Goal: Information Seeking & Learning: Learn about a topic

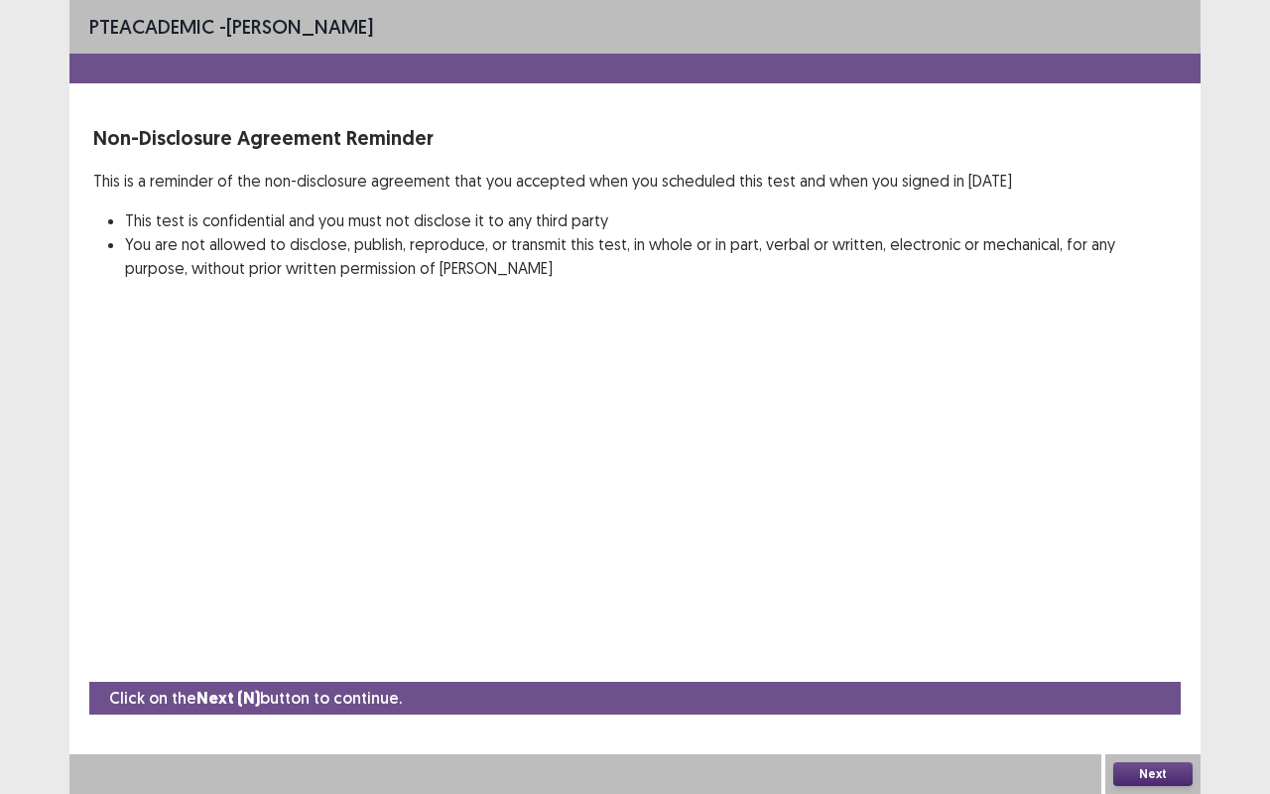
click at [1165, 659] on button "Next" at bounding box center [1153, 774] width 79 height 24
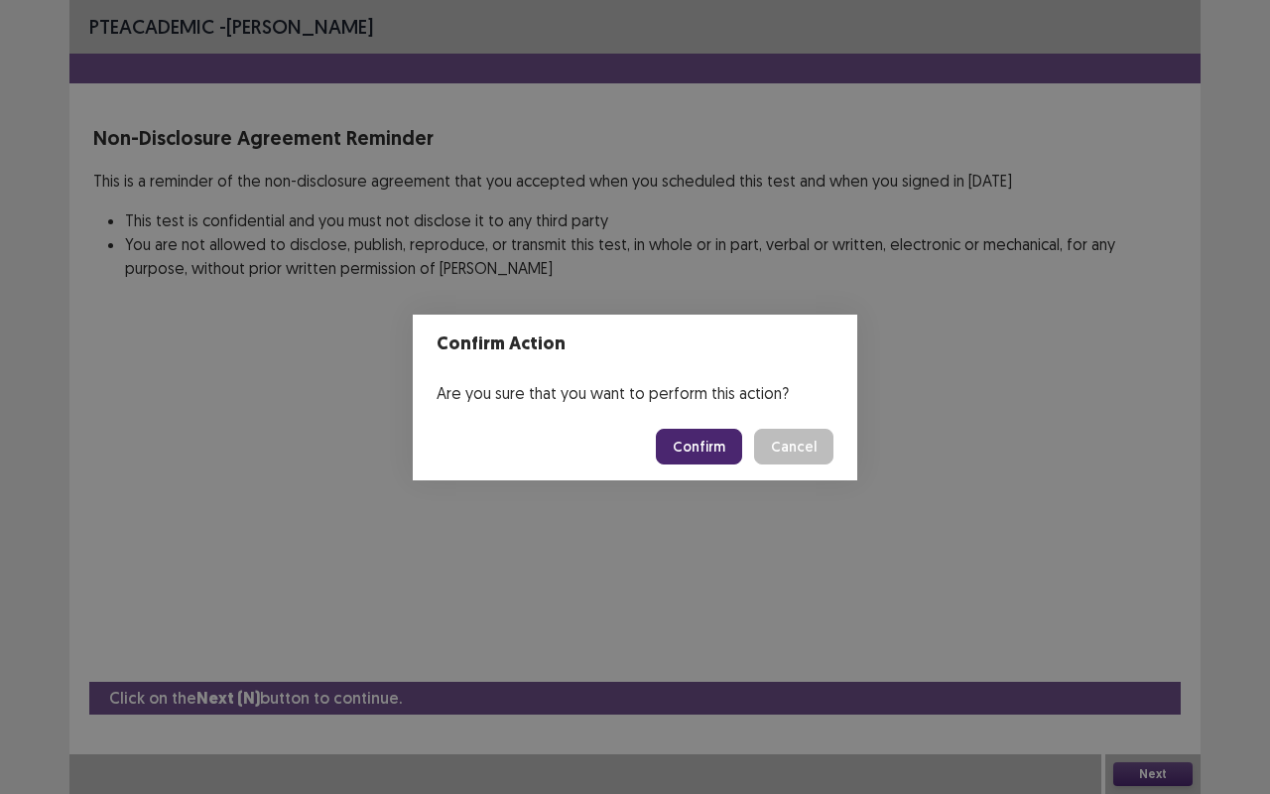
click at [701, 432] on button "Confirm" at bounding box center [699, 447] width 86 height 36
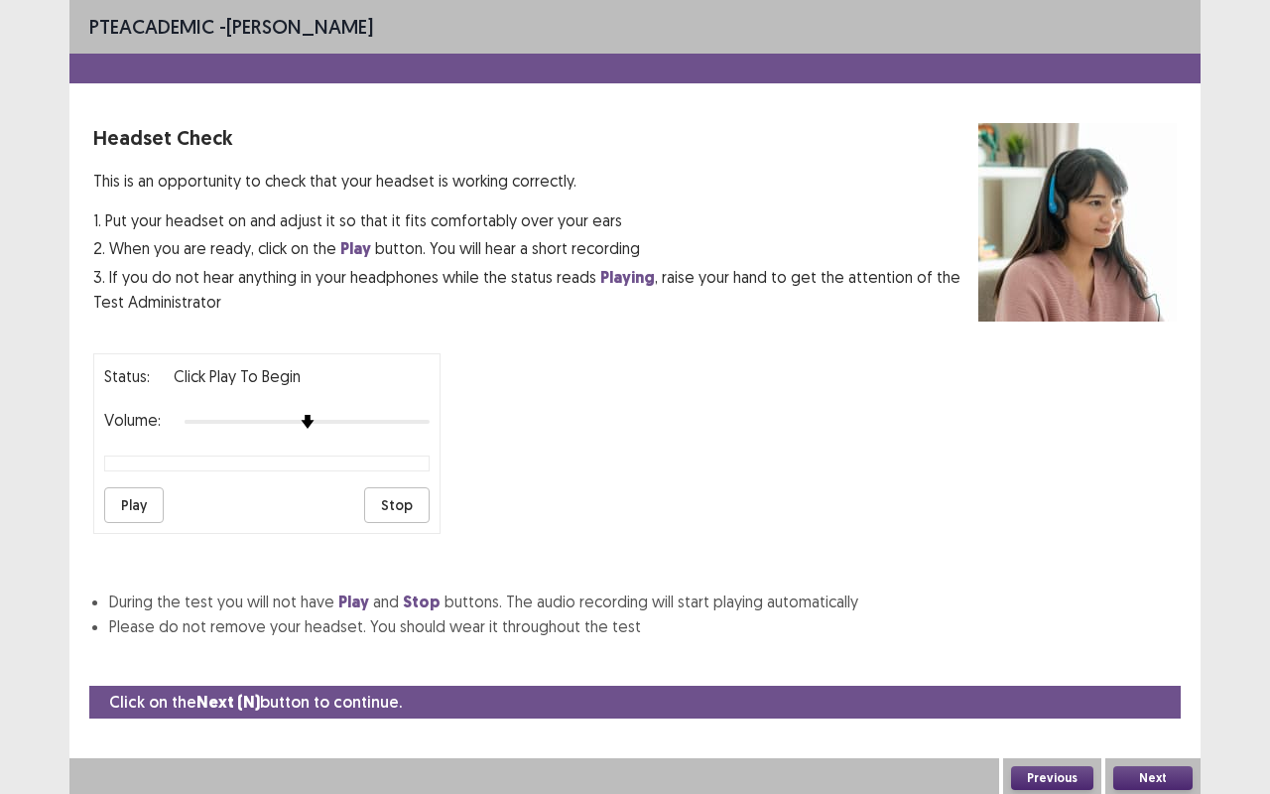
click at [119, 500] on button "Play" at bounding box center [134, 505] width 60 height 36
click at [117, 494] on button "Play" at bounding box center [134, 505] width 60 height 36
click at [1165, 659] on button "Next" at bounding box center [1153, 778] width 79 height 24
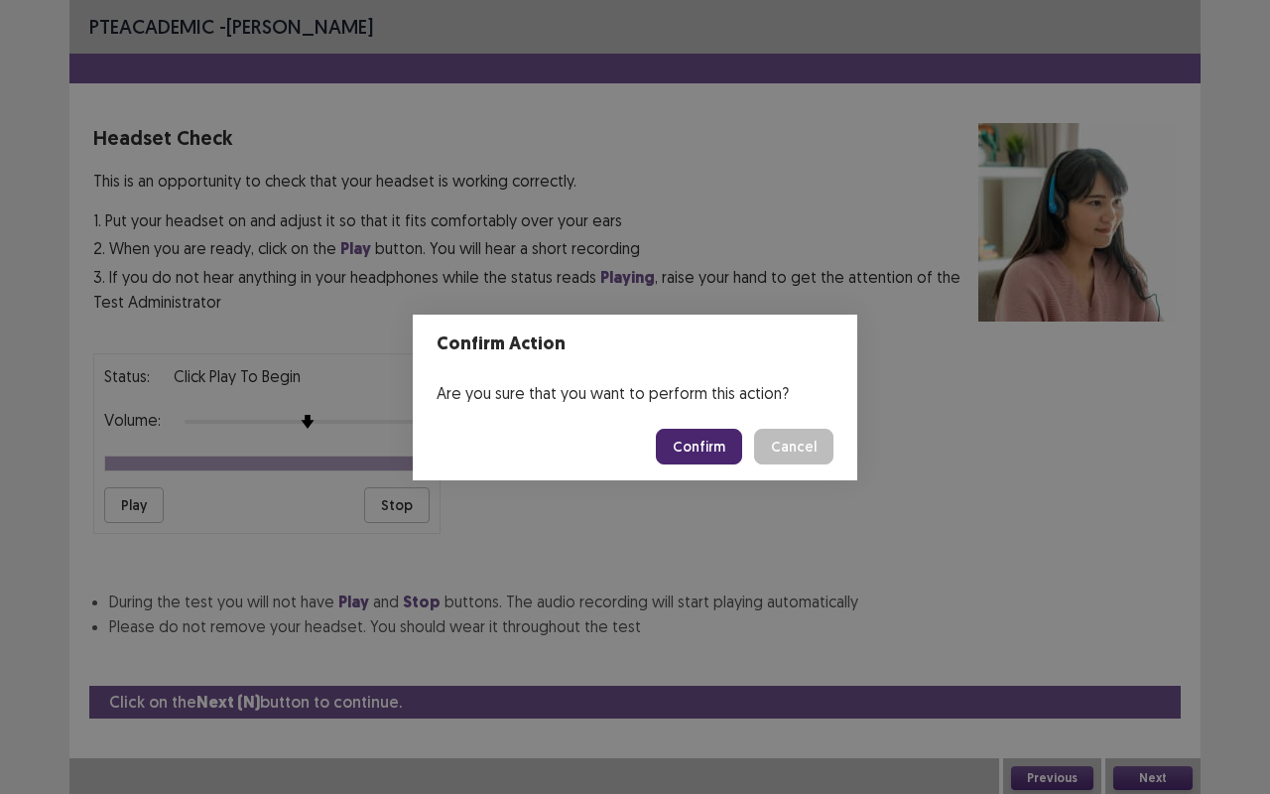
click at [708, 439] on button "Confirm" at bounding box center [699, 447] width 86 height 36
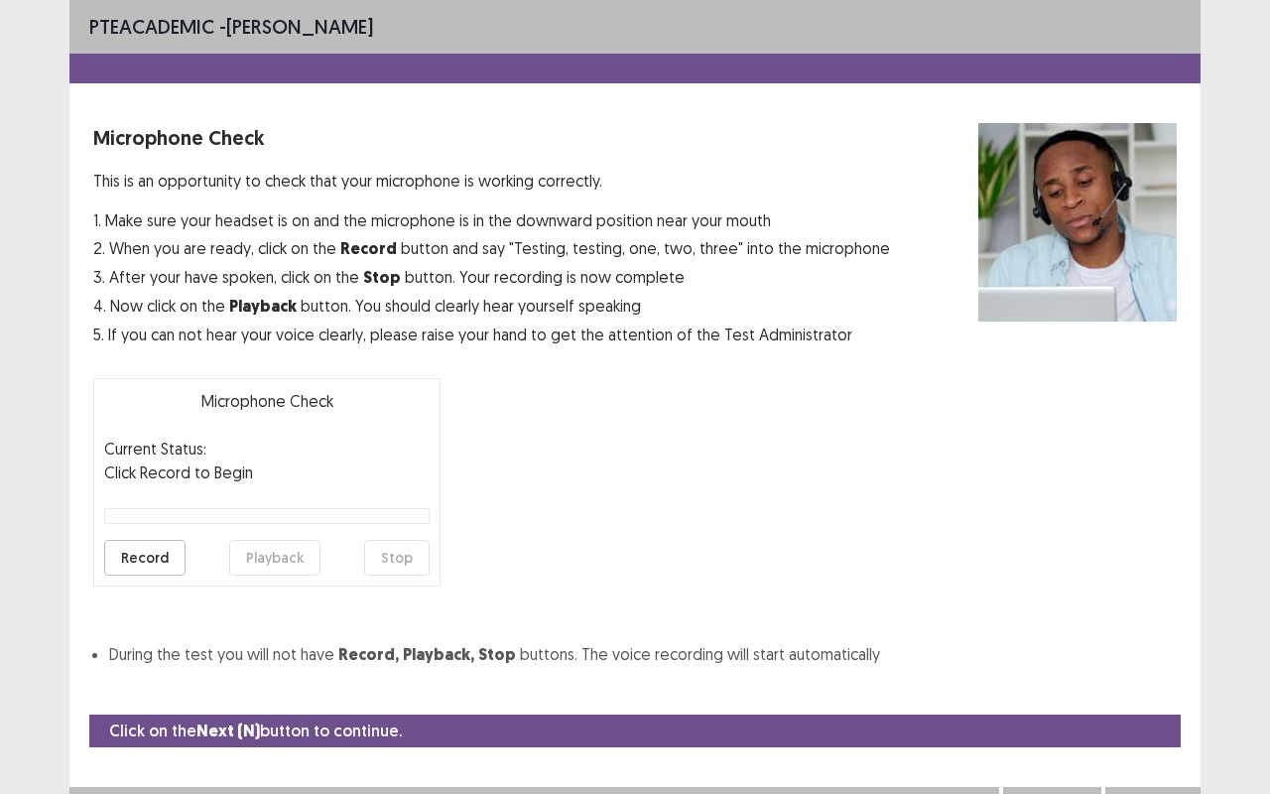
click at [127, 554] on button "Record" at bounding box center [144, 558] width 81 height 36
click at [385, 572] on button "Stop" at bounding box center [397, 558] width 66 height 36
click at [260, 566] on button "Playback" at bounding box center [274, 558] width 91 height 36
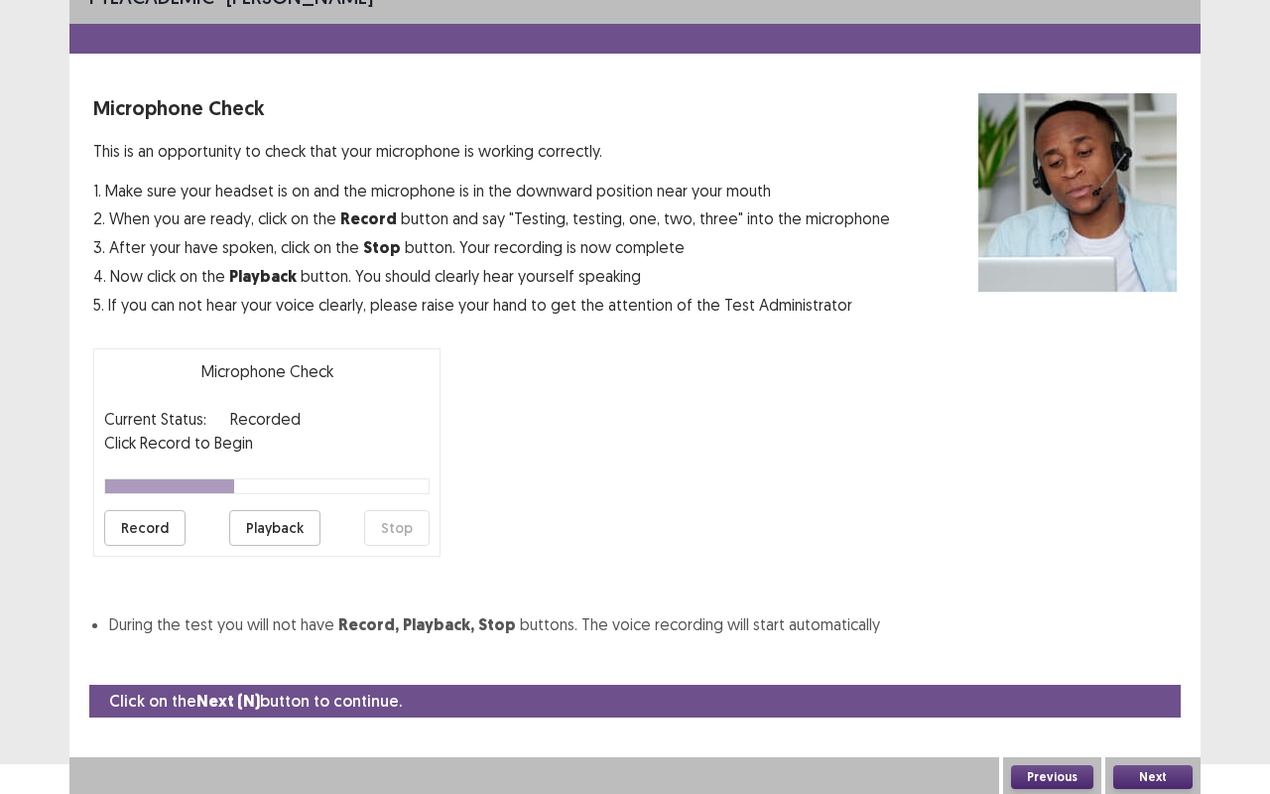
click at [1153, 659] on button "Next" at bounding box center [1153, 777] width 79 height 24
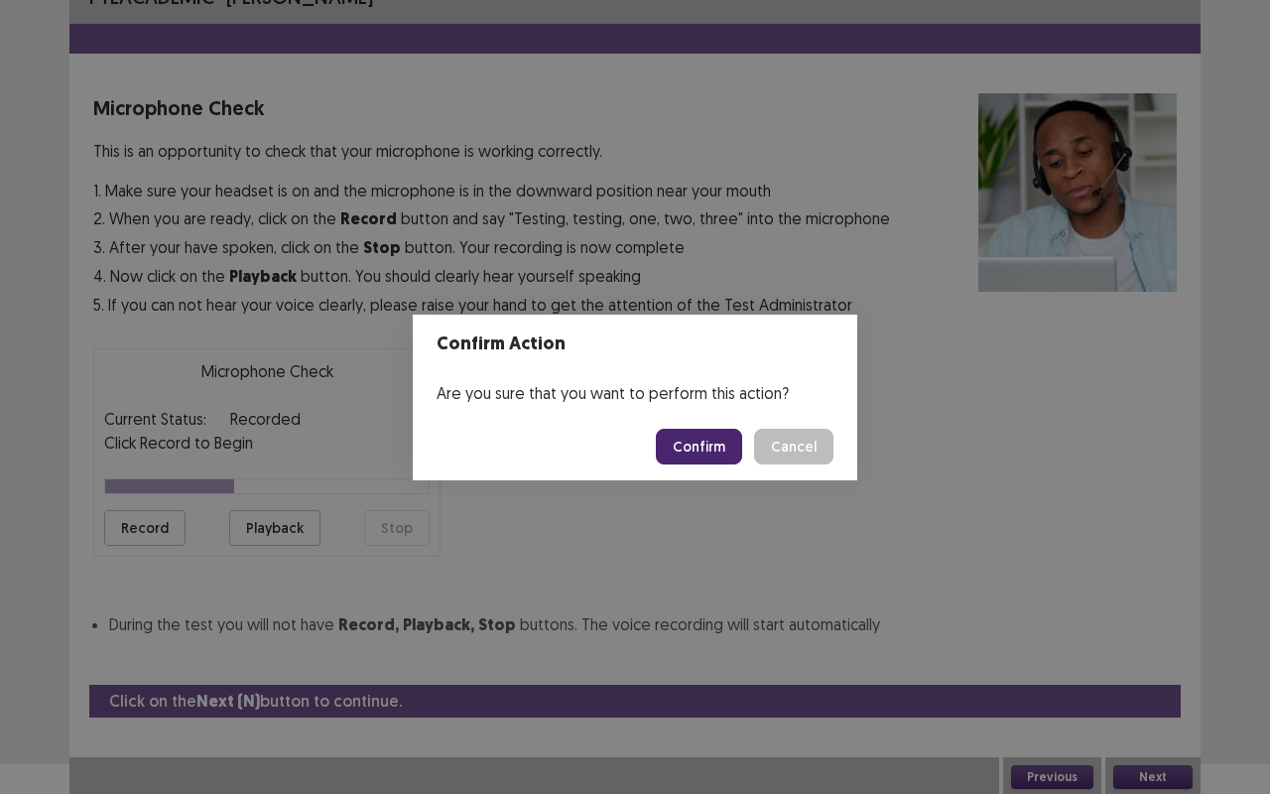
click at [707, 437] on button "Confirm" at bounding box center [699, 447] width 86 height 36
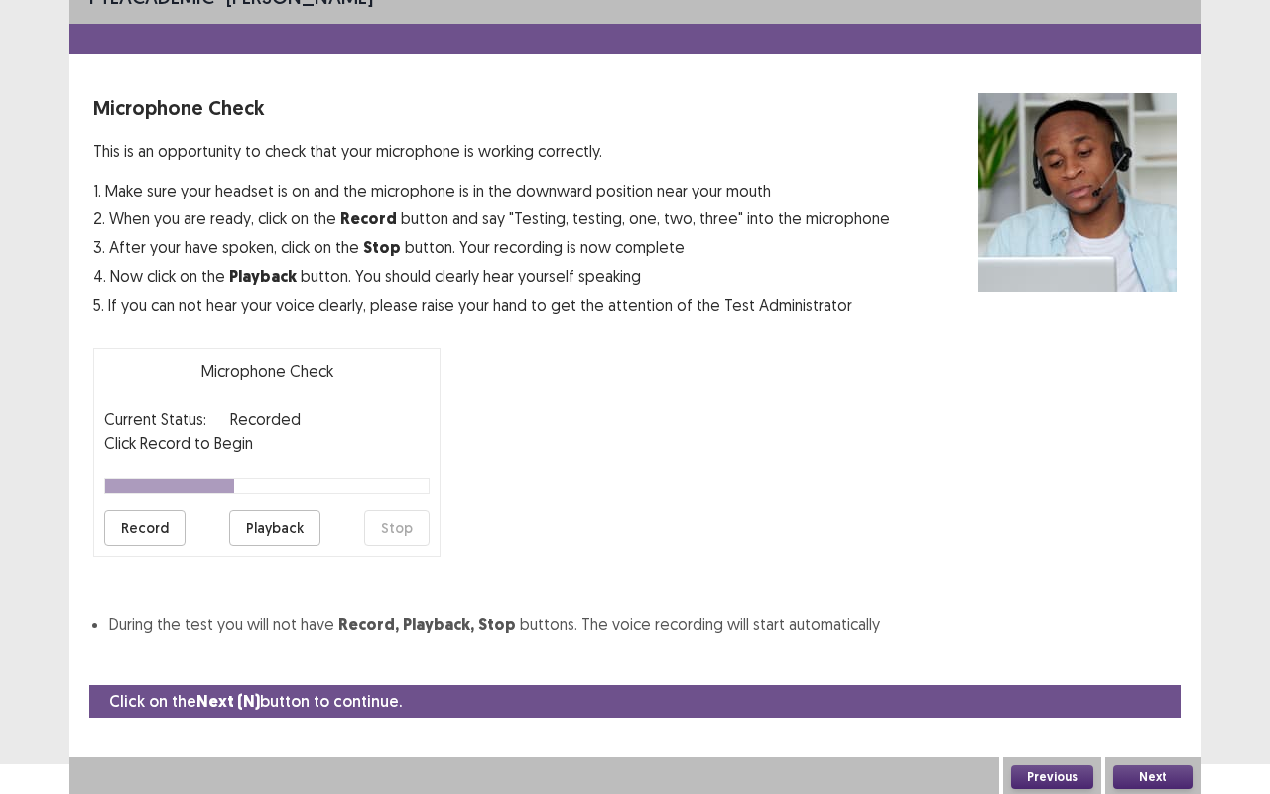
scroll to position [0, 0]
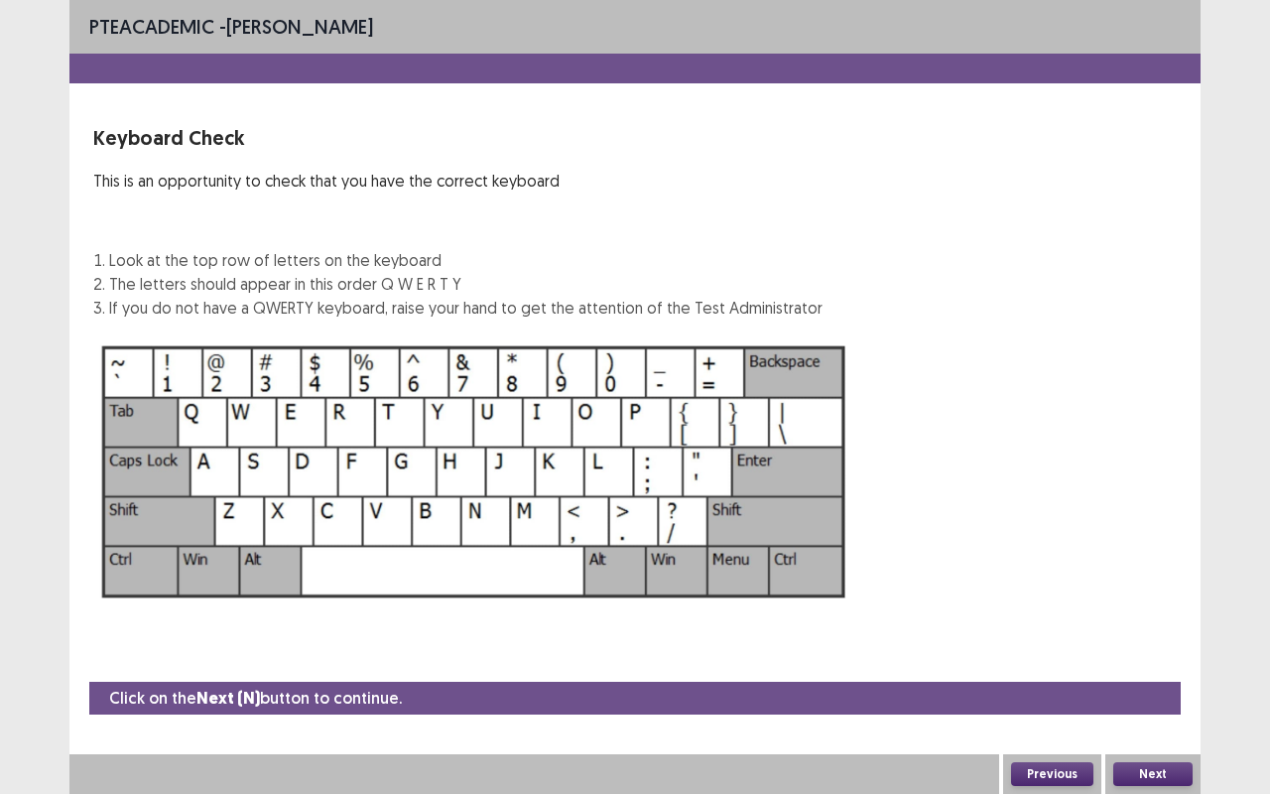
click at [1149, 659] on button "Next" at bounding box center [1153, 774] width 79 height 24
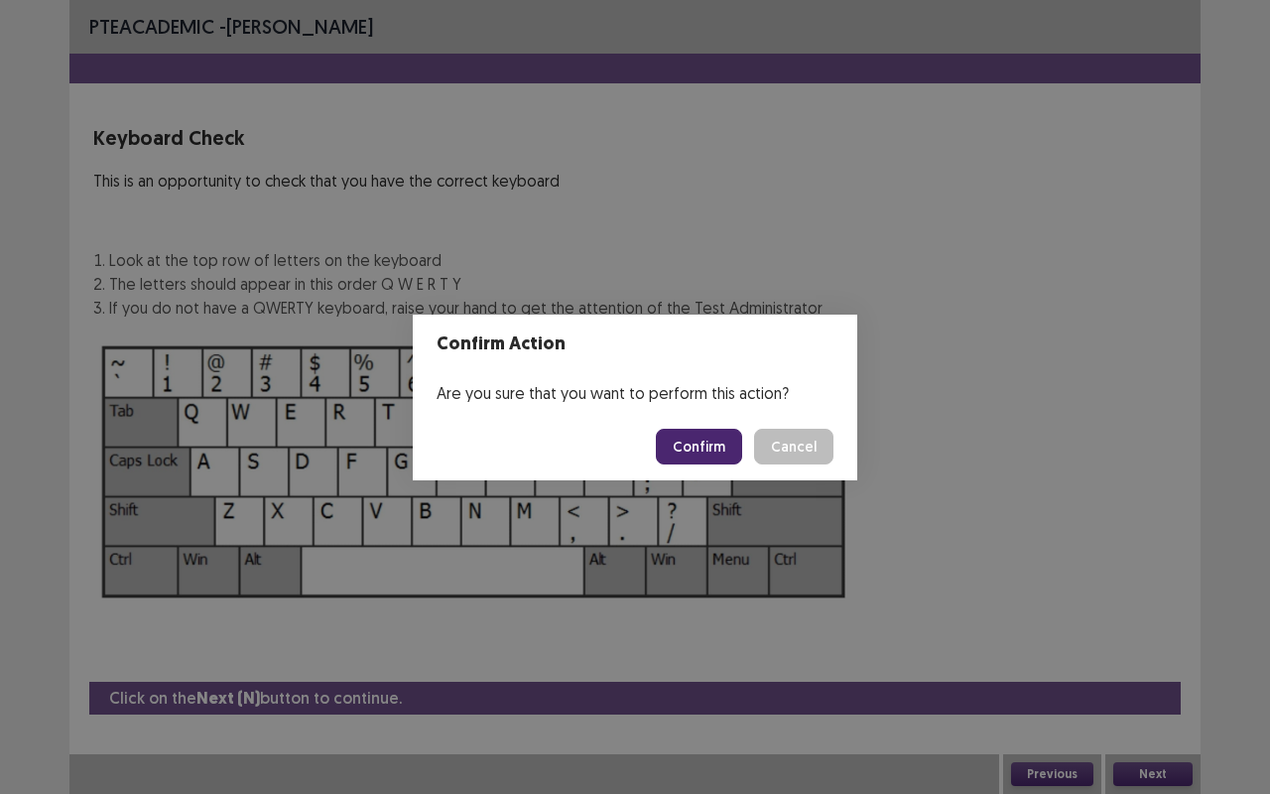
click at [680, 449] on button "Confirm" at bounding box center [699, 447] width 86 height 36
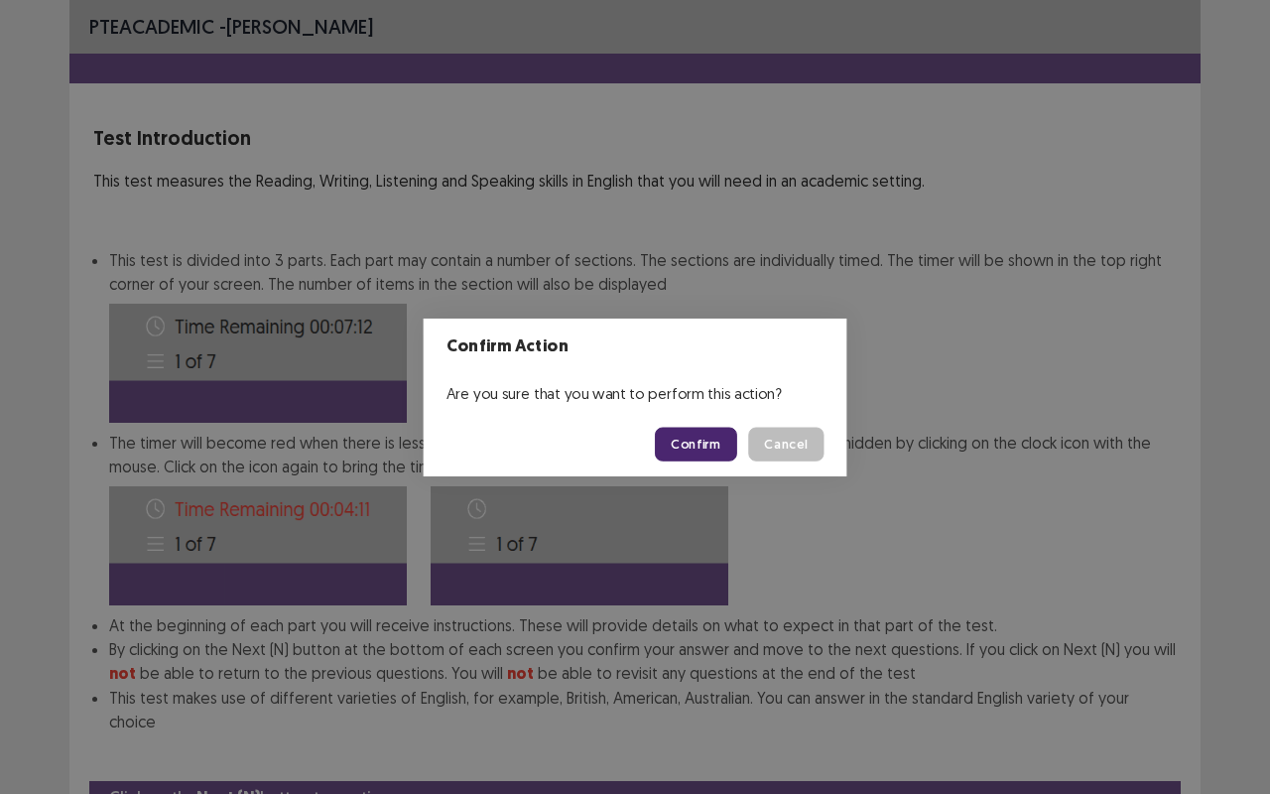
scroll to position [74, 0]
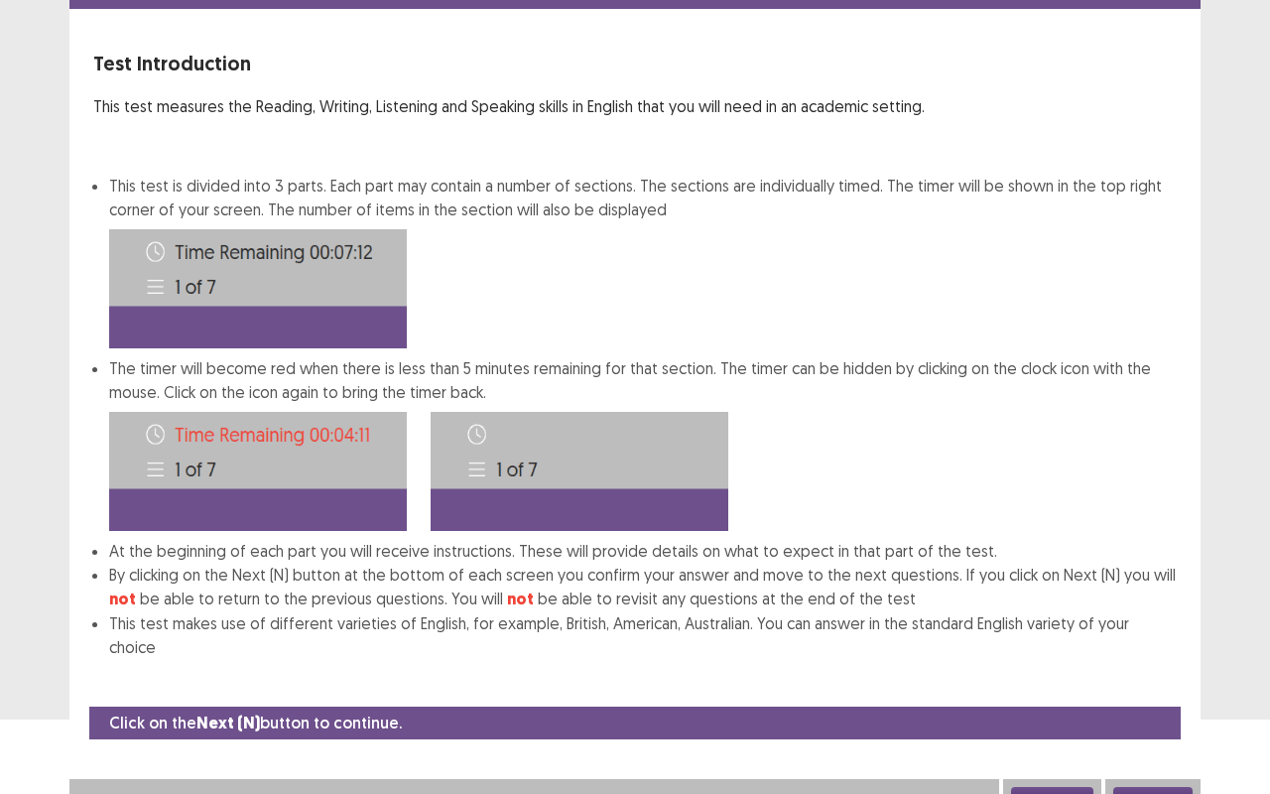
click at [1145, 659] on button "Next" at bounding box center [1153, 799] width 79 height 24
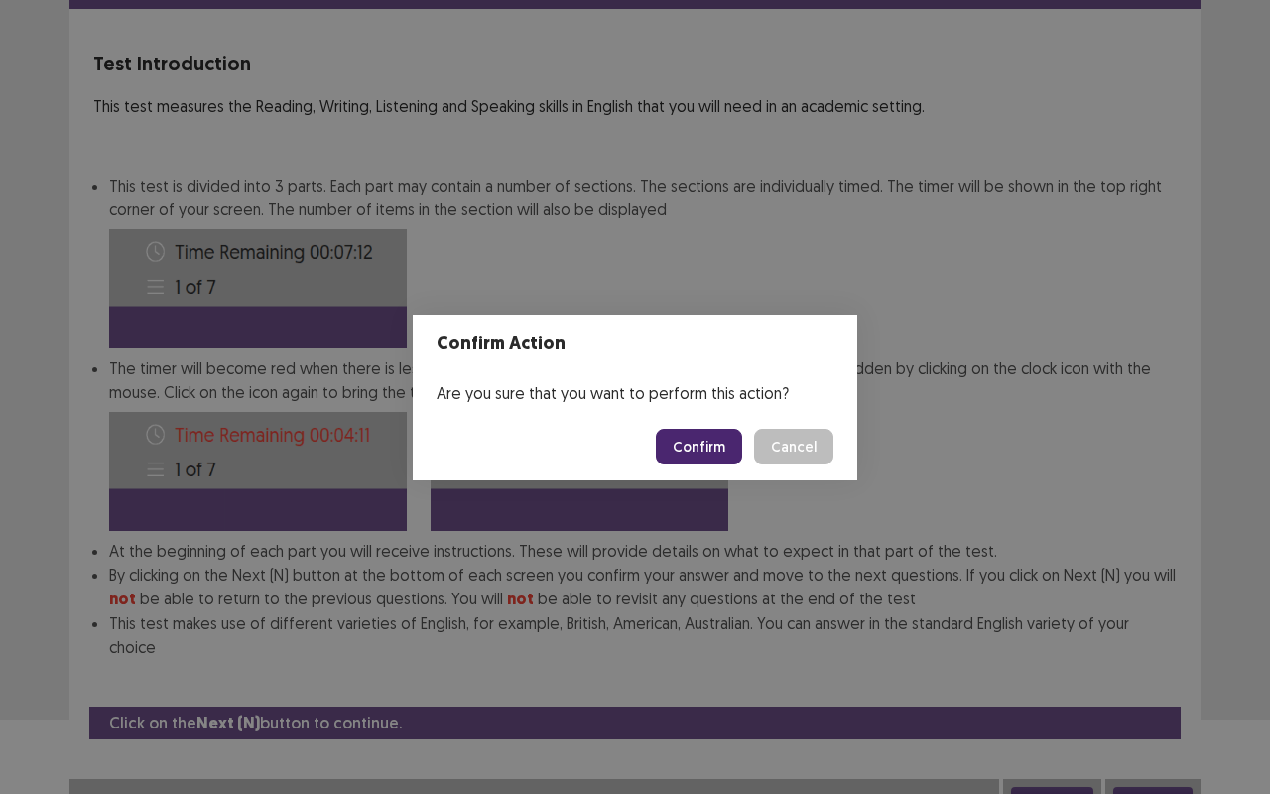
click at [699, 451] on button "Confirm" at bounding box center [699, 447] width 86 height 36
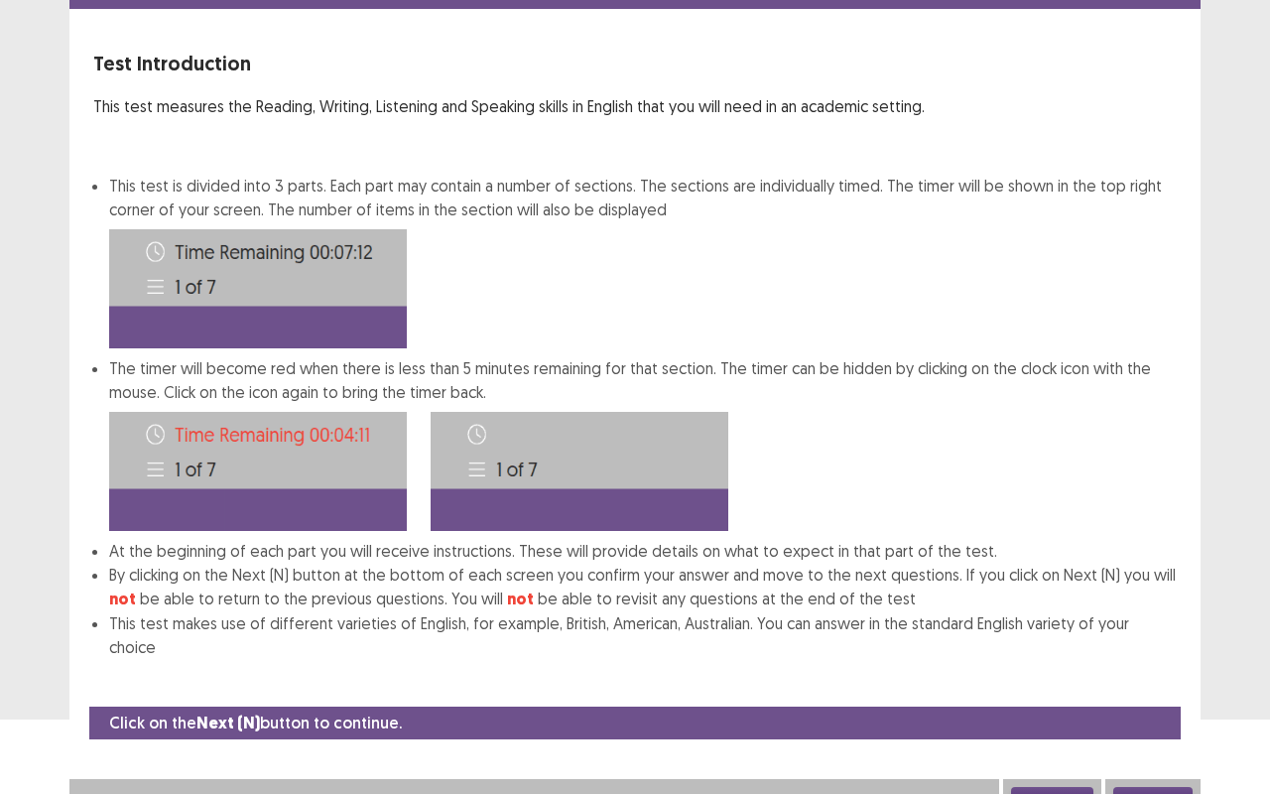
scroll to position [0, 0]
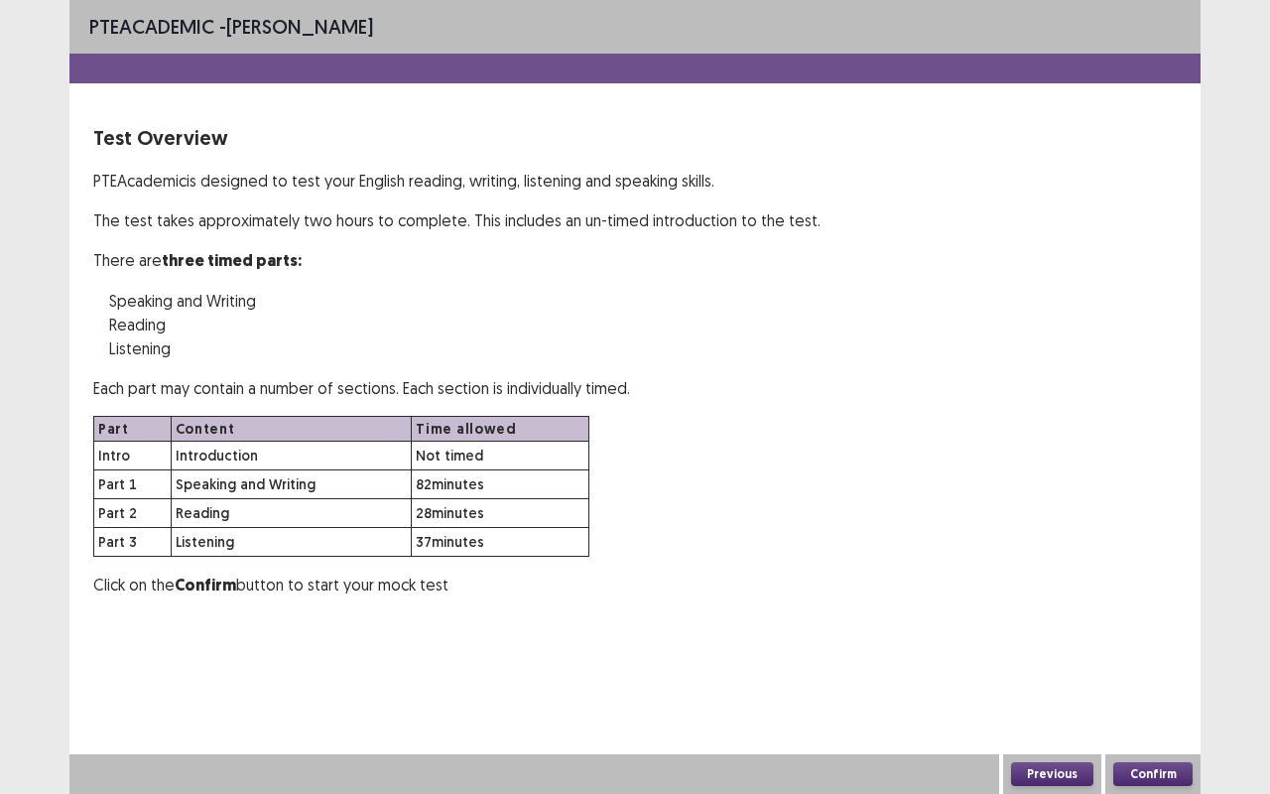
click at [1144, 659] on button "Confirm" at bounding box center [1153, 774] width 79 height 24
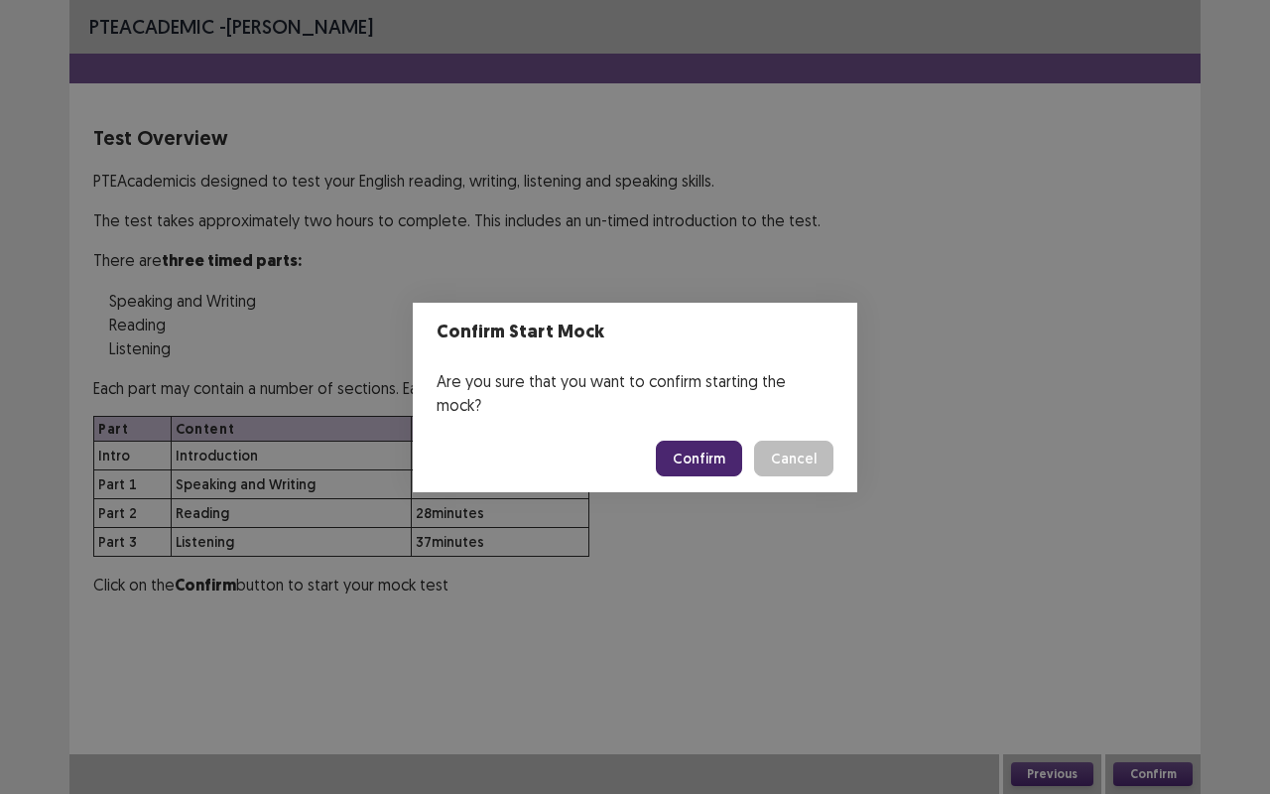
click at [692, 441] on button "Confirm" at bounding box center [699, 459] width 86 height 36
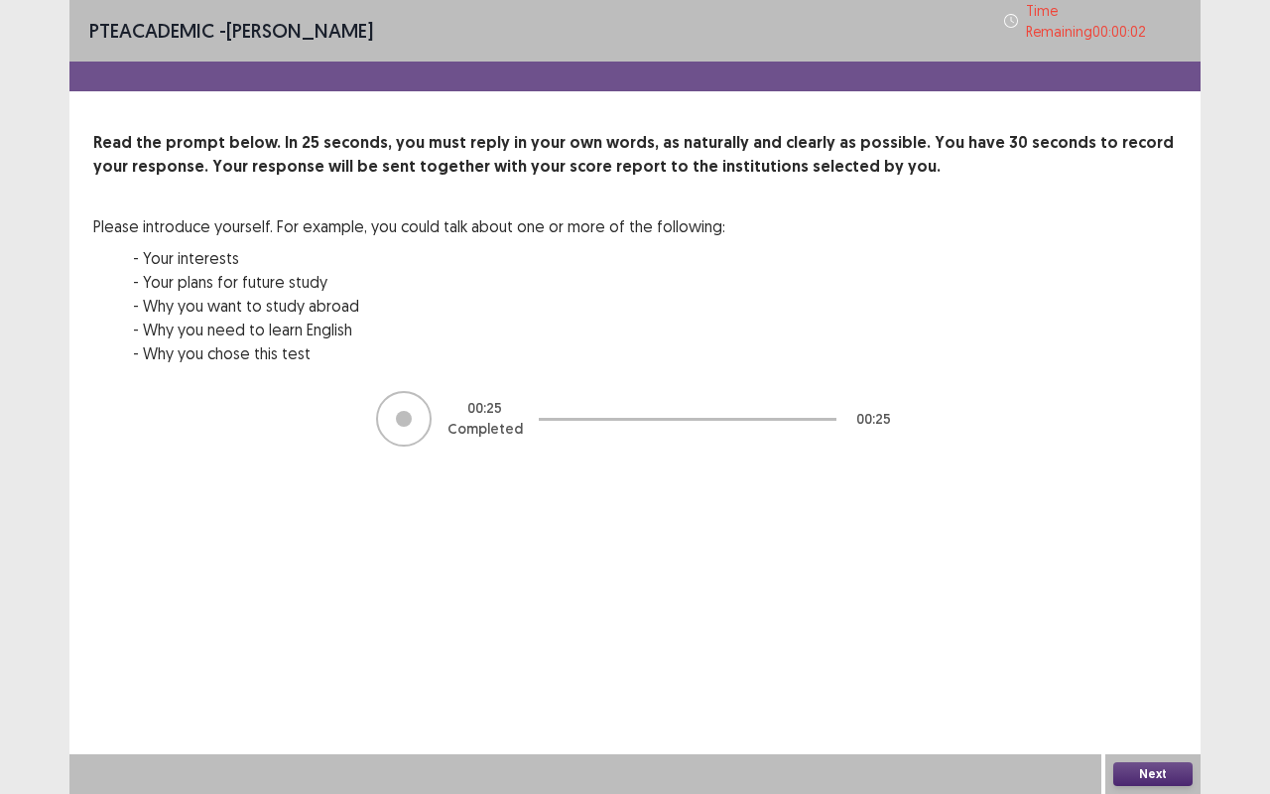
click at [1155, 659] on div "PTE academic - [PERSON_NAME] Time Remaining 00 : 00 : 02 Read the prompt below.…" at bounding box center [634, 397] width 1131 height 794
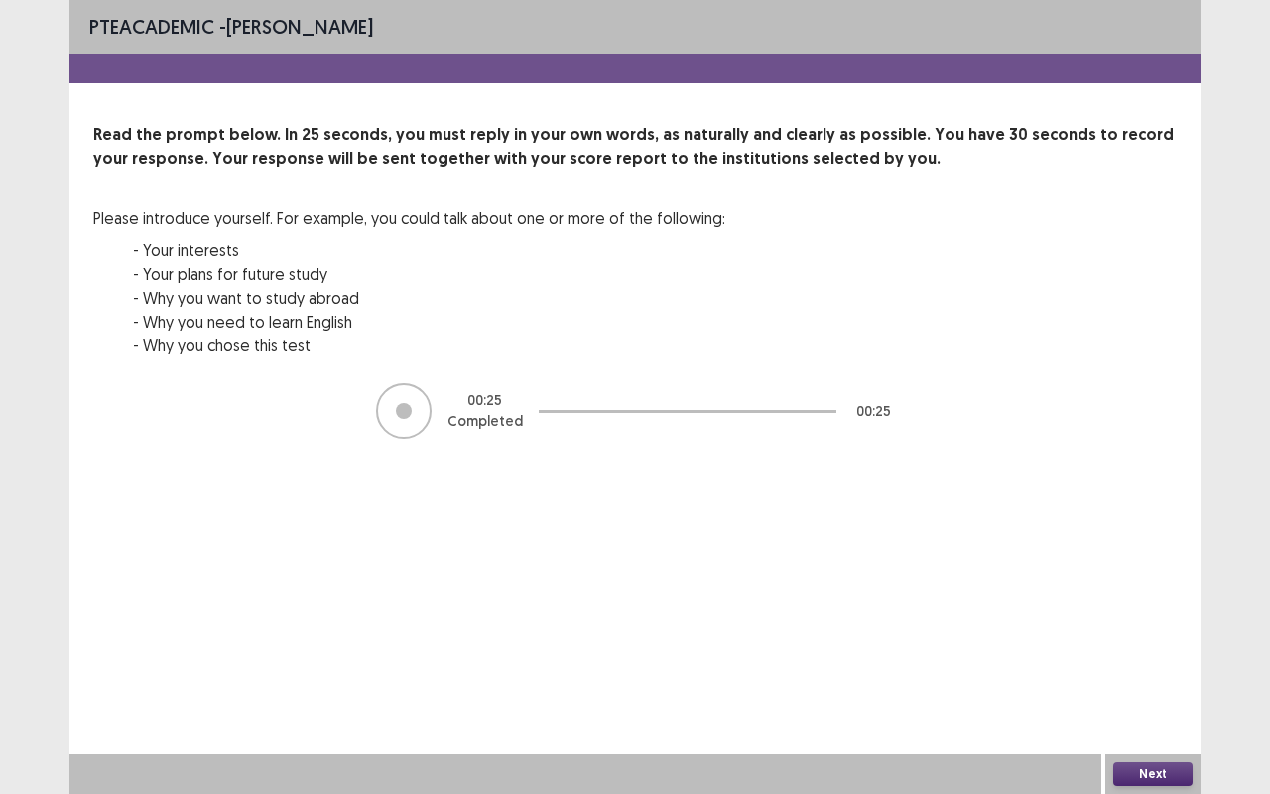
click at [1142, 659] on div "Time Expired Your time has been expired for this part. Press okay to continue. …" at bounding box center [635, 397] width 1270 height 794
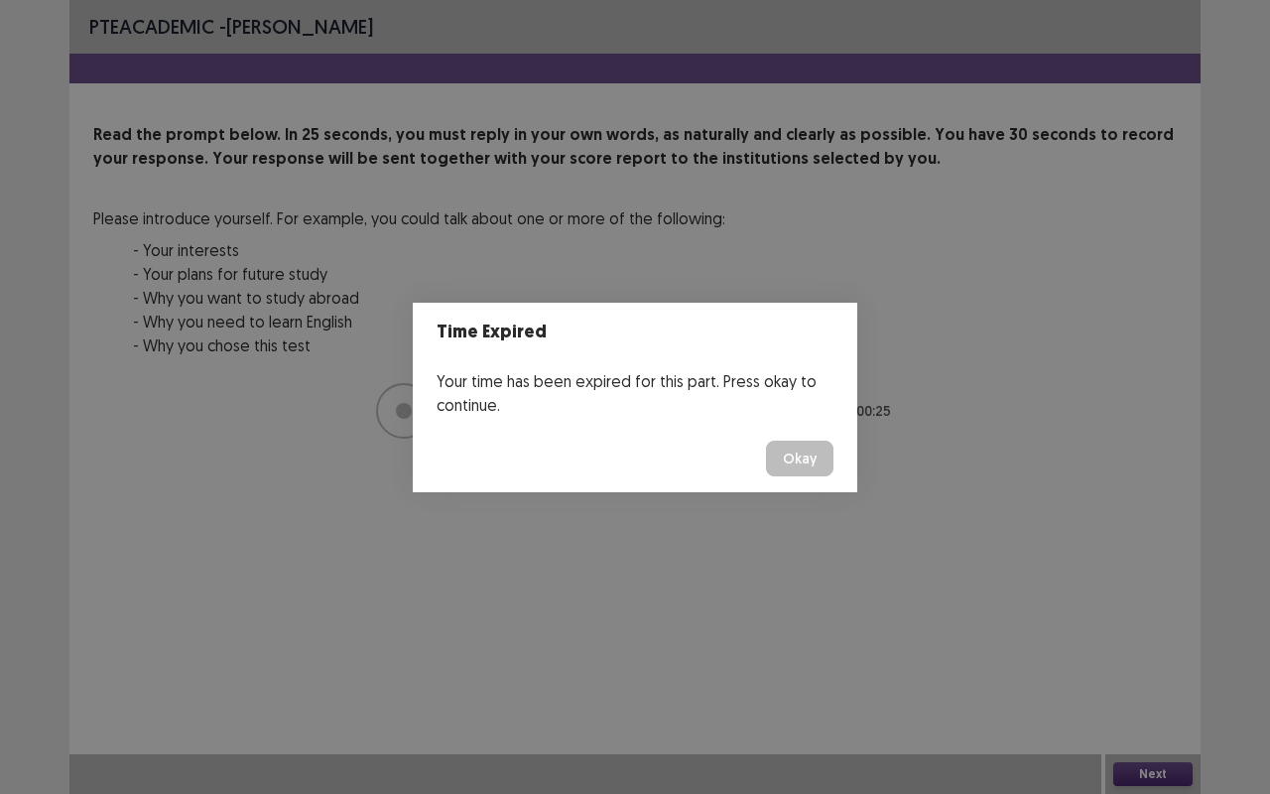
click at [776, 465] on button "Okay" at bounding box center [799, 459] width 67 height 36
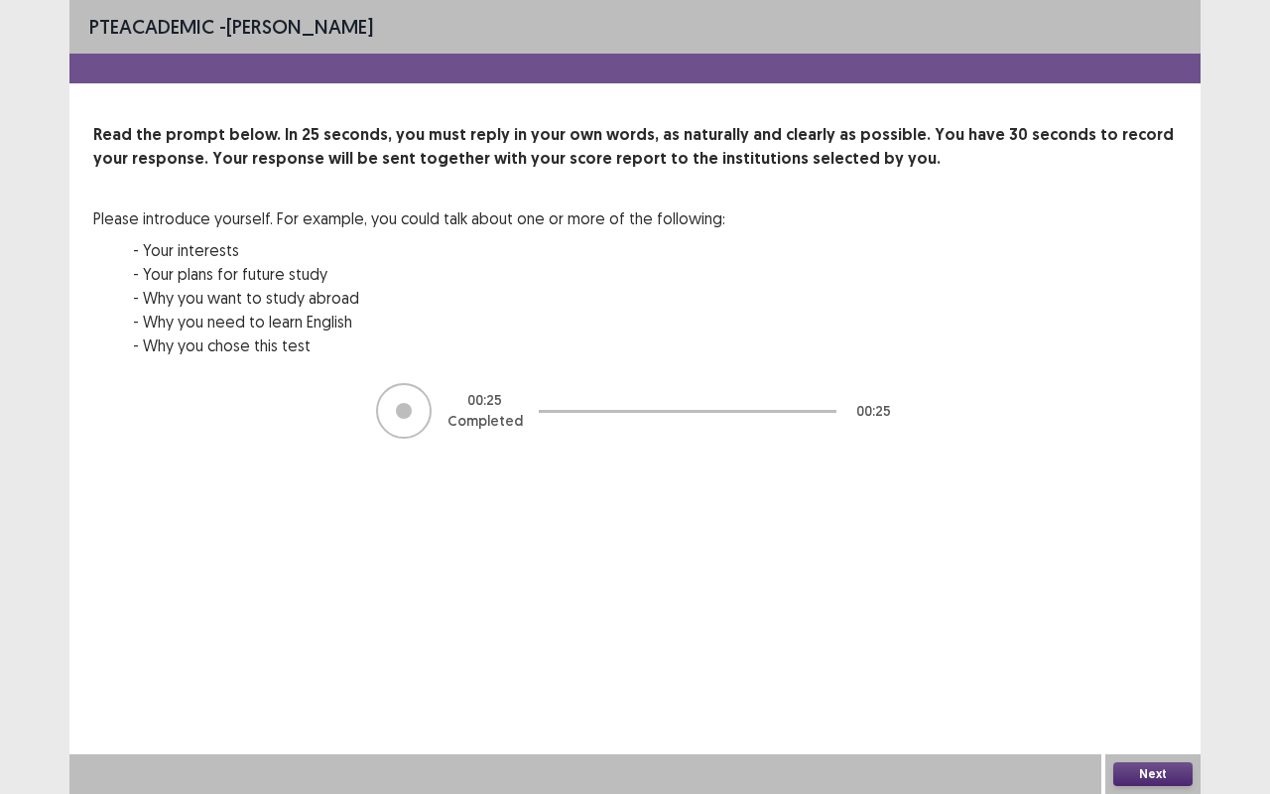
click at [1137, 659] on button "Next" at bounding box center [1153, 774] width 79 height 24
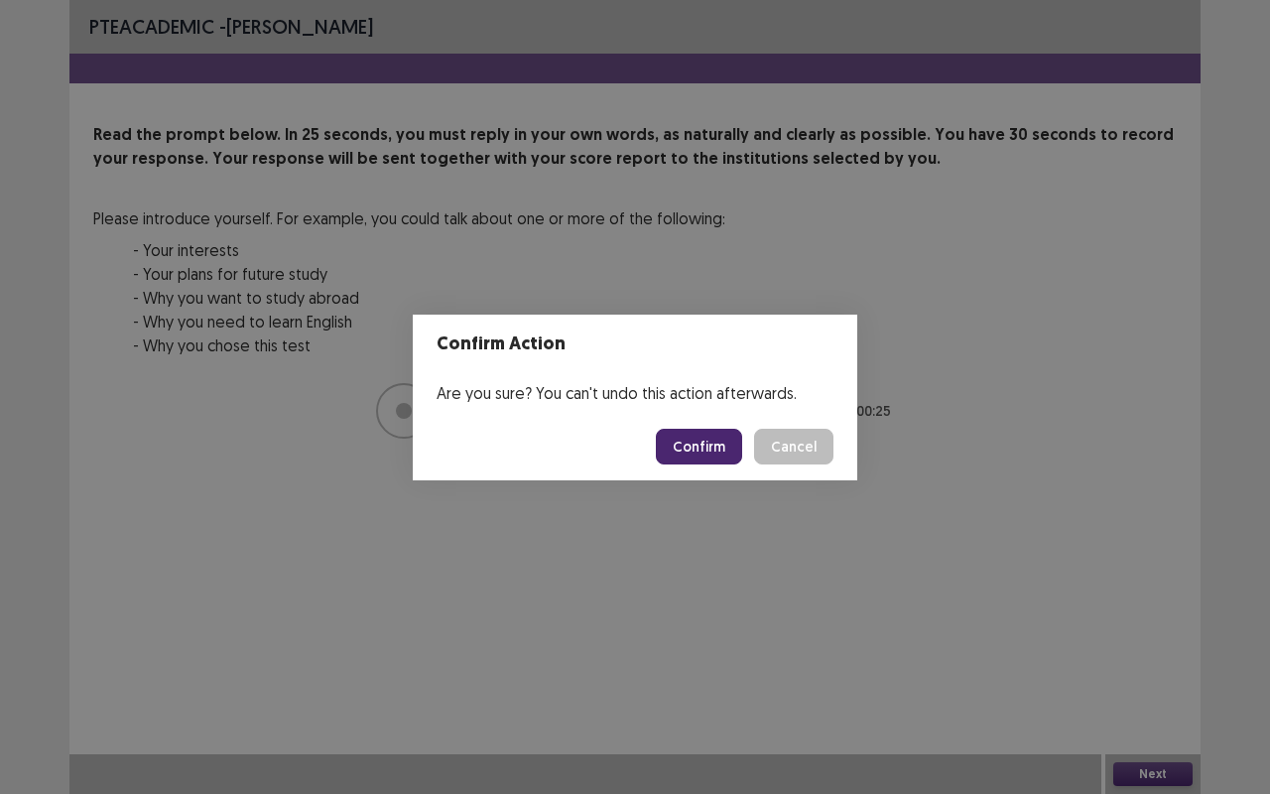
click at [697, 439] on button "Confirm" at bounding box center [699, 447] width 86 height 36
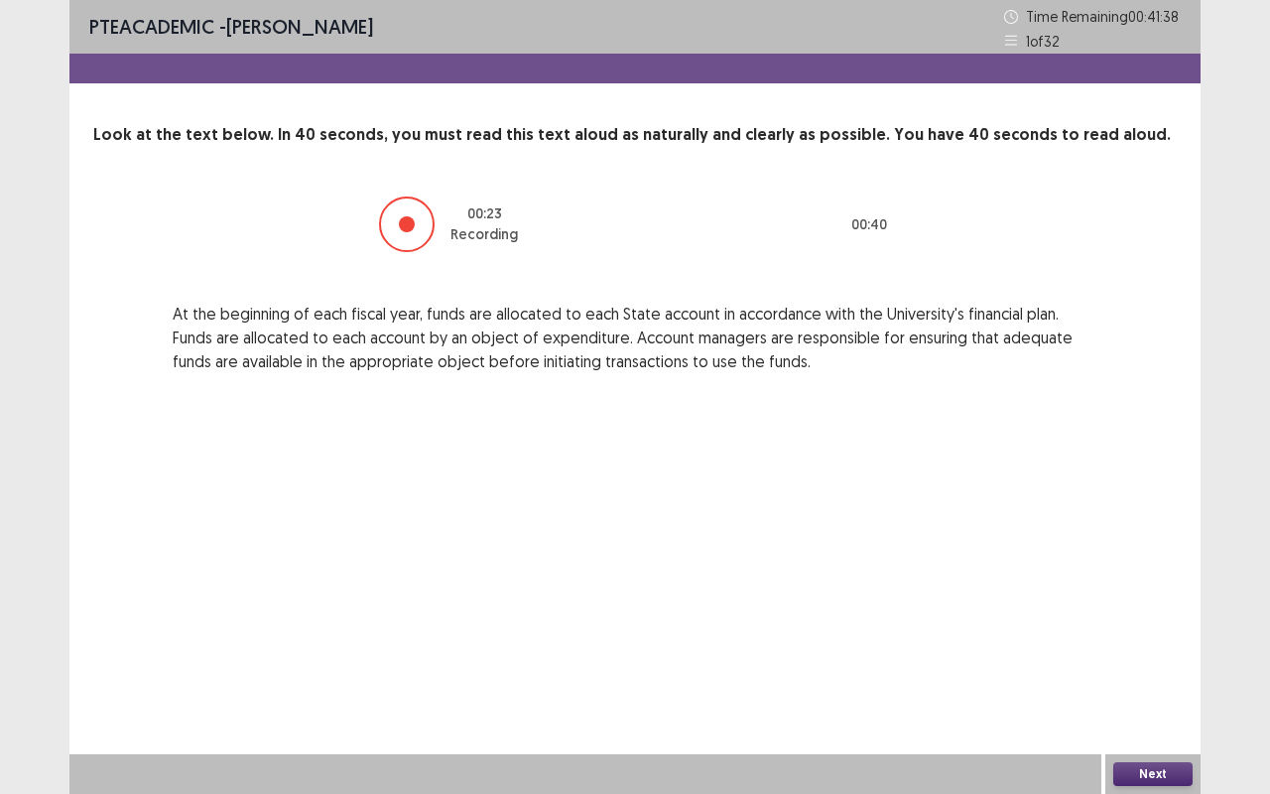
click at [1164, 659] on button "Next" at bounding box center [1153, 774] width 79 height 24
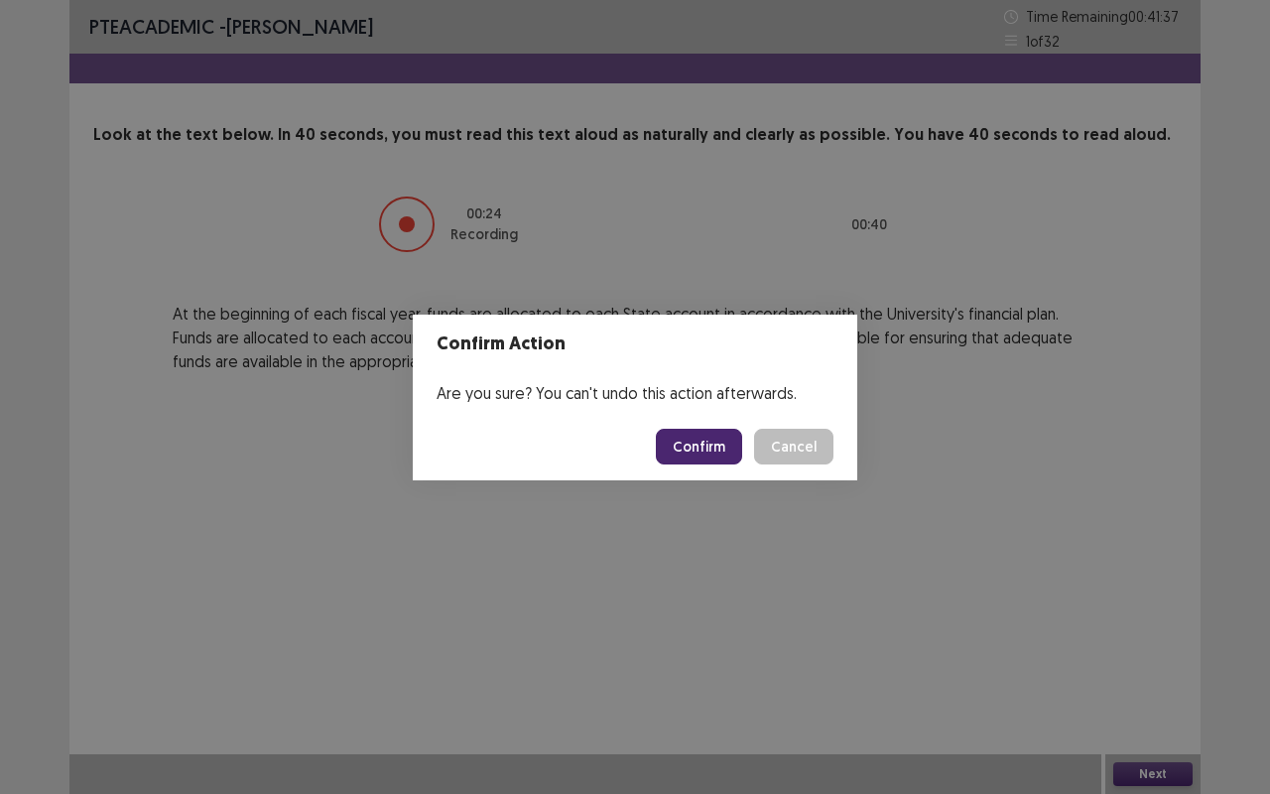
click at [715, 443] on button "Confirm" at bounding box center [699, 447] width 86 height 36
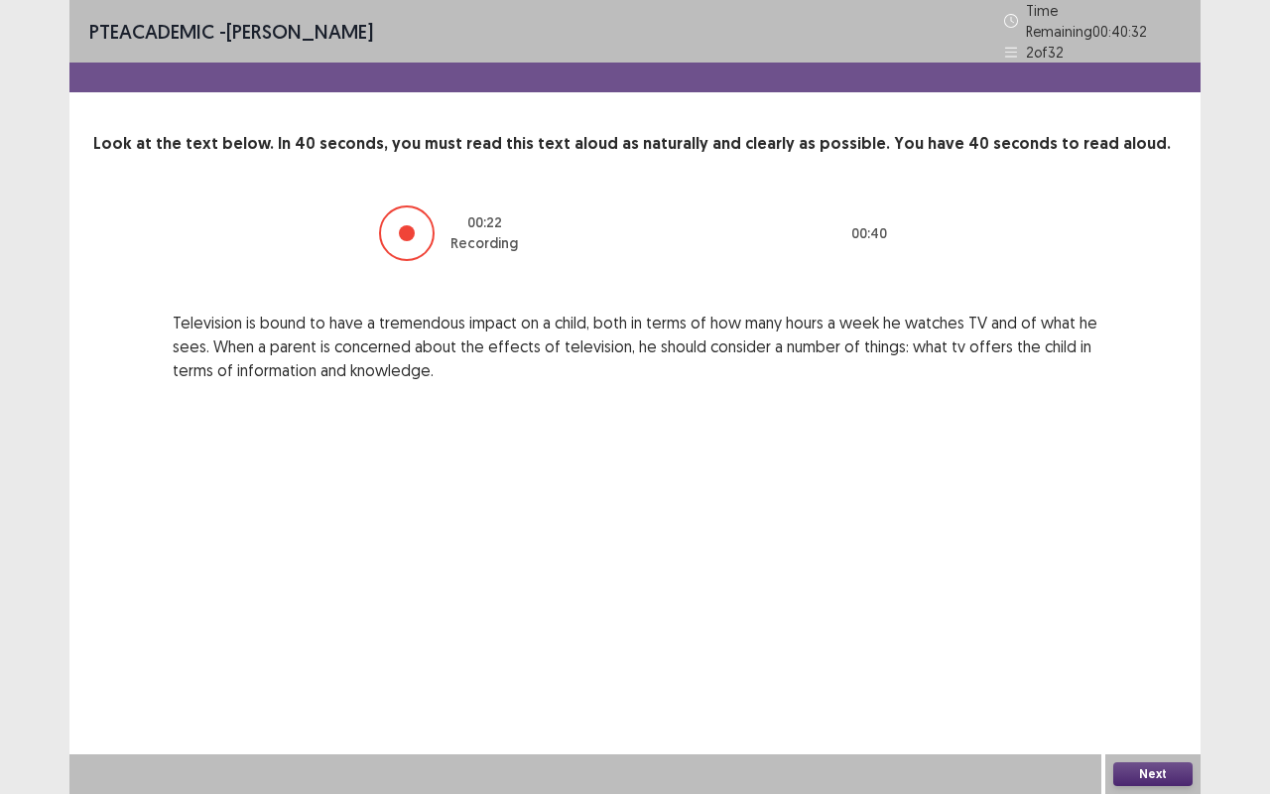
click at [1165, 659] on button "Next" at bounding box center [1153, 774] width 79 height 24
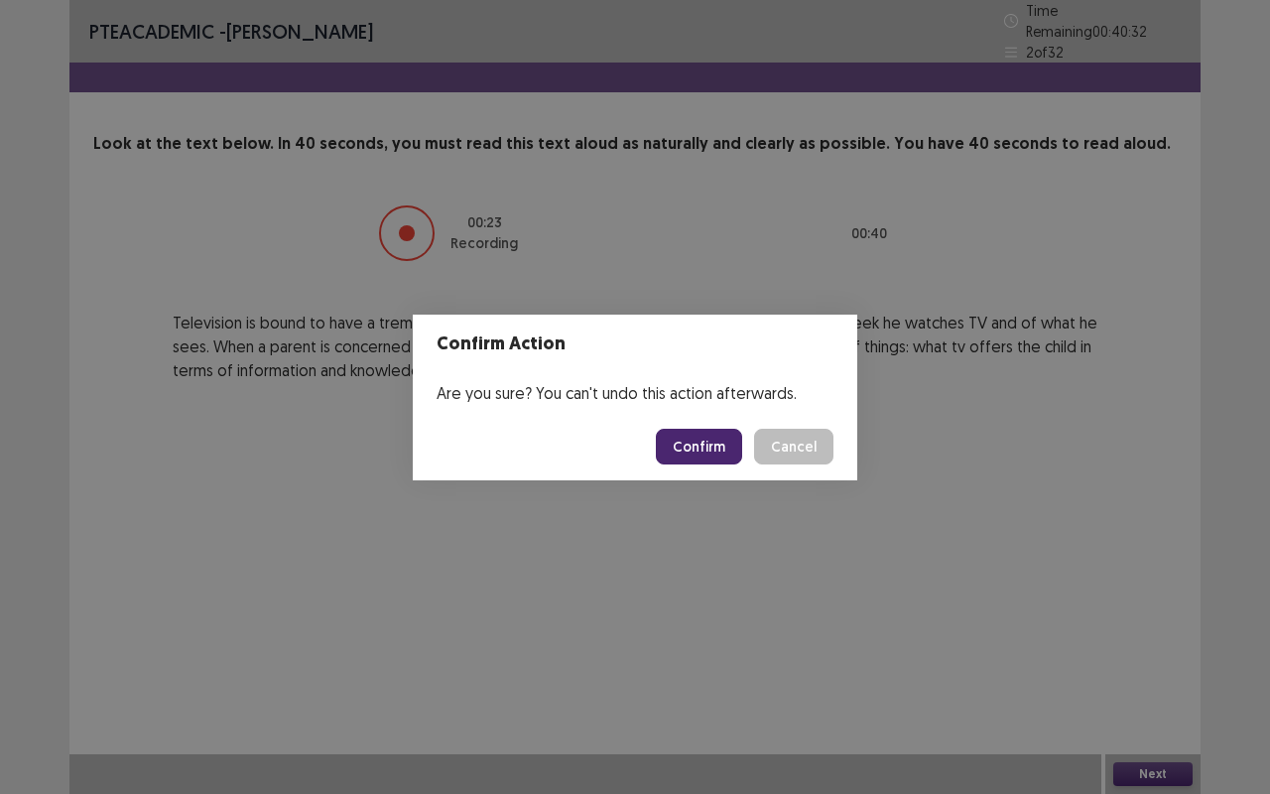
click at [719, 443] on button "Confirm" at bounding box center [699, 447] width 86 height 36
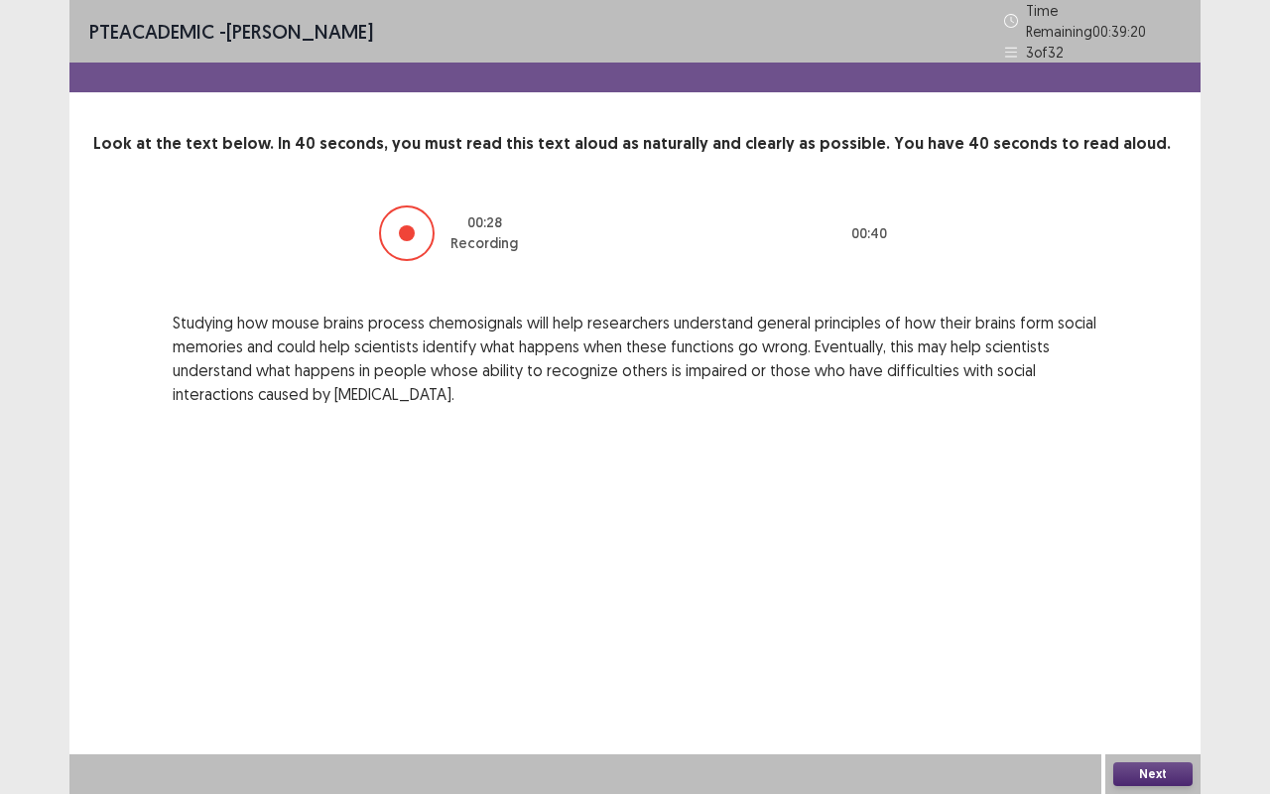
click at [1155, 659] on button "Next" at bounding box center [1153, 774] width 79 height 24
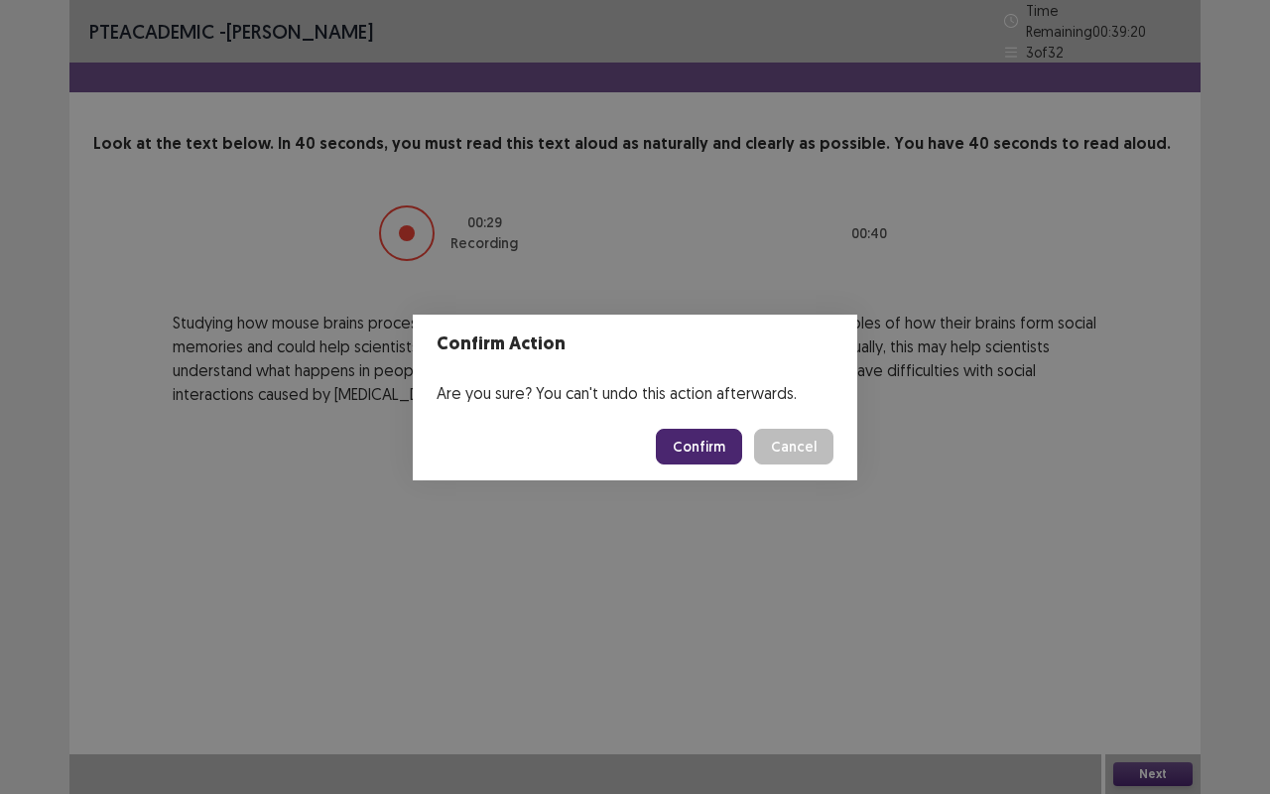
click at [716, 439] on button "Confirm" at bounding box center [699, 447] width 86 height 36
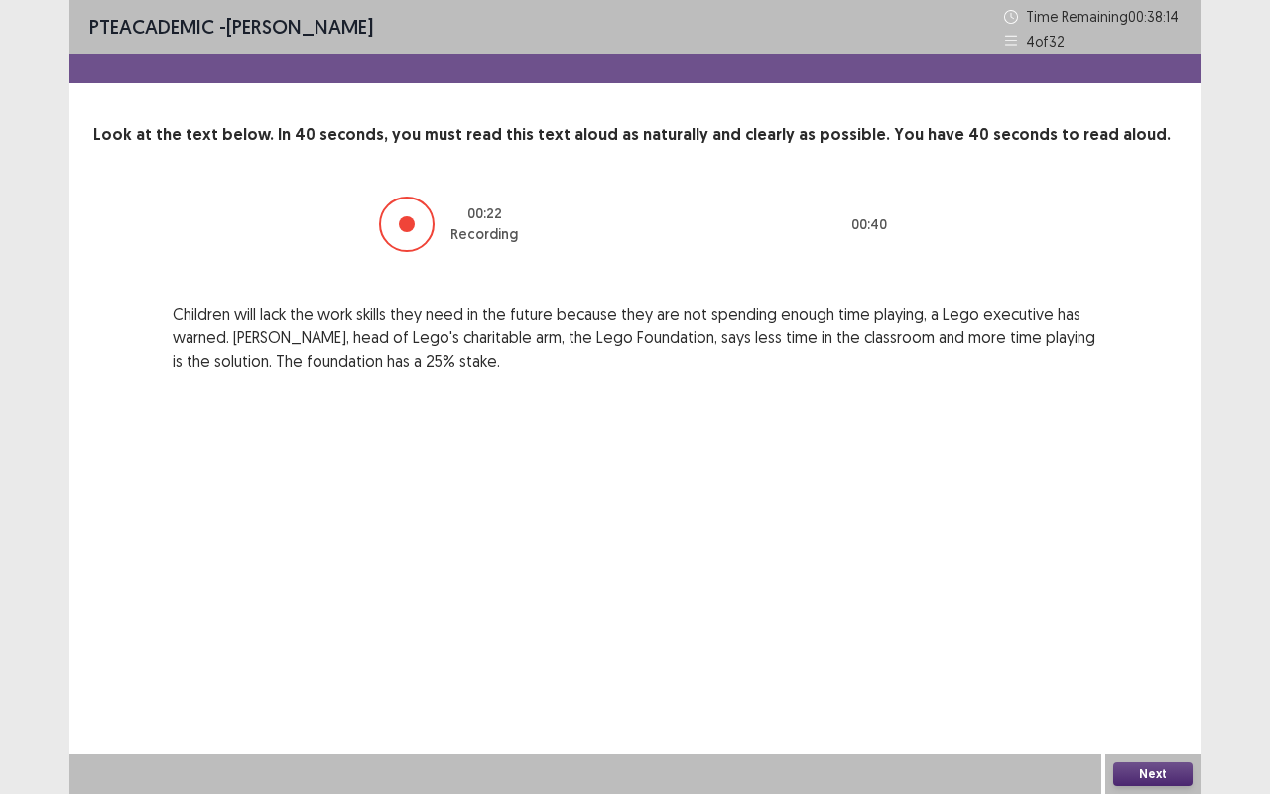
click at [1152, 659] on button "Next" at bounding box center [1153, 774] width 79 height 24
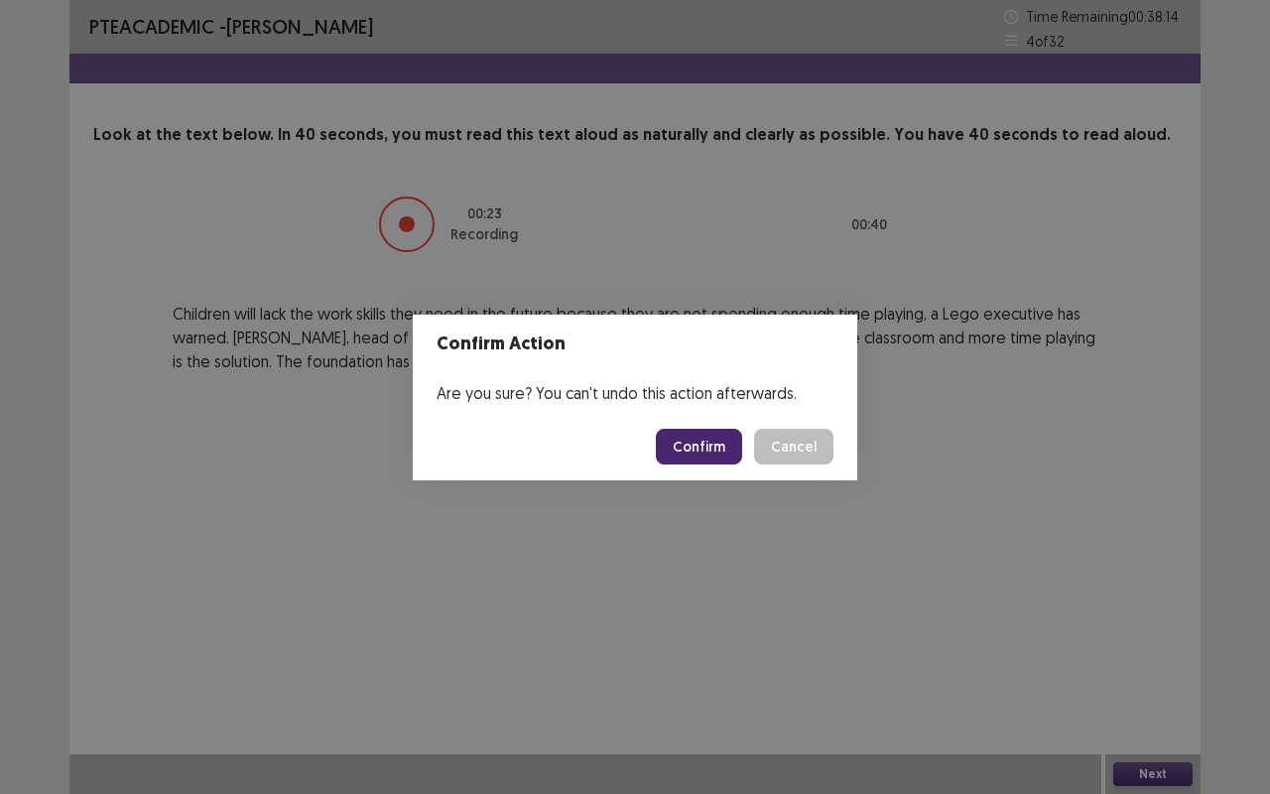
click at [703, 442] on button "Confirm" at bounding box center [699, 447] width 86 height 36
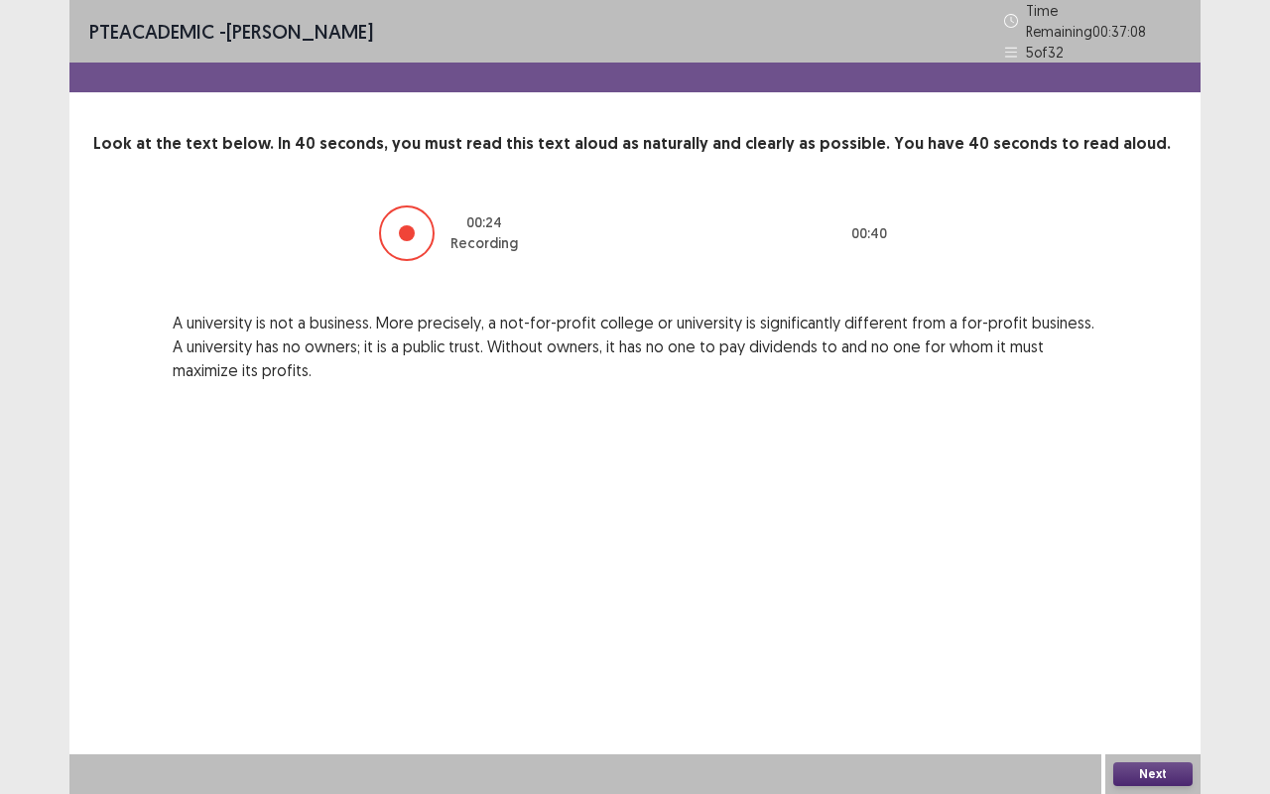
click at [1165, 659] on button "Next" at bounding box center [1153, 774] width 79 height 24
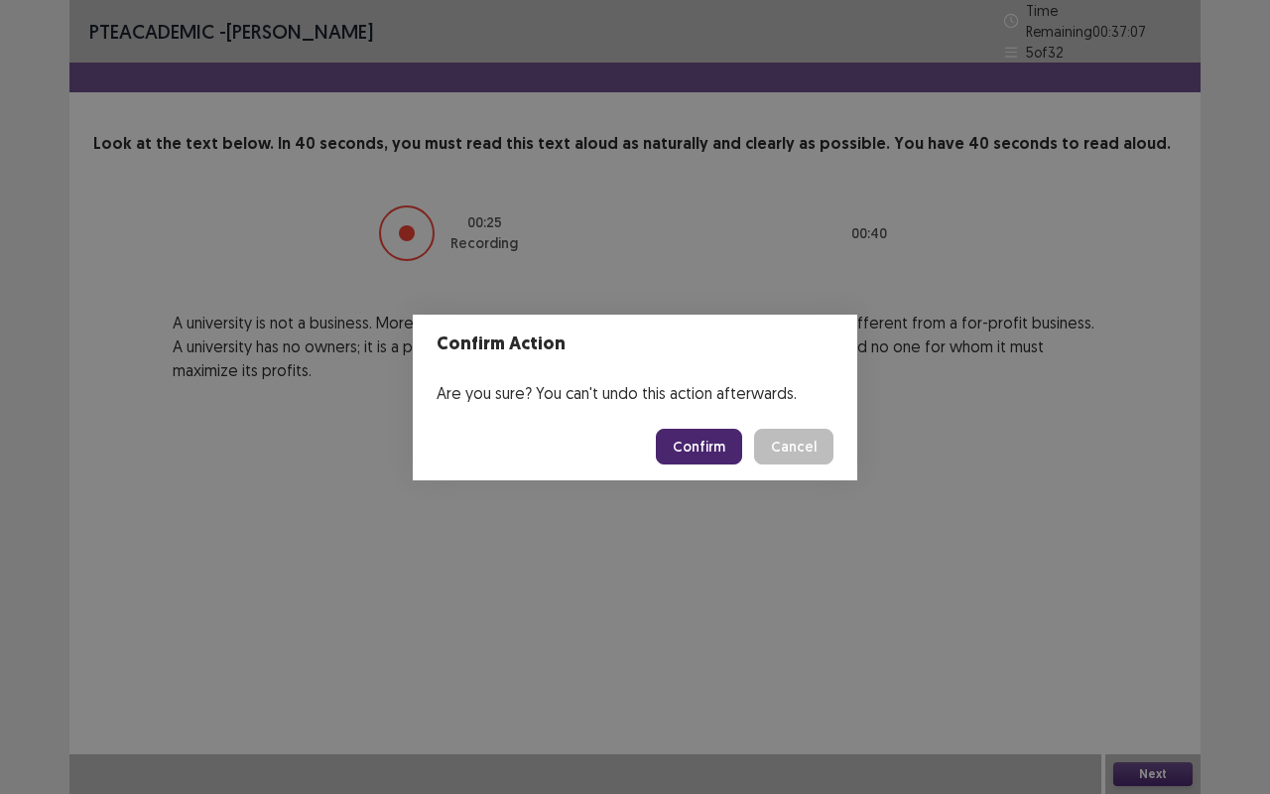
click at [719, 449] on button "Confirm" at bounding box center [699, 447] width 86 height 36
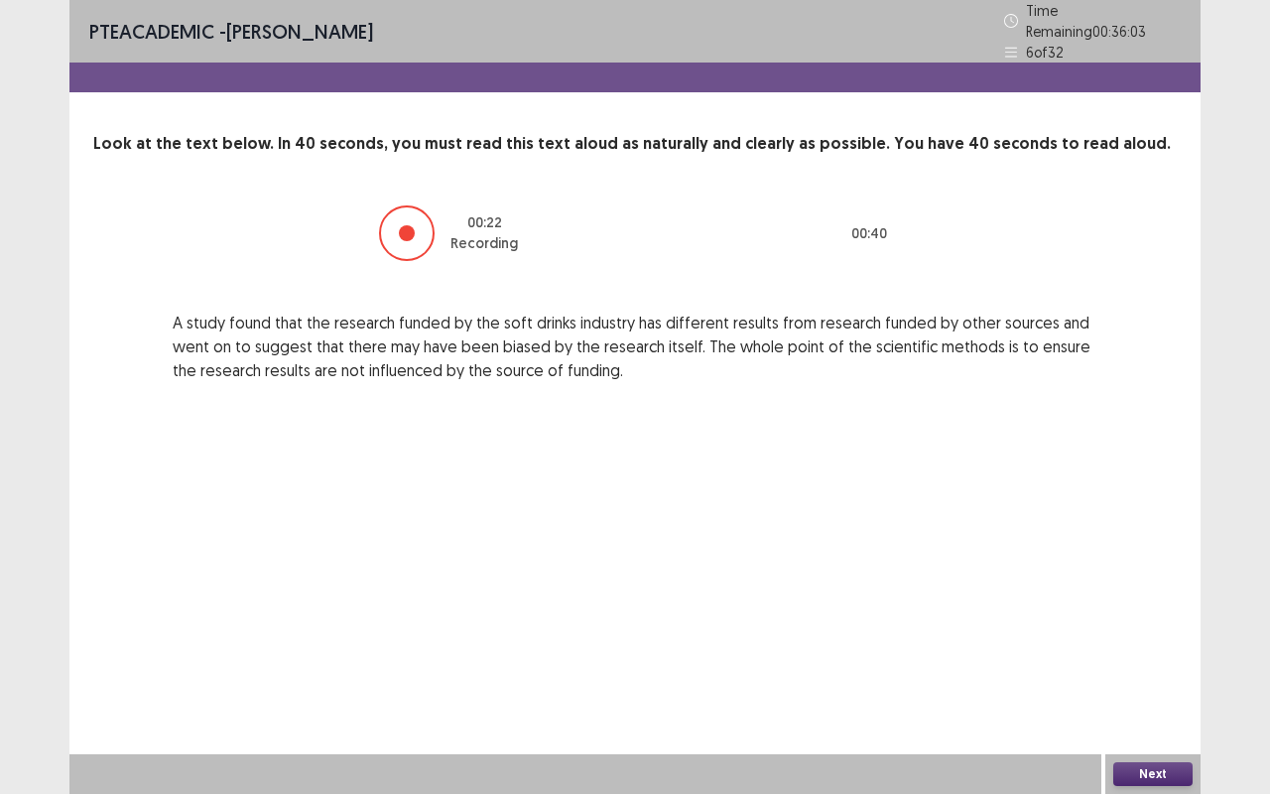
click at [1159, 659] on button "Next" at bounding box center [1153, 774] width 79 height 24
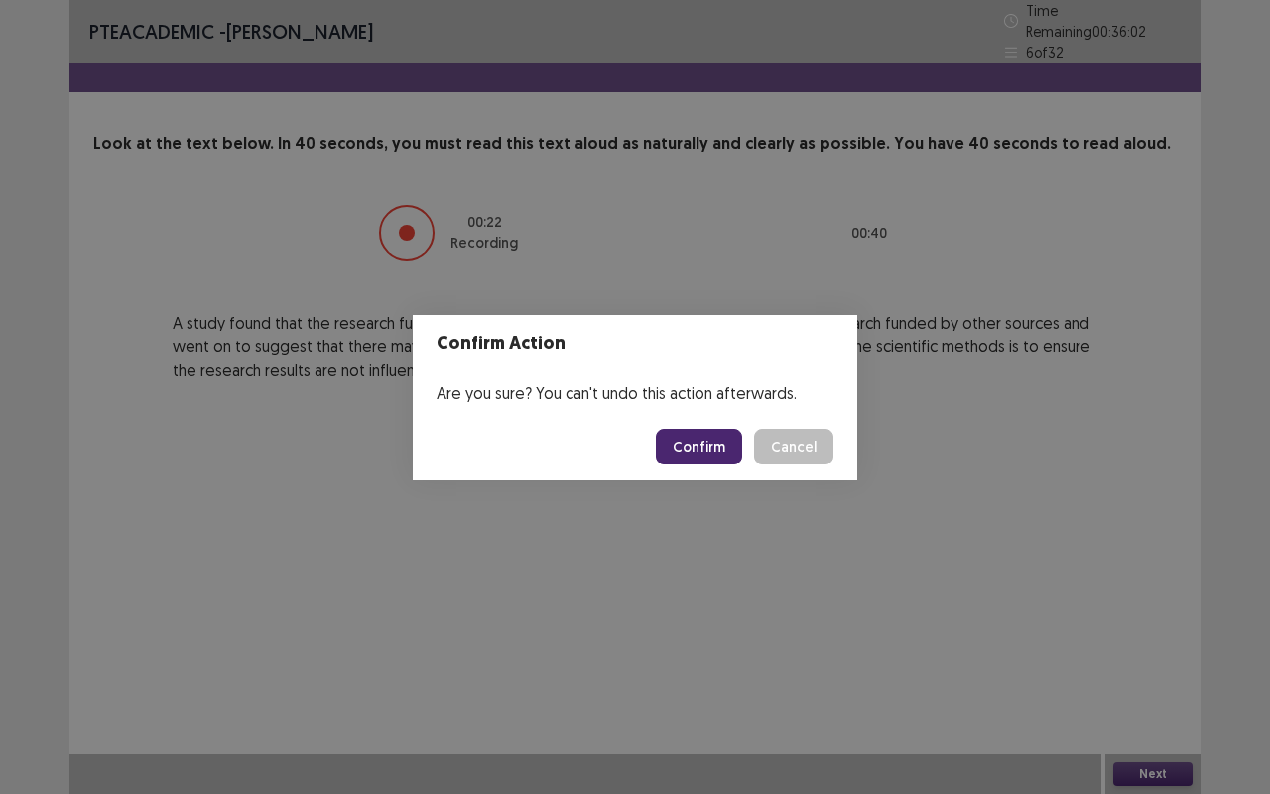
click at [723, 436] on button "Confirm" at bounding box center [699, 447] width 86 height 36
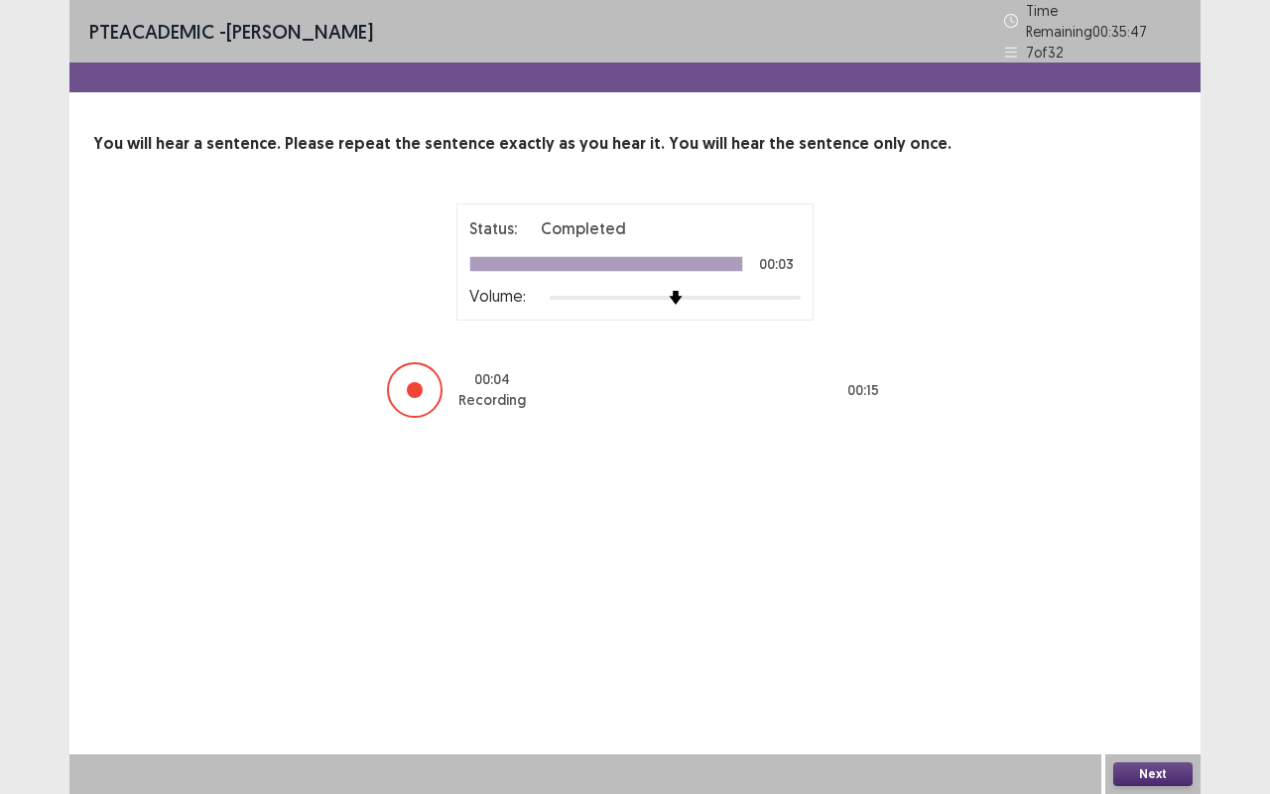
click at [1168, 659] on button "Next" at bounding box center [1153, 774] width 79 height 24
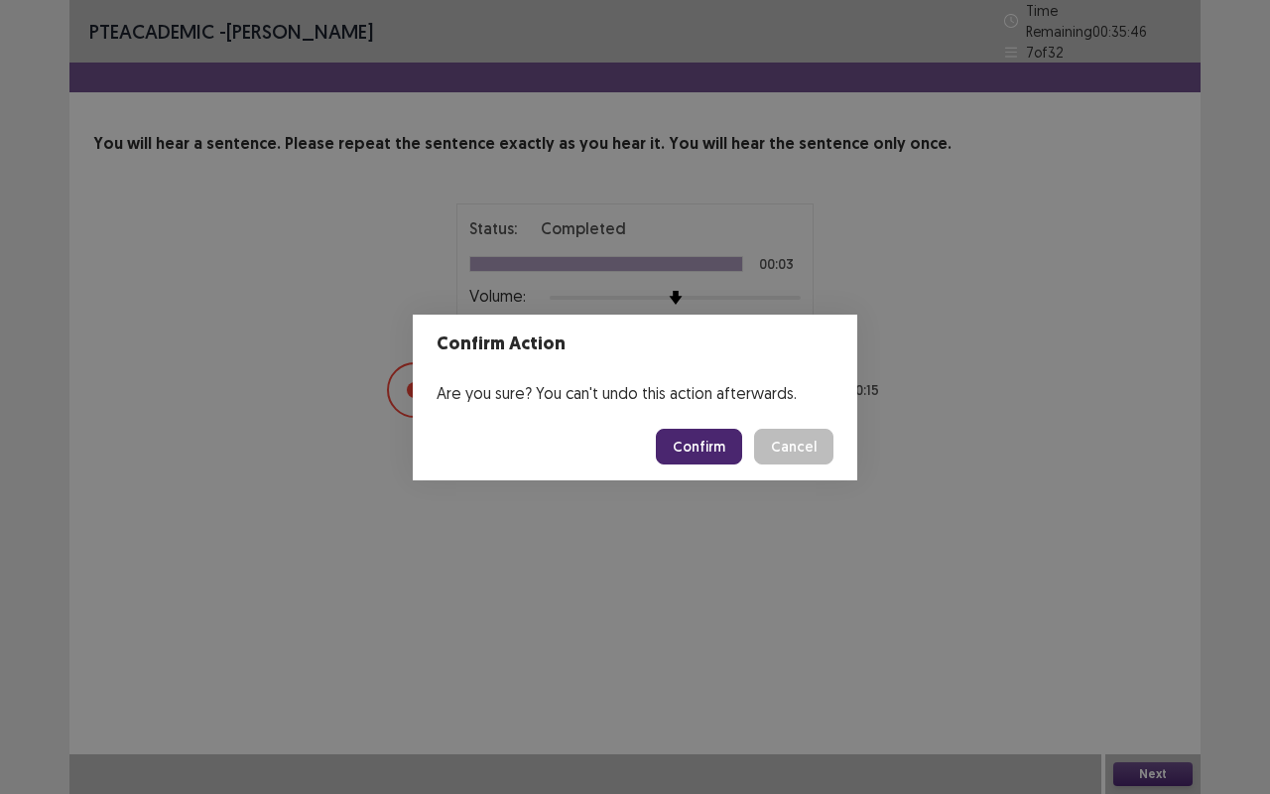
click at [728, 449] on button "Confirm" at bounding box center [699, 447] width 86 height 36
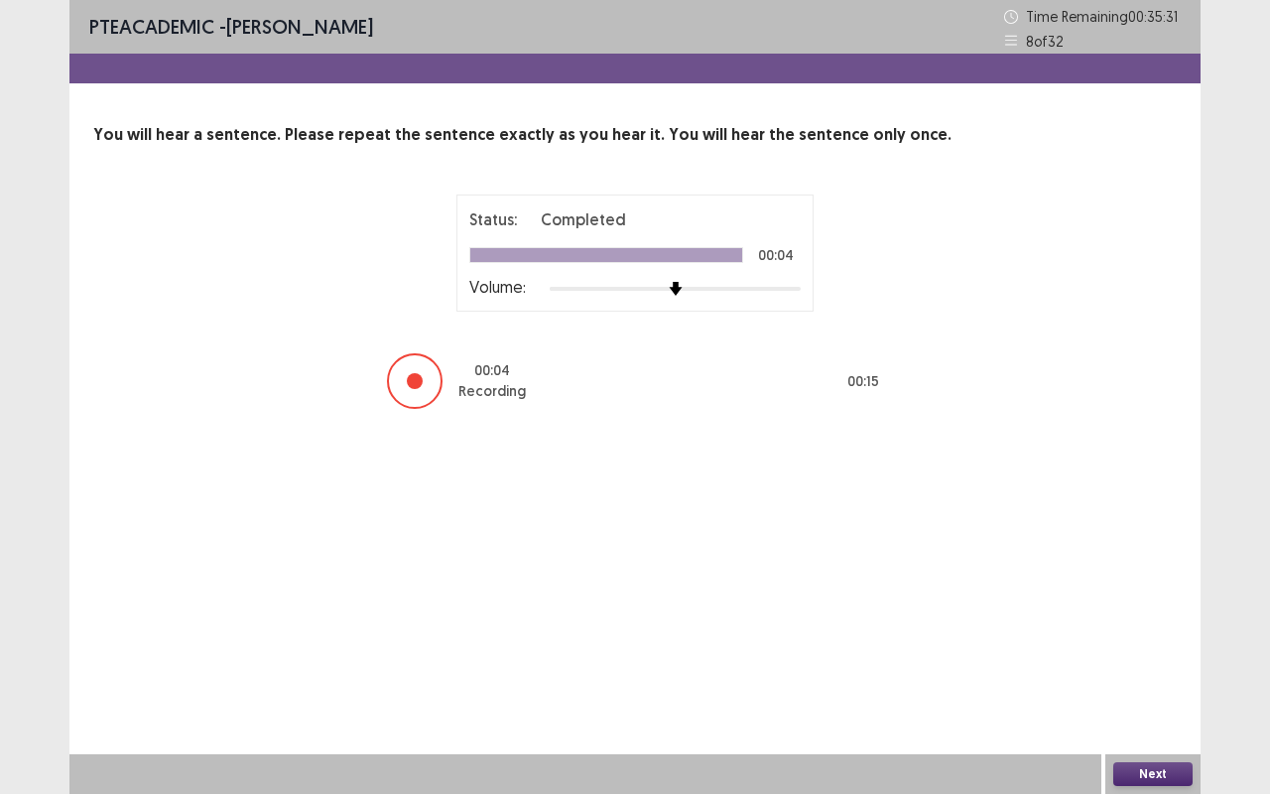
click at [1165, 659] on button "Next" at bounding box center [1153, 774] width 79 height 24
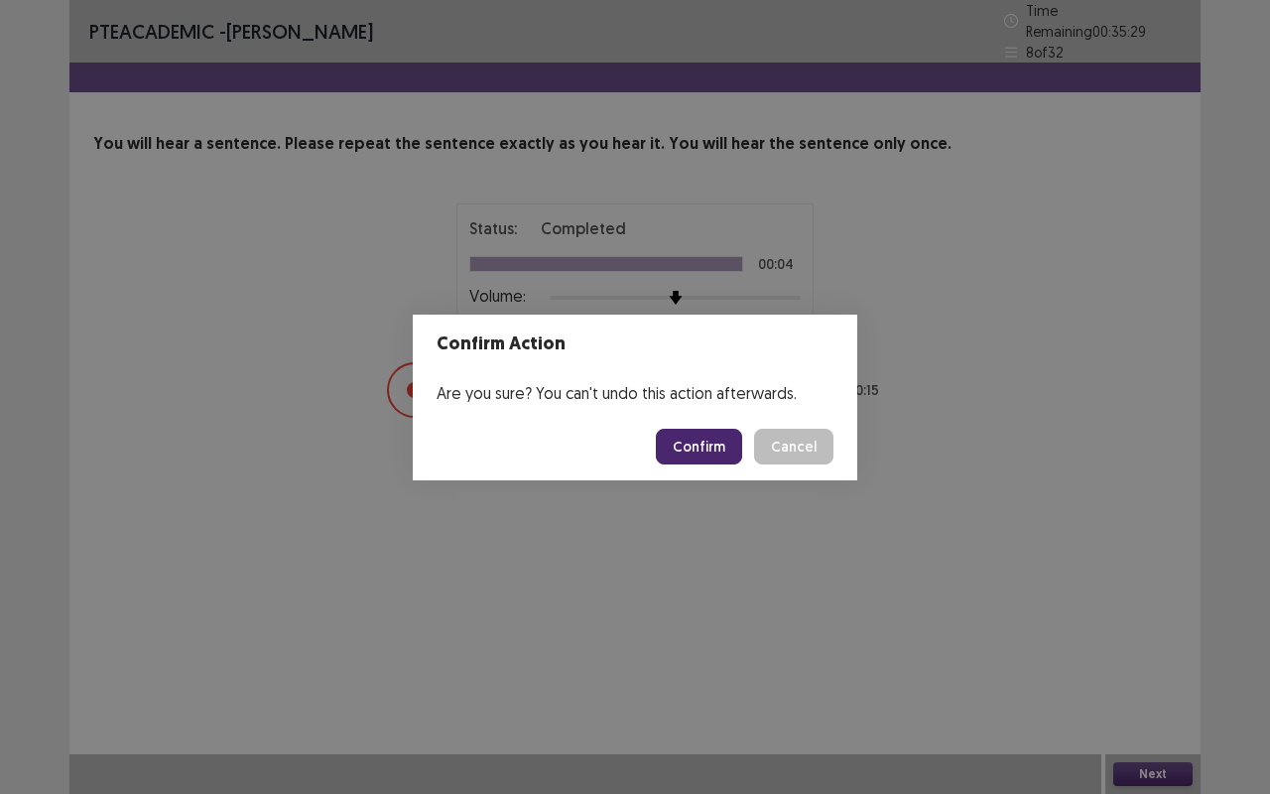
click at [729, 455] on button "Confirm" at bounding box center [699, 447] width 86 height 36
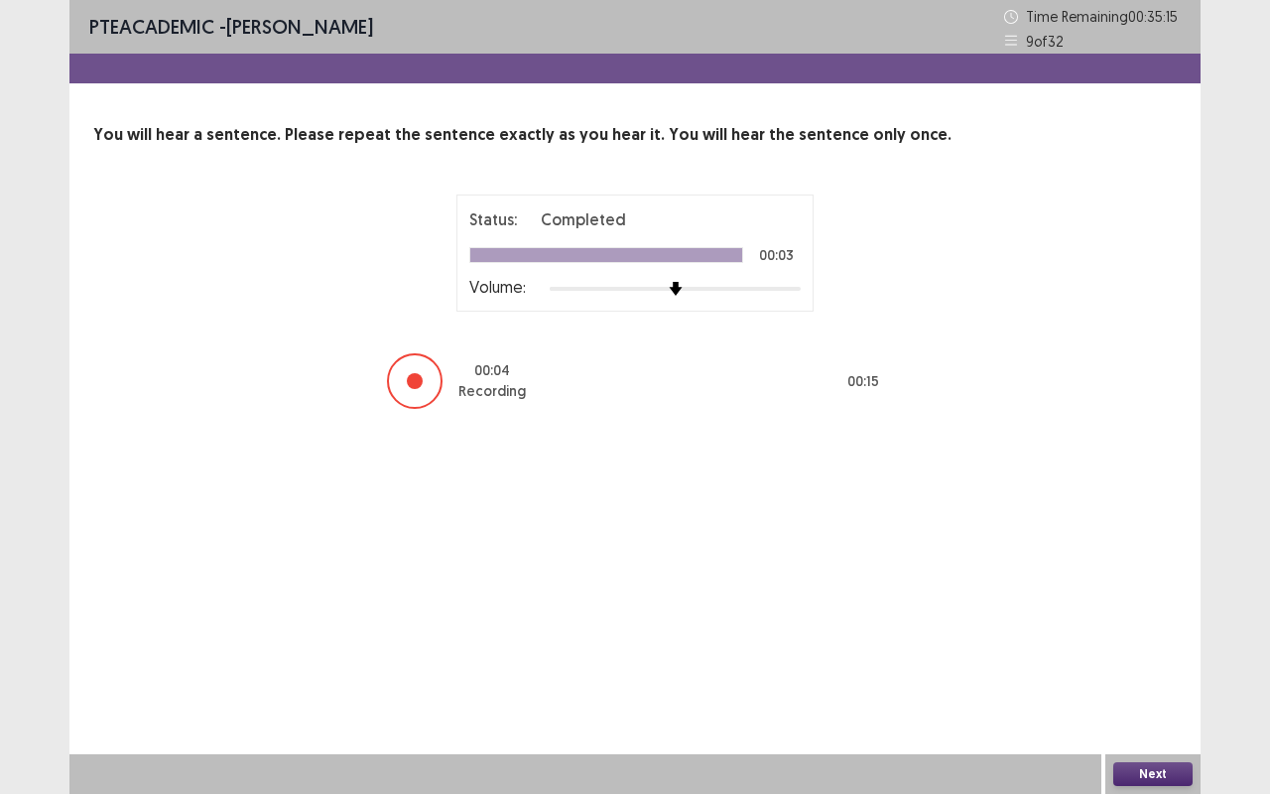
click at [1172, 659] on button "Next" at bounding box center [1153, 774] width 79 height 24
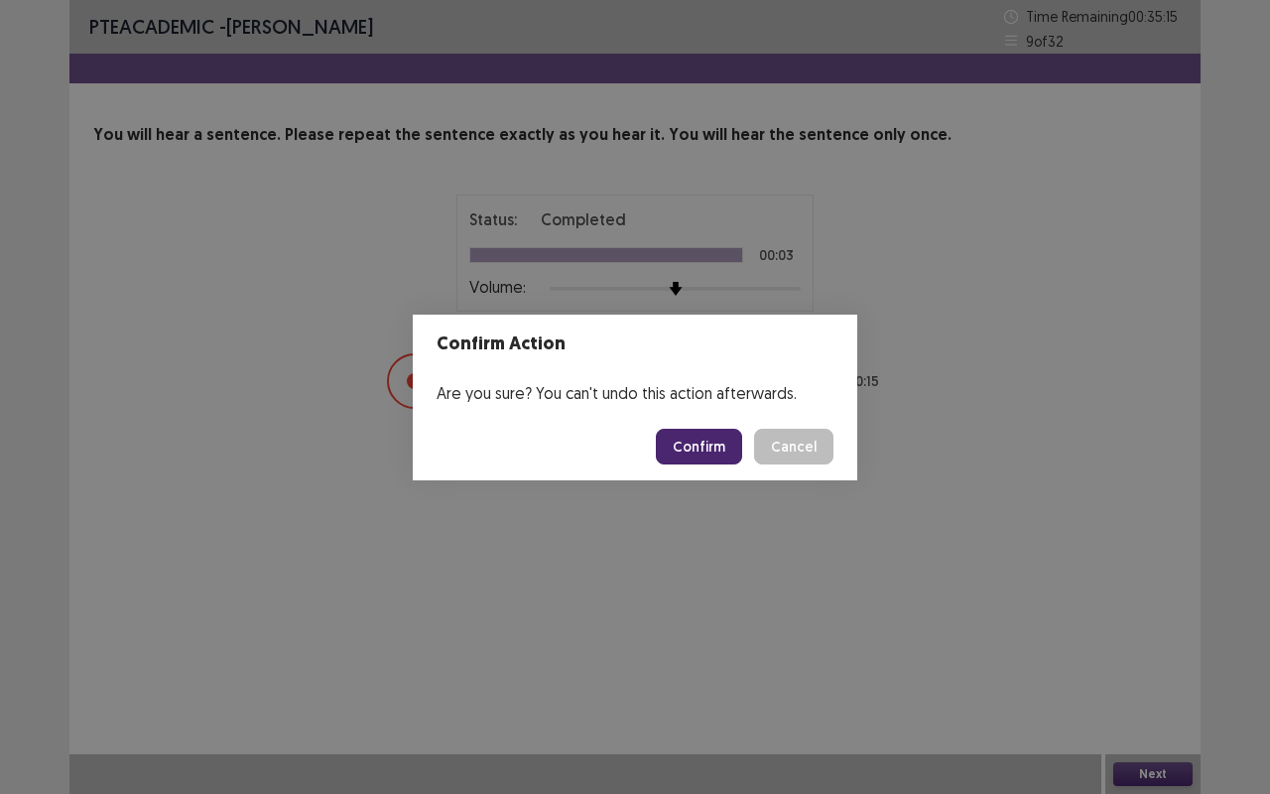
click at [725, 451] on button "Confirm" at bounding box center [699, 447] width 86 height 36
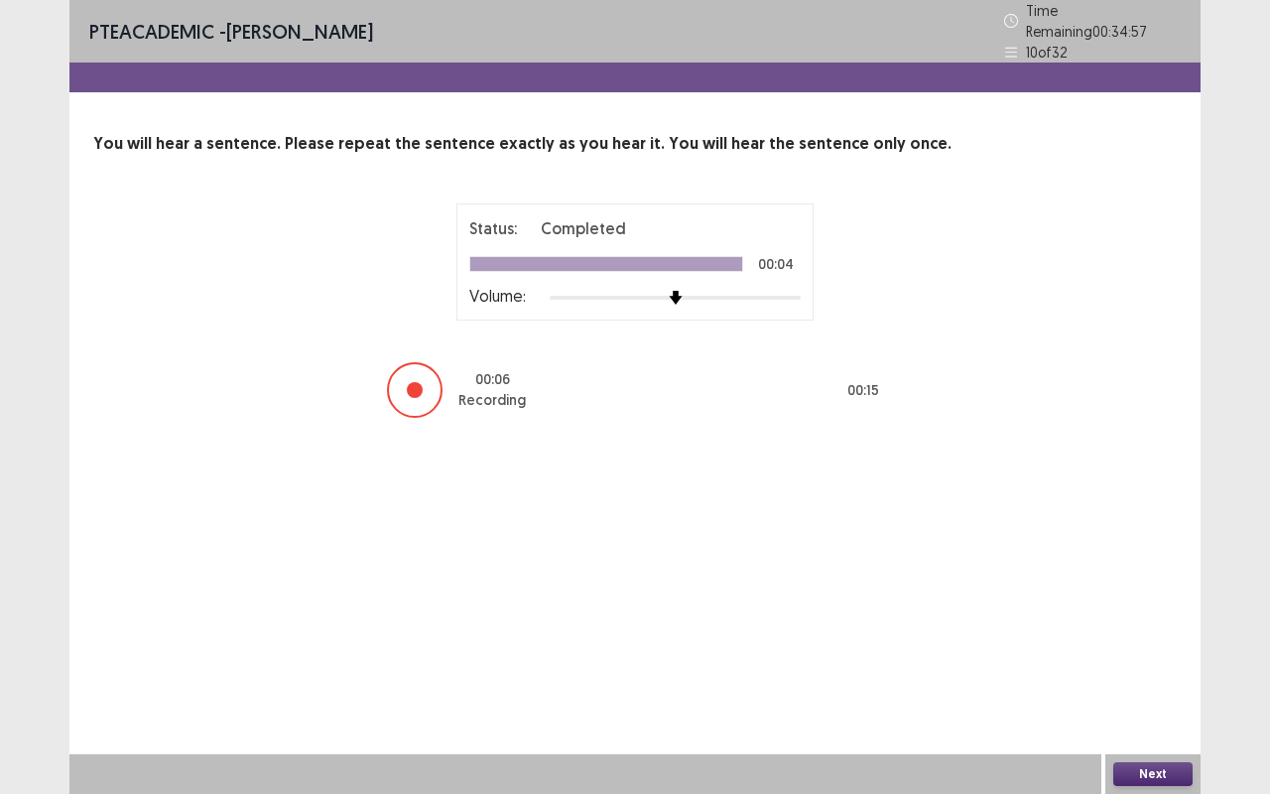
click at [1170, 659] on button "Next" at bounding box center [1153, 774] width 79 height 24
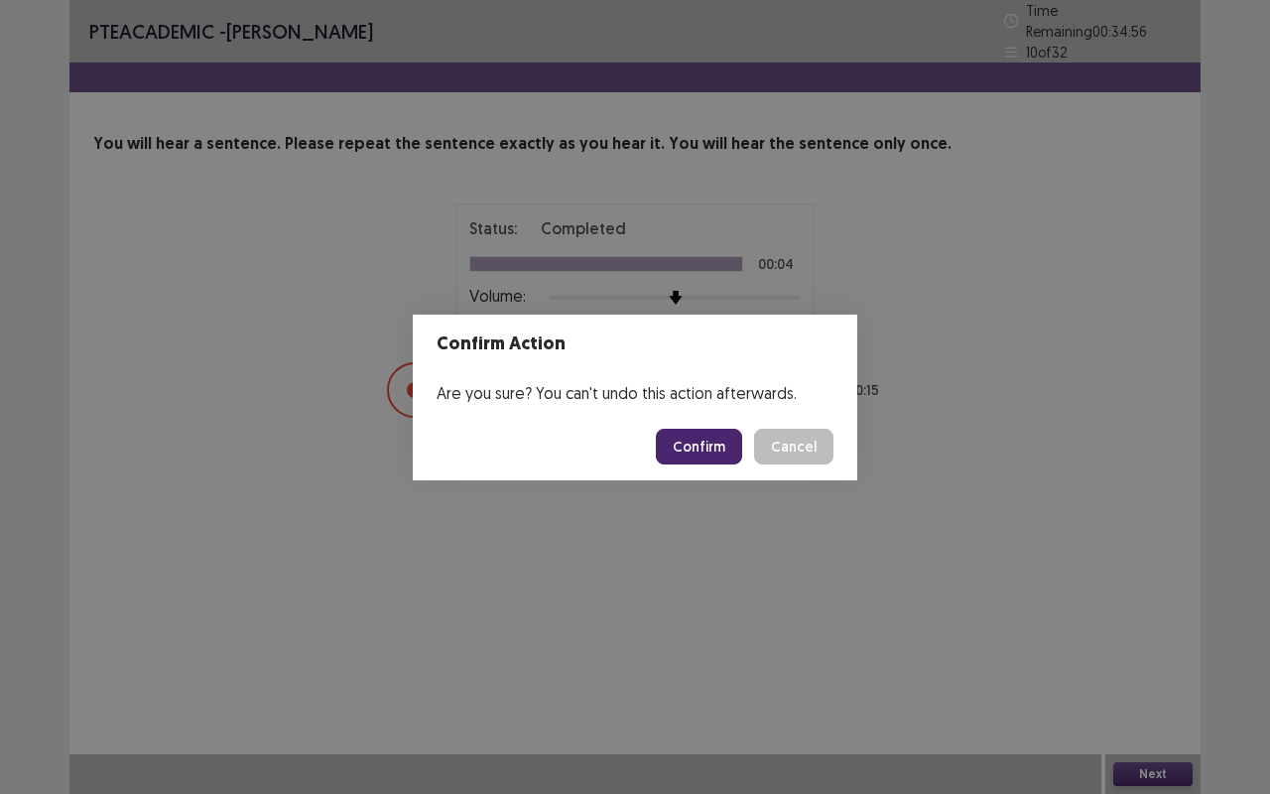
click at [728, 444] on button "Confirm" at bounding box center [699, 447] width 86 height 36
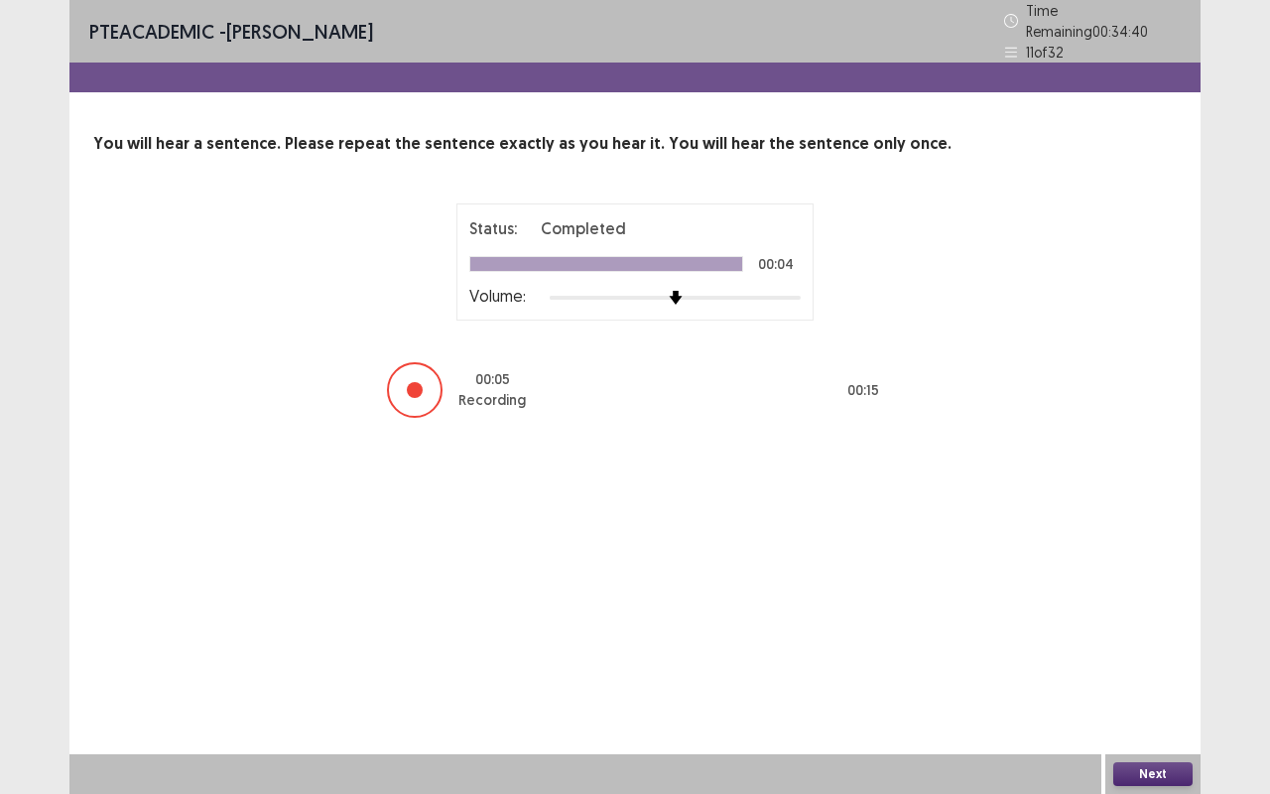
click at [1165, 659] on button "Next" at bounding box center [1153, 774] width 79 height 24
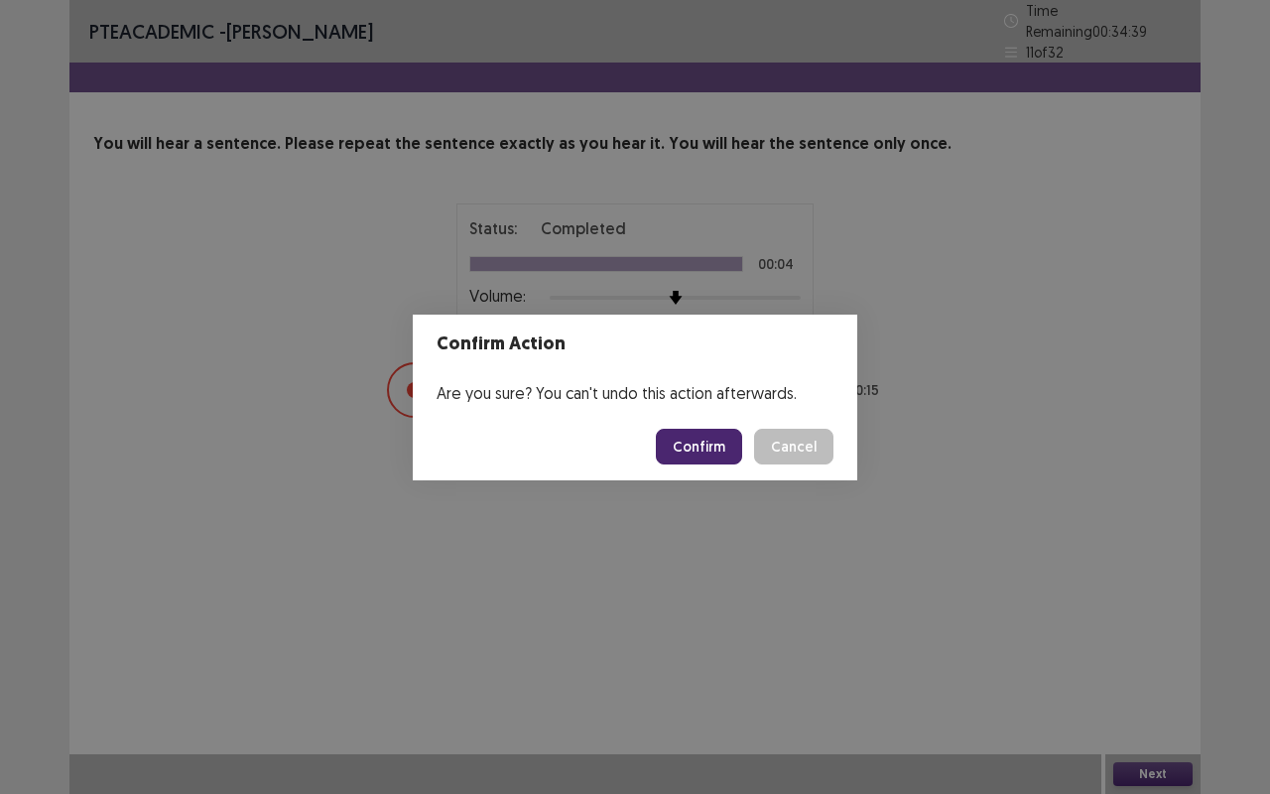
click at [723, 457] on button "Confirm" at bounding box center [699, 447] width 86 height 36
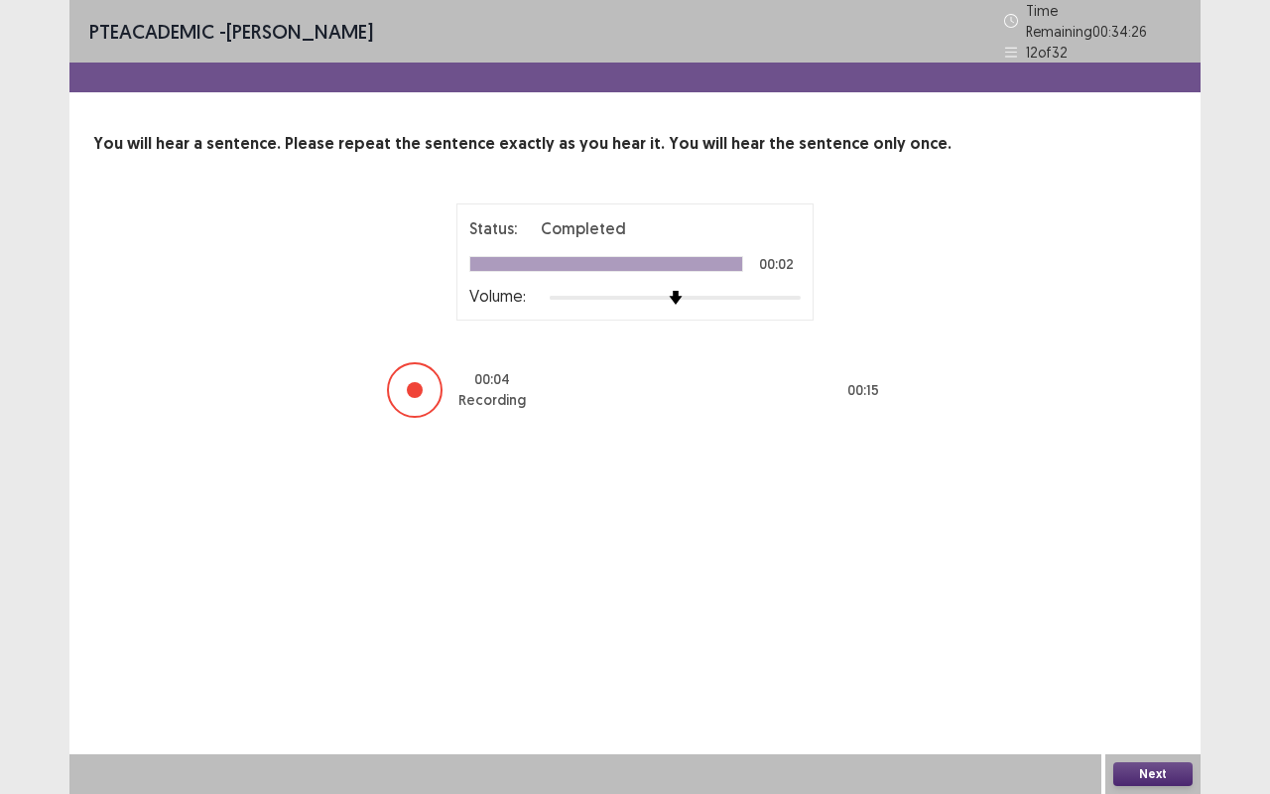
click at [1144, 659] on button "Next" at bounding box center [1153, 774] width 79 height 24
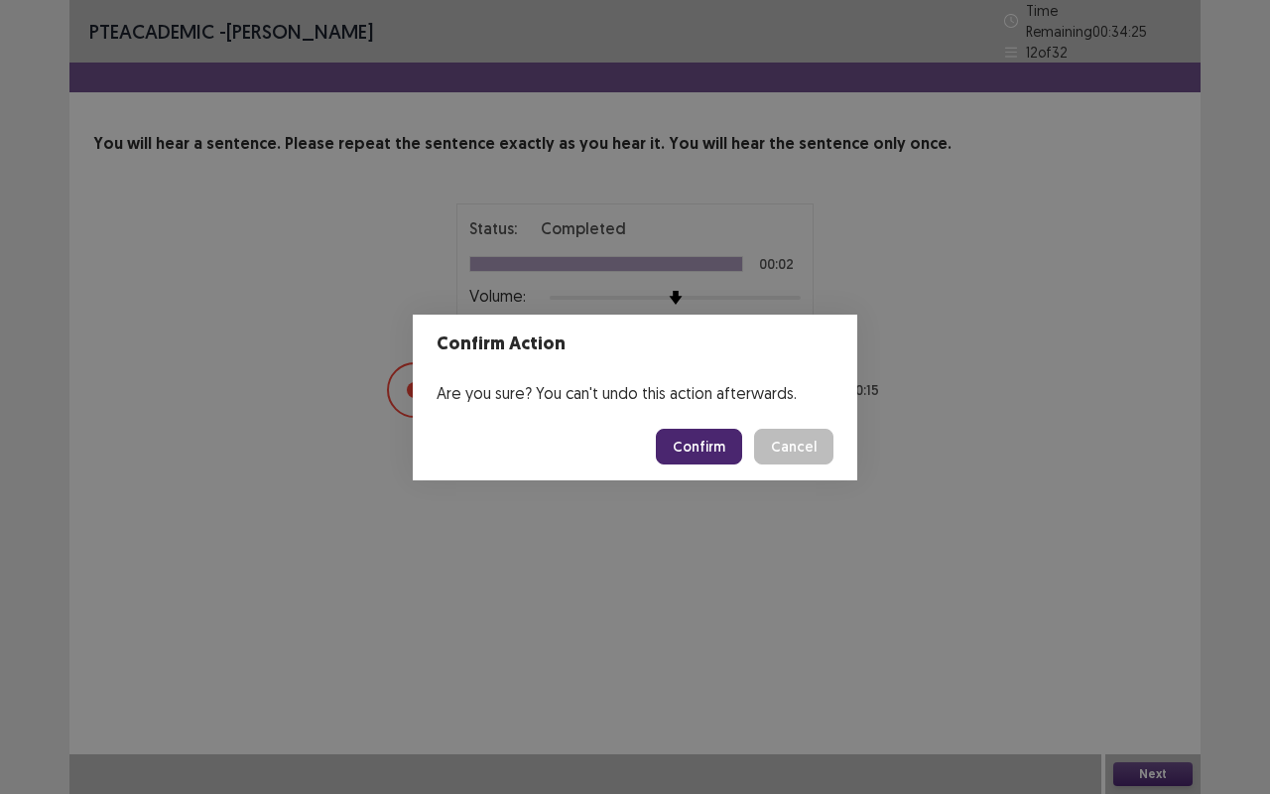
click at [675, 450] on button "Confirm" at bounding box center [699, 447] width 86 height 36
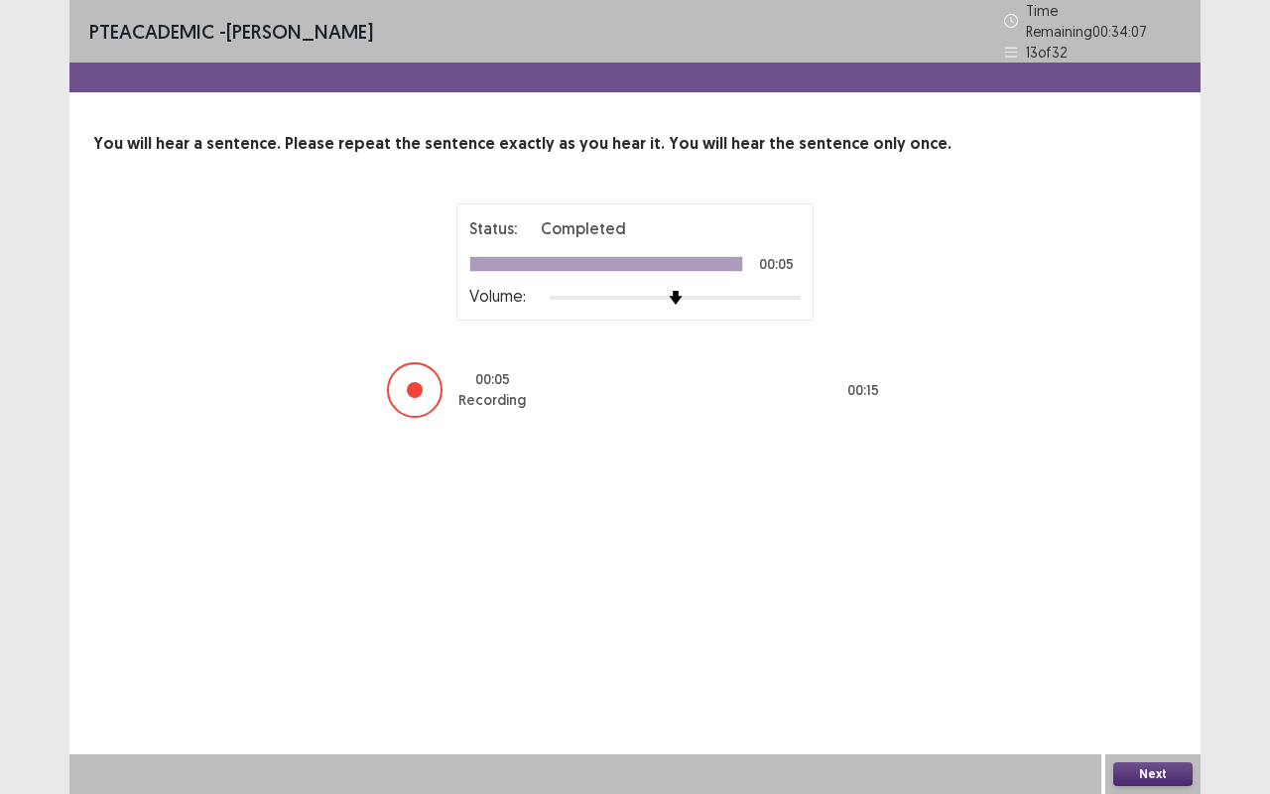
click at [1153, 659] on button "Next" at bounding box center [1153, 774] width 79 height 24
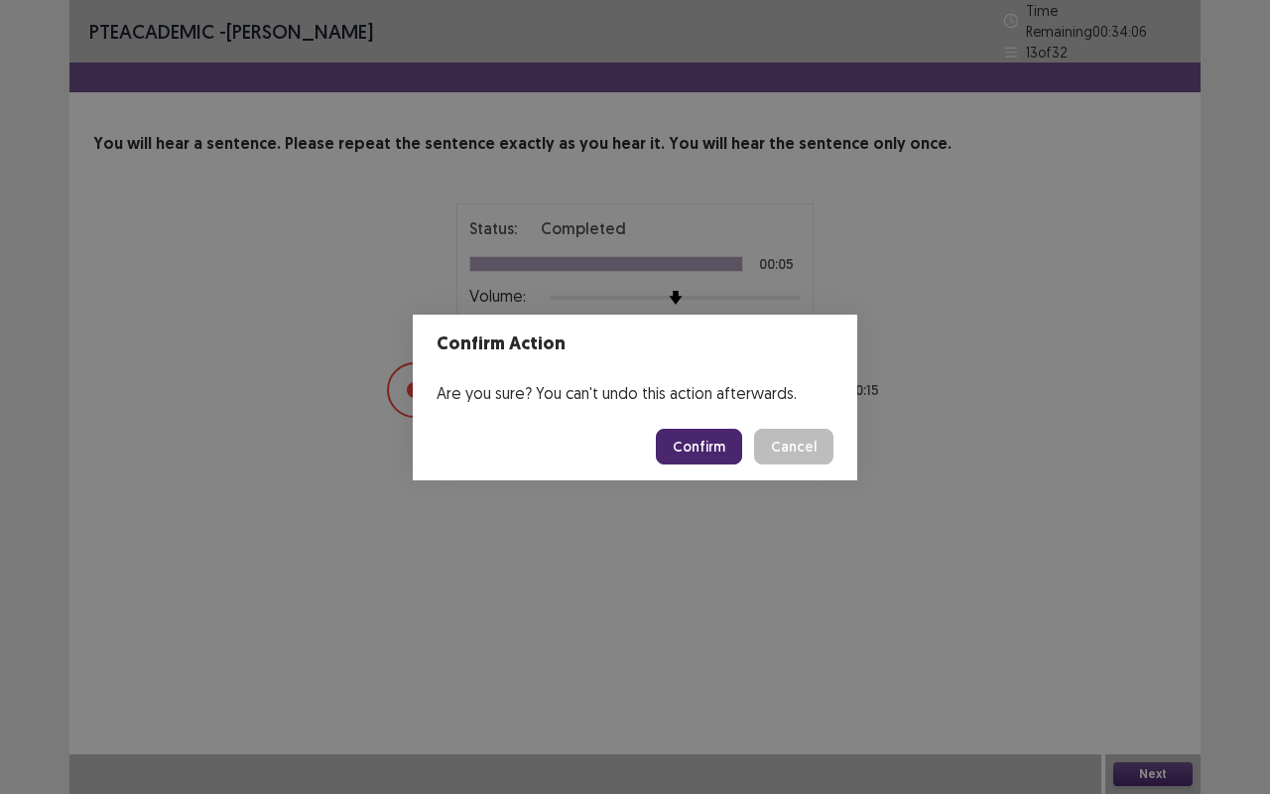
click at [691, 442] on button "Confirm" at bounding box center [699, 447] width 86 height 36
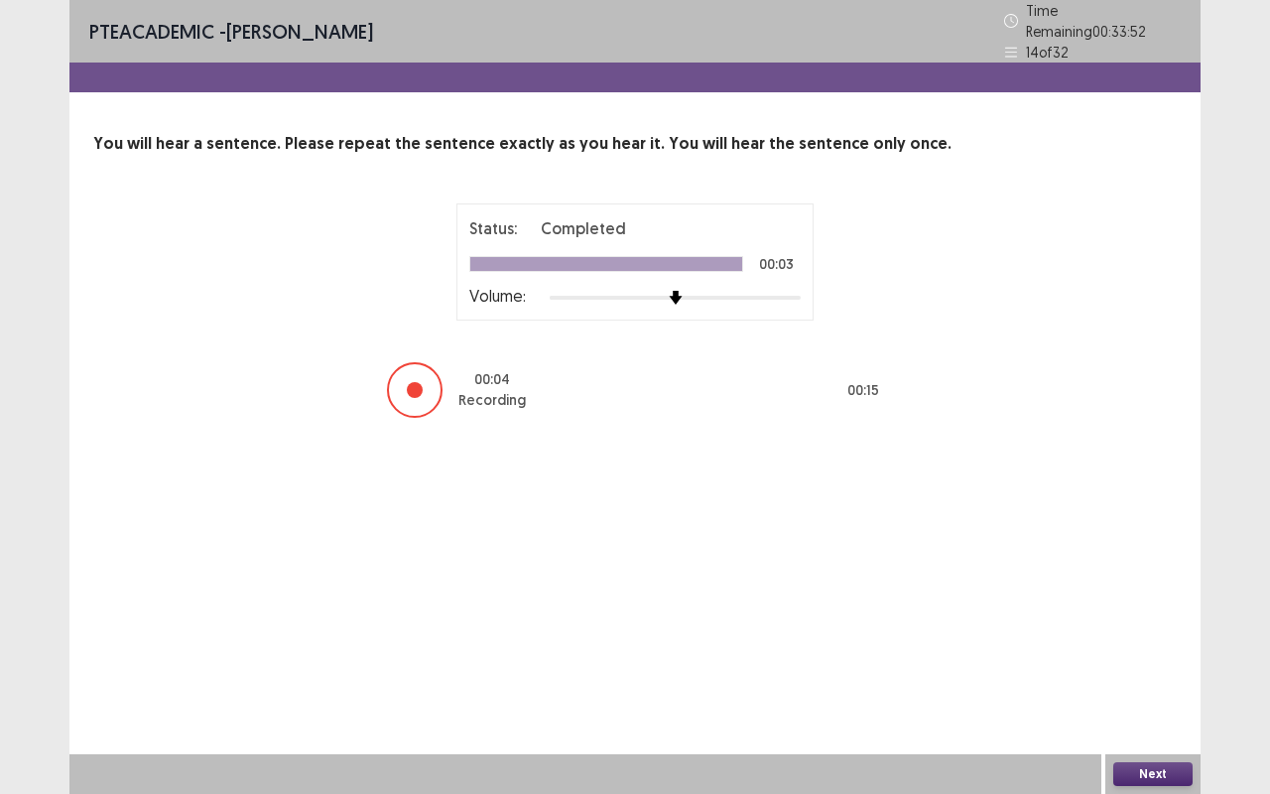
click at [1139, 659] on button "Next" at bounding box center [1153, 774] width 79 height 24
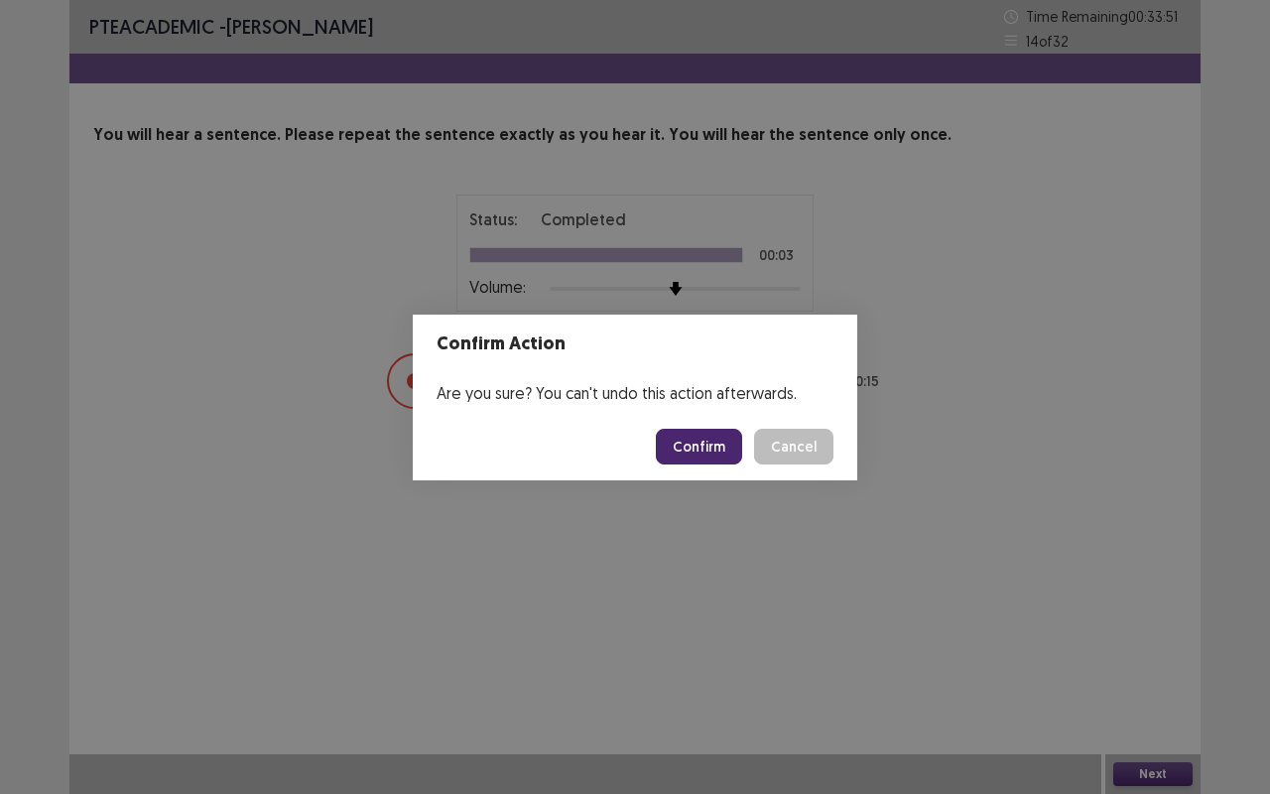
click at [698, 441] on button "Confirm" at bounding box center [699, 447] width 86 height 36
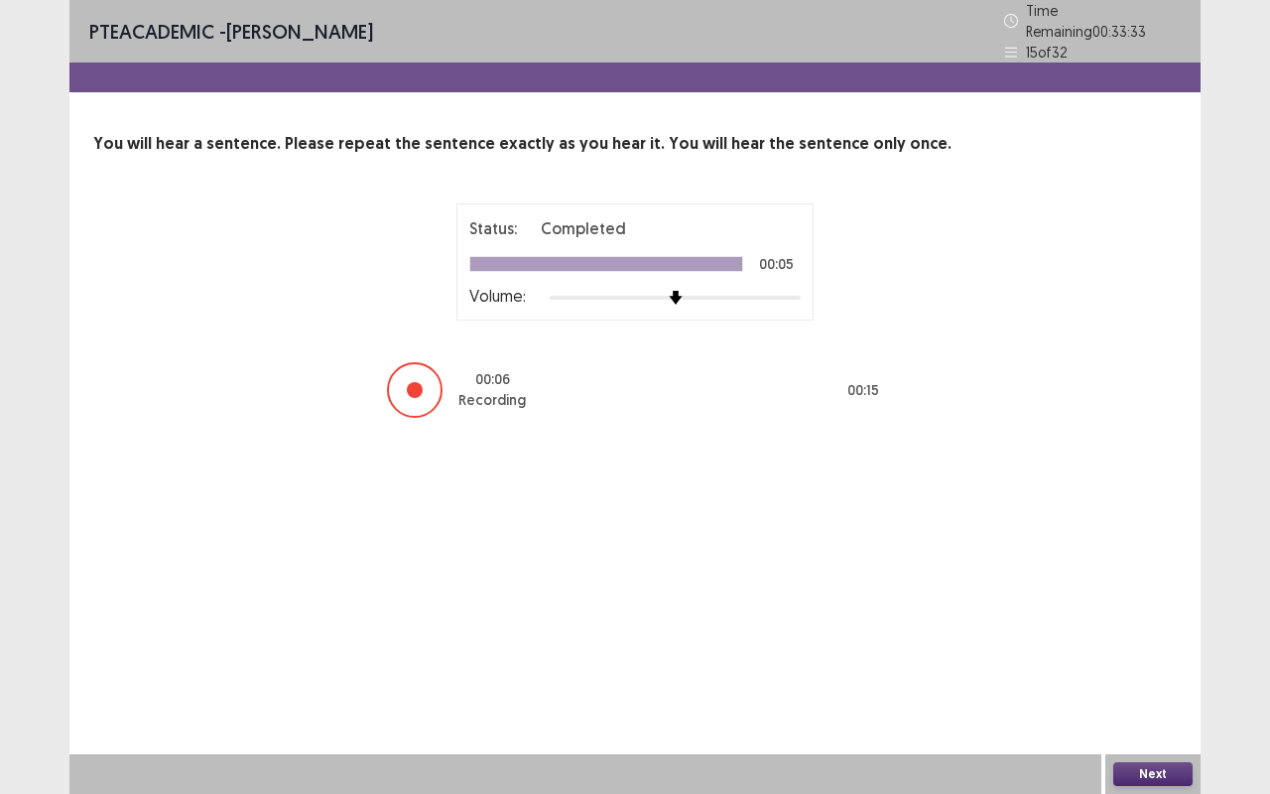
click at [1131, 659] on button "Next" at bounding box center [1153, 774] width 79 height 24
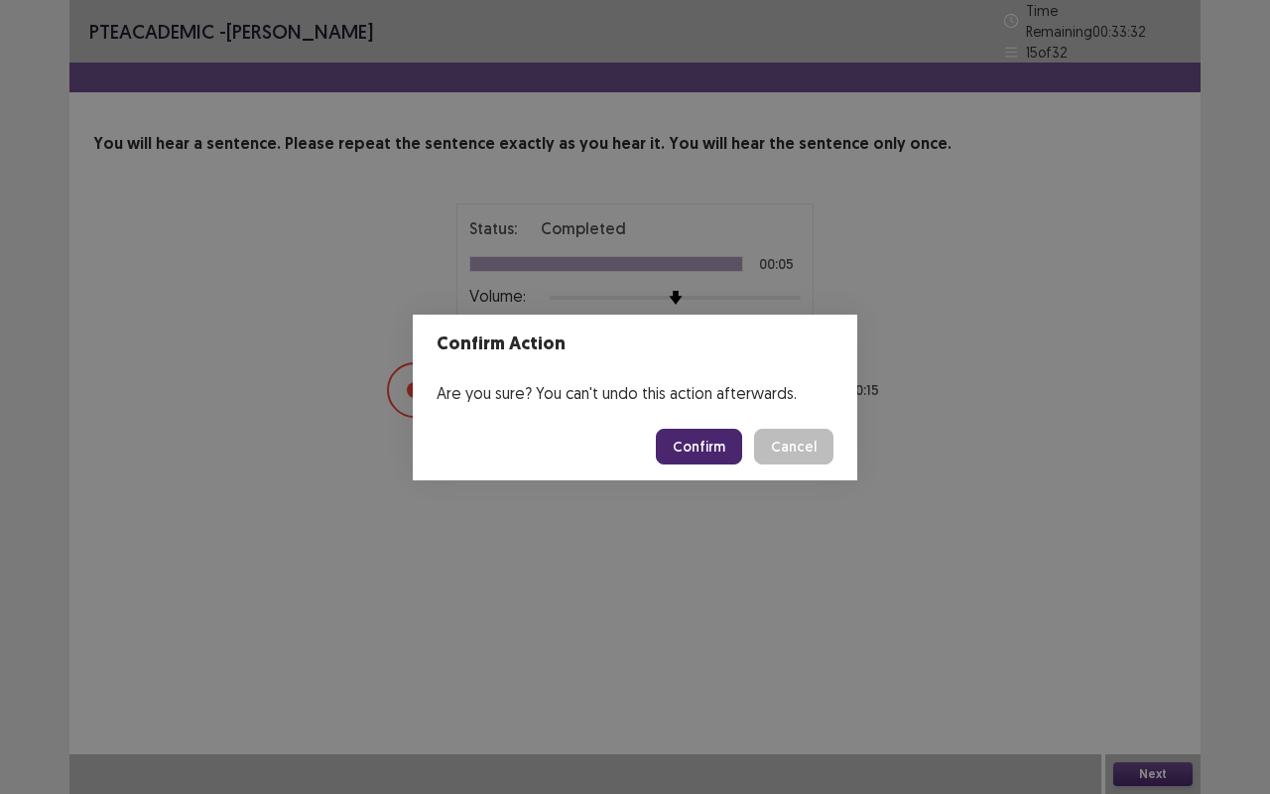
click at [689, 432] on button "Confirm" at bounding box center [699, 447] width 86 height 36
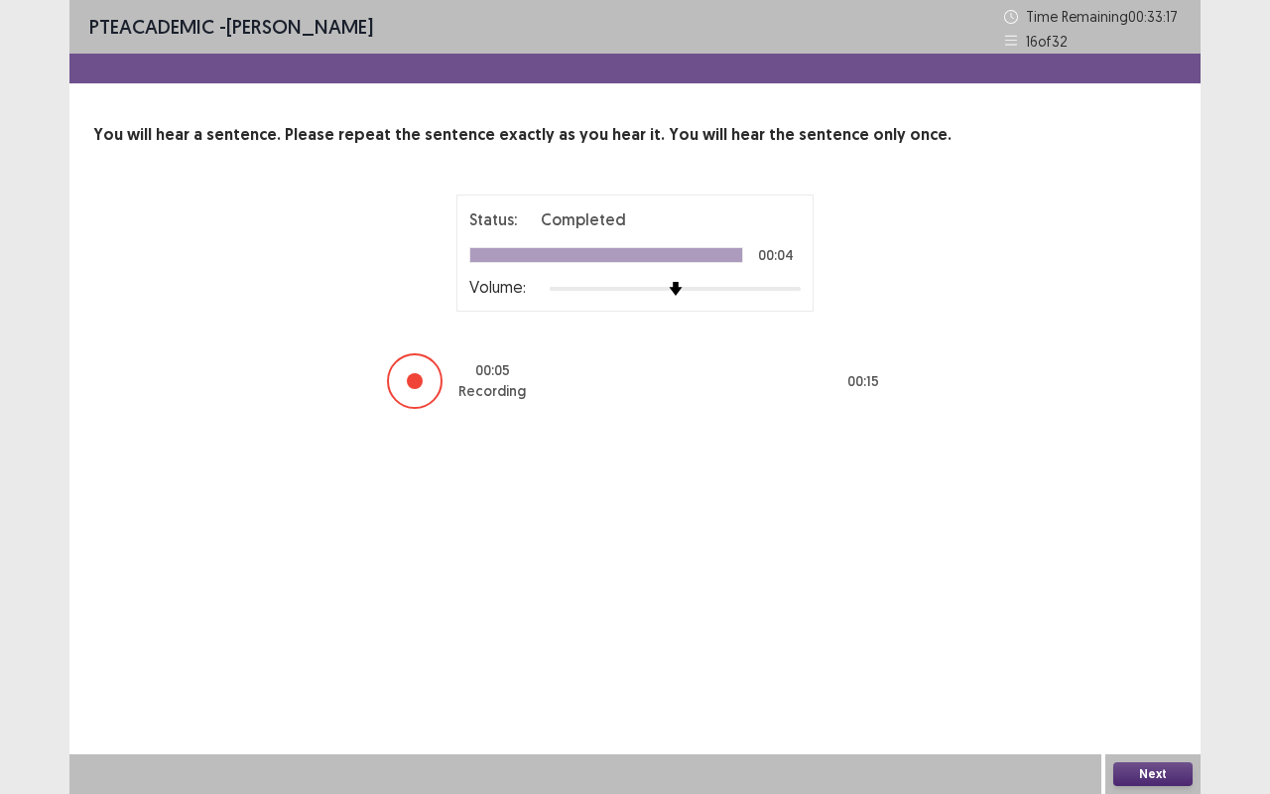
click at [1149, 659] on button "Next" at bounding box center [1153, 774] width 79 height 24
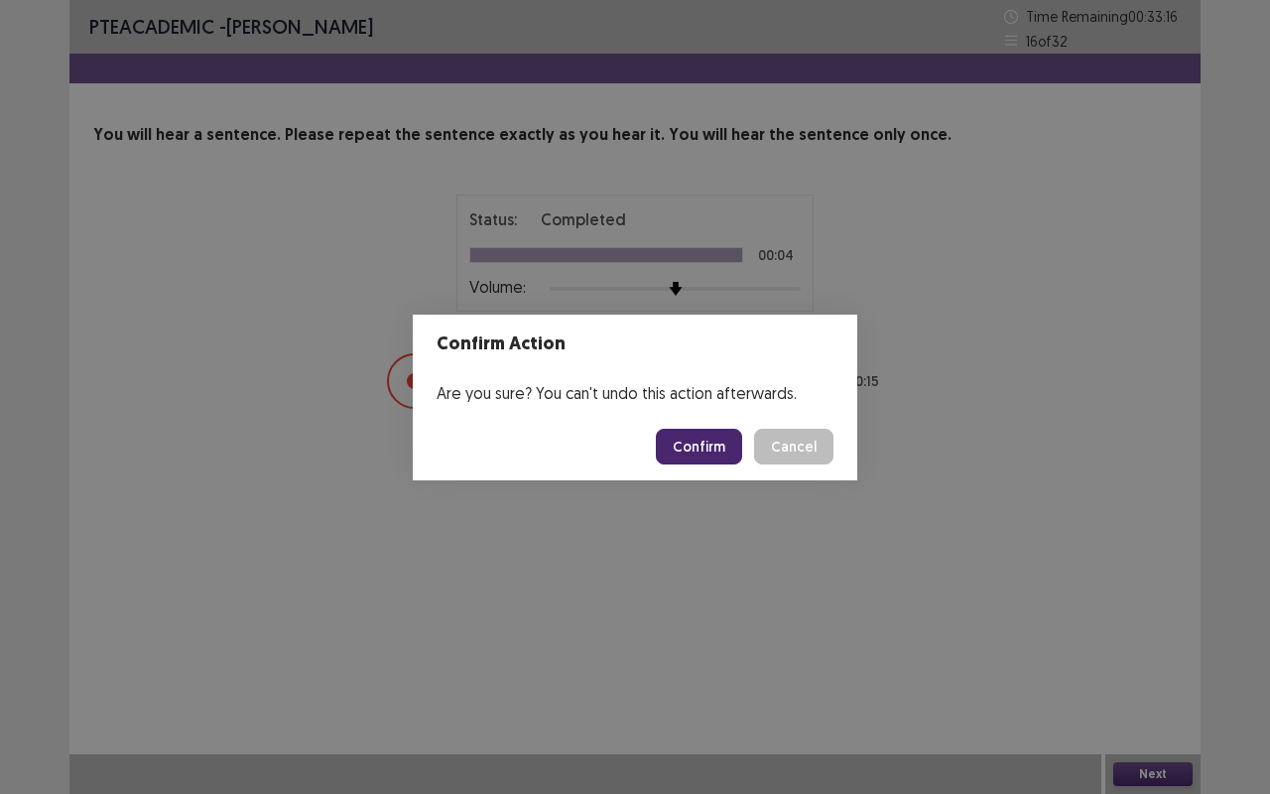
click at [709, 446] on button "Confirm" at bounding box center [699, 447] width 86 height 36
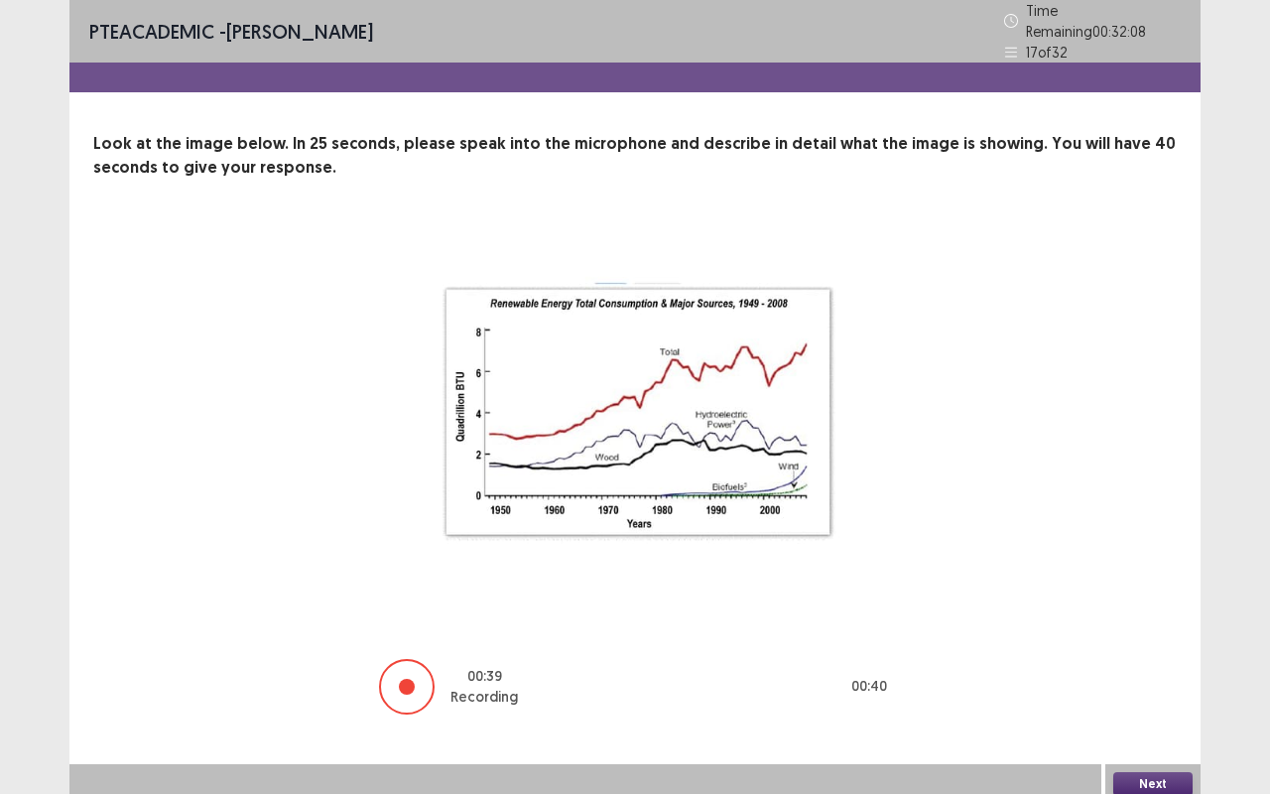
click at [1170, 659] on button "Next" at bounding box center [1153, 784] width 79 height 24
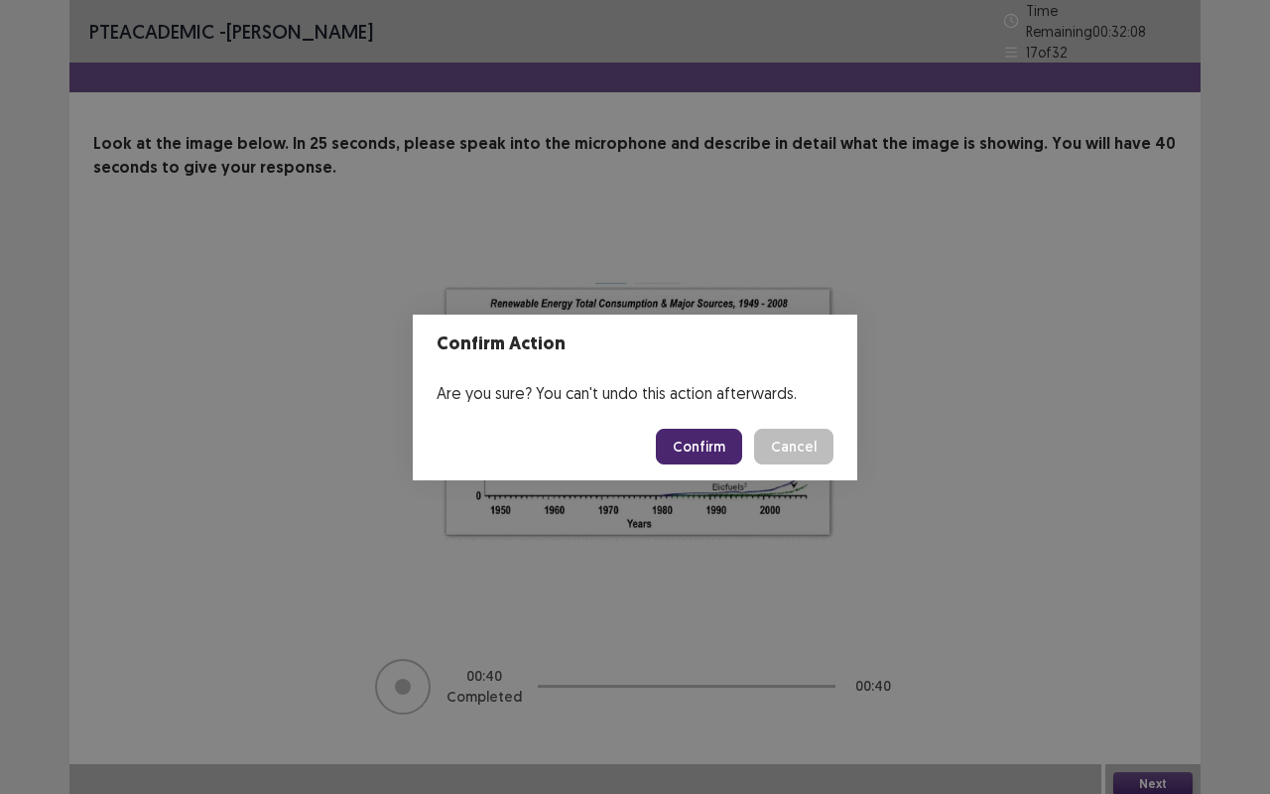
click at [726, 443] on button "Confirm" at bounding box center [699, 447] width 86 height 36
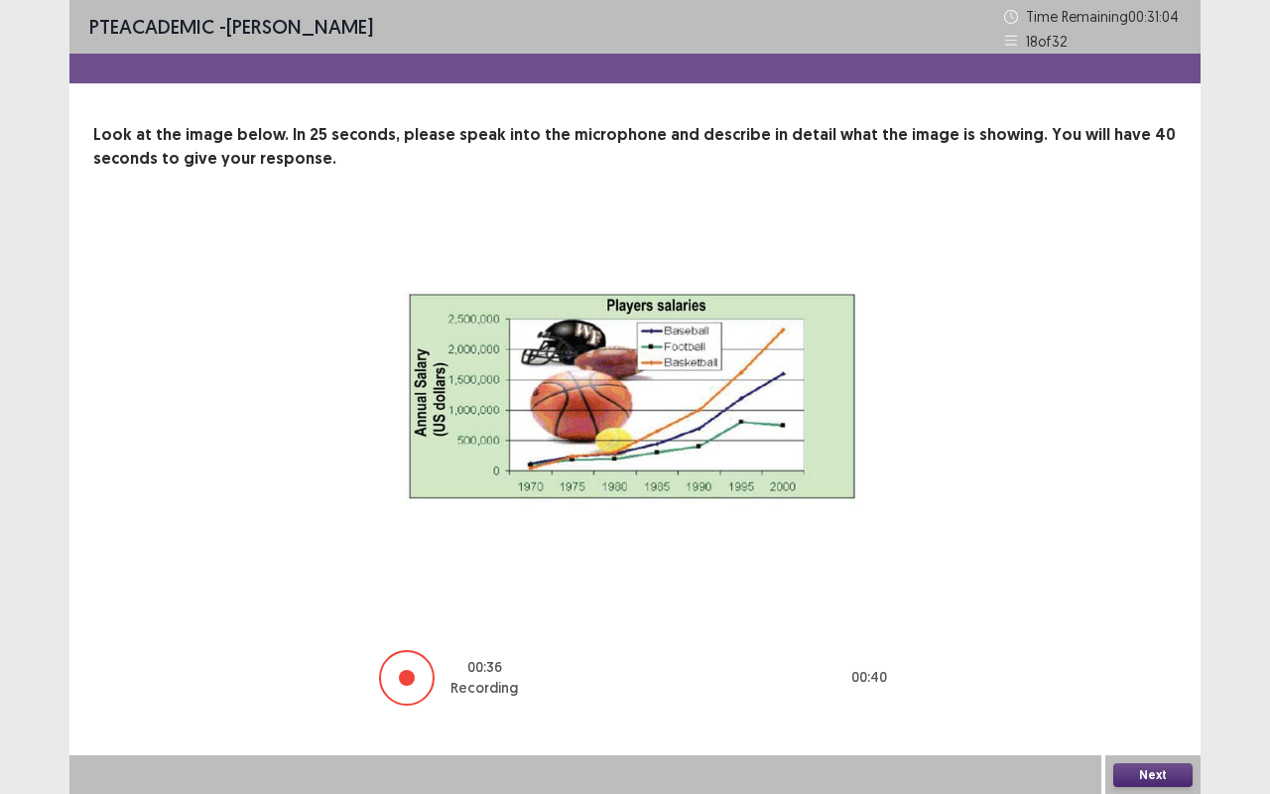
click at [1164, 659] on button "Next" at bounding box center [1153, 775] width 79 height 24
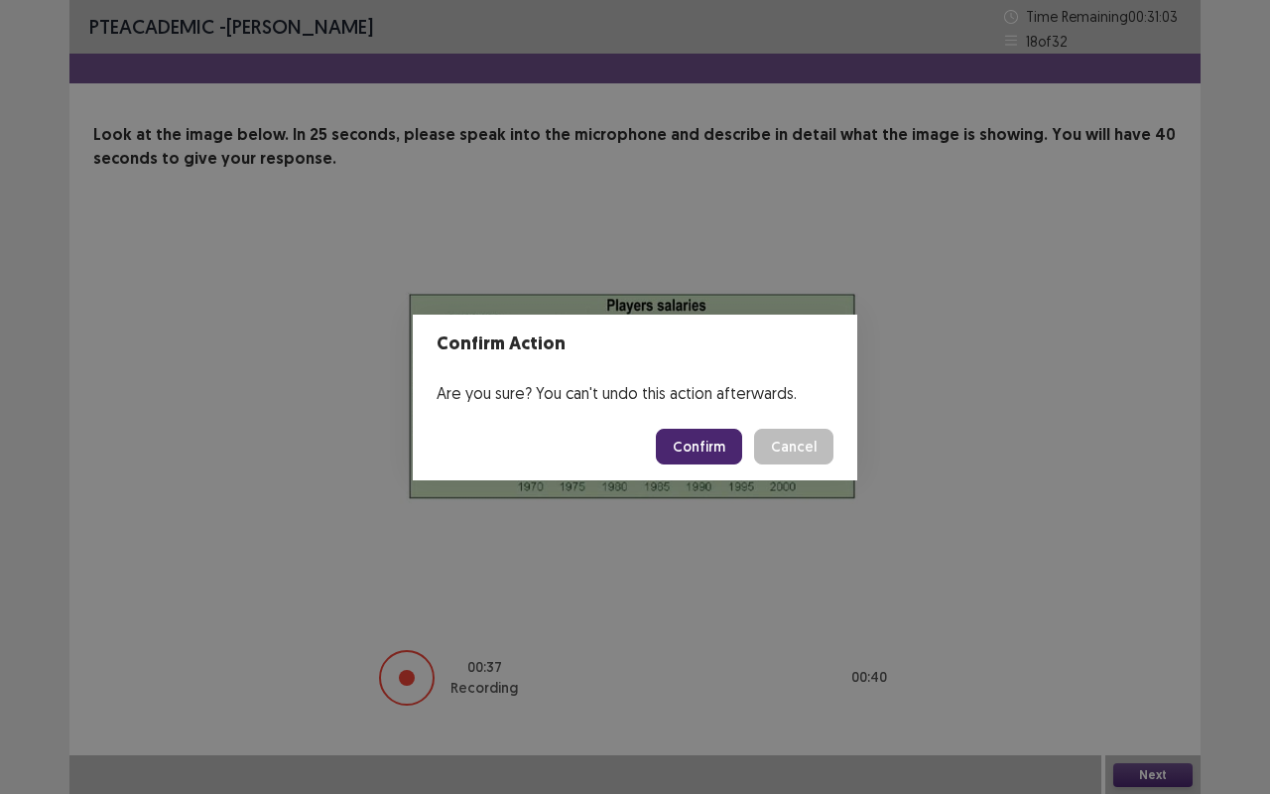
click at [726, 449] on button "Confirm" at bounding box center [699, 447] width 86 height 36
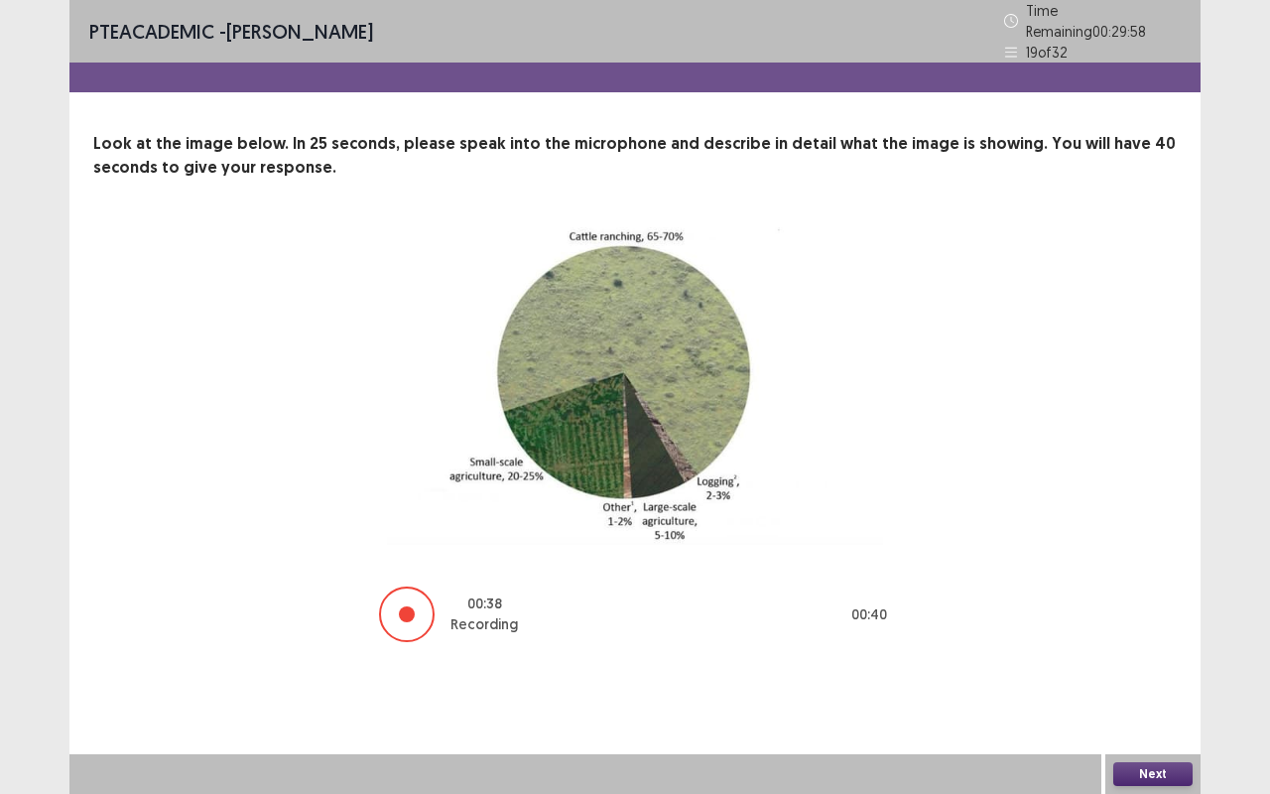
click at [1177, 659] on button "Next" at bounding box center [1153, 774] width 79 height 24
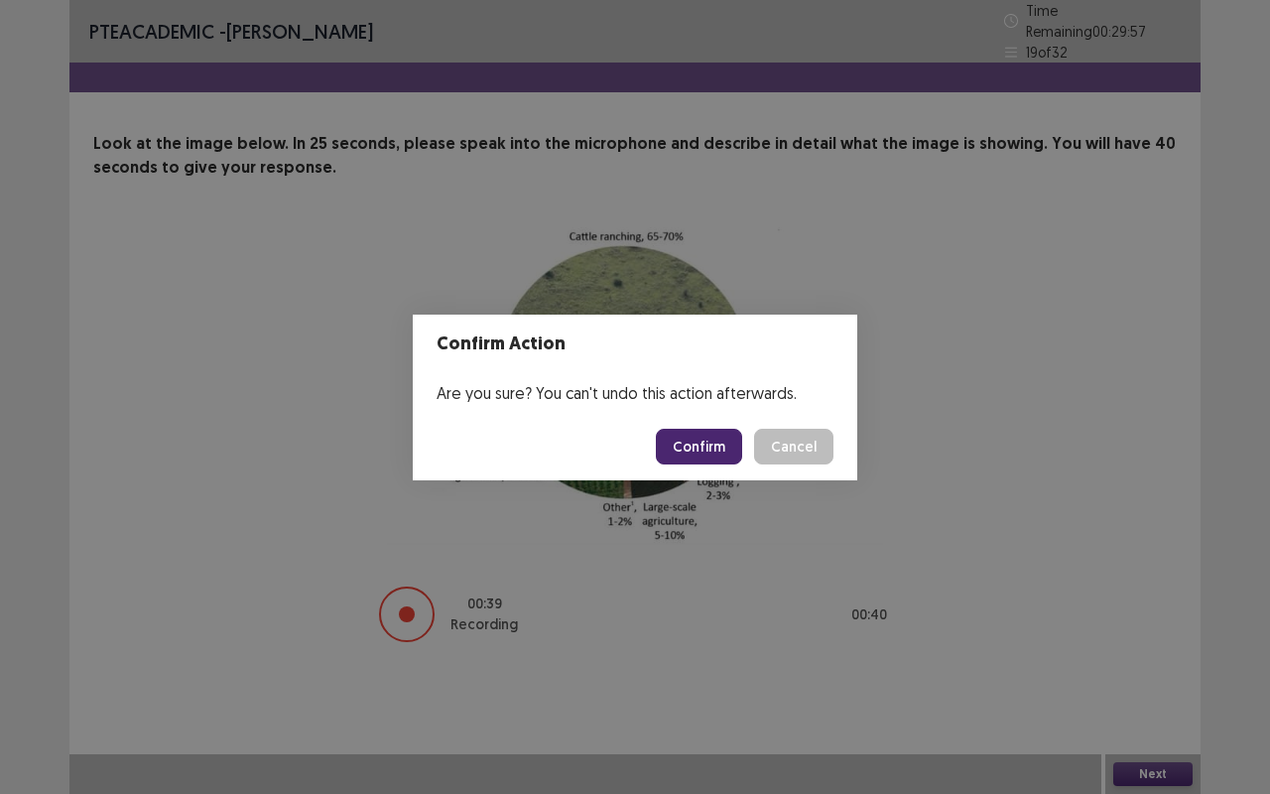
click at [728, 462] on button "Confirm" at bounding box center [699, 447] width 86 height 36
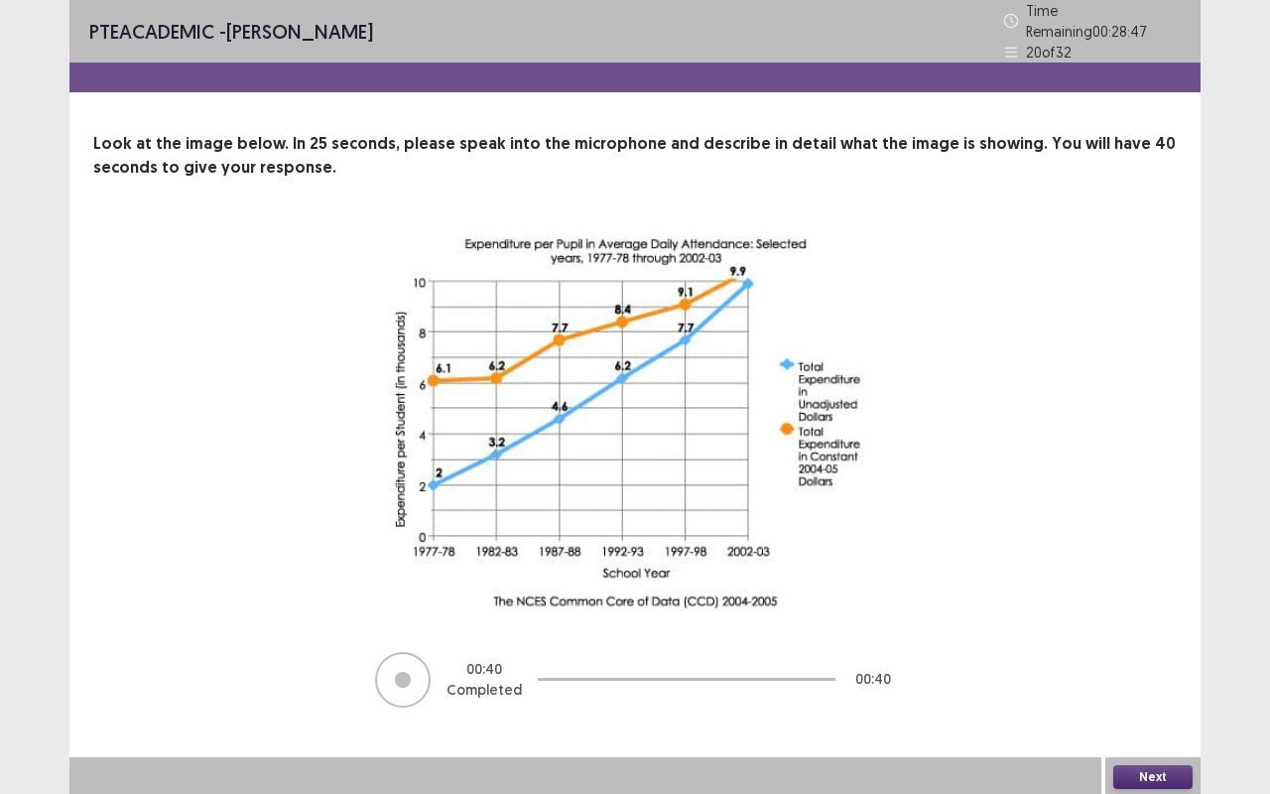
click at [1166, 659] on button "Next" at bounding box center [1153, 777] width 79 height 24
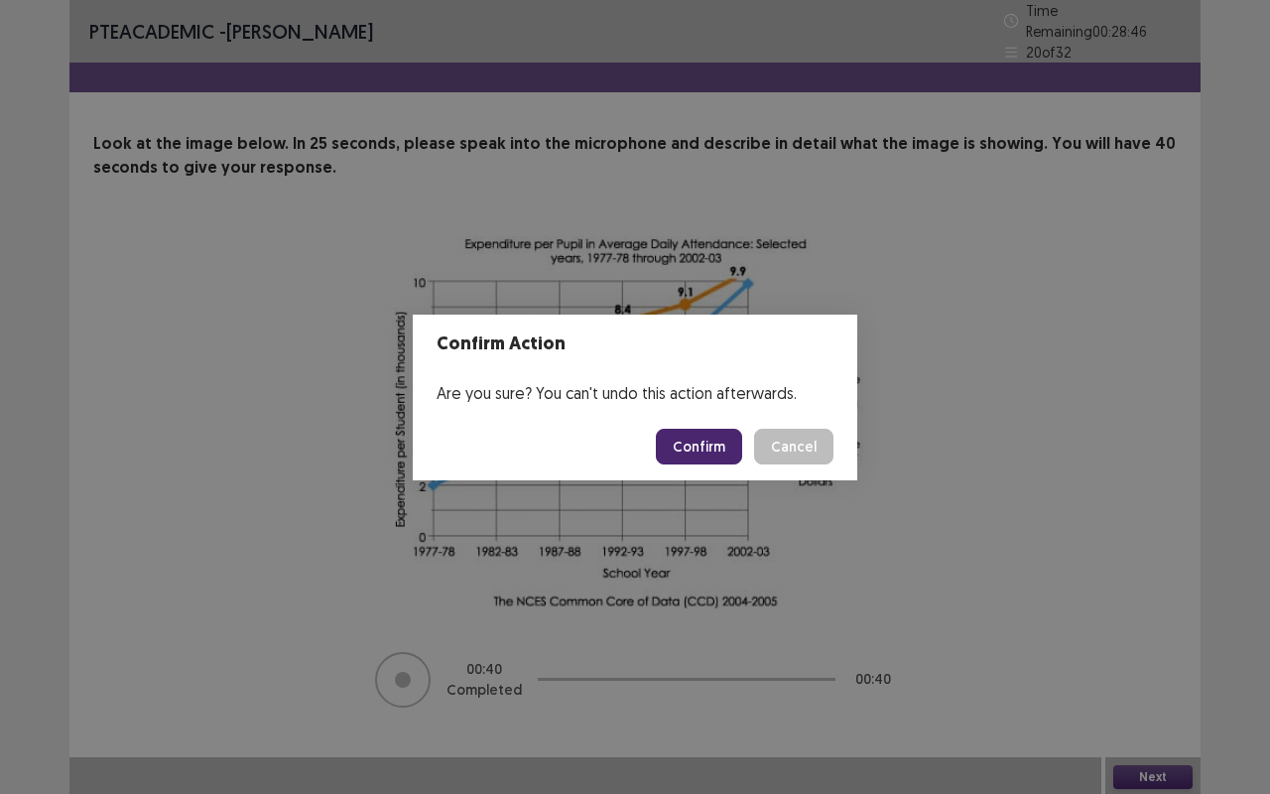
click at [716, 457] on button "Confirm" at bounding box center [699, 447] width 86 height 36
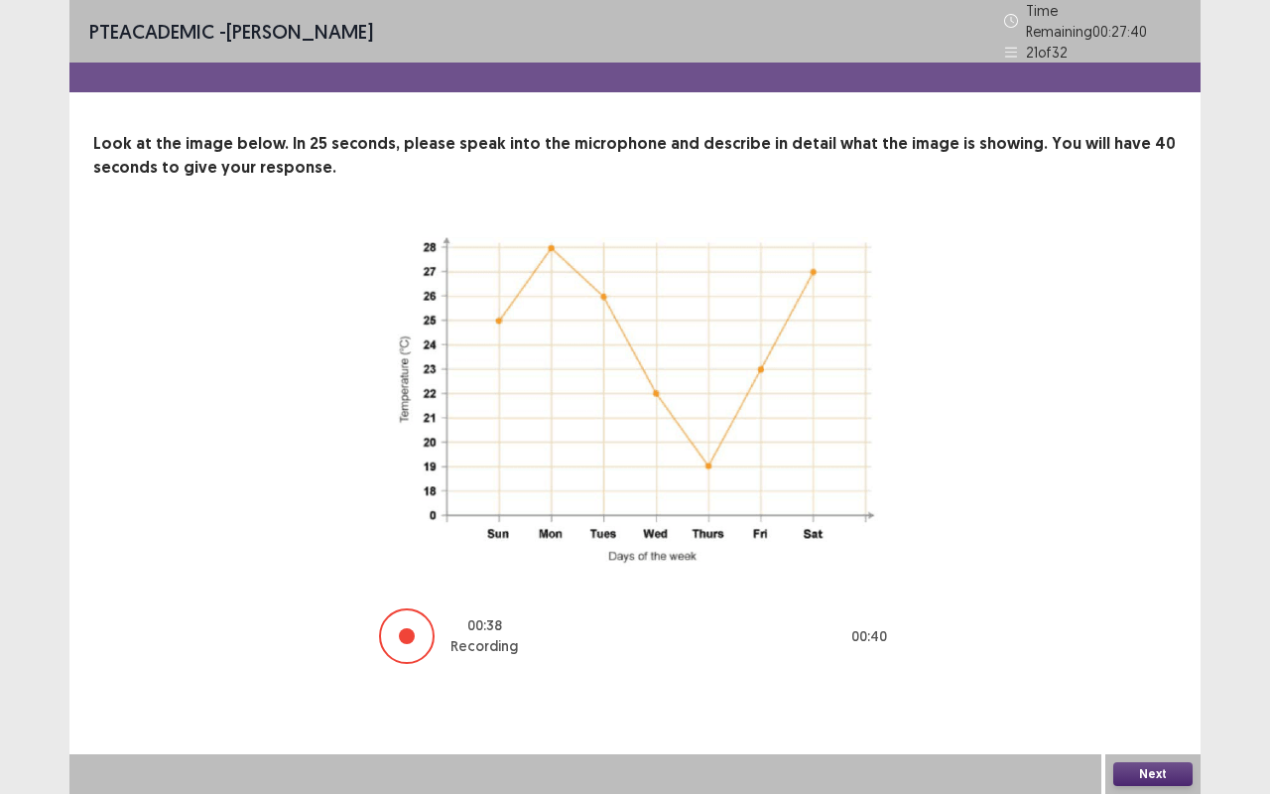
click at [1169, 659] on button "Next" at bounding box center [1153, 774] width 79 height 24
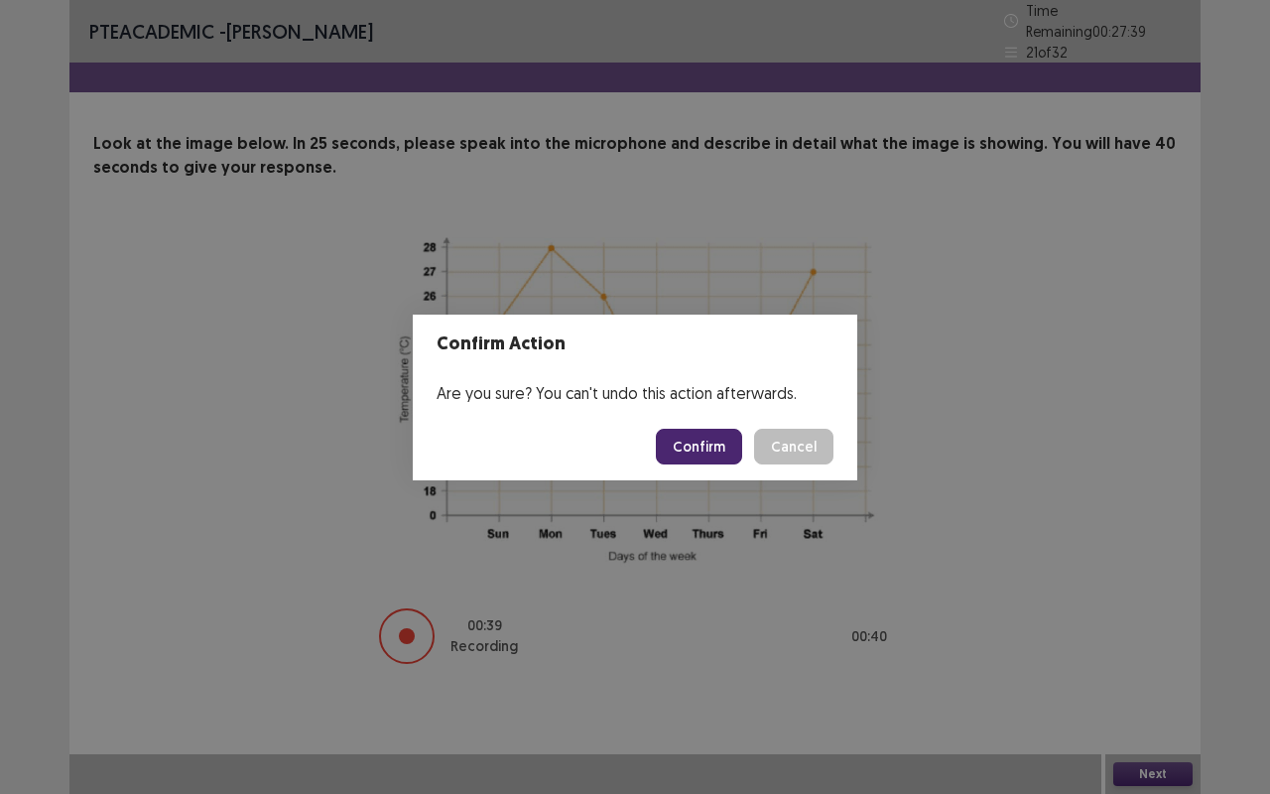
click at [723, 445] on button "Confirm" at bounding box center [699, 447] width 86 height 36
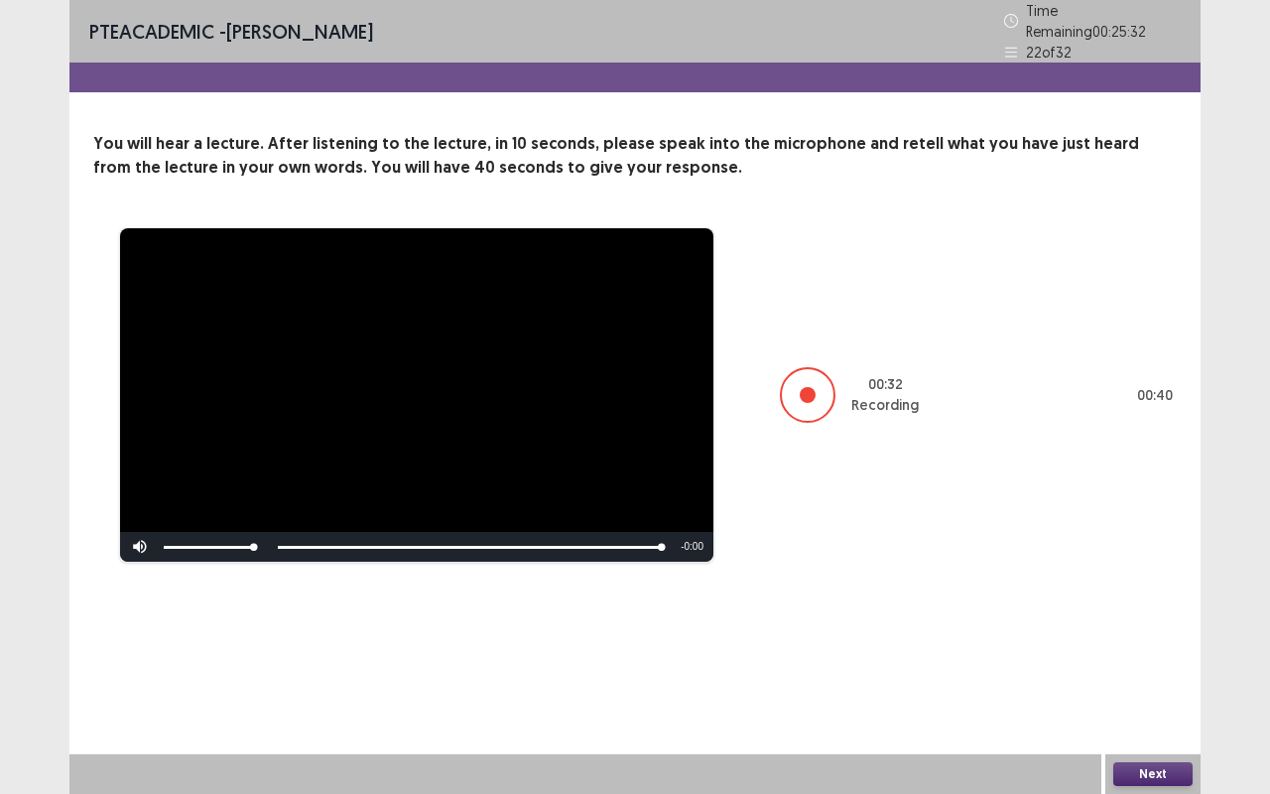
click at [1153, 659] on button "Next" at bounding box center [1153, 774] width 79 height 24
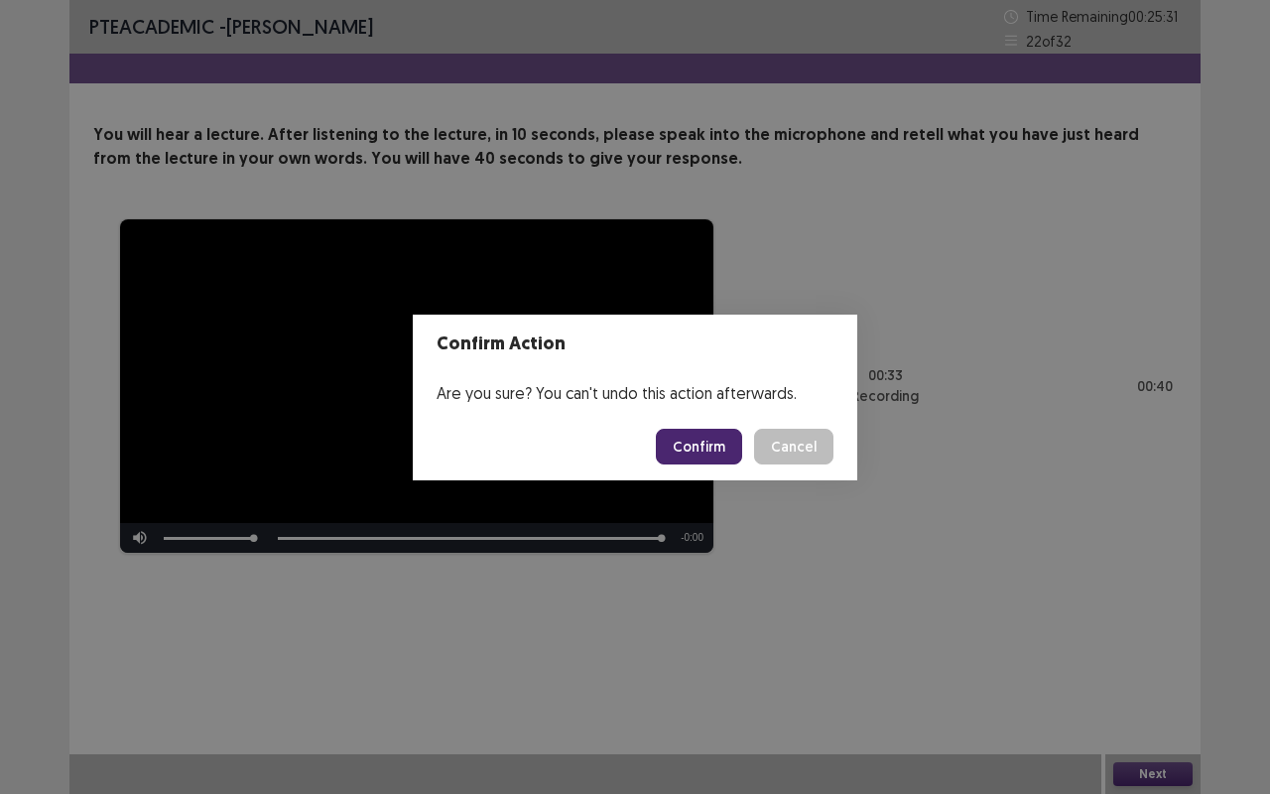
click at [726, 443] on button "Confirm" at bounding box center [699, 447] width 86 height 36
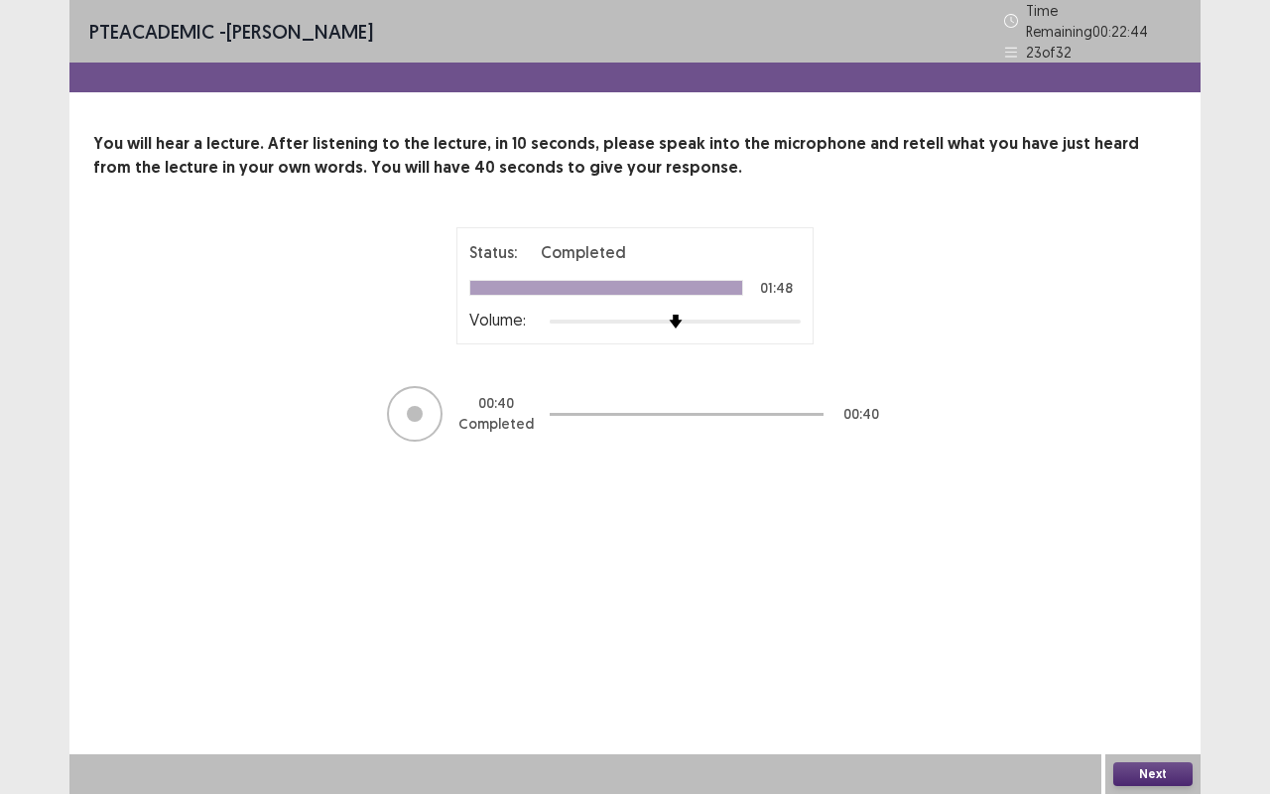
click at [1163, 659] on button "Next" at bounding box center [1153, 774] width 79 height 24
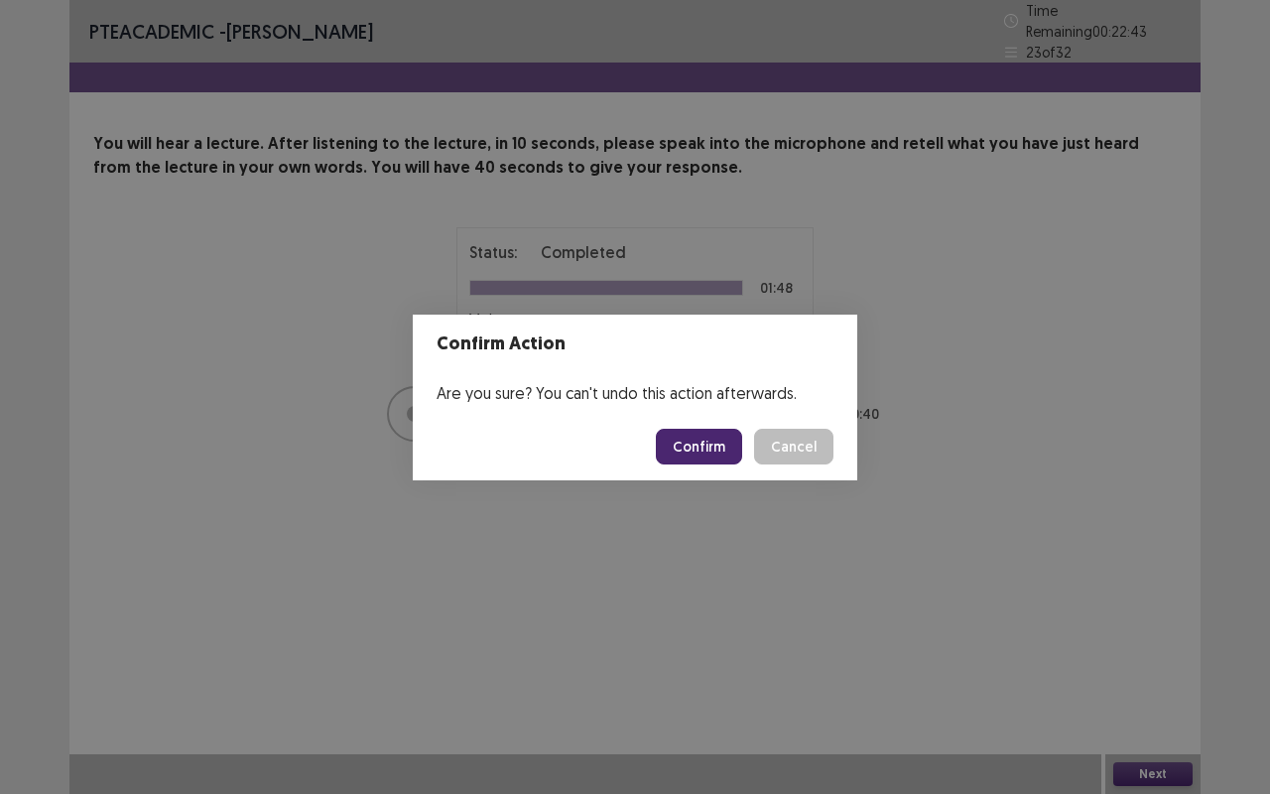
click at [719, 442] on button "Confirm" at bounding box center [699, 447] width 86 height 36
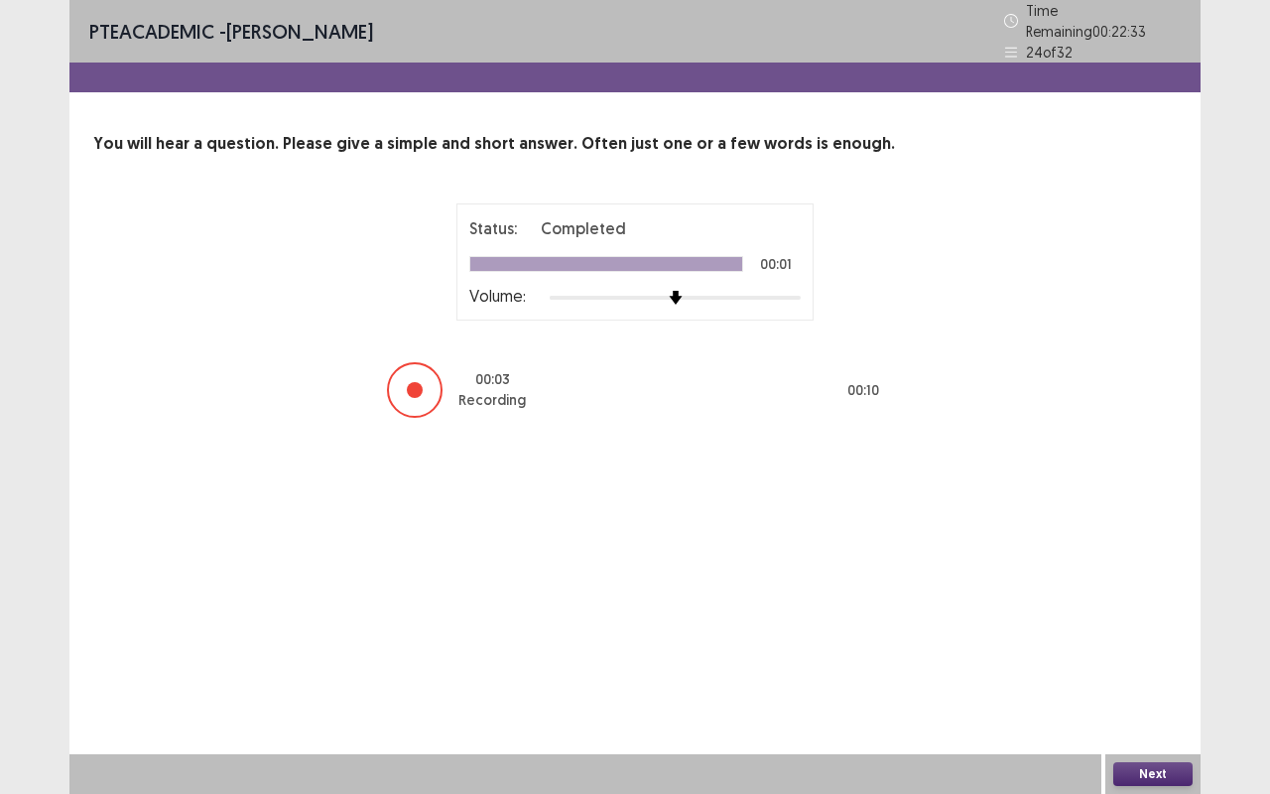
click at [1169, 659] on button "Next" at bounding box center [1153, 774] width 79 height 24
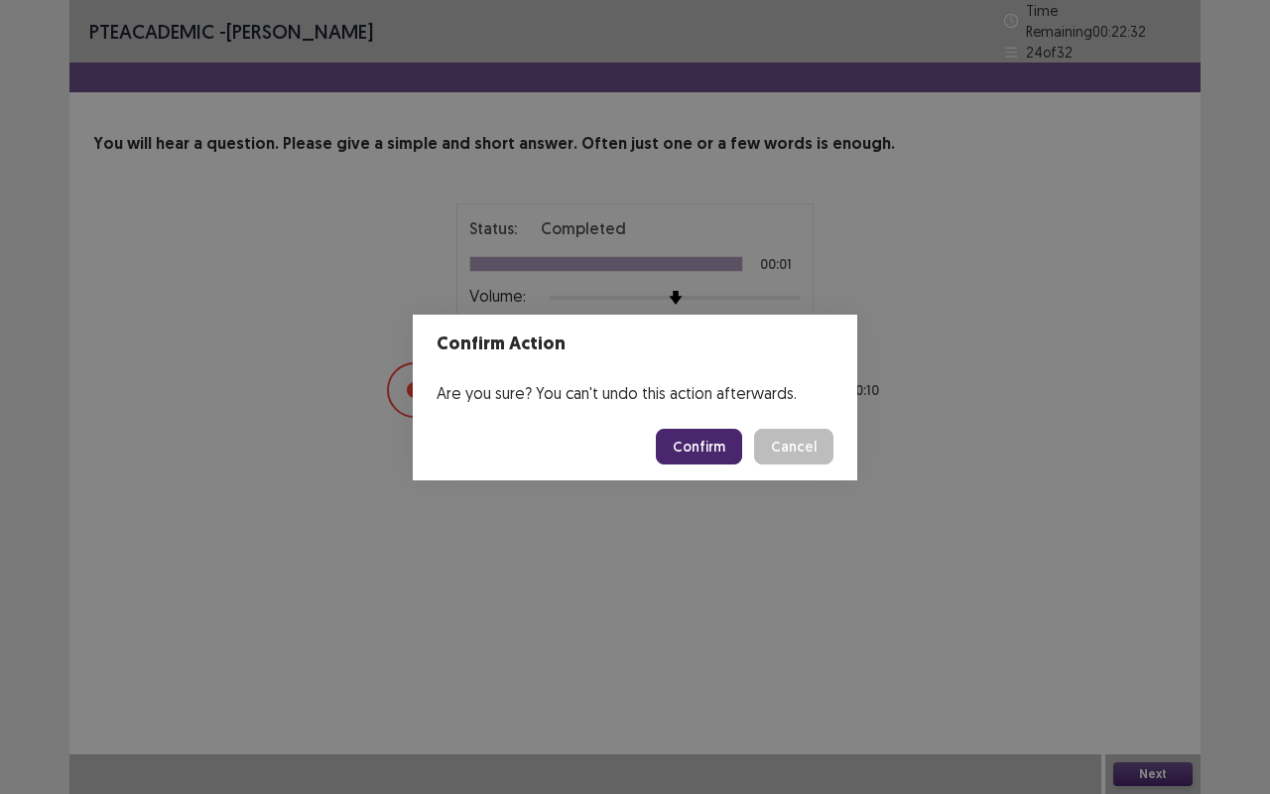
click at [728, 449] on button "Confirm" at bounding box center [699, 447] width 86 height 36
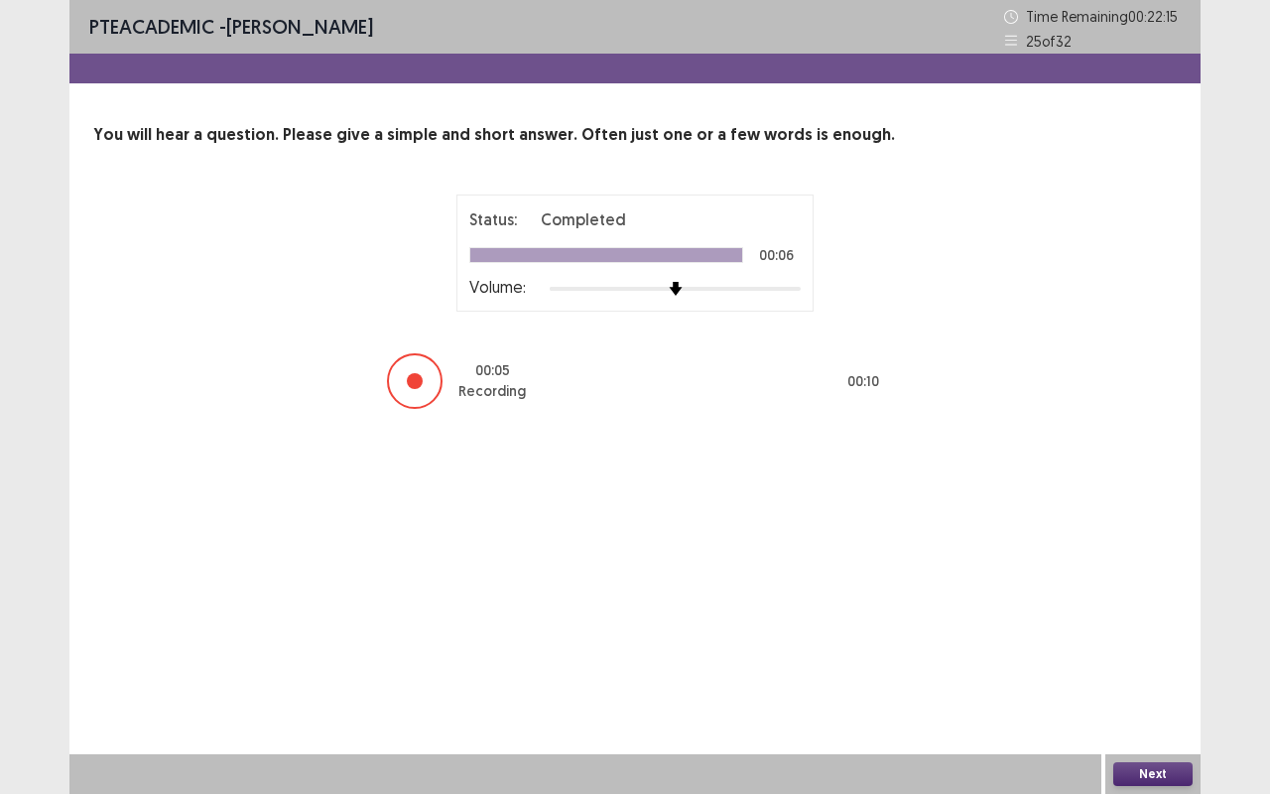
click at [1169, 659] on button "Next" at bounding box center [1153, 774] width 79 height 24
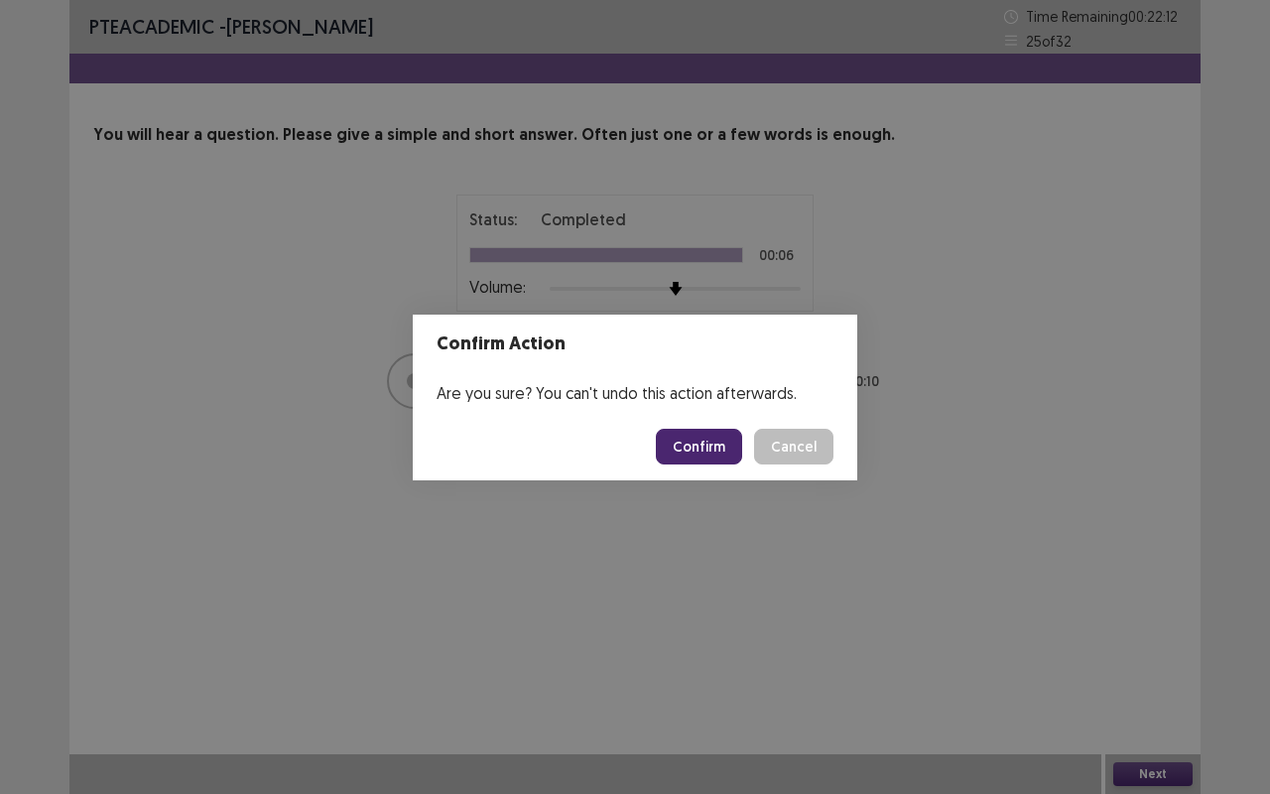
click at [728, 445] on button "Confirm" at bounding box center [699, 447] width 86 height 36
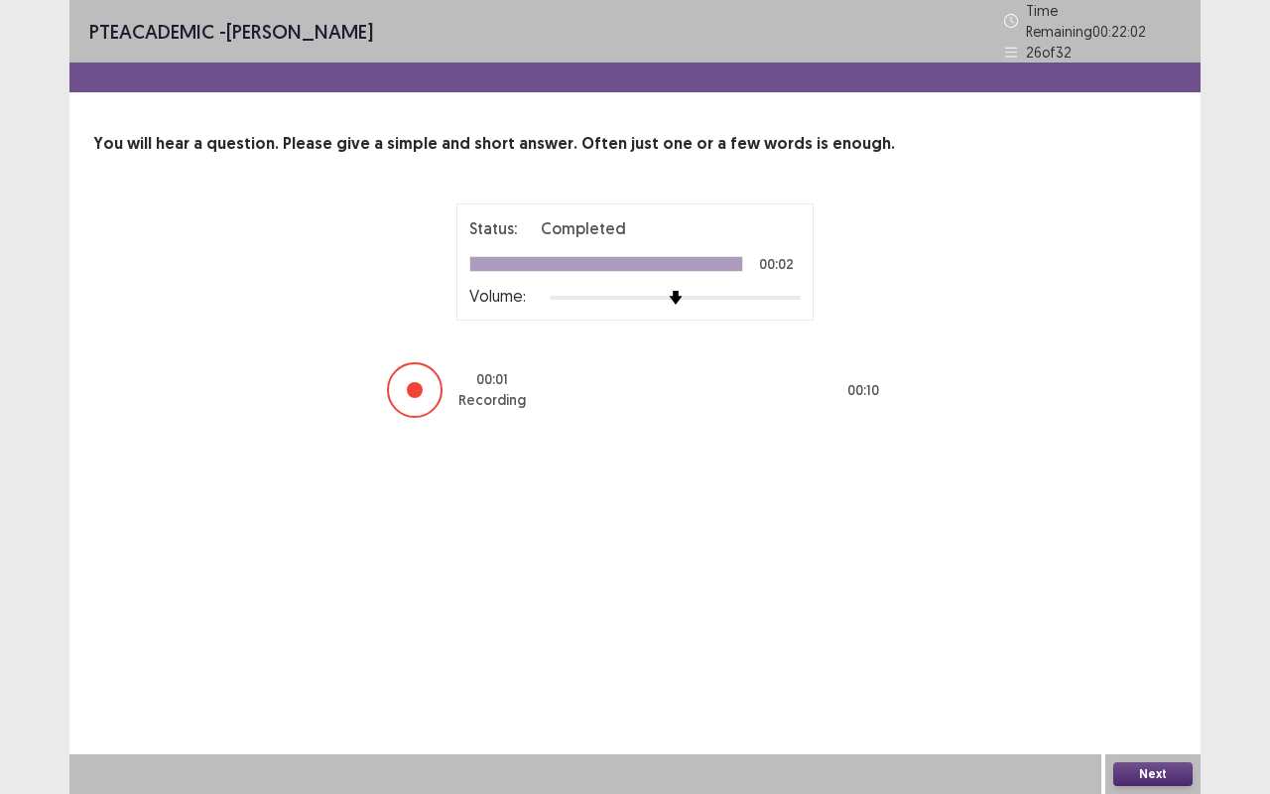
click at [1176, 659] on button "Next" at bounding box center [1153, 774] width 79 height 24
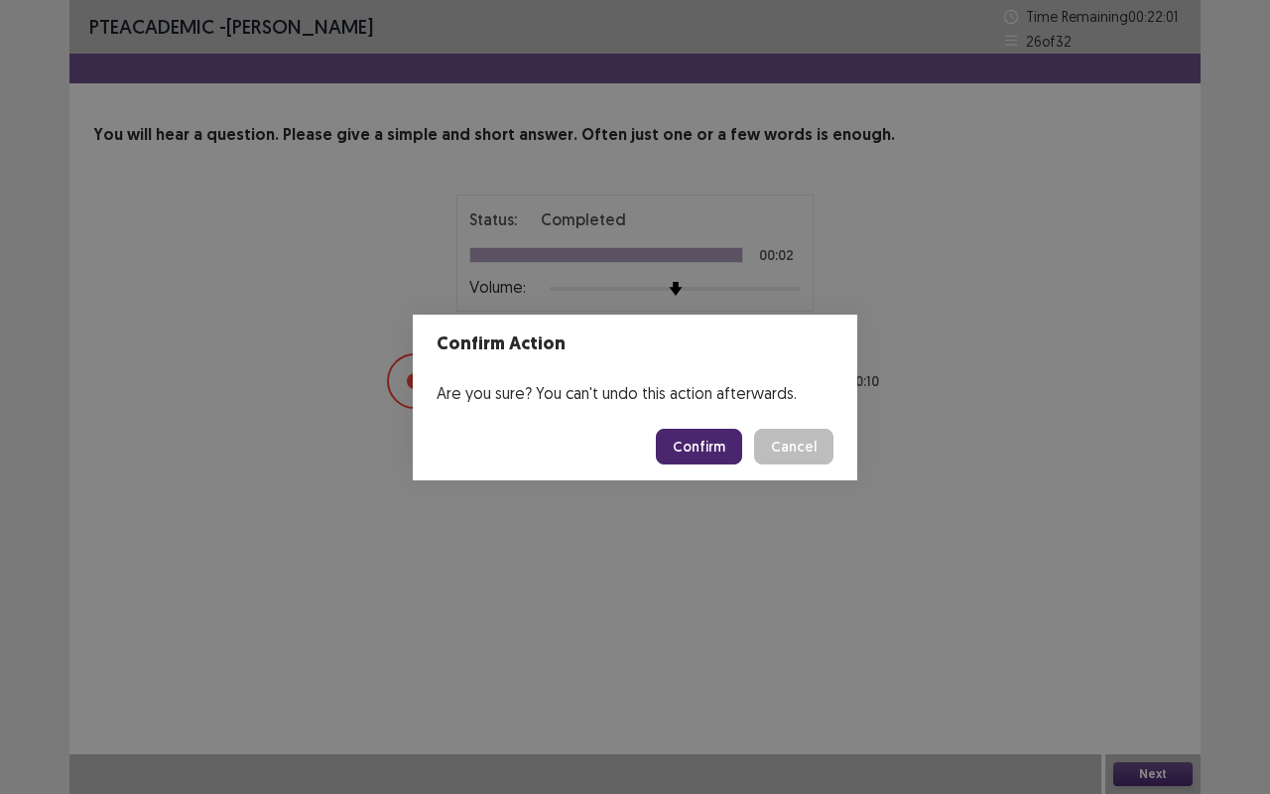
click at [731, 445] on button "Confirm" at bounding box center [699, 447] width 86 height 36
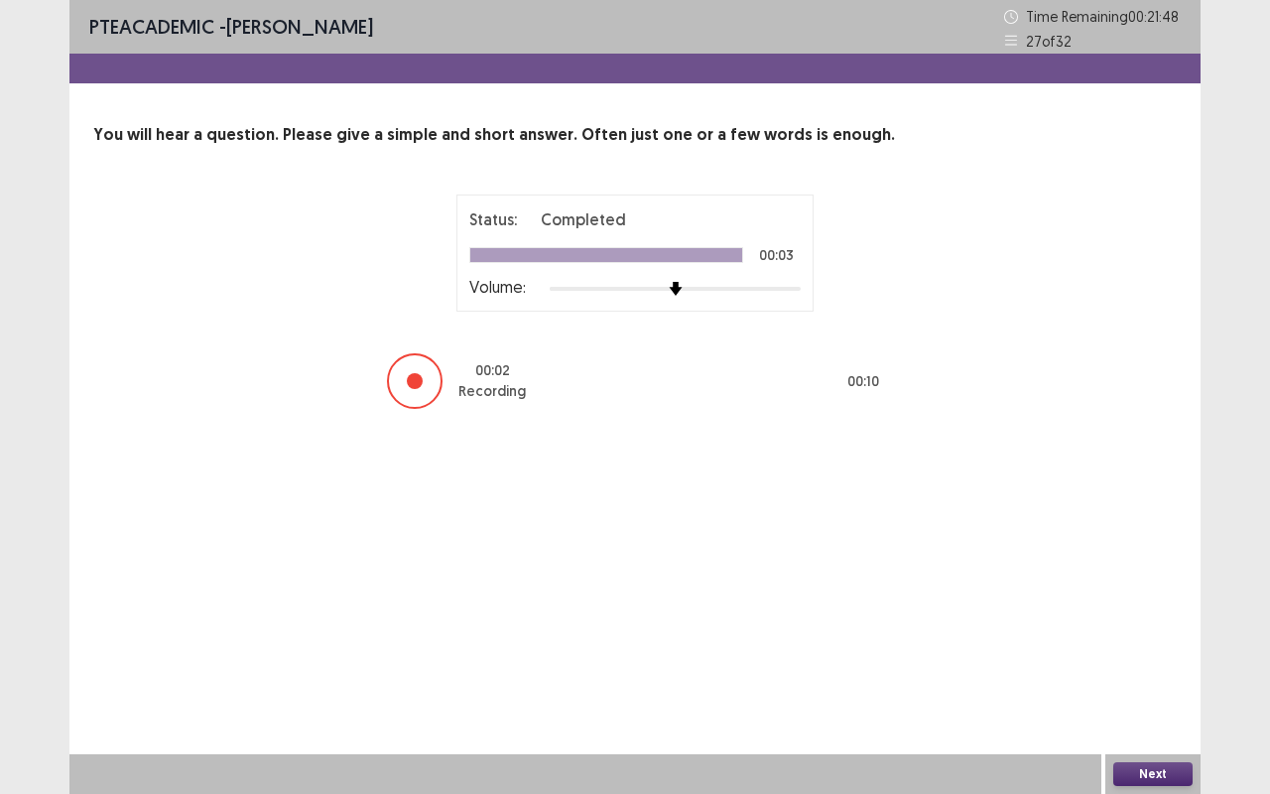
click at [1172, 659] on button "Next" at bounding box center [1153, 774] width 79 height 24
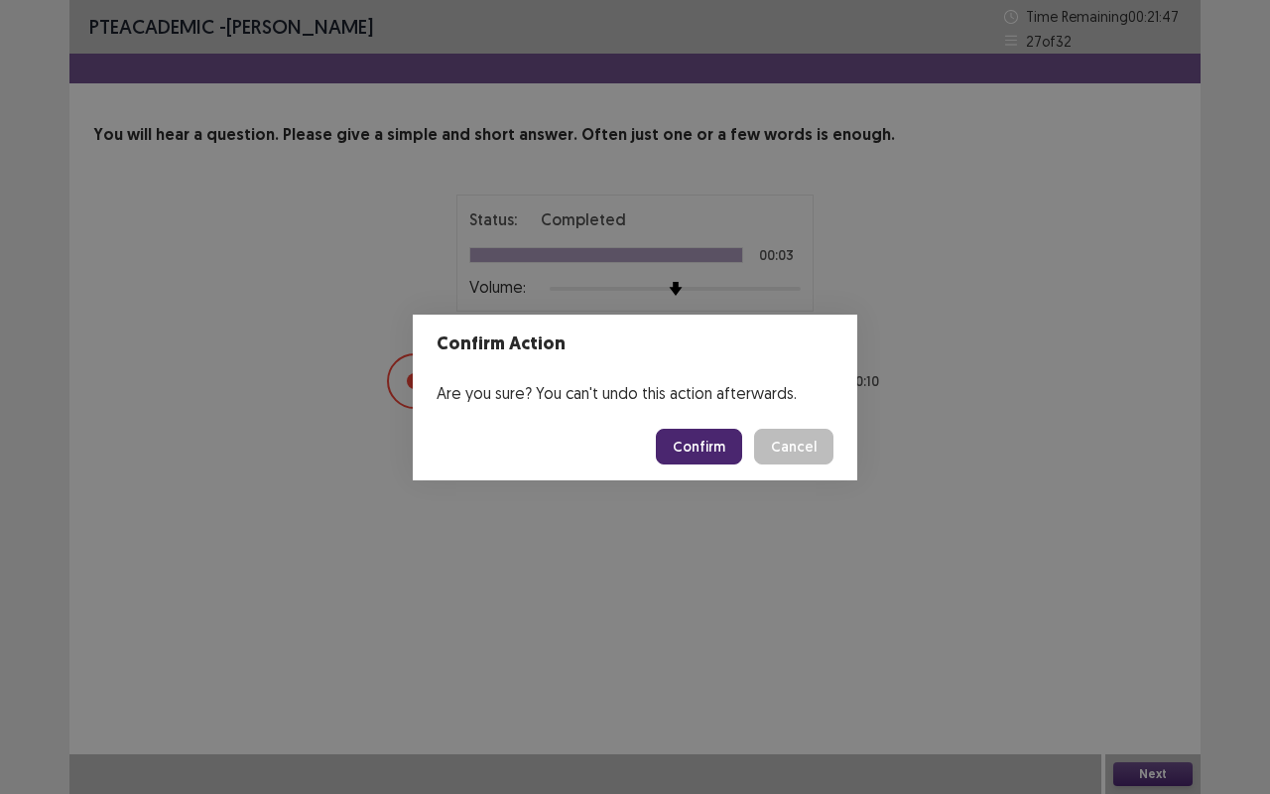
click at [724, 455] on button "Confirm" at bounding box center [699, 447] width 86 height 36
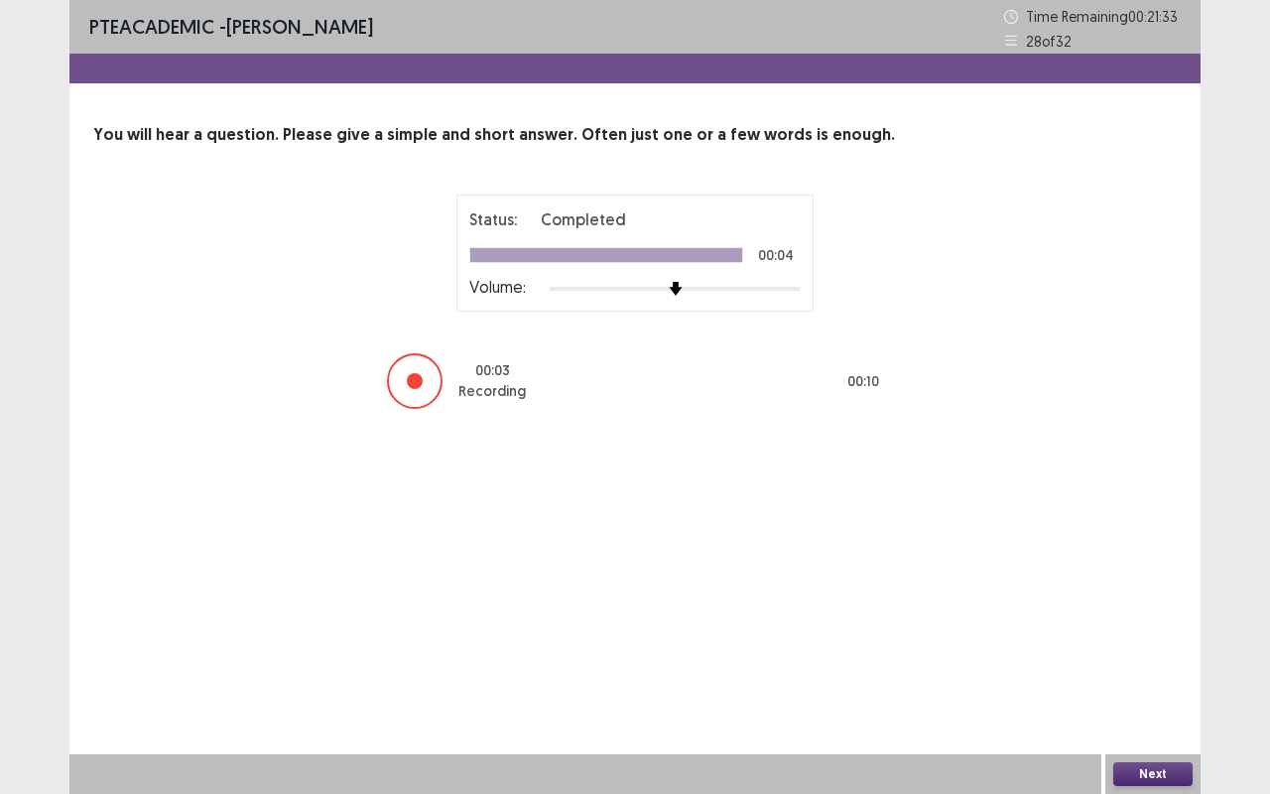
click at [1173, 659] on button "Next" at bounding box center [1153, 774] width 79 height 24
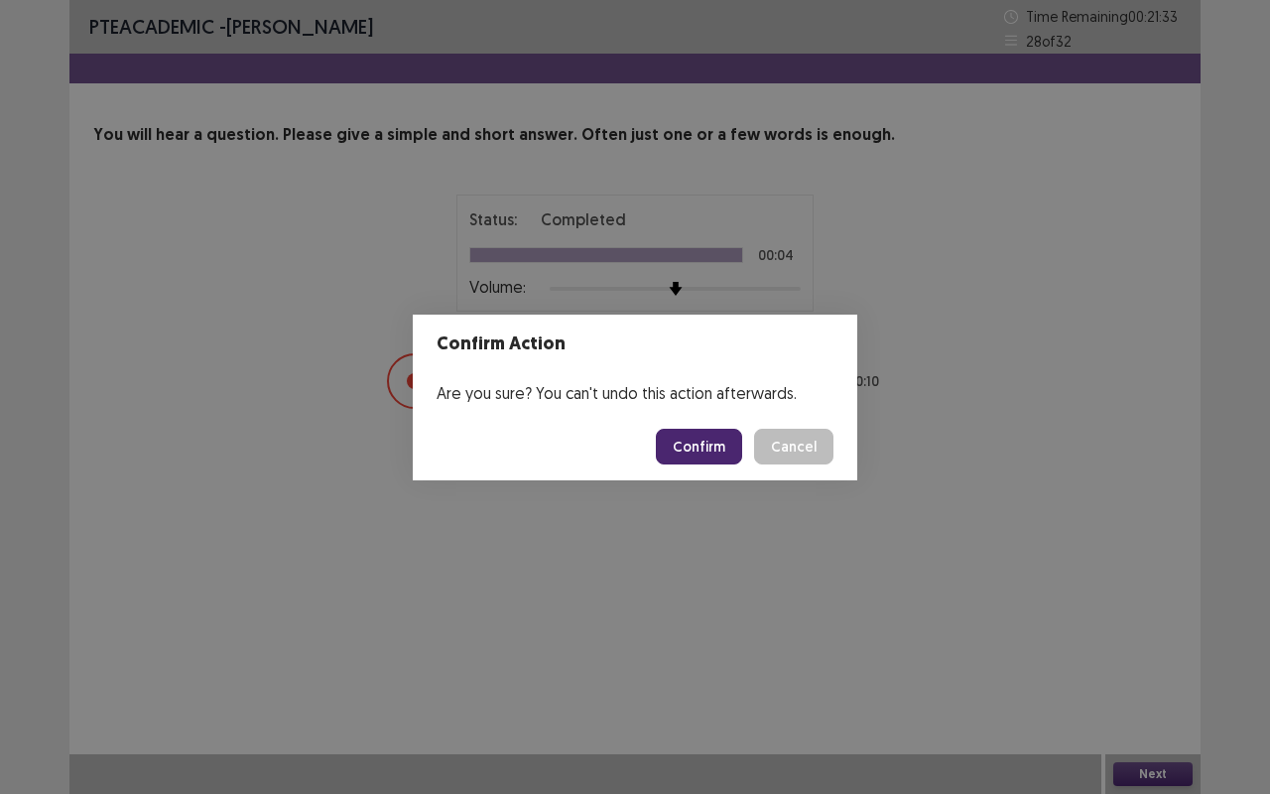
click at [719, 457] on button "Confirm" at bounding box center [699, 447] width 86 height 36
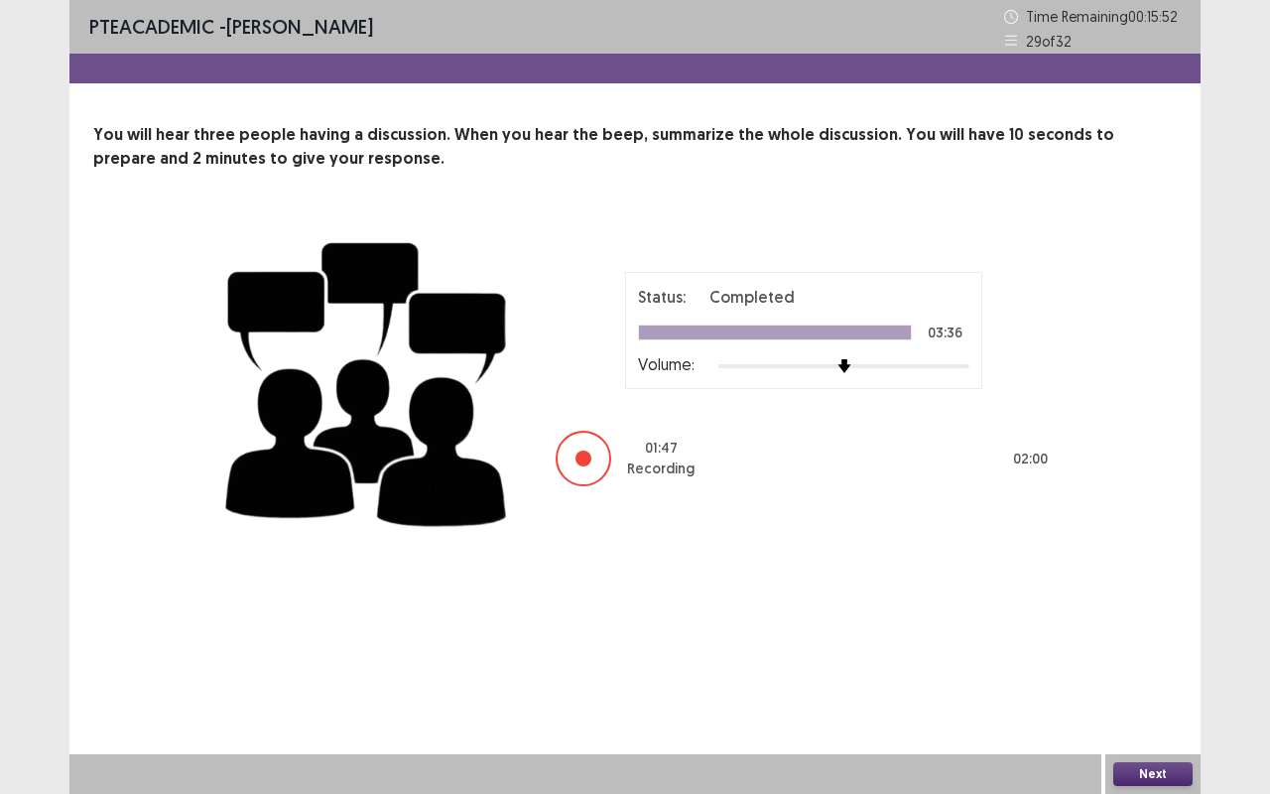
click at [1169, 659] on button "Next" at bounding box center [1153, 774] width 79 height 24
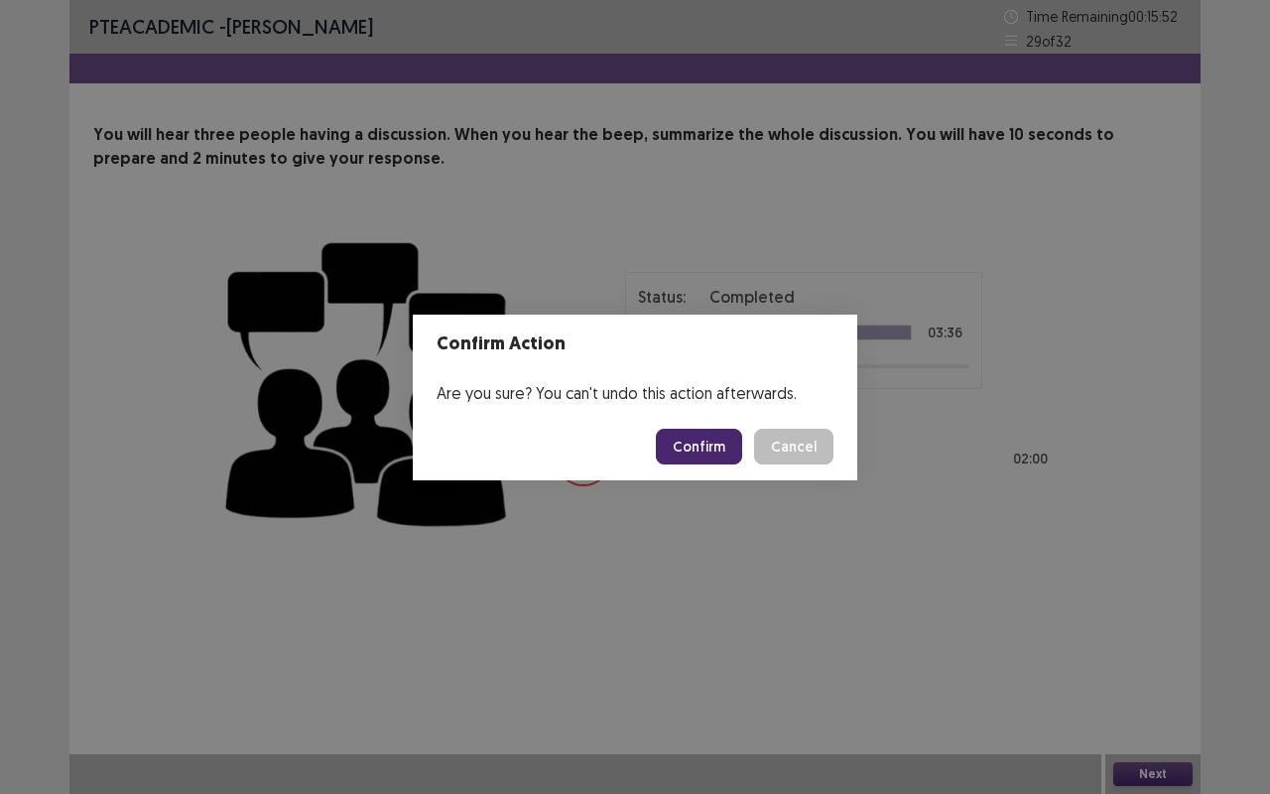
click at [713, 447] on button "Confirm" at bounding box center [699, 447] width 86 height 36
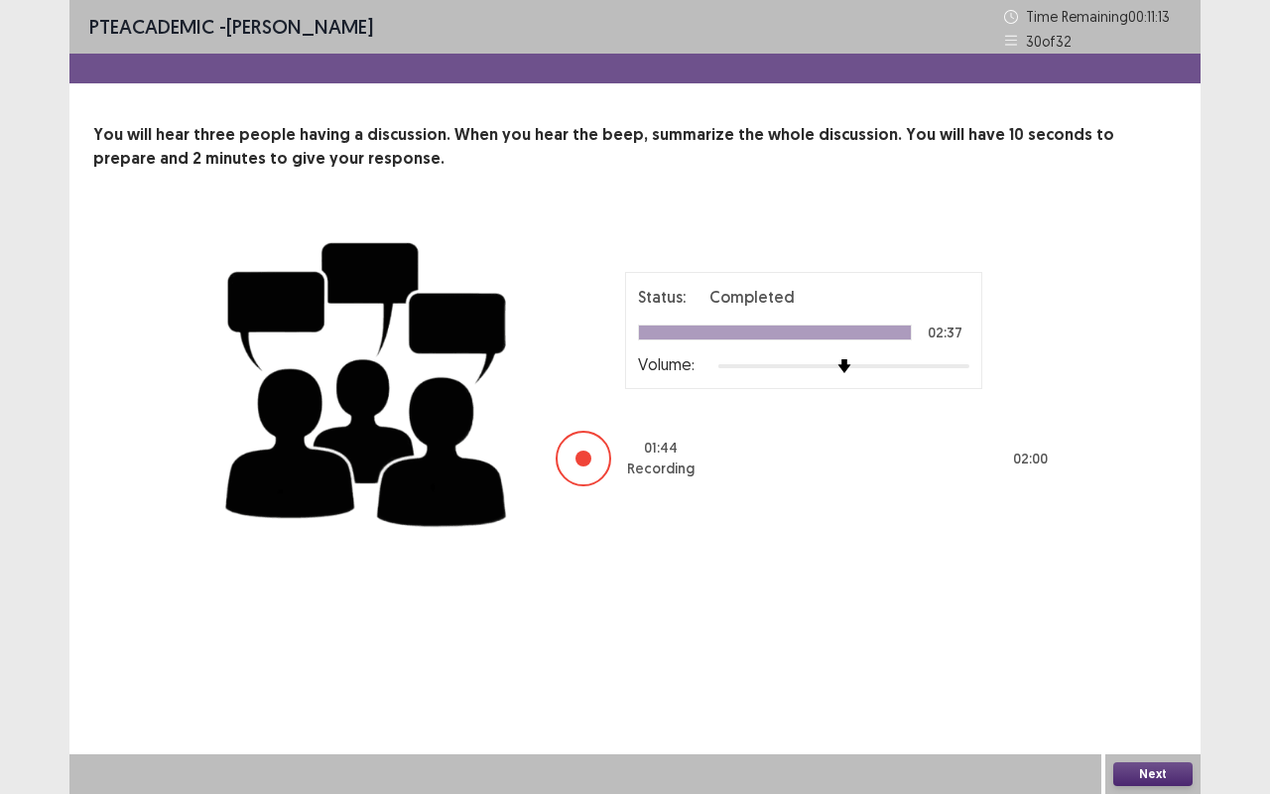
click at [1176, 659] on button "Next" at bounding box center [1153, 774] width 79 height 24
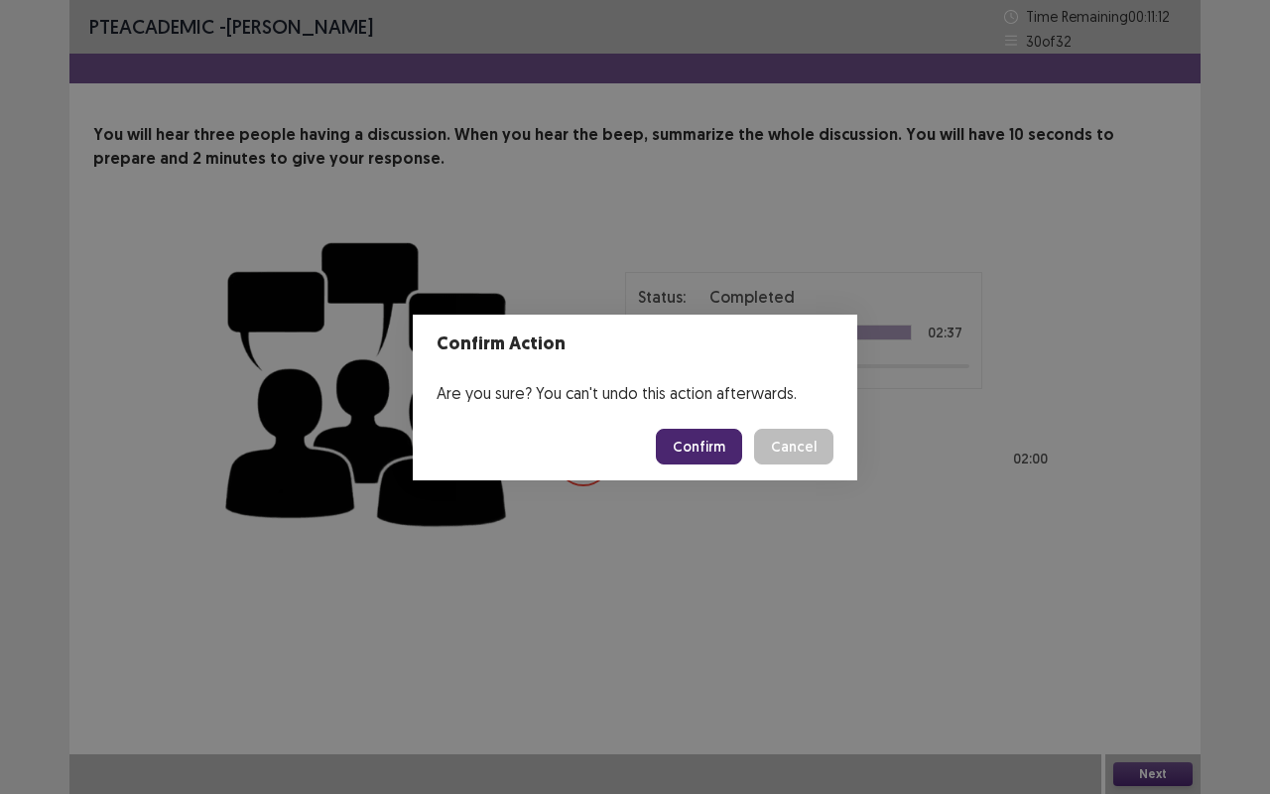
click at [724, 445] on button "Confirm" at bounding box center [699, 447] width 86 height 36
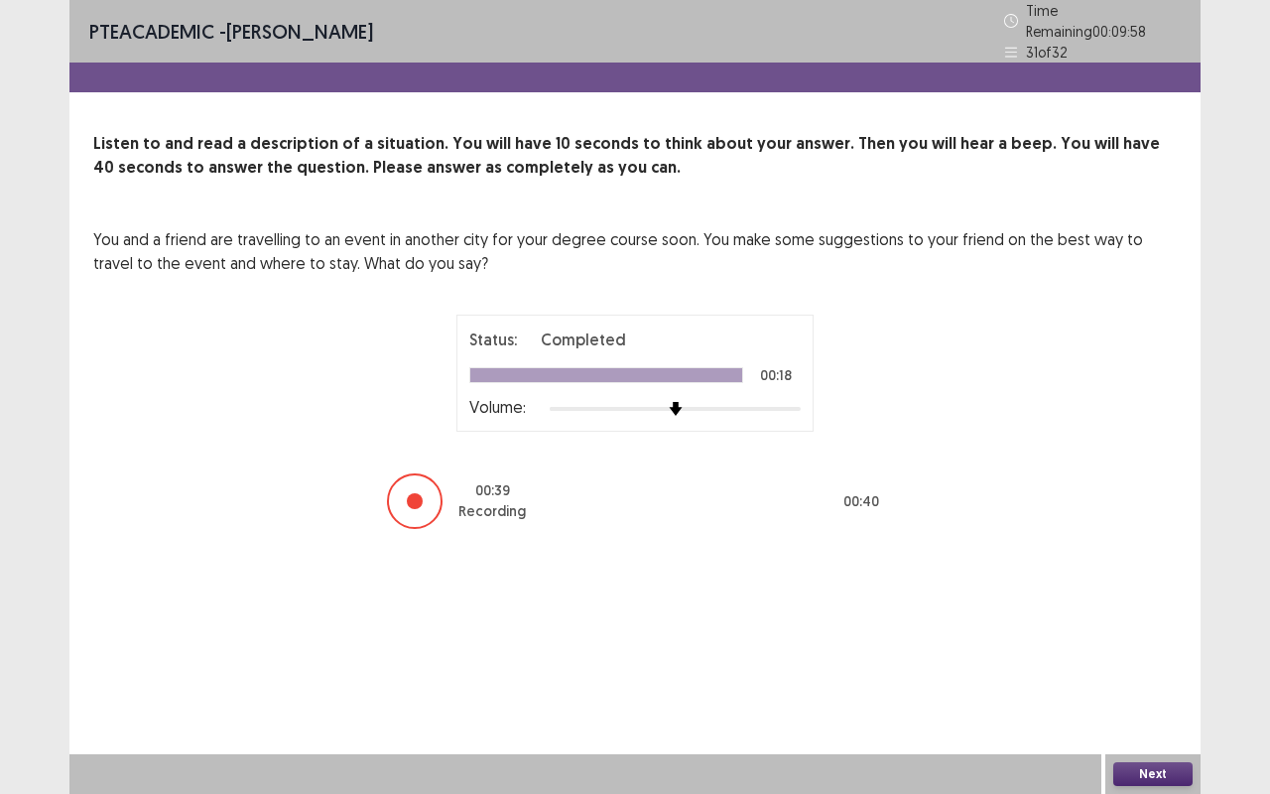
click at [1182, 659] on button "Next" at bounding box center [1153, 774] width 79 height 24
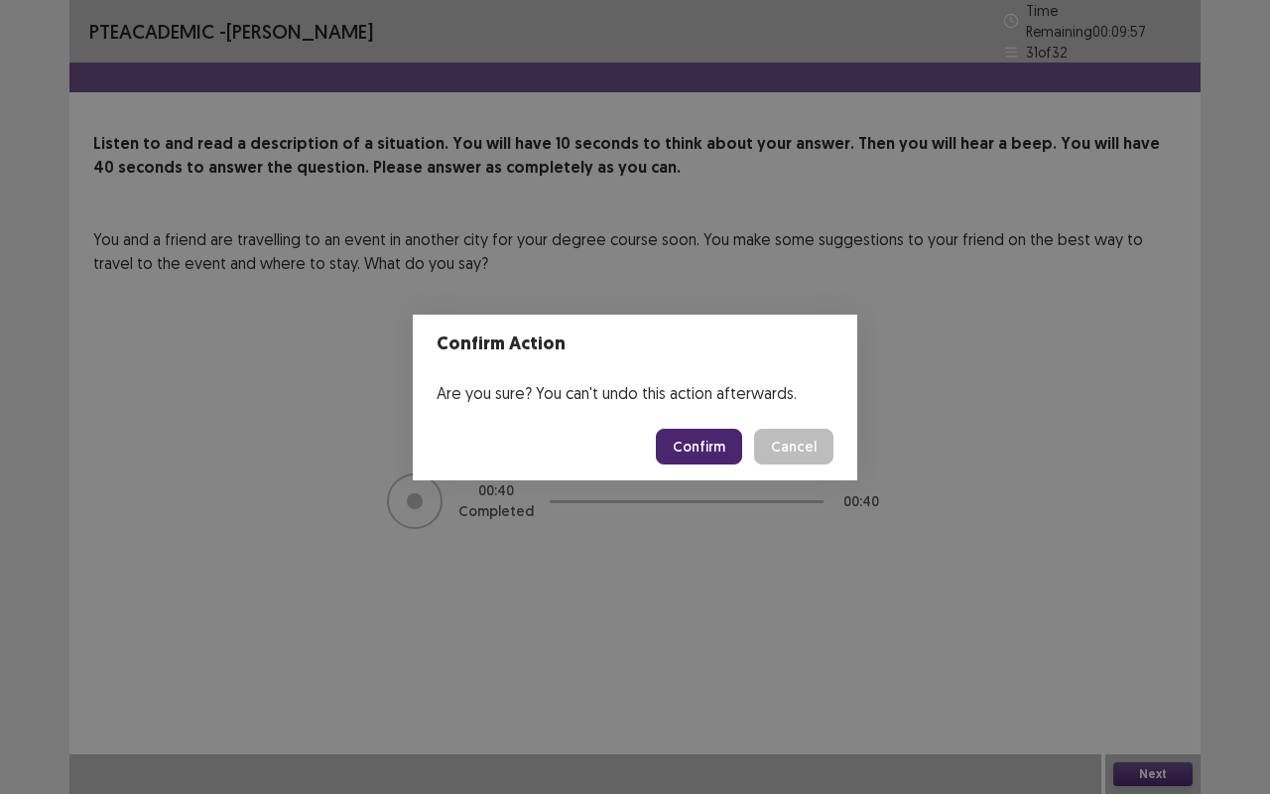
click at [724, 447] on button "Confirm" at bounding box center [699, 447] width 86 height 36
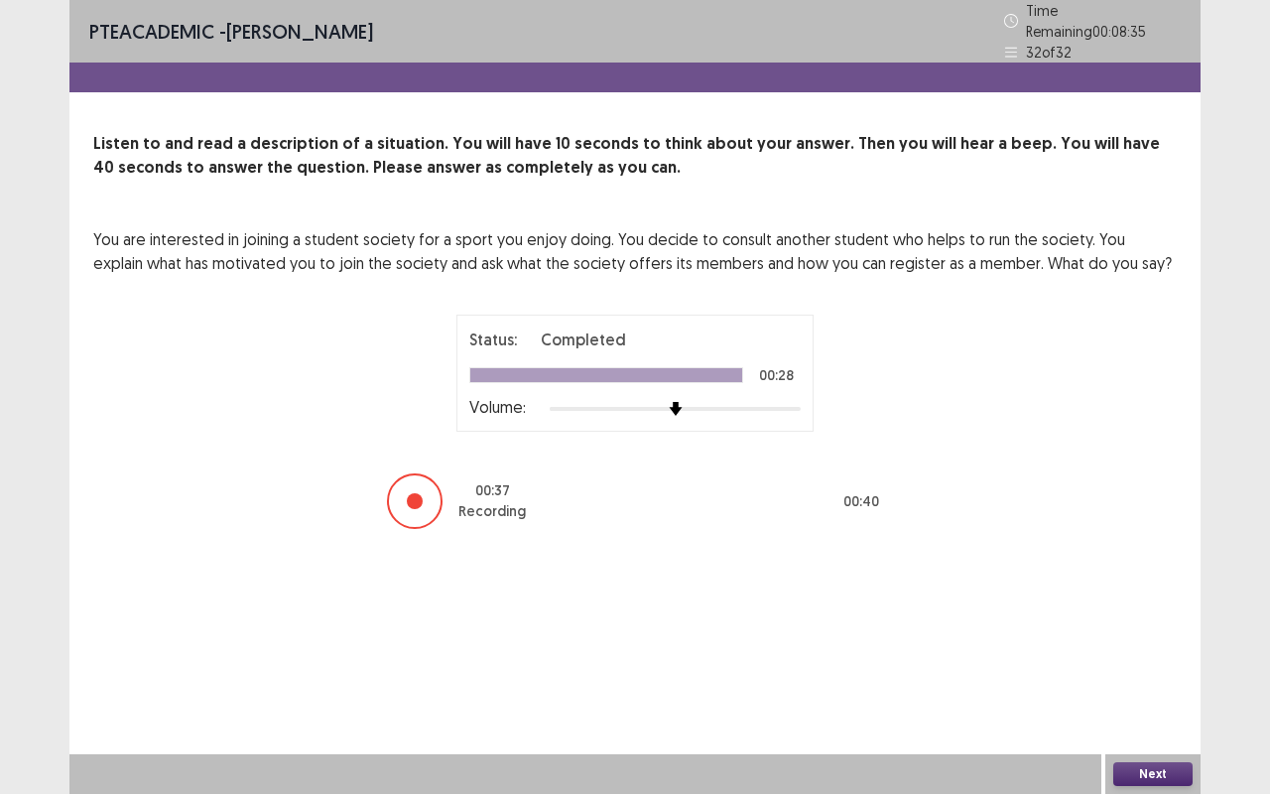
click at [1169, 659] on button "Next" at bounding box center [1153, 774] width 79 height 24
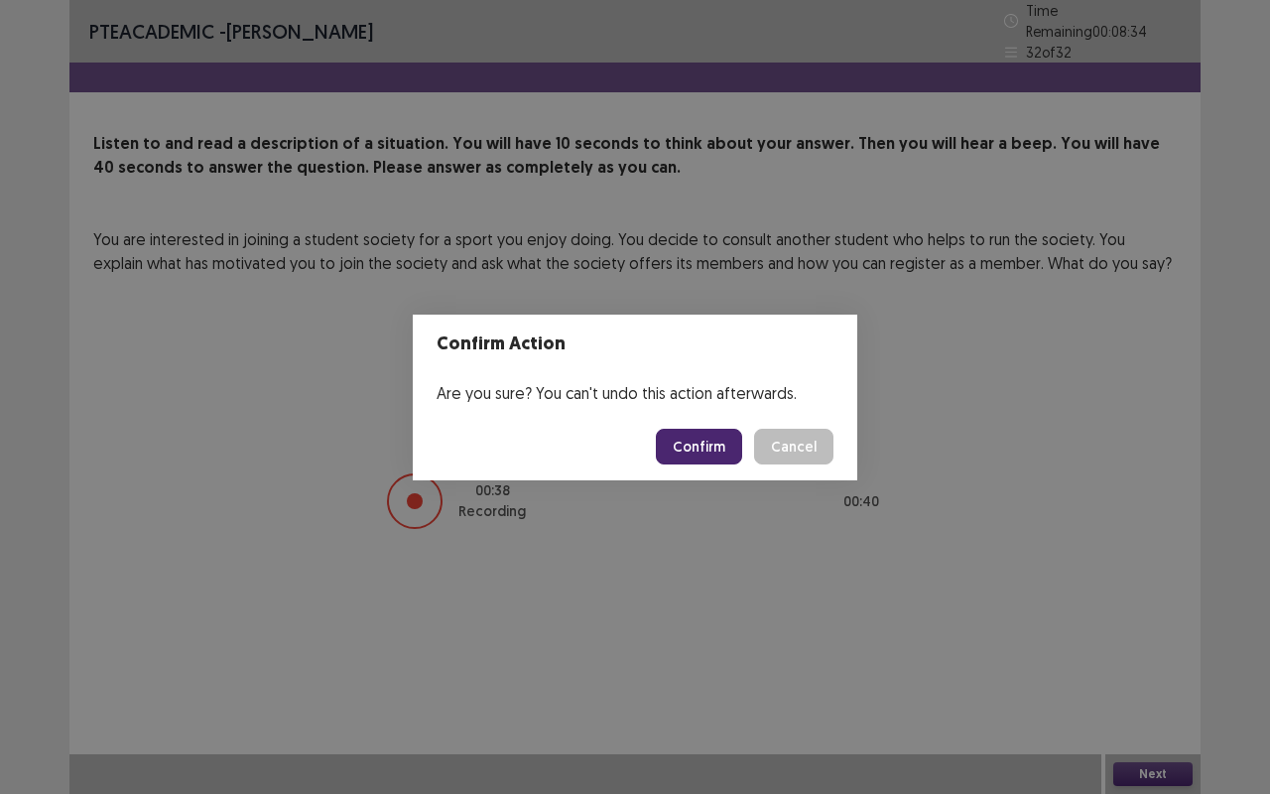
click at [722, 445] on button "Confirm" at bounding box center [699, 447] width 86 height 36
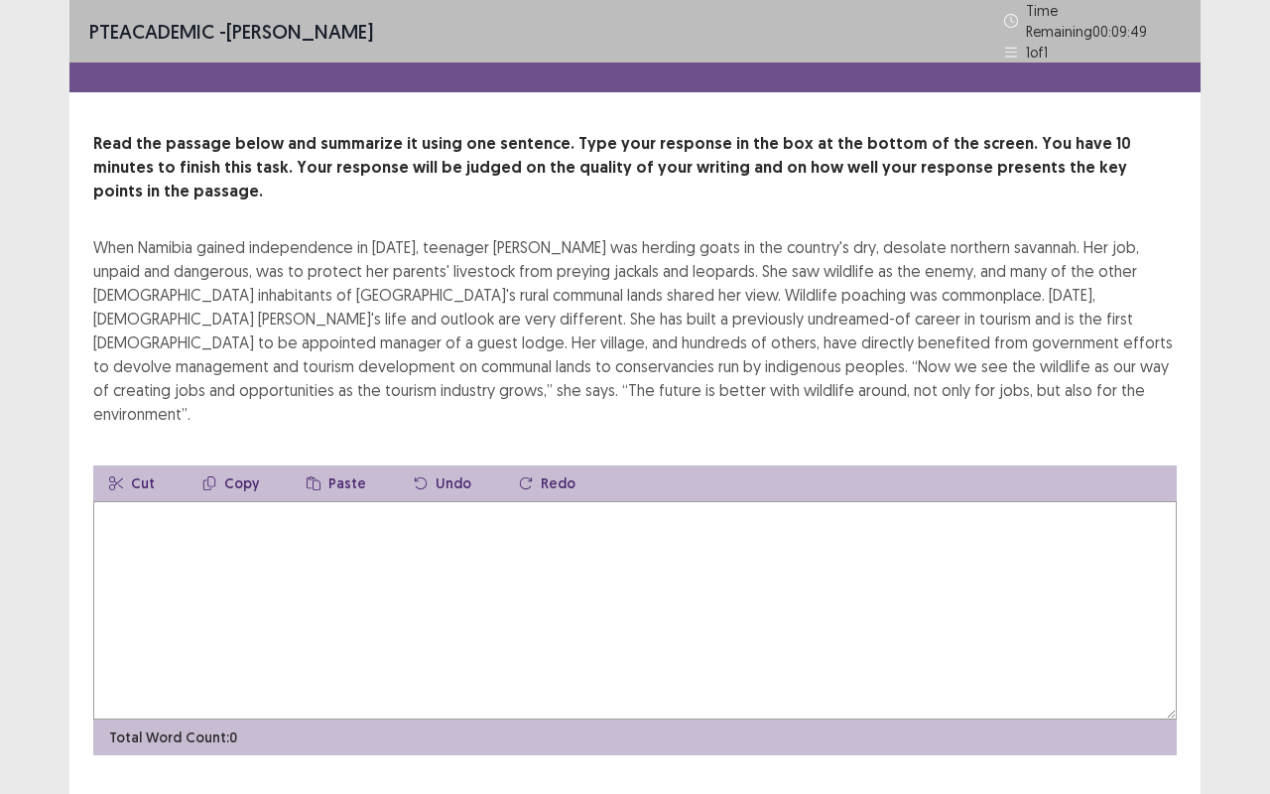
click at [611, 514] on textarea at bounding box center [635, 610] width 1084 height 218
type textarea "****"
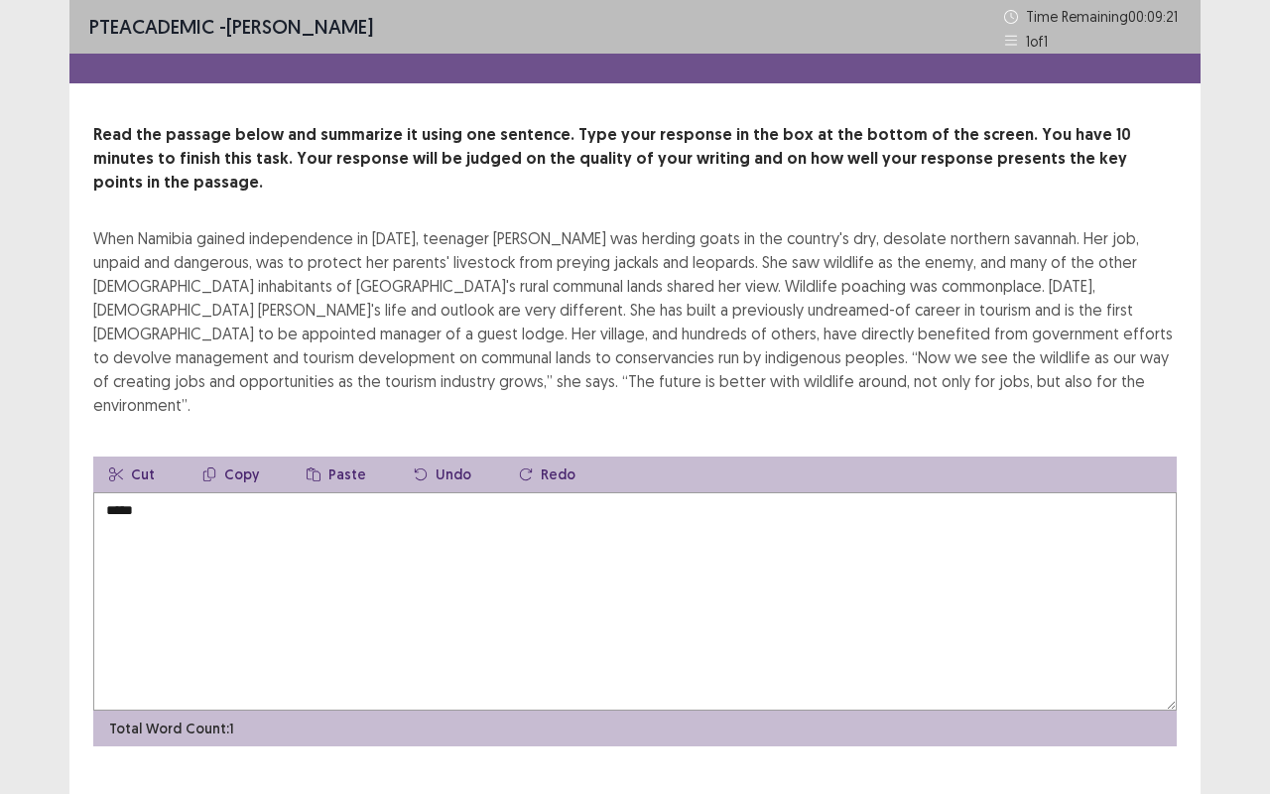
click at [417, 502] on textarea "****" at bounding box center [635, 601] width 1084 height 218
click at [750, 492] on textarea "**********" at bounding box center [635, 601] width 1084 height 218
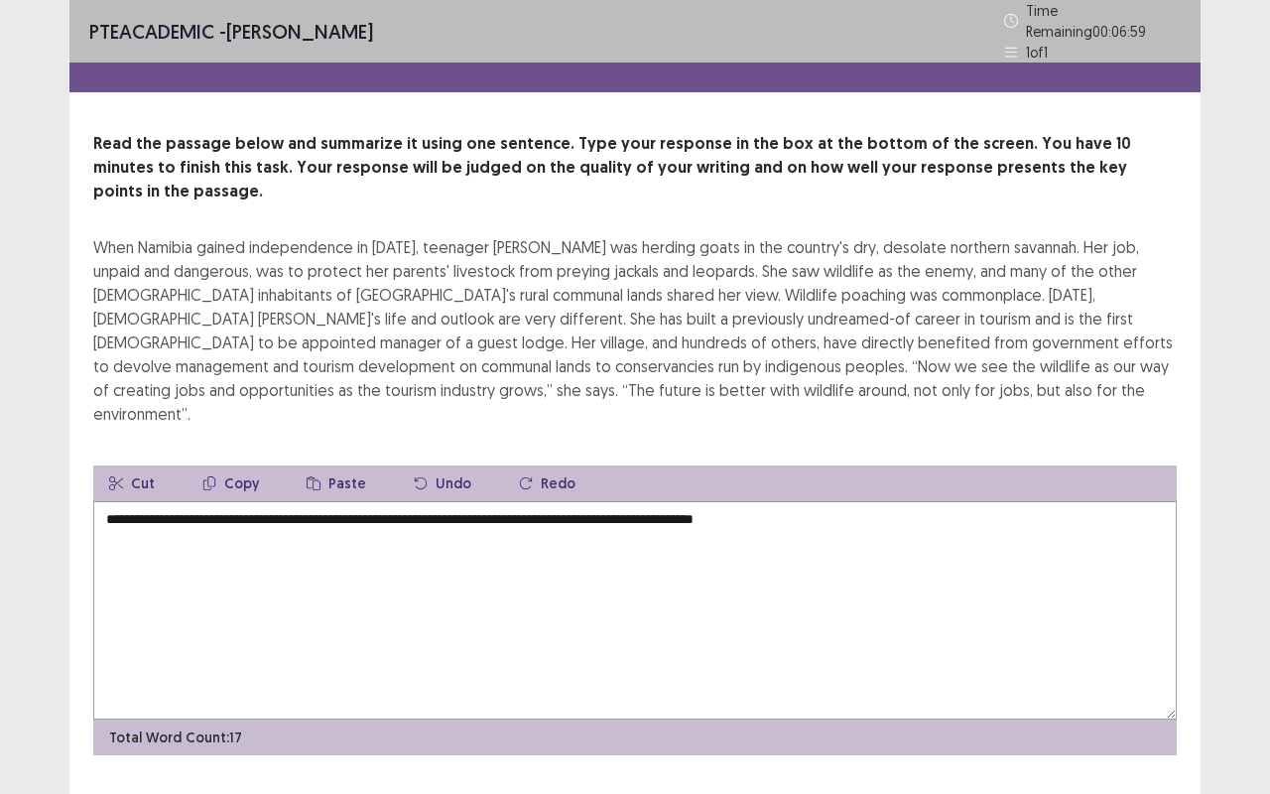
click at [894, 501] on textarea "**********" at bounding box center [635, 610] width 1084 height 218
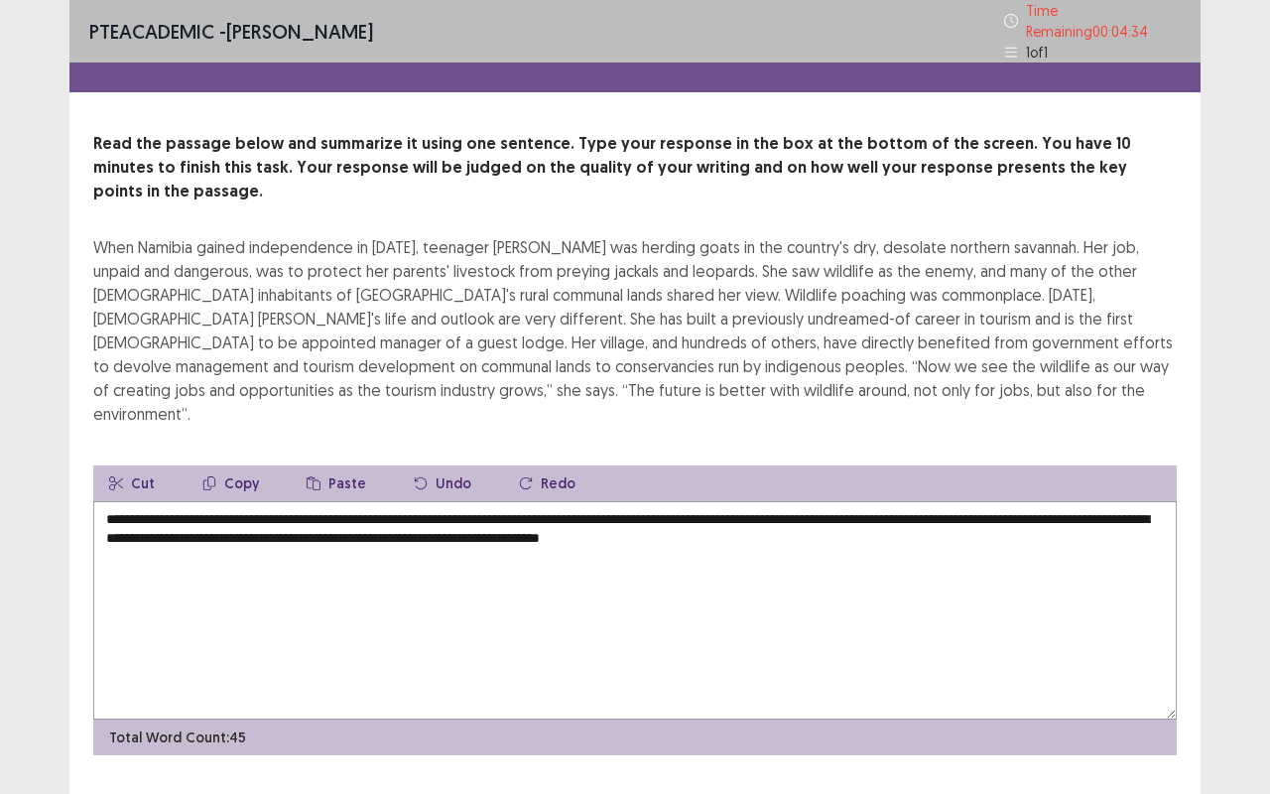
click at [850, 501] on textarea "**********" at bounding box center [635, 610] width 1084 height 218
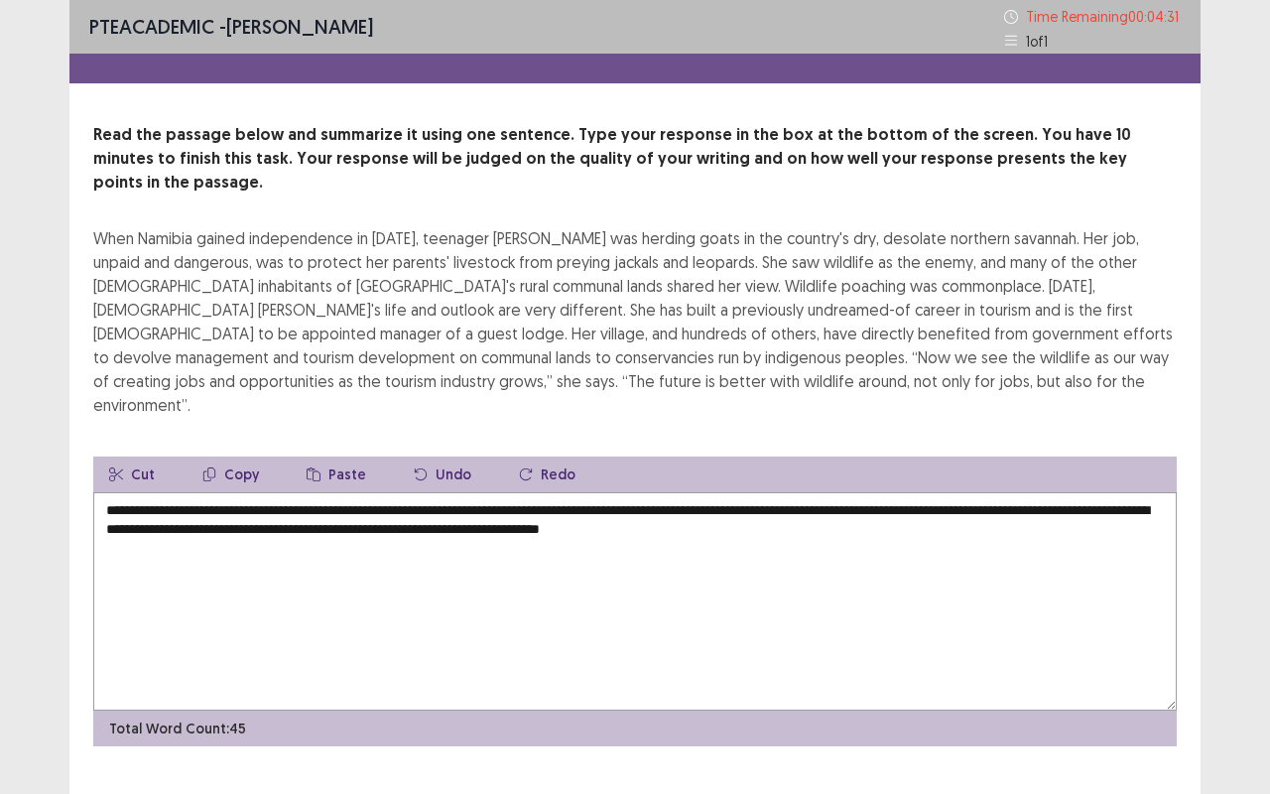
click at [931, 492] on textarea "**********" at bounding box center [635, 601] width 1084 height 218
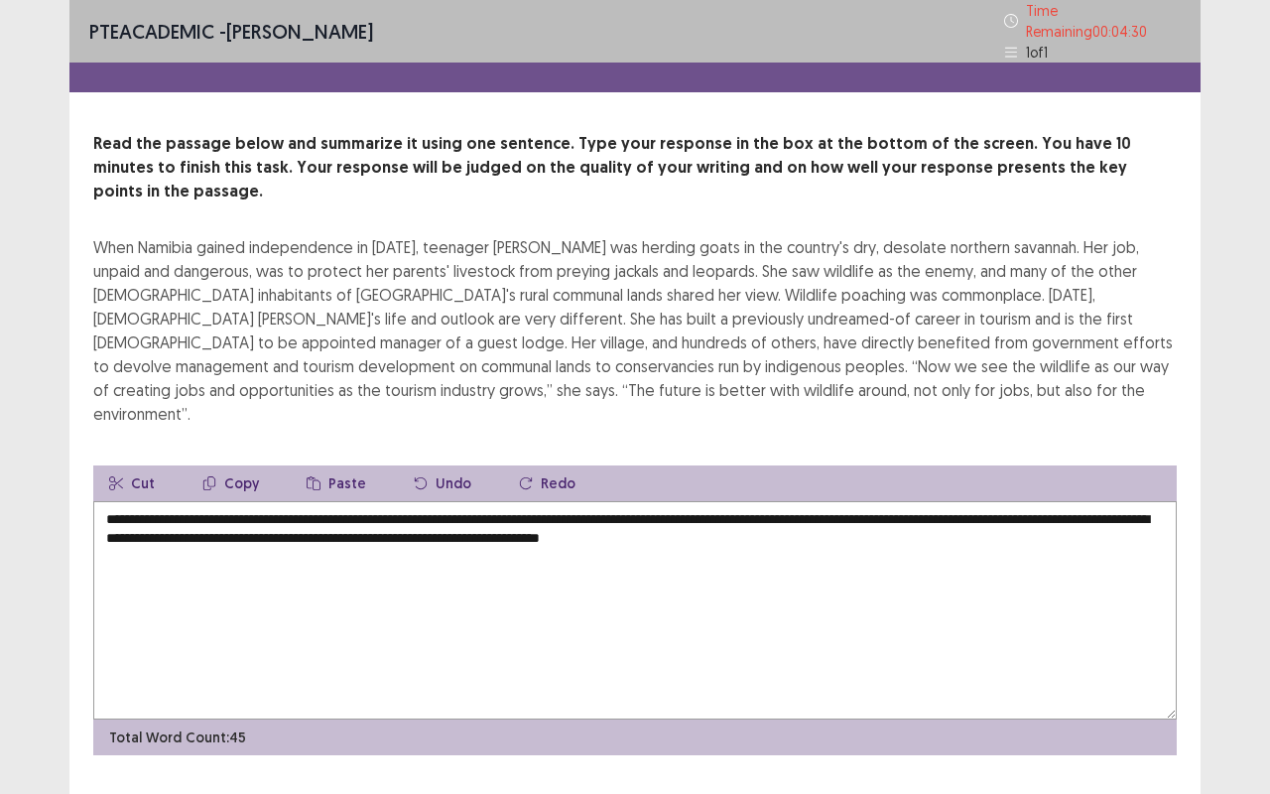
click at [925, 501] on textarea "**********" at bounding box center [635, 610] width 1084 height 218
click at [266, 501] on textarea "**********" at bounding box center [635, 610] width 1084 height 218
click at [203, 506] on textarea "**********" at bounding box center [635, 610] width 1084 height 218
click at [515, 507] on textarea "**********" at bounding box center [635, 610] width 1084 height 218
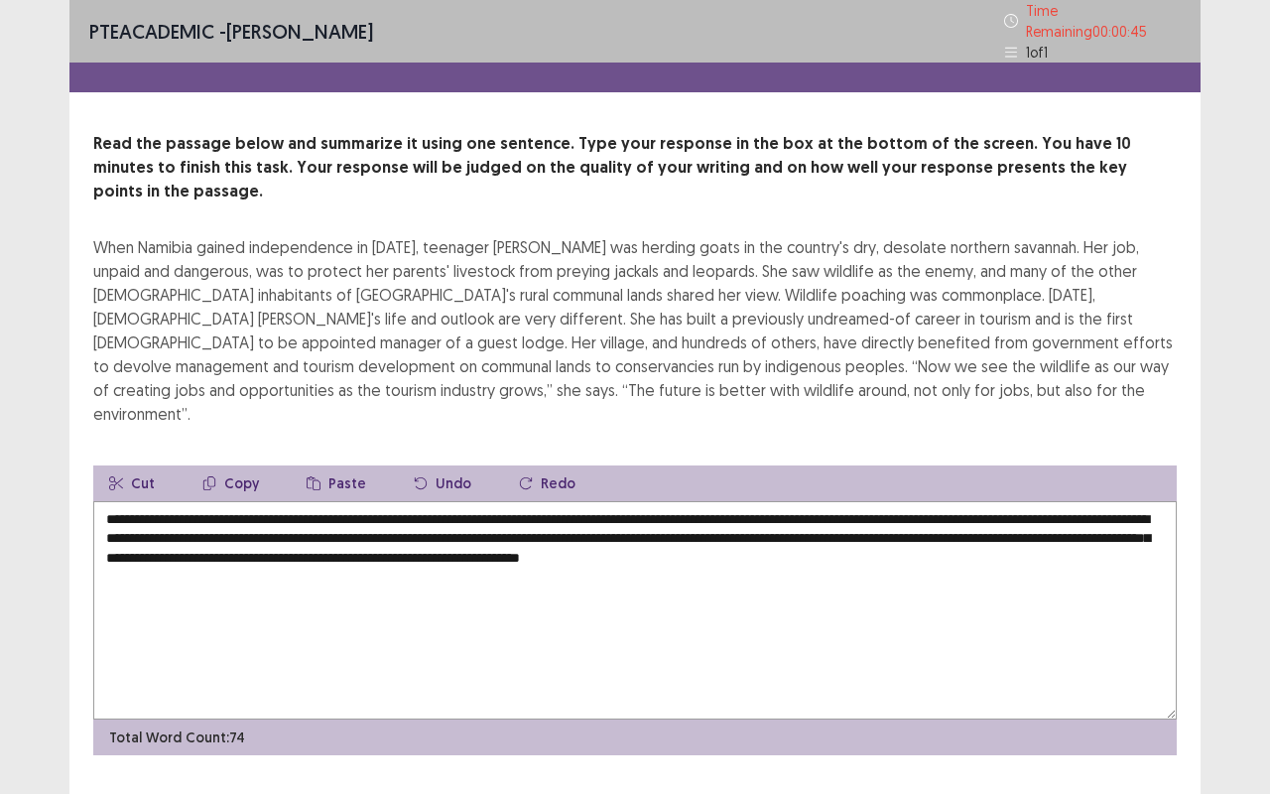
type textarea "**********"
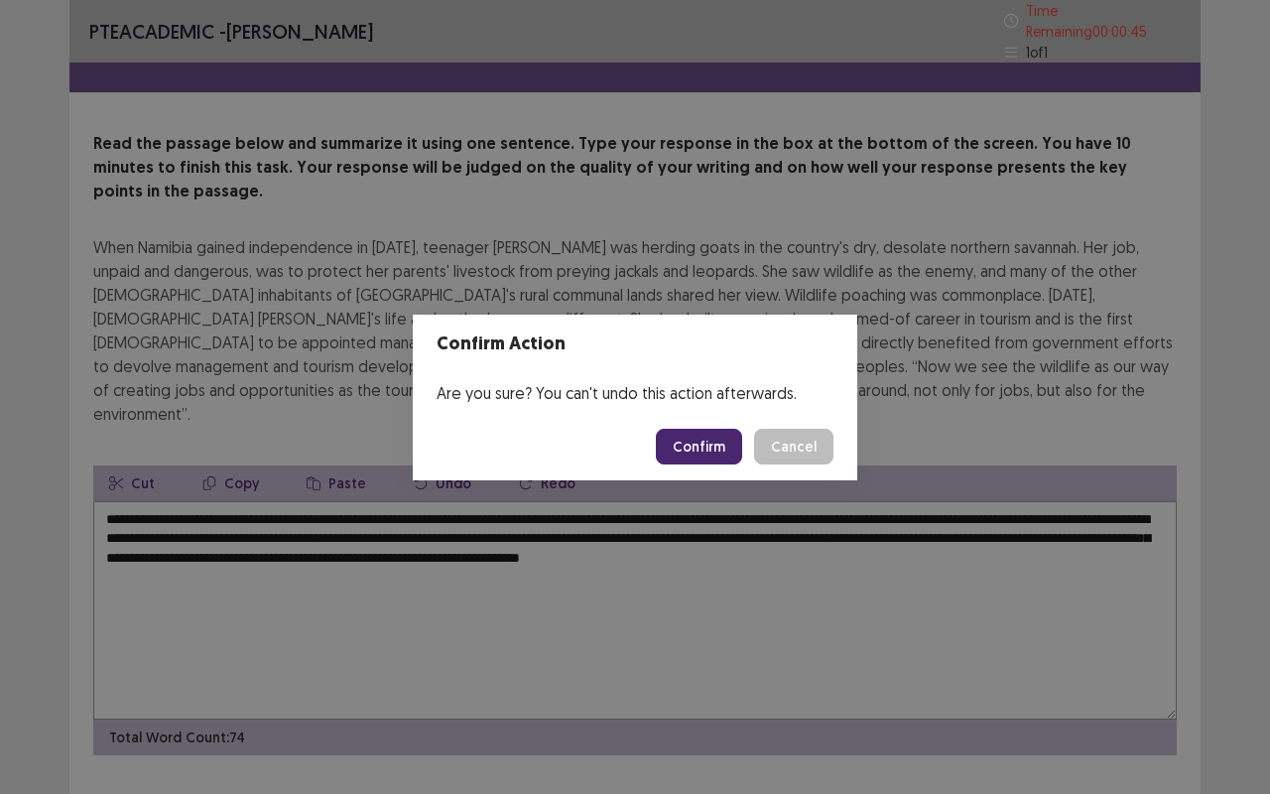
click at [717, 442] on button "Confirm" at bounding box center [699, 447] width 86 height 36
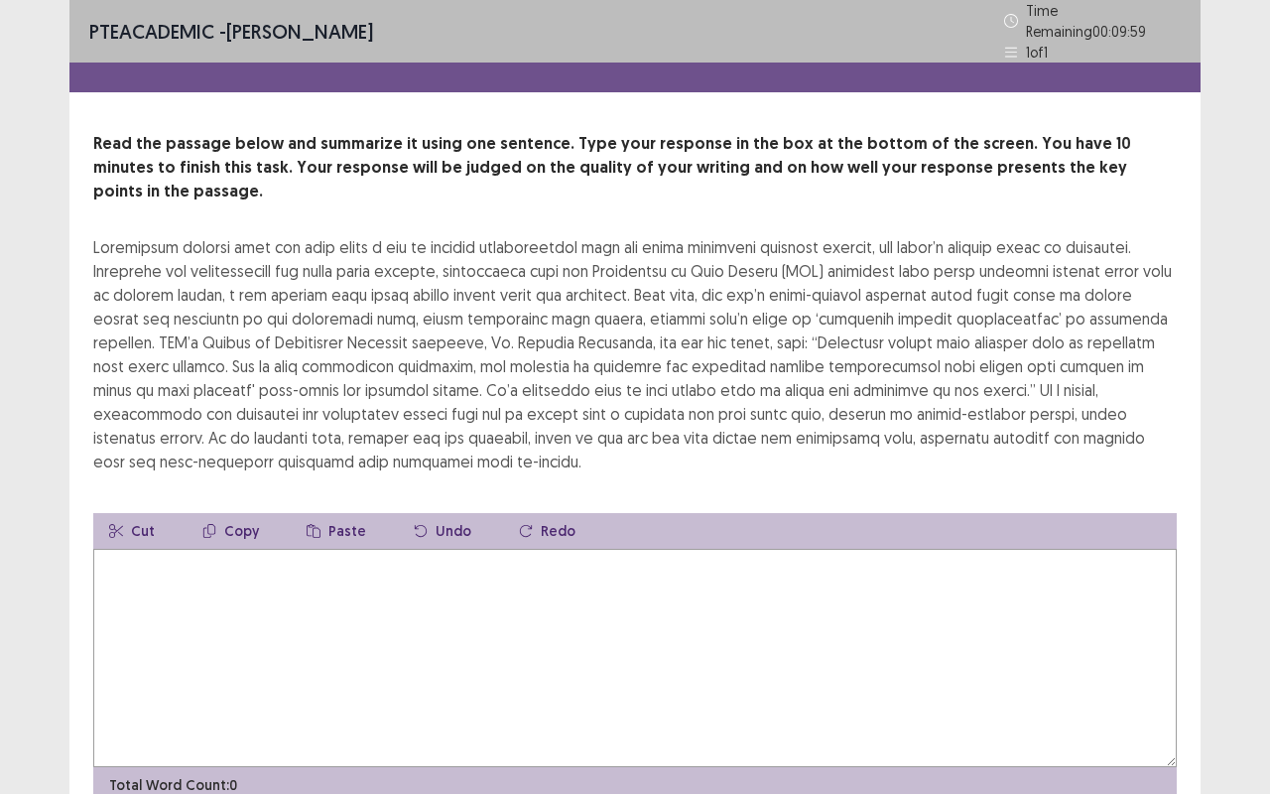
click at [200, 586] on textarea at bounding box center [635, 658] width 1084 height 218
click at [296, 549] on textarea "**********" at bounding box center [635, 658] width 1084 height 218
click at [718, 549] on textarea "**********" at bounding box center [635, 658] width 1084 height 218
click at [778, 549] on textarea "**********" at bounding box center [635, 658] width 1084 height 218
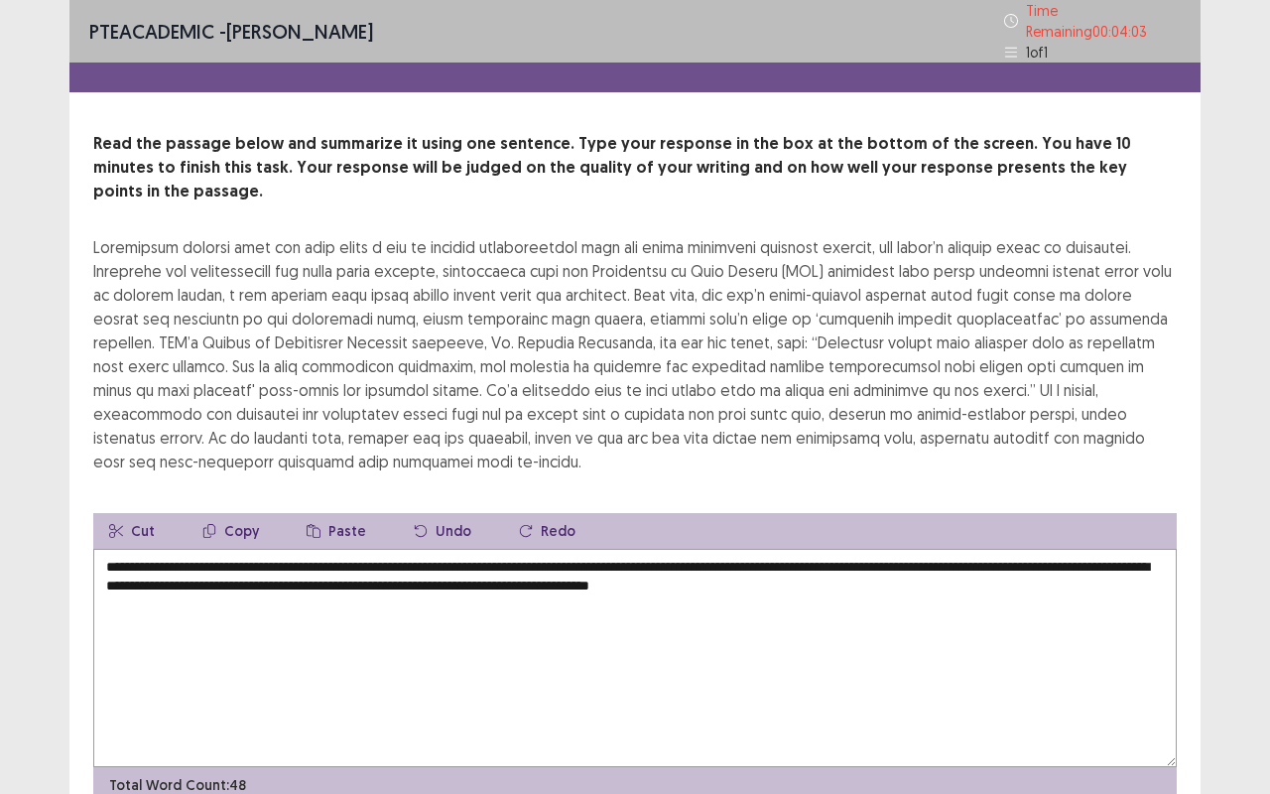
click at [826, 549] on textarea "**********" at bounding box center [635, 658] width 1084 height 218
click at [921, 549] on textarea "**********" at bounding box center [635, 658] width 1084 height 218
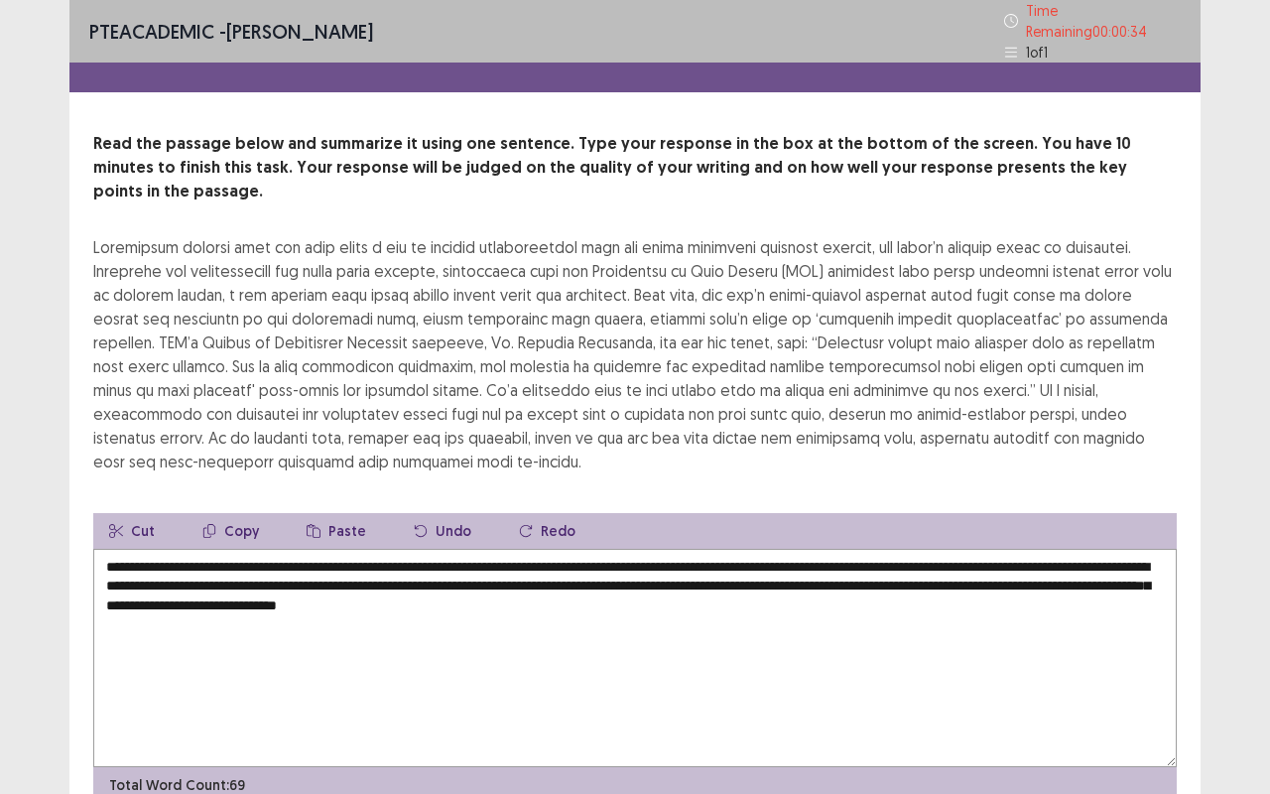
click at [168, 557] on textarea "**********" at bounding box center [635, 658] width 1084 height 218
click at [490, 549] on textarea "**********" at bounding box center [635, 658] width 1084 height 218
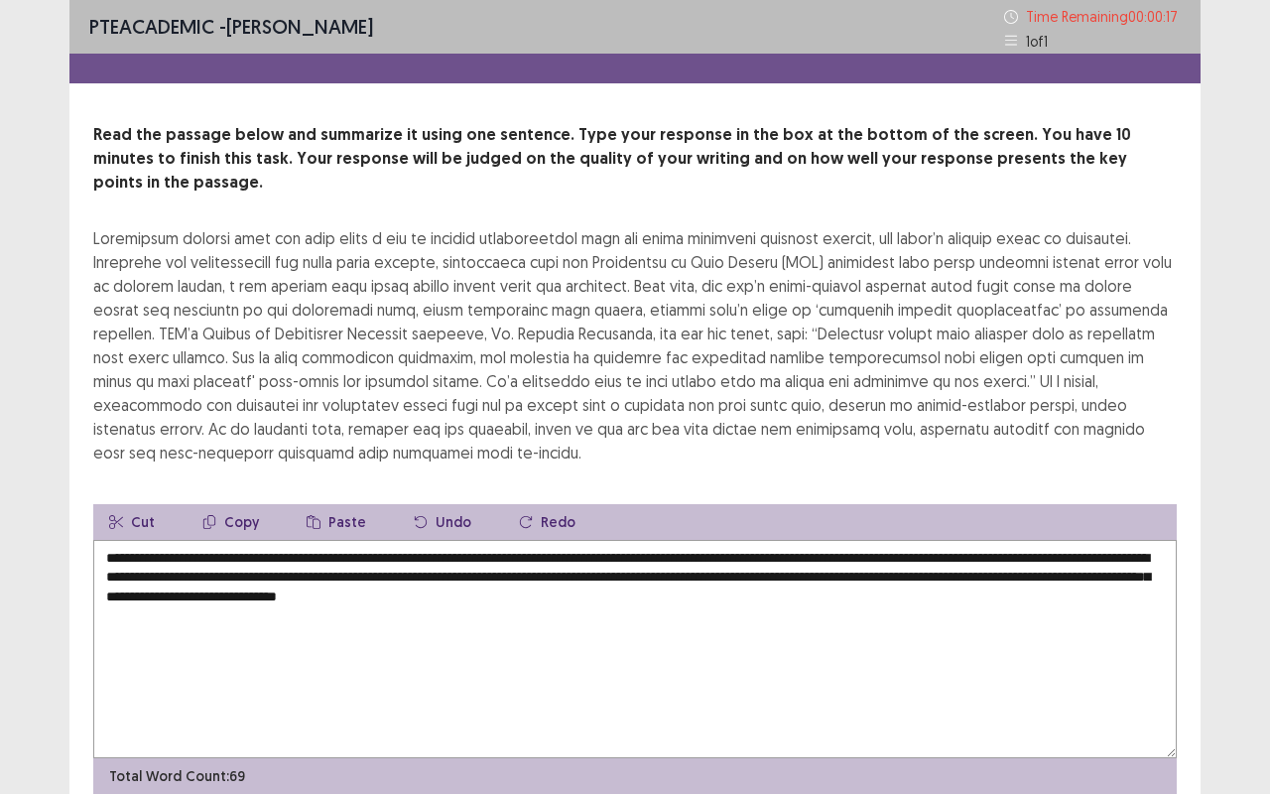
scroll to position [40, 0]
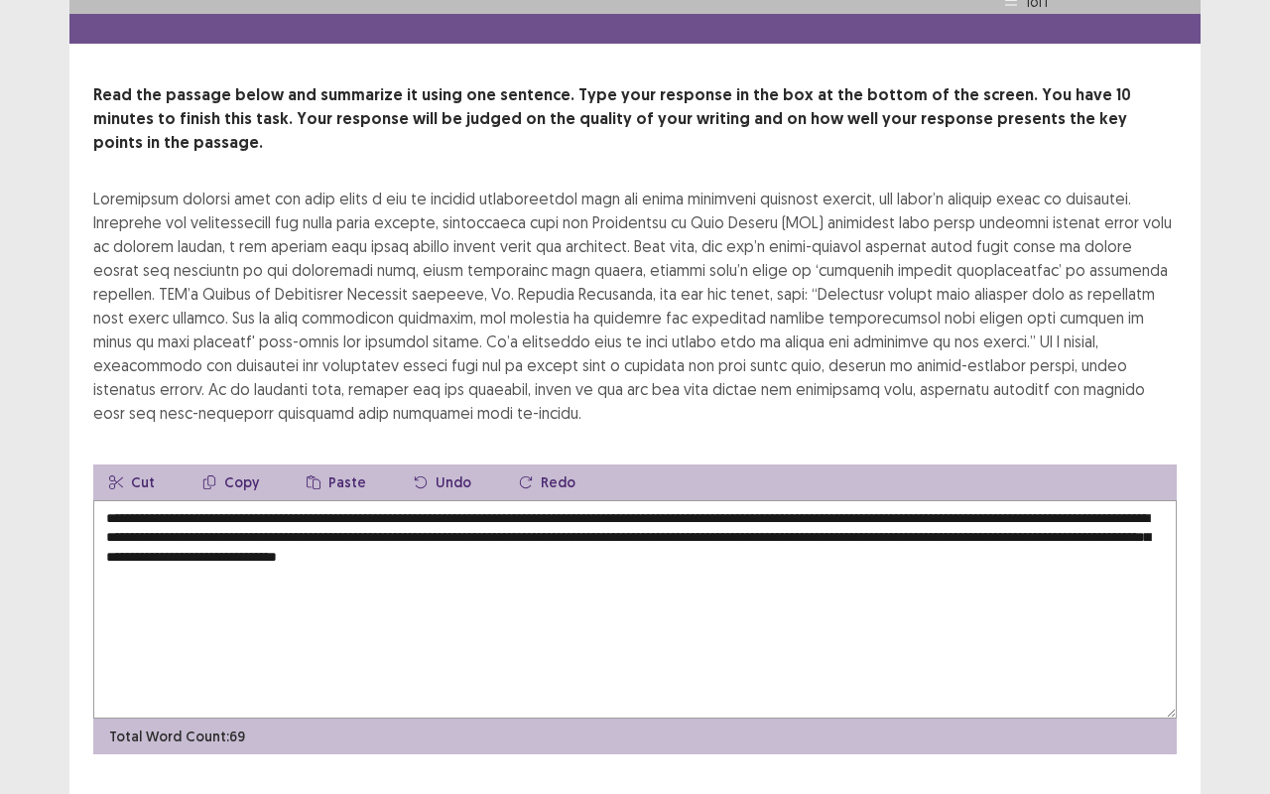
type textarea "**********"
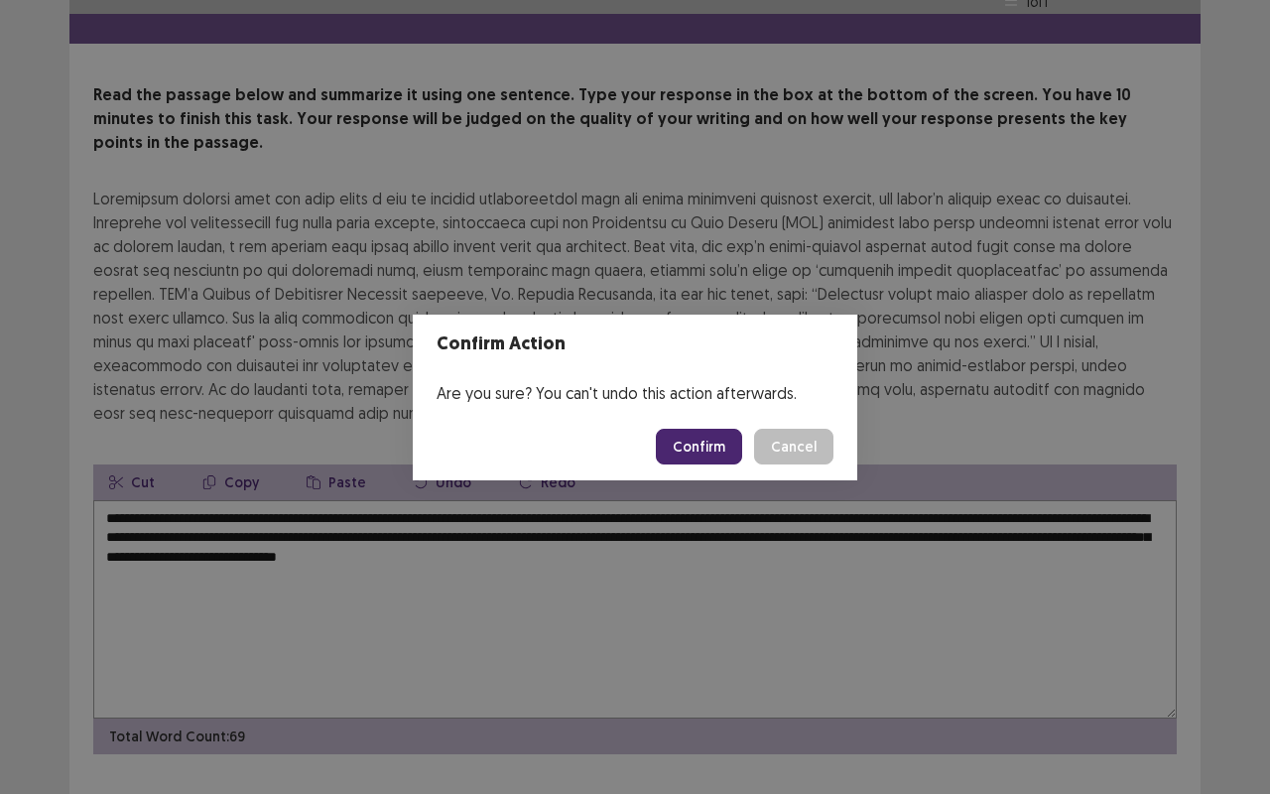
click at [724, 441] on button "Confirm" at bounding box center [699, 447] width 86 height 36
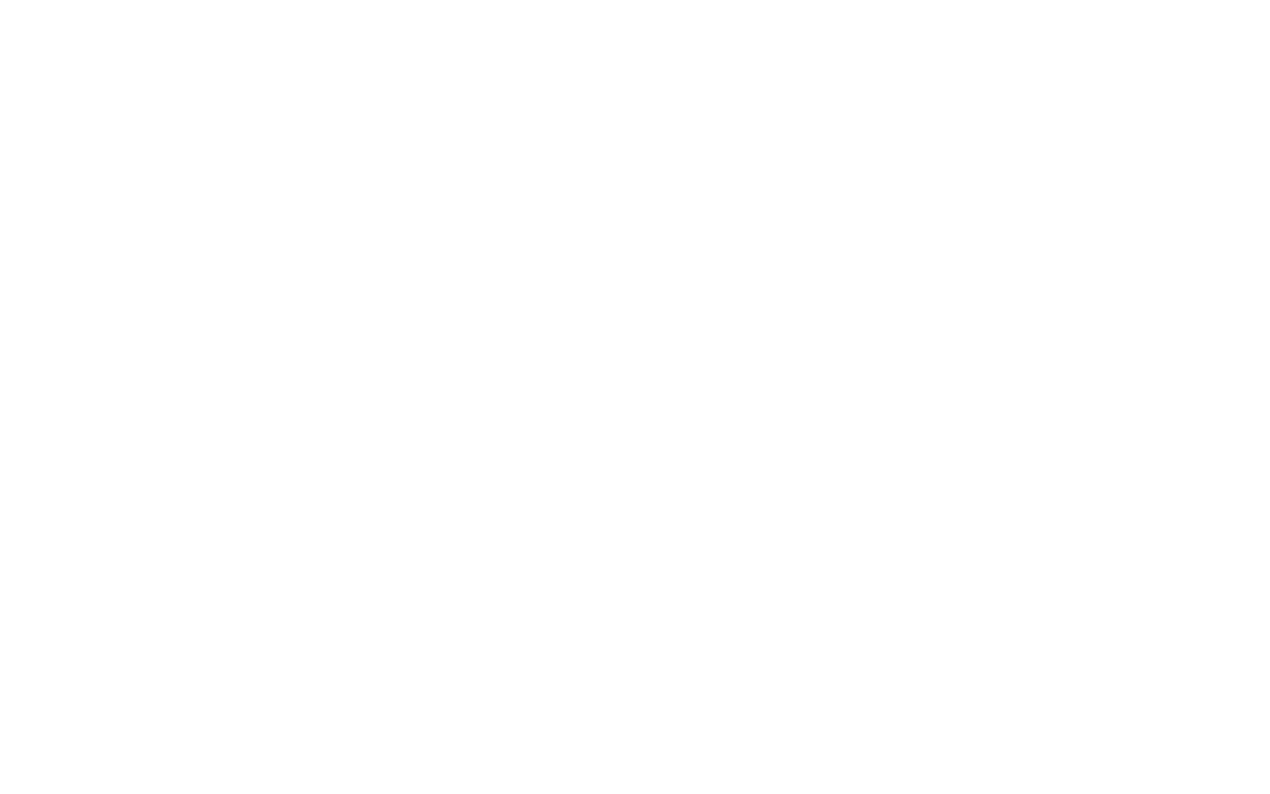
scroll to position [0, 0]
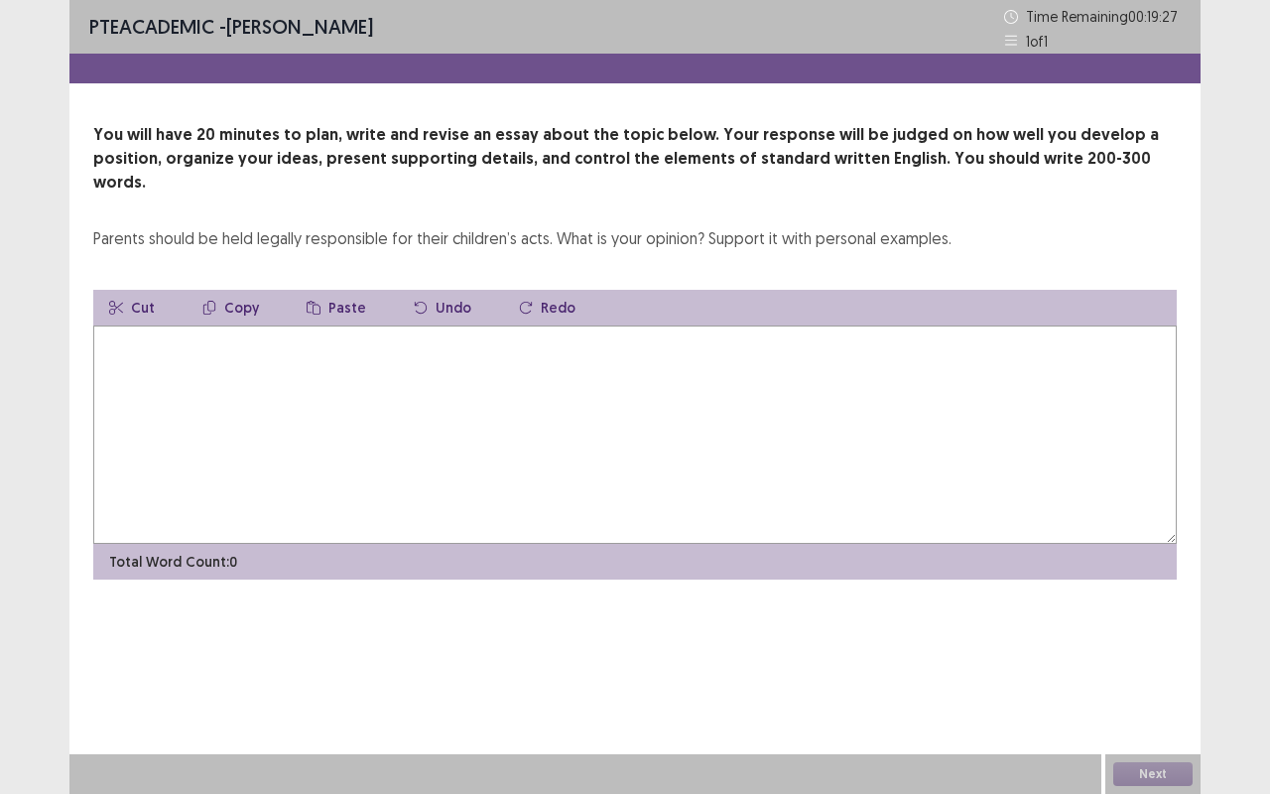
click at [143, 337] on textarea at bounding box center [635, 435] width 1084 height 218
click at [320, 326] on textarea "**********" at bounding box center [635, 435] width 1084 height 218
click at [388, 326] on textarea "**********" at bounding box center [635, 435] width 1084 height 218
click at [419, 326] on textarea "**********" at bounding box center [635, 435] width 1084 height 218
click at [449, 326] on textarea "**********" at bounding box center [635, 435] width 1084 height 218
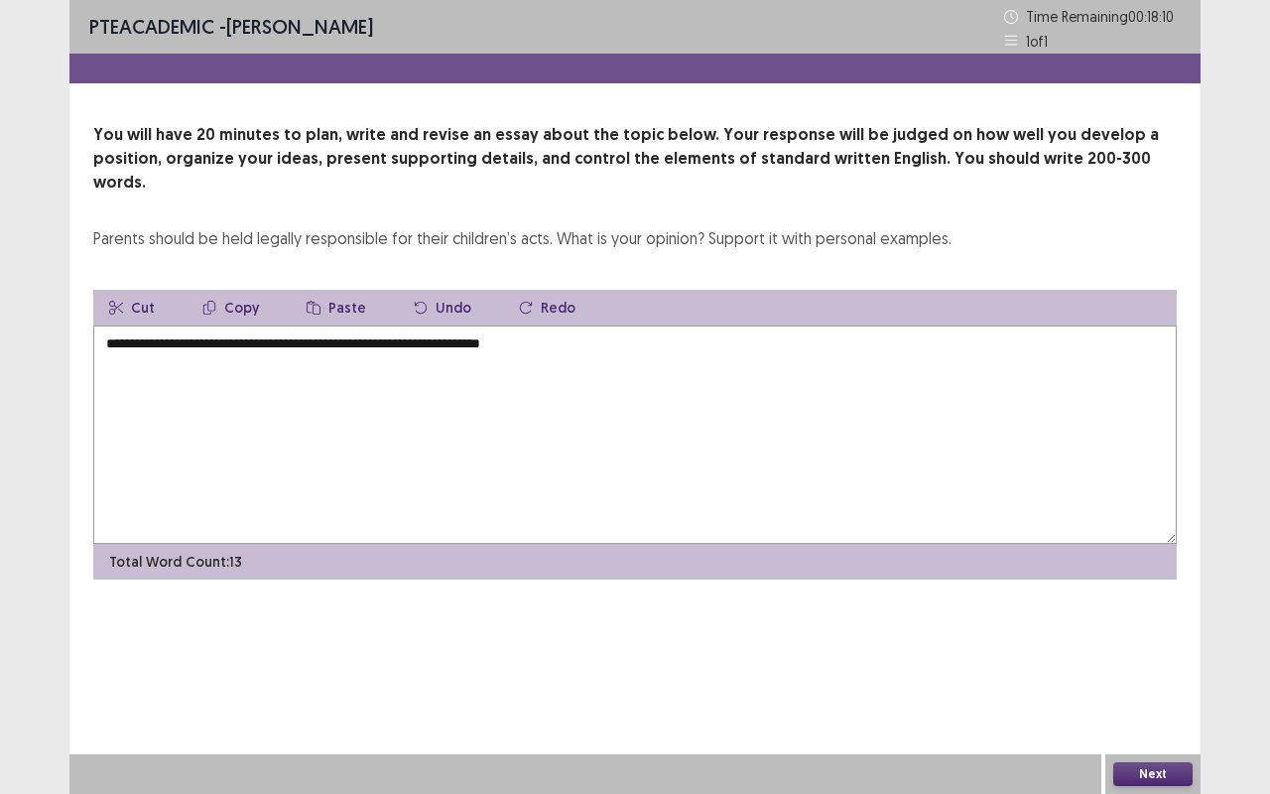
click at [613, 326] on textarea "**********" at bounding box center [635, 435] width 1084 height 218
click at [756, 326] on textarea "**********" at bounding box center [635, 435] width 1084 height 218
click at [1117, 326] on textarea "**********" at bounding box center [635, 435] width 1084 height 218
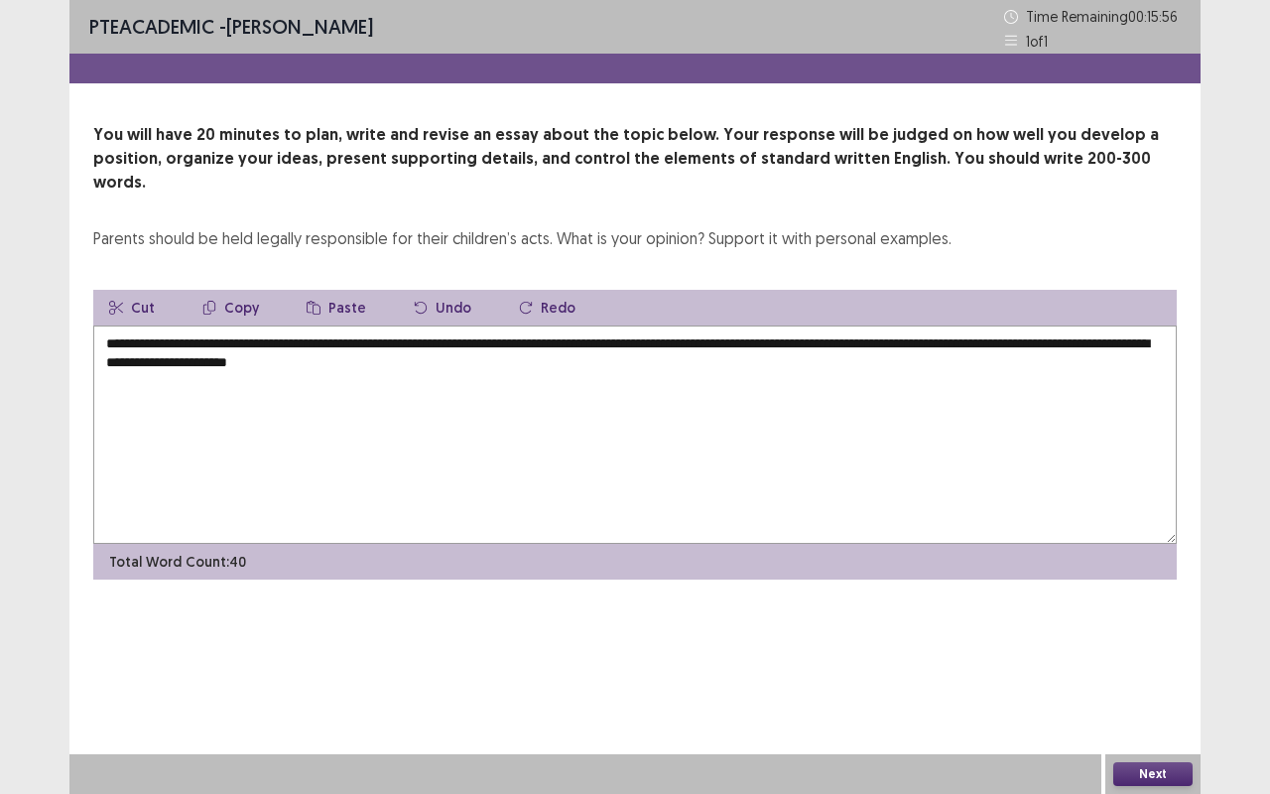
click at [379, 446] on textarea "**********" at bounding box center [635, 435] width 1084 height 218
click at [467, 343] on textarea "**********" at bounding box center [635, 435] width 1084 height 218
click at [335, 333] on textarea "**********" at bounding box center [635, 435] width 1084 height 218
click at [548, 335] on textarea "**********" at bounding box center [635, 435] width 1084 height 218
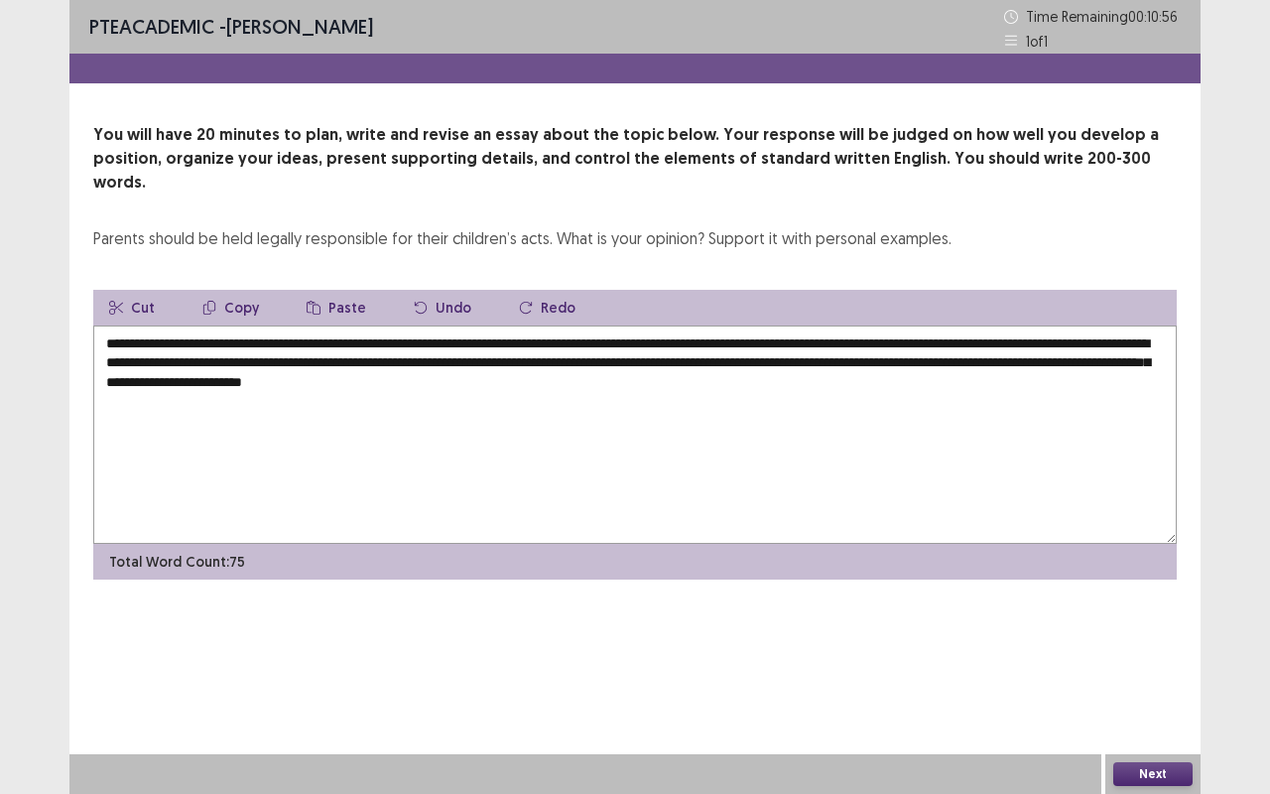
click at [675, 351] on textarea "**********" at bounding box center [635, 435] width 1084 height 218
click at [741, 355] on textarea "**********" at bounding box center [635, 435] width 1084 height 218
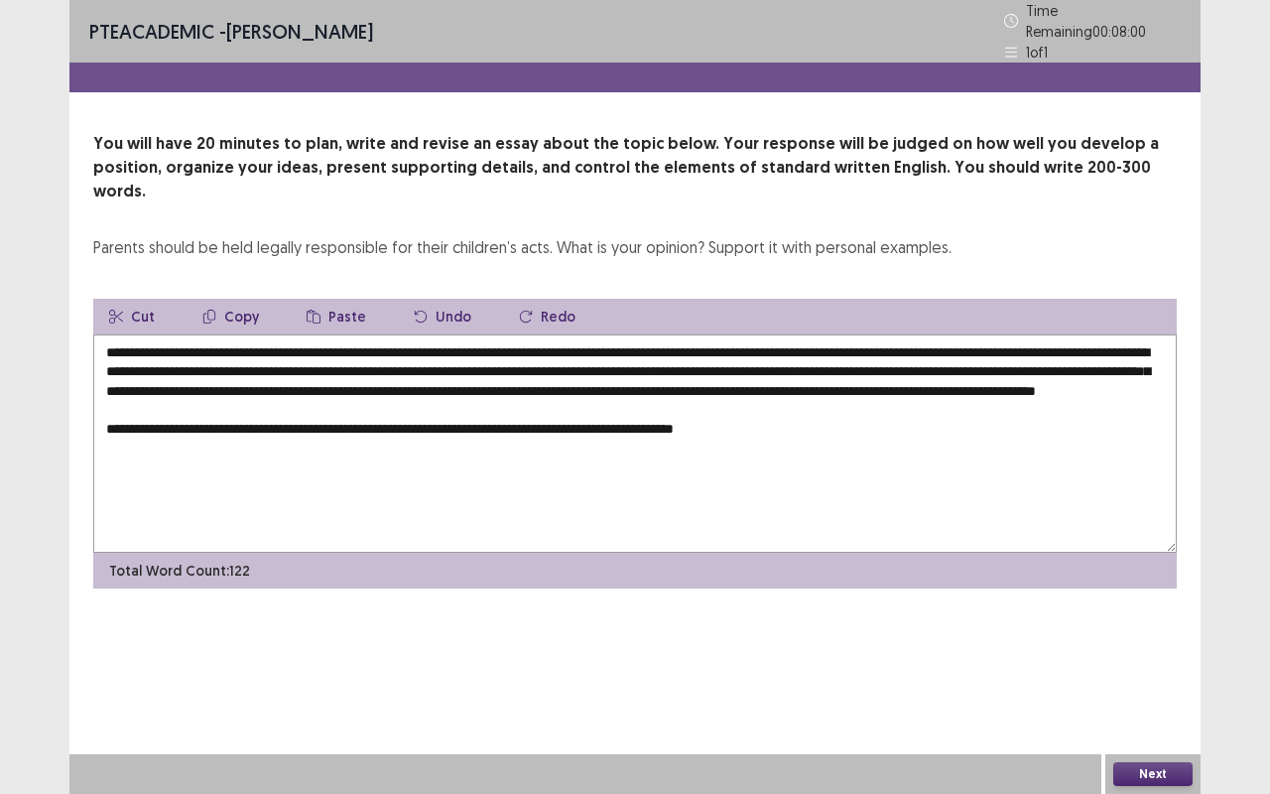
click at [629, 418] on textarea "**********" at bounding box center [635, 443] width 1084 height 218
click at [826, 409] on textarea "**********" at bounding box center [635, 443] width 1084 height 218
click at [635, 414] on textarea "**********" at bounding box center [635, 443] width 1084 height 218
click at [423, 417] on textarea "**********" at bounding box center [635, 443] width 1084 height 218
click at [782, 419] on textarea "**********" at bounding box center [635, 443] width 1084 height 218
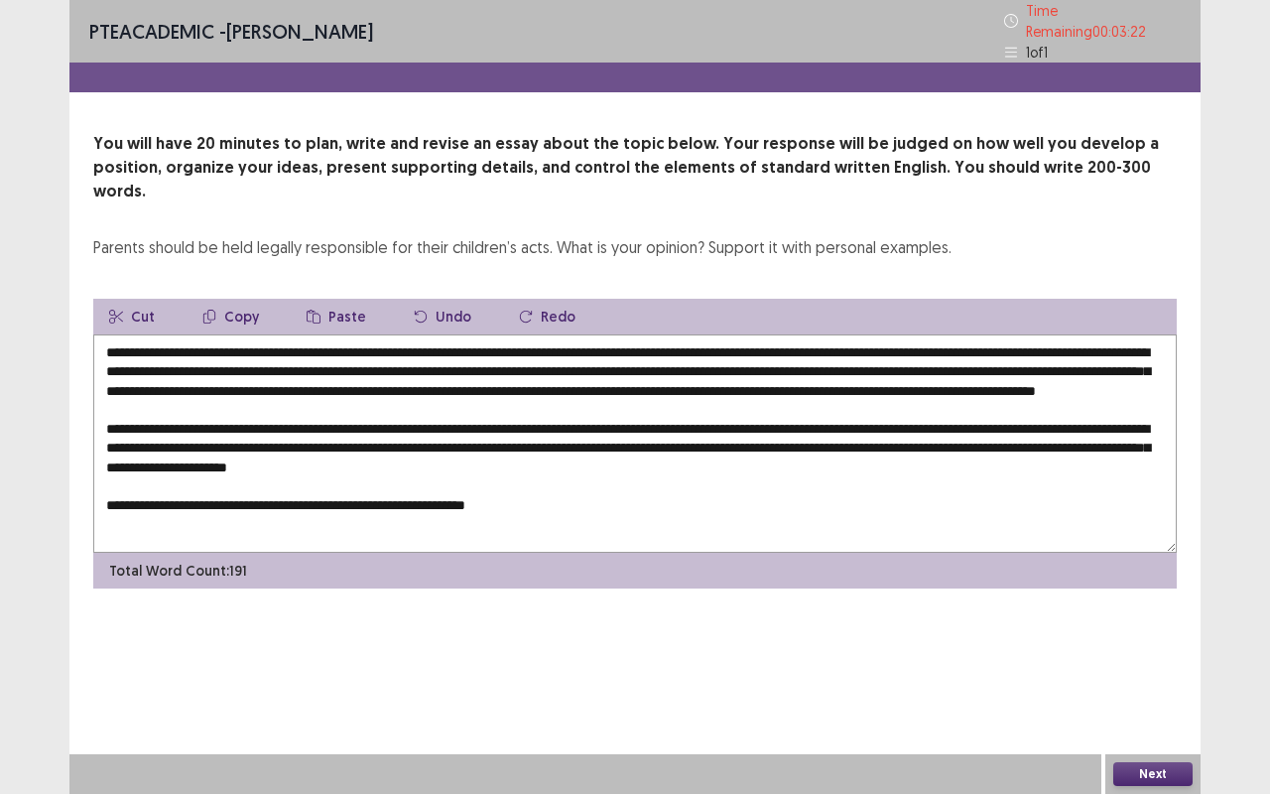
click at [358, 488] on textarea at bounding box center [635, 443] width 1084 height 218
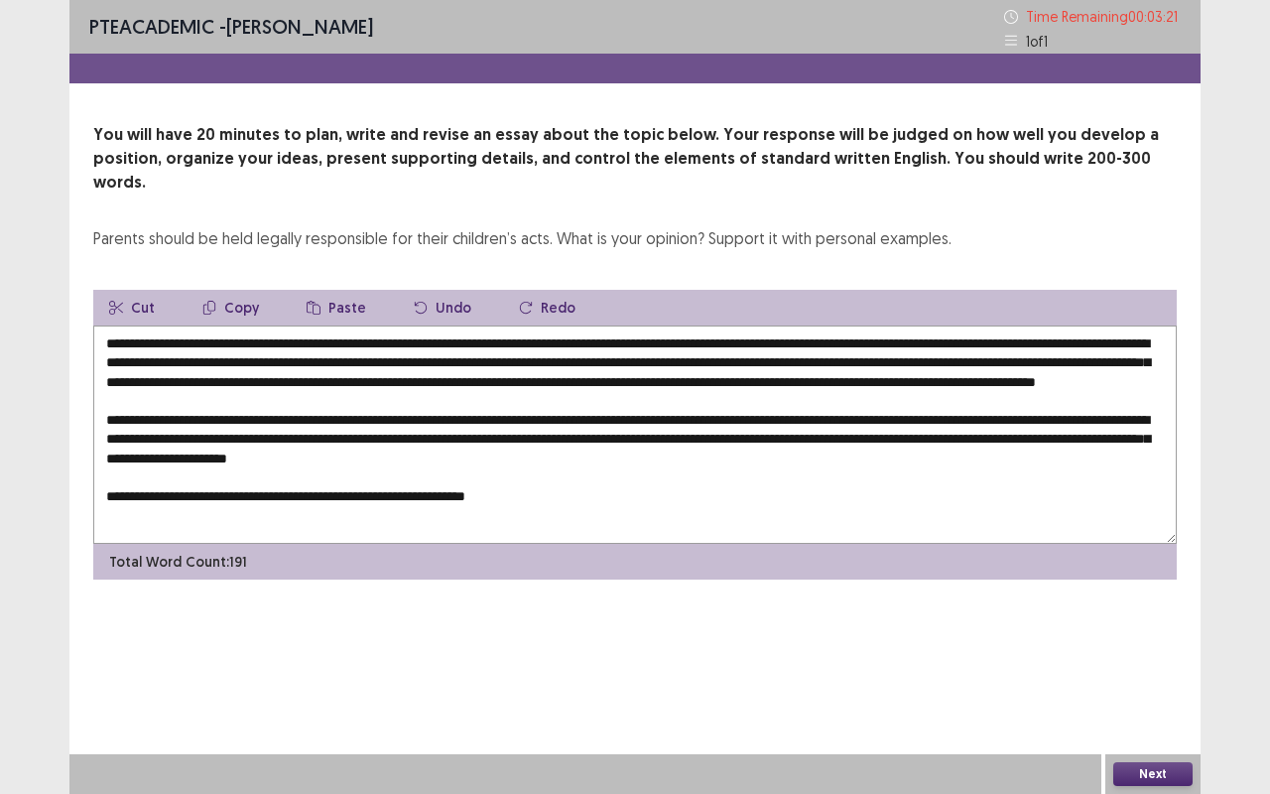
click at [352, 486] on textarea at bounding box center [635, 435] width 1084 height 218
click at [457, 492] on textarea at bounding box center [635, 435] width 1084 height 218
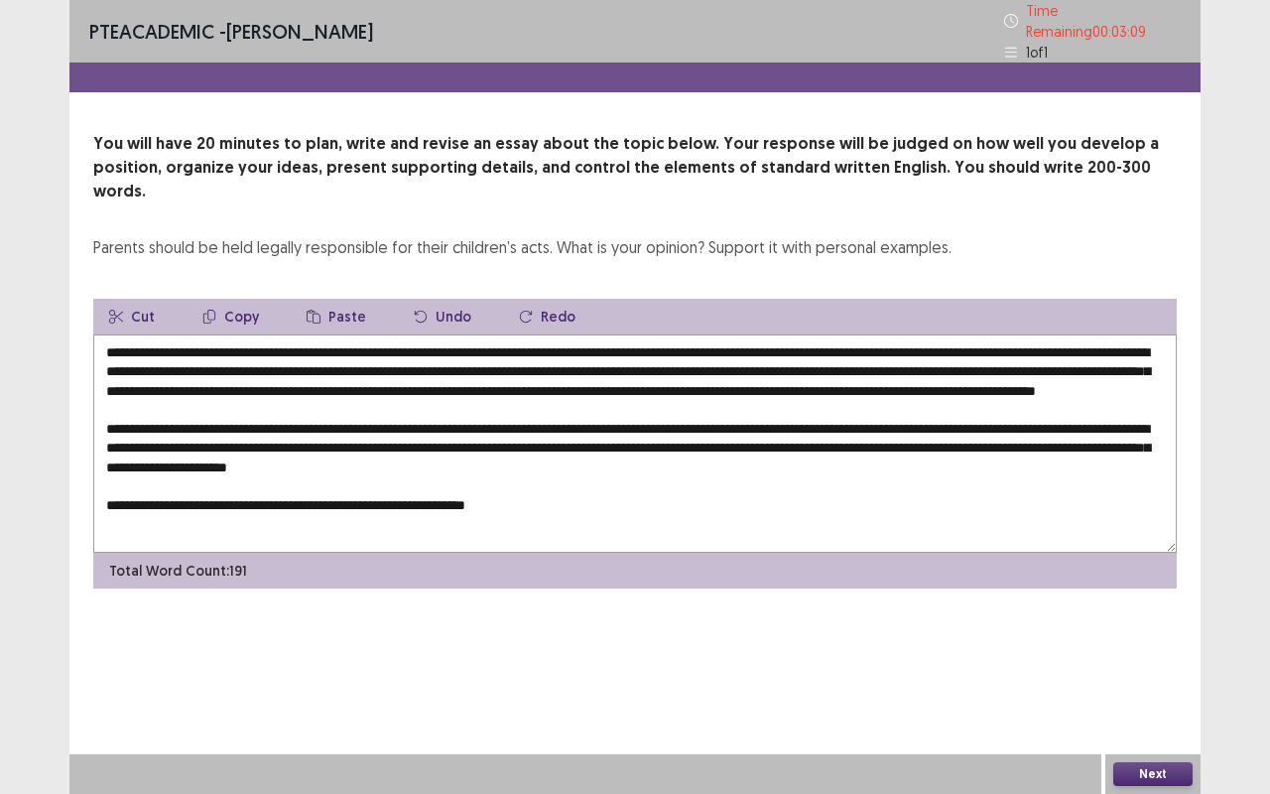
click at [562, 484] on textarea at bounding box center [635, 443] width 1084 height 218
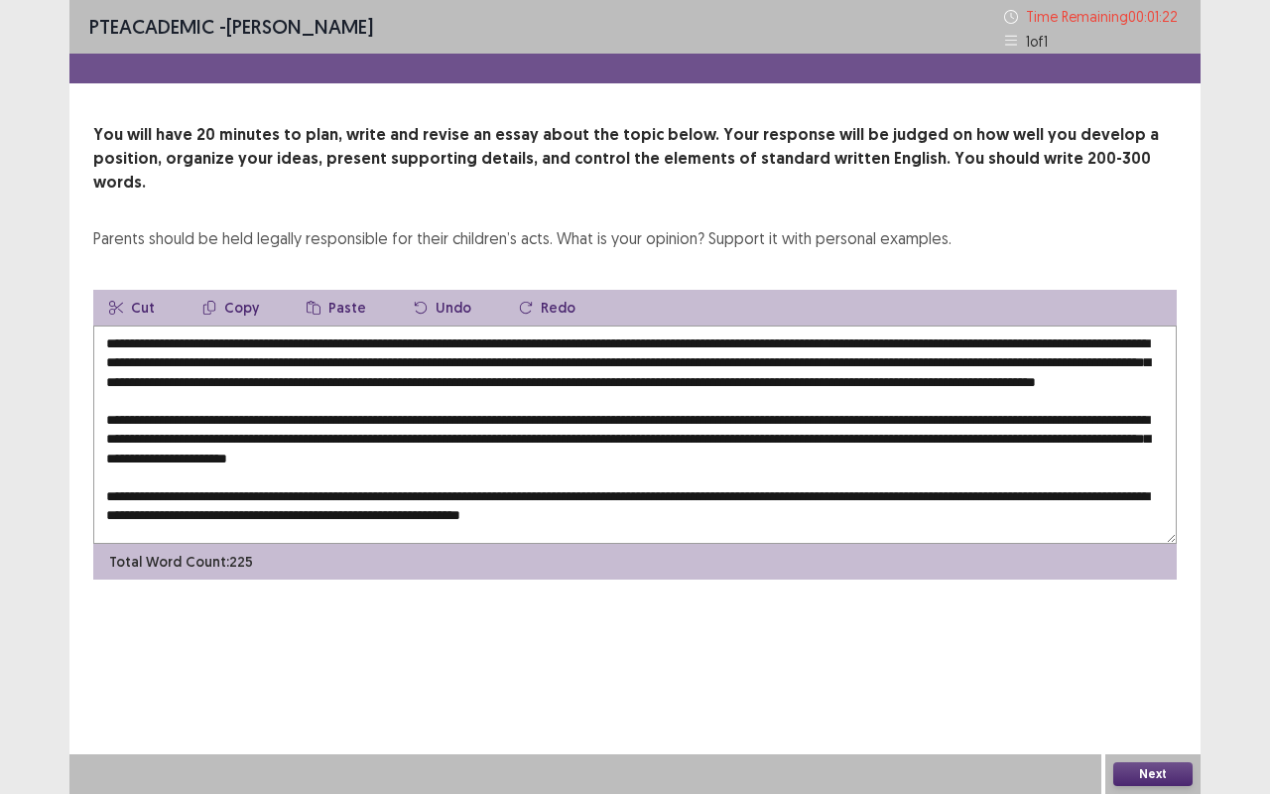
scroll to position [38, 0]
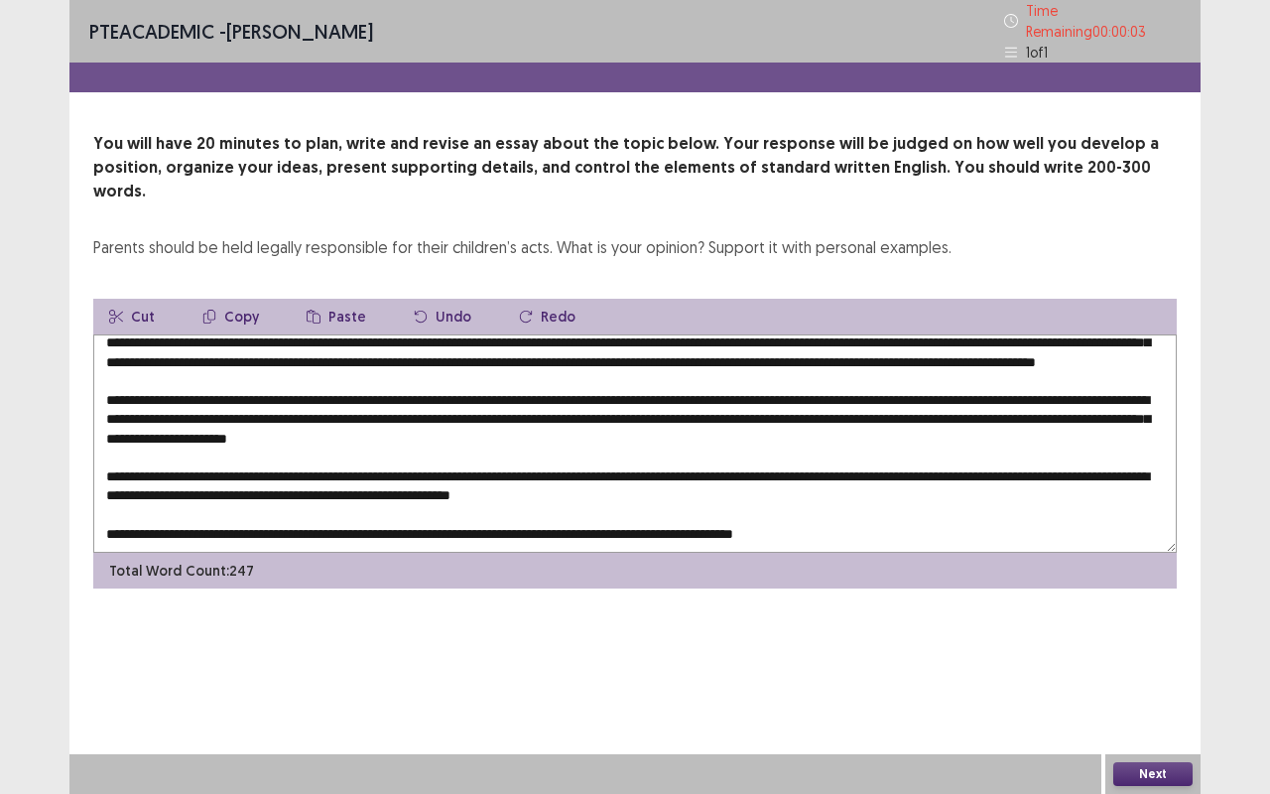
drag, startPoint x: 828, startPoint y: 513, endPoint x: 863, endPoint y: 510, distance: 35.9
click at [863, 510] on textarea at bounding box center [635, 443] width 1084 height 218
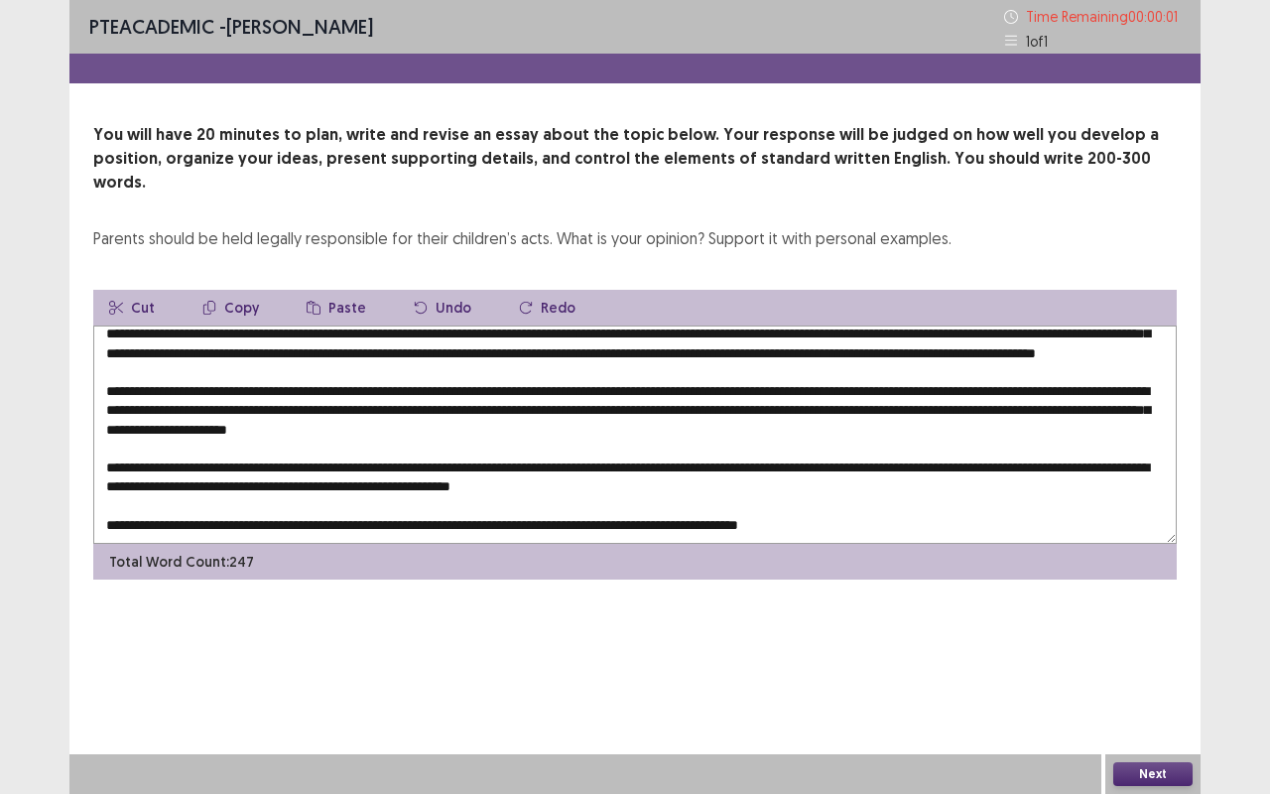
type textarea "**********"
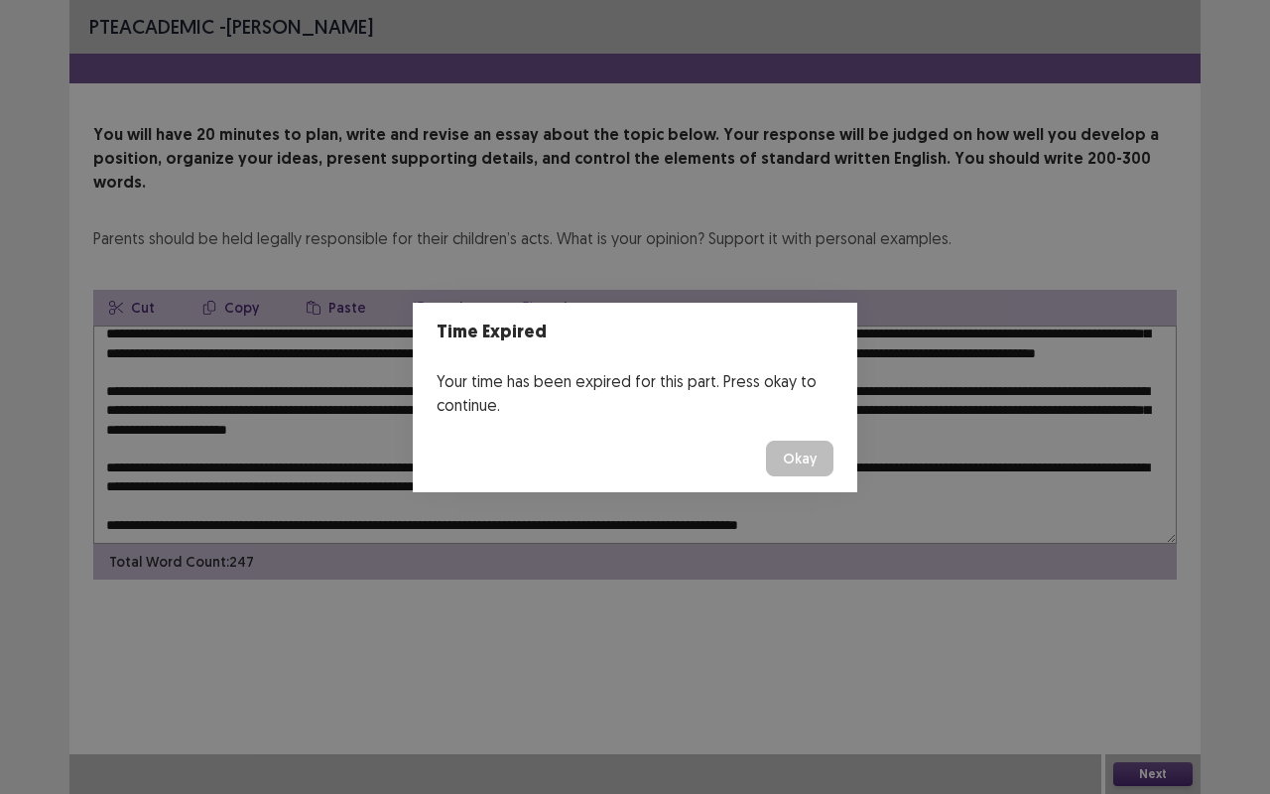
click at [832, 464] on button "Okay" at bounding box center [799, 459] width 67 height 36
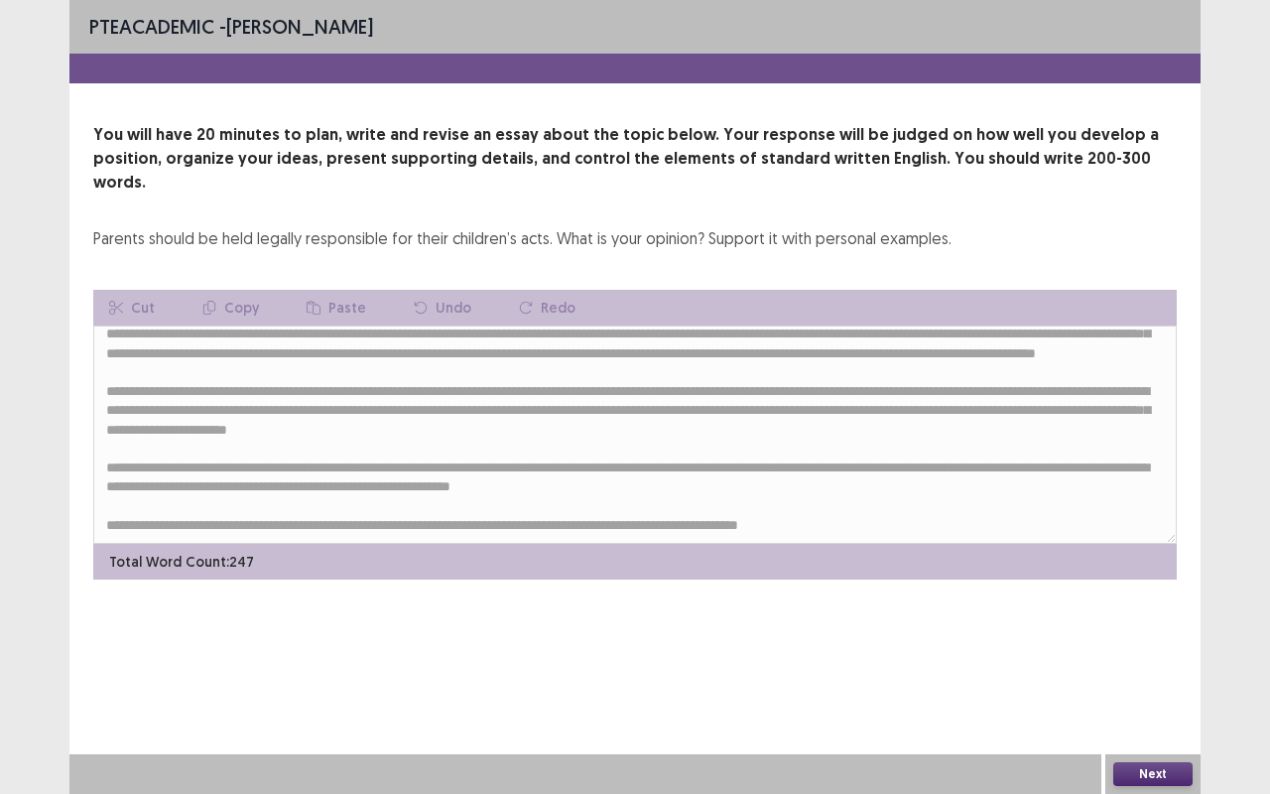
click at [1129, 659] on button "Next" at bounding box center [1153, 774] width 79 height 24
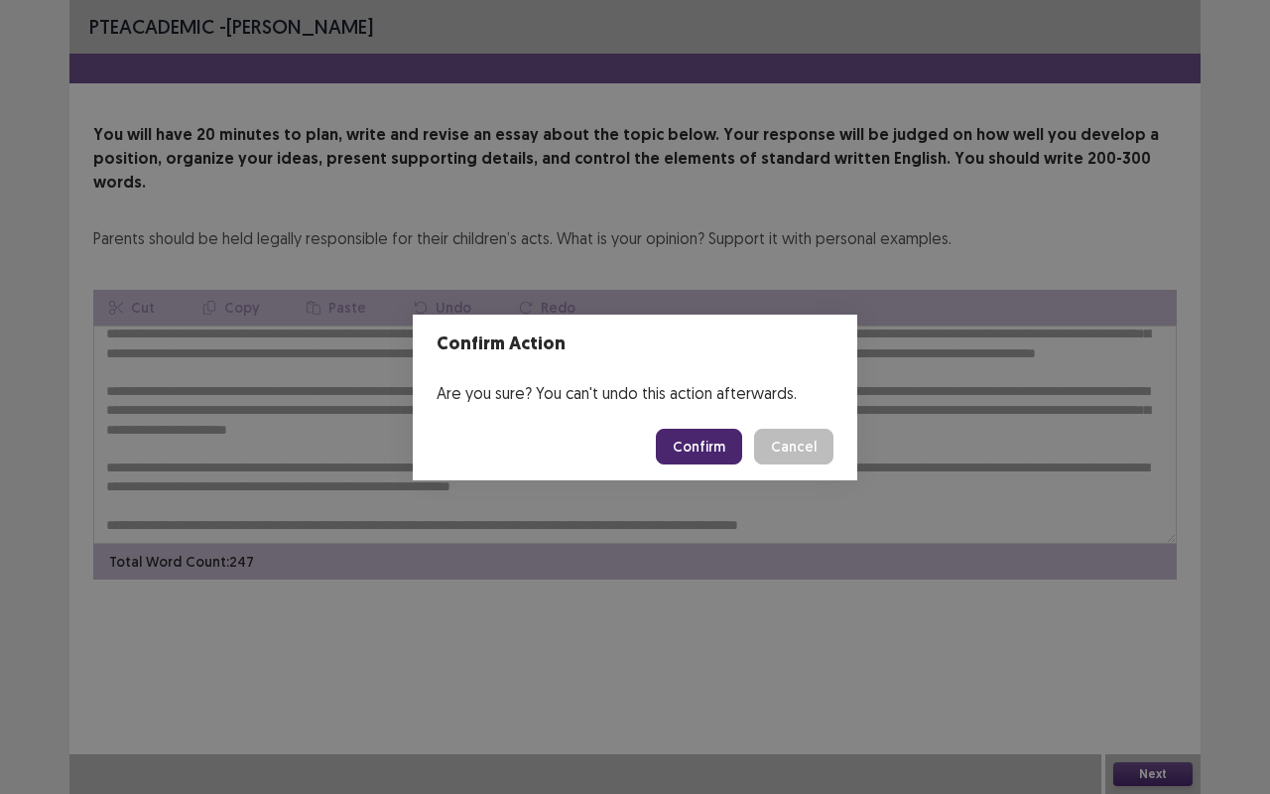
click at [693, 435] on button "Confirm" at bounding box center [699, 447] width 86 height 36
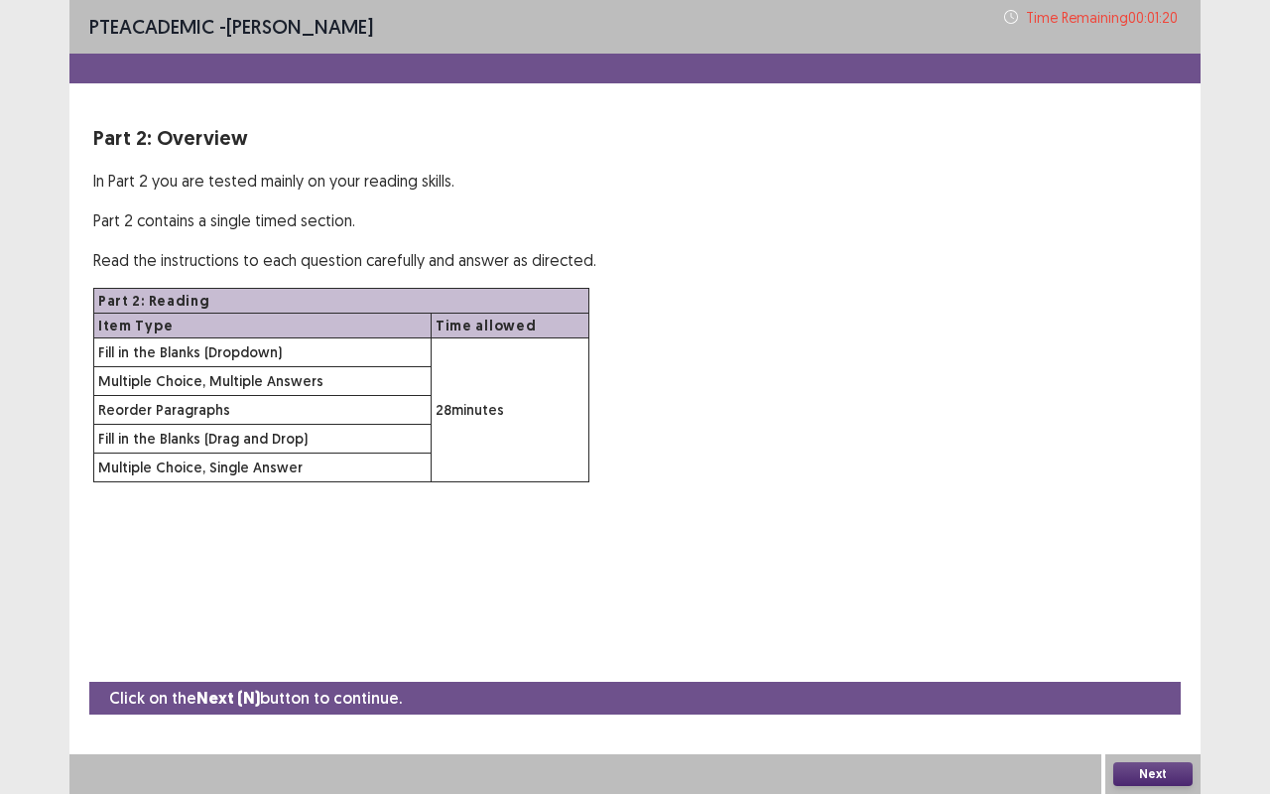
click at [1169, 659] on button "Next" at bounding box center [1153, 774] width 79 height 24
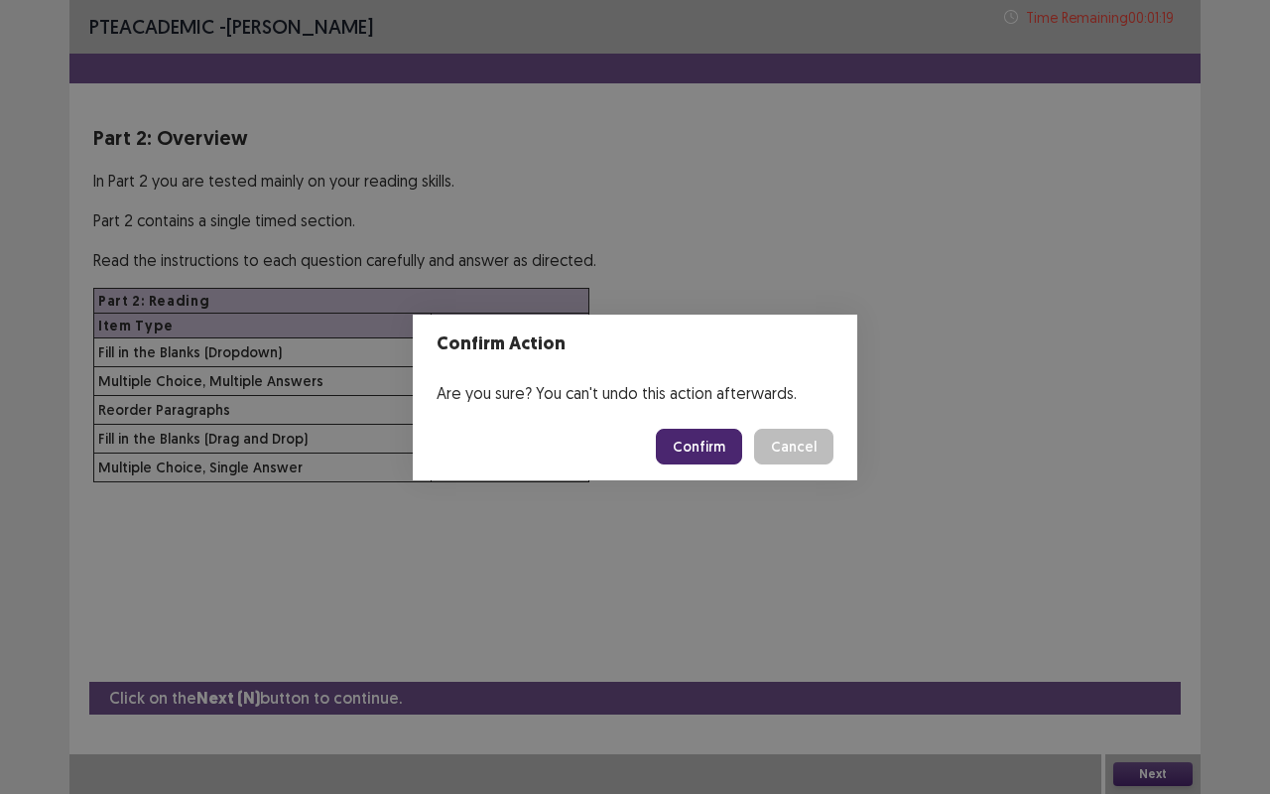
click at [714, 448] on button "Confirm" at bounding box center [699, 447] width 86 height 36
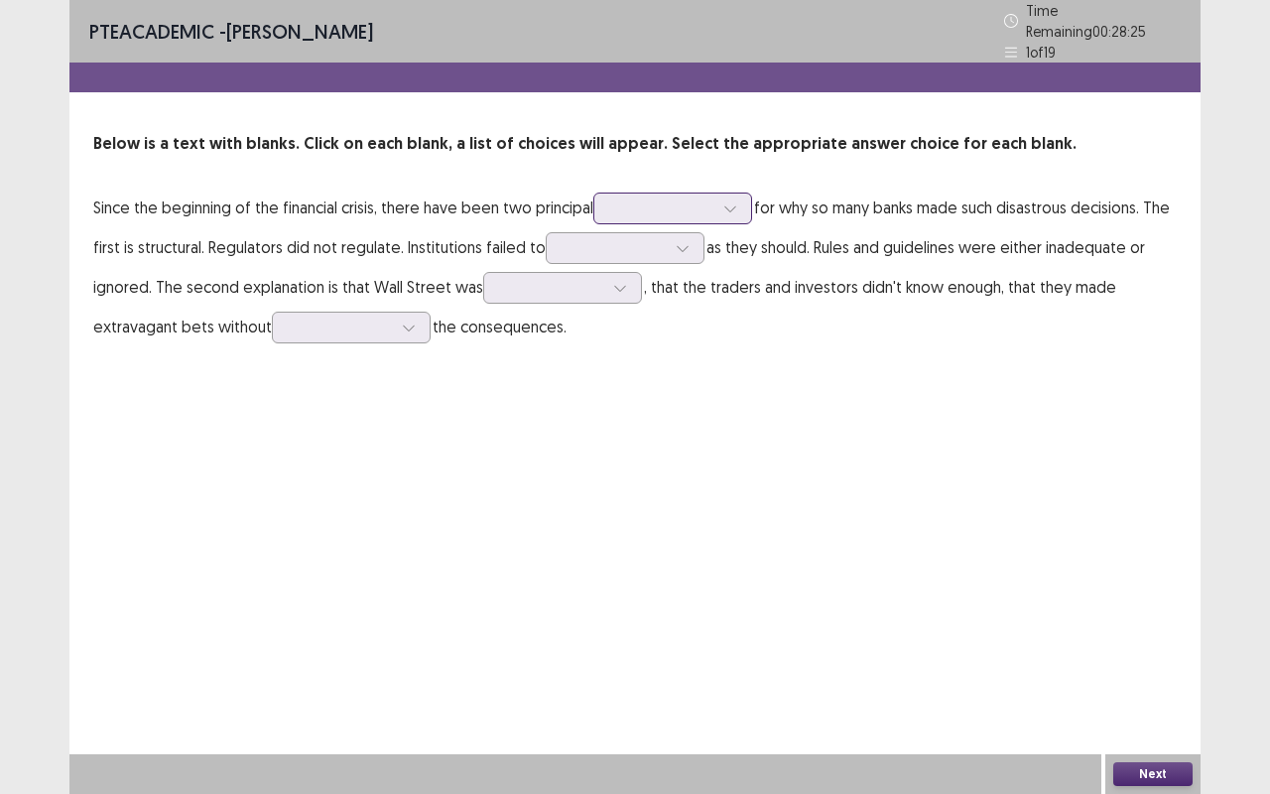
click at [689, 199] on div at bounding box center [661, 207] width 103 height 19
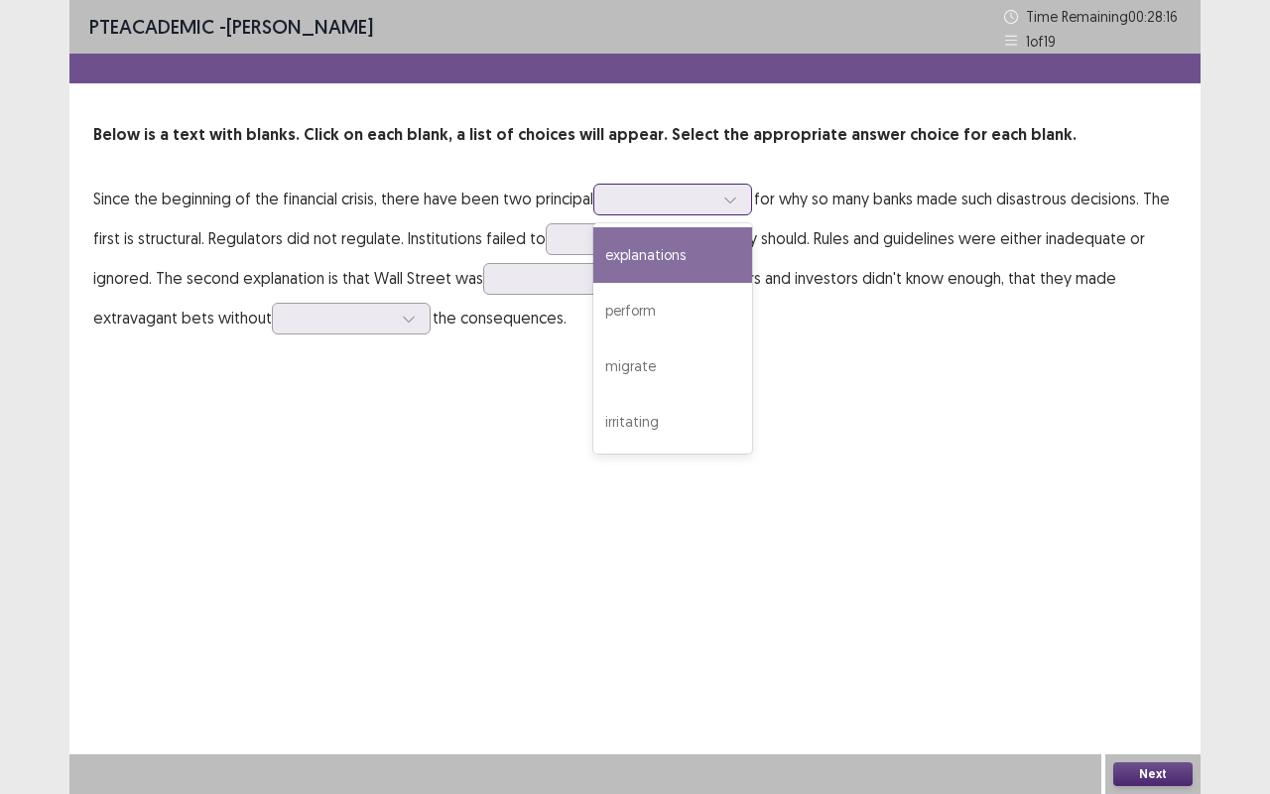
click at [683, 248] on div "explanations" at bounding box center [672, 255] width 159 height 56
click at [711, 206] on div at bounding box center [661, 199] width 103 height 19
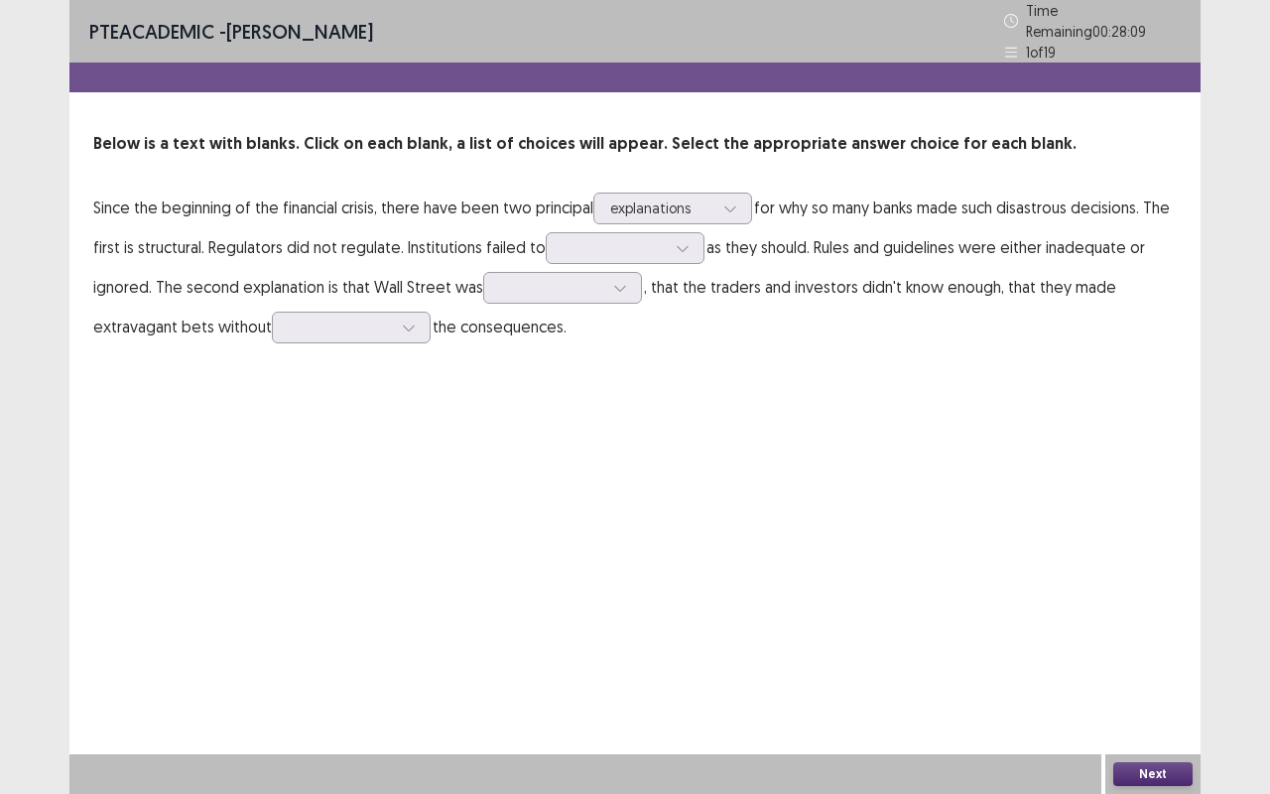
click at [236, 272] on p "Since the beginning of the financial crisis, there have been two principal expl…" at bounding box center [635, 267] width 1084 height 159
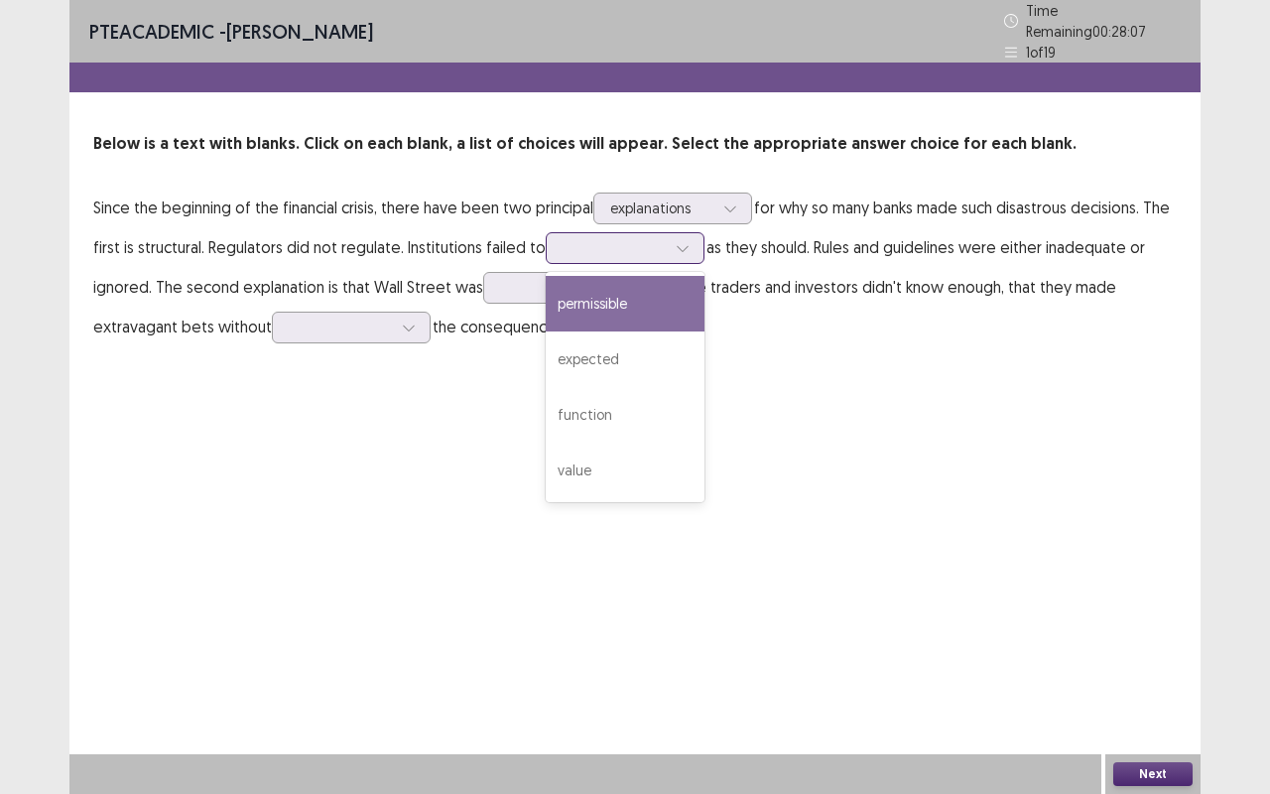
click at [603, 240] on div at bounding box center [614, 247] width 103 height 19
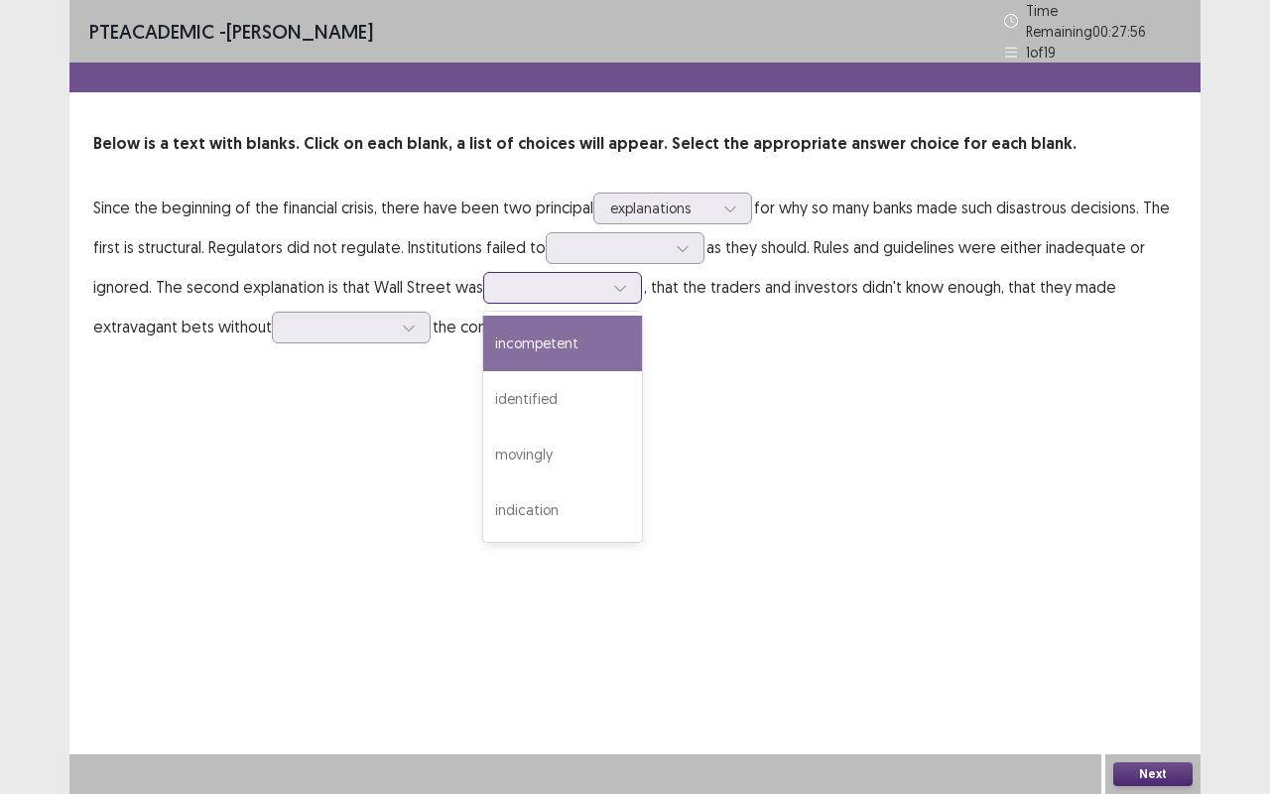
click at [483, 275] on div at bounding box center [562, 288] width 159 height 32
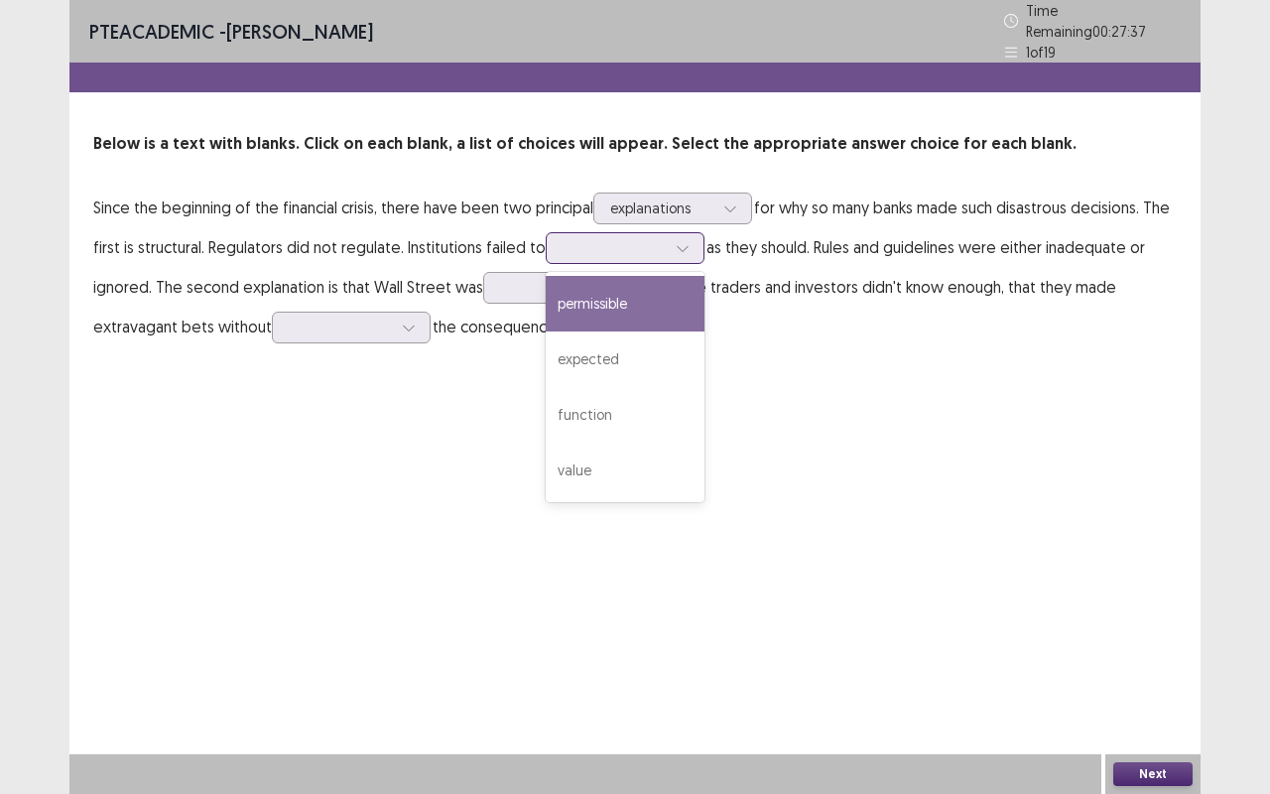
click at [646, 238] on div at bounding box center [614, 247] width 103 height 19
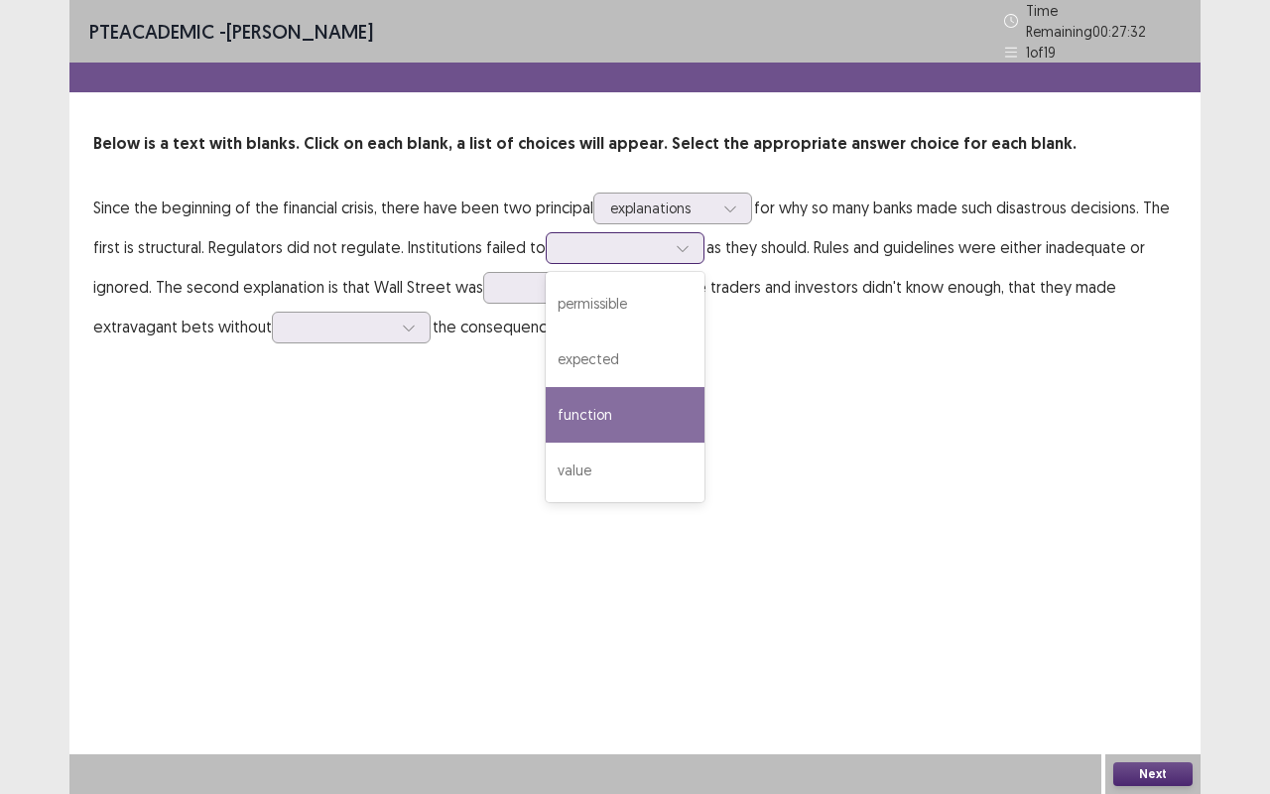
click at [592, 387] on div "function" at bounding box center [625, 415] width 159 height 56
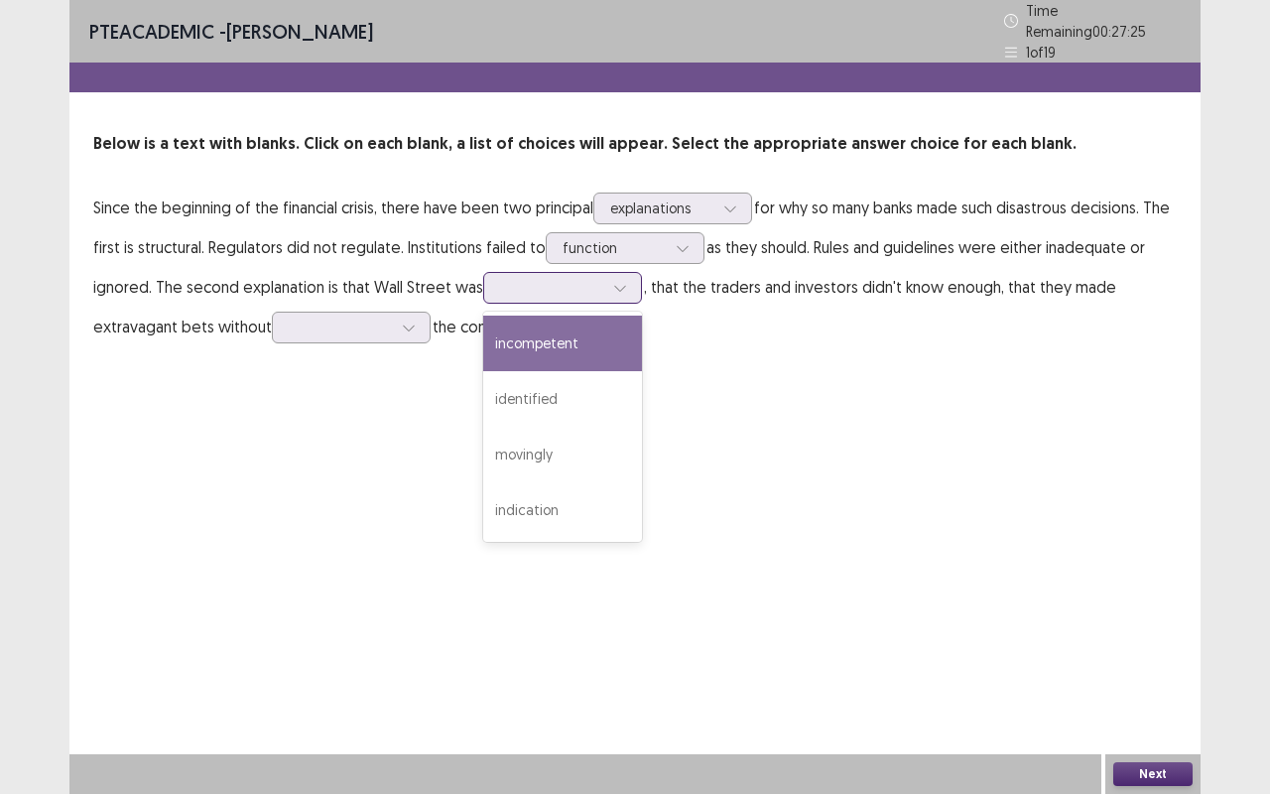
click at [601, 278] on div at bounding box center [551, 287] width 107 height 23
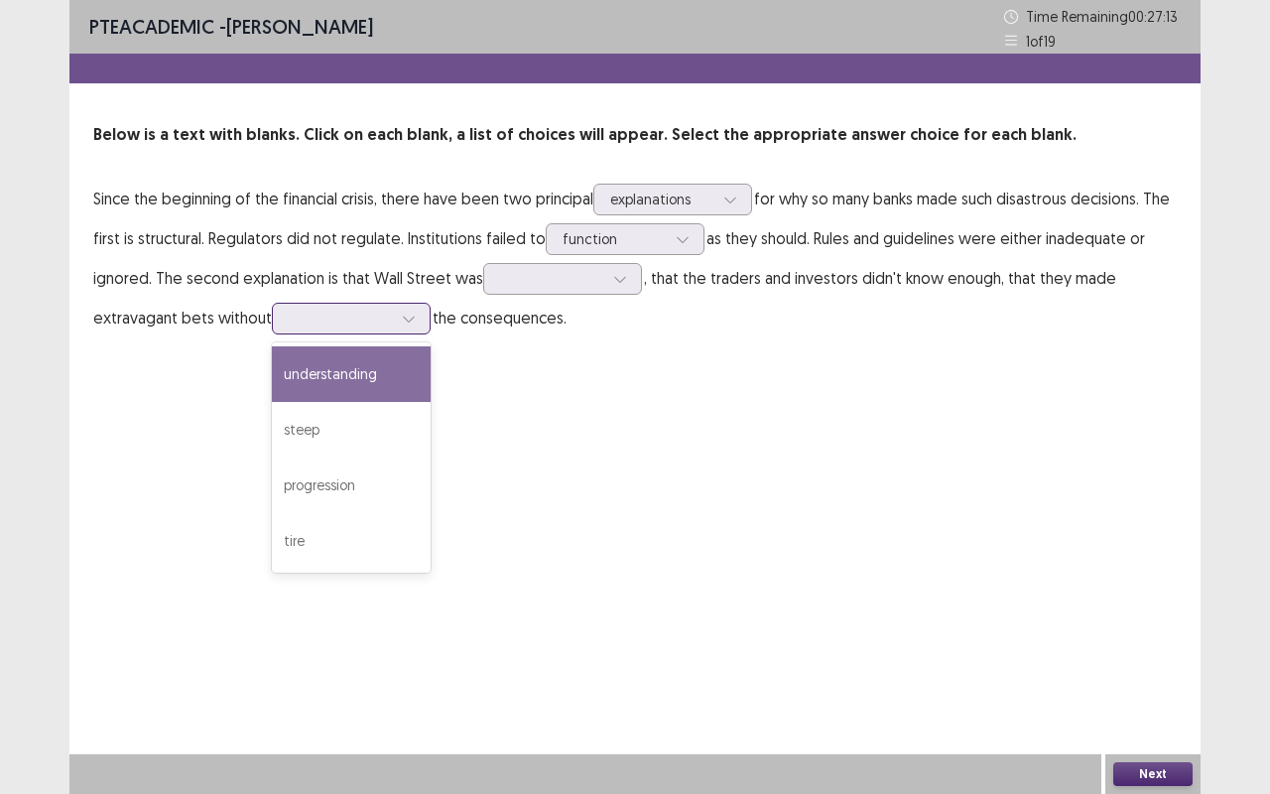
click at [328, 324] on div at bounding box center [340, 318] width 103 height 19
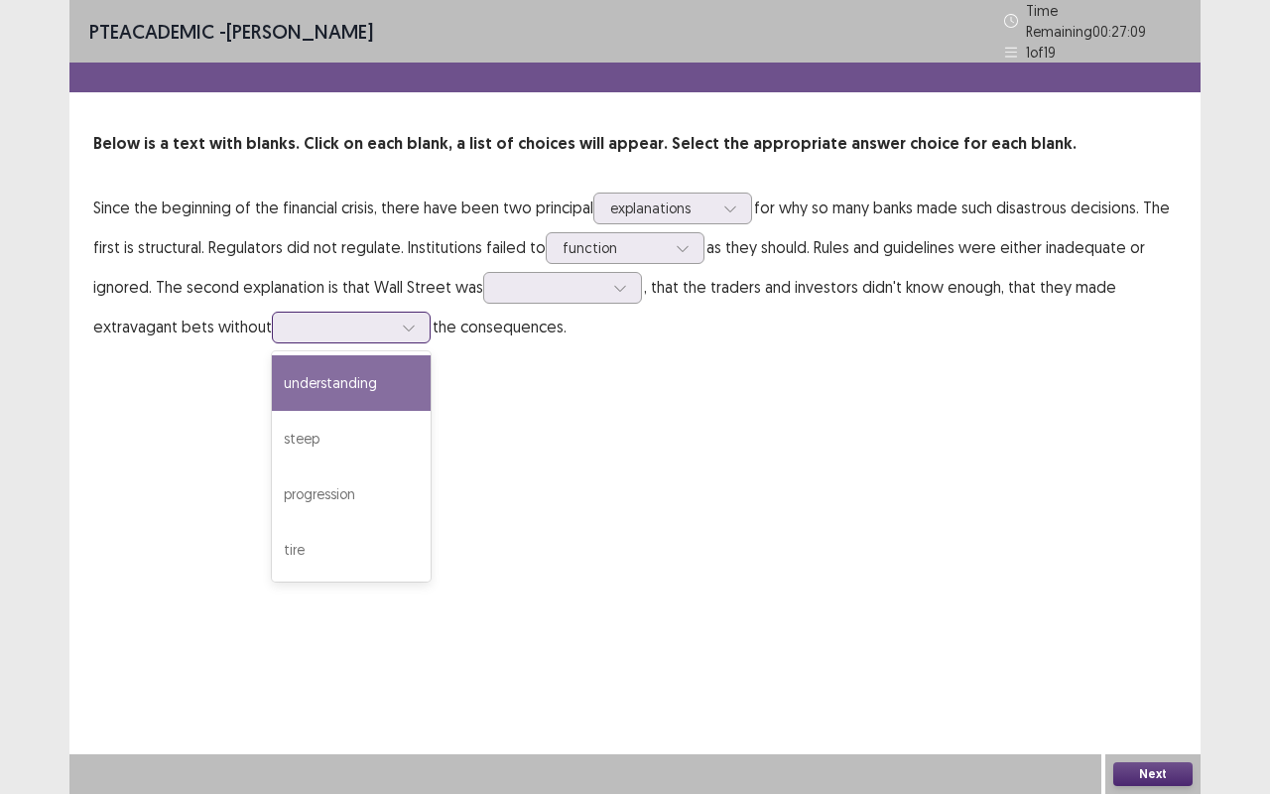
click at [351, 359] on div "understanding" at bounding box center [351, 383] width 159 height 56
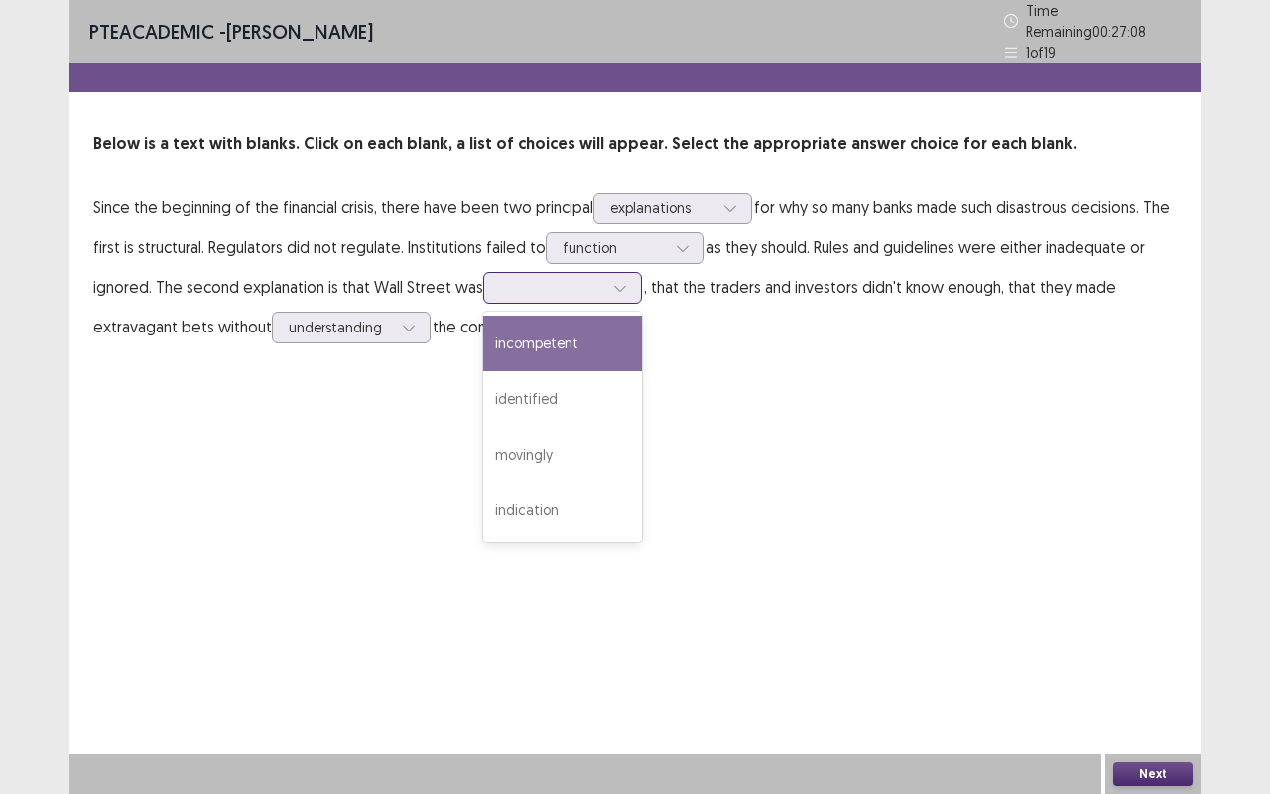
click at [579, 287] on div at bounding box center [551, 287] width 103 height 19
click at [565, 343] on div "incompetent" at bounding box center [562, 344] width 159 height 56
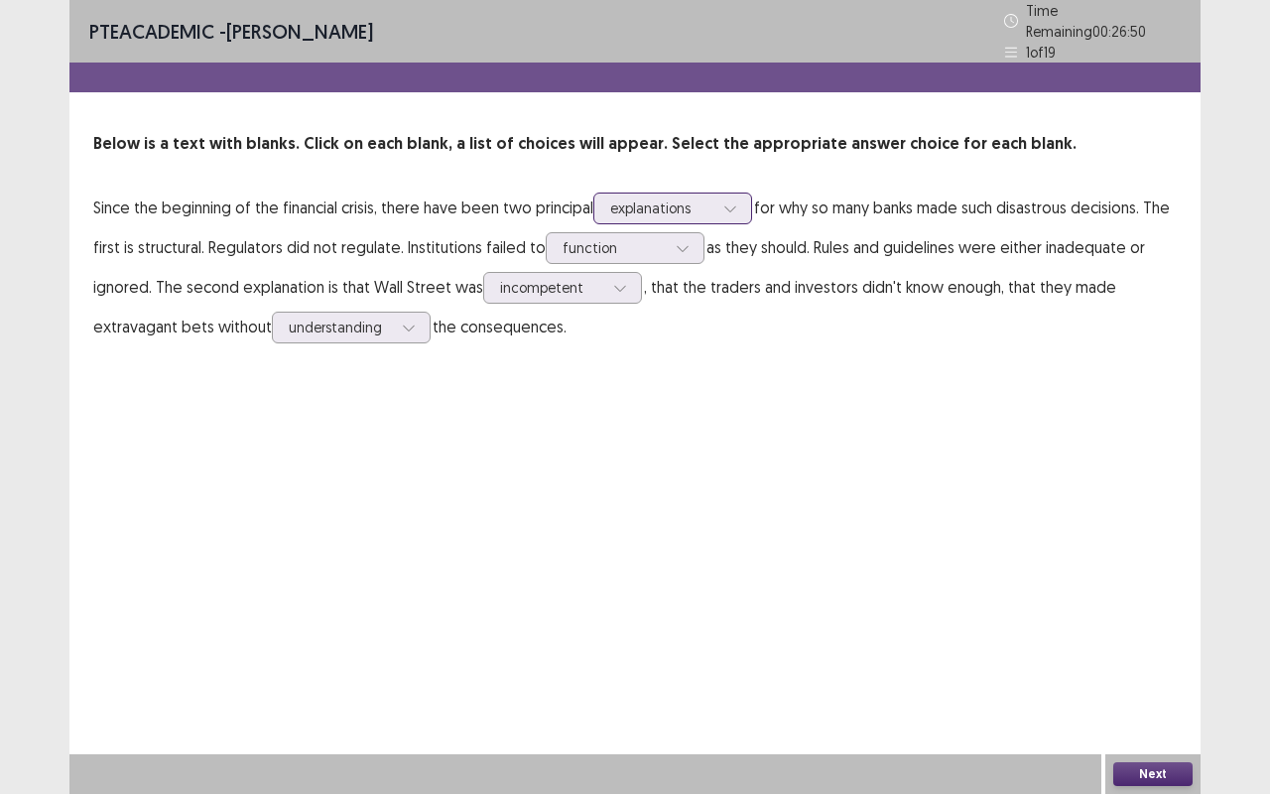
click at [664, 198] on div at bounding box center [661, 207] width 103 height 19
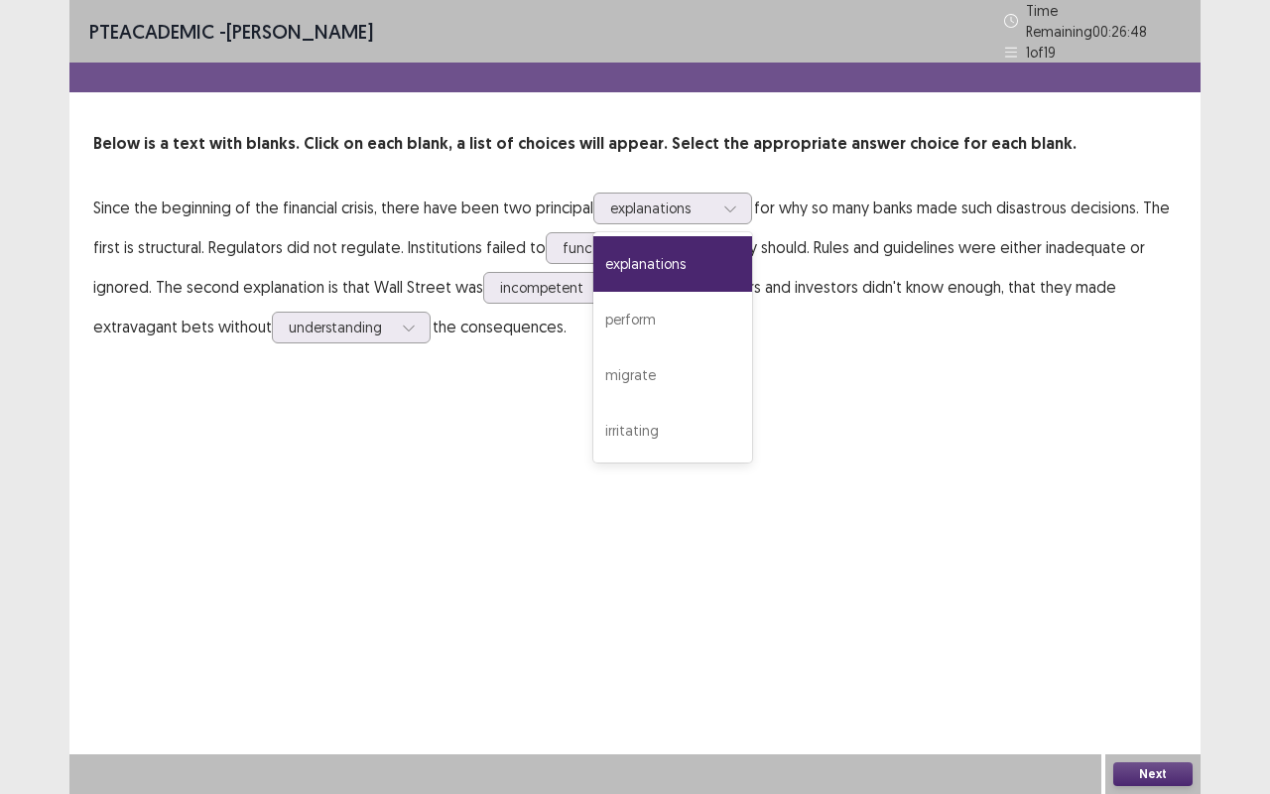
click at [807, 328] on p "Since the beginning of the financial crisis, there have been two principal 4 re…" at bounding box center [635, 267] width 1084 height 159
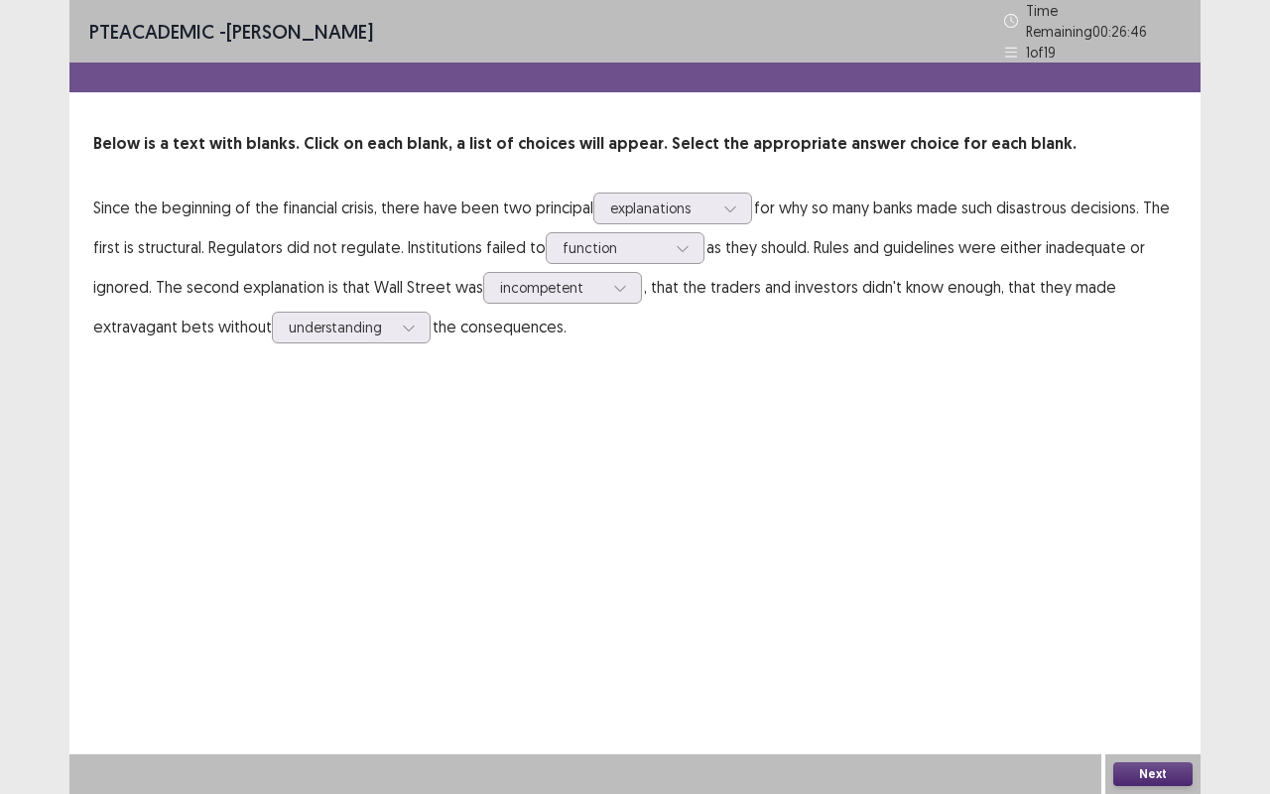
click at [1165, 659] on button "Next" at bounding box center [1153, 774] width 79 height 24
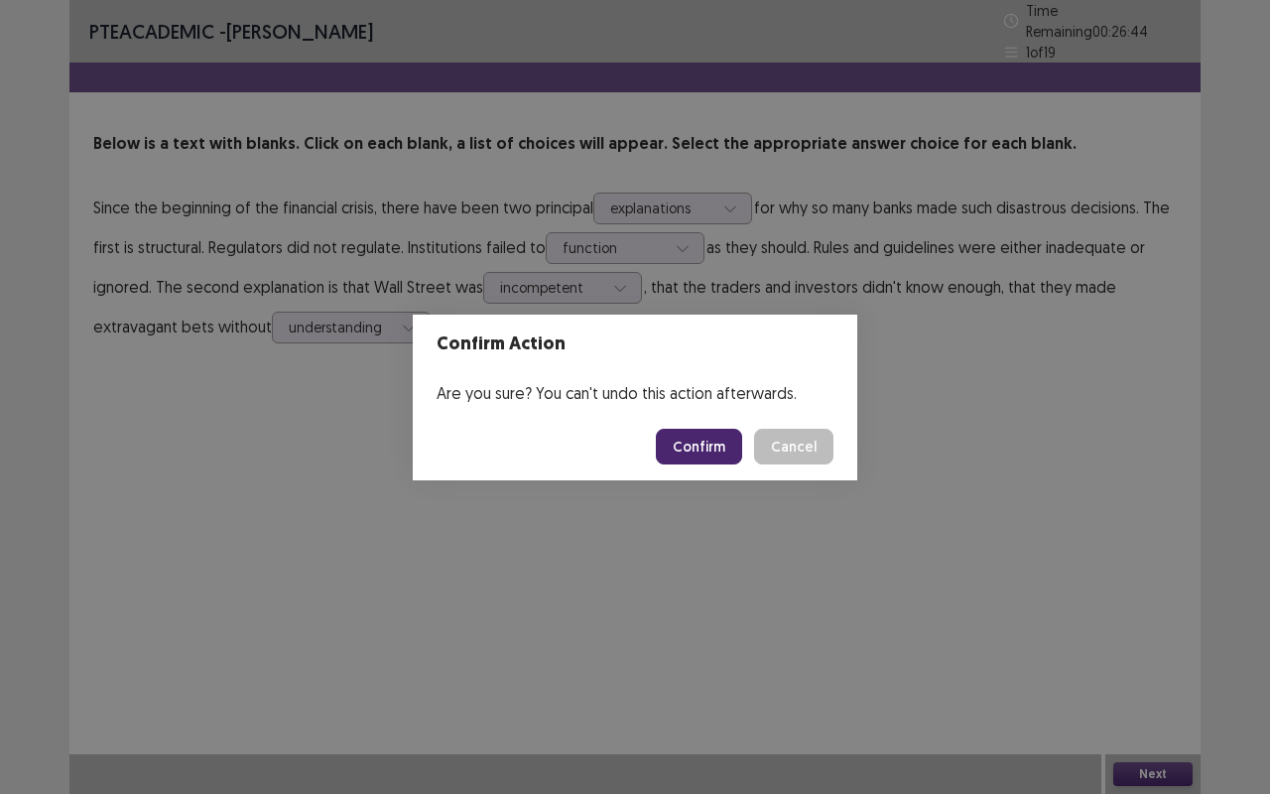
click at [734, 455] on button "Confirm" at bounding box center [699, 447] width 86 height 36
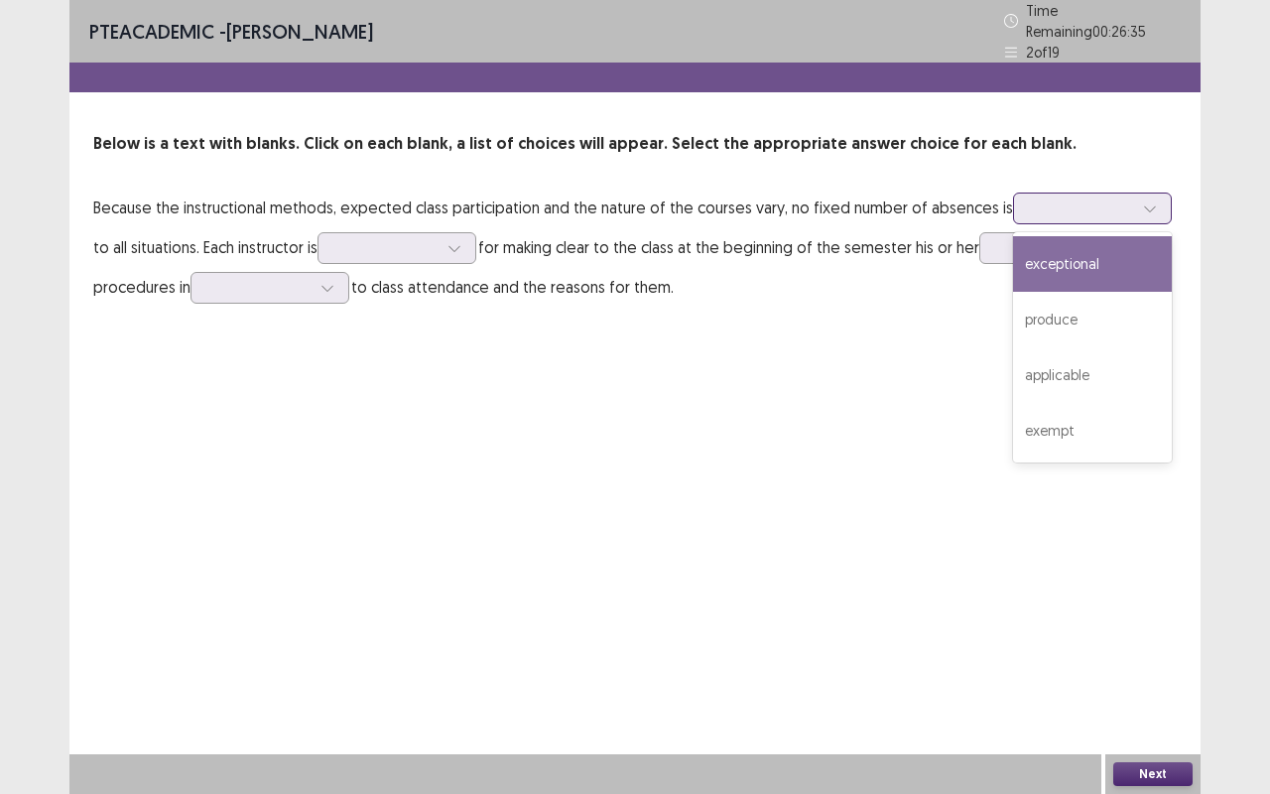
click at [1098, 193] on div at bounding box center [1092, 209] width 159 height 32
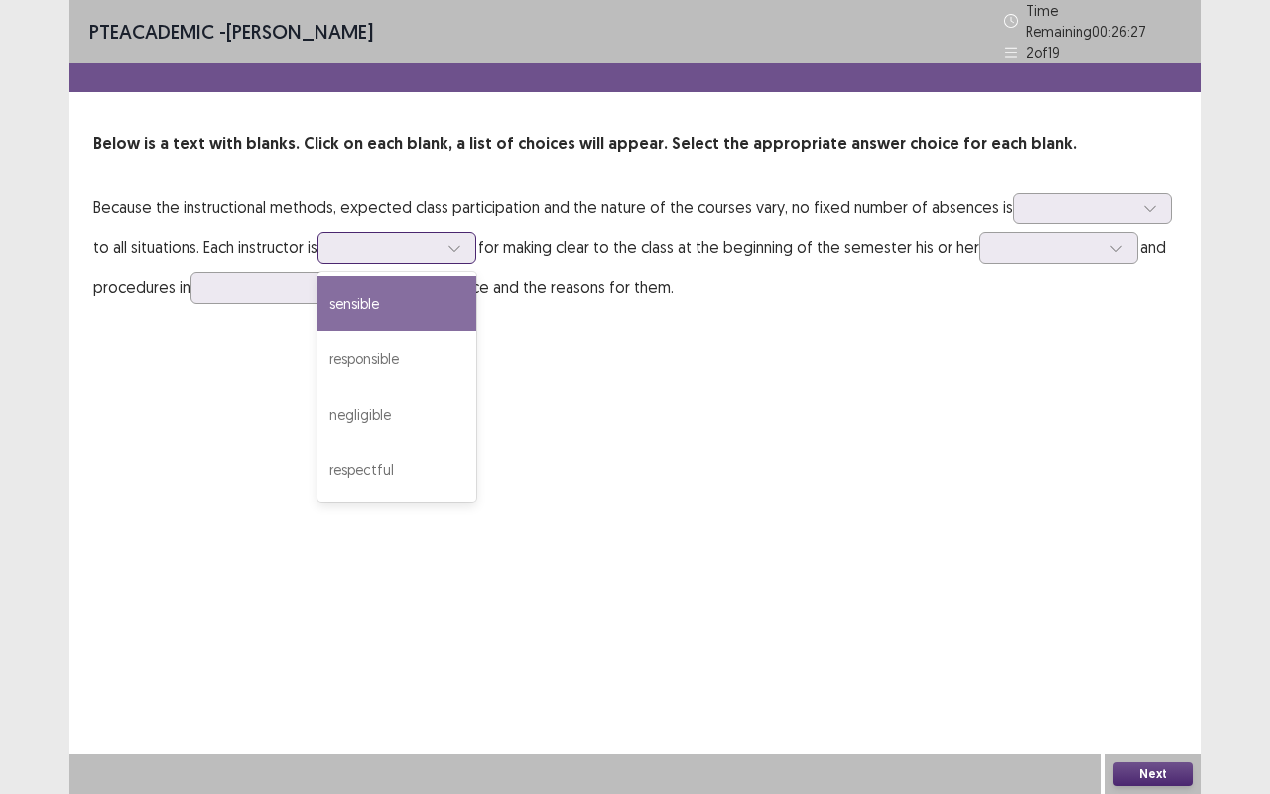
click at [407, 248] on div at bounding box center [385, 247] width 103 height 19
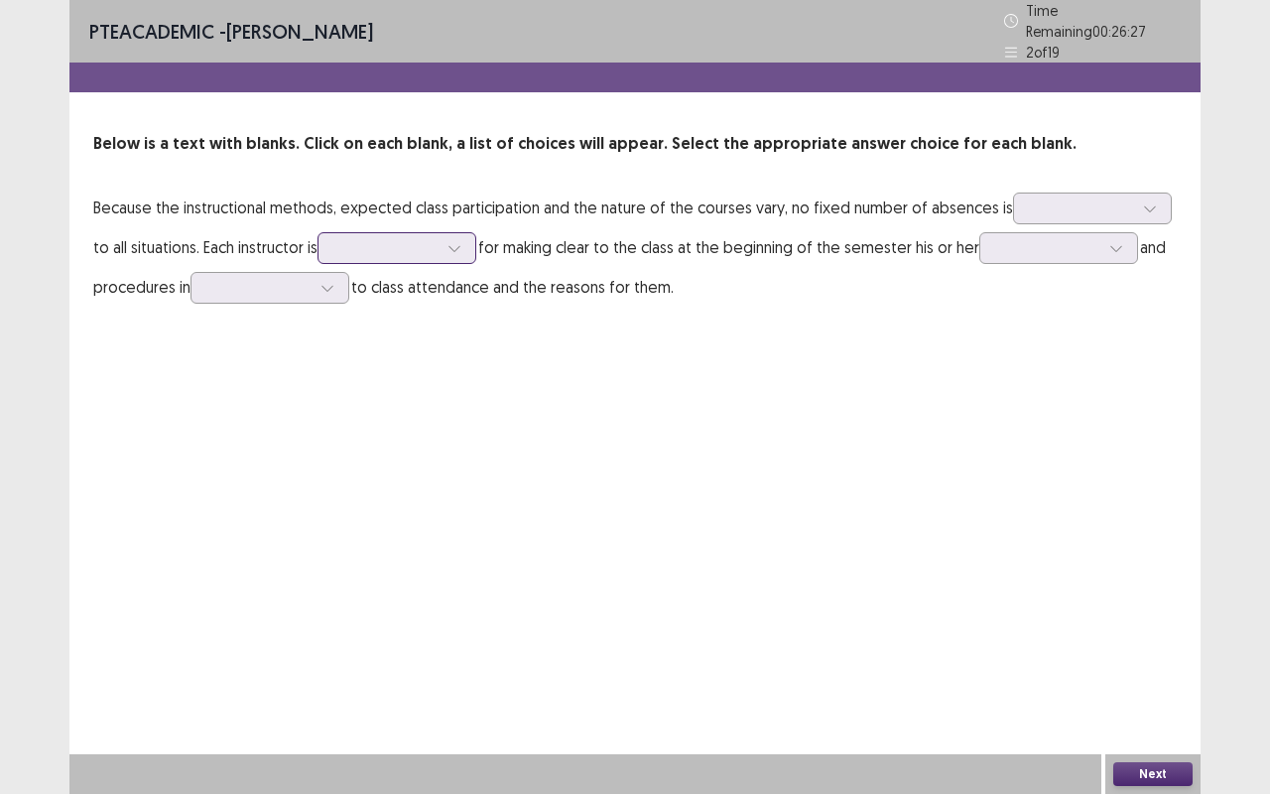
click at [407, 248] on div at bounding box center [385, 247] width 103 height 19
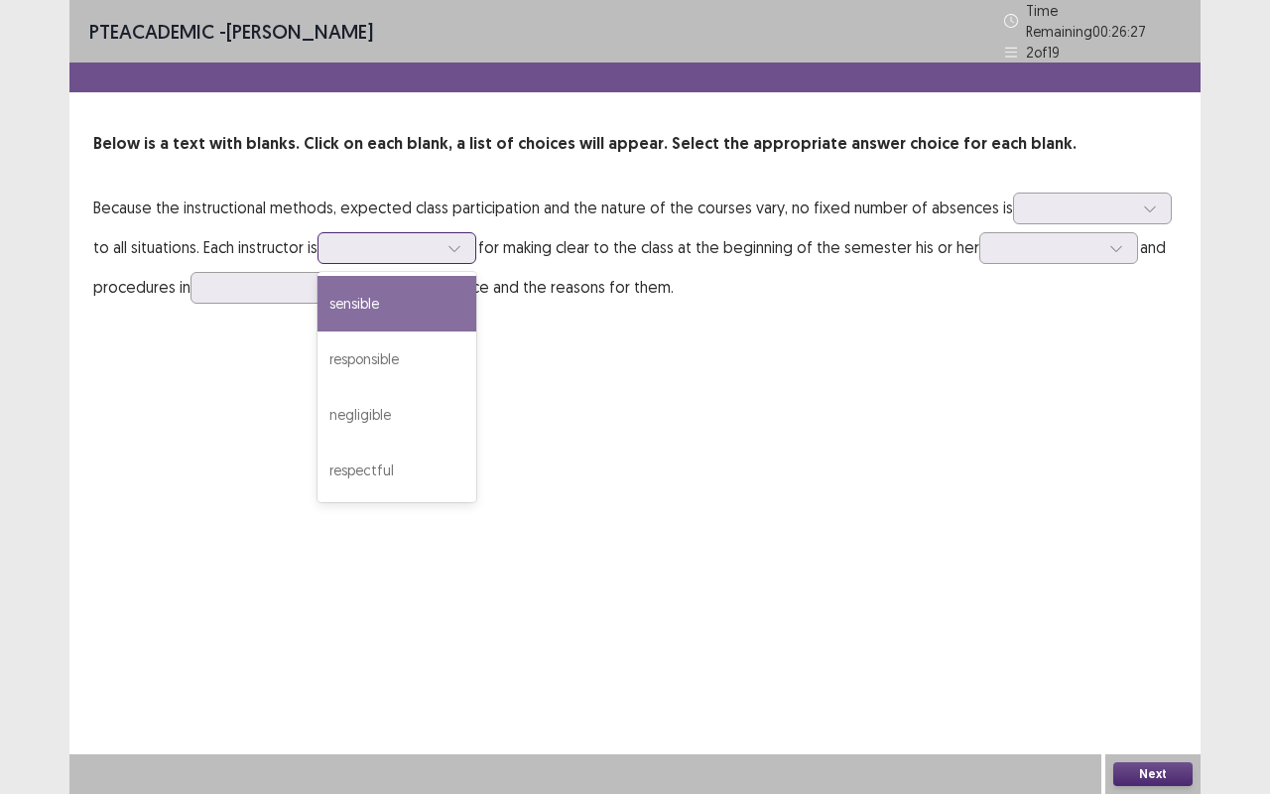
click at [407, 248] on div at bounding box center [385, 247] width 103 height 19
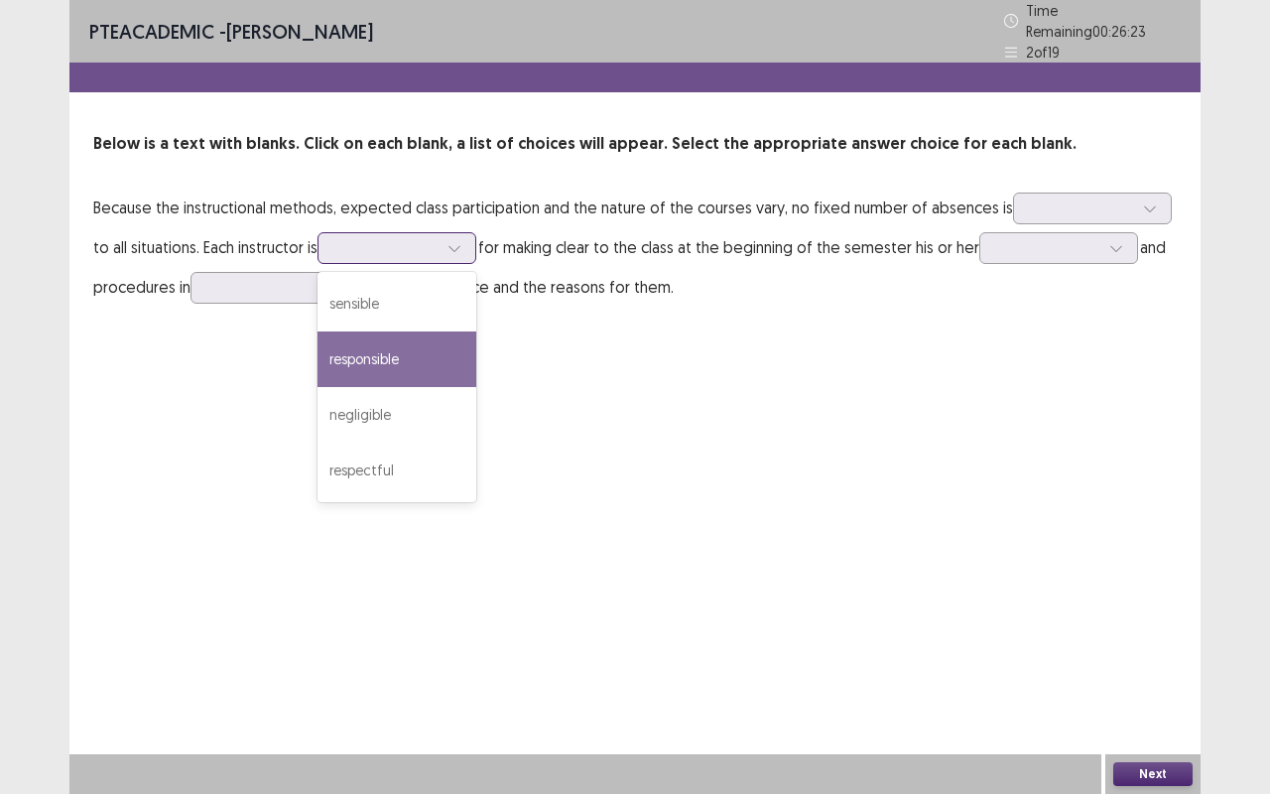
click at [398, 341] on div "responsible" at bounding box center [397, 359] width 159 height 56
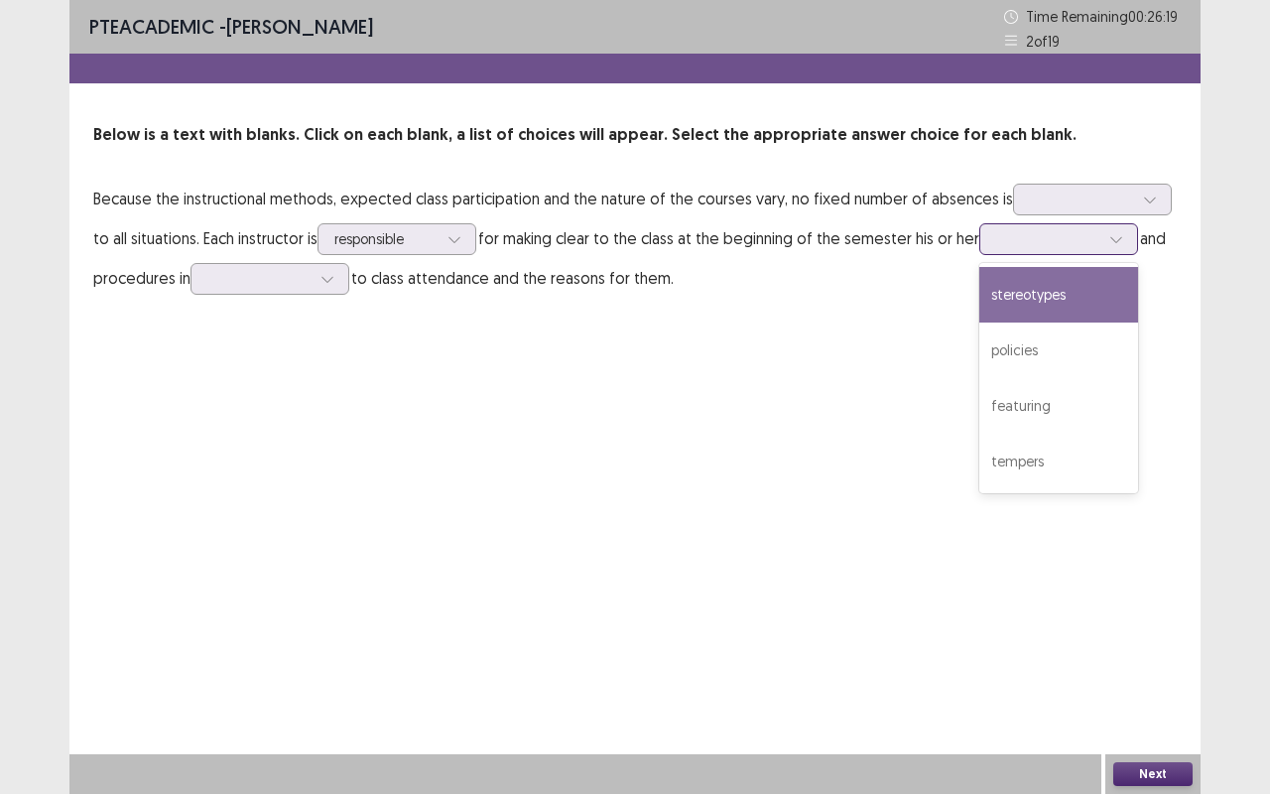
click at [1037, 250] on div at bounding box center [1047, 238] width 107 height 23
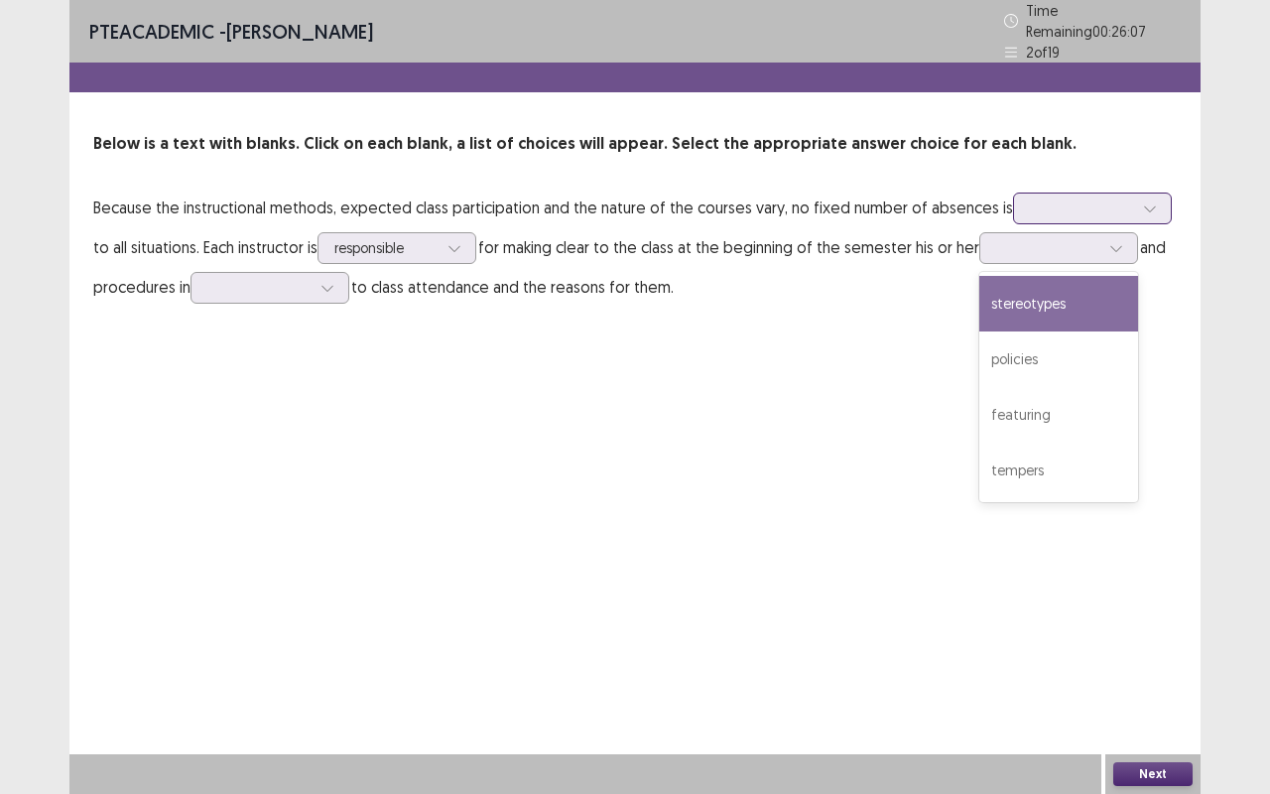
click at [1079, 202] on div at bounding box center [1081, 207] width 103 height 19
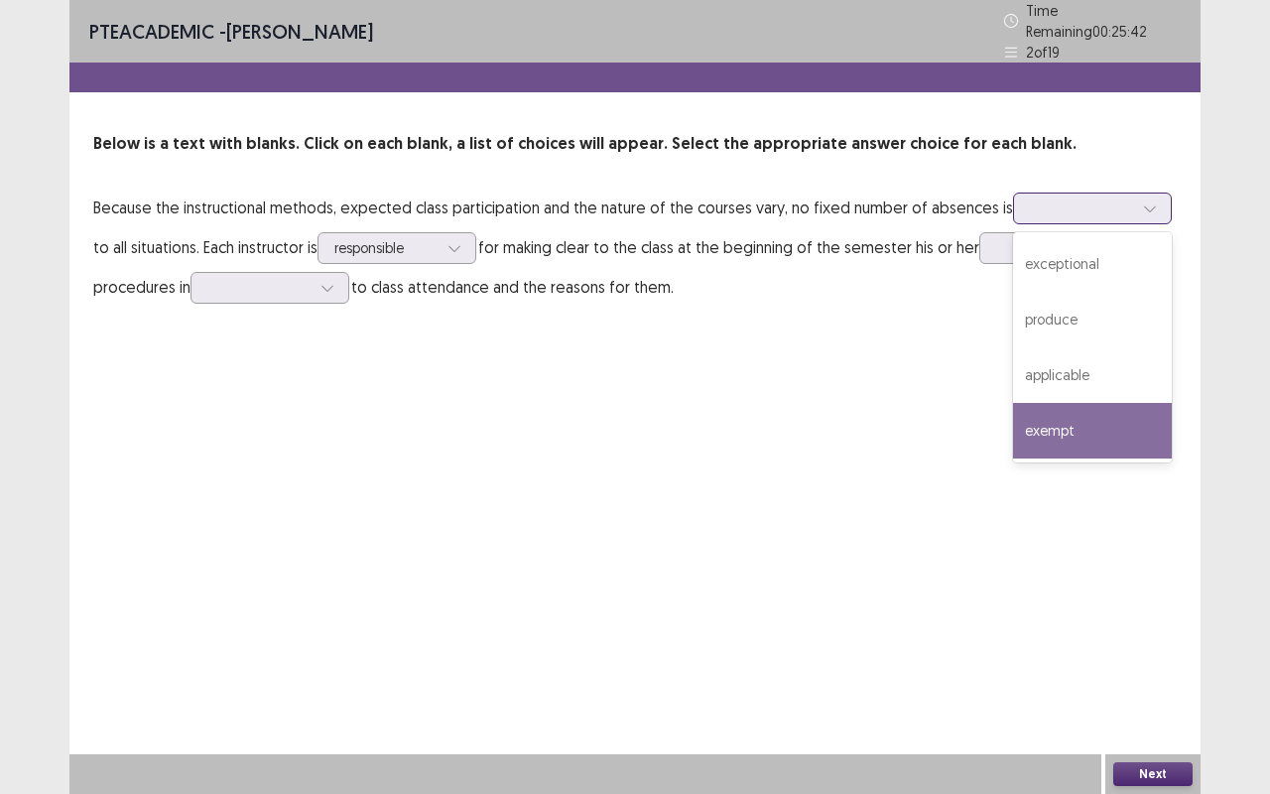
click at [1053, 411] on div "exempt" at bounding box center [1092, 431] width 159 height 56
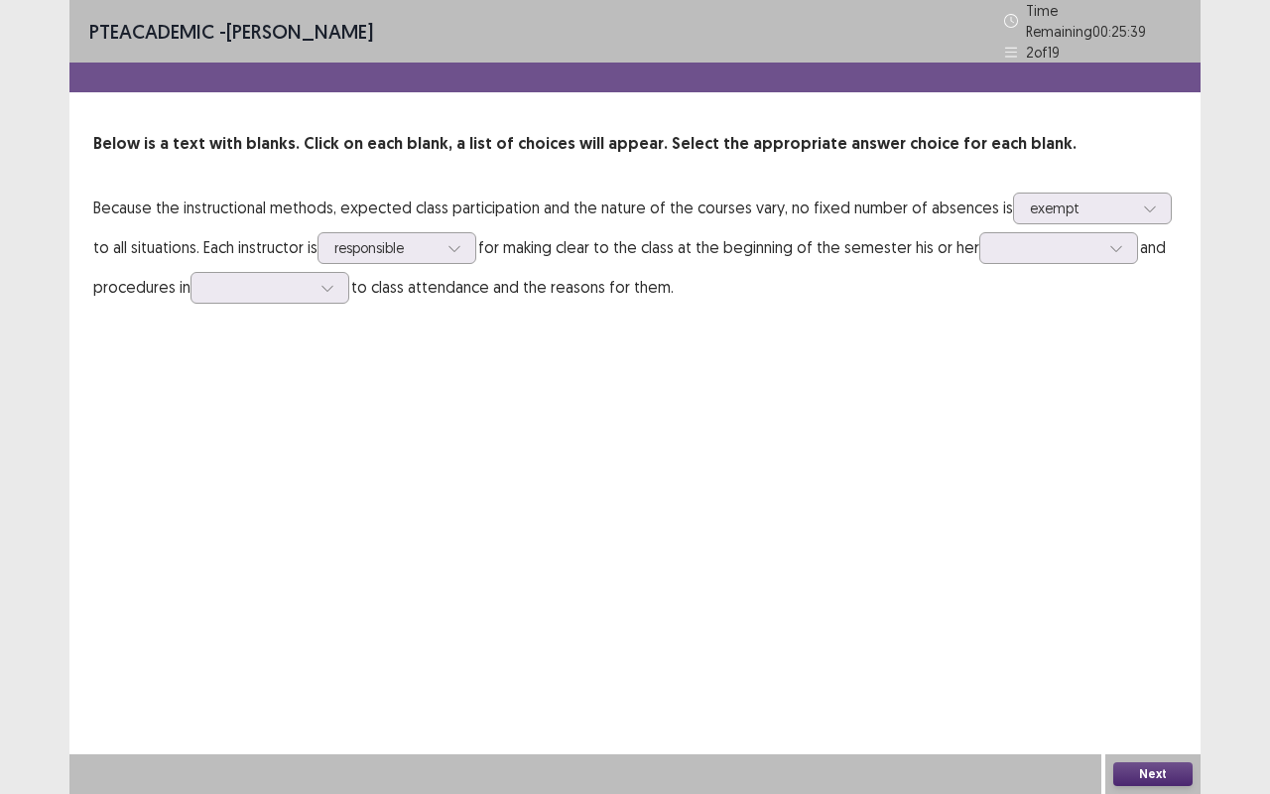
click at [1054, 258] on p "Because the instructional methods, expected class participation and the nature …" at bounding box center [635, 247] width 1084 height 119
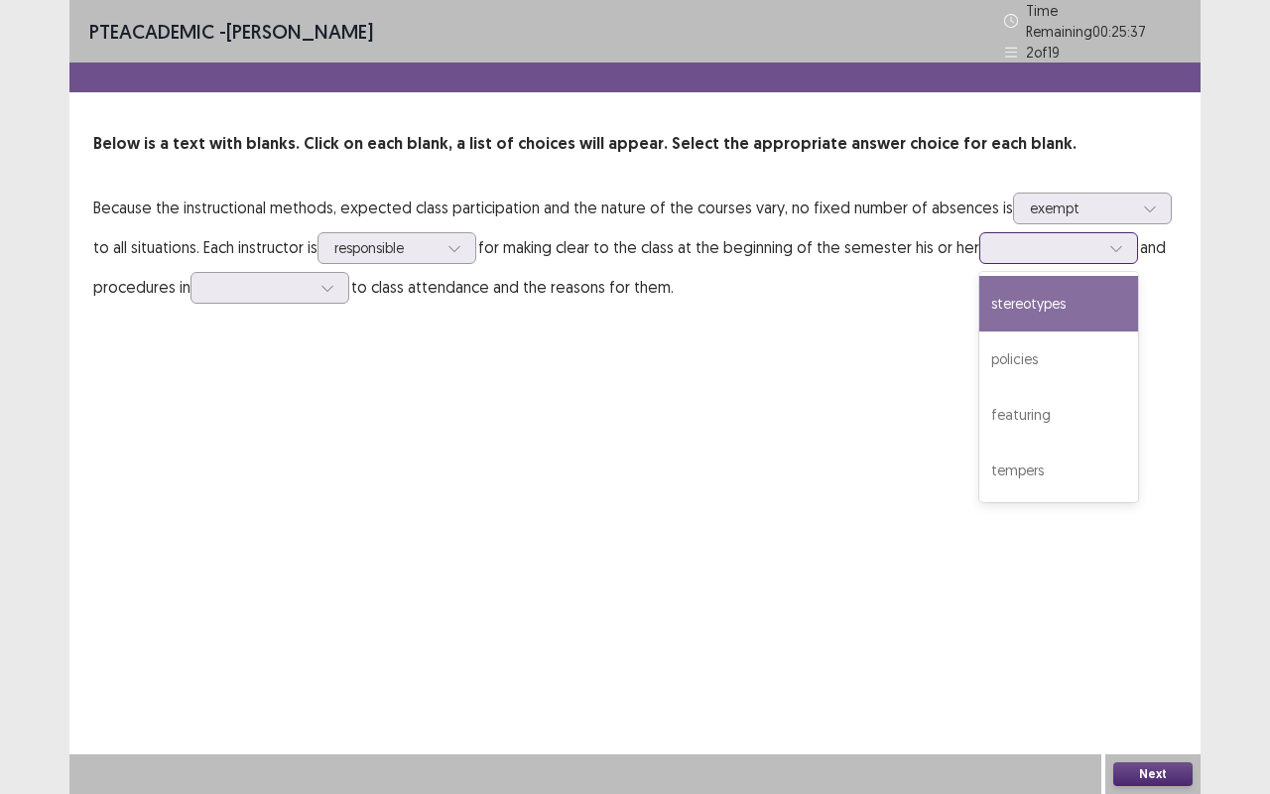
click at [1051, 241] on div at bounding box center [1047, 247] width 103 height 19
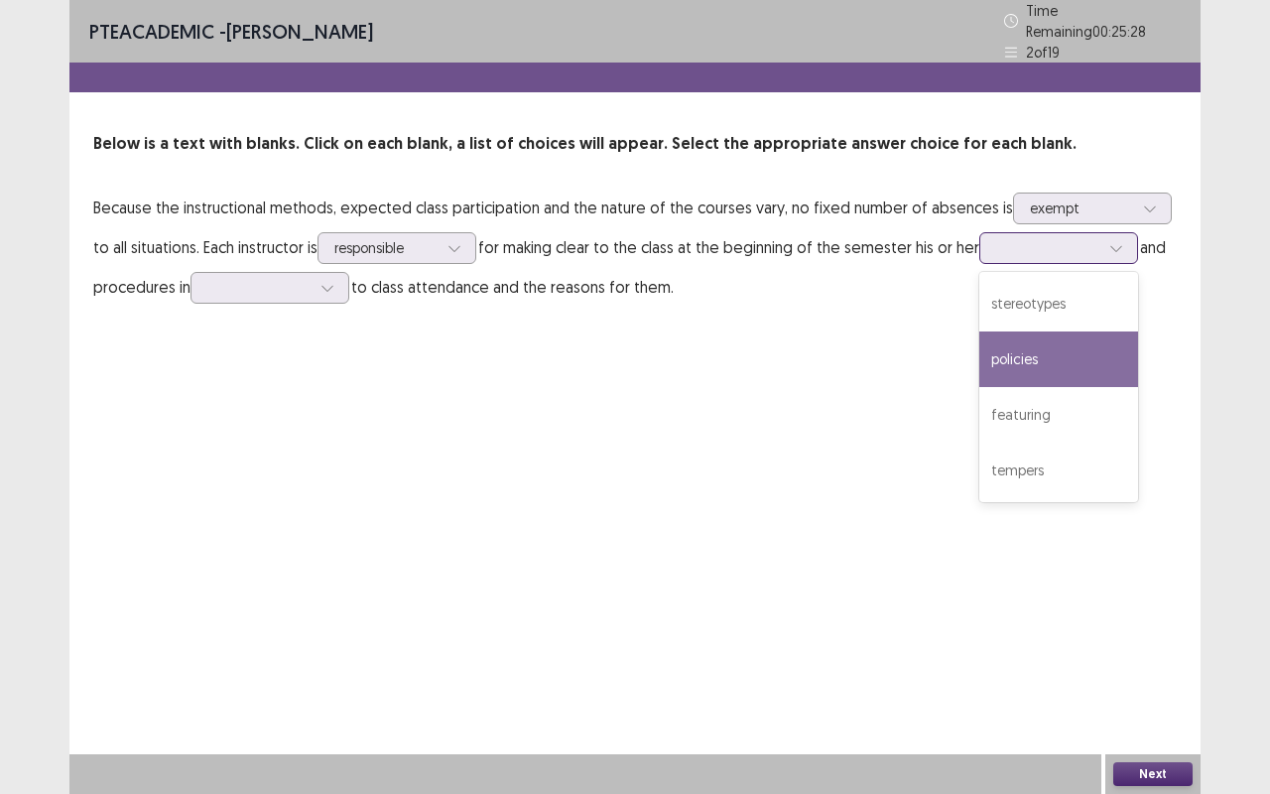
click at [1048, 357] on div "policies" at bounding box center [1059, 359] width 159 height 56
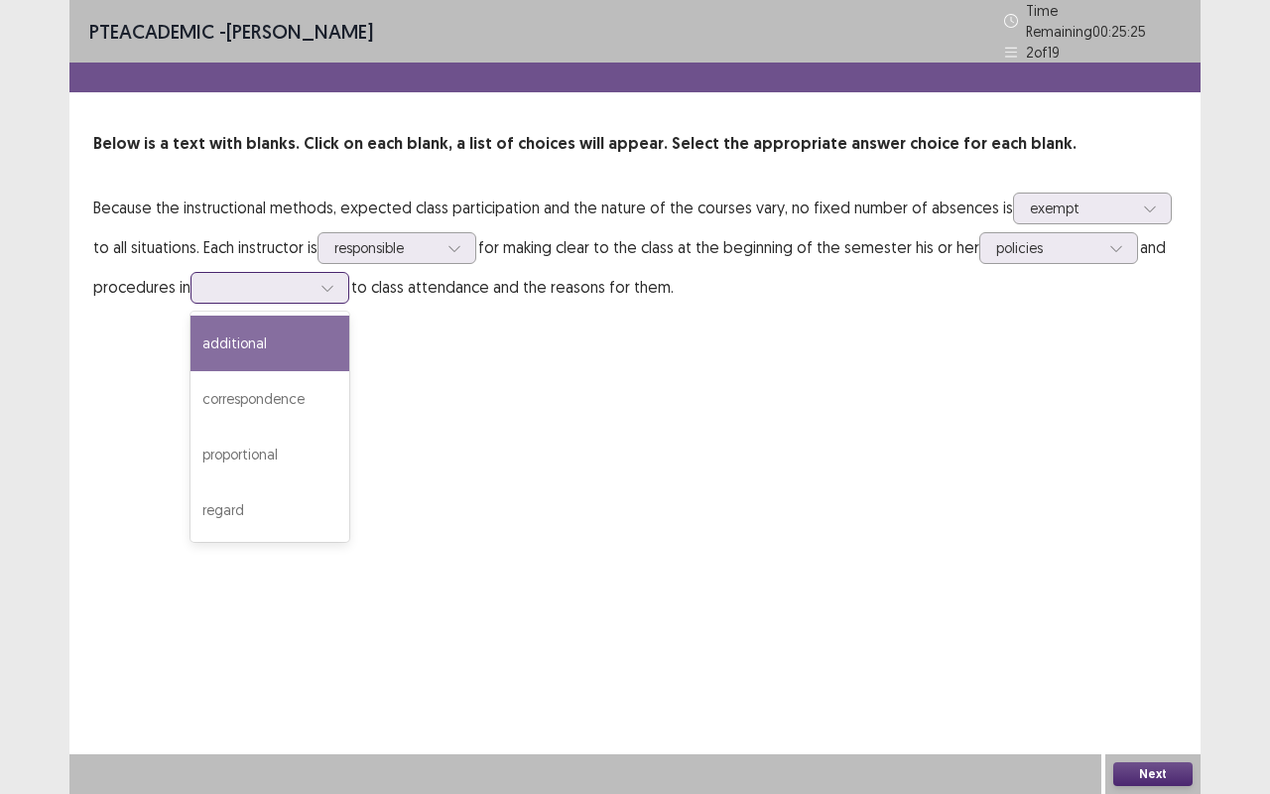
click at [274, 278] on div at bounding box center [258, 287] width 103 height 19
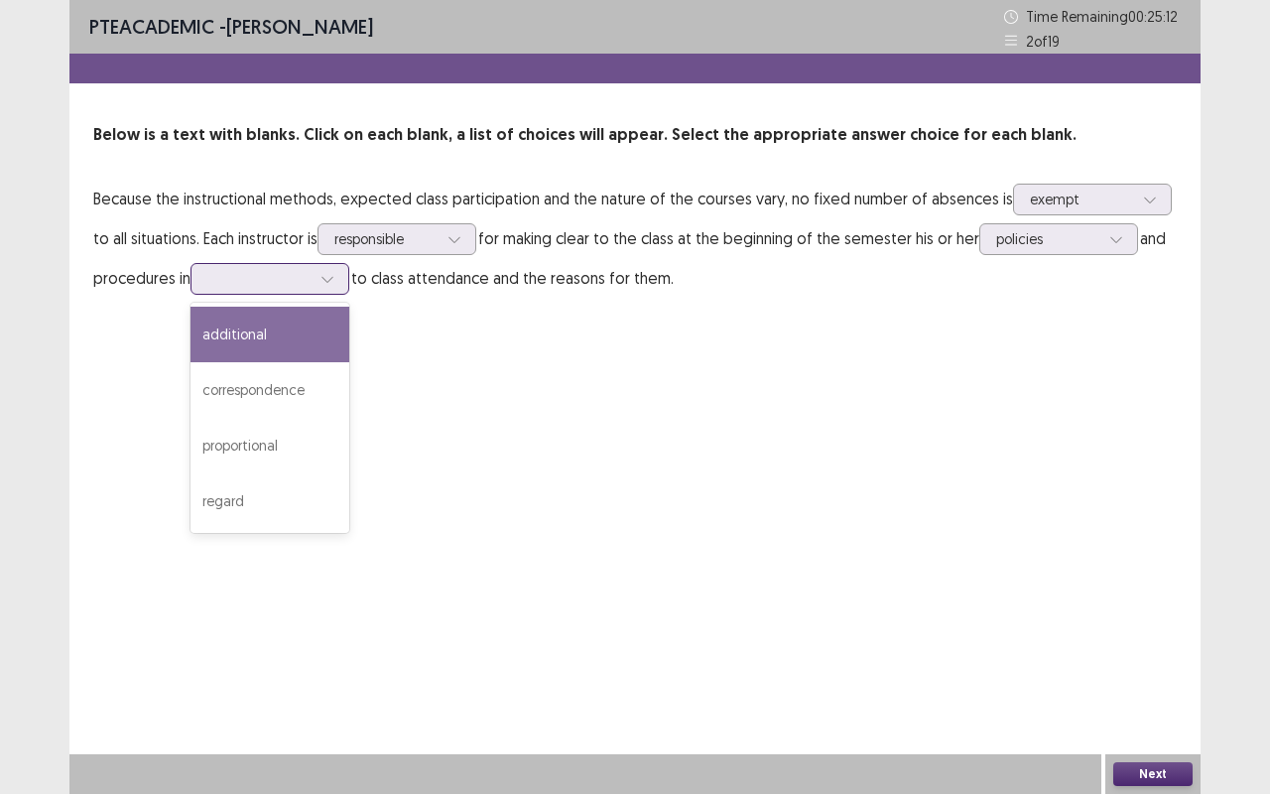
click at [220, 521] on div "regard" at bounding box center [270, 501] width 159 height 56
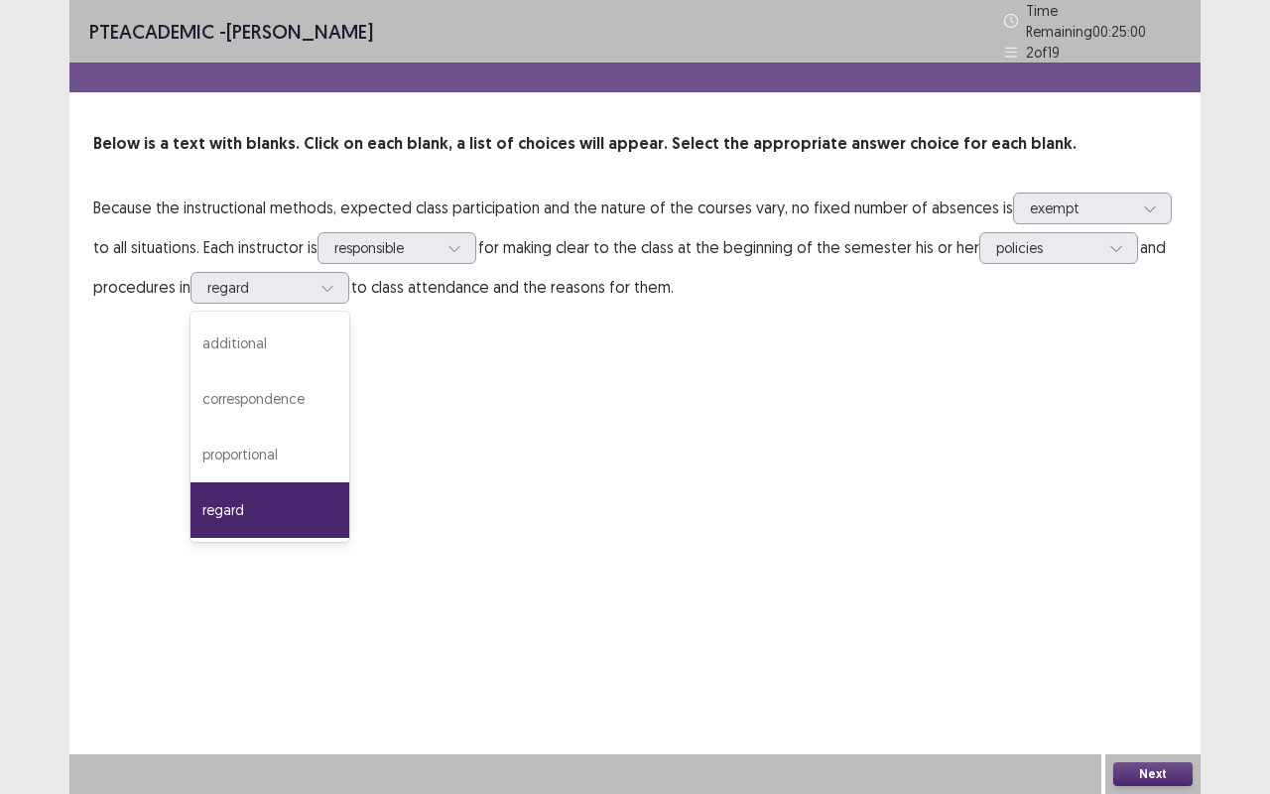
click at [601, 546] on div "PTE academic - [PERSON_NAME] Time Remaining 00 : 25 : 00 2 of 19 Below is a tex…" at bounding box center [634, 397] width 1131 height 794
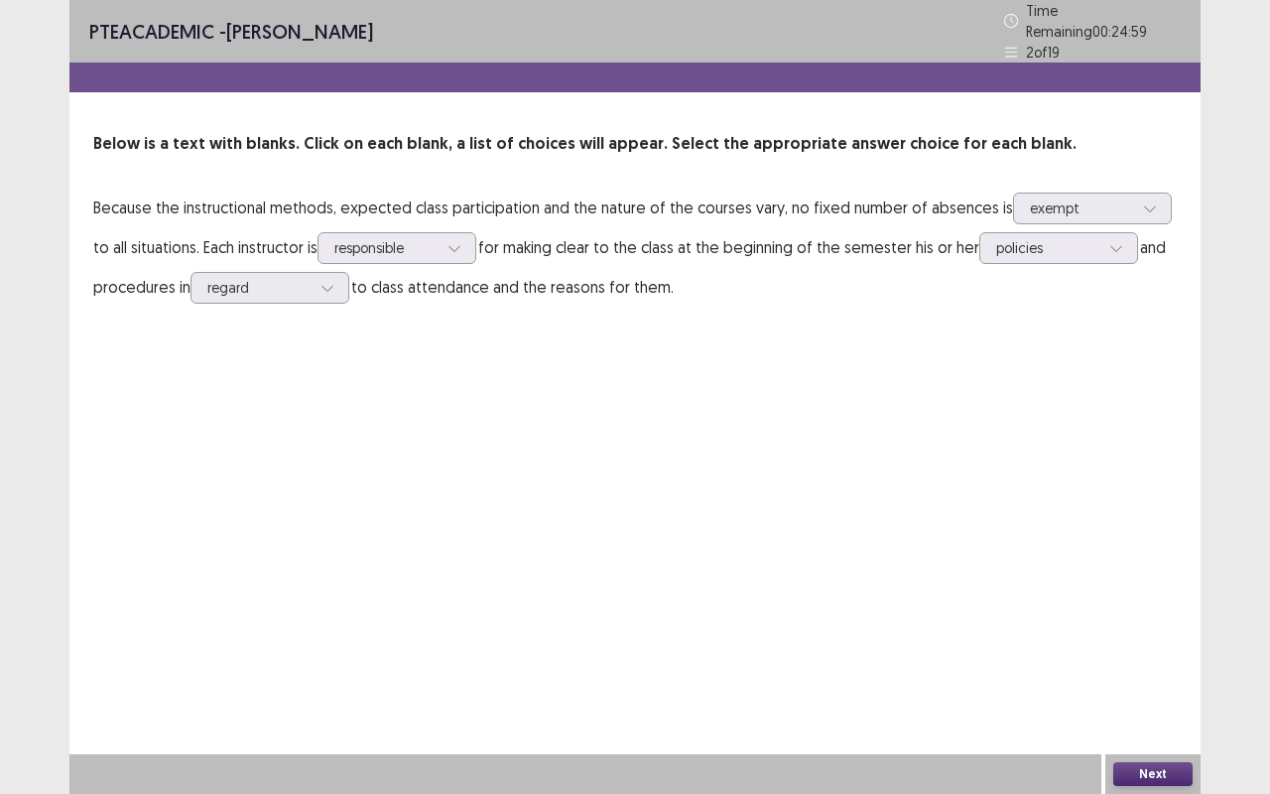
click at [1136, 659] on button "Next" at bounding box center [1153, 774] width 79 height 24
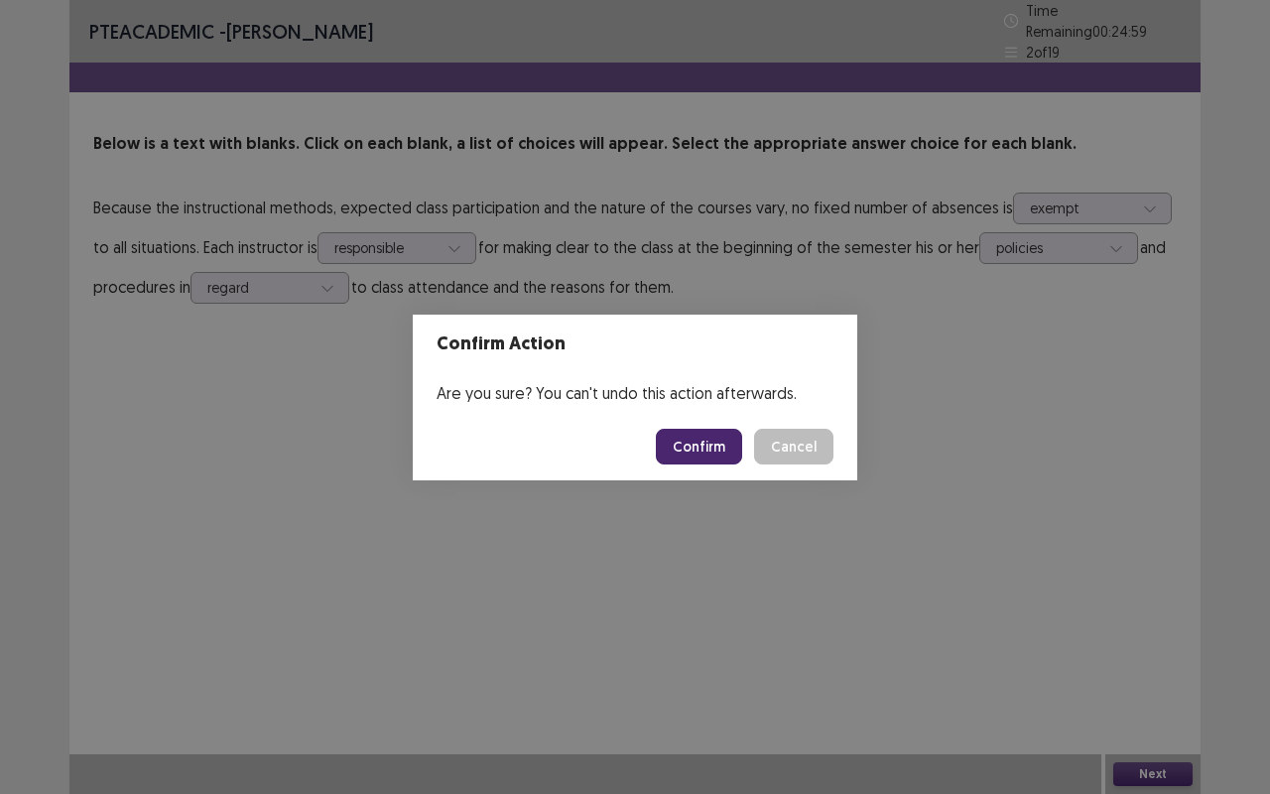
click at [684, 440] on button "Confirm" at bounding box center [699, 447] width 86 height 36
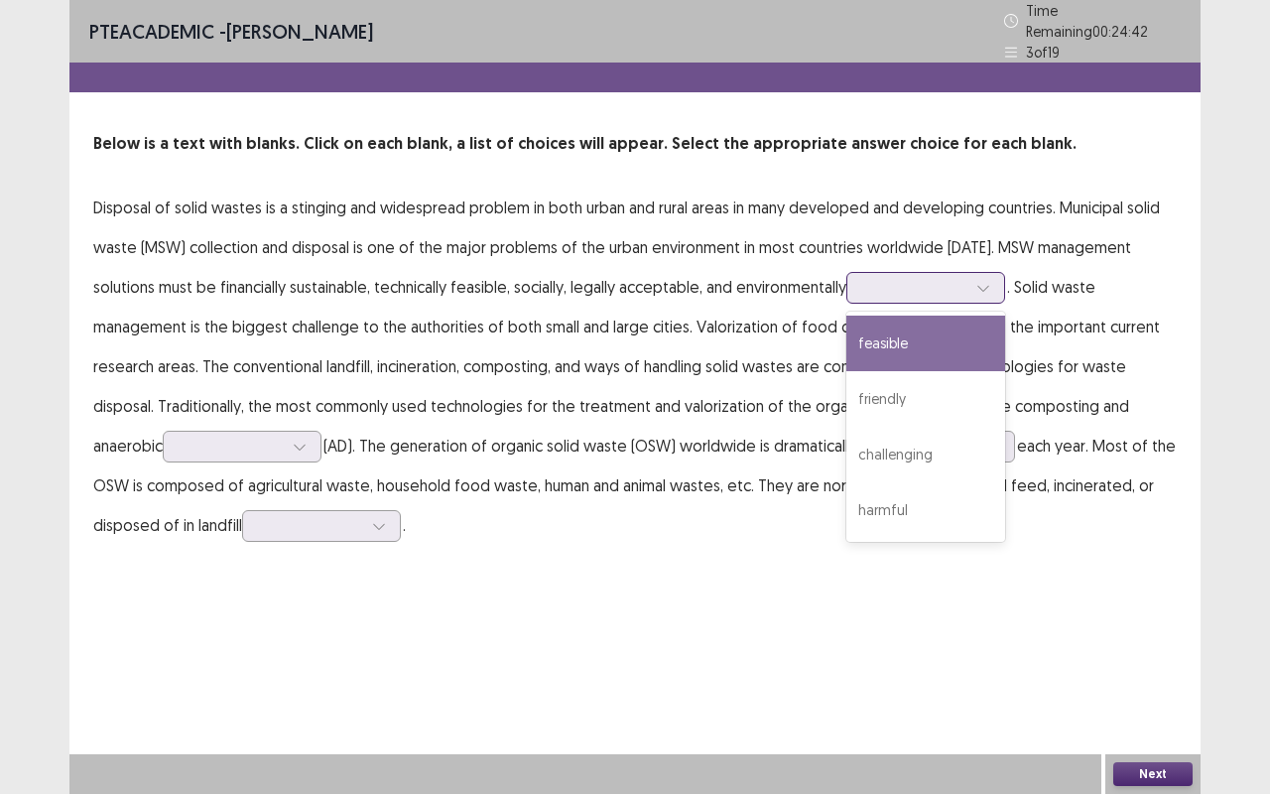
click at [929, 278] on div at bounding box center [914, 287] width 103 height 19
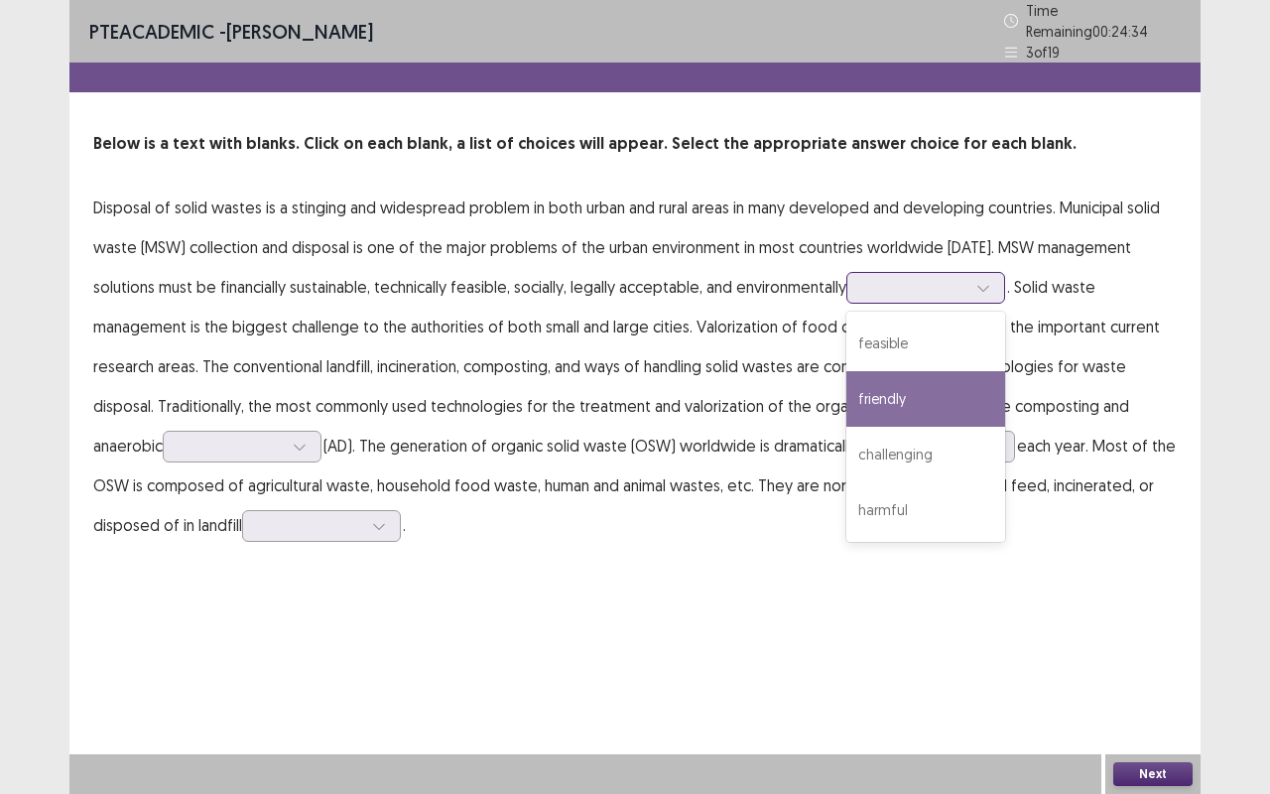
click at [930, 395] on div "friendly" at bounding box center [926, 399] width 159 height 56
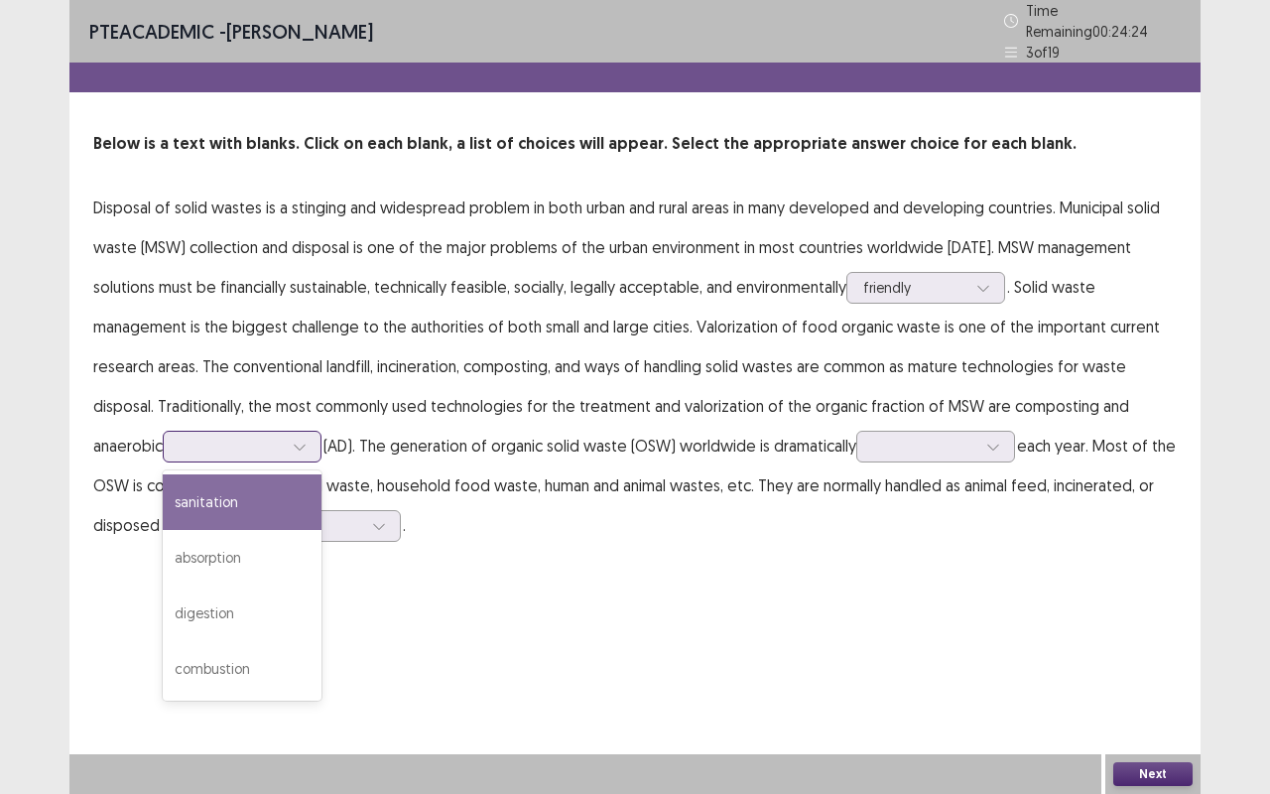
click at [299, 440] on icon at bounding box center [300, 447] width 14 height 14
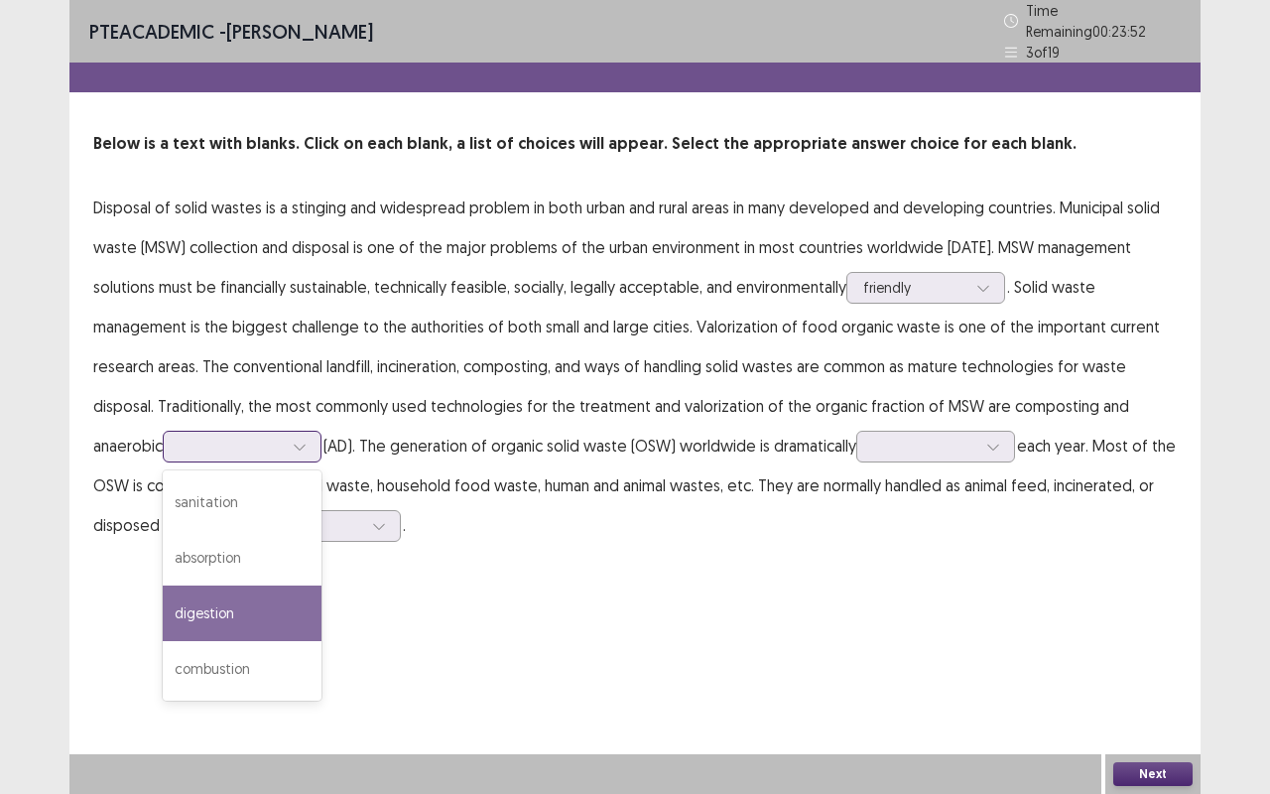
click at [263, 586] on div "digestion" at bounding box center [242, 614] width 159 height 56
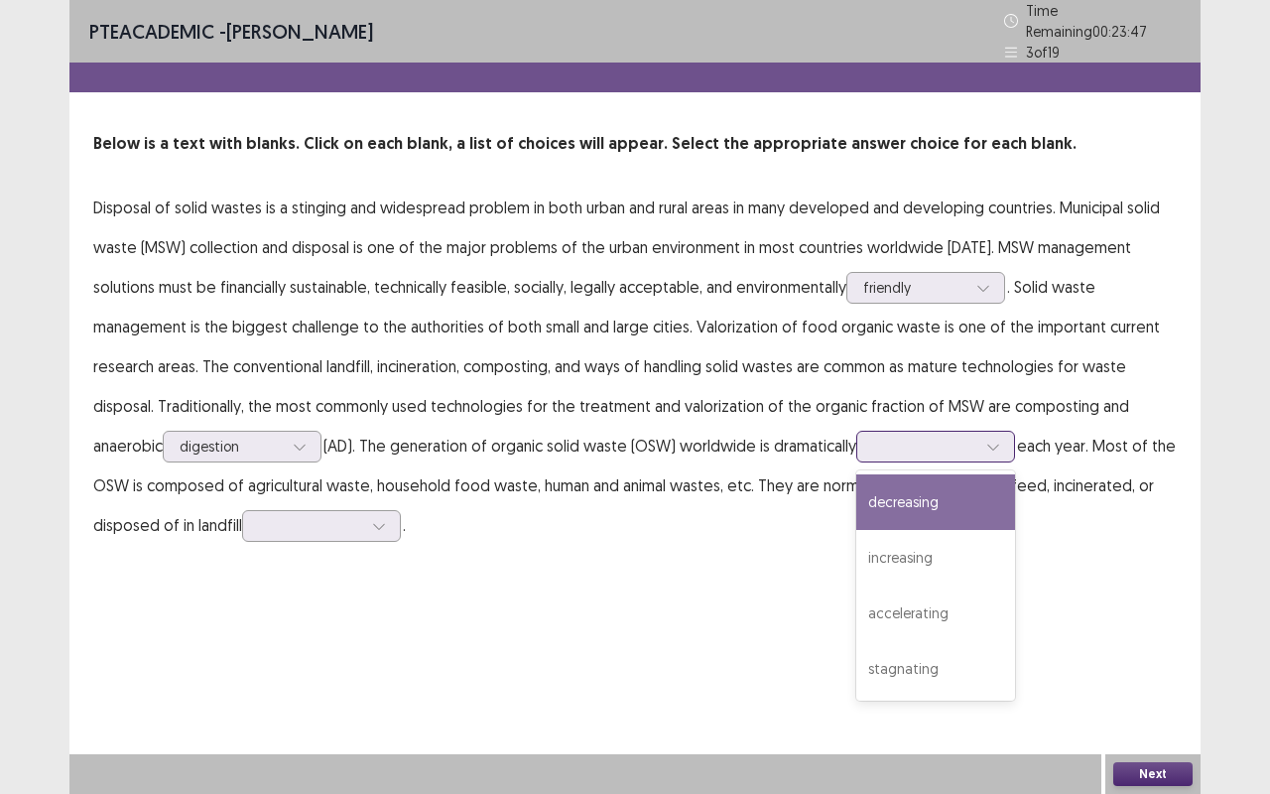
click at [955, 437] on div at bounding box center [924, 446] width 103 height 19
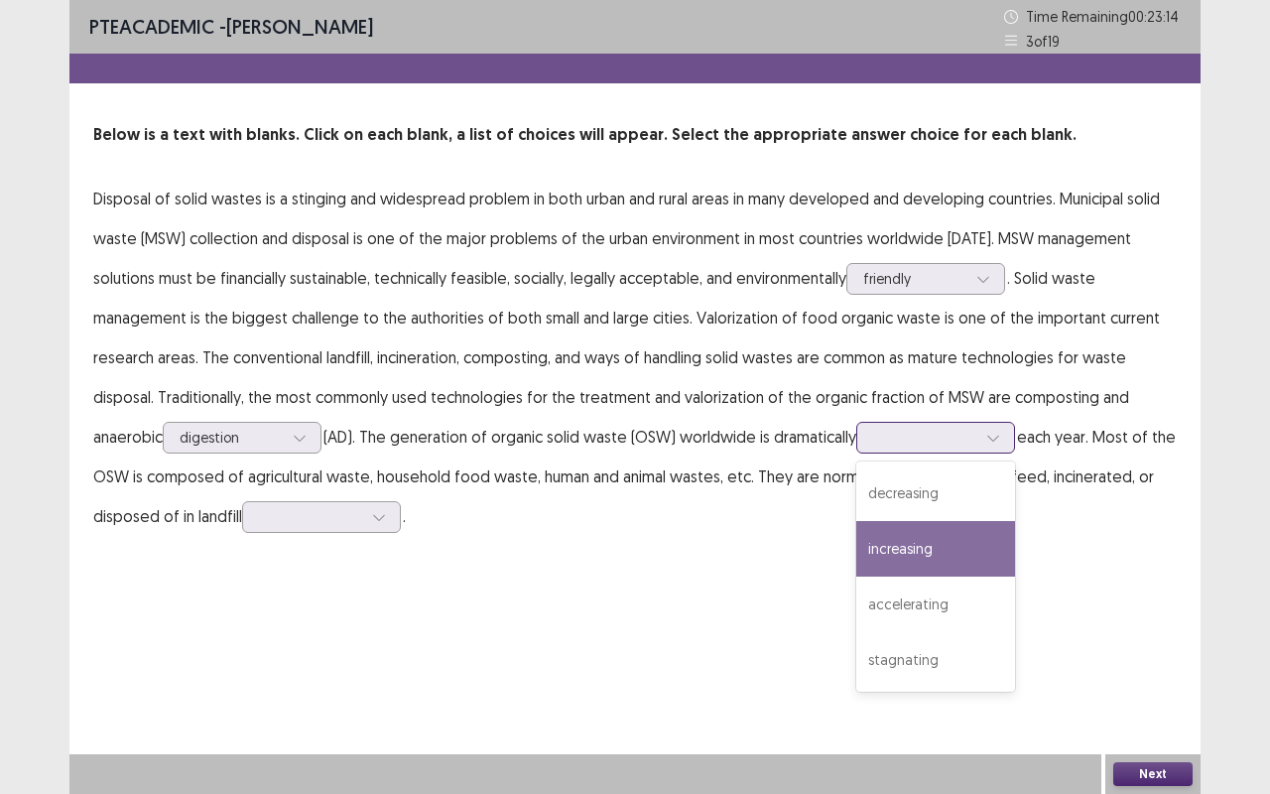
click at [876, 535] on div "increasing" at bounding box center [935, 549] width 159 height 56
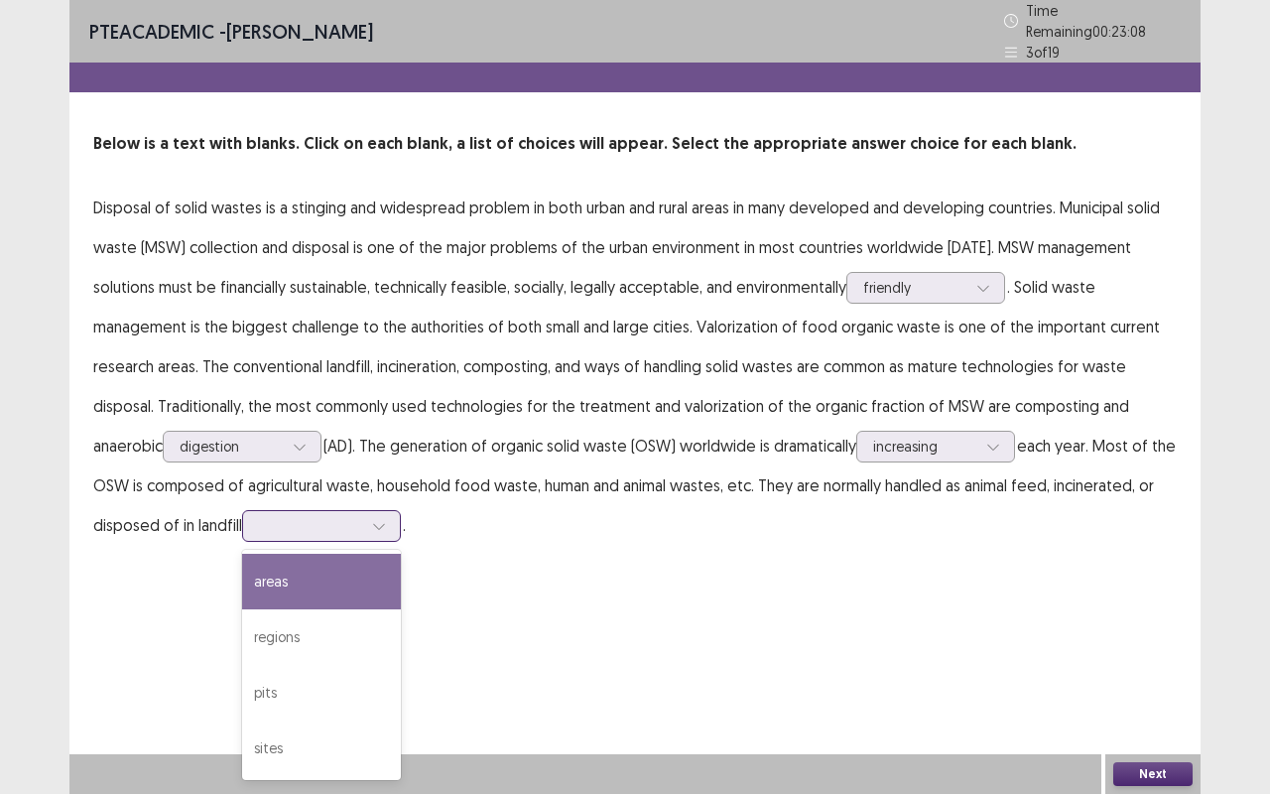
click at [391, 511] on div at bounding box center [379, 526] width 30 height 30
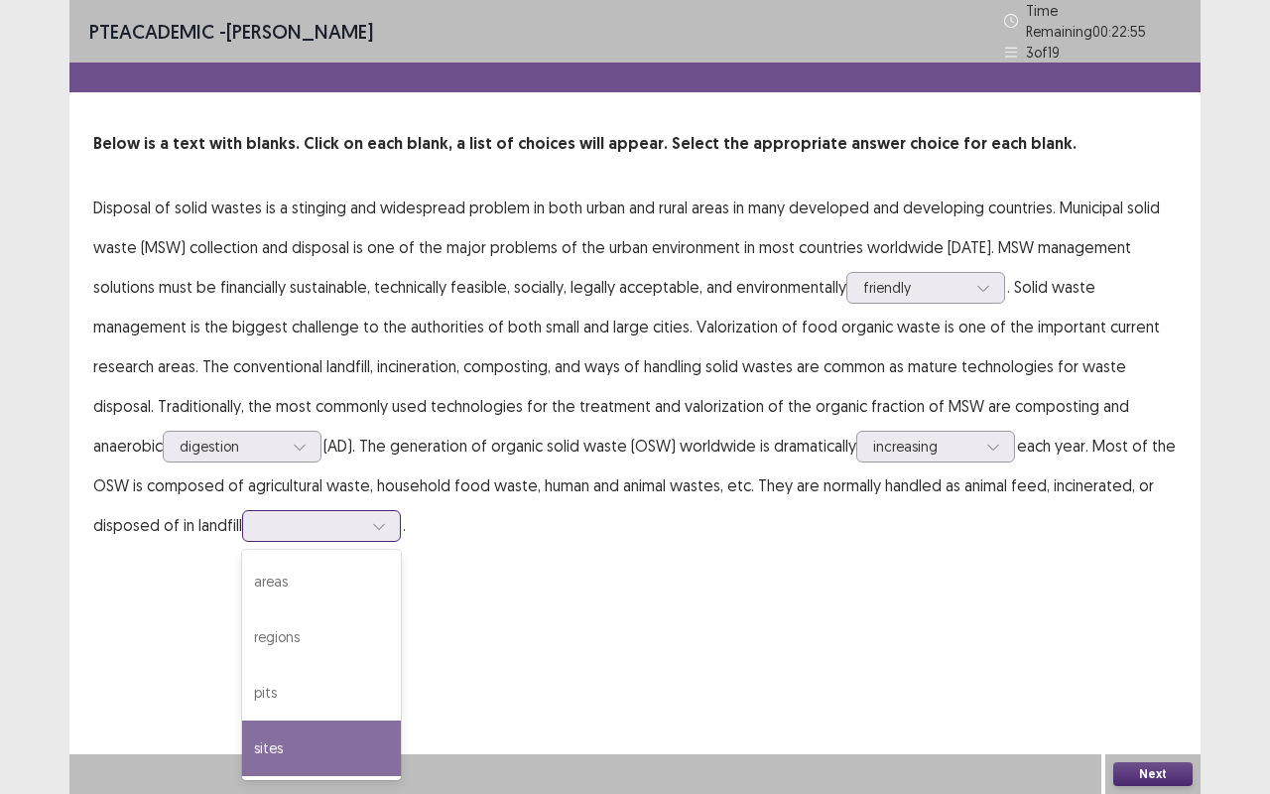
click at [401, 659] on div "sites" at bounding box center [321, 749] width 159 height 56
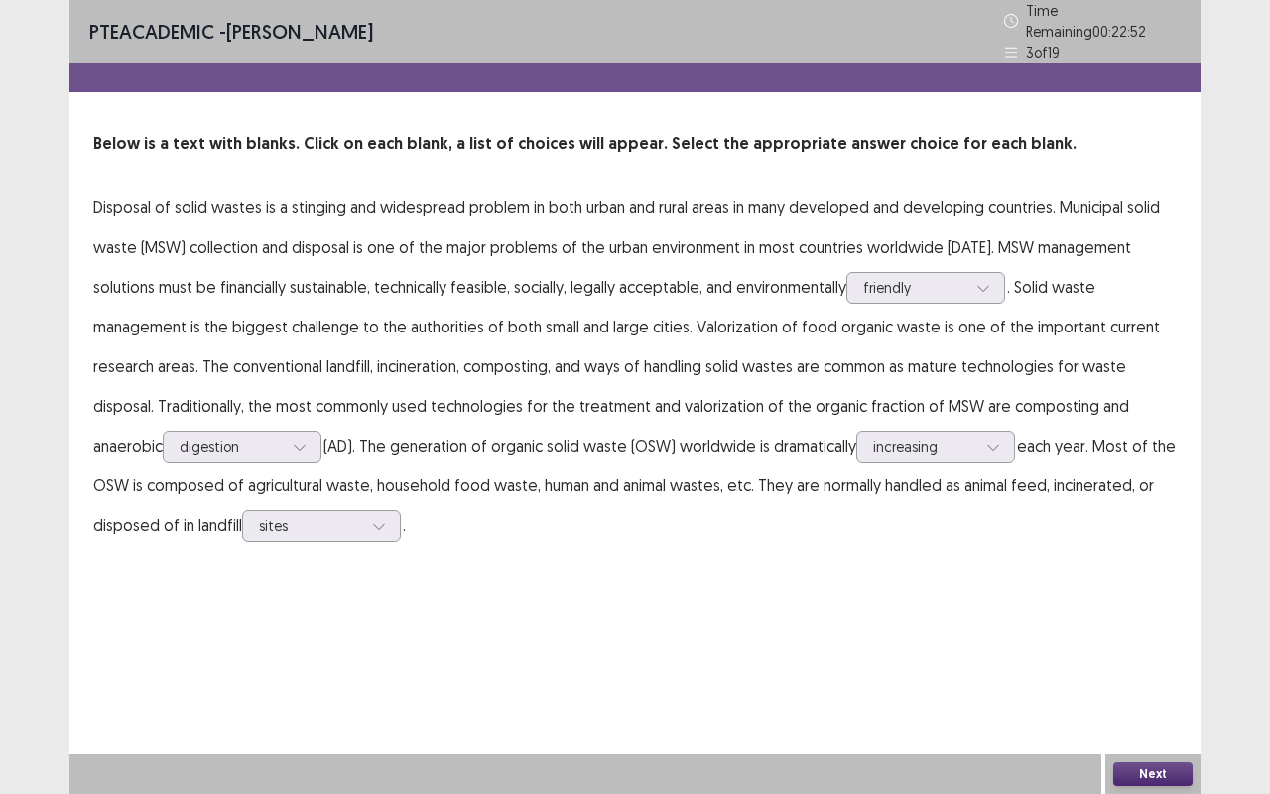
click at [1147, 659] on button "Next" at bounding box center [1153, 774] width 79 height 24
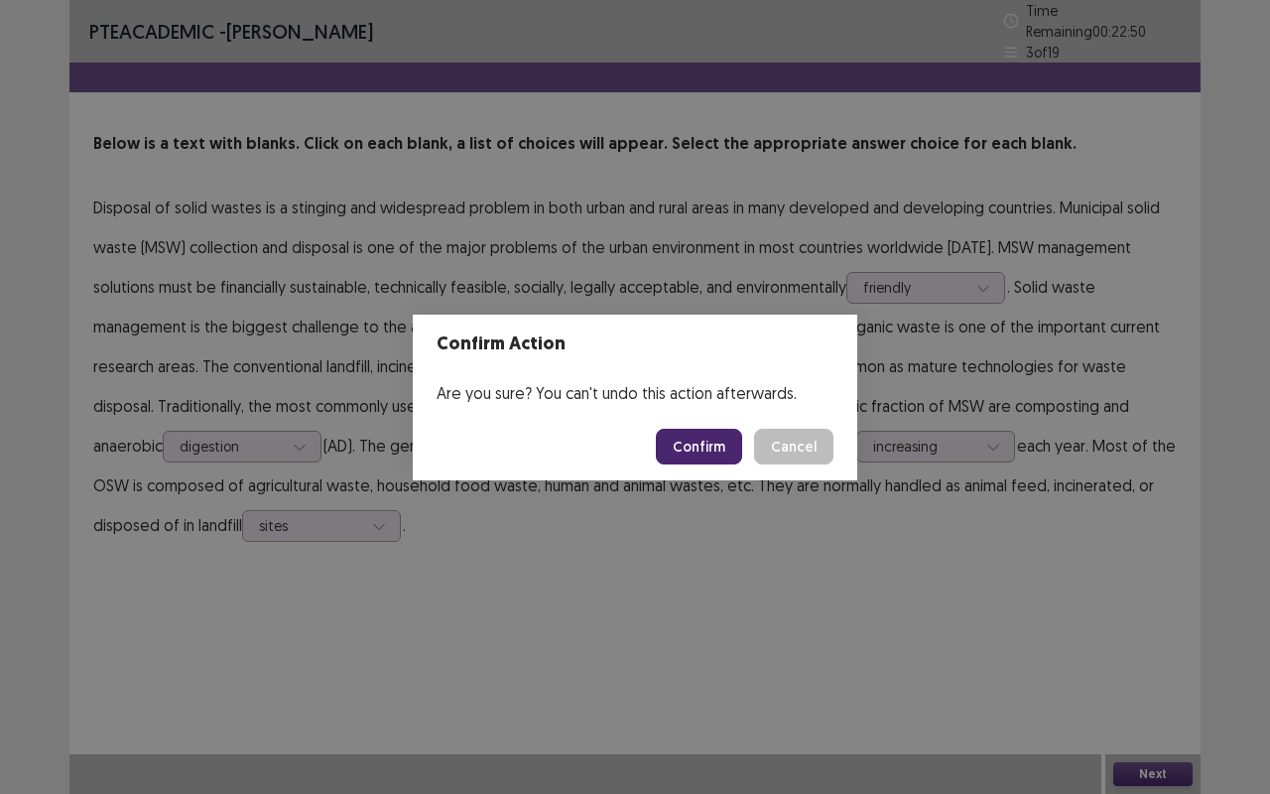
click at [714, 449] on button "Confirm" at bounding box center [699, 447] width 86 height 36
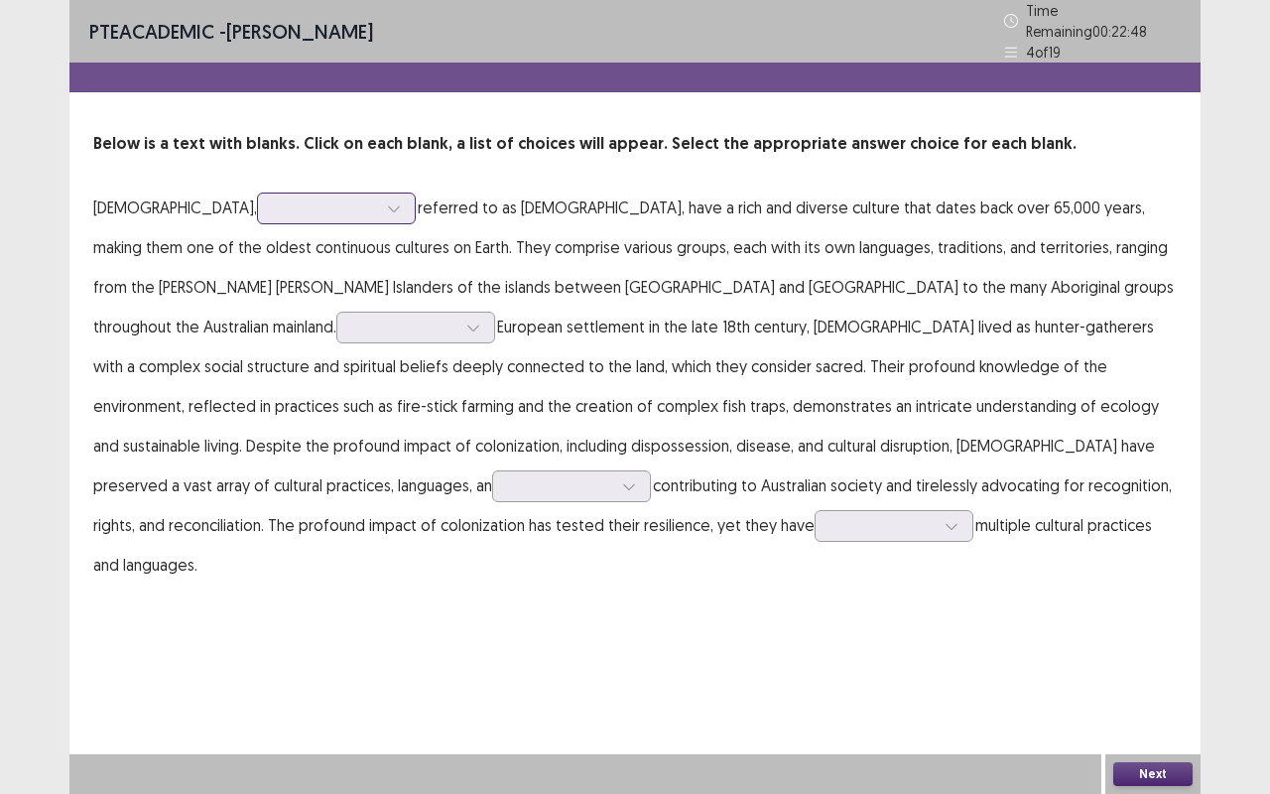
click at [387, 205] on icon at bounding box center [394, 208] width 14 height 14
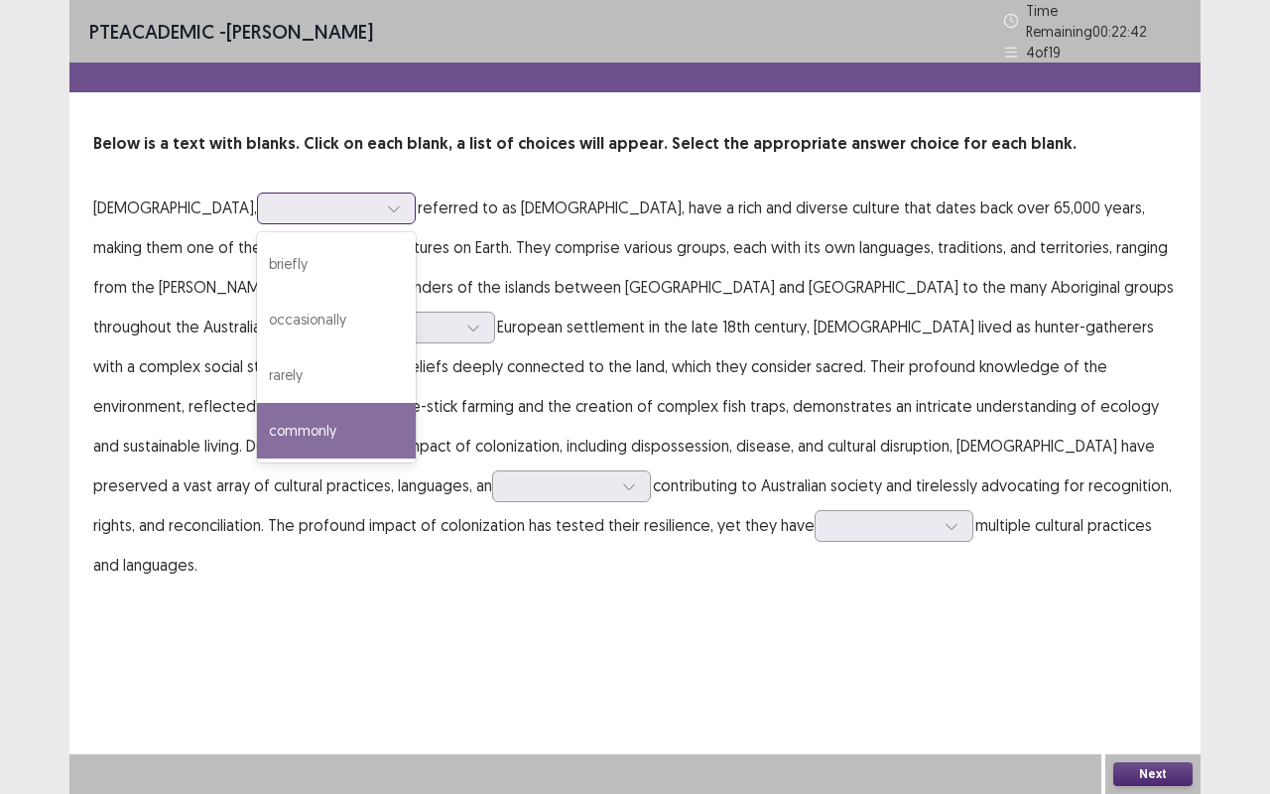
click at [298, 403] on div "commonly" at bounding box center [336, 431] width 159 height 56
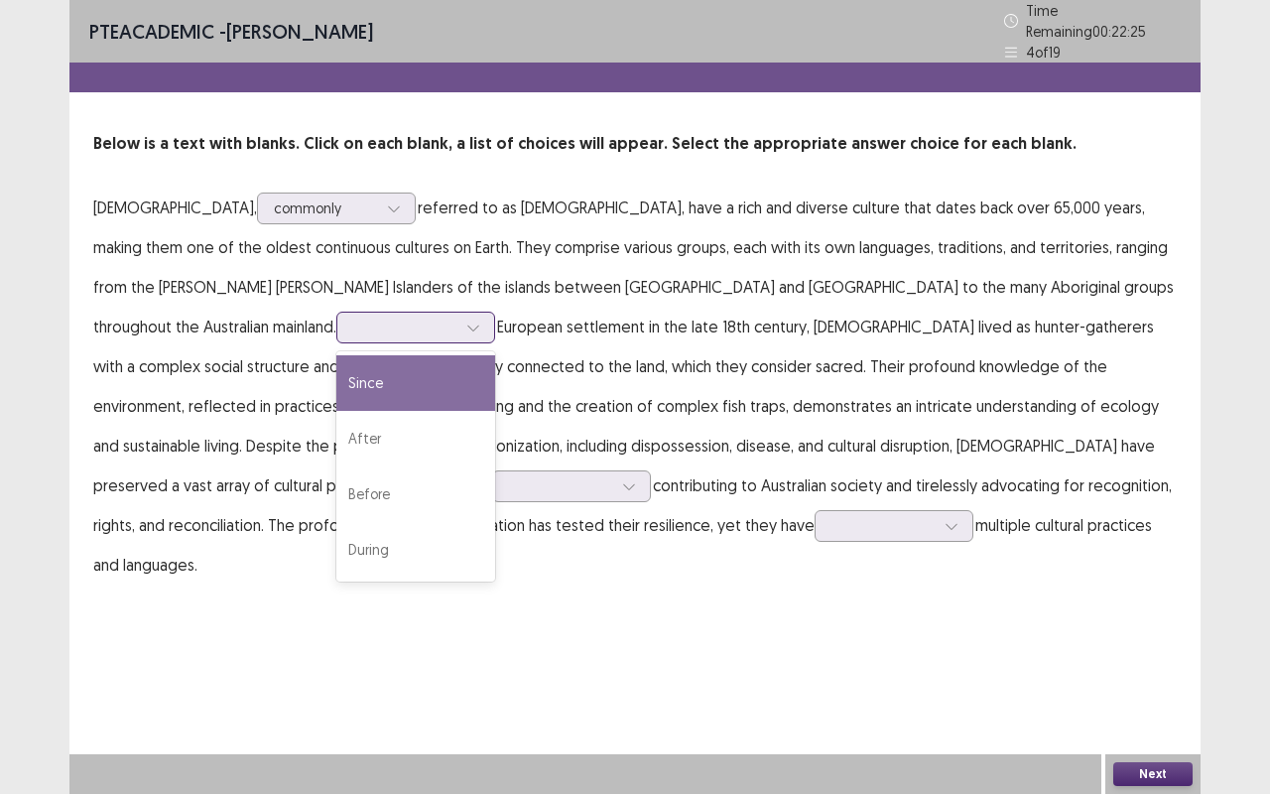
click at [351, 316] on div at bounding box center [404, 327] width 107 height 23
click at [440, 341] on p "[DEMOGRAPHIC_DATA], commonly referred to as [DEMOGRAPHIC_DATA], have a rich and…" at bounding box center [635, 386] width 1084 height 397
click at [353, 318] on div at bounding box center [404, 327] width 103 height 19
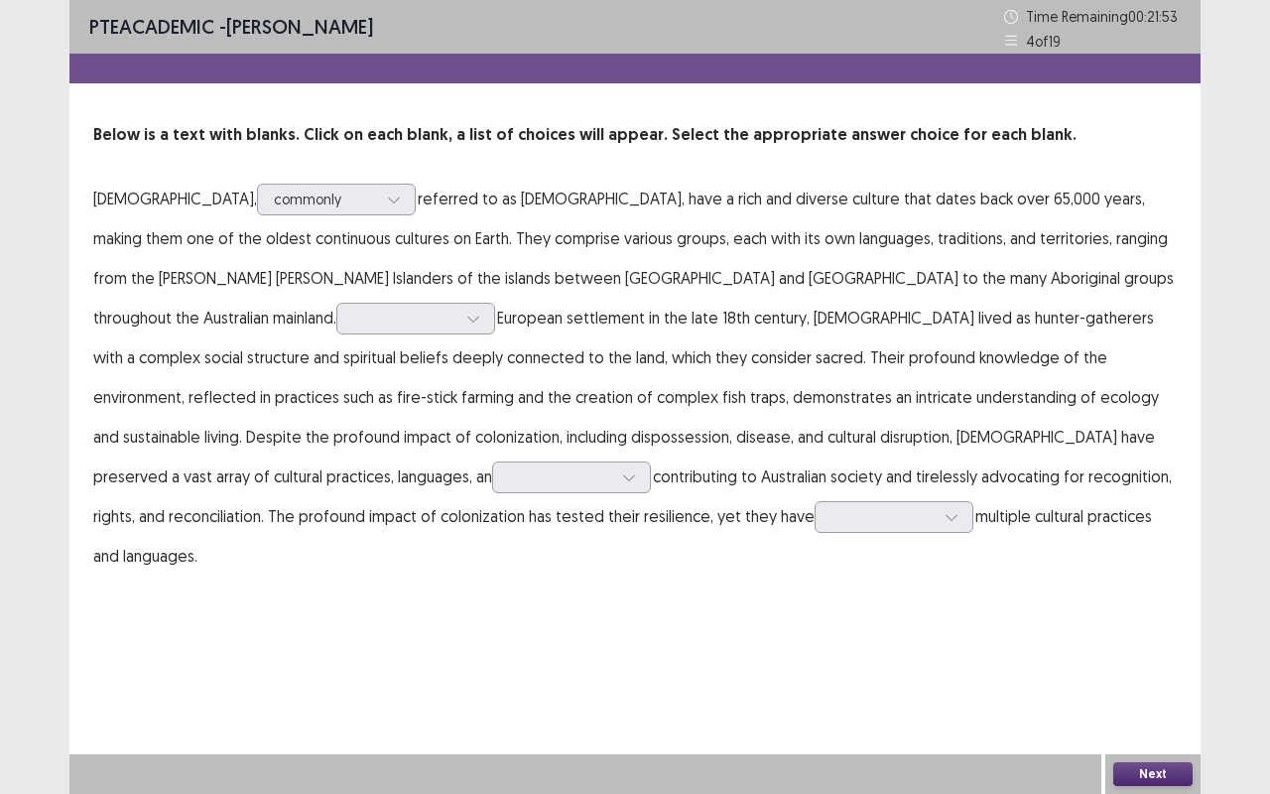
click at [649, 369] on p "[DEMOGRAPHIC_DATA], commonly referred to as [DEMOGRAPHIC_DATA], have a rich and…" at bounding box center [635, 377] width 1084 height 397
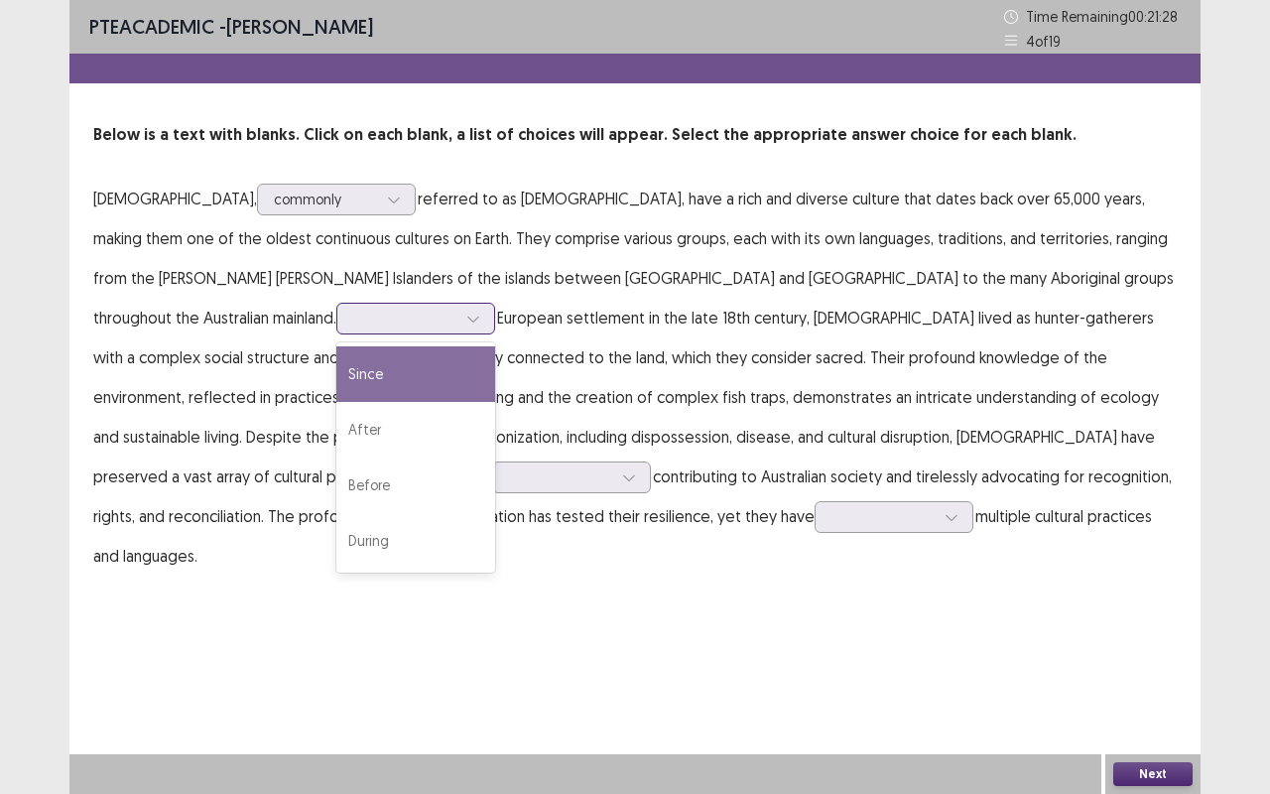
click at [459, 326] on div at bounding box center [474, 319] width 30 height 30
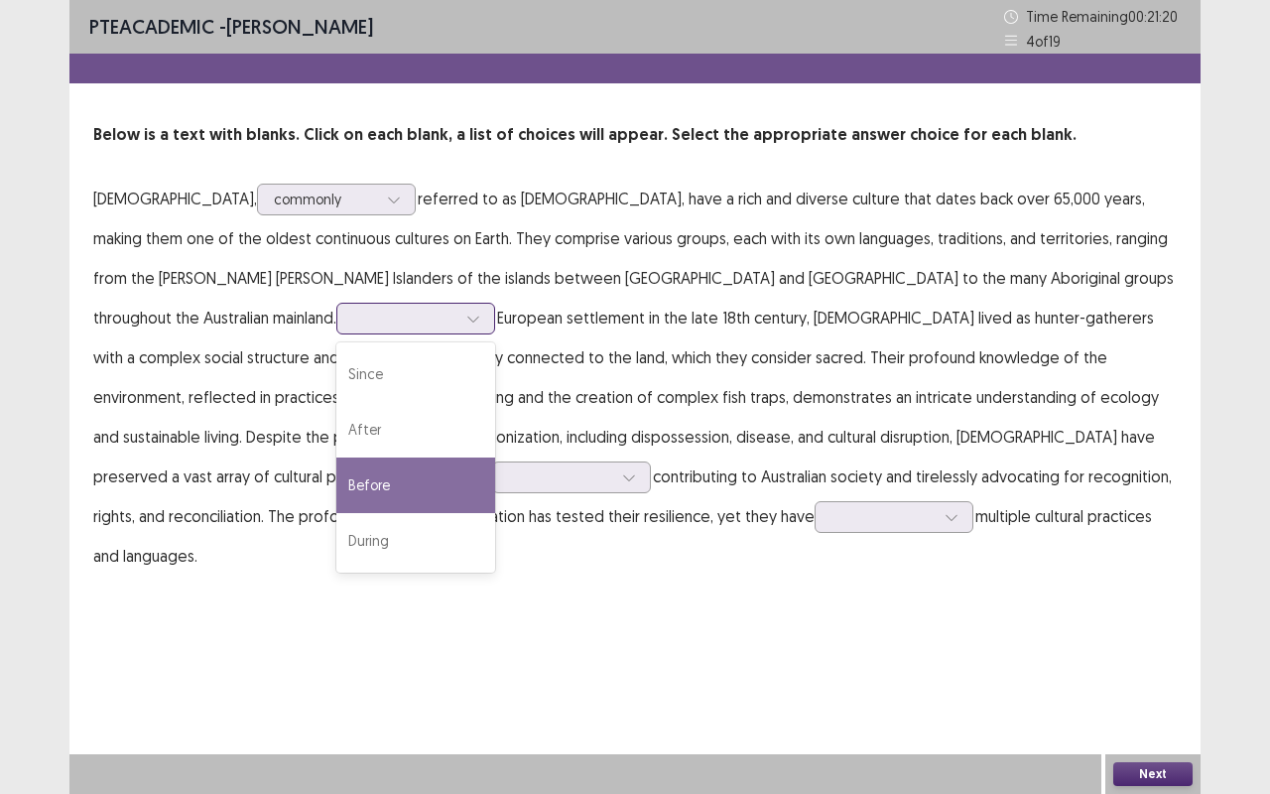
click at [336, 474] on div "Before" at bounding box center [415, 486] width 159 height 56
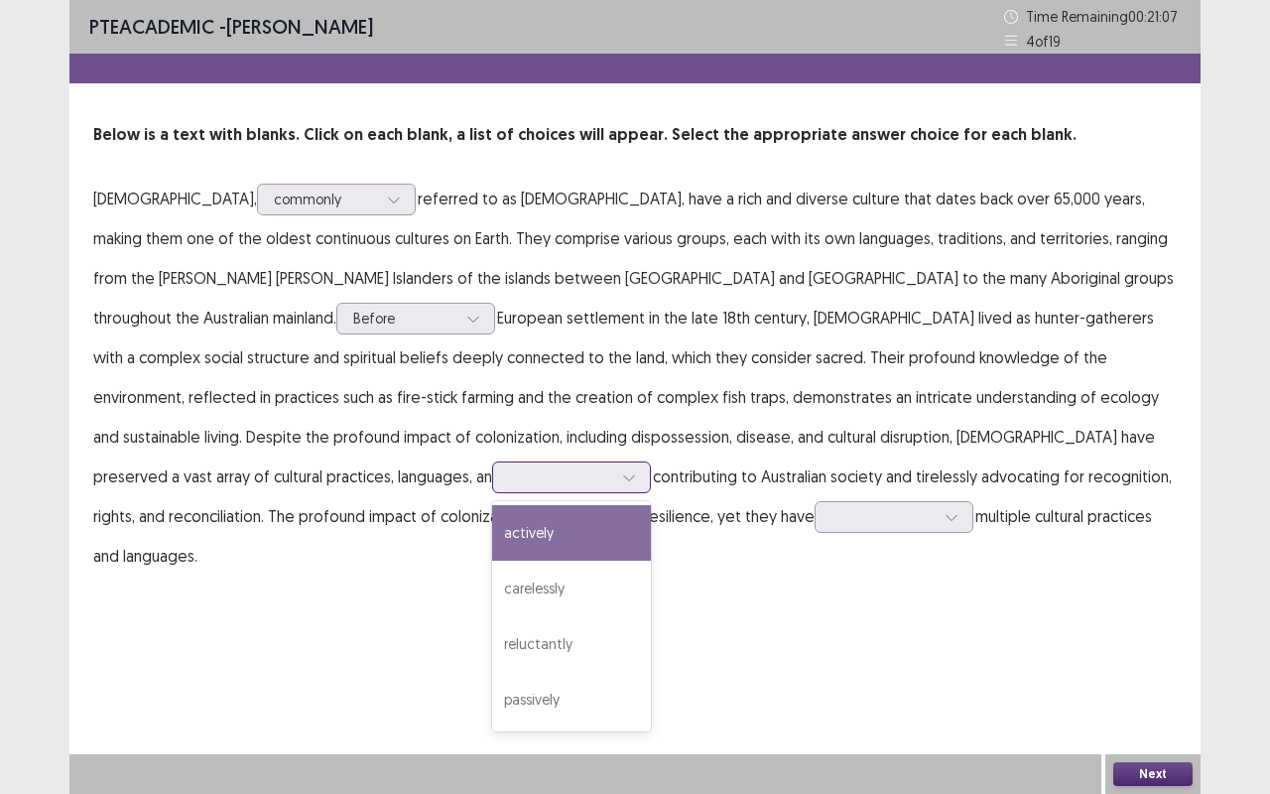
click at [614, 474] on div at bounding box center [629, 477] width 30 height 30
click at [492, 512] on div "actively" at bounding box center [571, 533] width 159 height 56
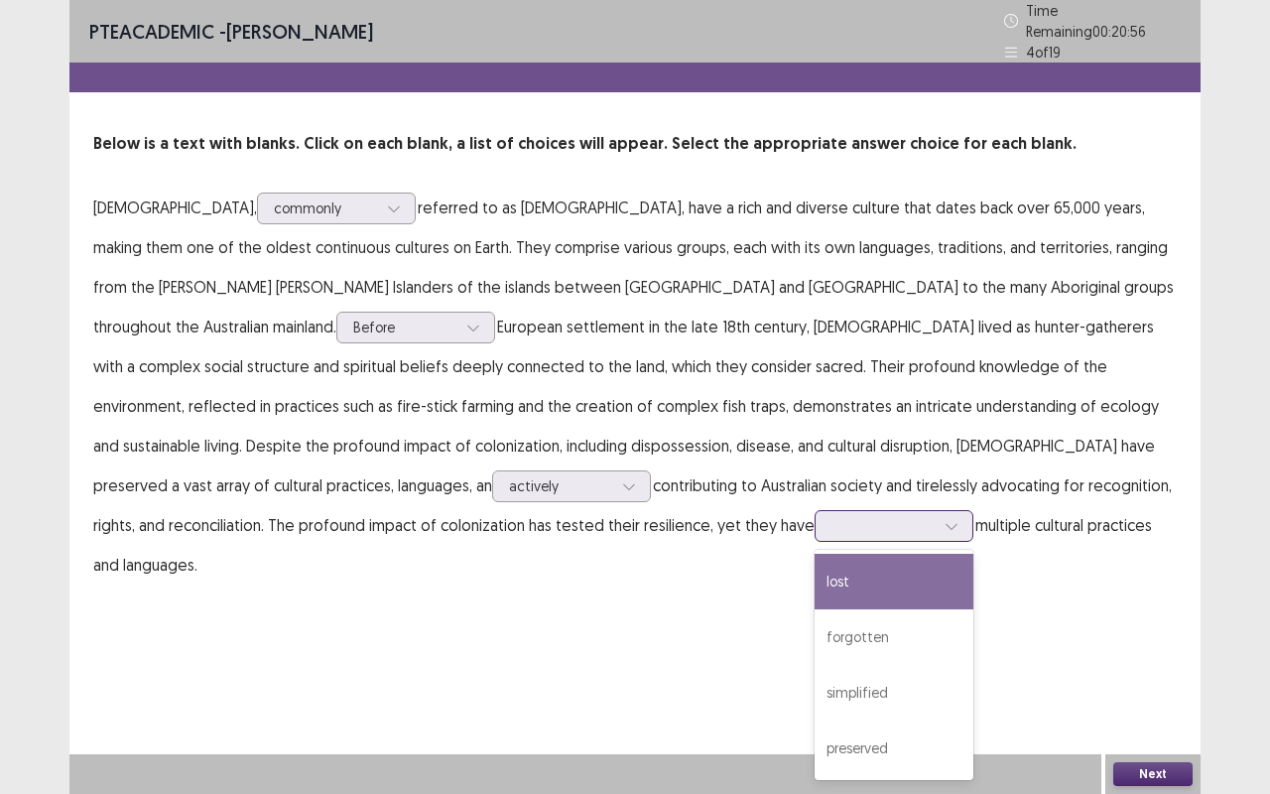
click at [832, 516] on div at bounding box center [883, 525] width 103 height 19
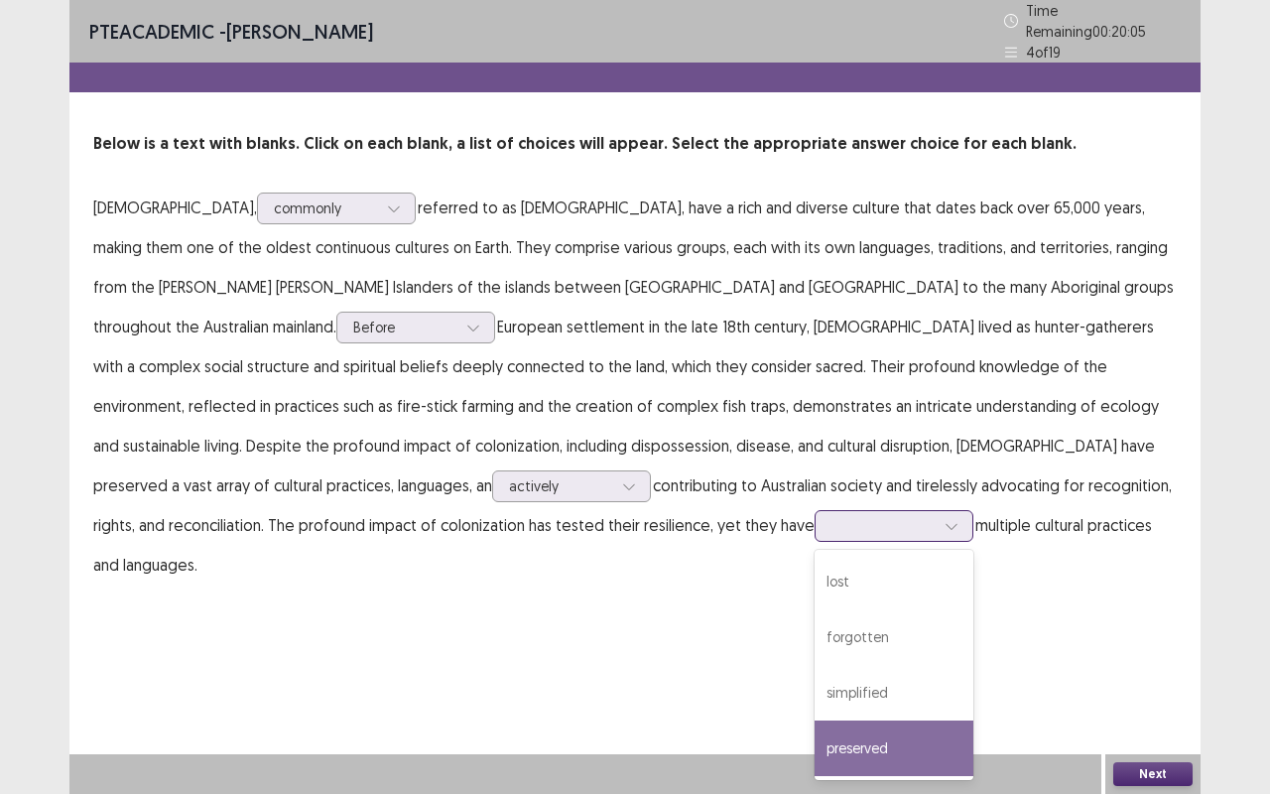
click at [815, 659] on div "preserved" at bounding box center [894, 749] width 159 height 56
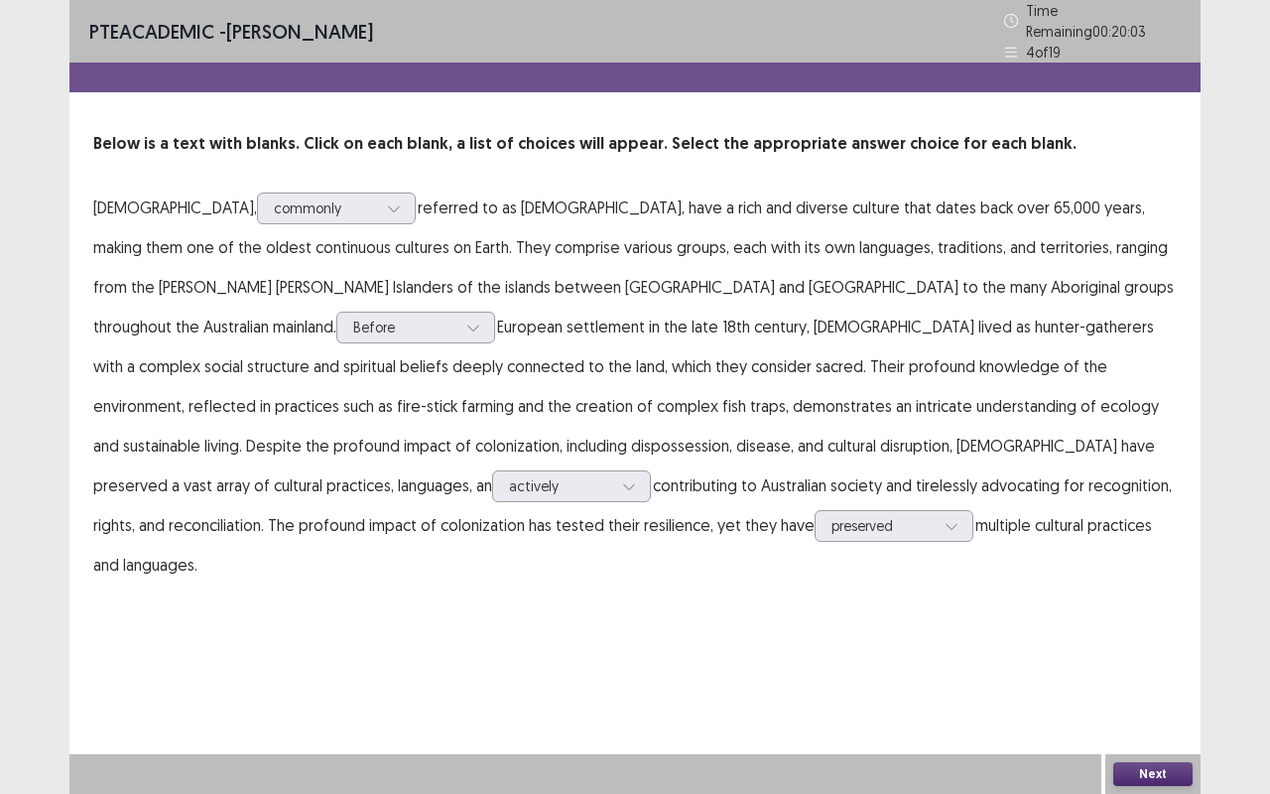
click at [1131, 659] on button "Next" at bounding box center [1153, 774] width 79 height 24
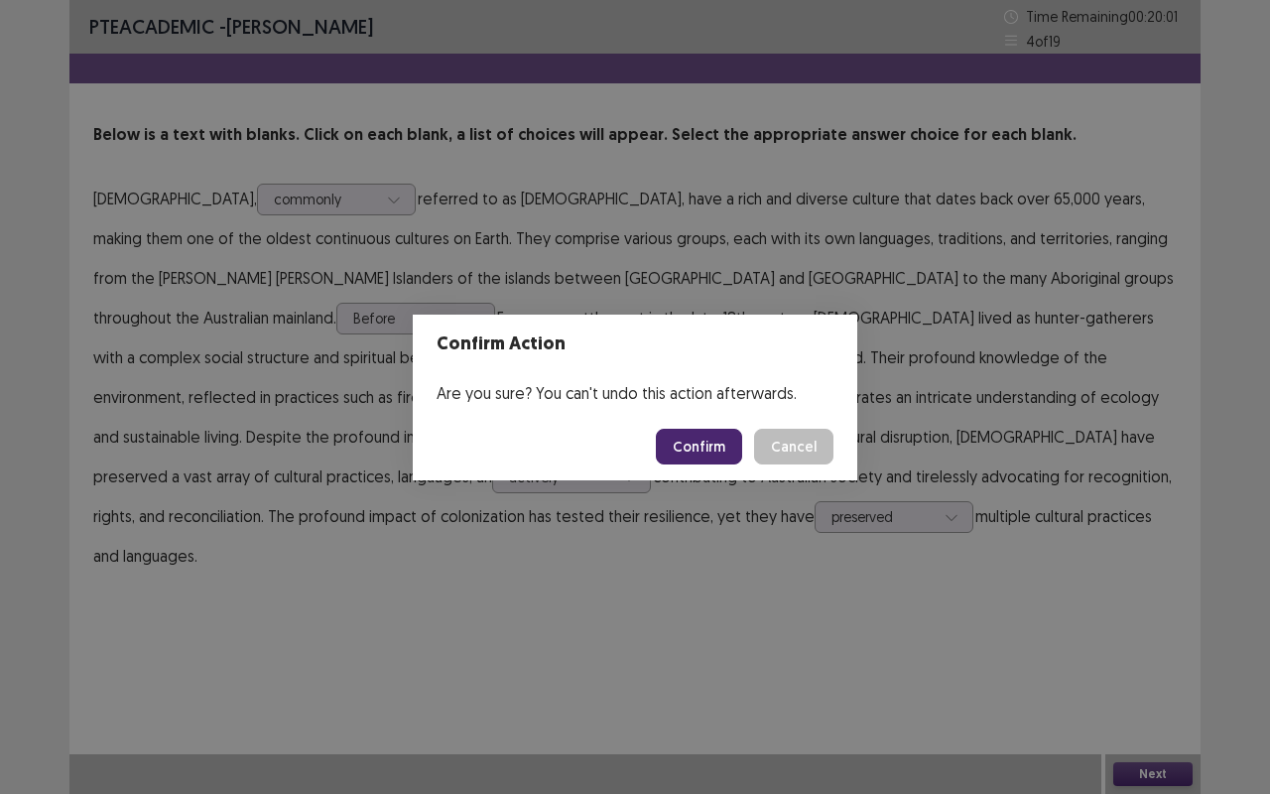
click at [703, 453] on button "Confirm" at bounding box center [699, 447] width 86 height 36
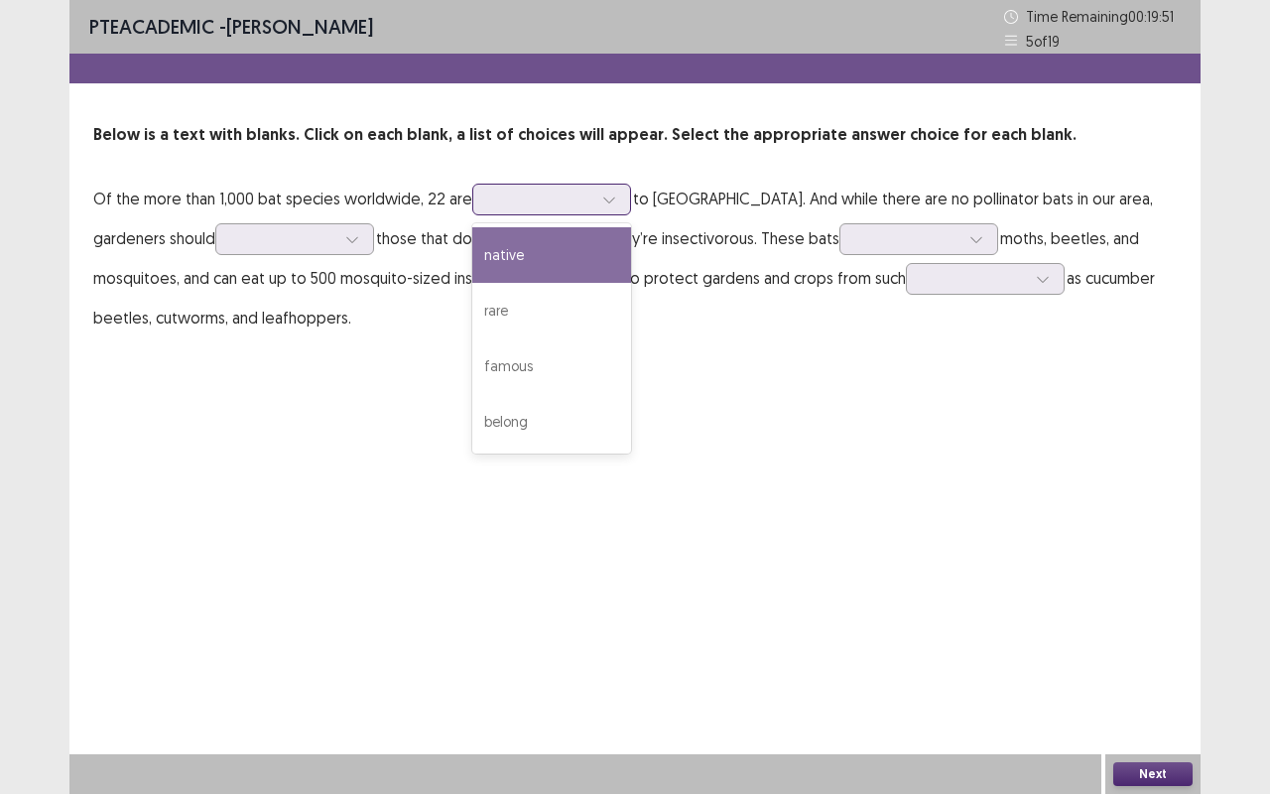
click at [526, 212] on div at bounding box center [551, 200] width 159 height 32
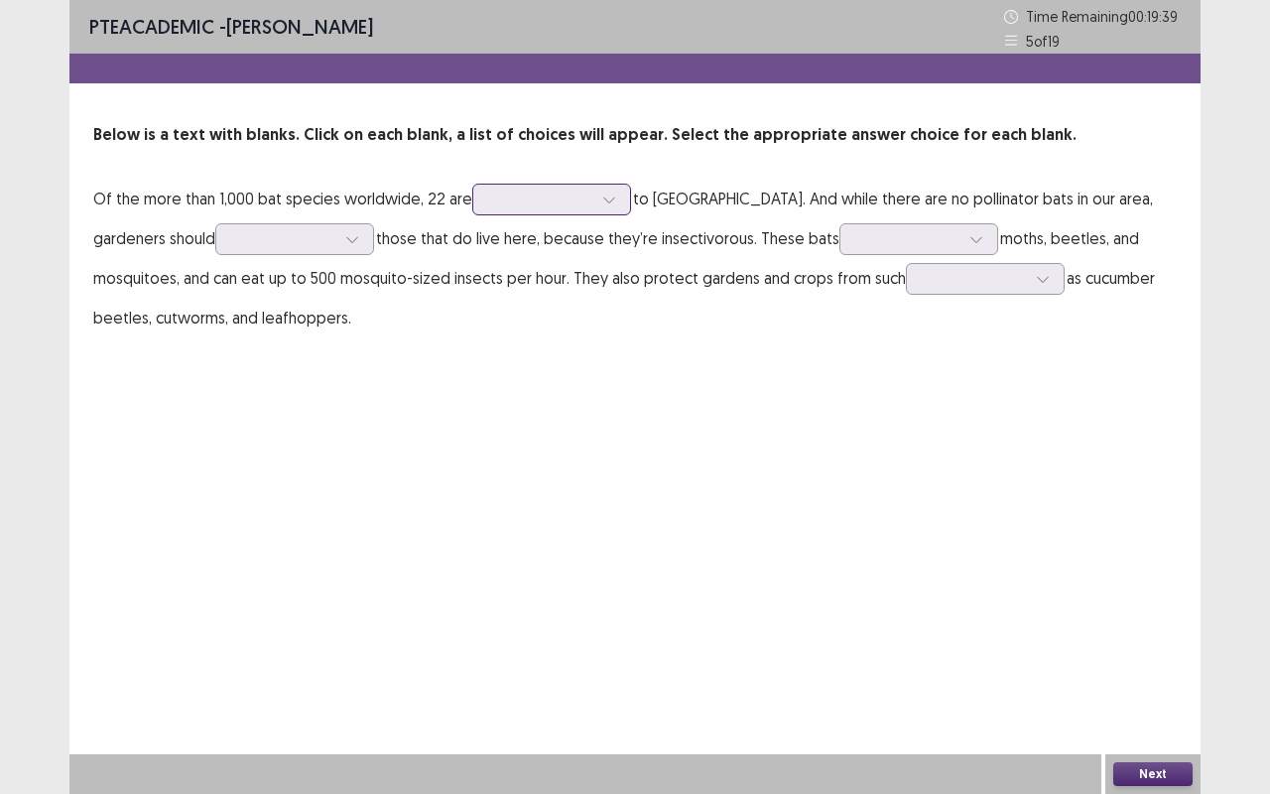
click at [526, 212] on div at bounding box center [551, 200] width 159 height 32
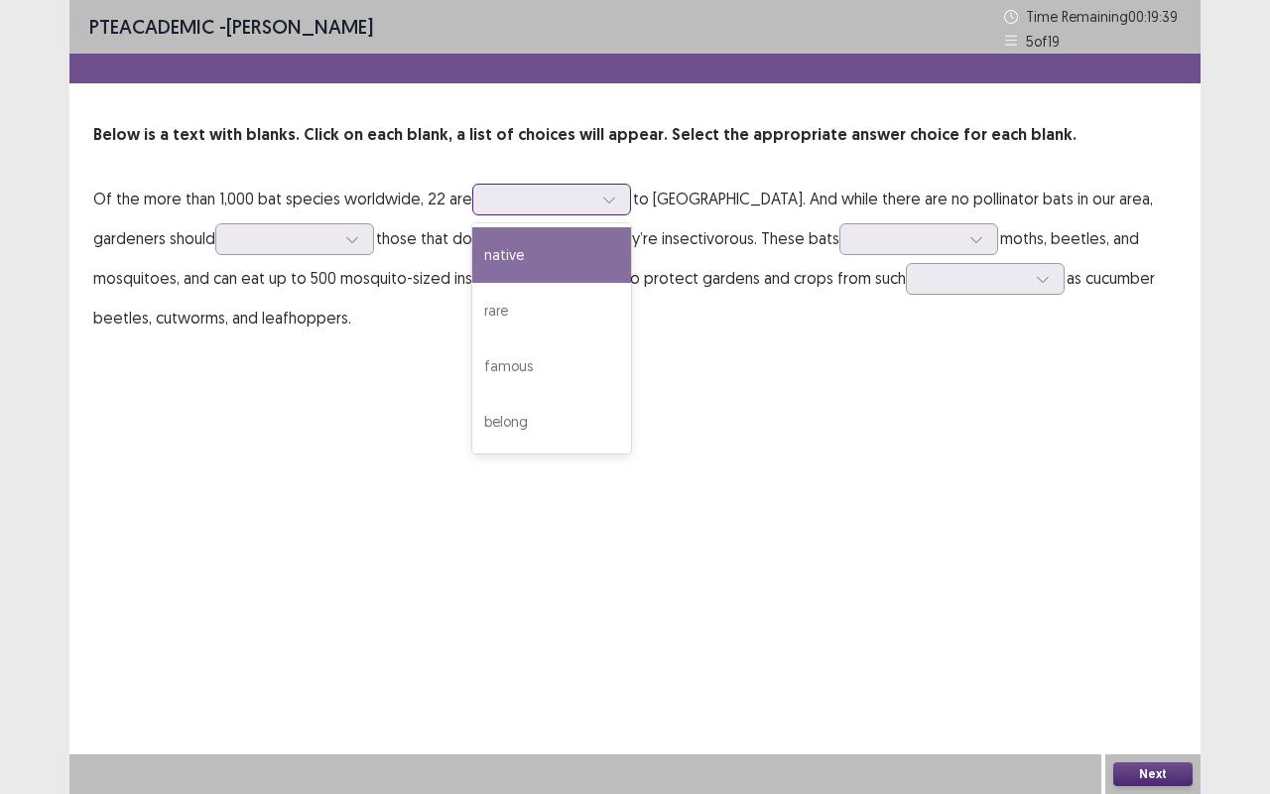
click at [526, 212] on div at bounding box center [551, 200] width 159 height 32
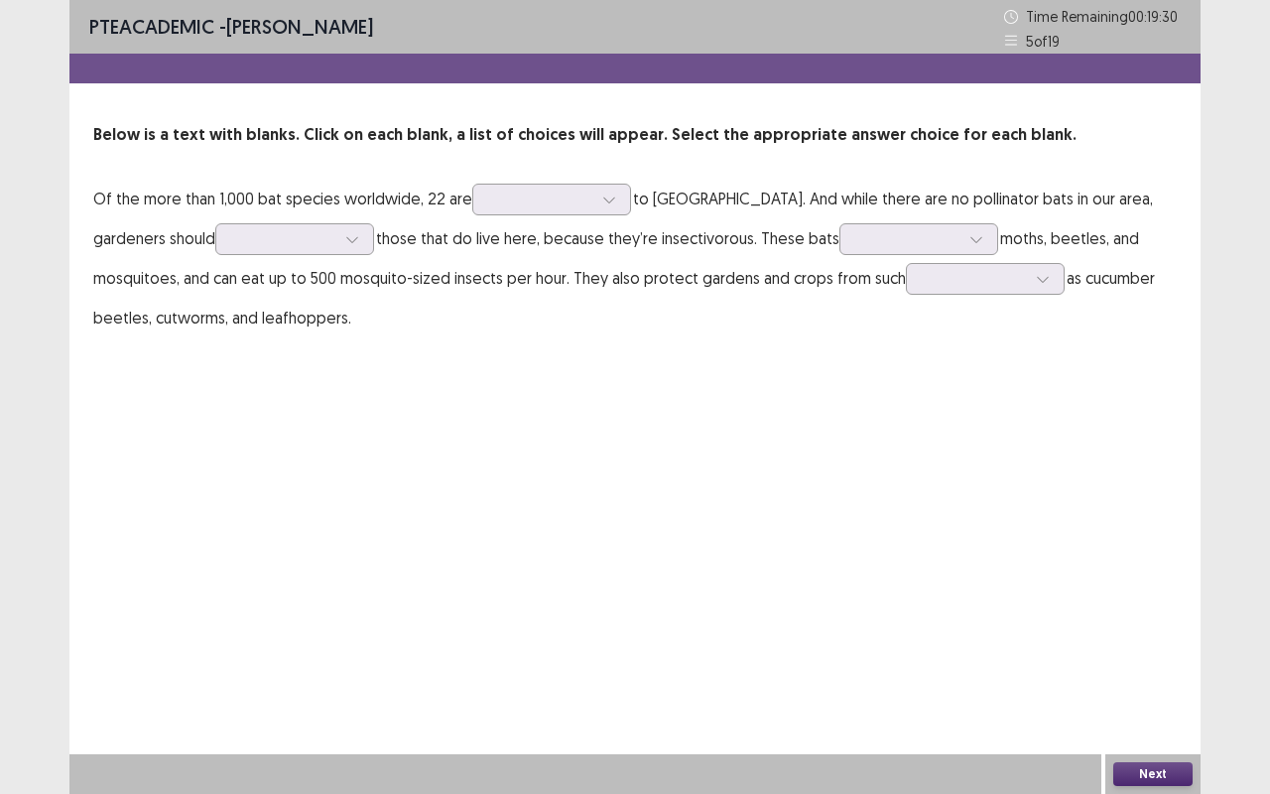
click at [313, 269] on p "Of the more than 1,000 bat species worldwide, 22 are to [GEOGRAPHIC_DATA]. And …" at bounding box center [635, 258] width 1084 height 159
click at [337, 238] on div at bounding box center [352, 239] width 30 height 30
click at [436, 353] on div "PTE academic - [PERSON_NAME] Time Remaining 00 : 19 : 08 5 of 19 Below is a tex…" at bounding box center [634, 188] width 1131 height 377
click at [543, 197] on div at bounding box center [540, 199] width 103 height 19
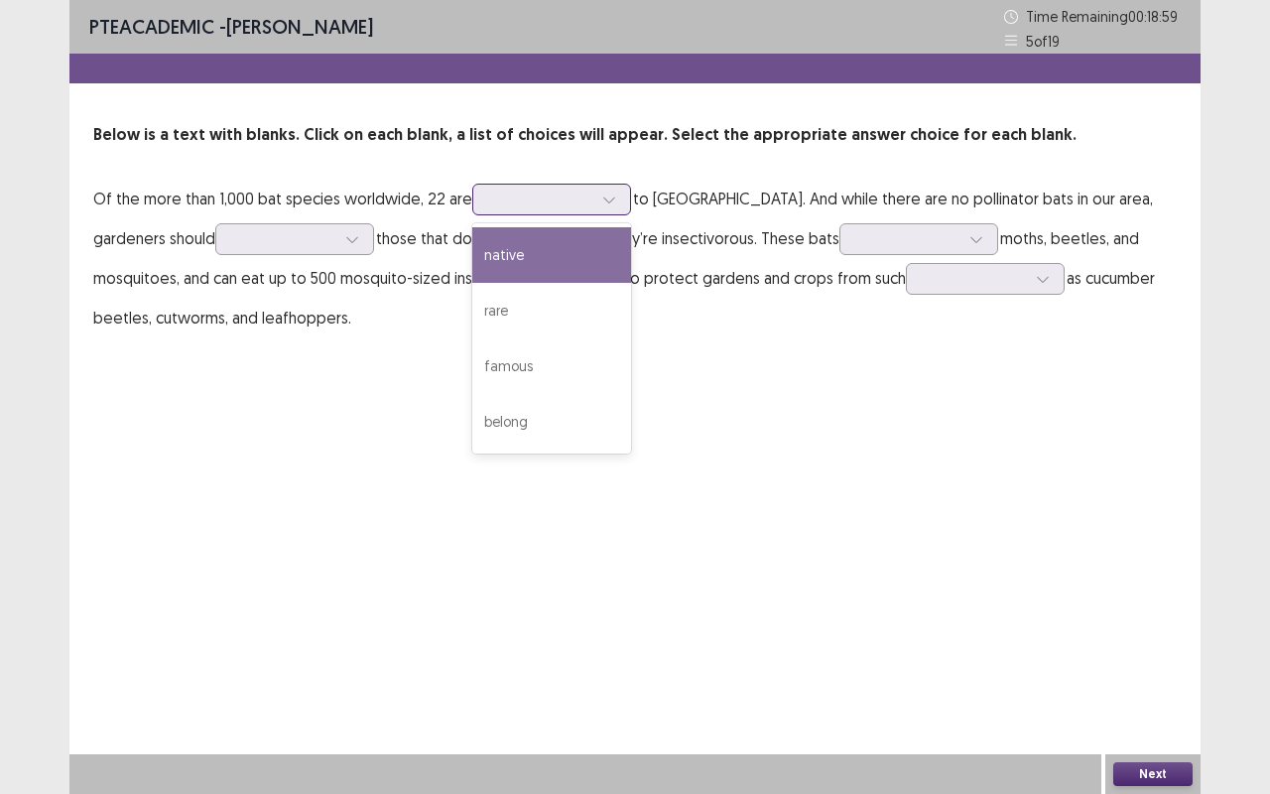
click at [564, 247] on div "native" at bounding box center [551, 255] width 159 height 56
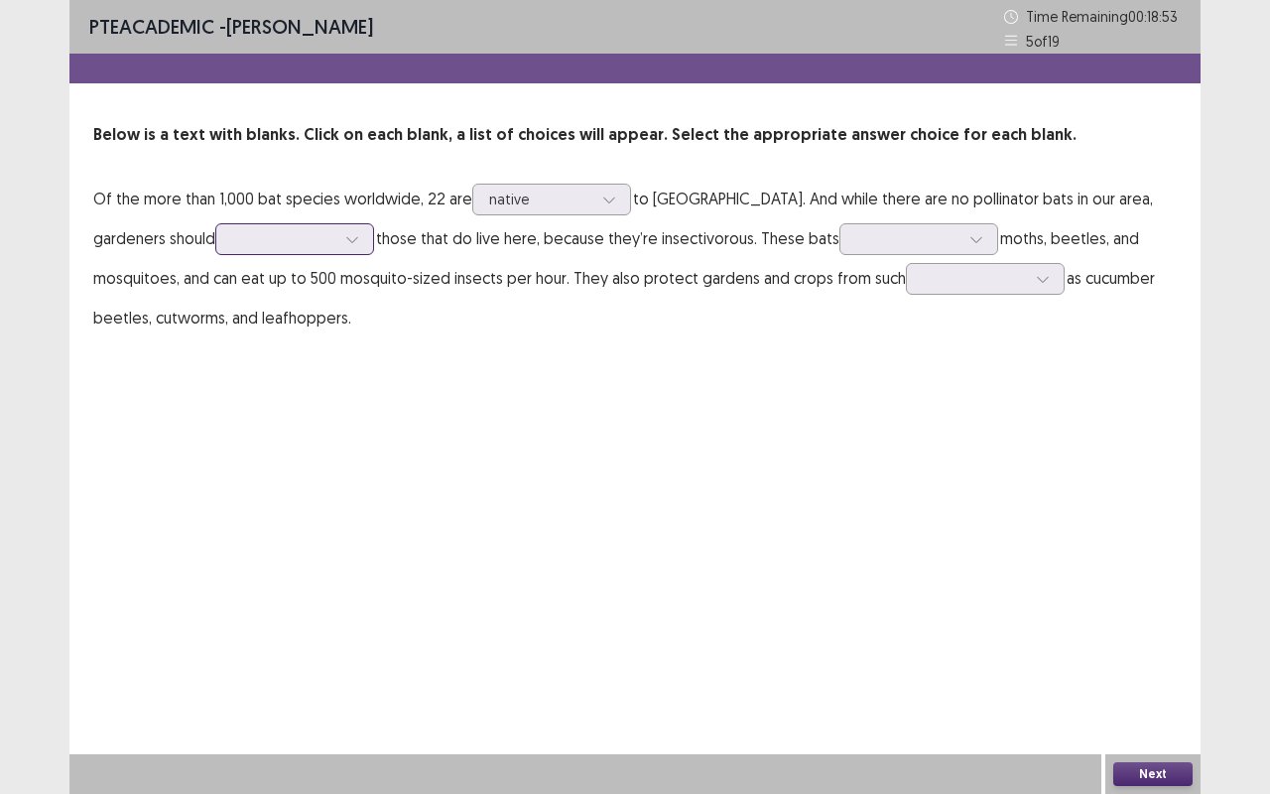
click at [232, 230] on div at bounding box center [283, 238] width 103 height 19
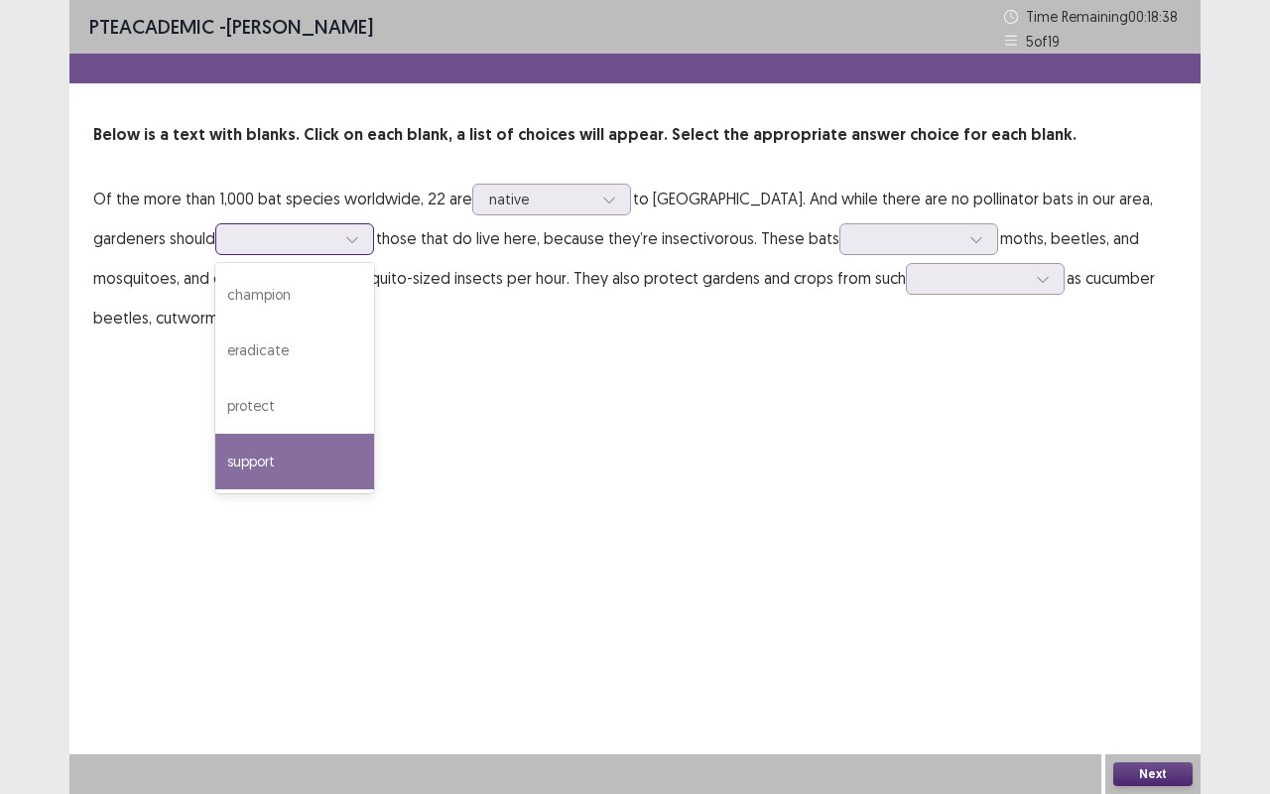
click at [250, 443] on div "support" at bounding box center [294, 462] width 159 height 56
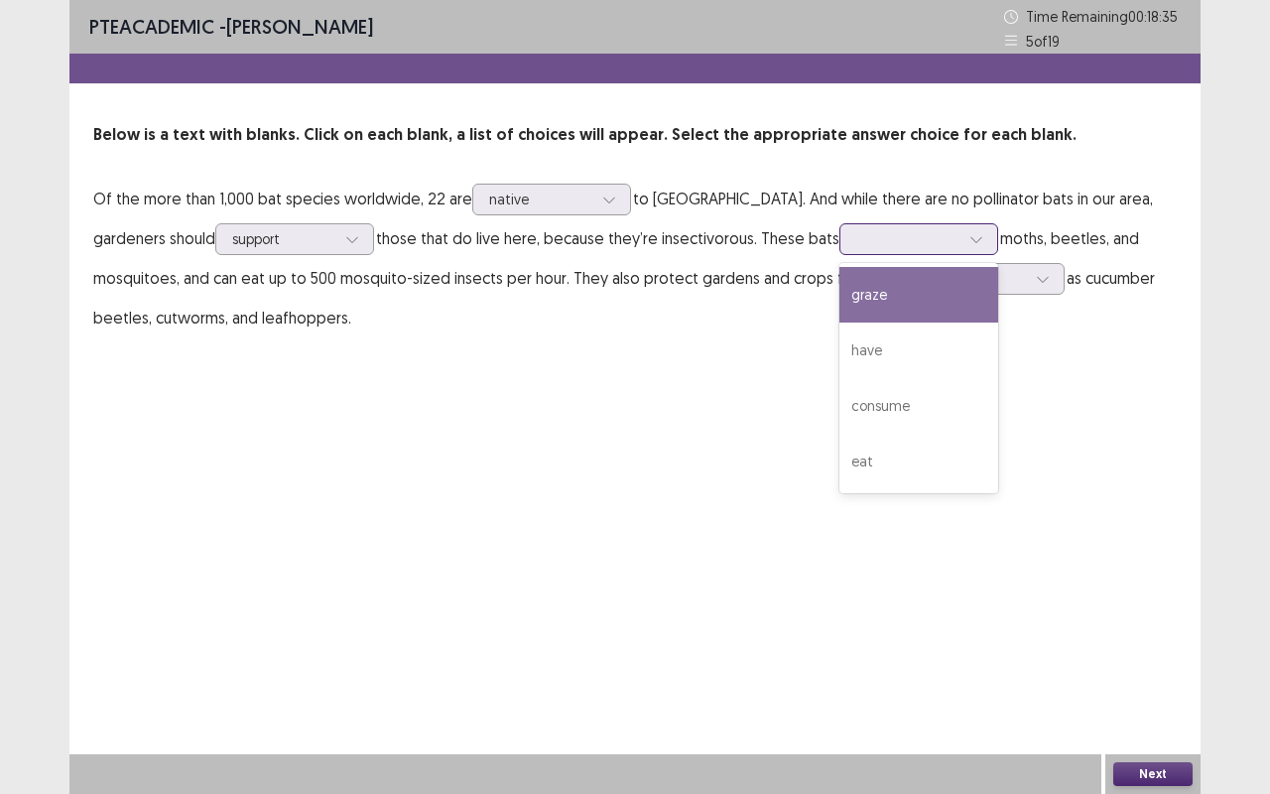
click at [970, 234] on icon at bounding box center [977, 239] width 14 height 14
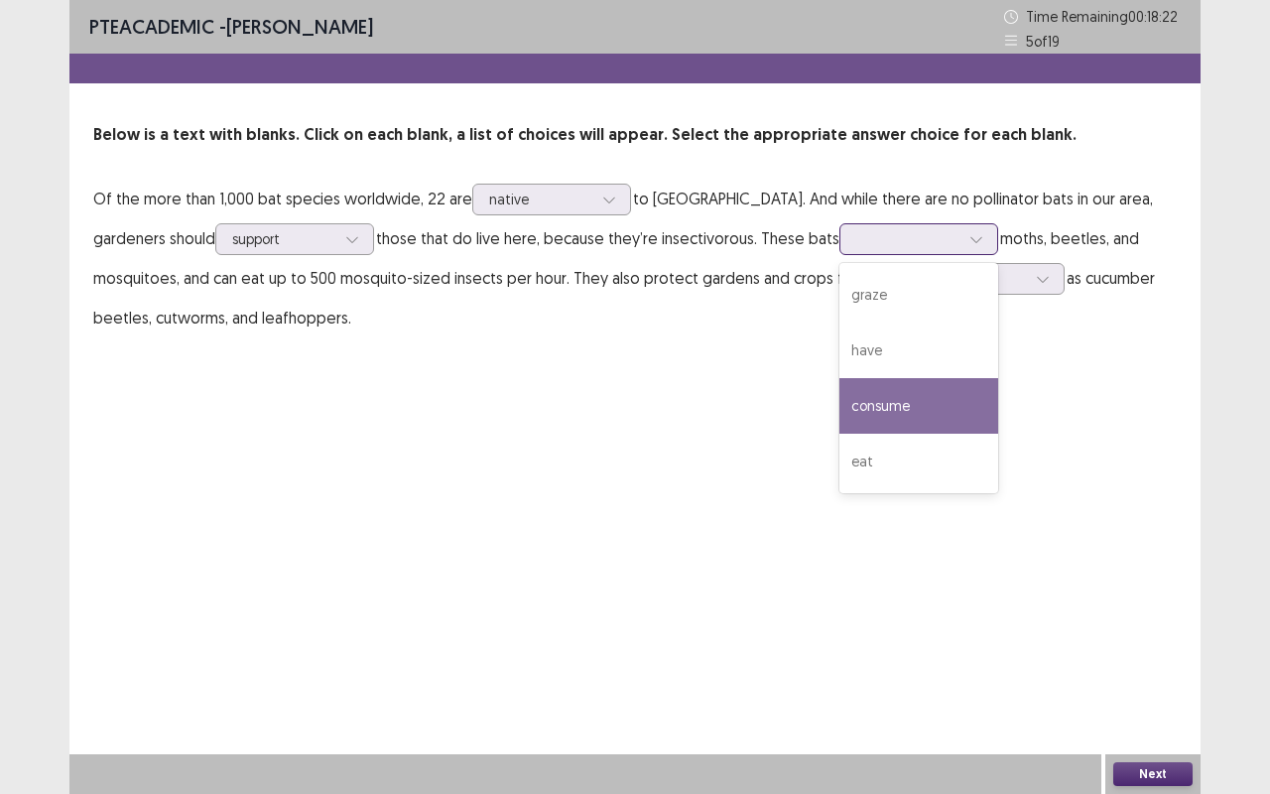
click at [861, 381] on div "consume" at bounding box center [919, 406] width 159 height 56
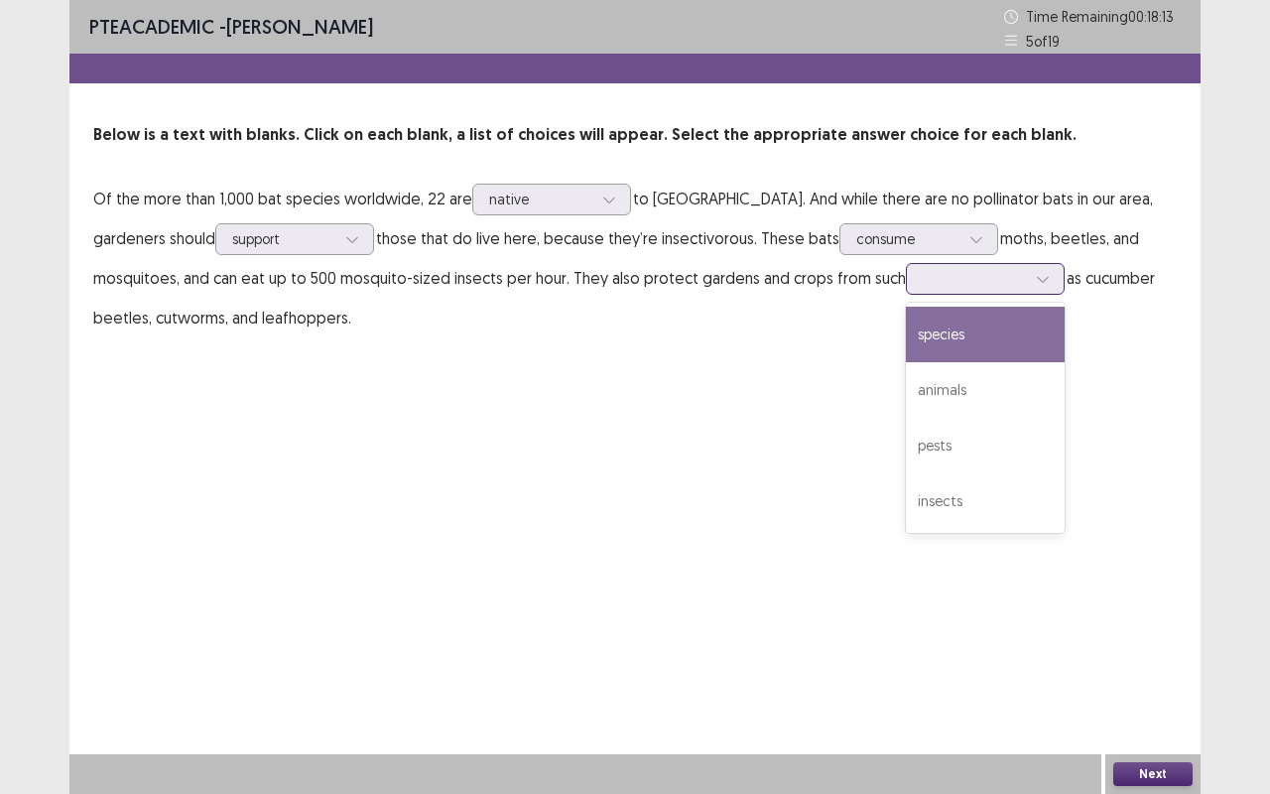
click at [926, 283] on div at bounding box center [974, 278] width 103 height 19
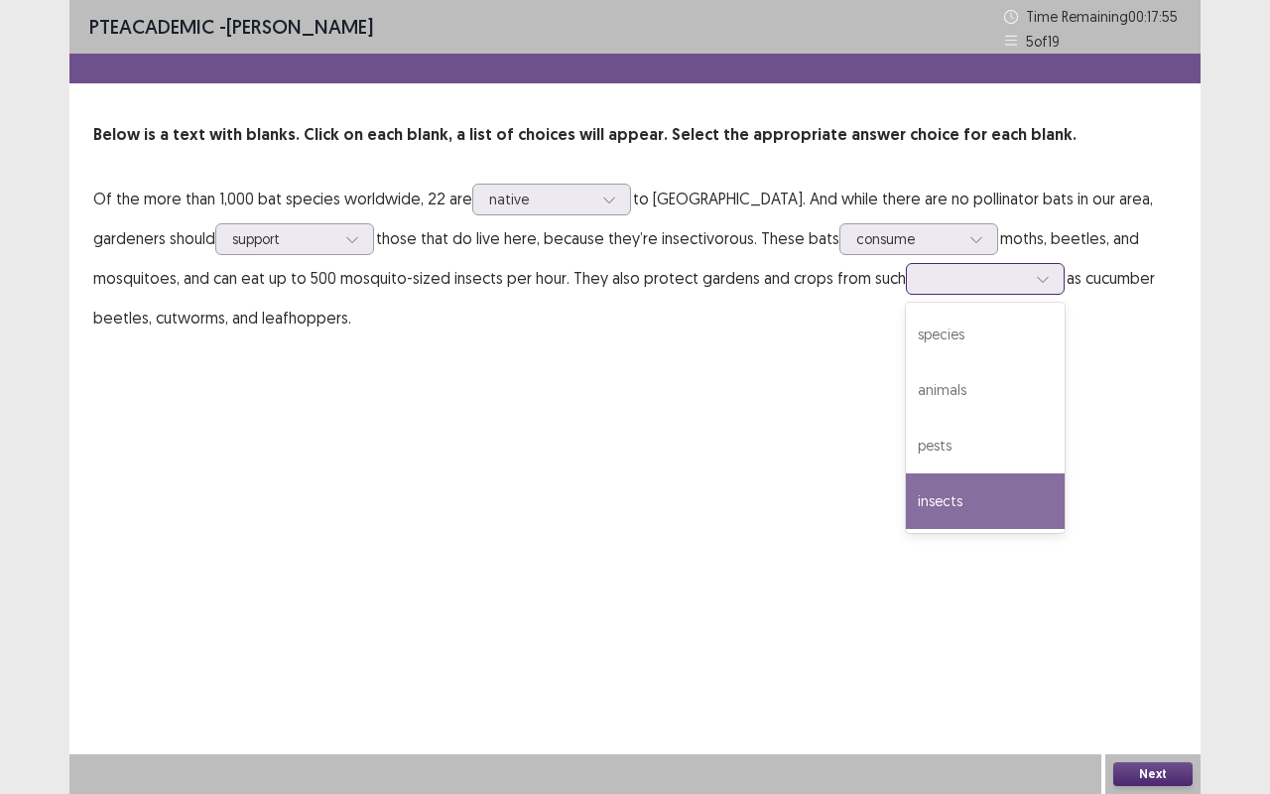
click at [906, 493] on div "insects" at bounding box center [985, 501] width 159 height 56
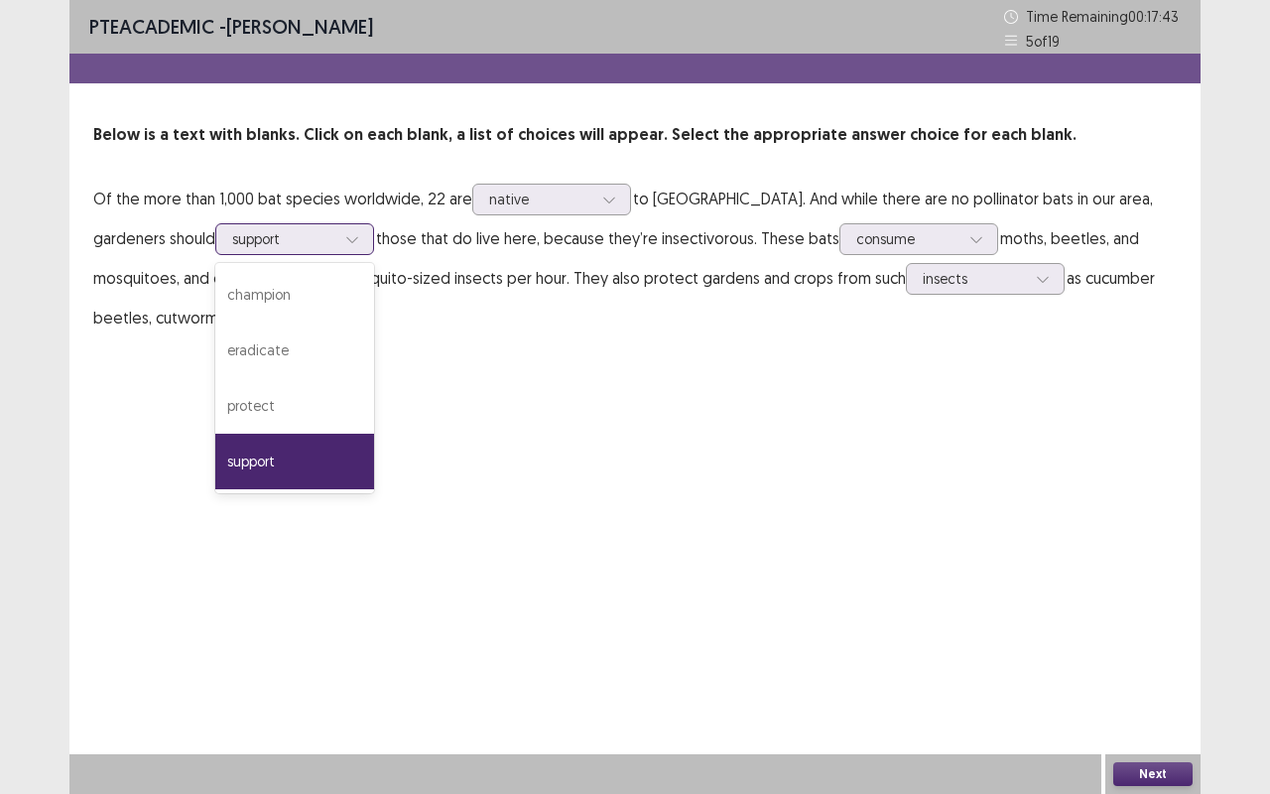
click at [337, 236] on div at bounding box center [352, 239] width 30 height 30
click at [285, 397] on div "protect" at bounding box center [294, 406] width 159 height 56
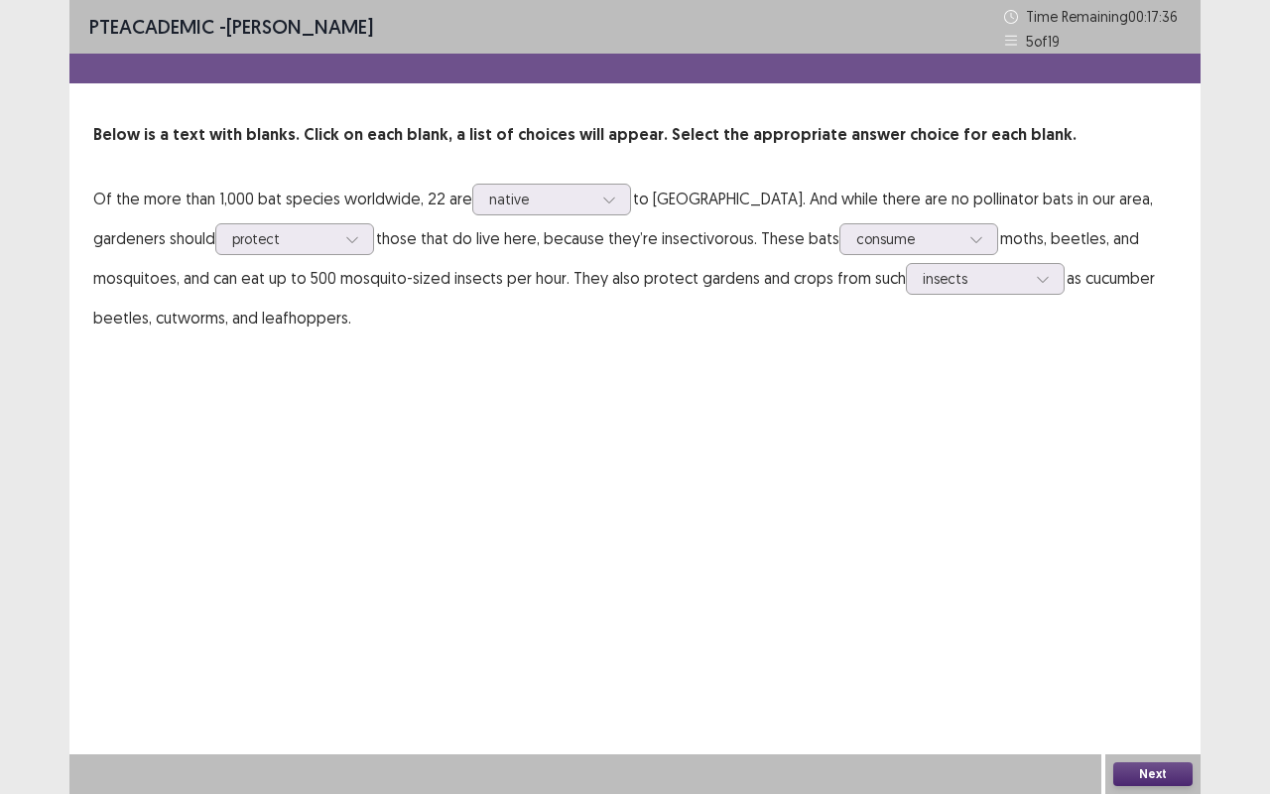
click at [1169, 659] on button "Next" at bounding box center [1153, 774] width 79 height 24
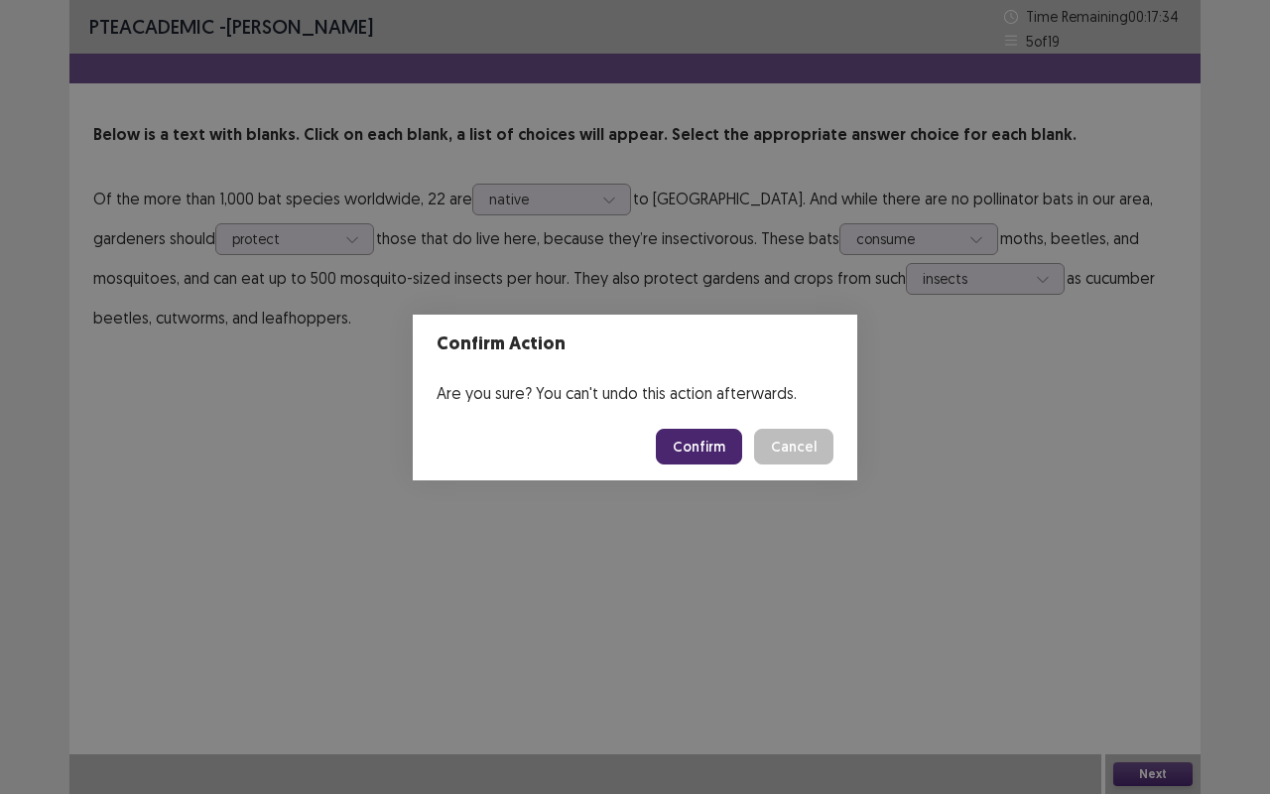
click at [726, 448] on button "Confirm" at bounding box center [699, 447] width 86 height 36
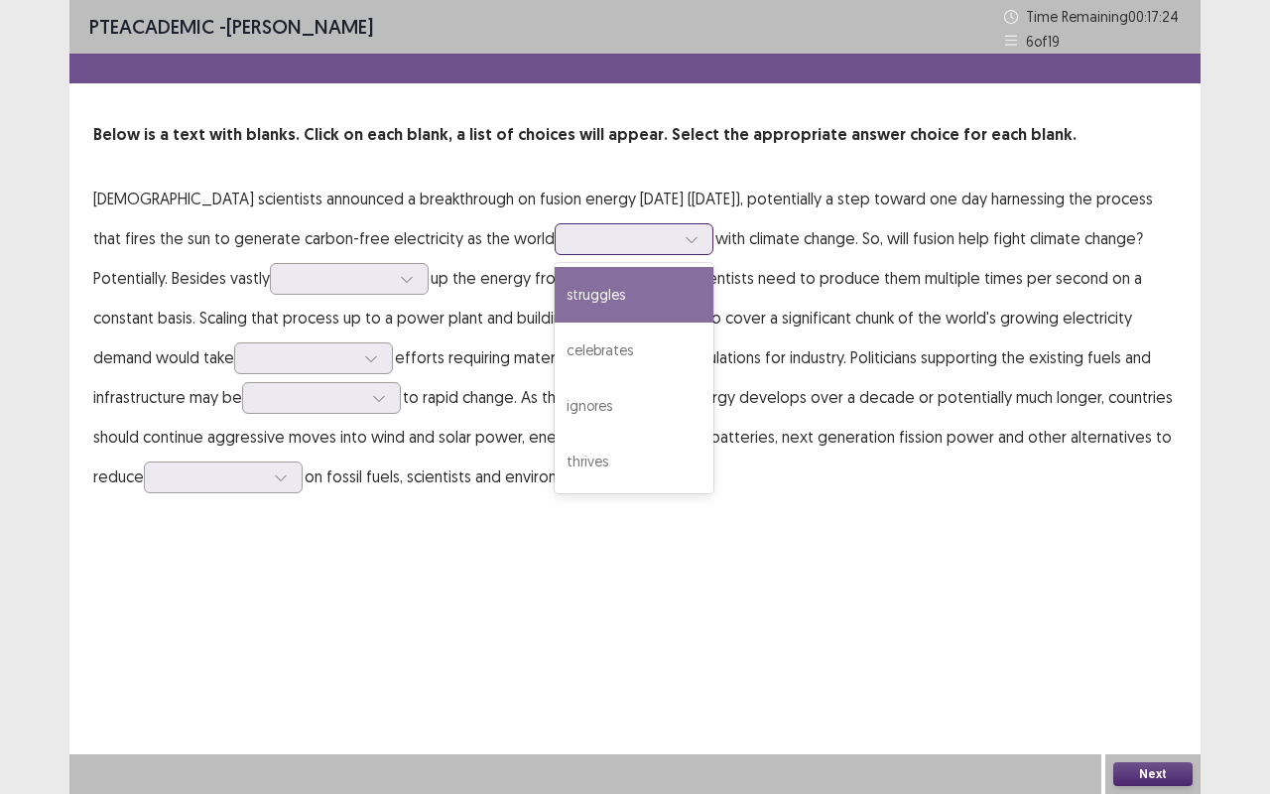
click at [572, 242] on div at bounding box center [623, 238] width 103 height 19
click at [555, 284] on div "struggles" at bounding box center [634, 295] width 159 height 56
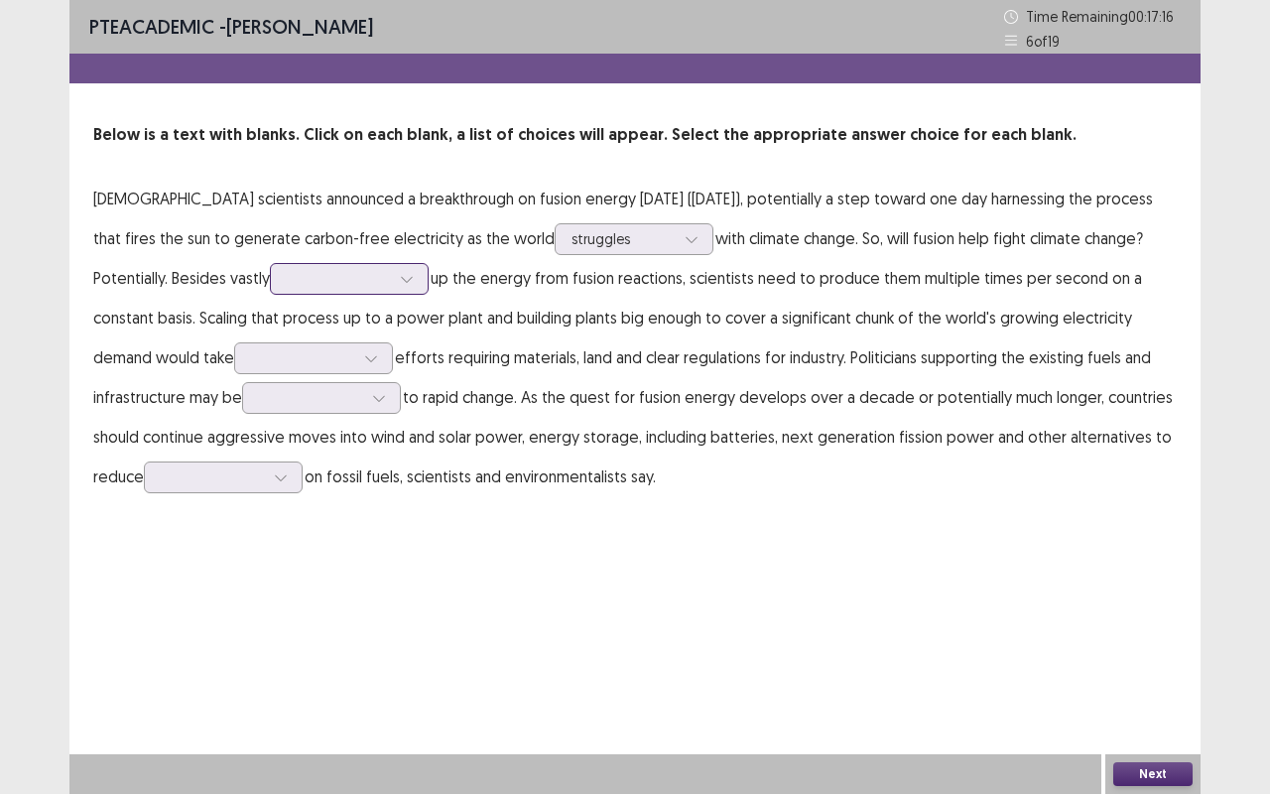
click at [285, 274] on div at bounding box center [338, 278] width 107 height 23
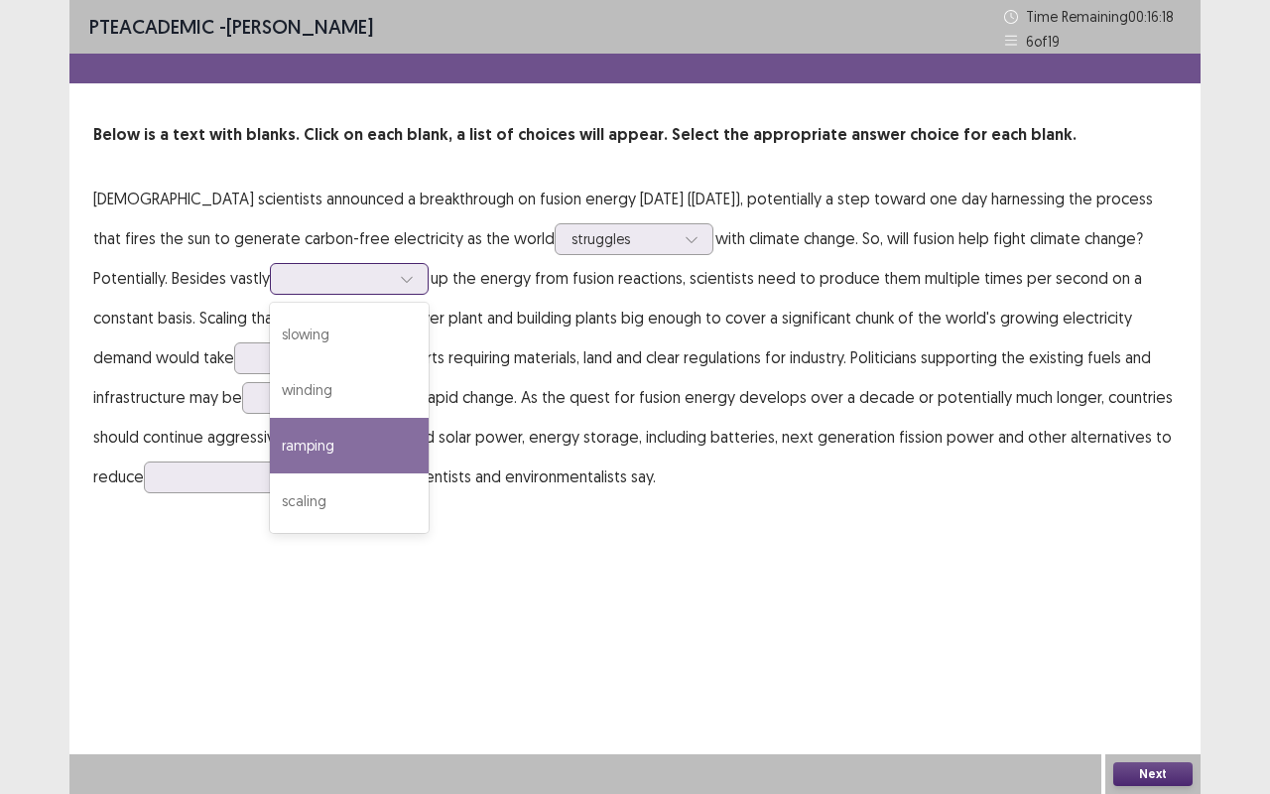
click at [270, 443] on div "ramping" at bounding box center [349, 446] width 159 height 56
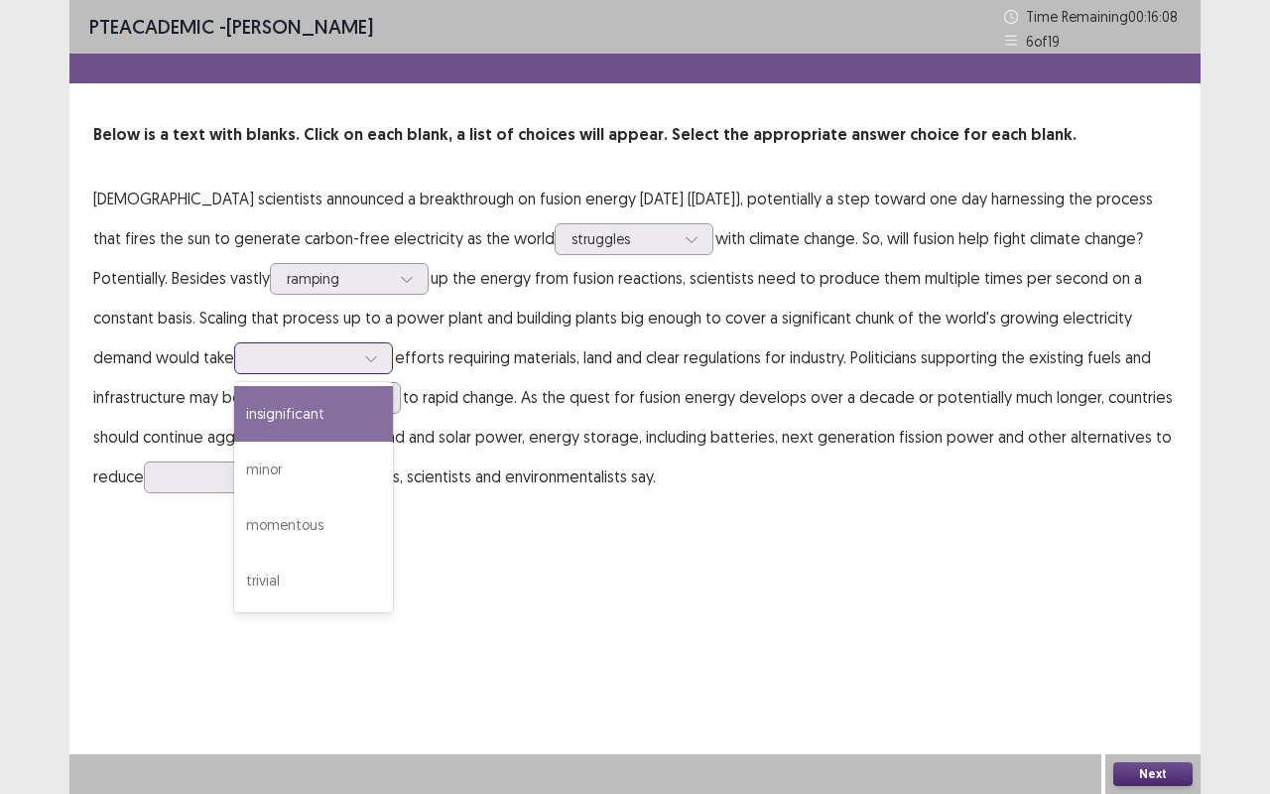
click at [364, 355] on icon at bounding box center [371, 358] width 14 height 14
click at [234, 524] on div "momentous" at bounding box center [313, 525] width 159 height 56
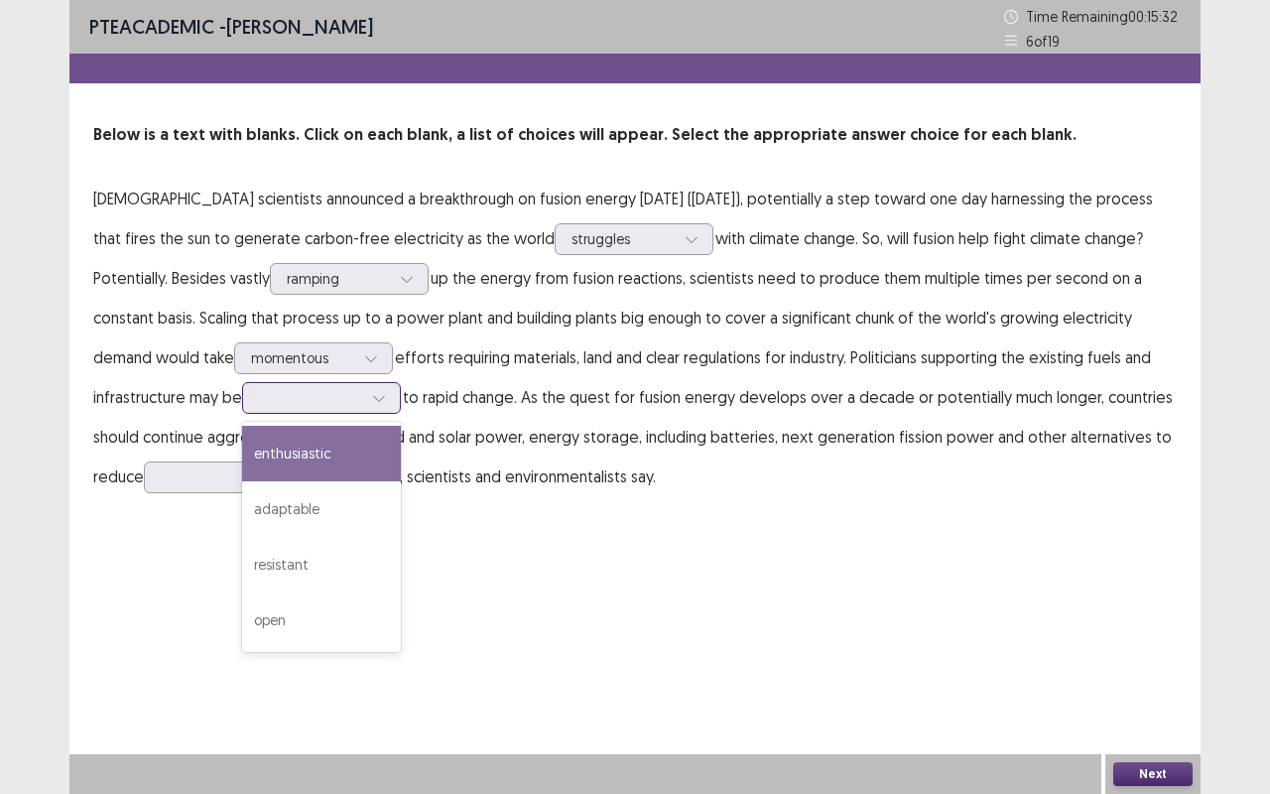
click at [242, 564] on div "resistant" at bounding box center [321, 565] width 159 height 56
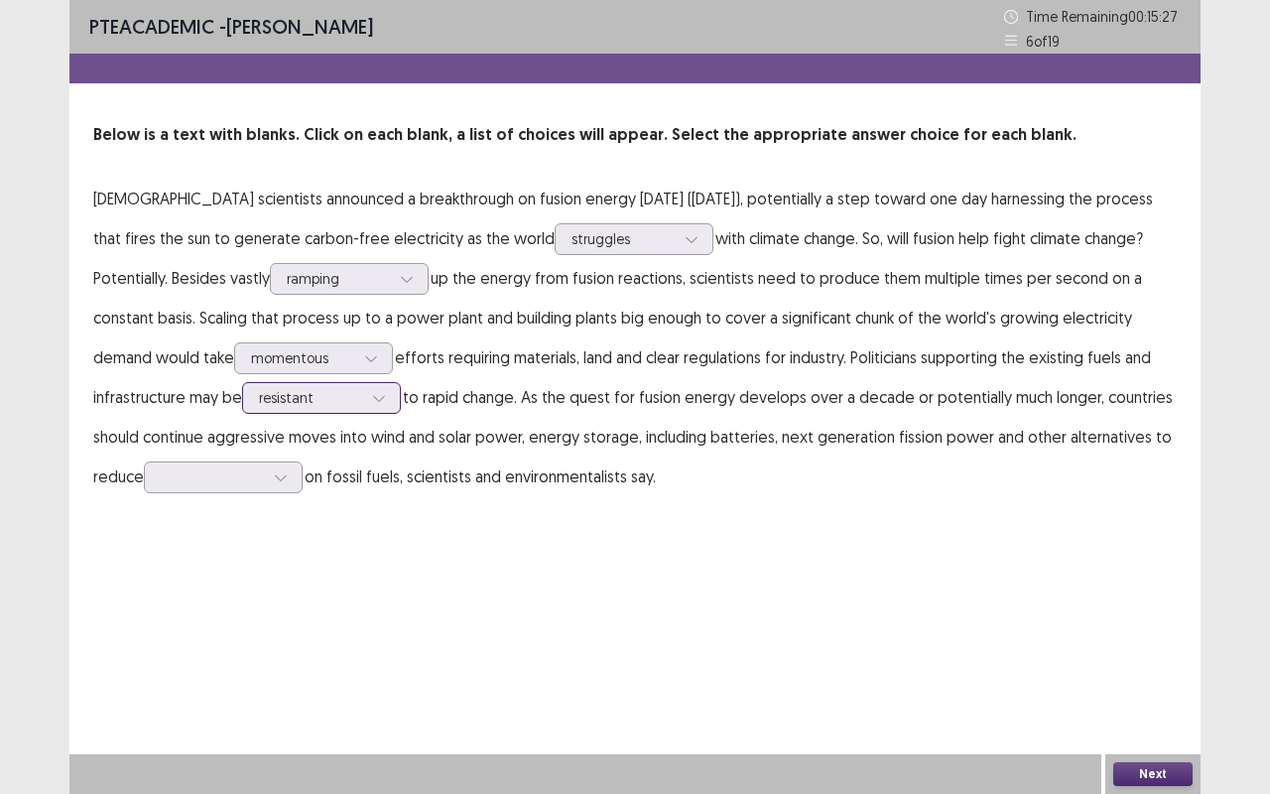
click at [259, 403] on input "text" at bounding box center [261, 397] width 4 height 15
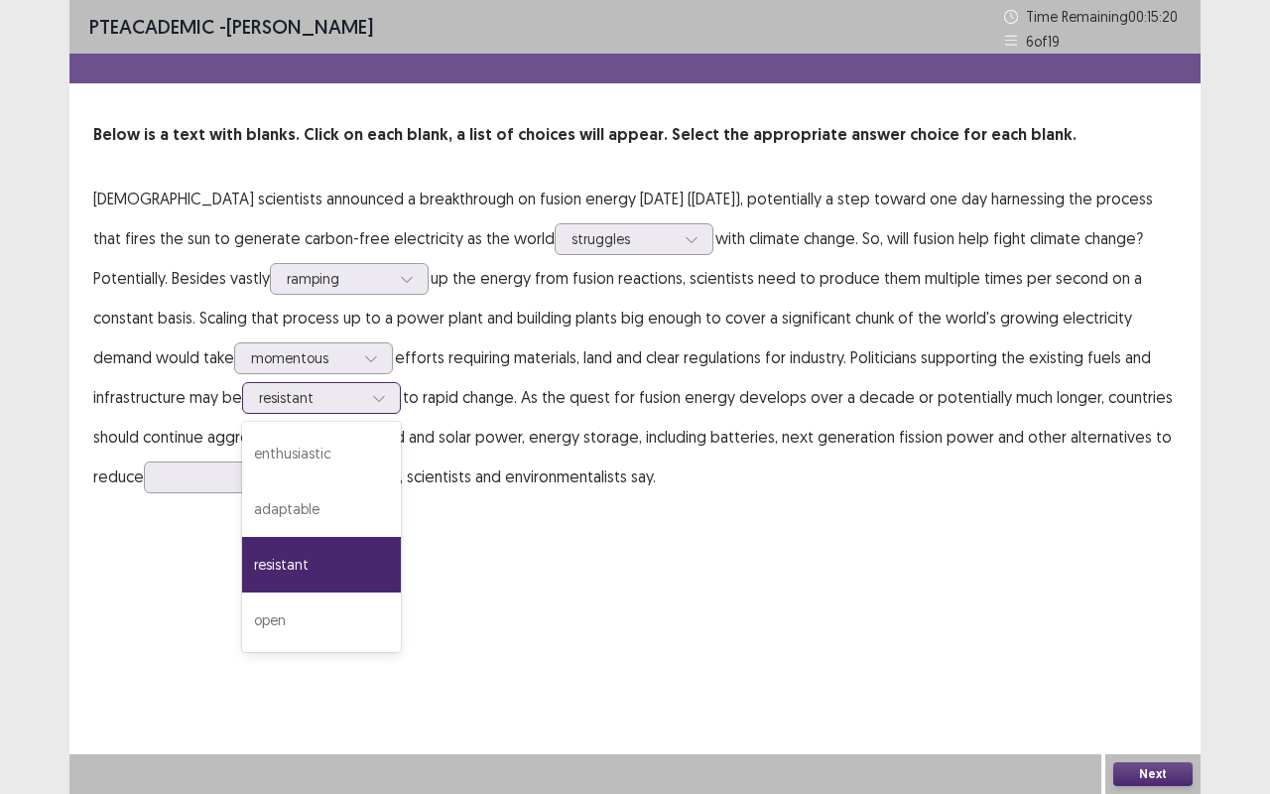
click at [242, 557] on div "resistant" at bounding box center [321, 565] width 159 height 56
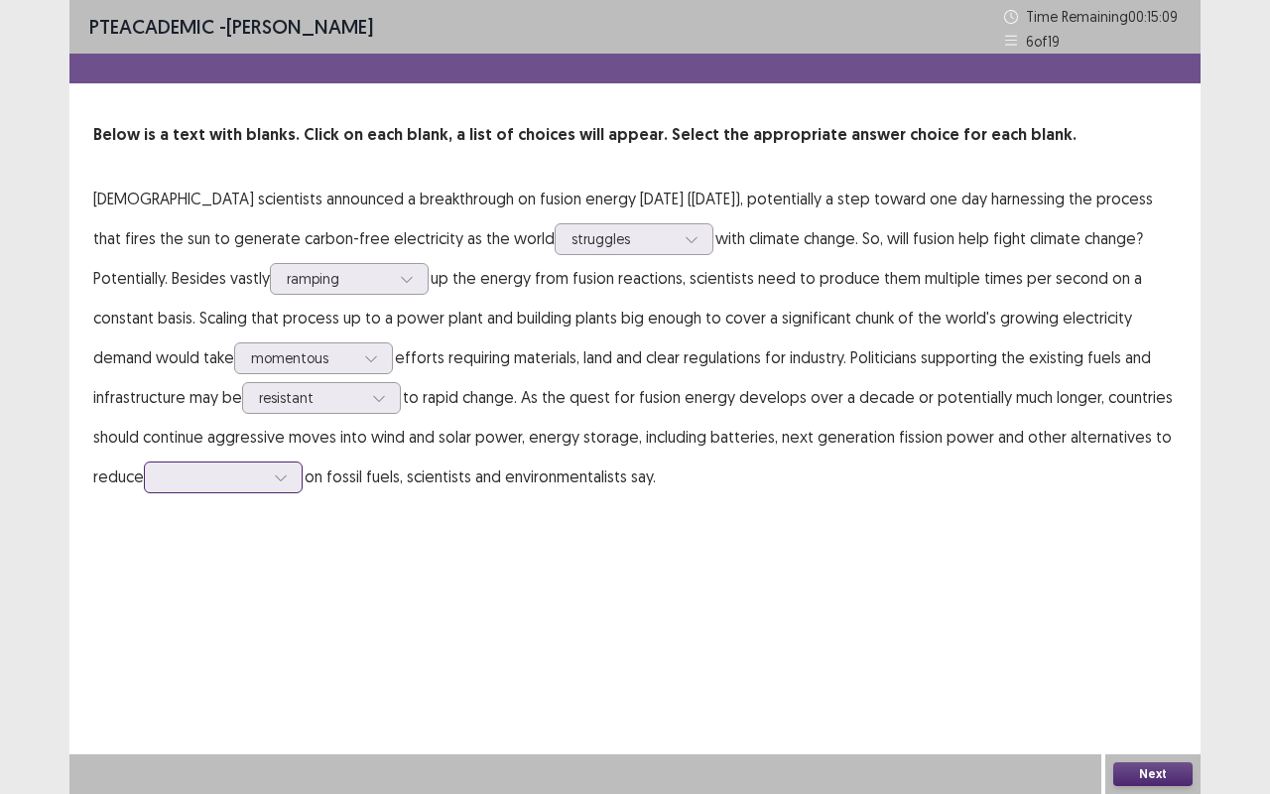
click at [161, 476] on input "text" at bounding box center [163, 476] width 4 height 15
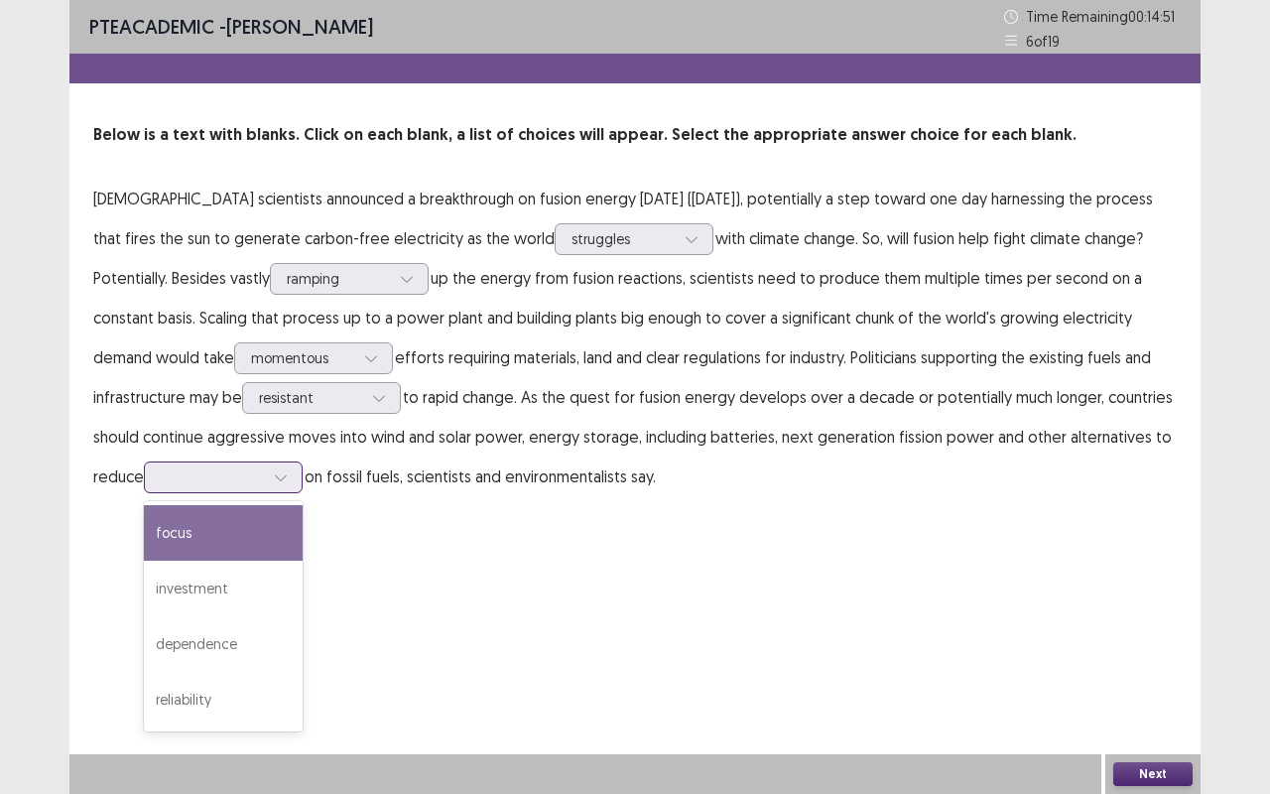
click at [144, 641] on div "dependence" at bounding box center [223, 644] width 159 height 56
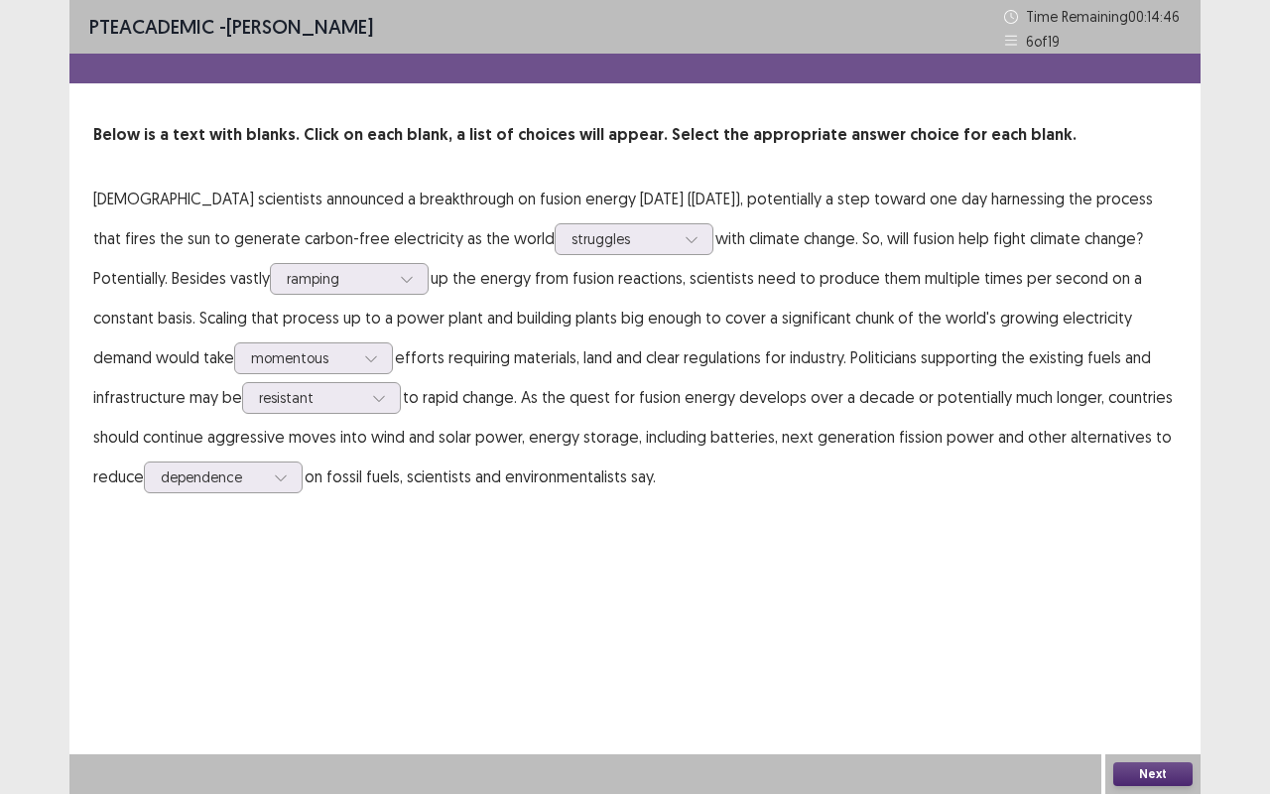
click at [1176, 659] on button "Next" at bounding box center [1153, 774] width 79 height 24
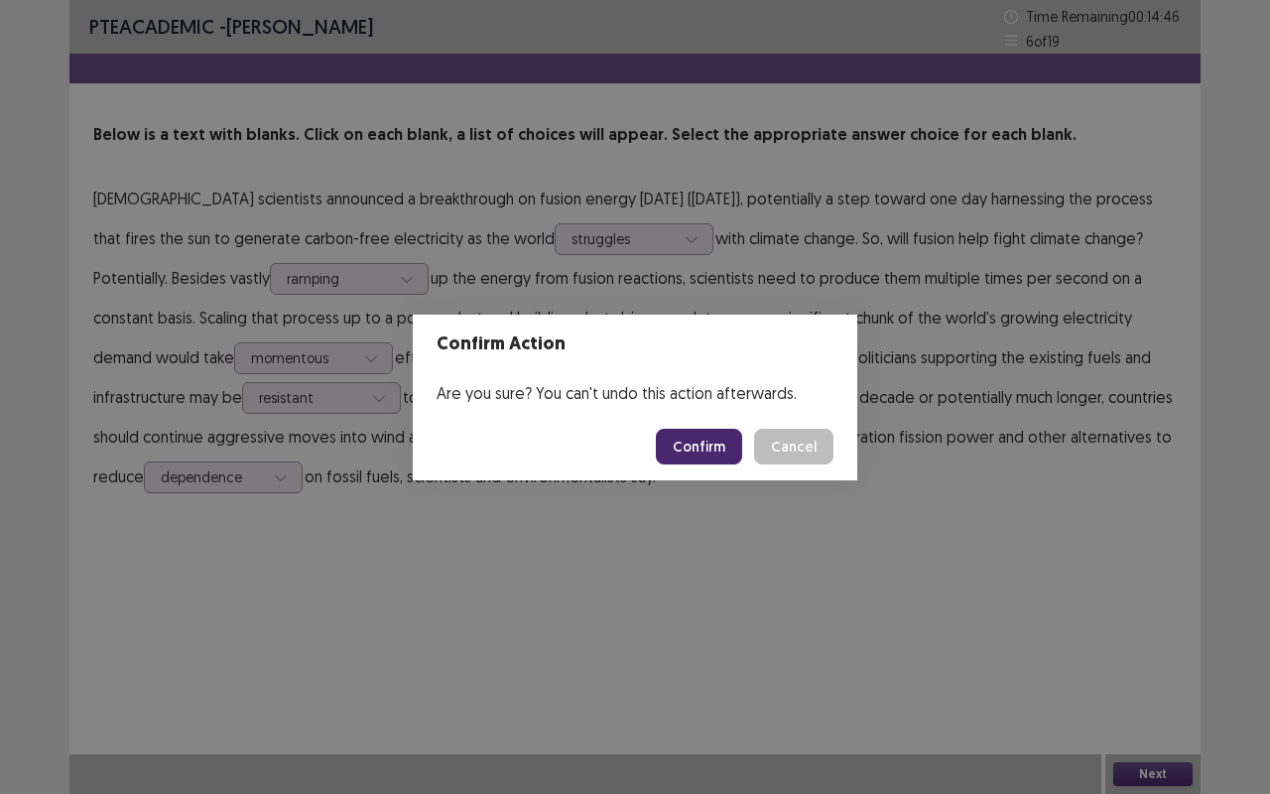
click at [723, 451] on button "Confirm" at bounding box center [699, 447] width 86 height 36
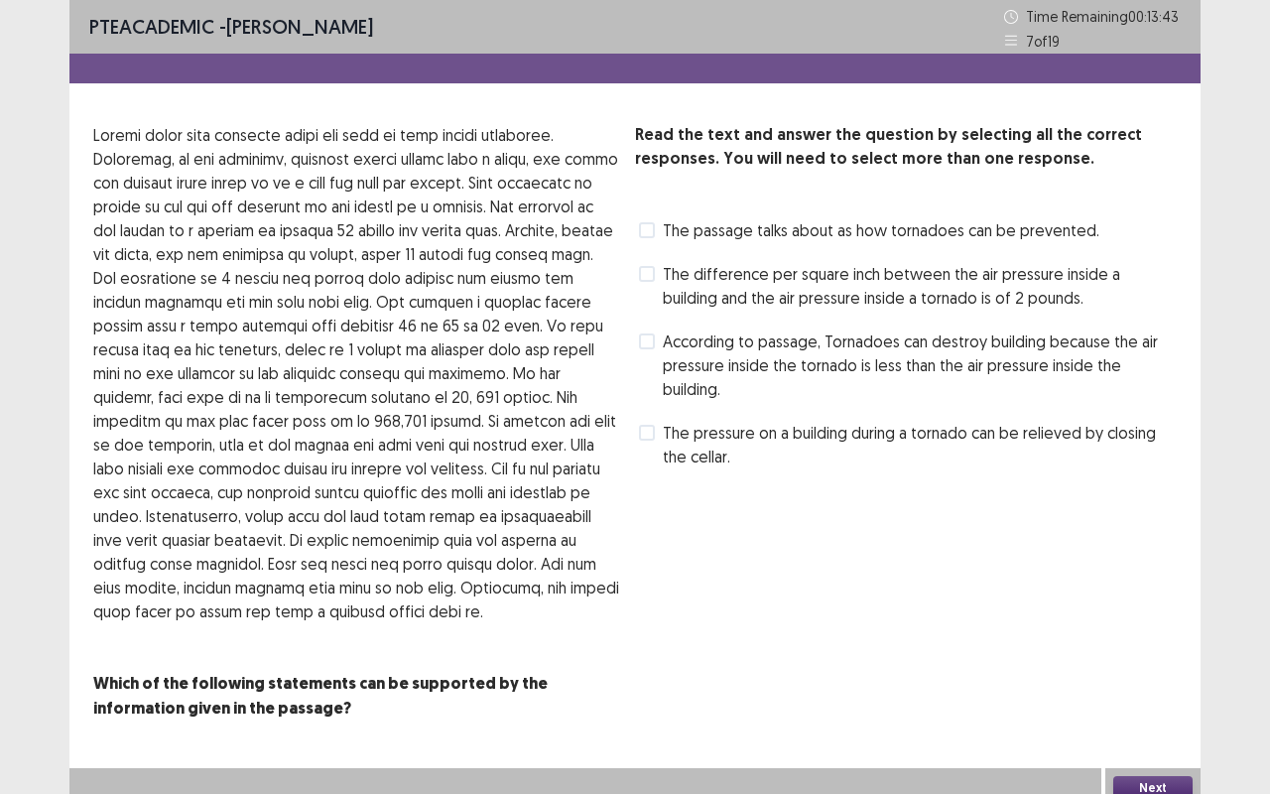
click at [668, 356] on span "According to passage, Tornadoes can destroy building because the air pressure i…" at bounding box center [920, 364] width 514 height 71
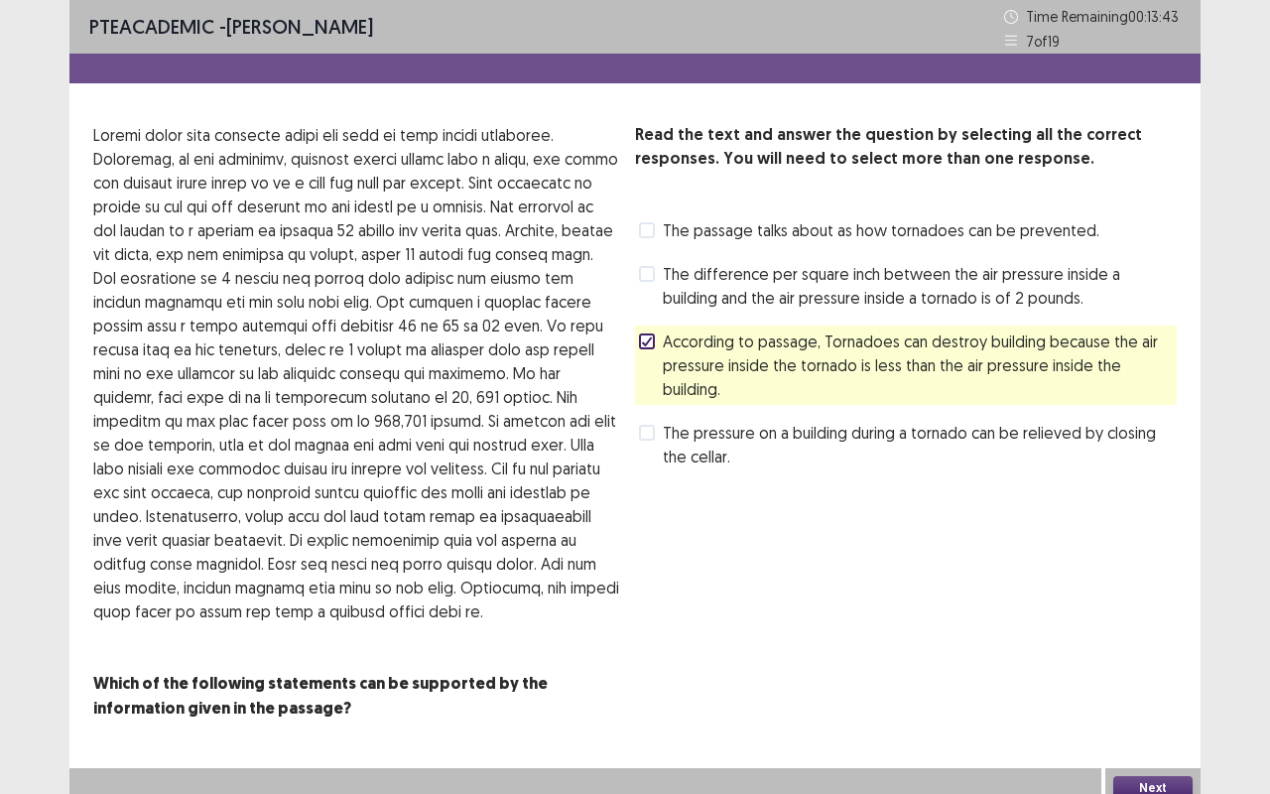
click at [1177, 659] on button "Next" at bounding box center [1153, 788] width 79 height 24
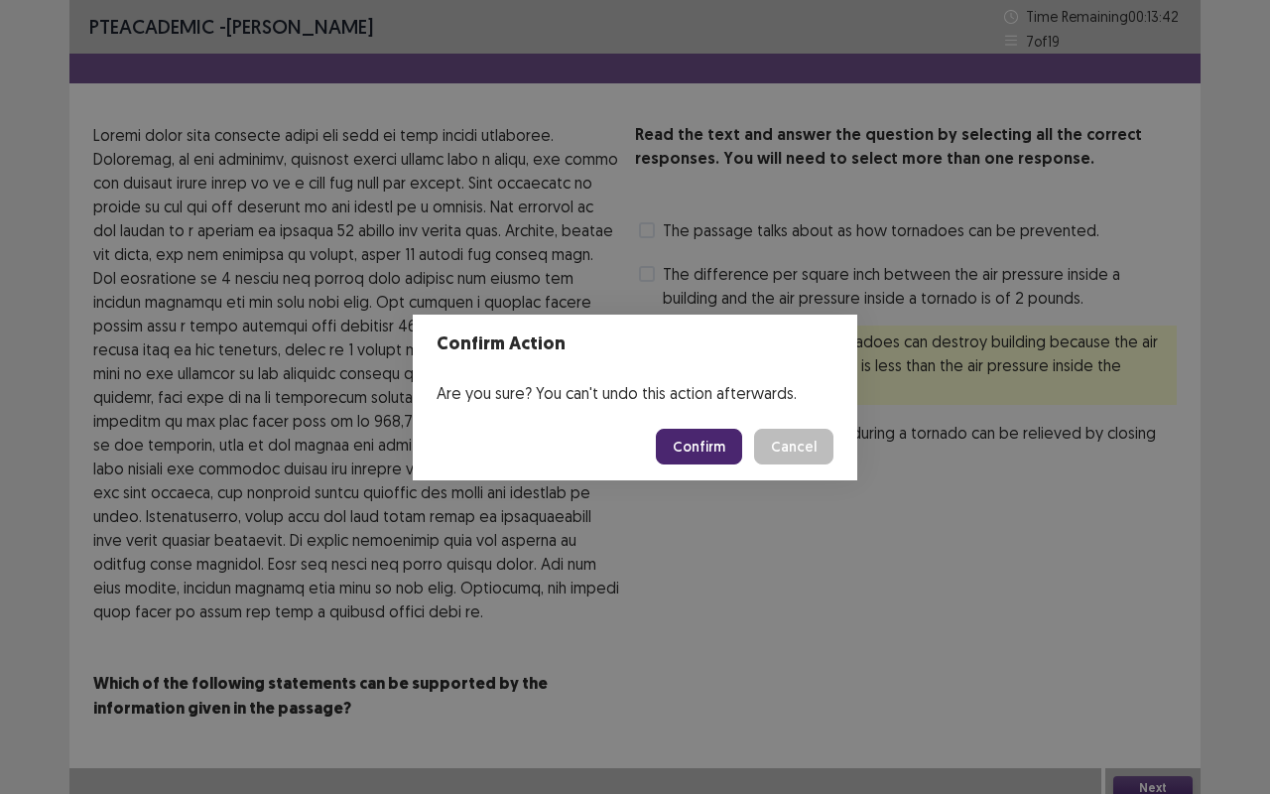
click at [687, 435] on button "Confirm" at bounding box center [699, 447] width 86 height 36
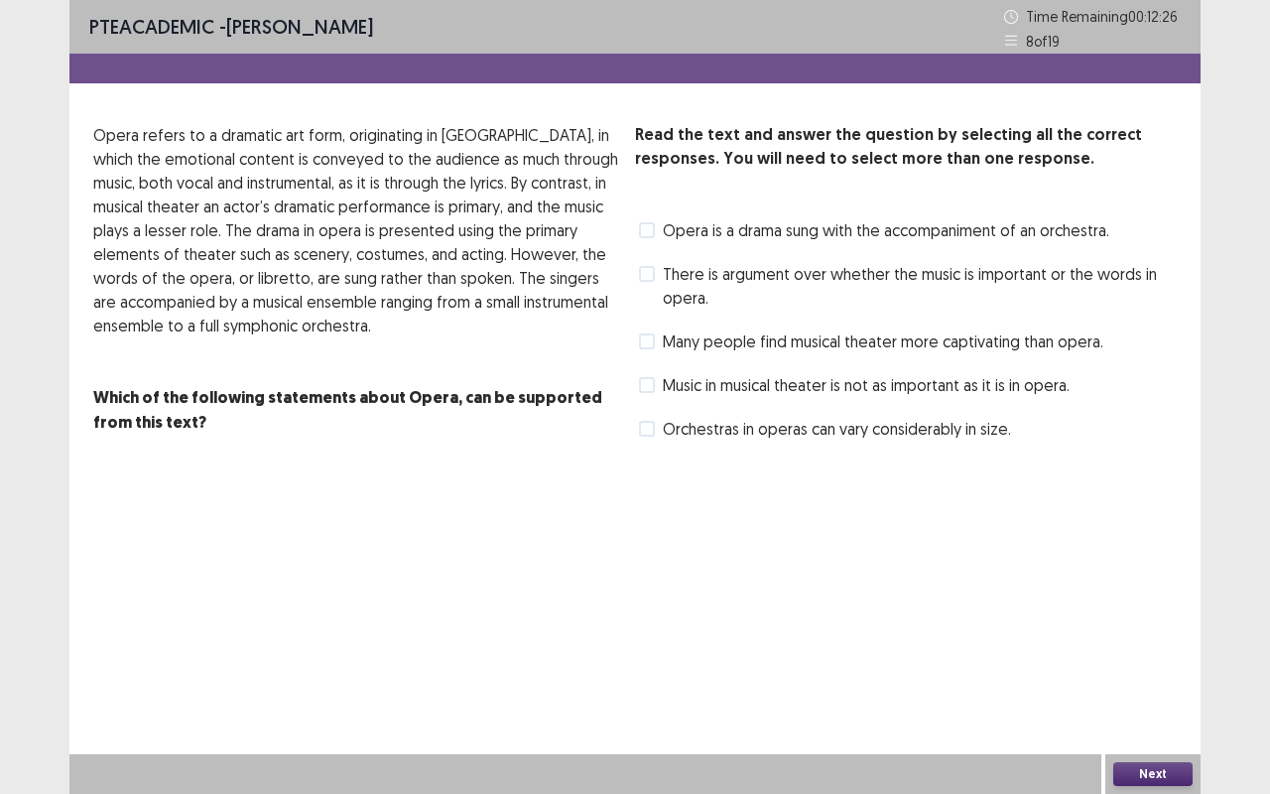
click at [647, 274] on span at bounding box center [647, 274] width 16 height 16
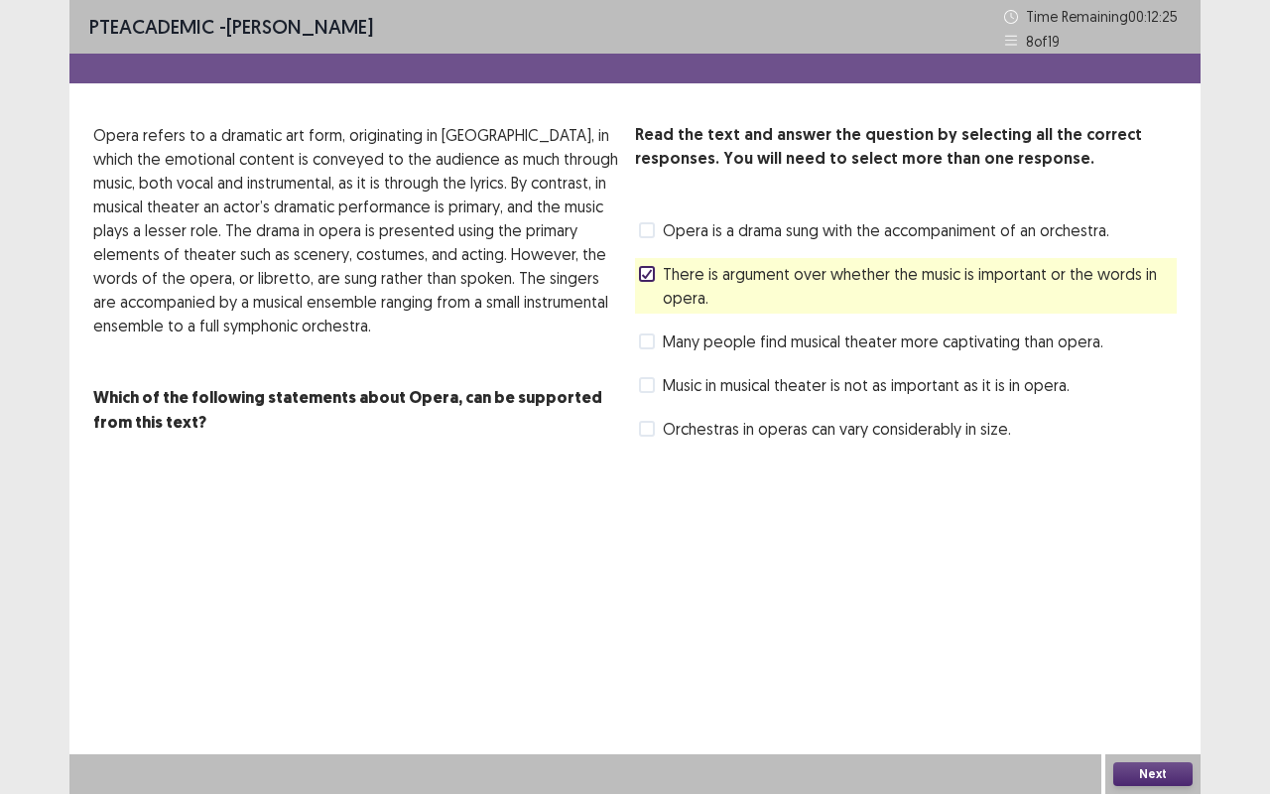
click at [1137, 659] on button "Next" at bounding box center [1153, 774] width 79 height 24
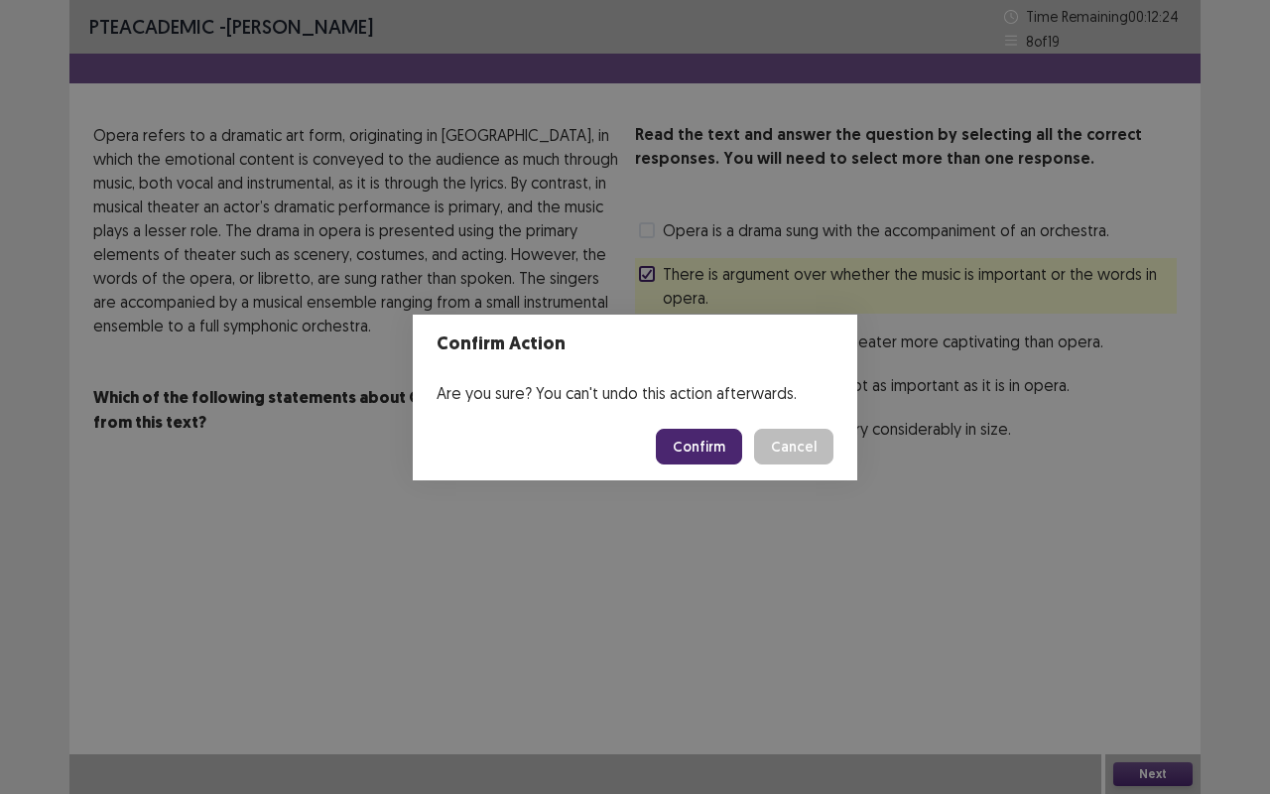
click at [691, 447] on button "Confirm" at bounding box center [699, 447] width 86 height 36
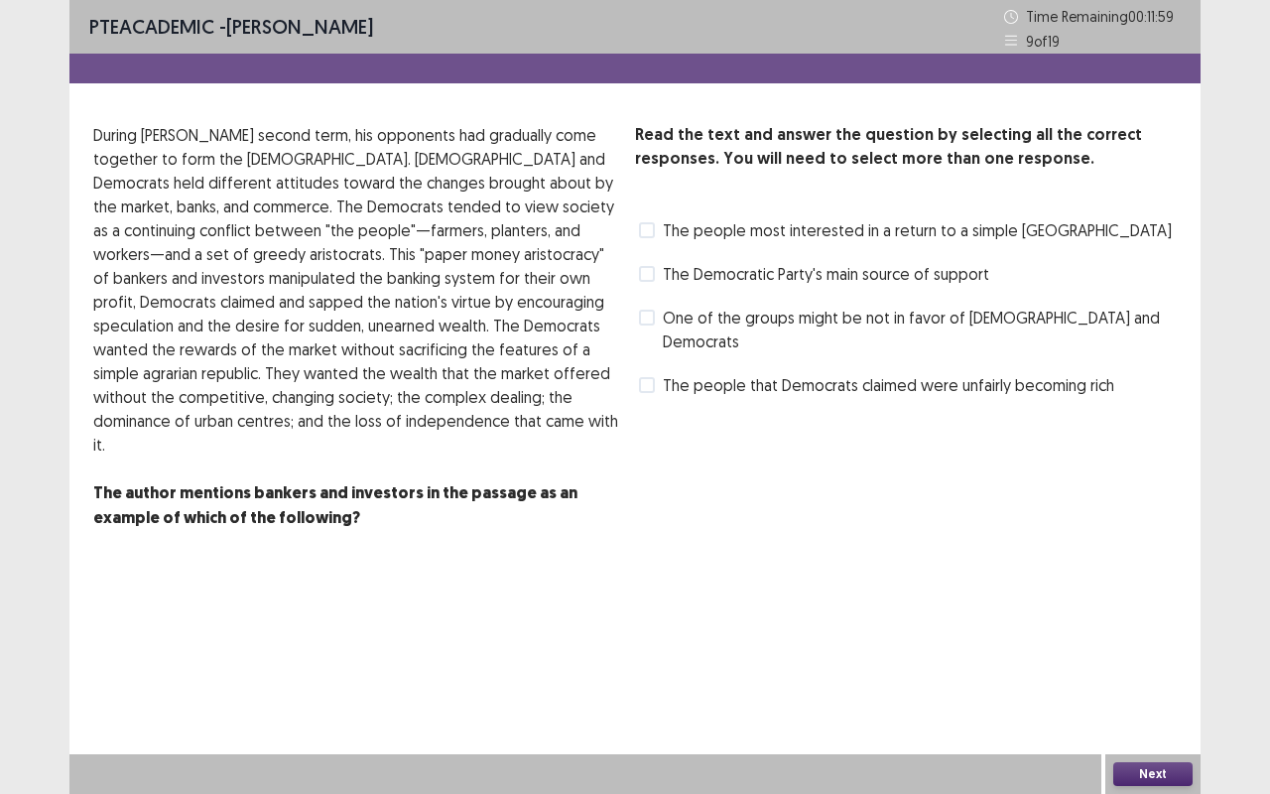
click at [653, 377] on span at bounding box center [647, 385] width 16 height 16
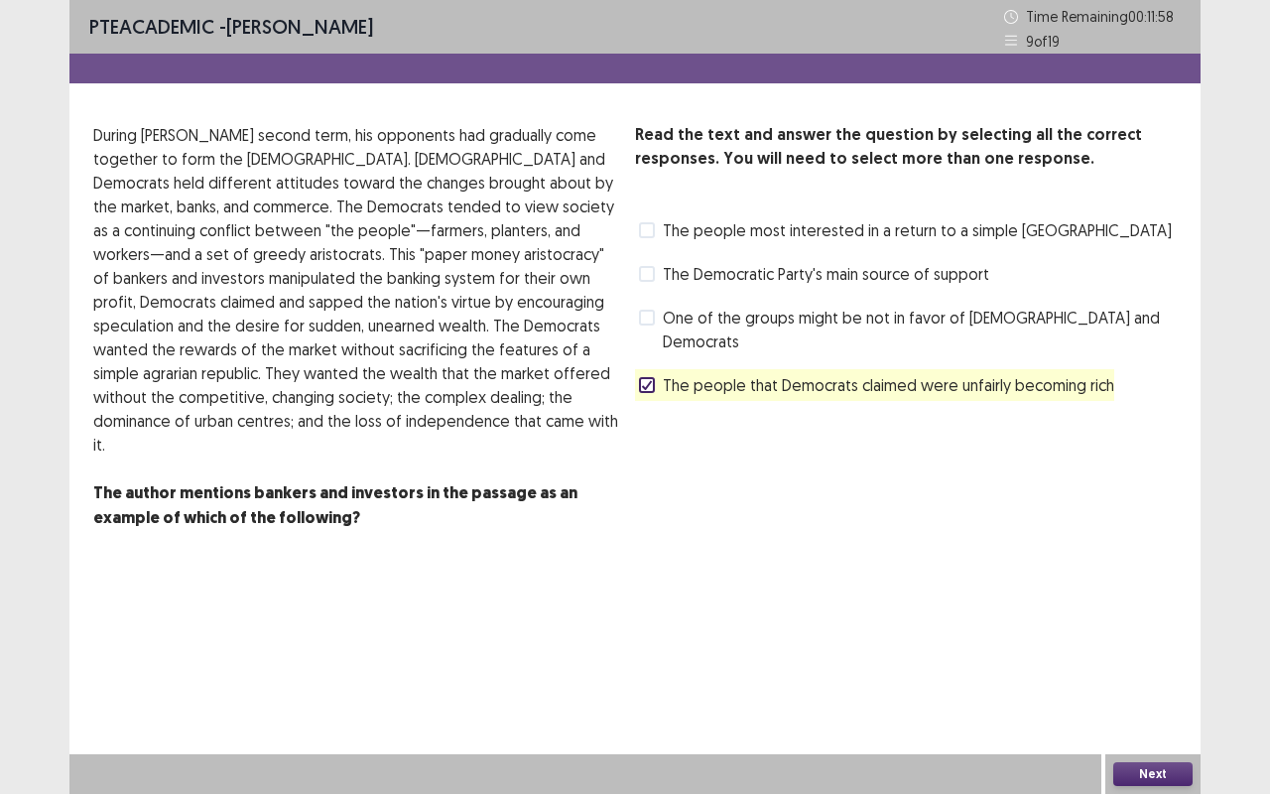
click at [1167, 659] on button "Next" at bounding box center [1153, 774] width 79 height 24
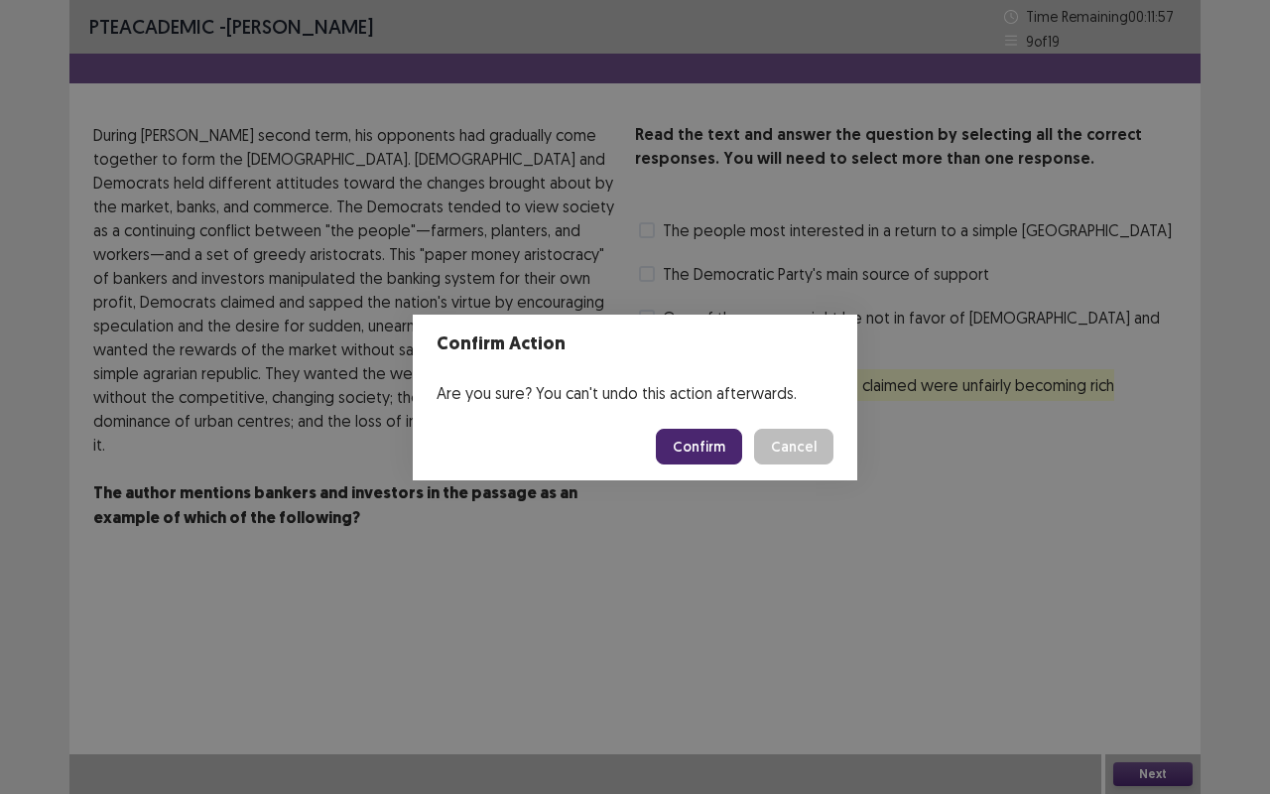
click at [715, 445] on button "Confirm" at bounding box center [699, 447] width 86 height 36
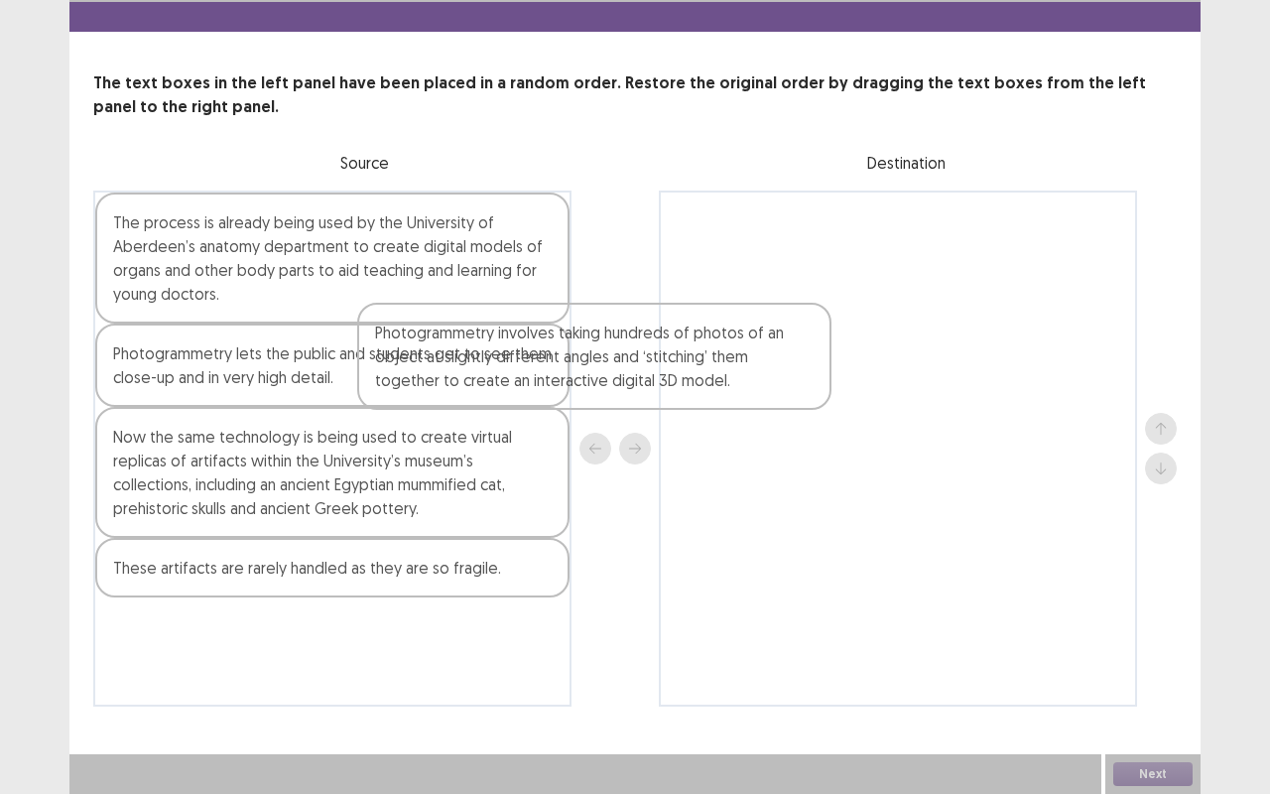
scroll to position [51, 0]
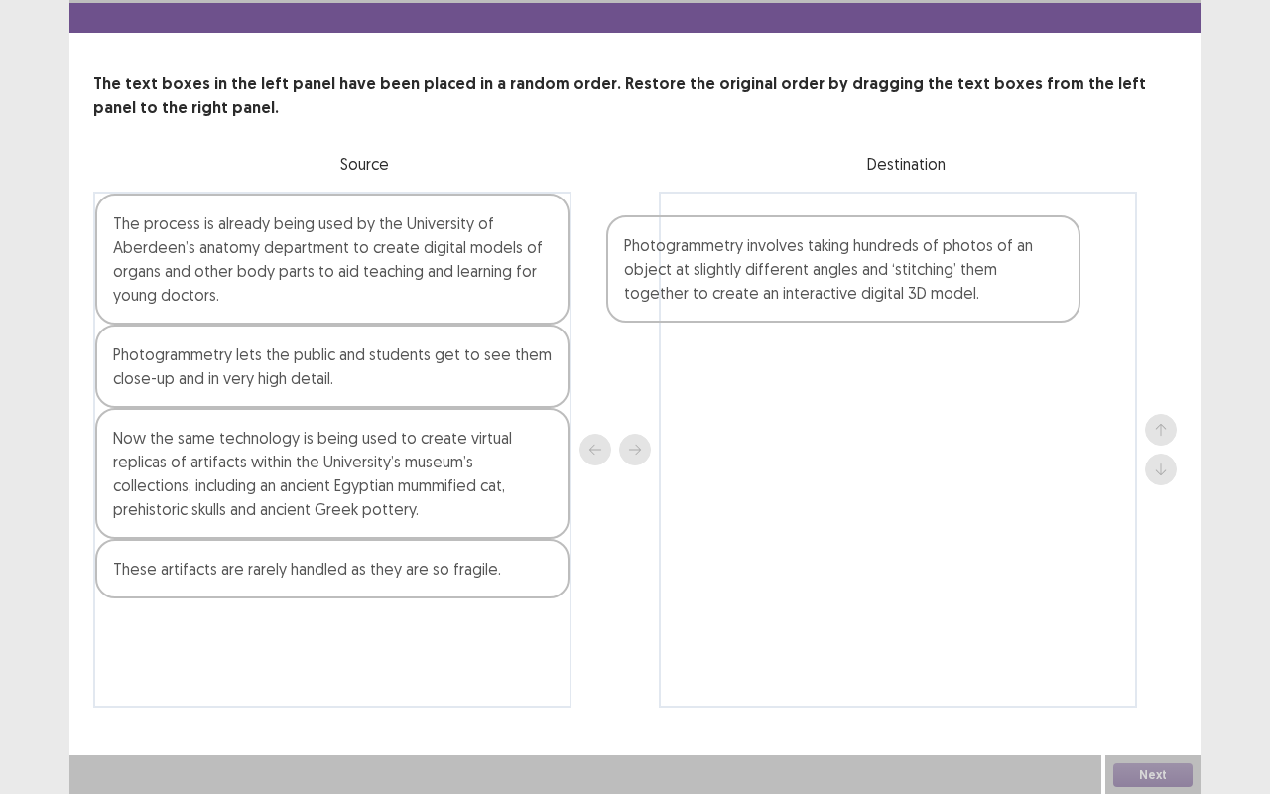
drag, startPoint x: 220, startPoint y: 195, endPoint x: 738, endPoint y: 219, distance: 518.7
click at [738, 219] on div "Photogrammetry involves taking hundreds of photos of an object at slightly diff…" at bounding box center [635, 450] width 1084 height 516
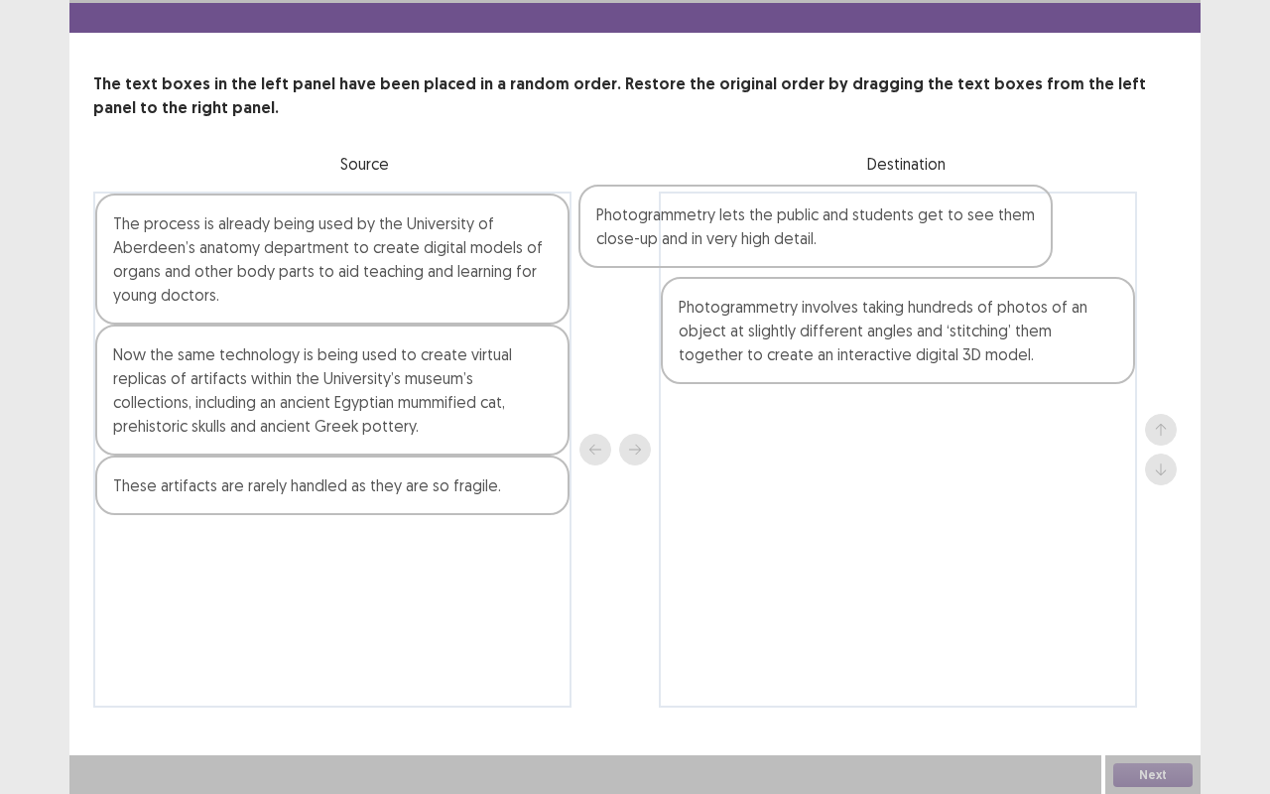
drag, startPoint x: 475, startPoint y: 363, endPoint x: 967, endPoint y: 220, distance: 511.6
click at [967, 220] on div "The process is already being used by the University of Aberdeen’s anatomy depar…" at bounding box center [635, 450] width 1084 height 516
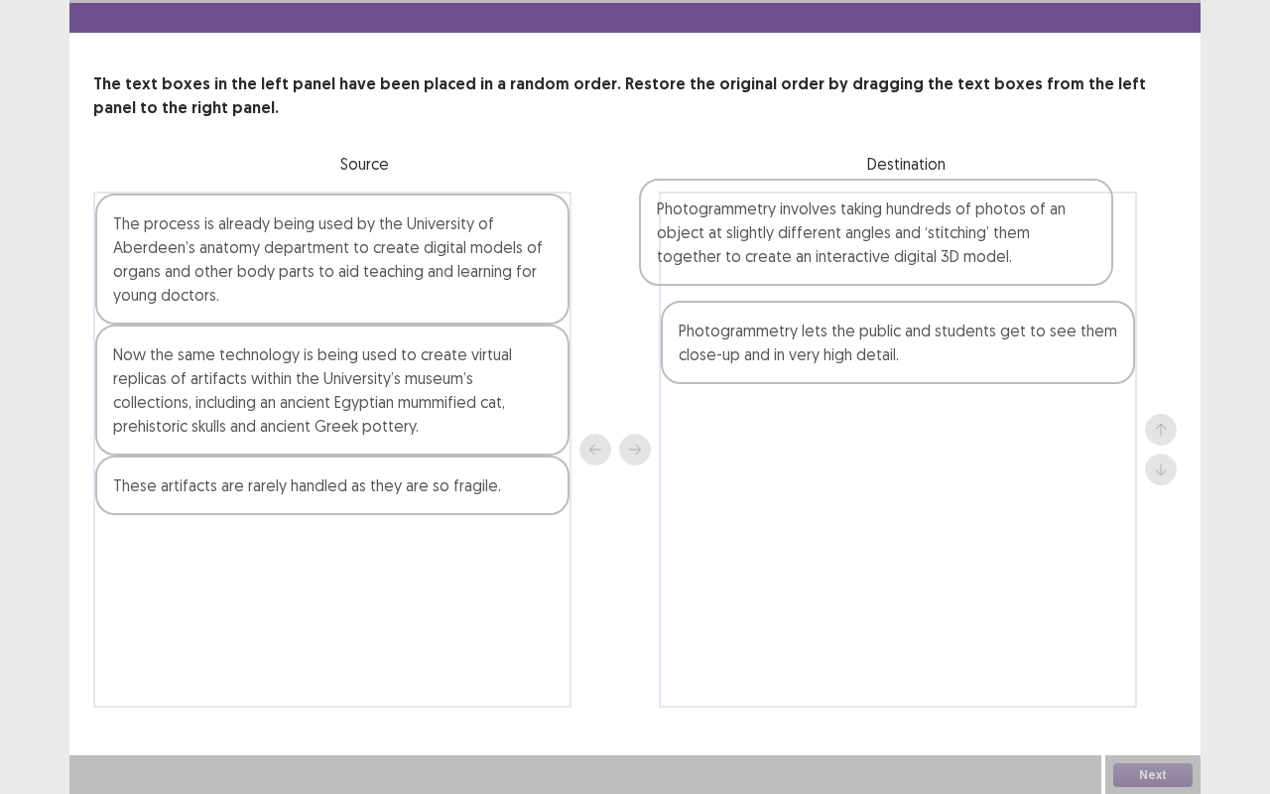
drag, startPoint x: 822, startPoint y: 339, endPoint x: 795, endPoint y: 228, distance: 114.3
click at [795, 228] on div "Photogrammetry lets the public and students get to see them close-up and in ver…" at bounding box center [898, 450] width 478 height 516
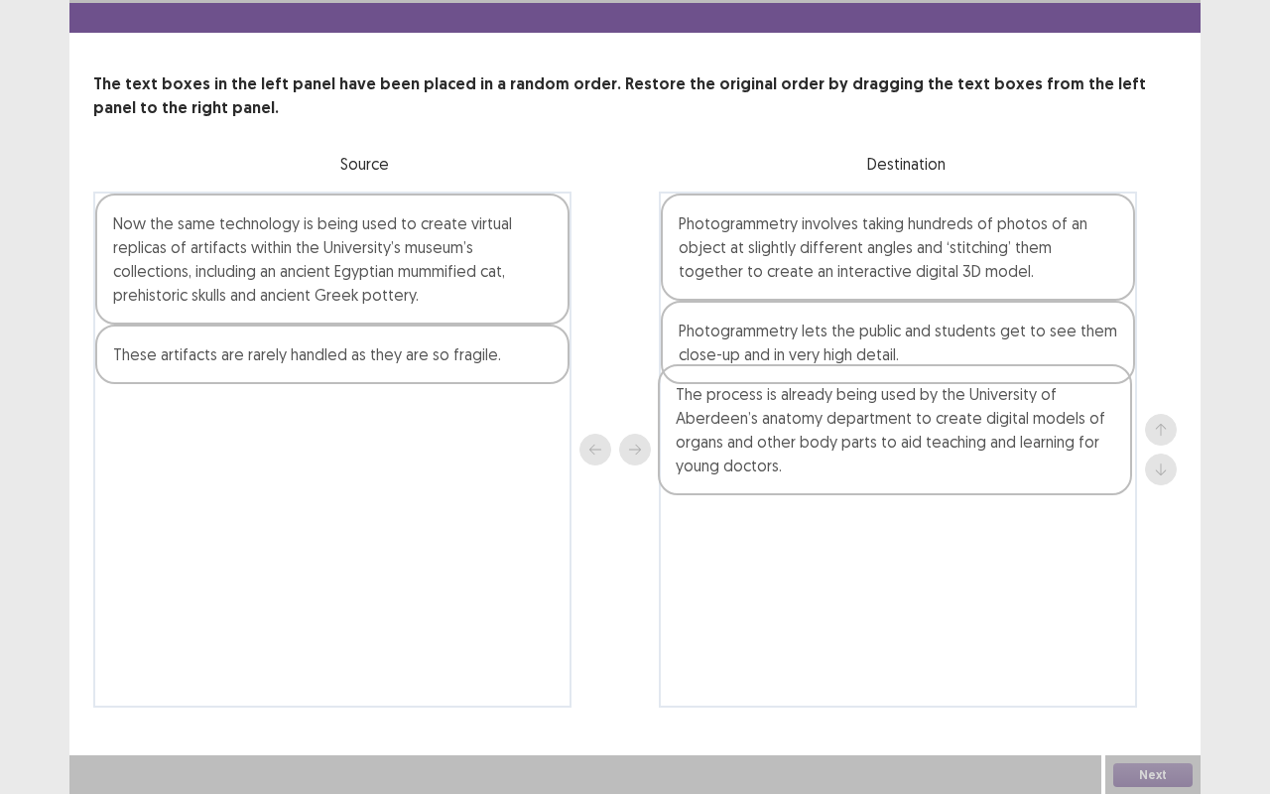
drag, startPoint x: 362, startPoint y: 235, endPoint x: 936, endPoint y: 415, distance: 601.1
click at [936, 415] on div "The process is already being used by the University of Aberdeen’s anatomy depar…" at bounding box center [635, 450] width 1084 height 516
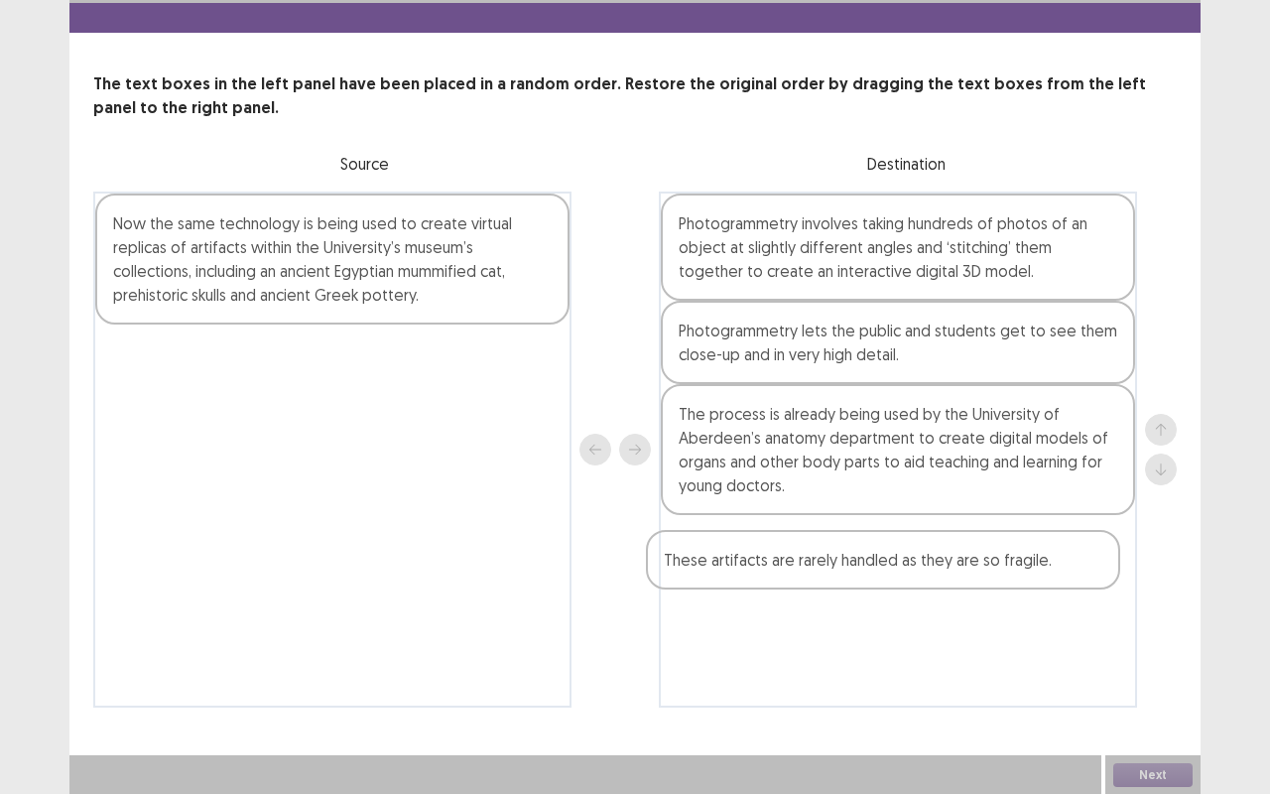
drag, startPoint x: 232, startPoint y: 361, endPoint x: 804, endPoint y: 562, distance: 605.8
click at [804, 562] on div "Now the same technology is being used to create virtual replicas of artifacts w…" at bounding box center [635, 450] width 1084 height 516
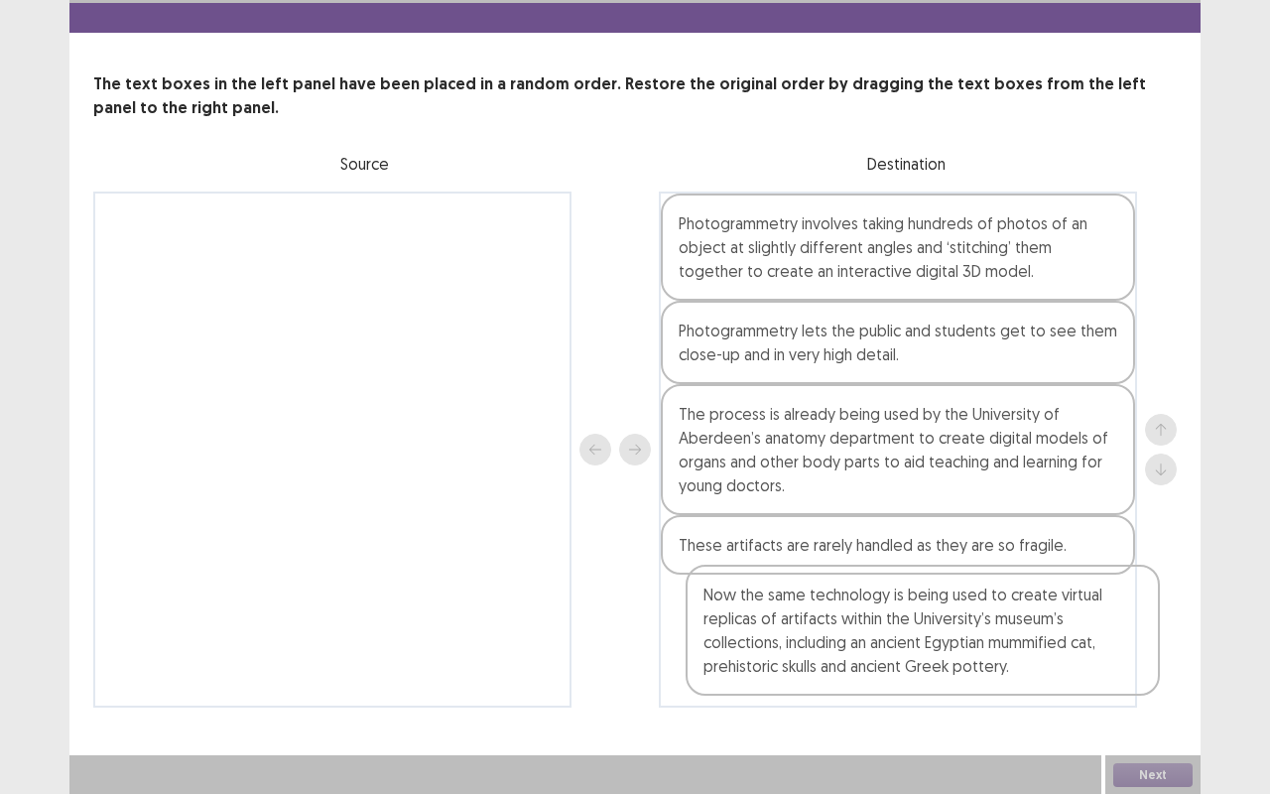
drag, startPoint x: 327, startPoint y: 287, endPoint x: 1003, endPoint y: 723, distance: 805.0
click at [1003, 659] on div "PTE academic - [PERSON_NAME] Time Remaining 00 : 10 : 24 10 of 19 The text boxe…" at bounding box center [634, 348] width 1131 height 798
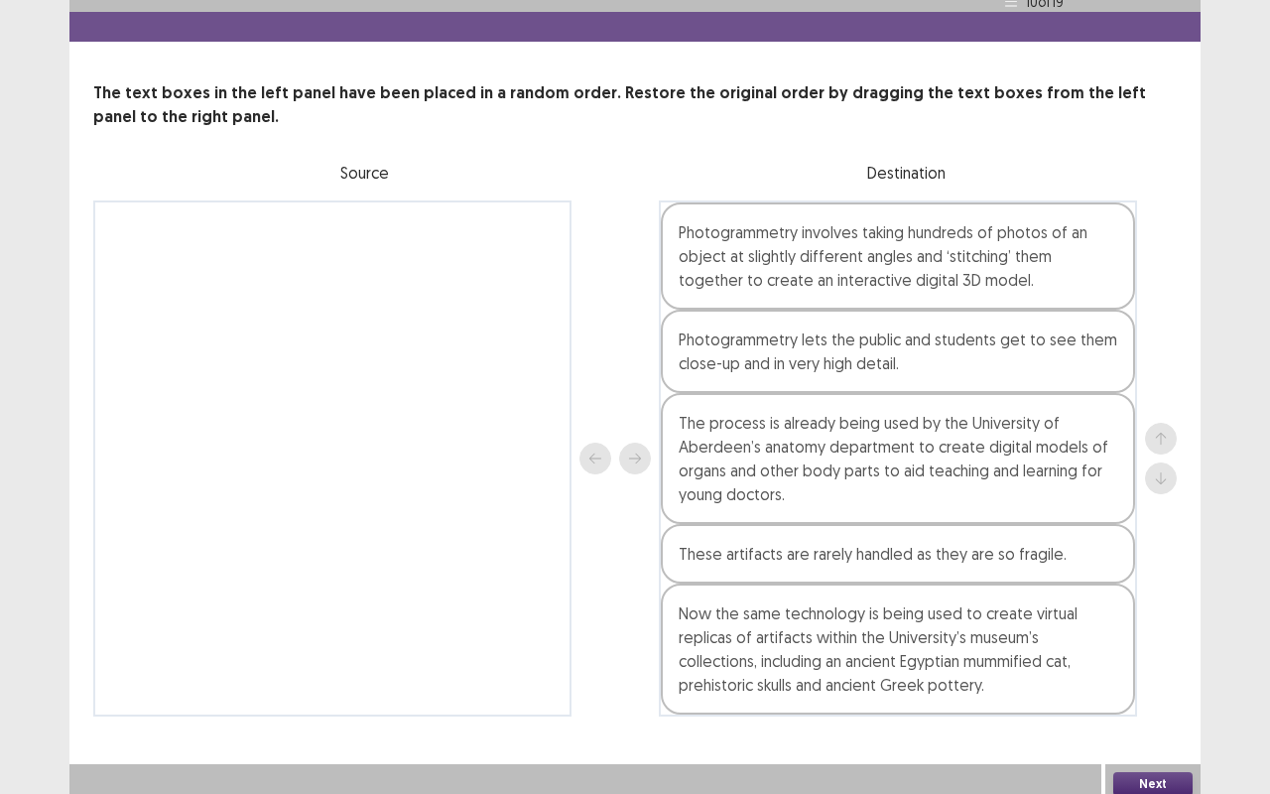
click at [1161, 659] on button "Next" at bounding box center [1153, 784] width 79 height 24
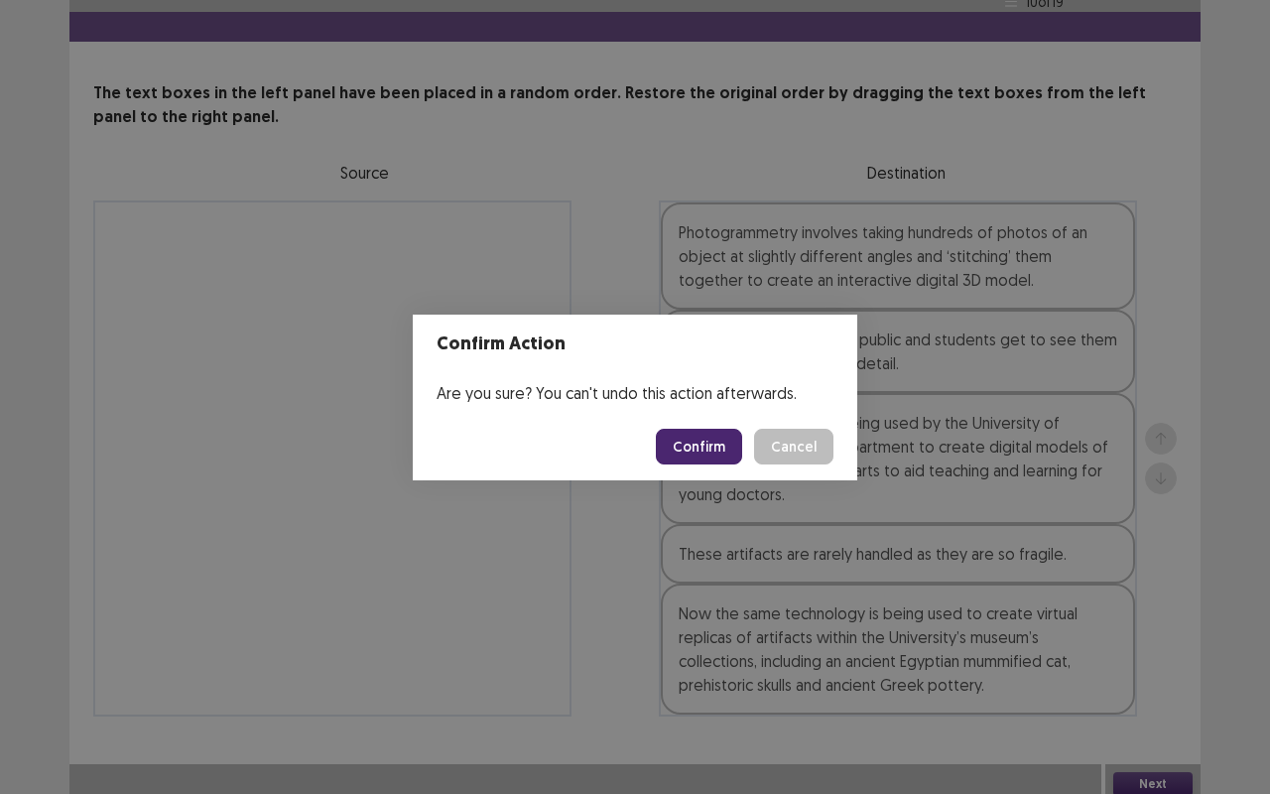
click at [707, 452] on button "Confirm" at bounding box center [699, 447] width 86 height 36
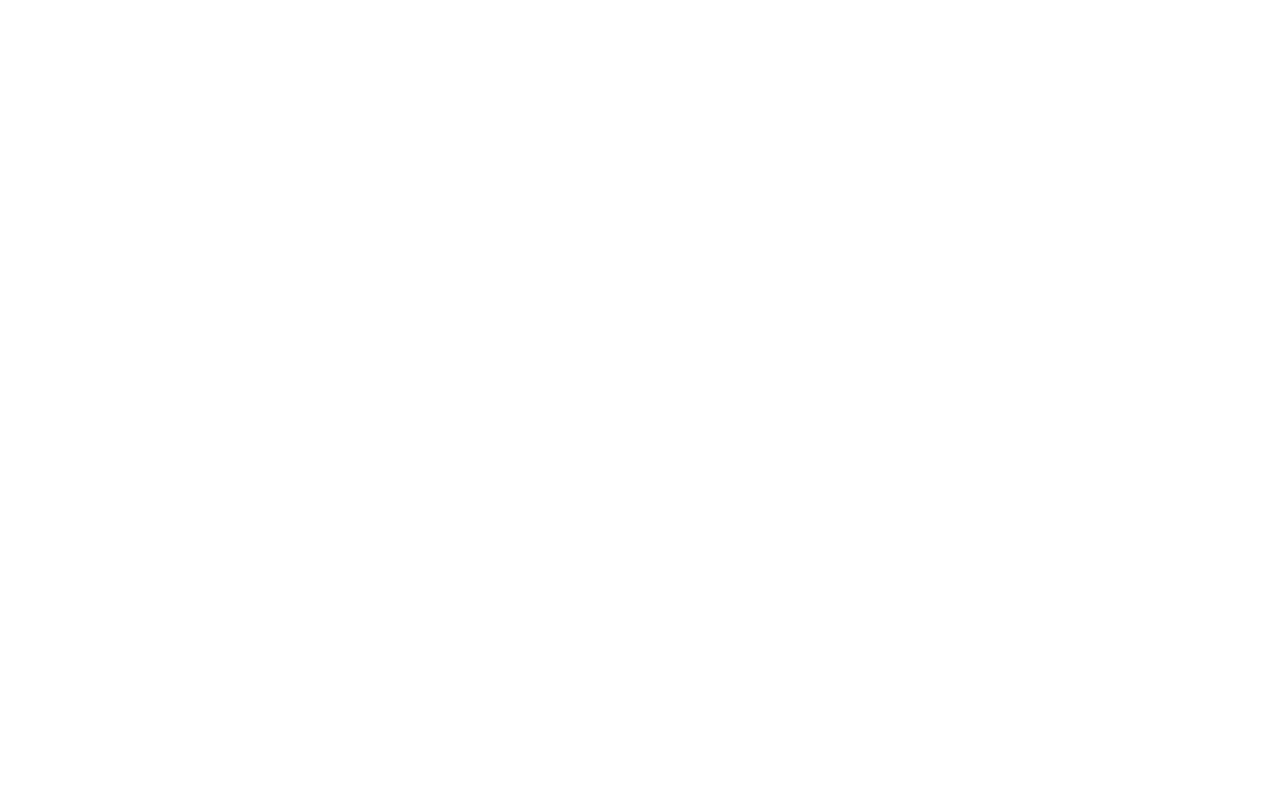
scroll to position [0, 0]
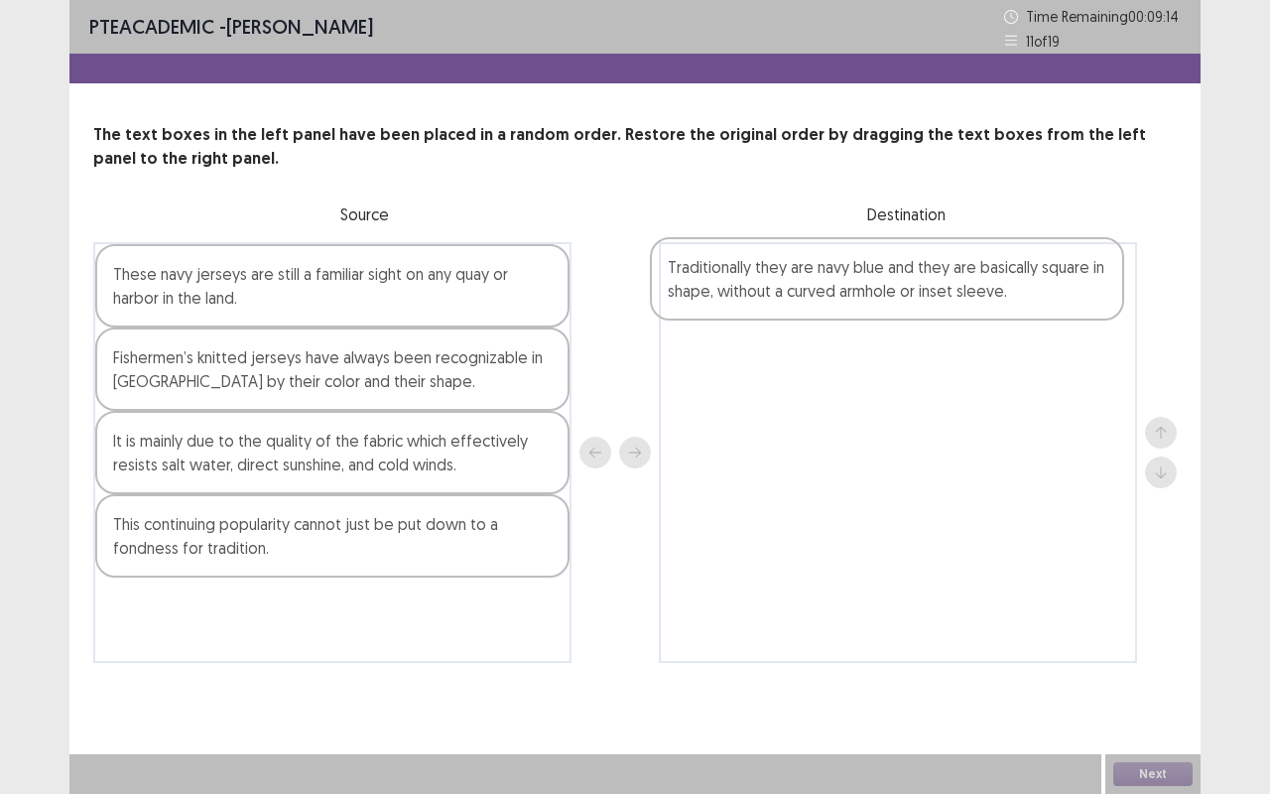
drag, startPoint x: 464, startPoint y: 469, endPoint x: 1051, endPoint y: 285, distance: 614.9
click at [1051, 285] on div "These navy jerseys are still a familiar sight on any quay or harbor in the land…" at bounding box center [635, 452] width 1084 height 421
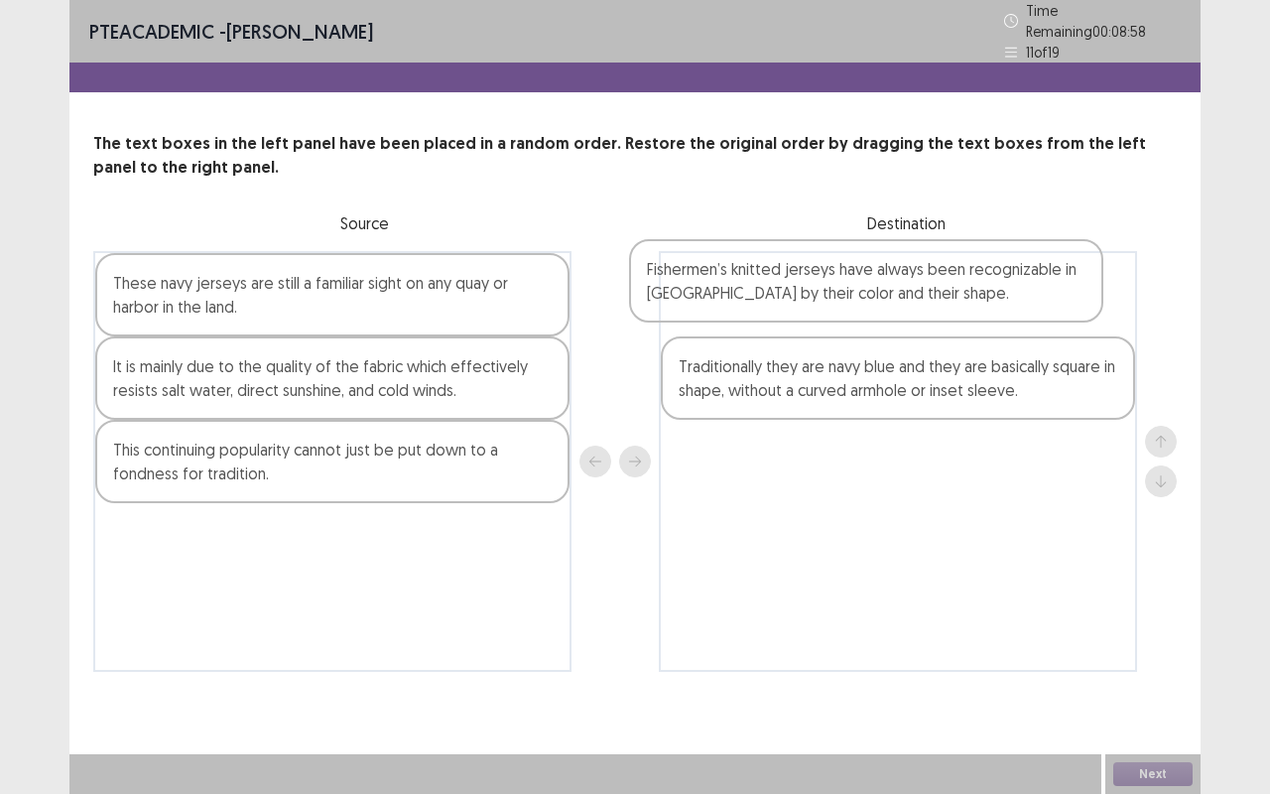
drag, startPoint x: 473, startPoint y: 371, endPoint x: 1012, endPoint y: 280, distance: 546.6
click at [1012, 280] on div "These navy jerseys are still a familiar sight on any quay or harbor in the land…" at bounding box center [635, 461] width 1084 height 421
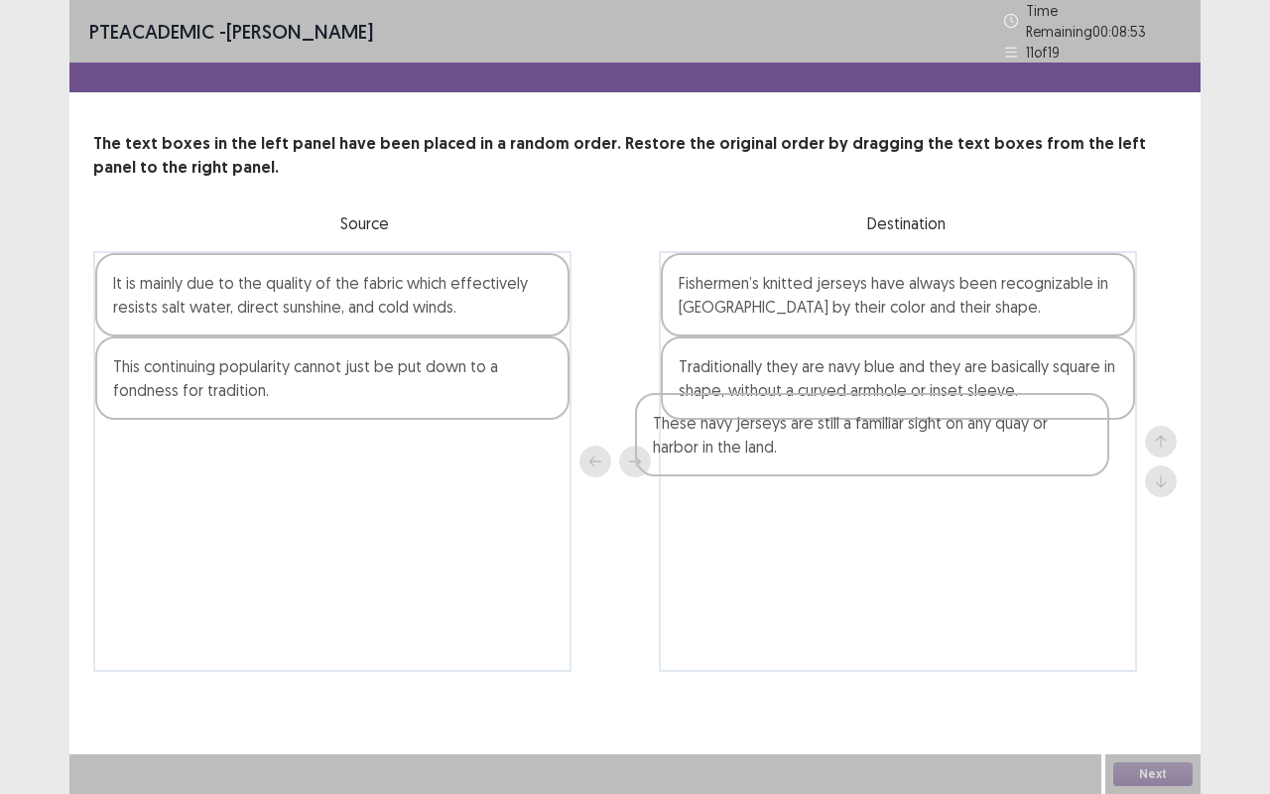
drag, startPoint x: 464, startPoint y: 300, endPoint x: 1012, endPoint y: 458, distance: 570.1
click at [1012, 458] on div "These navy jerseys are still a familiar sight on any quay or harbor in the land…" at bounding box center [635, 461] width 1084 height 421
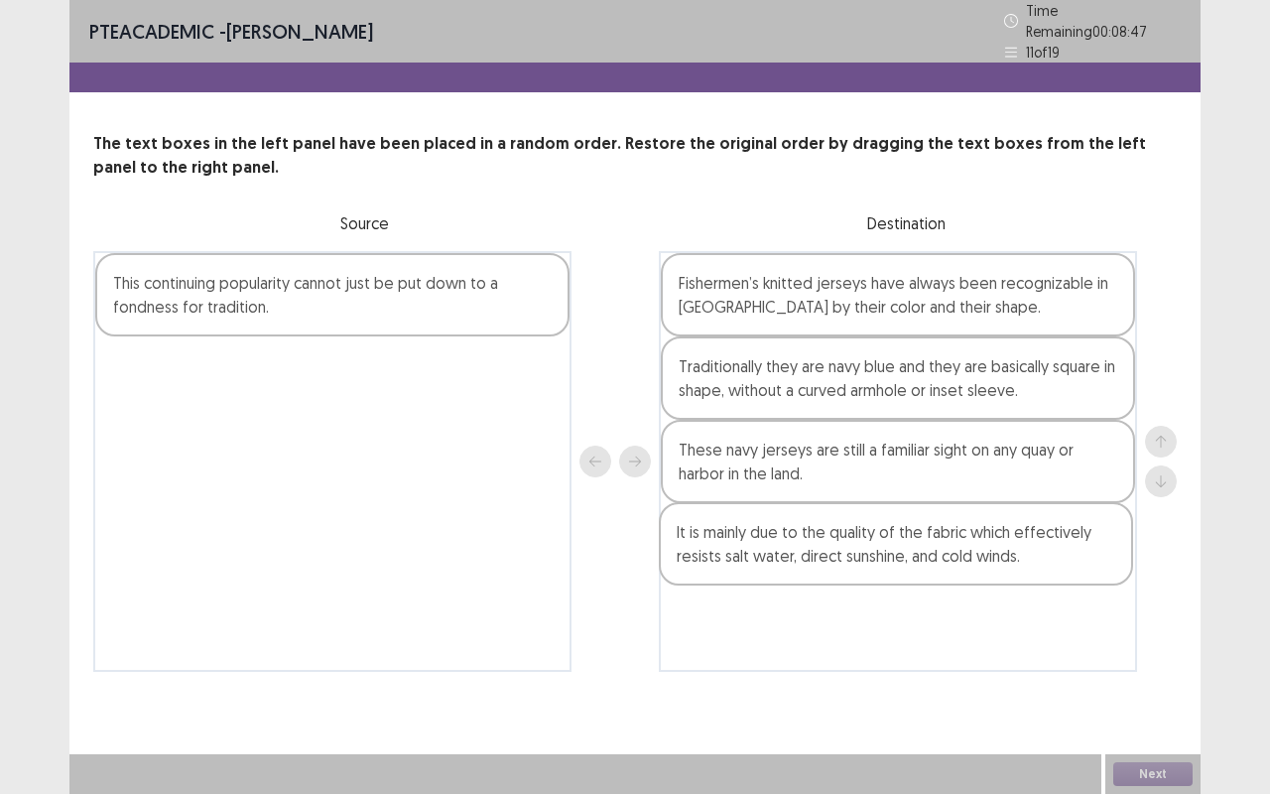
drag, startPoint x: 536, startPoint y: 294, endPoint x: 1116, endPoint y: 573, distance: 643.2
click at [1116, 573] on div "It is mainly due to the quality of the fabric which effectively resists salt wa…" at bounding box center [635, 461] width 1084 height 421
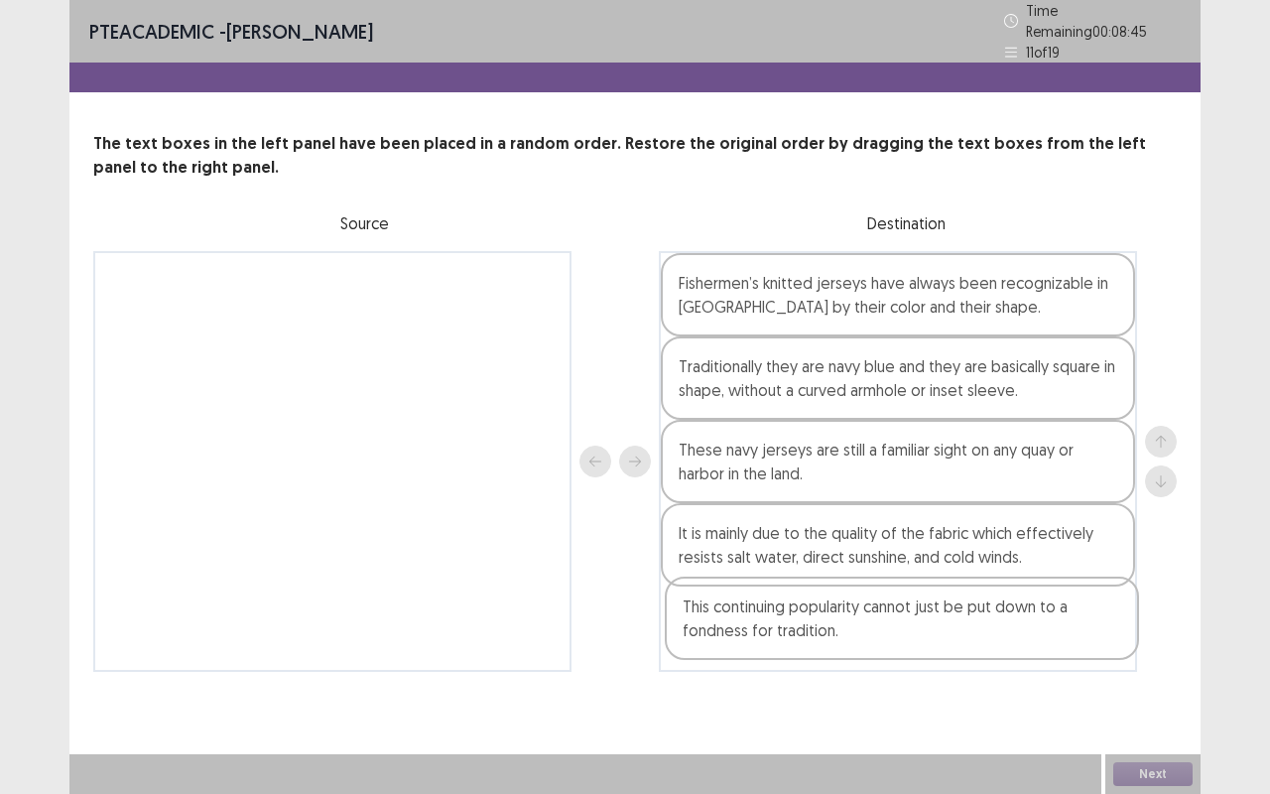
drag, startPoint x: 483, startPoint y: 286, endPoint x: 1085, endPoint y: 643, distance: 699.6
click at [1085, 643] on div "This continuing popularity cannot just be put down to a fondness for tradition.…" at bounding box center [635, 461] width 1084 height 421
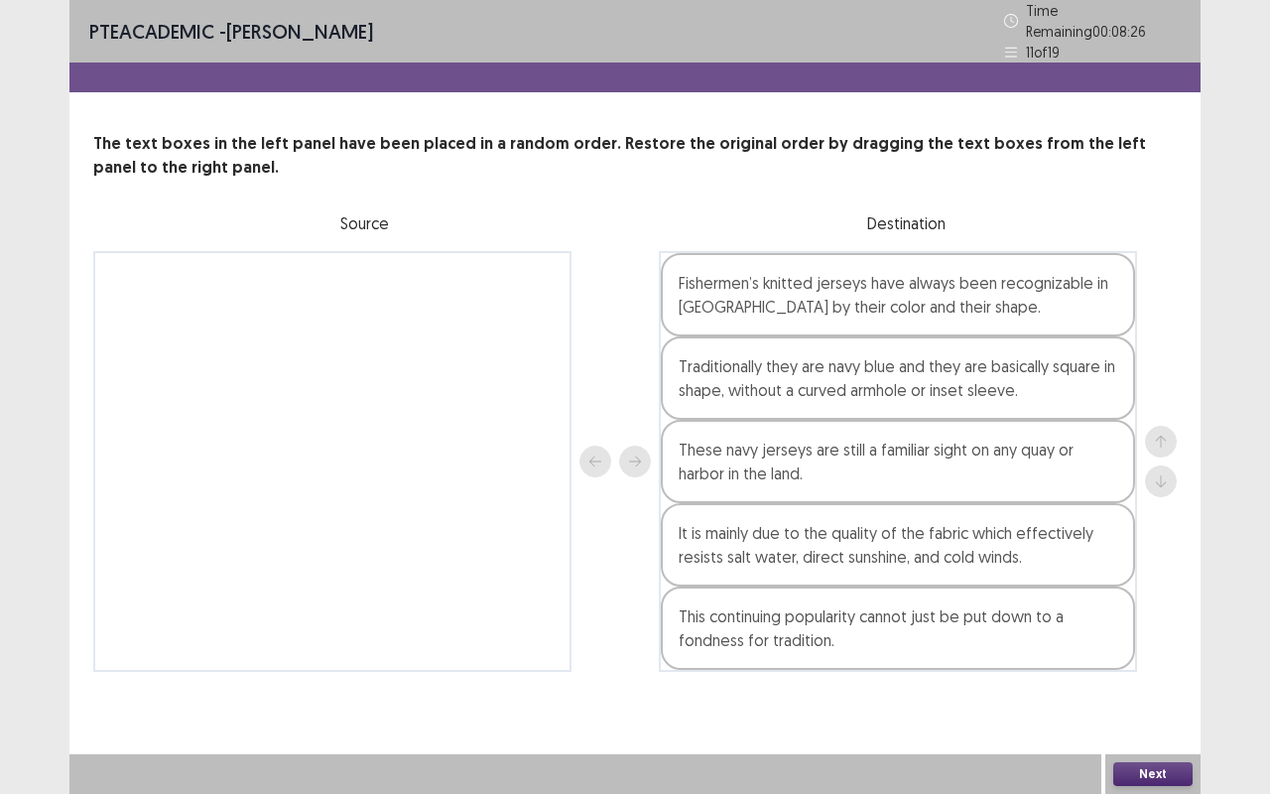
click at [1157, 659] on button "Next" at bounding box center [1153, 774] width 79 height 24
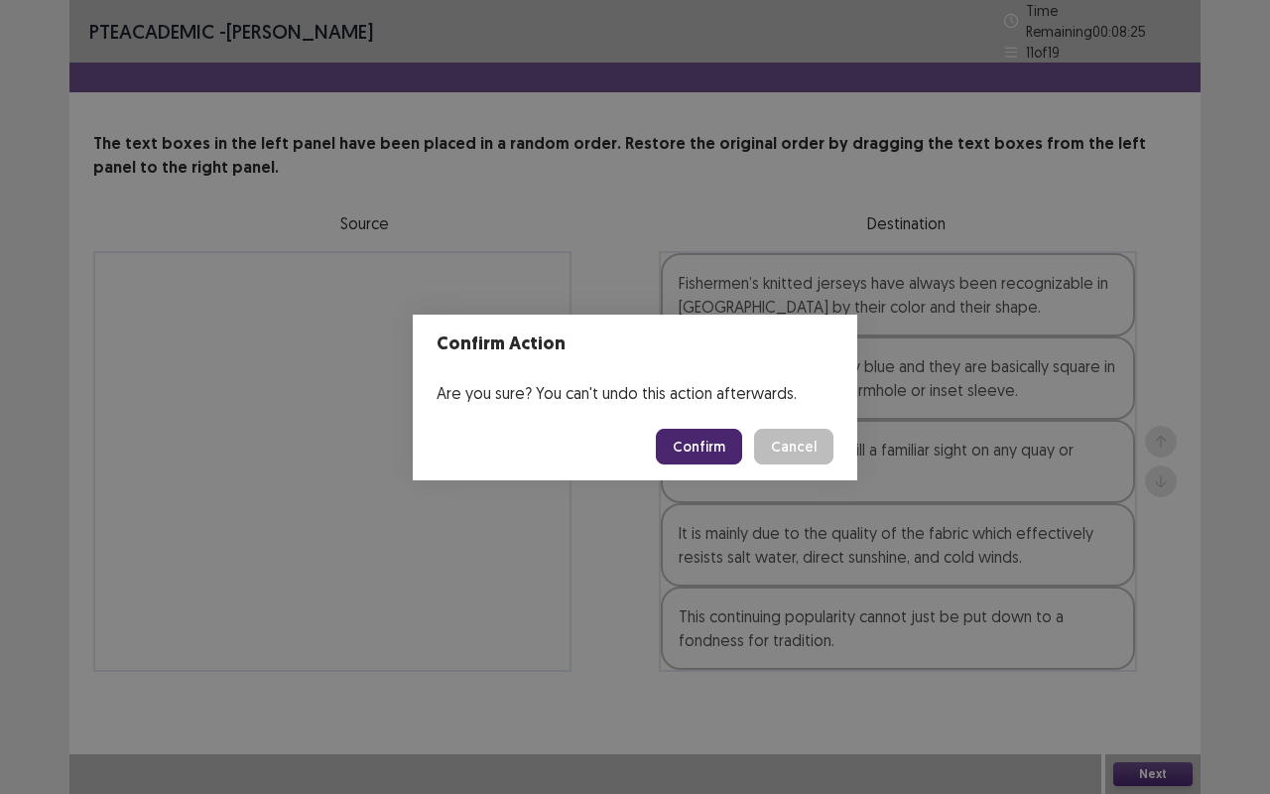
click at [719, 441] on button "Confirm" at bounding box center [699, 447] width 86 height 36
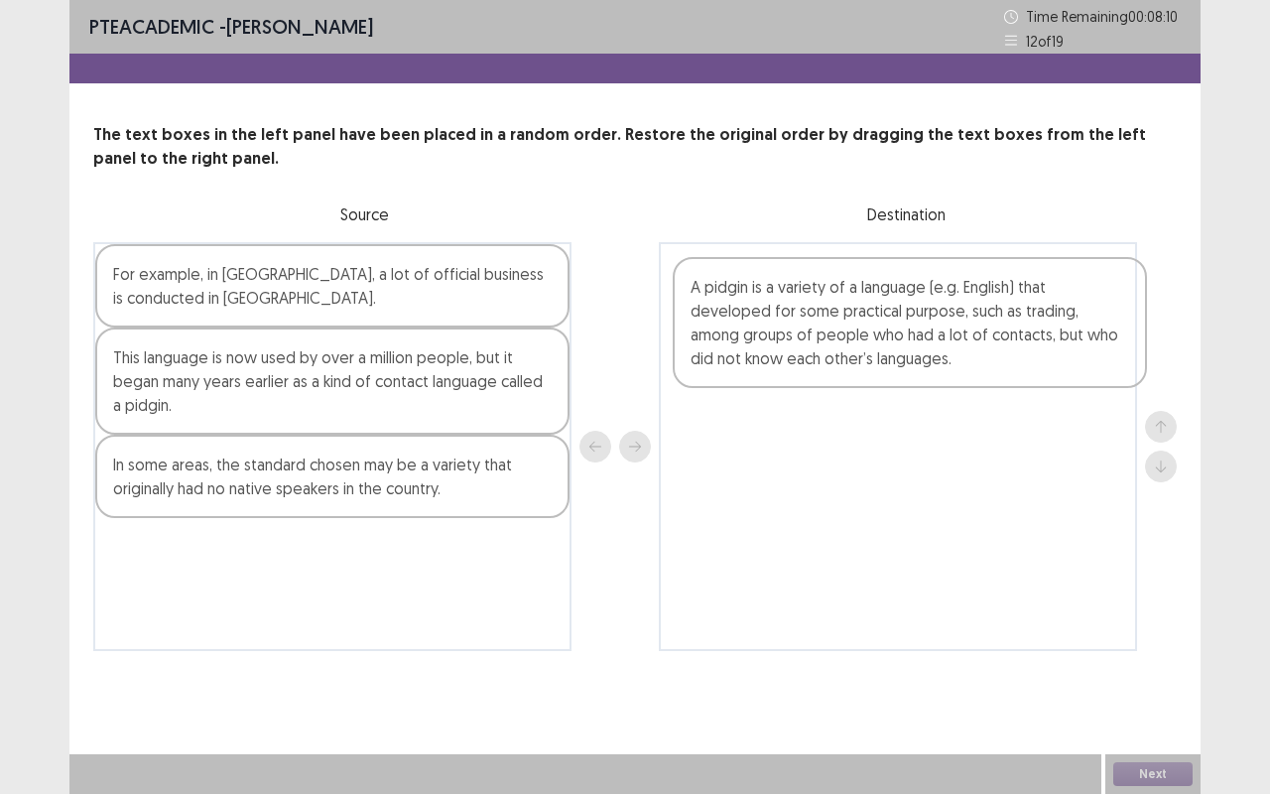
drag, startPoint x: 232, startPoint y: 609, endPoint x: 816, endPoint y: 350, distance: 638.5
click at [816, 350] on div "For example, in [GEOGRAPHIC_DATA], a lot of official business is conducted in […" at bounding box center [635, 446] width 1084 height 409
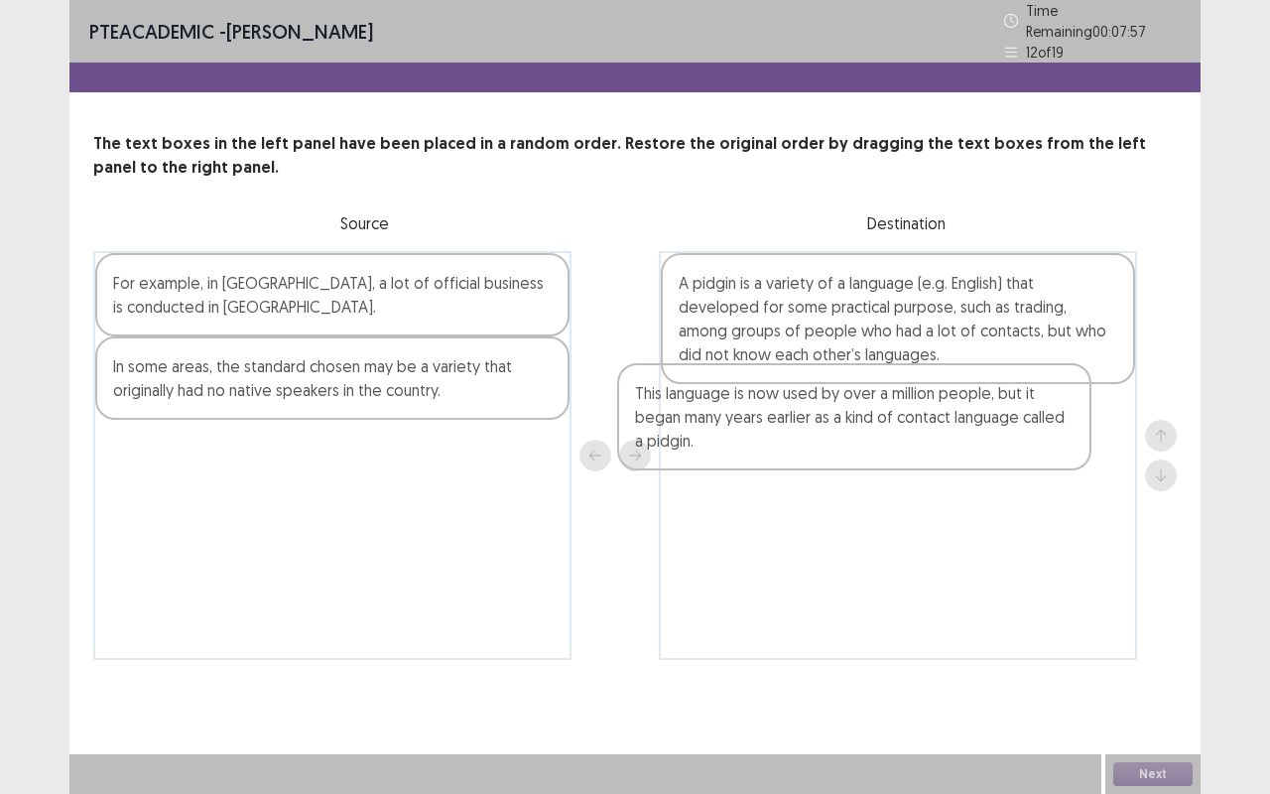
drag, startPoint x: 482, startPoint y: 373, endPoint x: 1011, endPoint y: 414, distance: 530.5
click at [1011, 414] on div "For example, in [GEOGRAPHIC_DATA], a lot of official business is conducted in […" at bounding box center [635, 455] width 1084 height 409
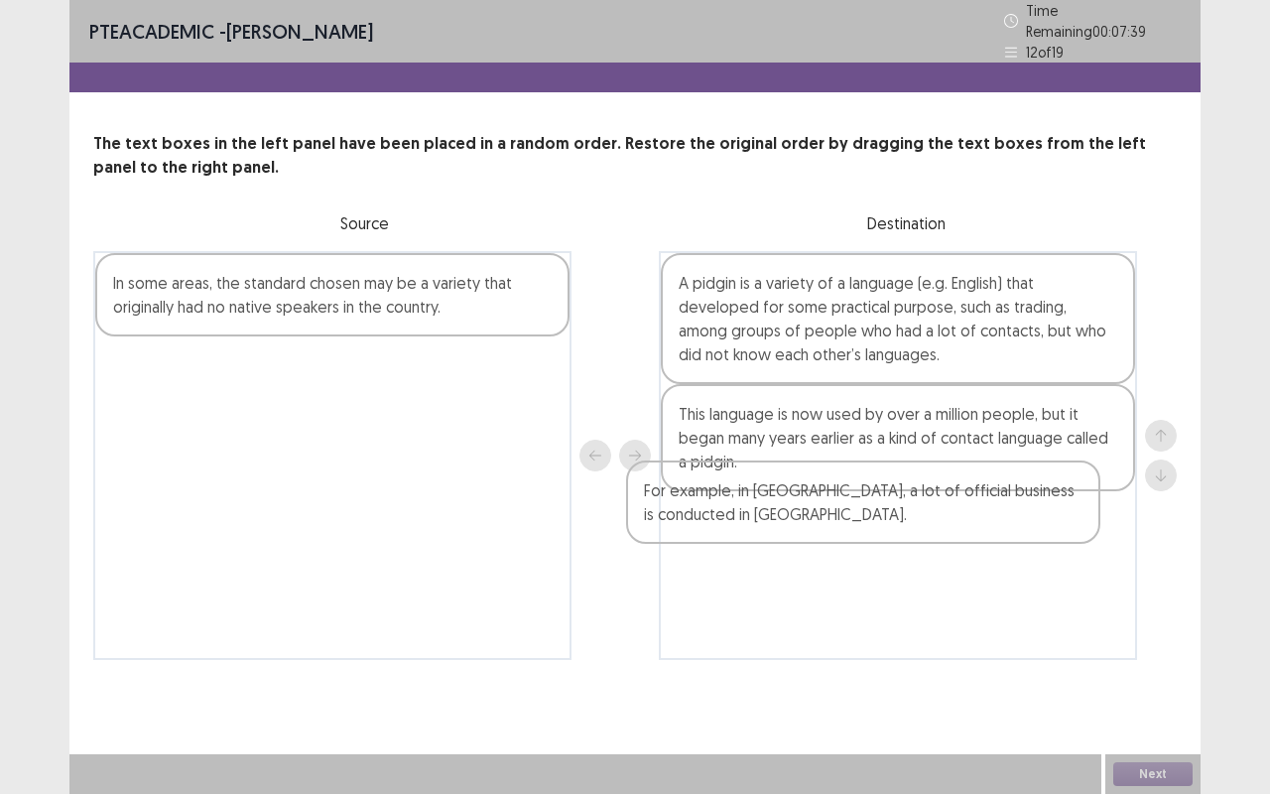
drag, startPoint x: 459, startPoint y: 268, endPoint x: 1007, endPoint y: 499, distance: 595.6
click at [1007, 499] on div "For example, in [GEOGRAPHIC_DATA], a lot of official business is conducted in […" at bounding box center [635, 455] width 1084 height 409
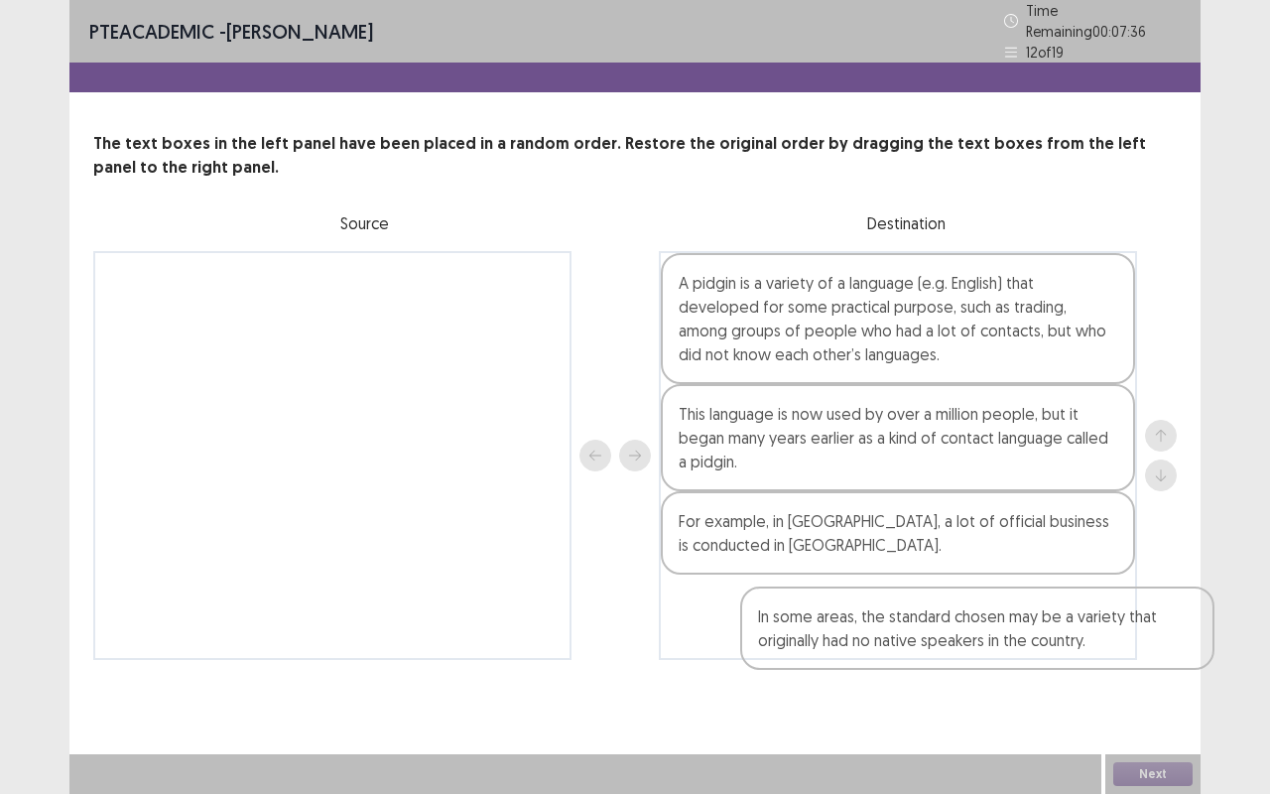
drag, startPoint x: 240, startPoint y: 270, endPoint x: 864, endPoint y: 631, distance: 721.3
click at [864, 631] on div "In some areas, the standard chosen may be a variety that originally had no nati…" at bounding box center [635, 455] width 1084 height 409
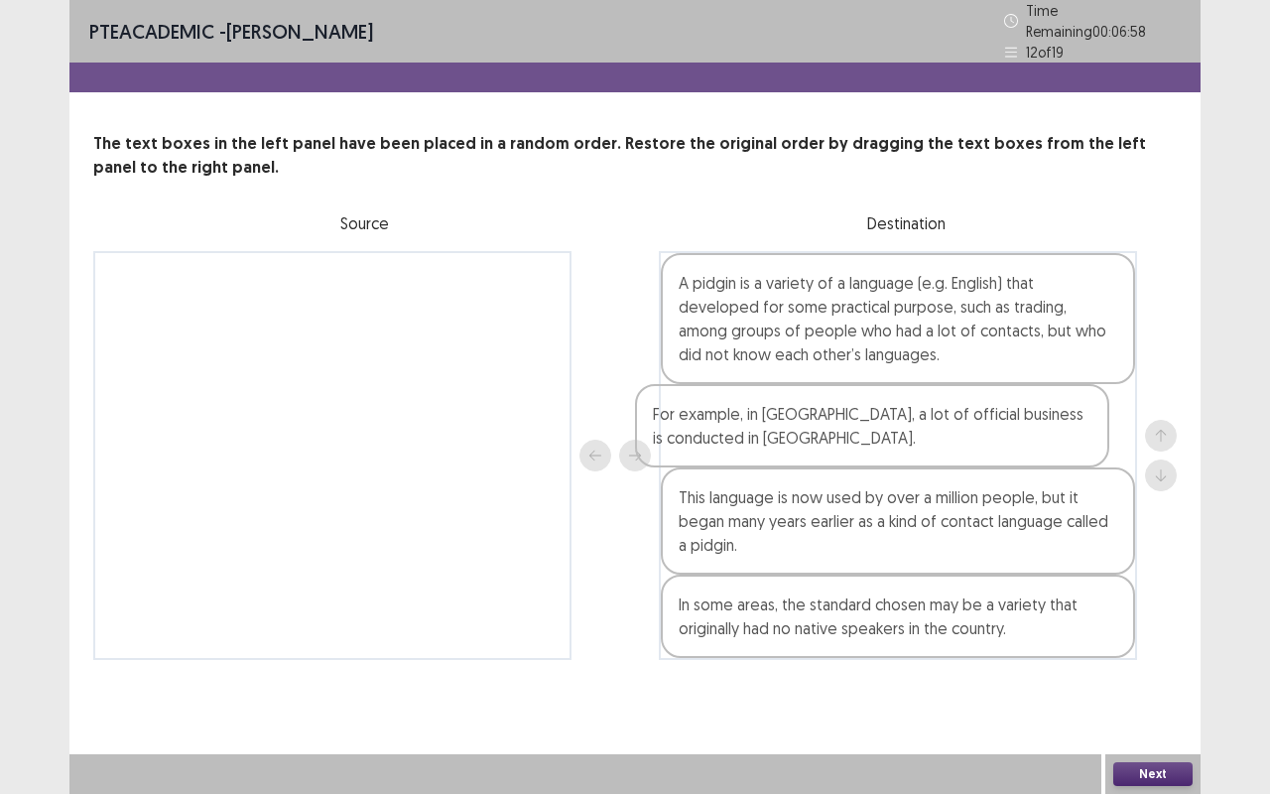
drag, startPoint x: 825, startPoint y: 549, endPoint x: 798, endPoint y: 449, distance: 103.8
click at [798, 449] on div "A pidgin is a variety of a language (e.g. English) that developed for some prac…" at bounding box center [898, 455] width 478 height 409
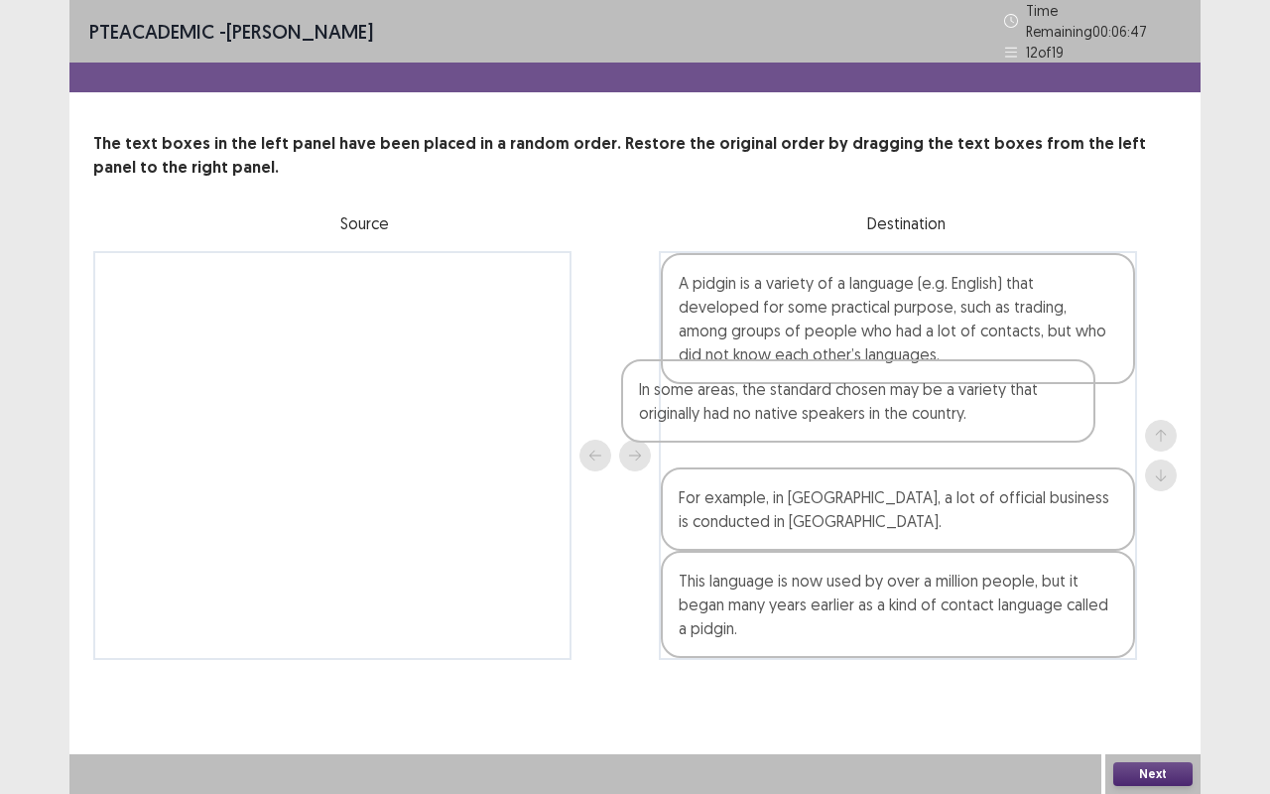
drag, startPoint x: 912, startPoint y: 637, endPoint x: 875, endPoint y: 430, distance: 210.6
click at [875, 430] on div "A pidgin is a variety of a language (e.g. English) that developed for some prac…" at bounding box center [898, 455] width 478 height 409
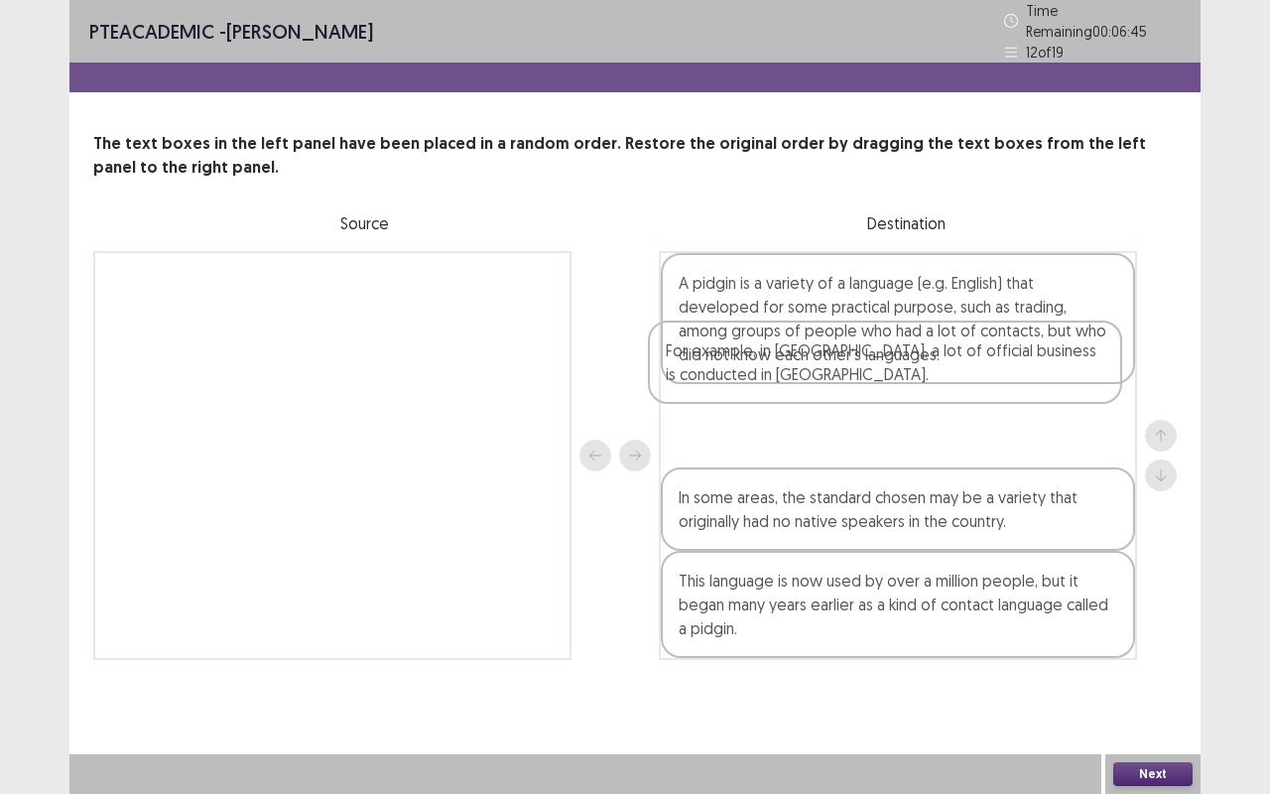
drag, startPoint x: 877, startPoint y: 504, endPoint x: 864, endPoint y: 361, distance: 143.5
click at [864, 361] on div "A pidgin is a variety of a language (e.g. English) that developed for some prac…" at bounding box center [898, 455] width 478 height 409
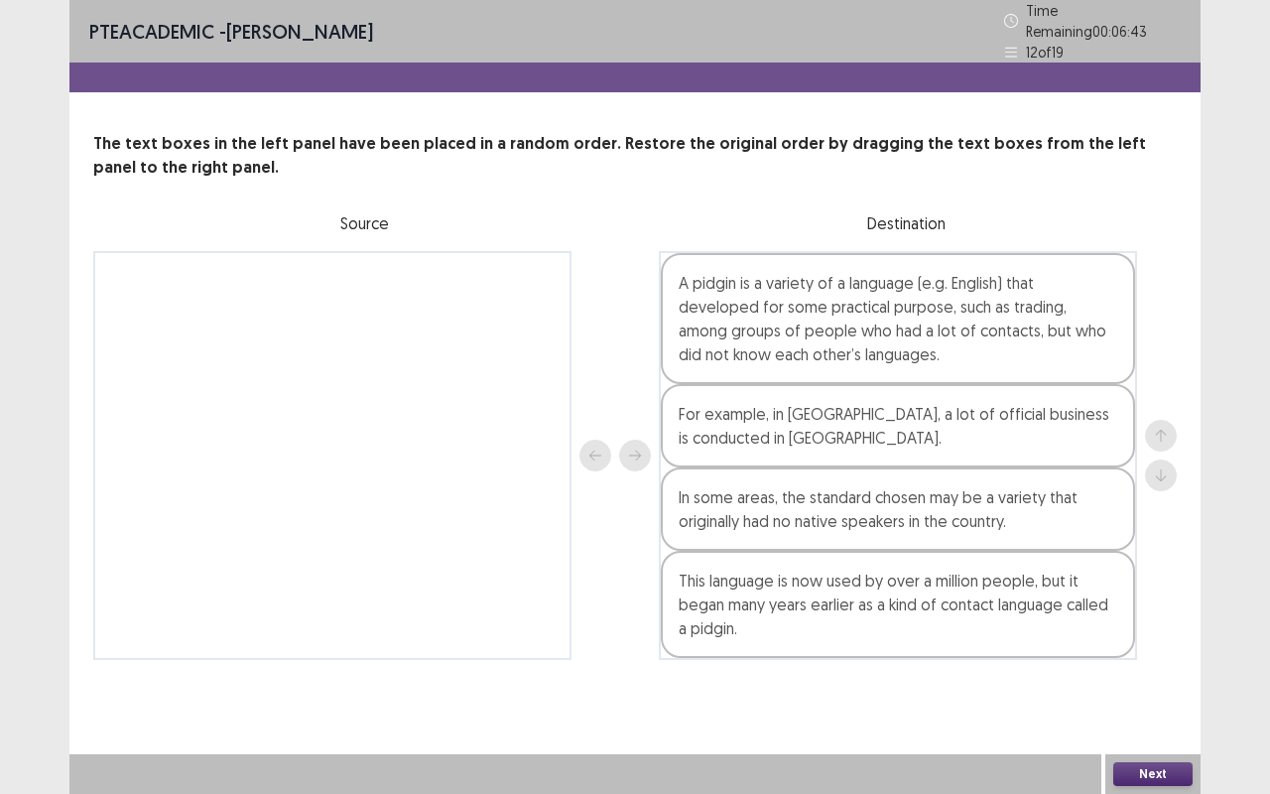
click at [1141, 659] on button "Next" at bounding box center [1153, 774] width 79 height 24
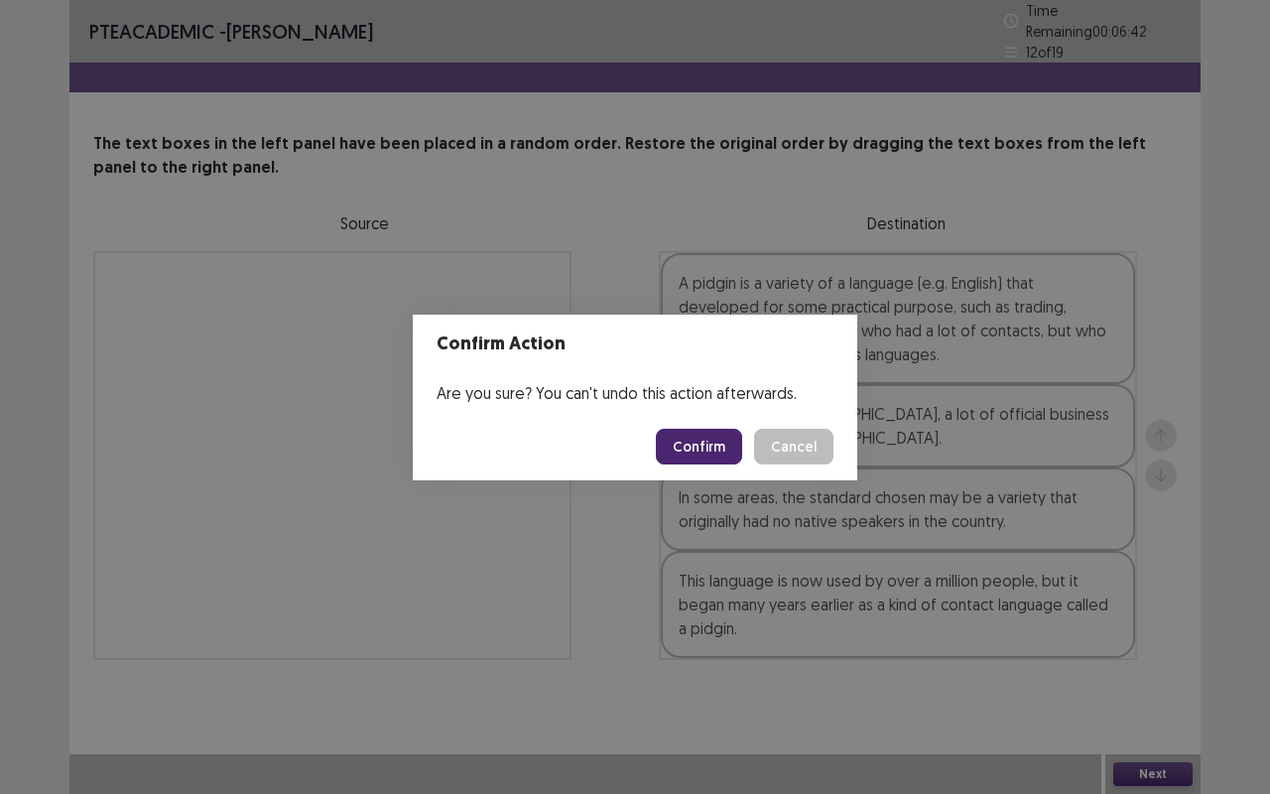
click at [669, 434] on button "Confirm" at bounding box center [699, 447] width 86 height 36
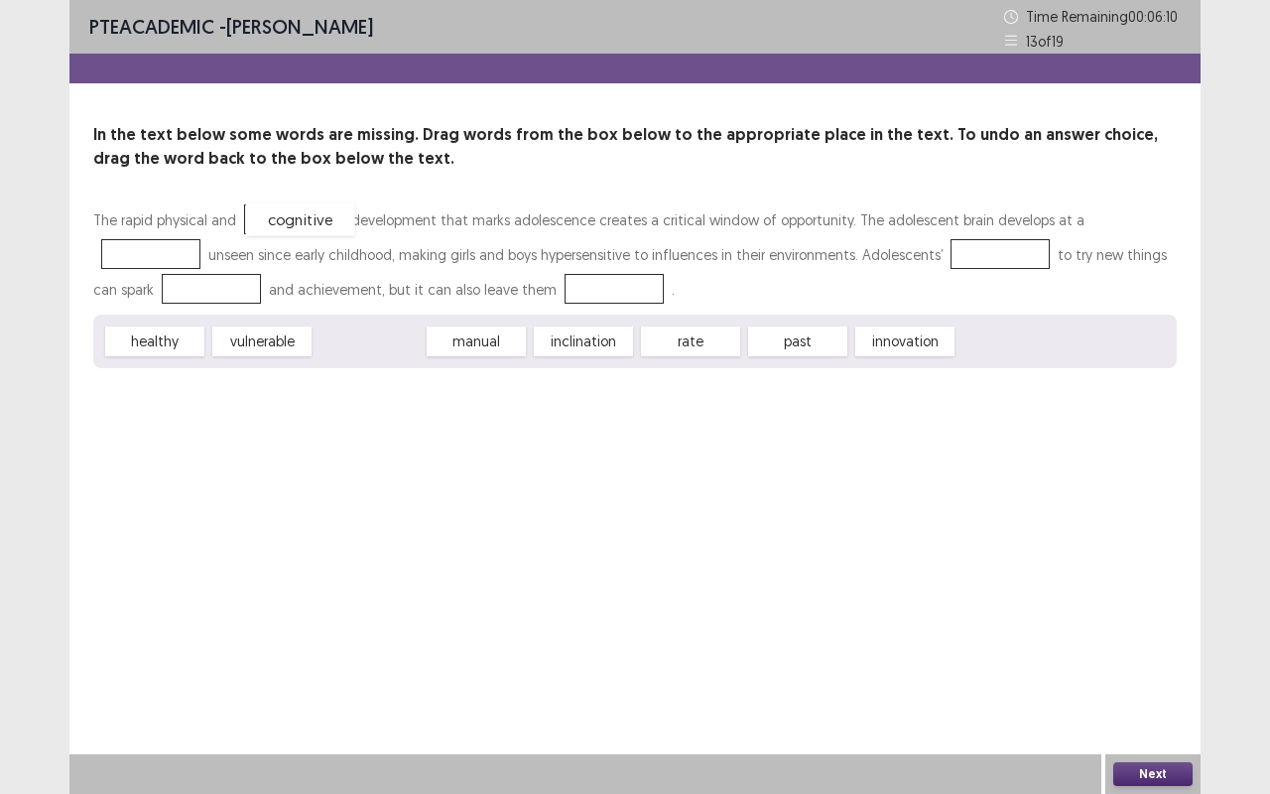
drag, startPoint x: 371, startPoint y: 347, endPoint x: 302, endPoint y: 226, distance: 139.6
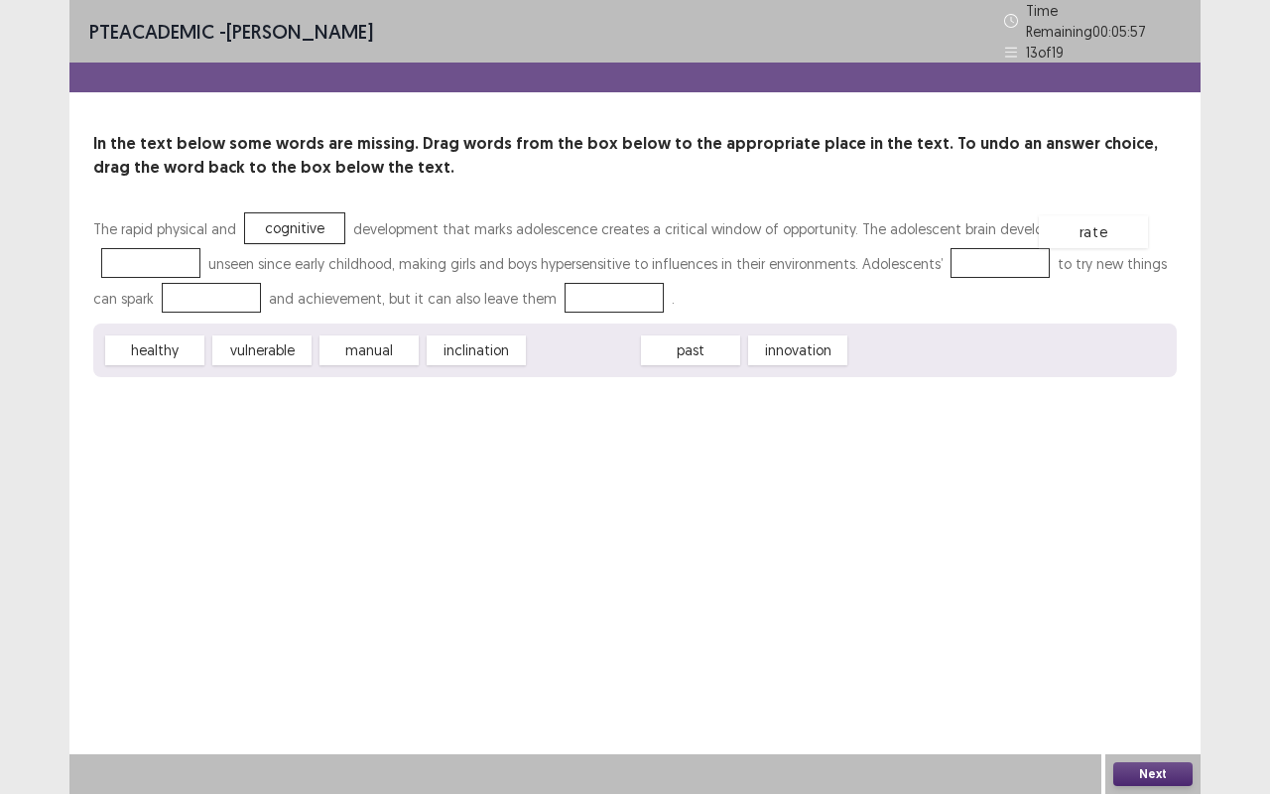
drag, startPoint x: 590, startPoint y: 344, endPoint x: 1100, endPoint y: 226, distance: 523.6
drag, startPoint x: 474, startPoint y: 349, endPoint x: 871, endPoint y: 254, distance: 408.3
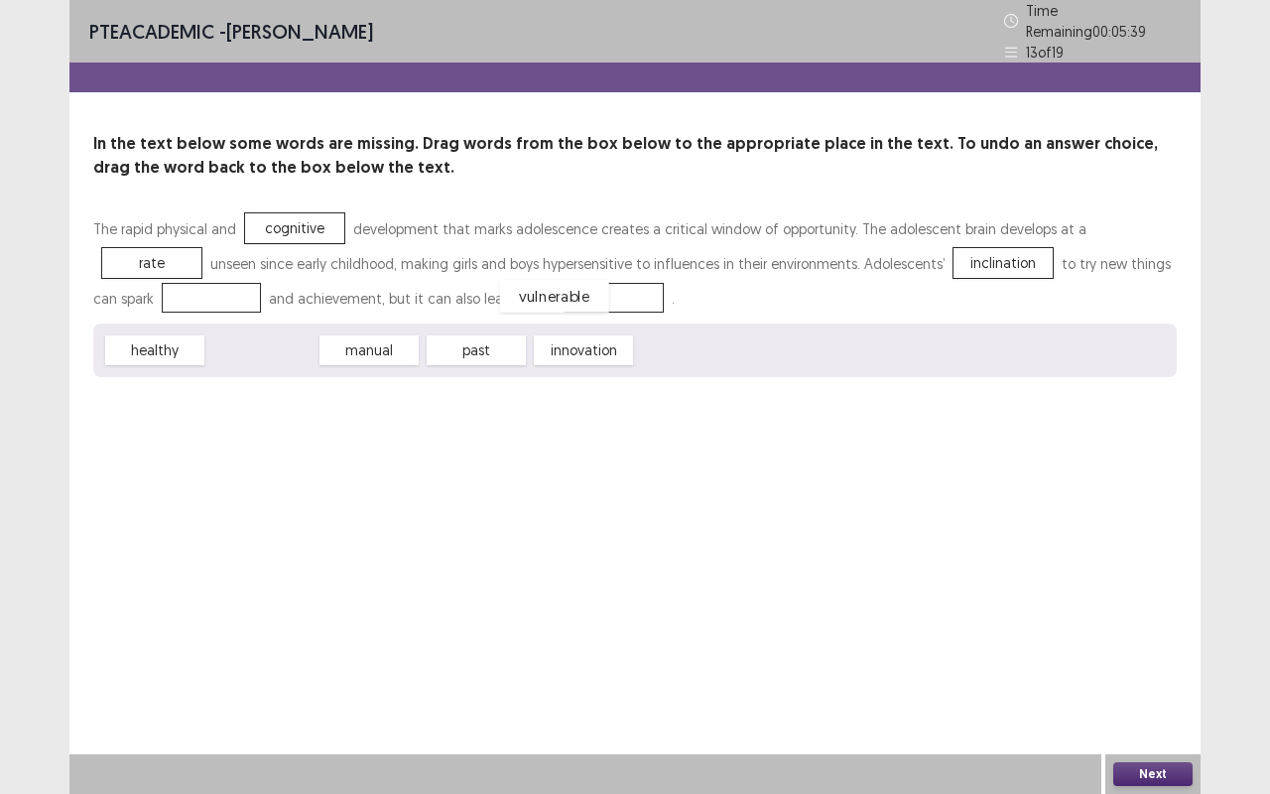
drag, startPoint x: 257, startPoint y: 343, endPoint x: 550, endPoint y: 289, distance: 297.8
drag, startPoint x: 498, startPoint y: 335, endPoint x: 180, endPoint y: 292, distance: 321.6
click at [1162, 659] on button "Next" at bounding box center [1153, 774] width 79 height 24
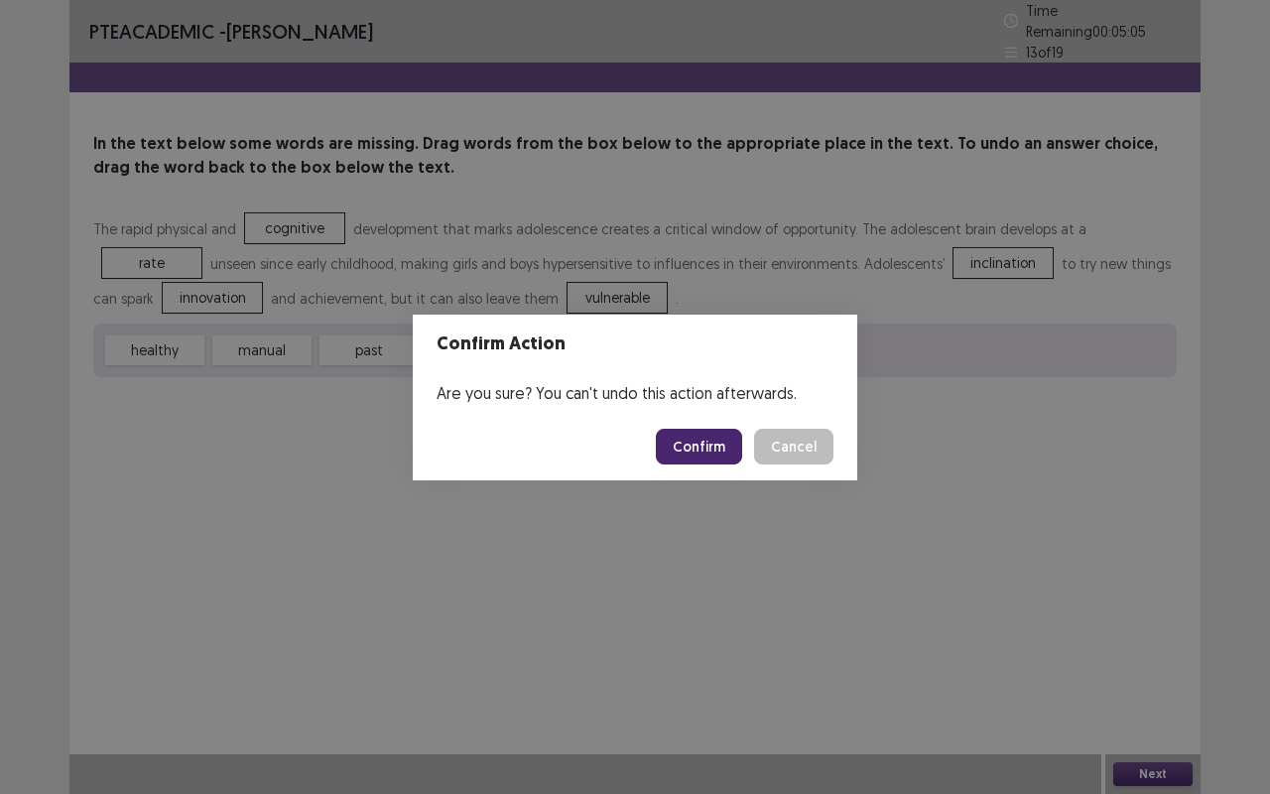
click at [698, 463] on button "Confirm" at bounding box center [699, 447] width 86 height 36
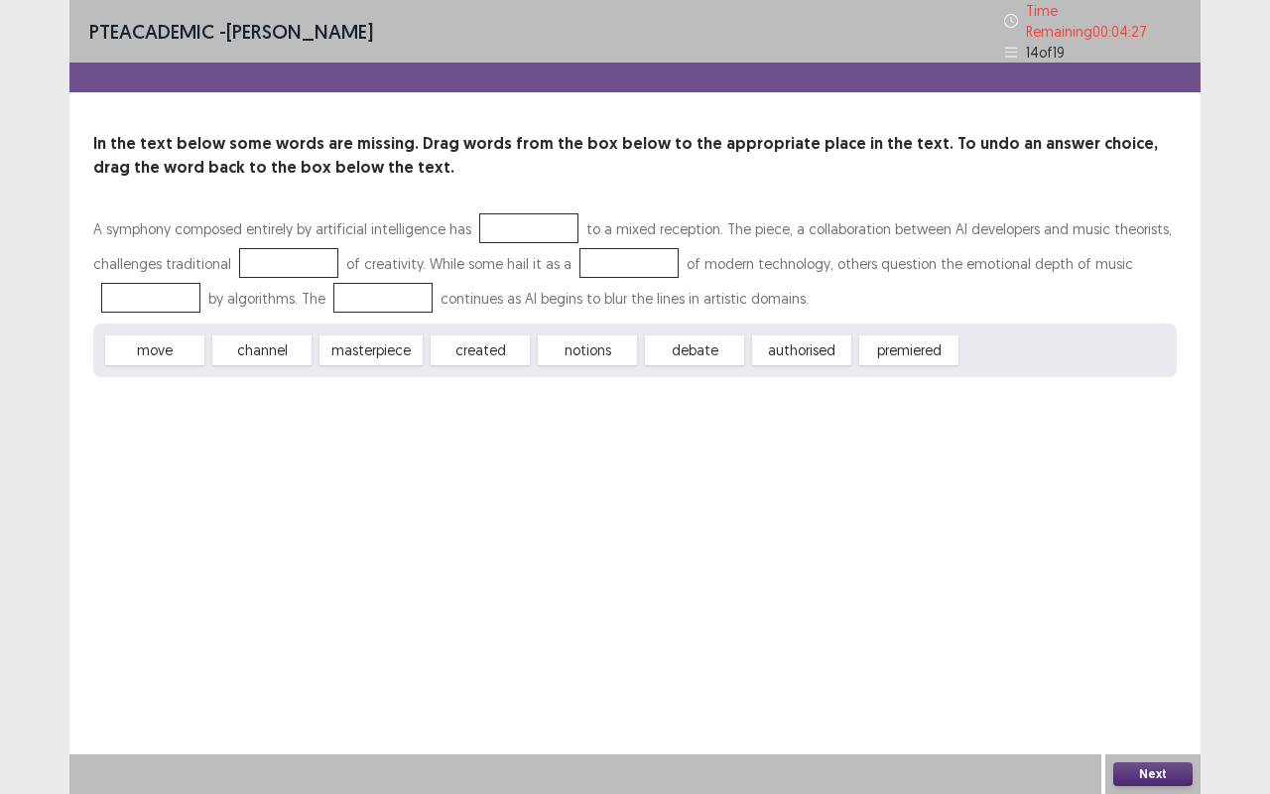
drag, startPoint x: 359, startPoint y: 345, endPoint x: 617, endPoint y: 246, distance: 276.5
click at [617, 246] on div "A symphony composed entirely by artificial intelligence has to a mixed receptio…" at bounding box center [635, 294] width 1084 height 166
drag, startPoint x: 404, startPoint y: 324, endPoint x: 624, endPoint y: 260, distance: 229.3
drag, startPoint x: 588, startPoint y: 334, endPoint x: 407, endPoint y: 284, distance: 187.6
drag, startPoint x: 369, startPoint y: 352, endPoint x: 135, endPoint y: 299, distance: 240.3
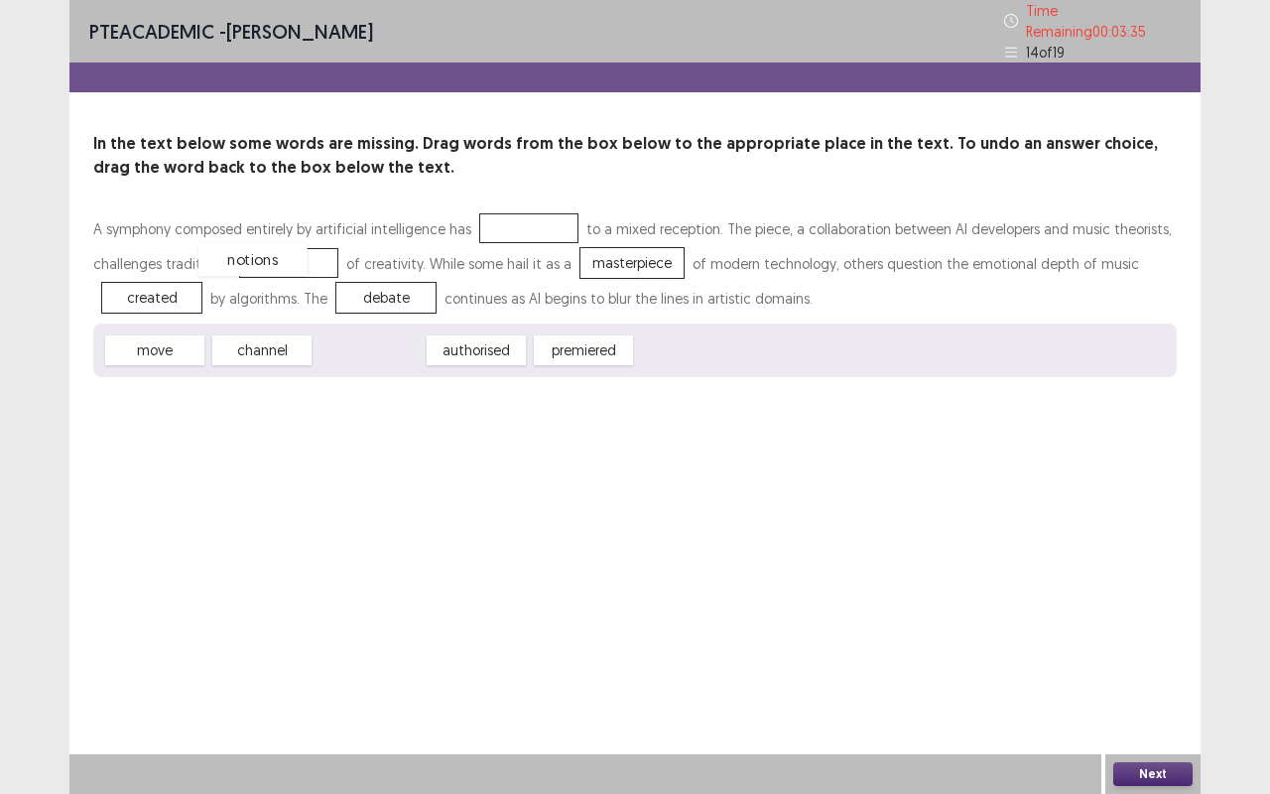
drag, startPoint x: 349, startPoint y: 338, endPoint x: 237, endPoint y: 252, distance: 141.5
drag, startPoint x: 474, startPoint y: 337, endPoint x: 505, endPoint y: 216, distance: 124.9
click at [1176, 659] on button "Next" at bounding box center [1153, 774] width 79 height 24
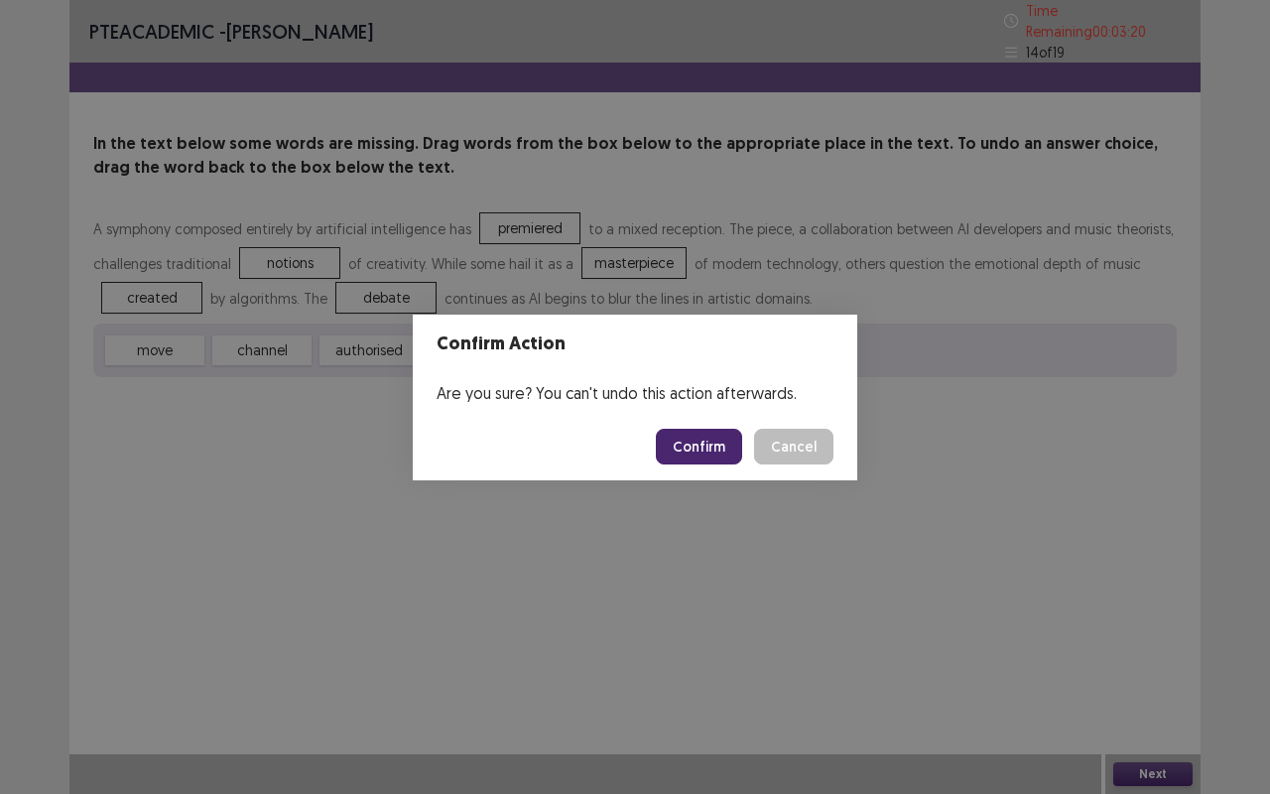
click at [698, 460] on button "Confirm" at bounding box center [699, 447] width 86 height 36
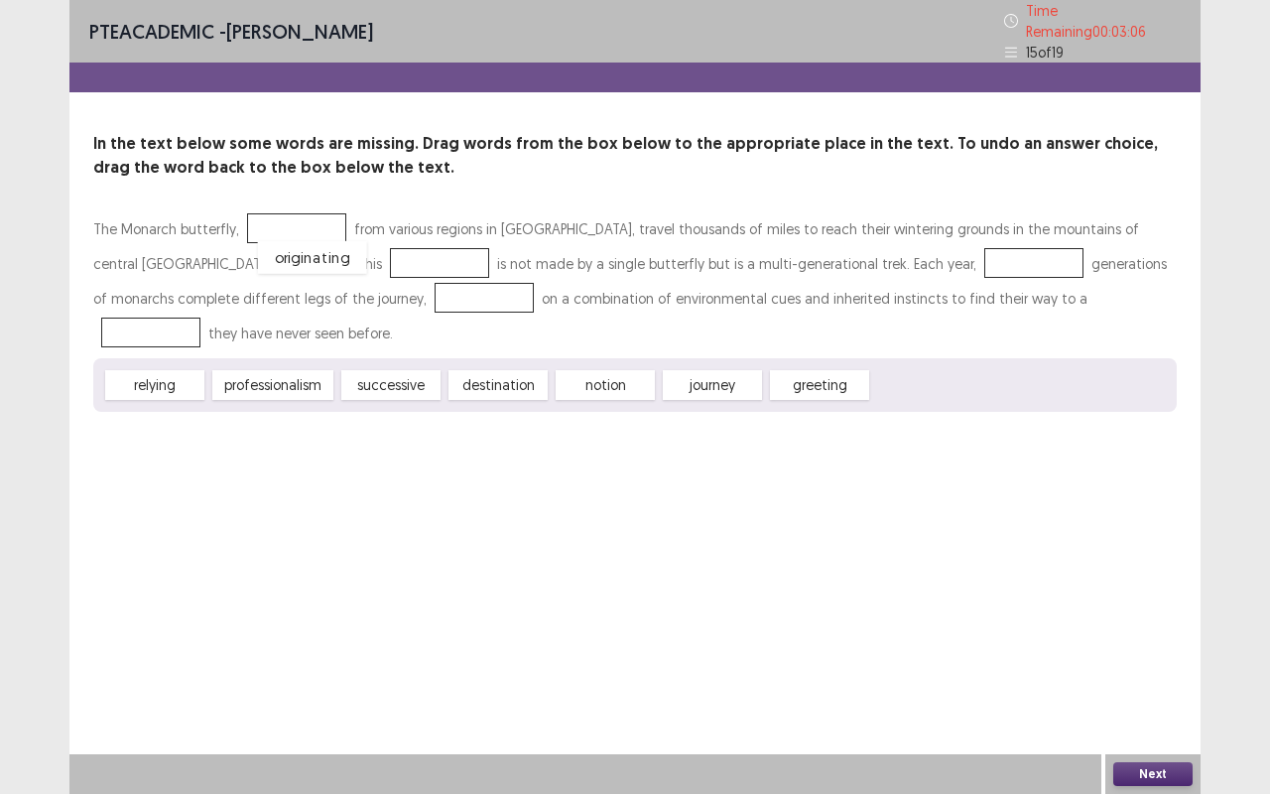
drag, startPoint x: 913, startPoint y: 347, endPoint x: 302, endPoint y: 224, distance: 623.6
drag, startPoint x: 704, startPoint y: 349, endPoint x: 473, endPoint y: 304, distance: 234.7
click at [440, 298] on div "The Monarch butterfly, originating from various regions in [GEOGRAPHIC_DATA], t…" at bounding box center [635, 311] width 1084 height 200
drag, startPoint x: 722, startPoint y: 339, endPoint x: 270, endPoint y: 247, distance: 460.9
drag, startPoint x: 427, startPoint y: 336, endPoint x: 849, endPoint y: 250, distance: 430.5
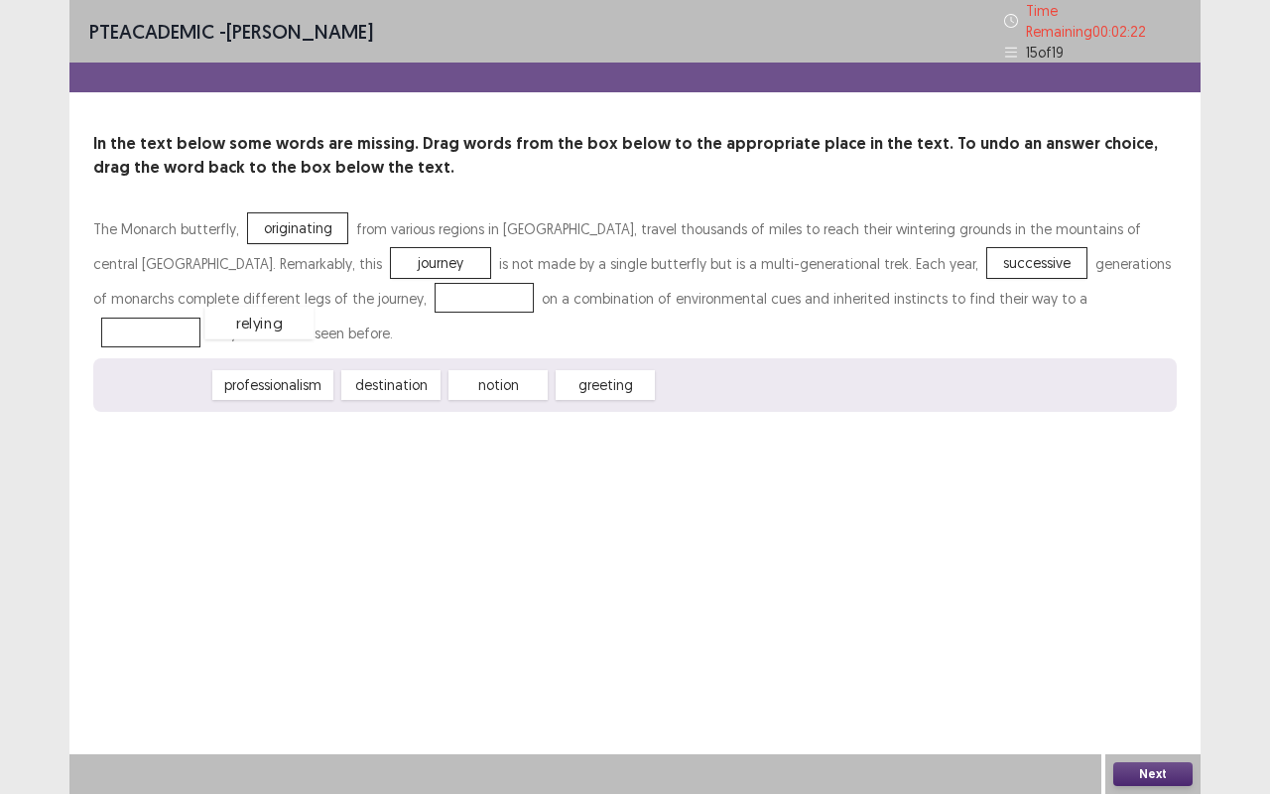
drag, startPoint x: 160, startPoint y: 341, endPoint x: 264, endPoint y: 284, distance: 119.0
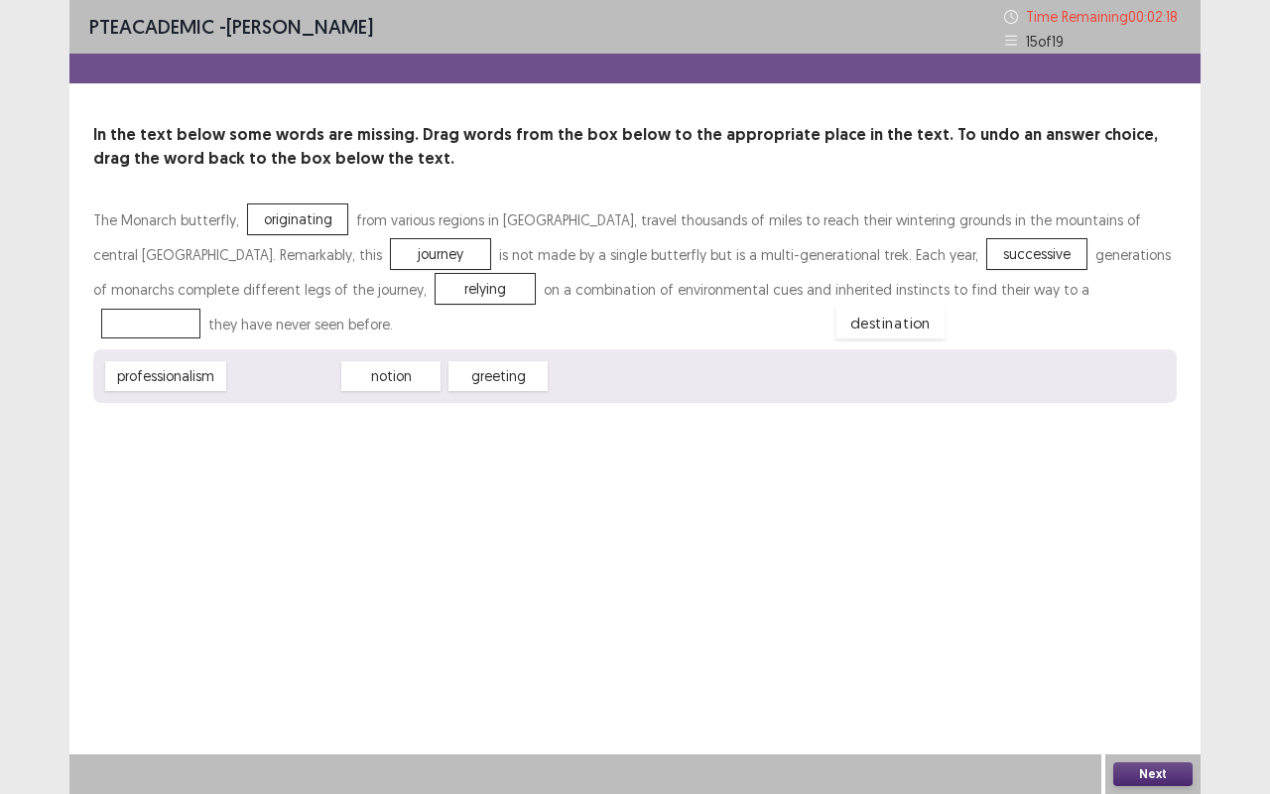
drag, startPoint x: 296, startPoint y: 339, endPoint x: 903, endPoint y: 286, distance: 609.7
click at [1161, 659] on button "Next" at bounding box center [1153, 774] width 79 height 24
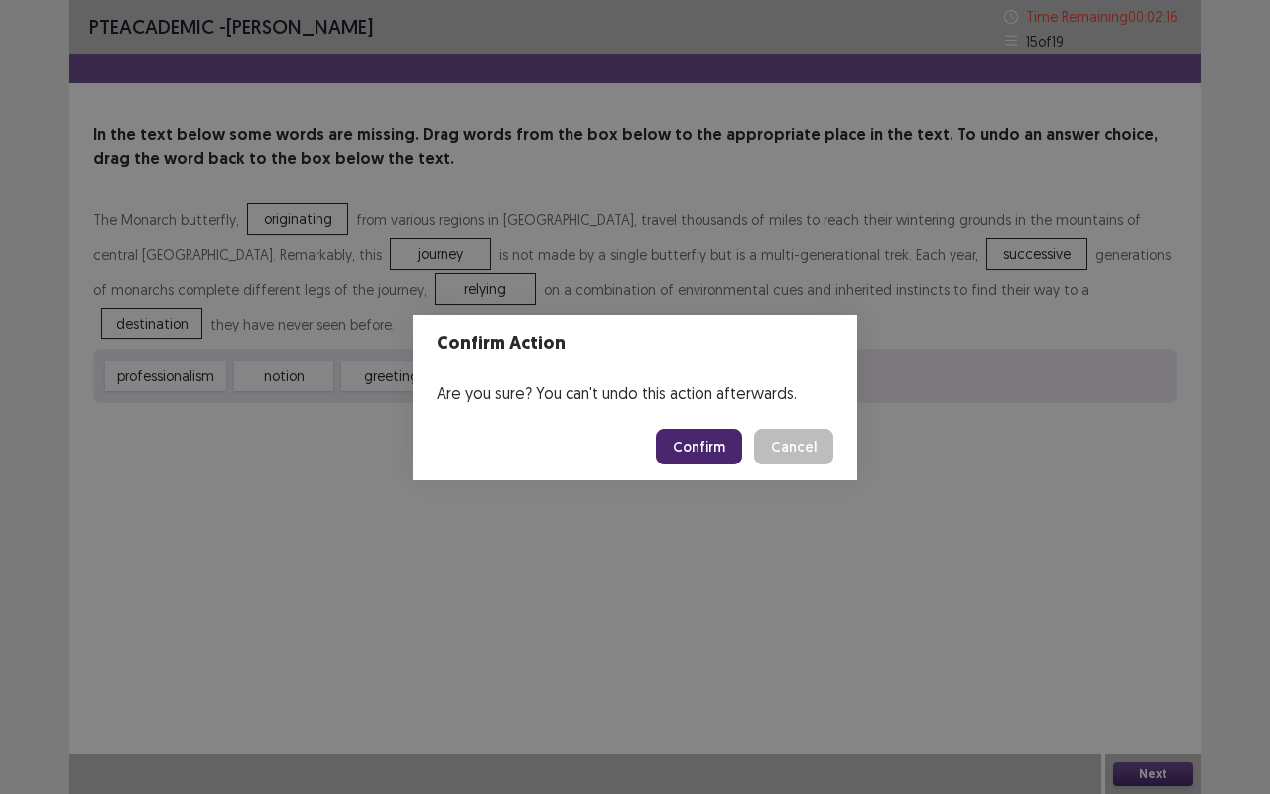
click at [729, 447] on button "Confirm" at bounding box center [699, 447] width 86 height 36
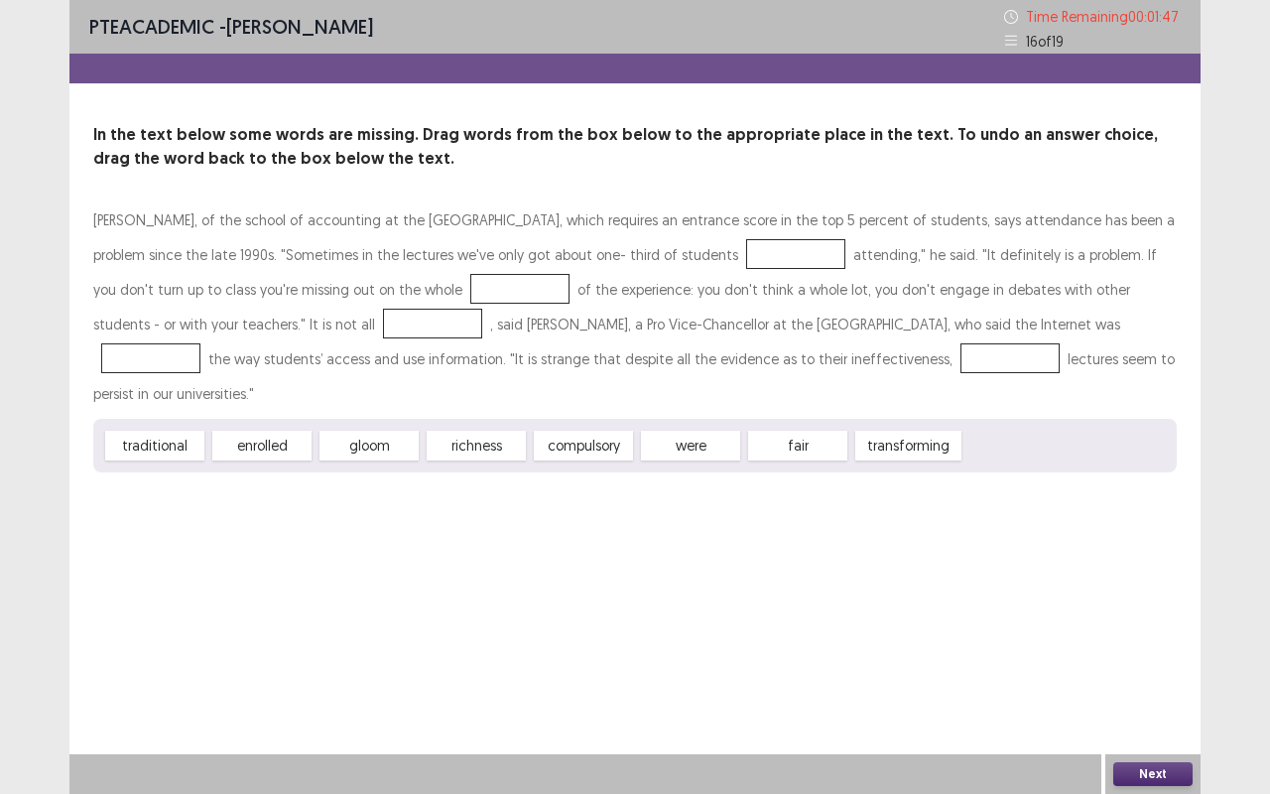
drag, startPoint x: 266, startPoint y: 413, endPoint x: 653, endPoint y: 242, distance: 423.0
click at [653, 242] on div "[PERSON_NAME], of the school of accounting at the [GEOGRAPHIC_DATA], which requ…" at bounding box center [635, 337] width 1084 height 270
drag, startPoint x: 279, startPoint y: 413, endPoint x: 713, endPoint y: 249, distance: 463.6
drag, startPoint x: 363, startPoint y: 414, endPoint x: 392, endPoint y: 437, distance: 36.7
click at [392, 437] on div "traditional gloom richness compulsory were fair transforming" at bounding box center [635, 446] width 1084 height 54
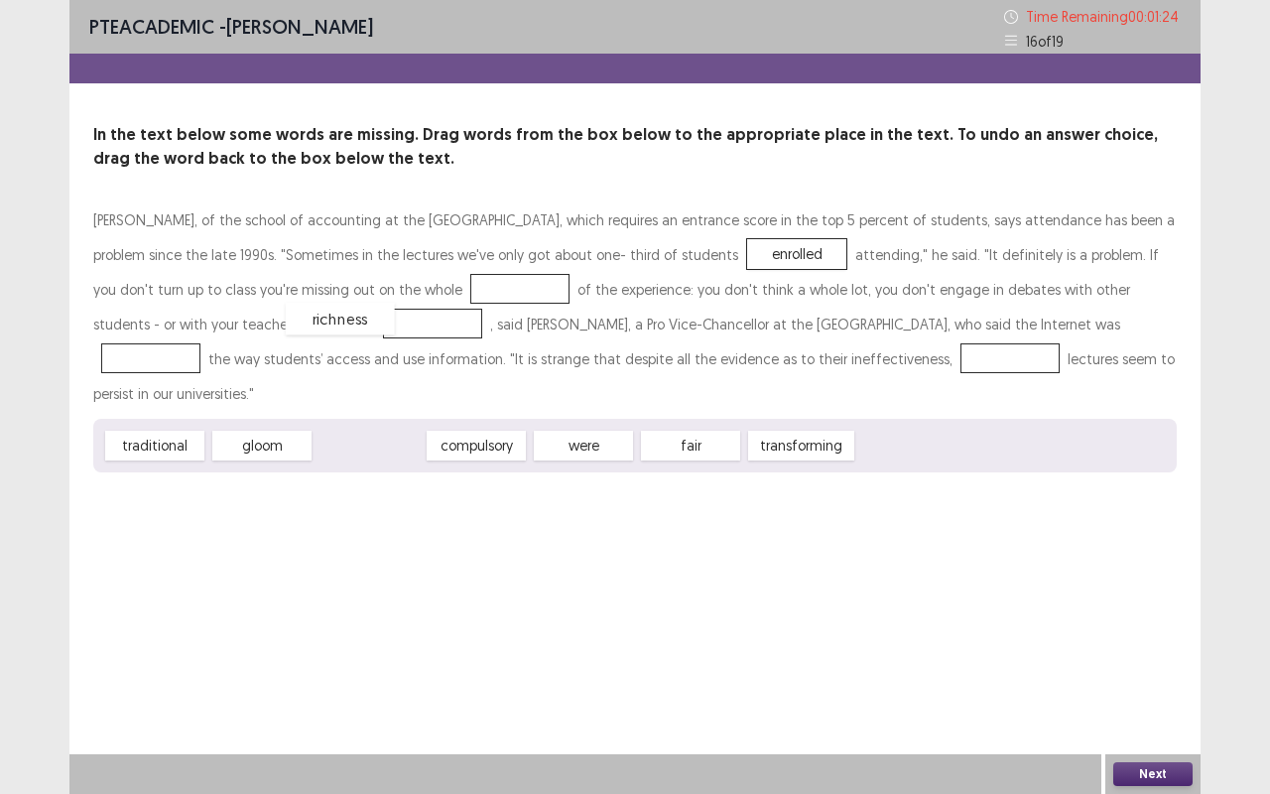
drag, startPoint x: 383, startPoint y: 411, endPoint x: 354, endPoint y: 289, distance: 125.4
drag, startPoint x: 373, startPoint y: 411, endPoint x: 198, endPoint y: 327, distance: 194.0
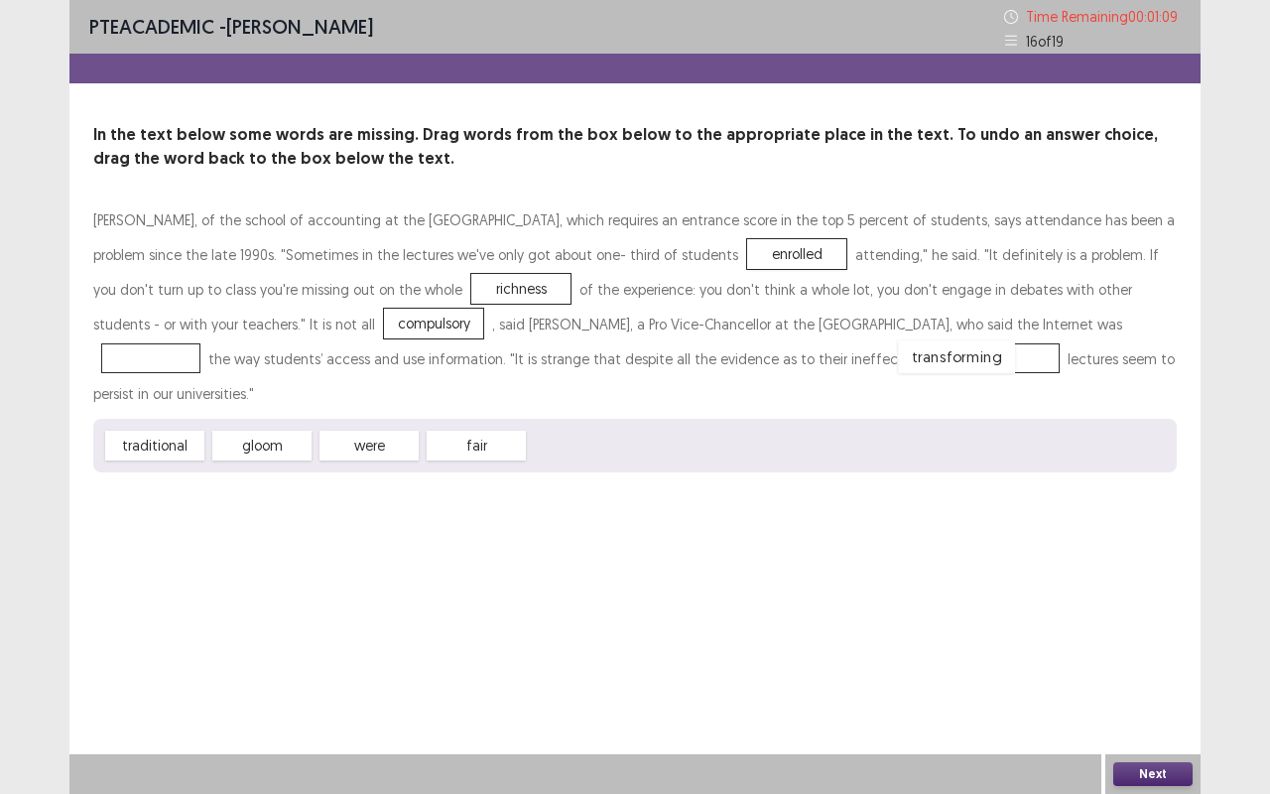
drag, startPoint x: 570, startPoint y: 413, endPoint x: 940, endPoint y: 324, distance: 380.8
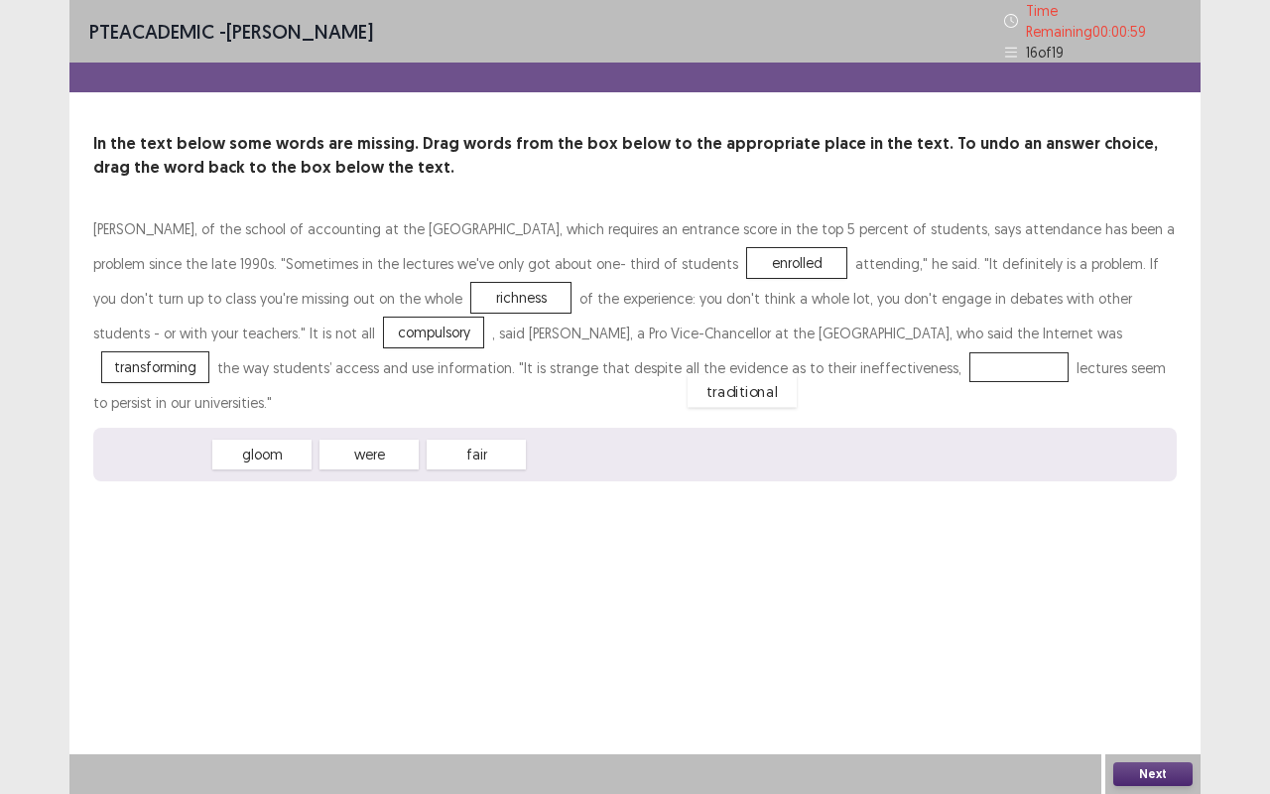
drag, startPoint x: 162, startPoint y: 417, endPoint x: 719, endPoint y: 350, distance: 560.7
click at [1149, 659] on button "Next" at bounding box center [1153, 774] width 79 height 24
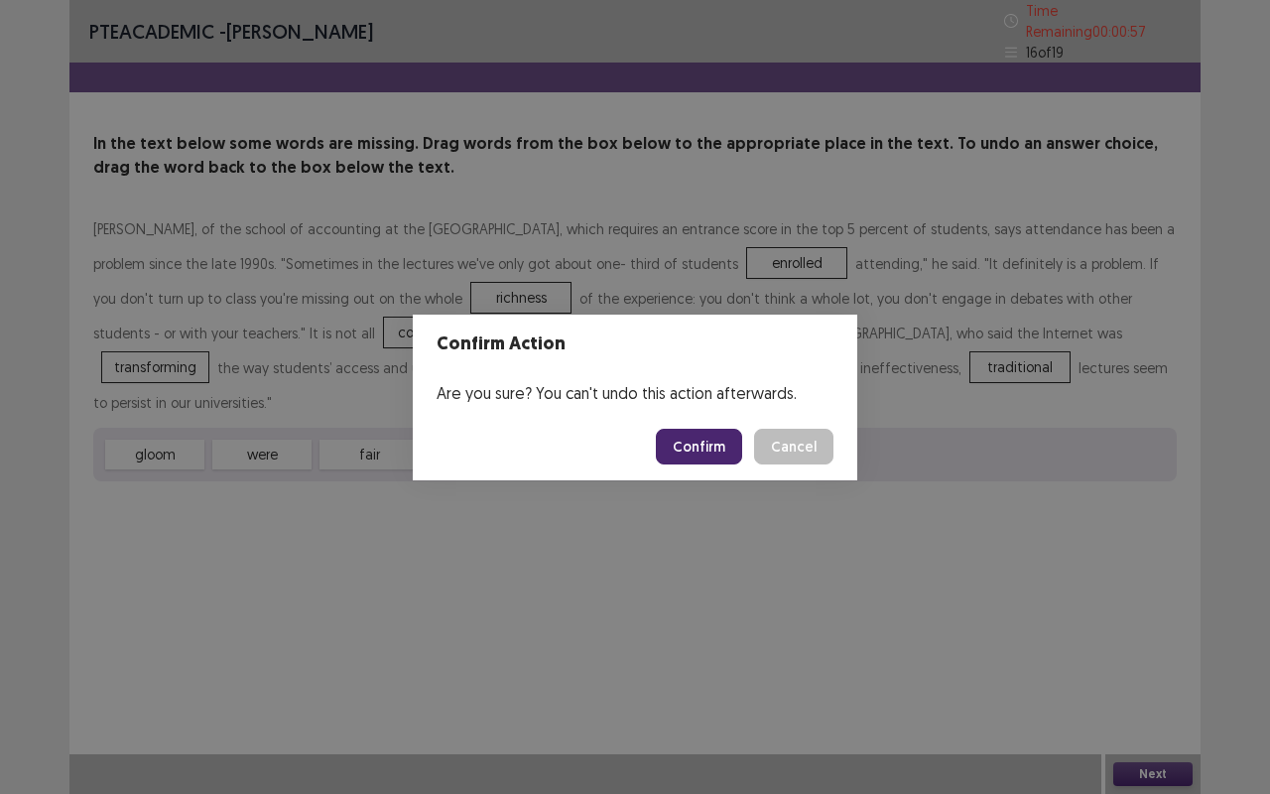
click at [707, 449] on button "Confirm" at bounding box center [699, 447] width 86 height 36
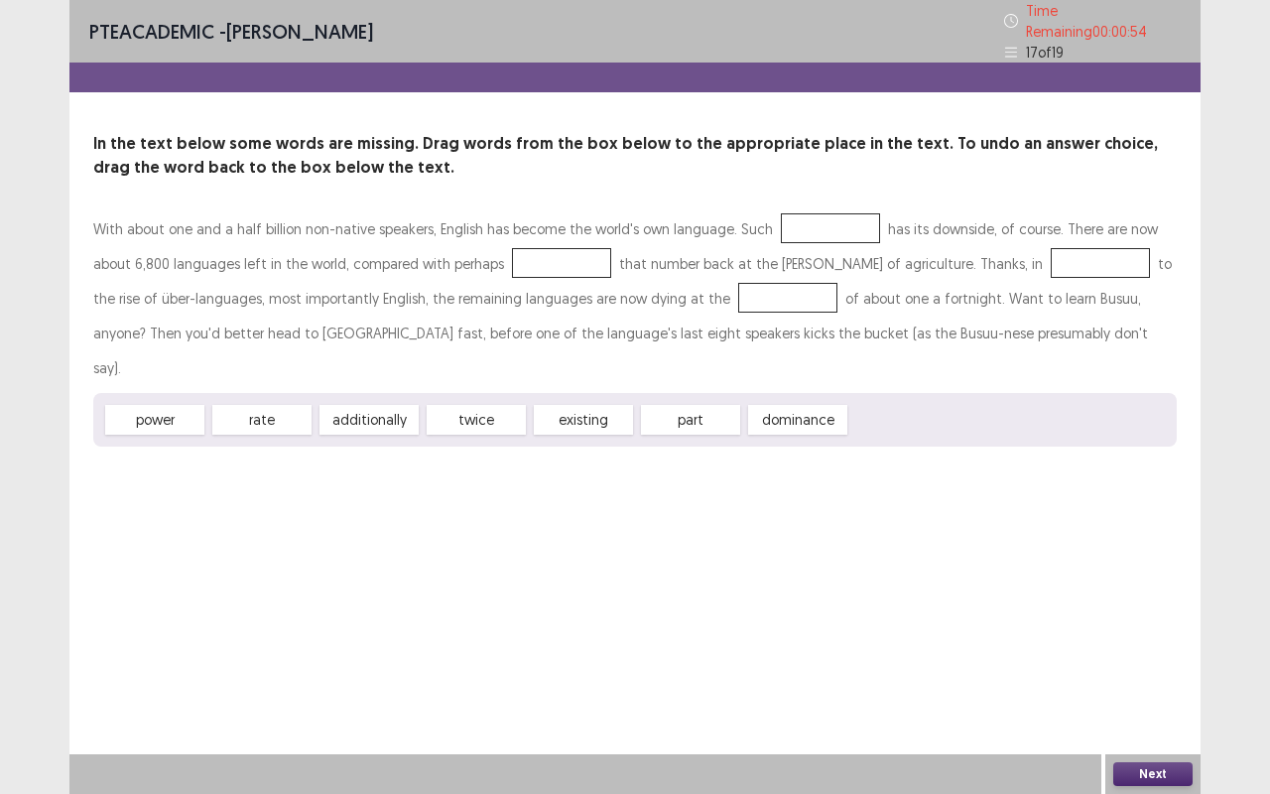
click at [782, 224] on div at bounding box center [830, 228] width 99 height 30
drag, startPoint x: 779, startPoint y: 380, endPoint x: 776, endPoint y: 214, distance: 165.8
click at [574, 404] on div "existing" at bounding box center [583, 420] width 109 height 33
drag, startPoint x: 502, startPoint y: 367, endPoint x: 502, endPoint y: 250, distance: 117.1
drag, startPoint x: 193, startPoint y: 380, endPoint x: 983, endPoint y: 255, distance: 799.8
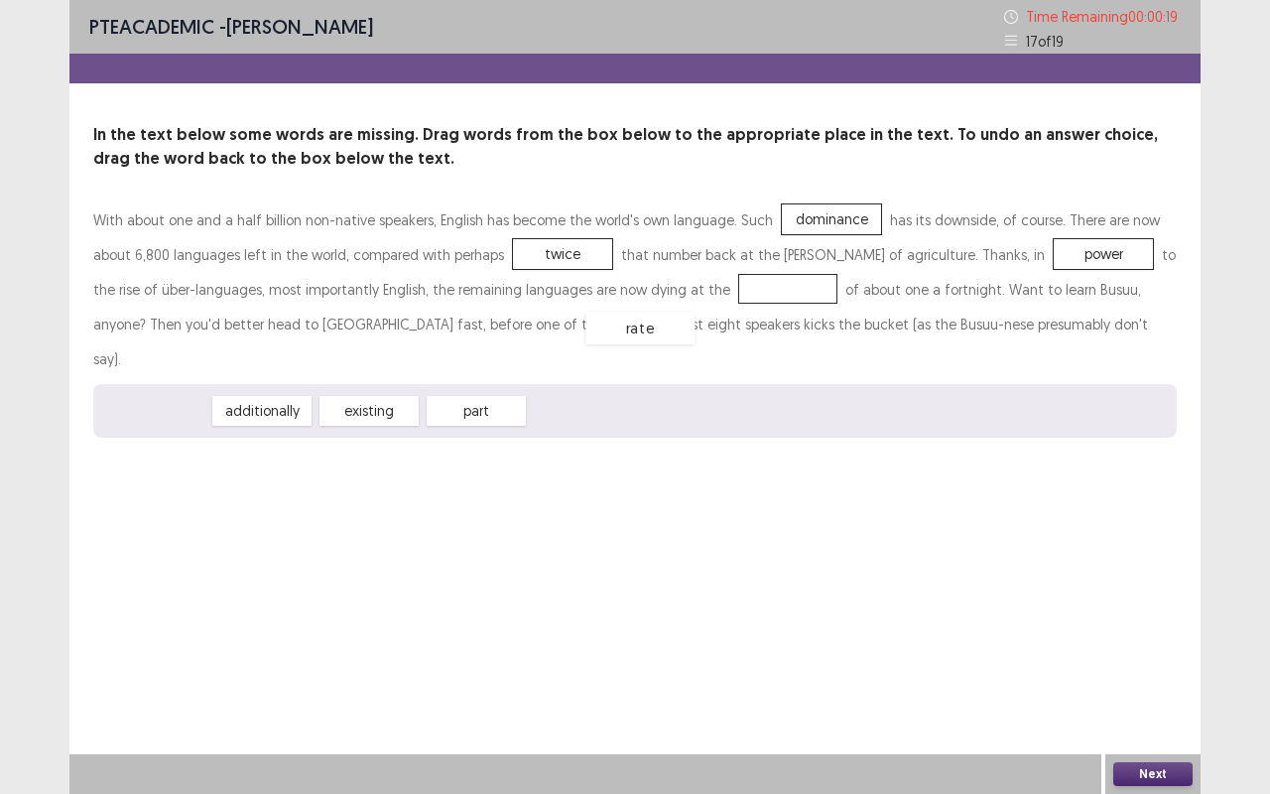
drag, startPoint x: 165, startPoint y: 369, endPoint x: 649, endPoint y: 286, distance: 491.4
click at [1140, 659] on button "Next" at bounding box center [1153, 774] width 79 height 24
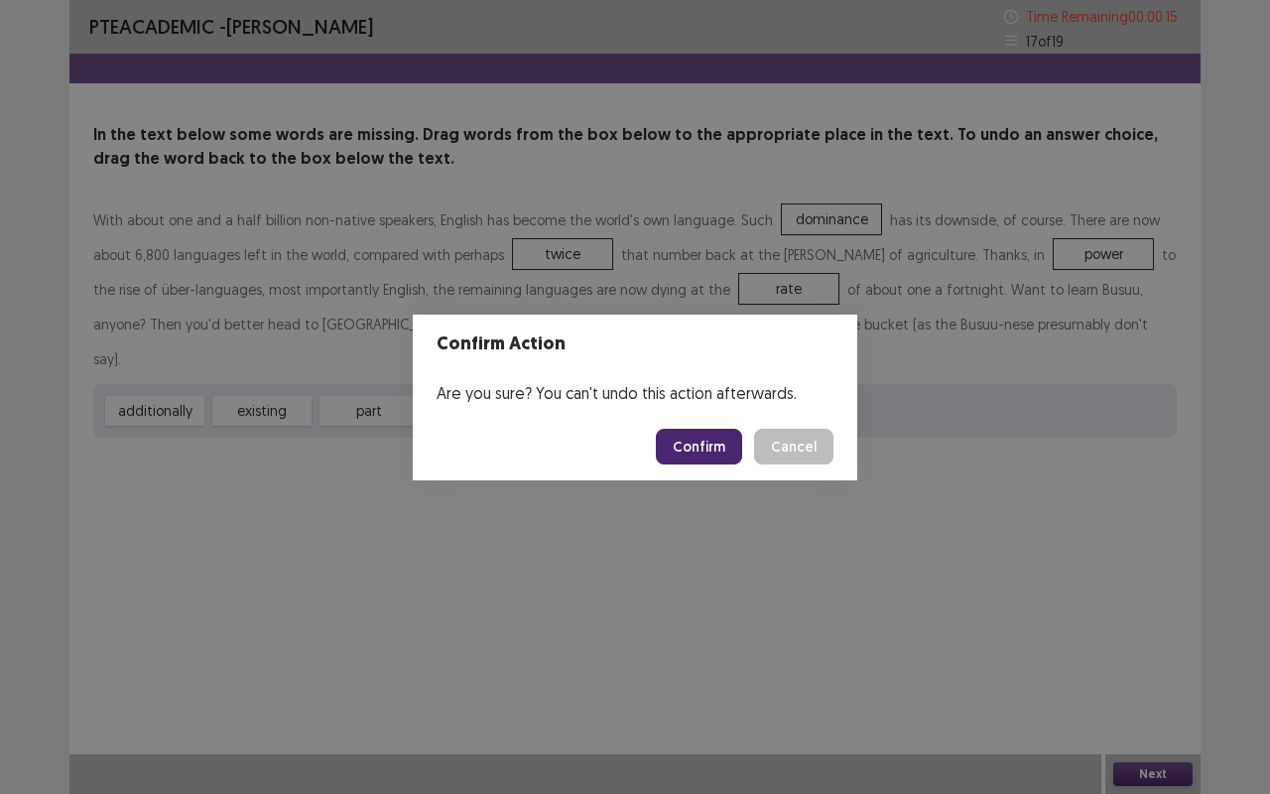
click at [724, 449] on button "Confirm" at bounding box center [699, 447] width 86 height 36
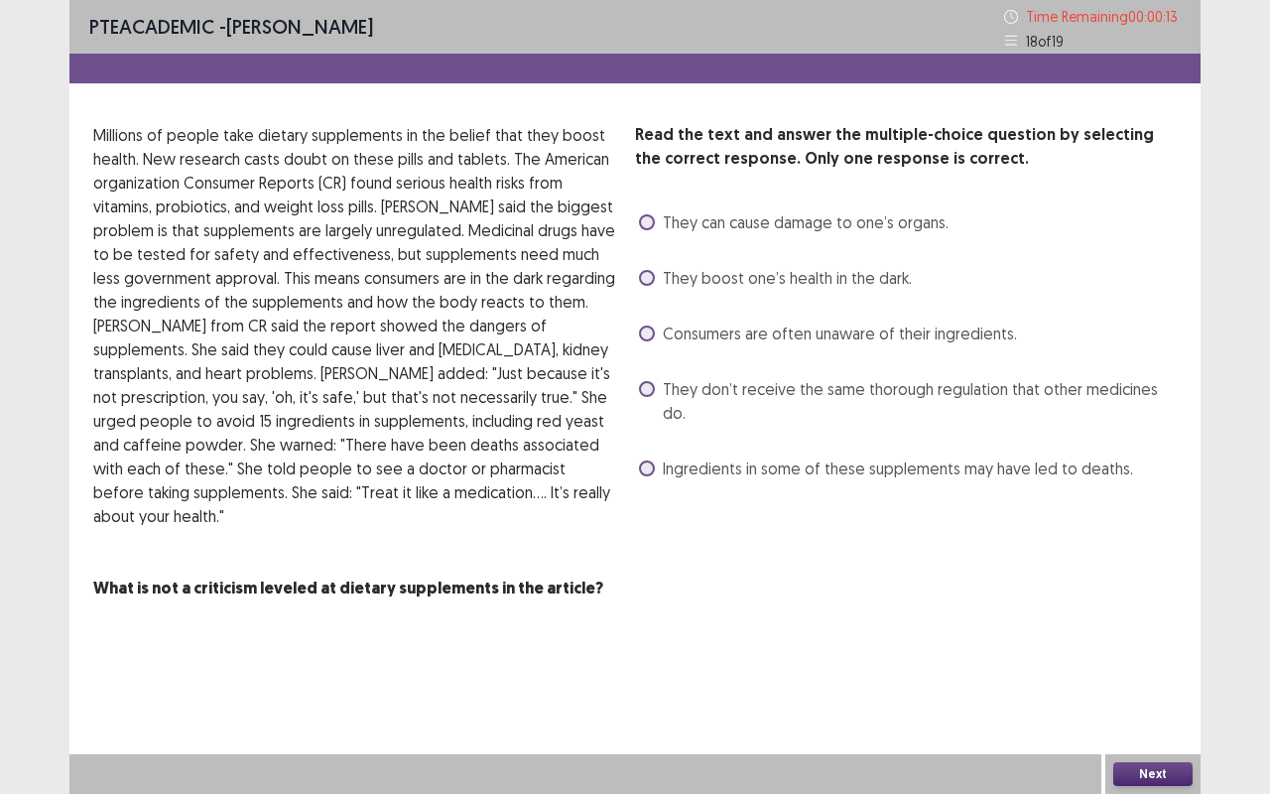
click at [639, 341] on label "Consumers are often unaware of their ingredients." at bounding box center [828, 334] width 378 height 24
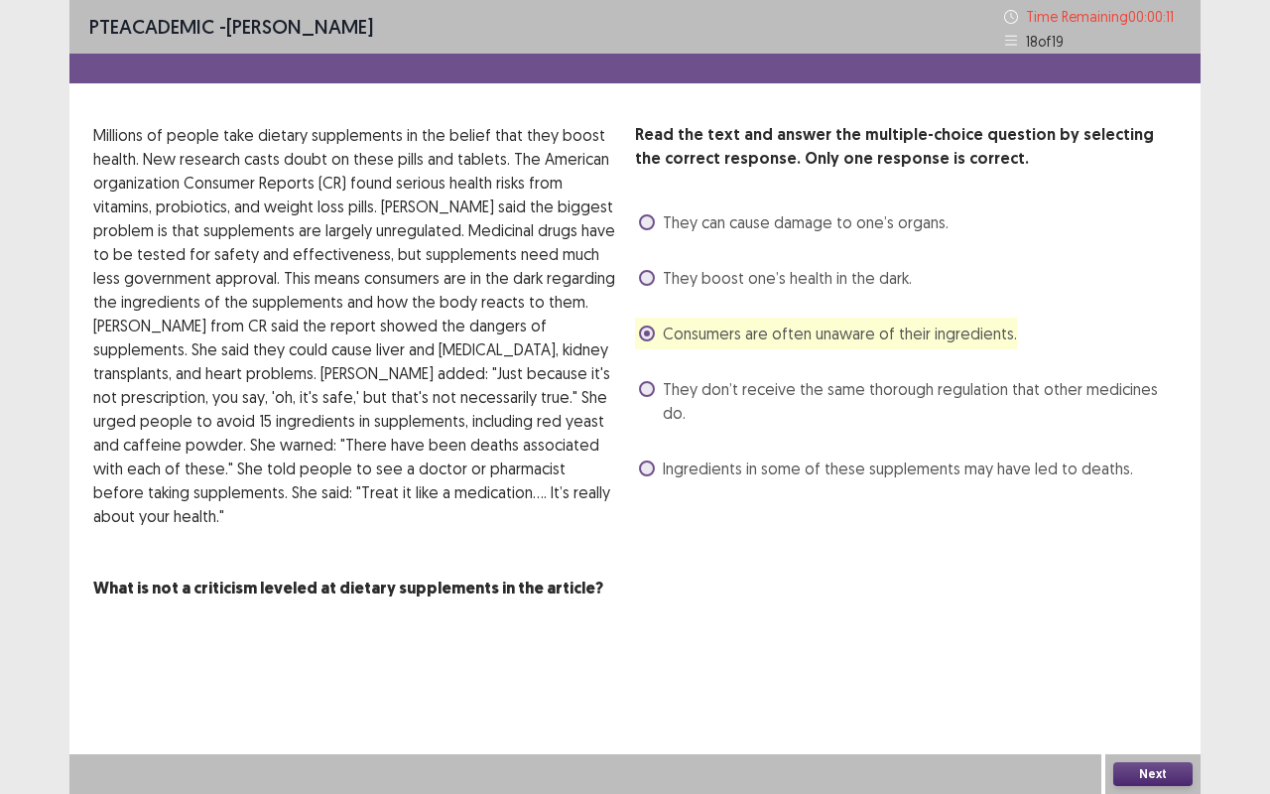
click at [1147, 659] on button "Next" at bounding box center [1153, 774] width 79 height 24
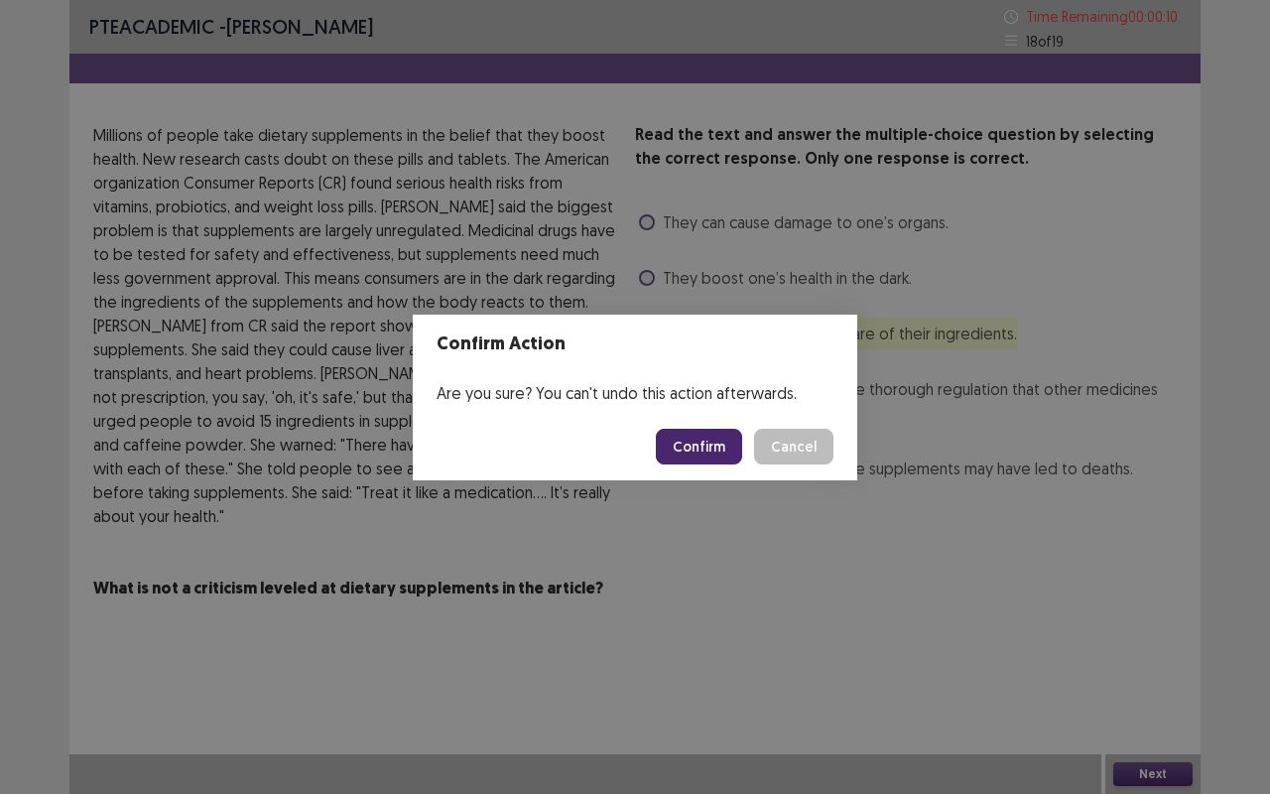
click at [715, 427] on footer "Confirm Cancel" at bounding box center [635, 446] width 445 height 67
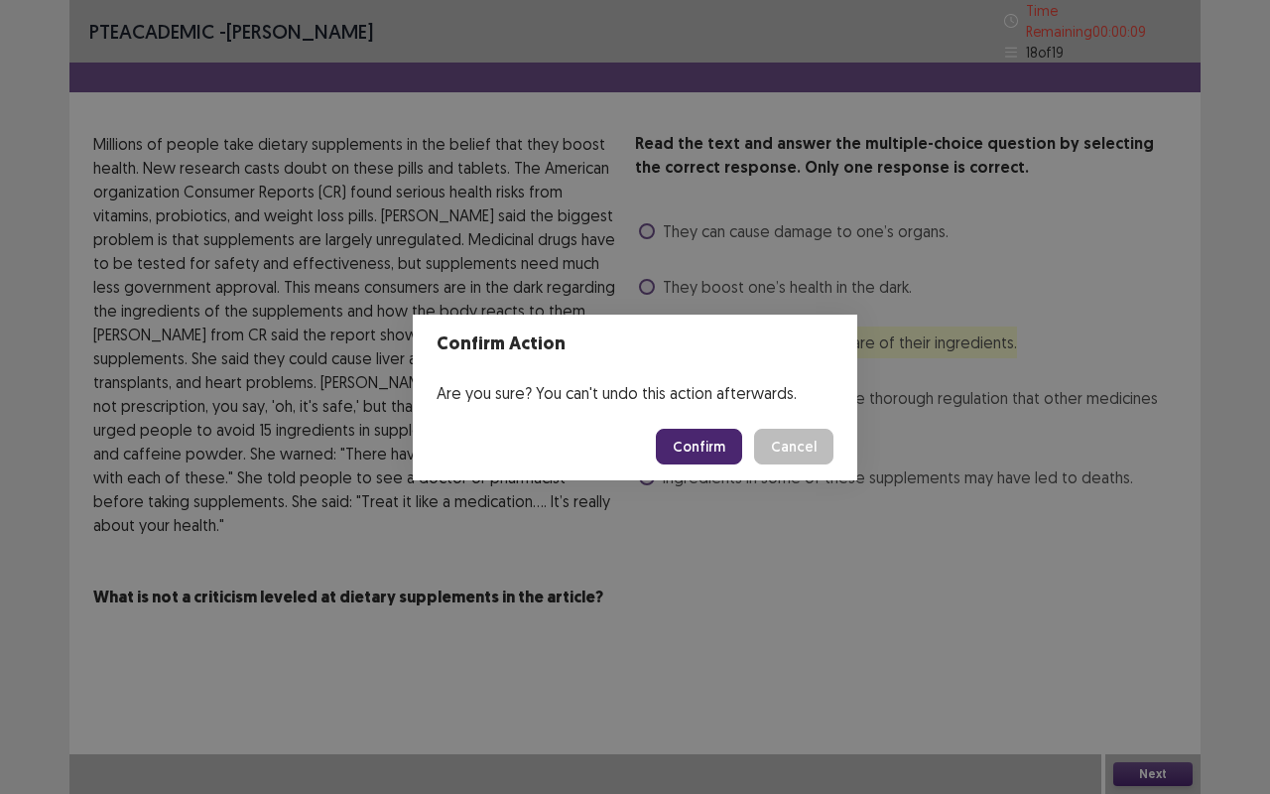
click at [716, 447] on button "Confirm" at bounding box center [699, 447] width 86 height 36
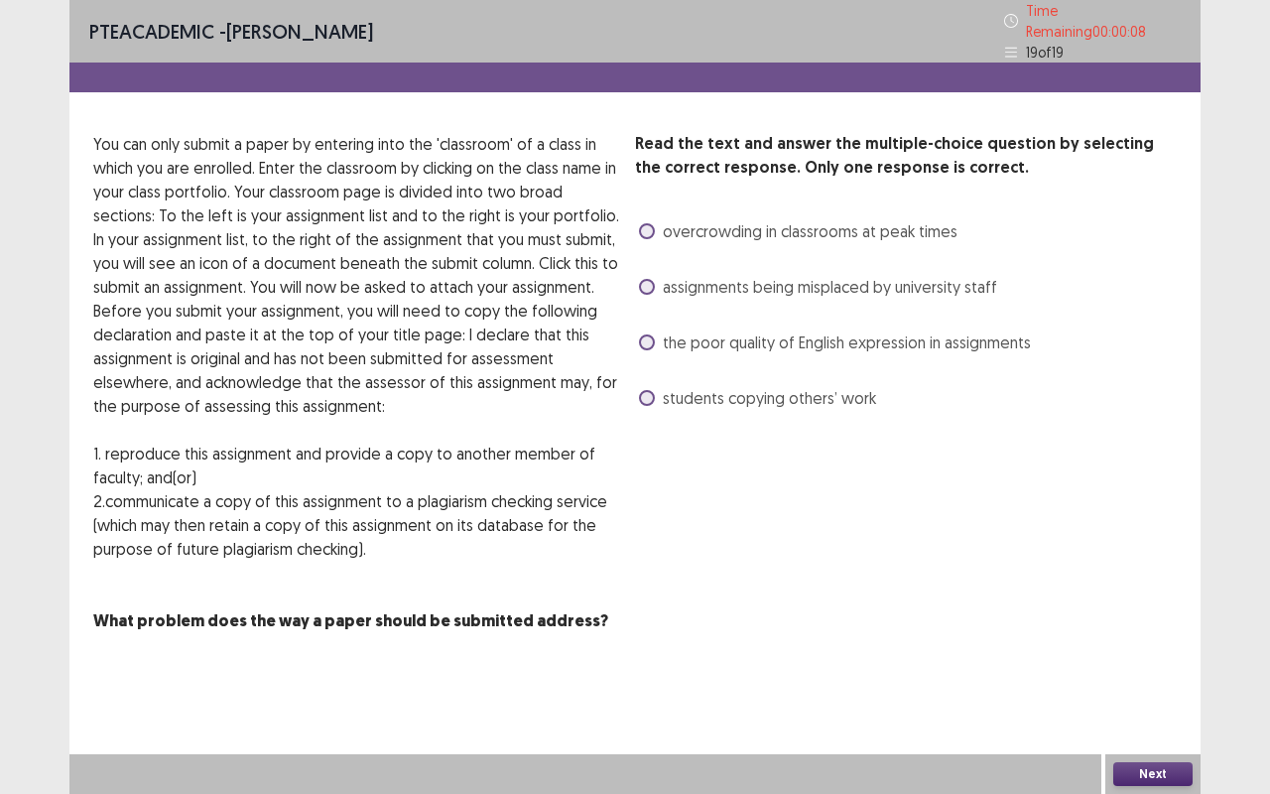
click at [647, 334] on span at bounding box center [647, 342] width 16 height 16
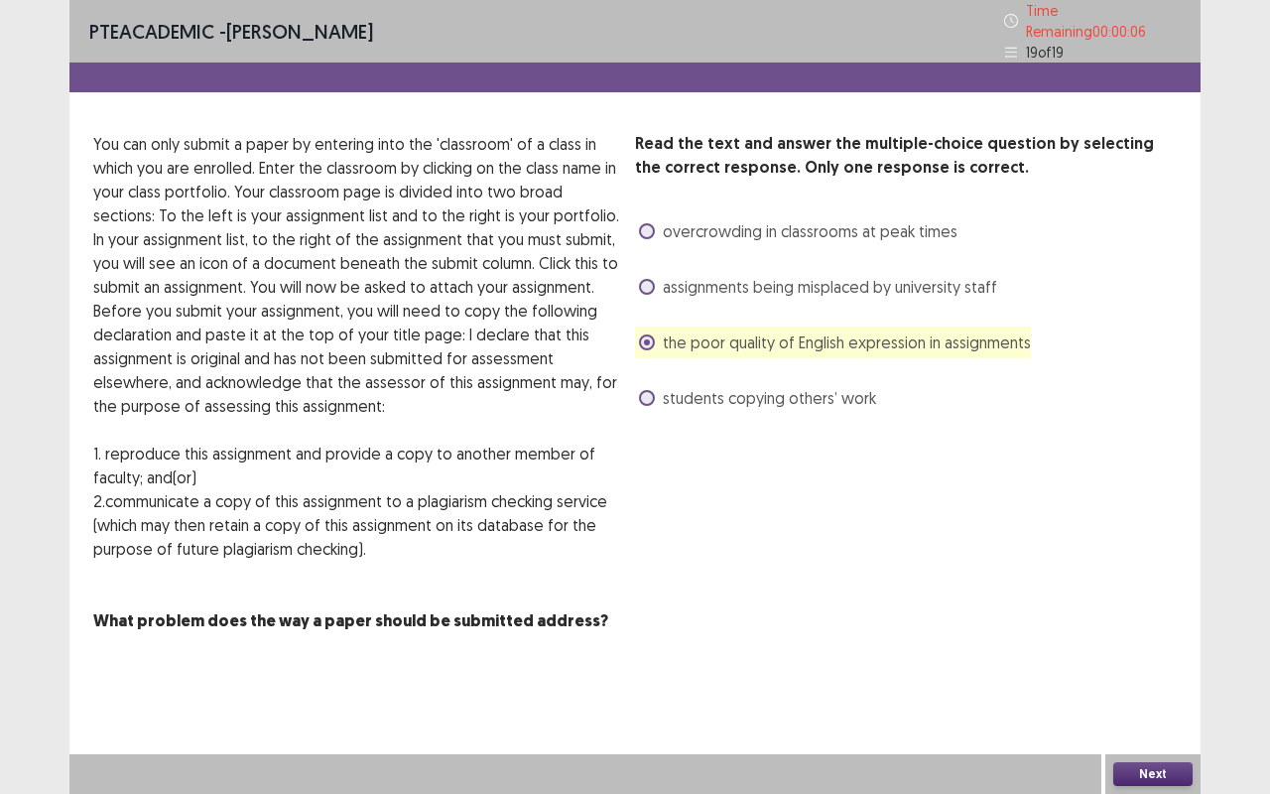
click at [1141, 659] on button "Next" at bounding box center [1153, 774] width 79 height 24
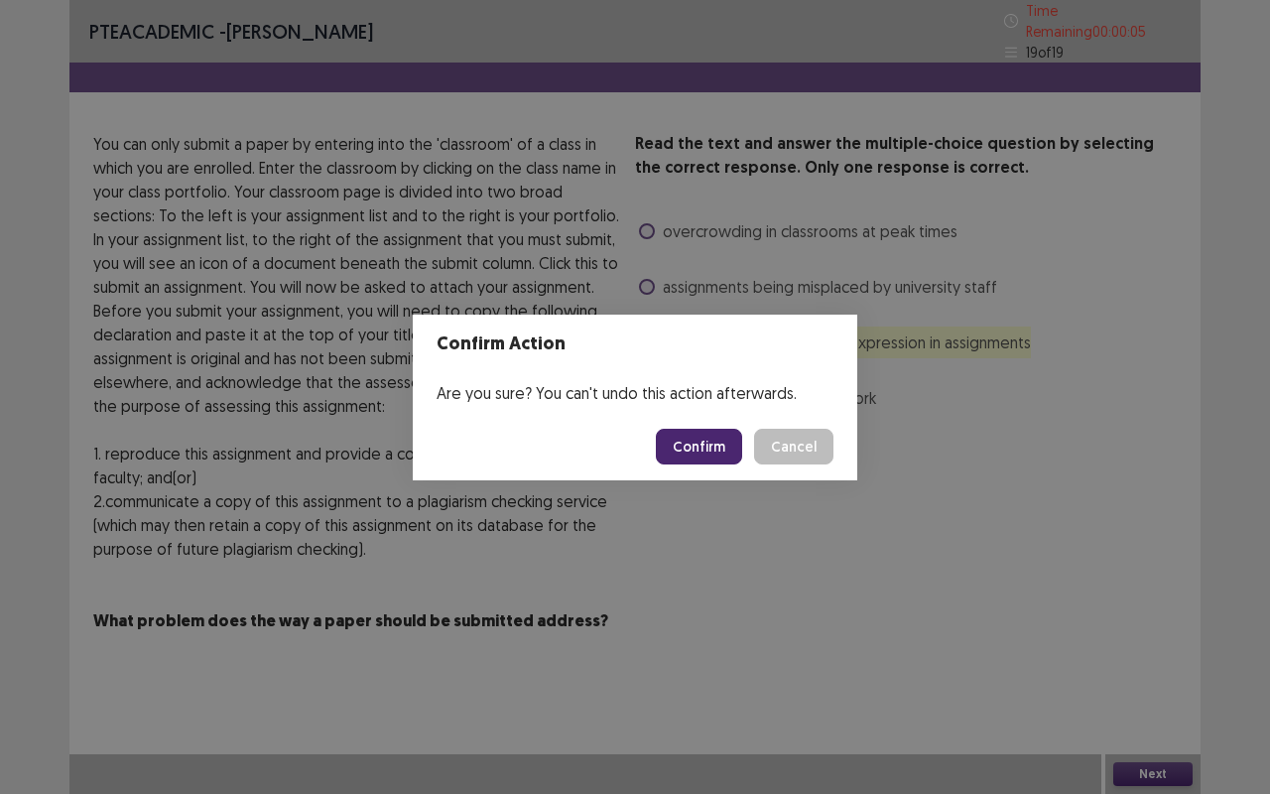
click at [707, 456] on button "Confirm" at bounding box center [699, 447] width 86 height 36
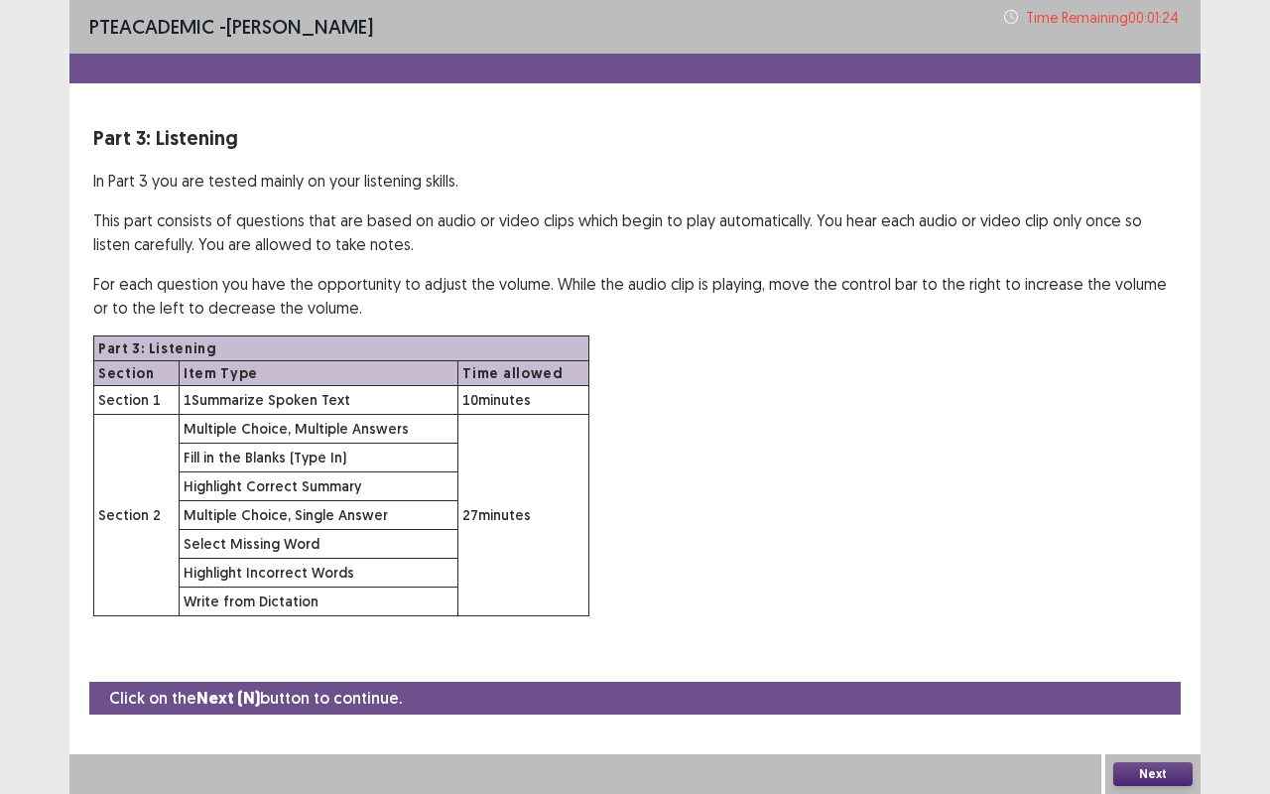
click at [1139, 659] on button "Next" at bounding box center [1153, 774] width 79 height 24
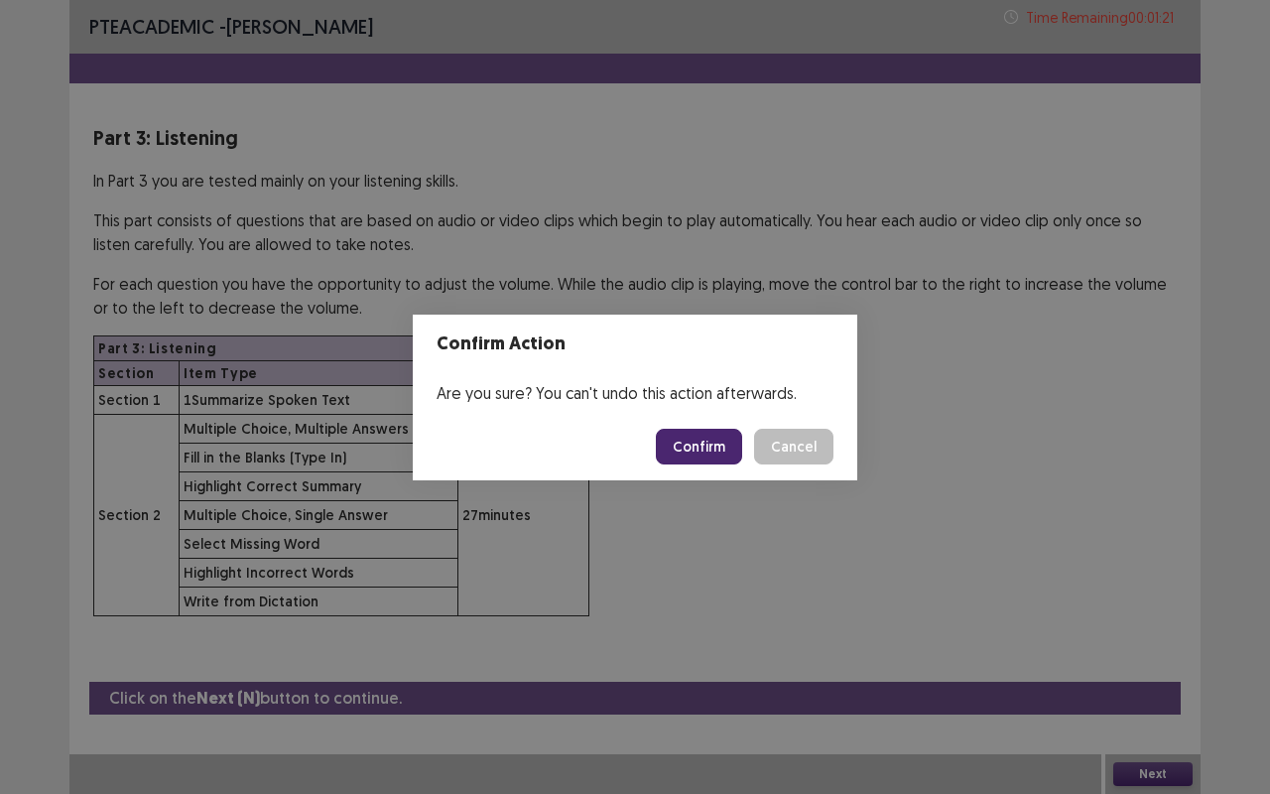
click at [685, 437] on button "Confirm" at bounding box center [699, 447] width 86 height 36
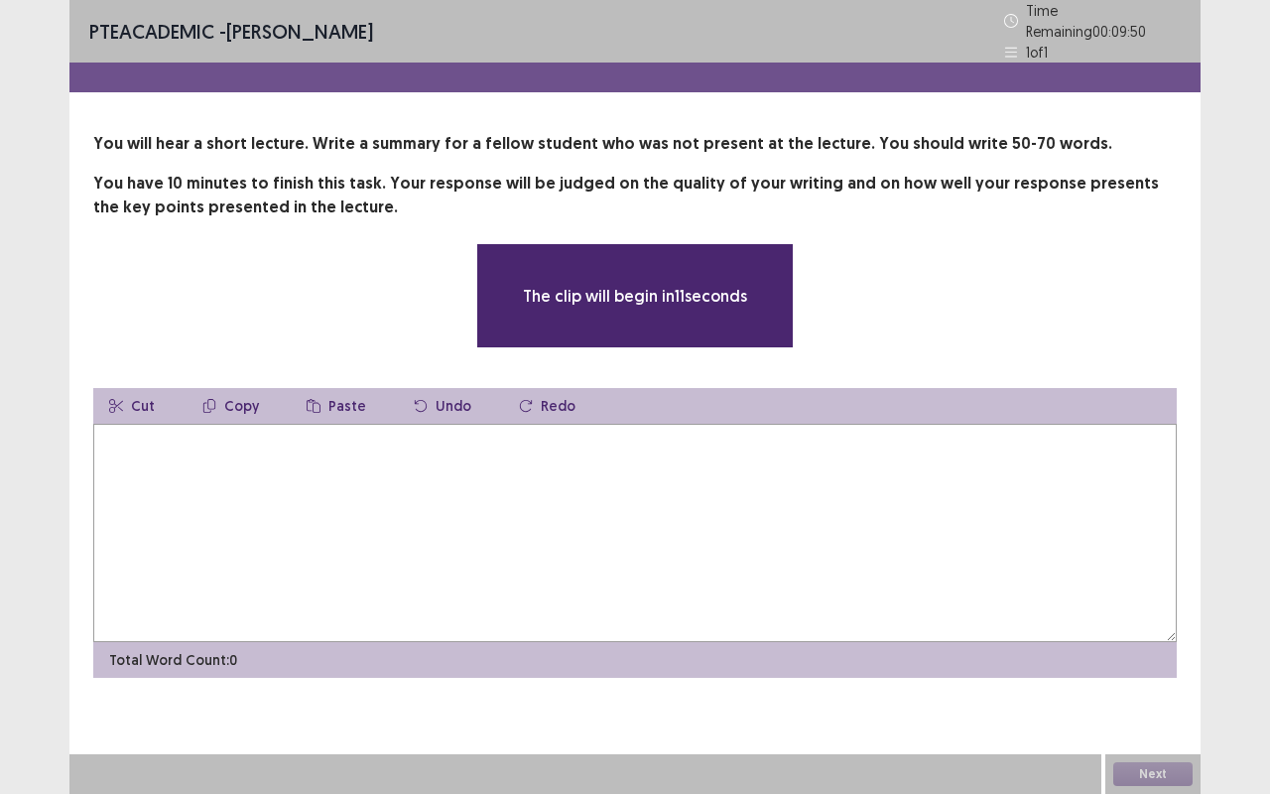
click at [457, 496] on textarea at bounding box center [635, 533] width 1084 height 218
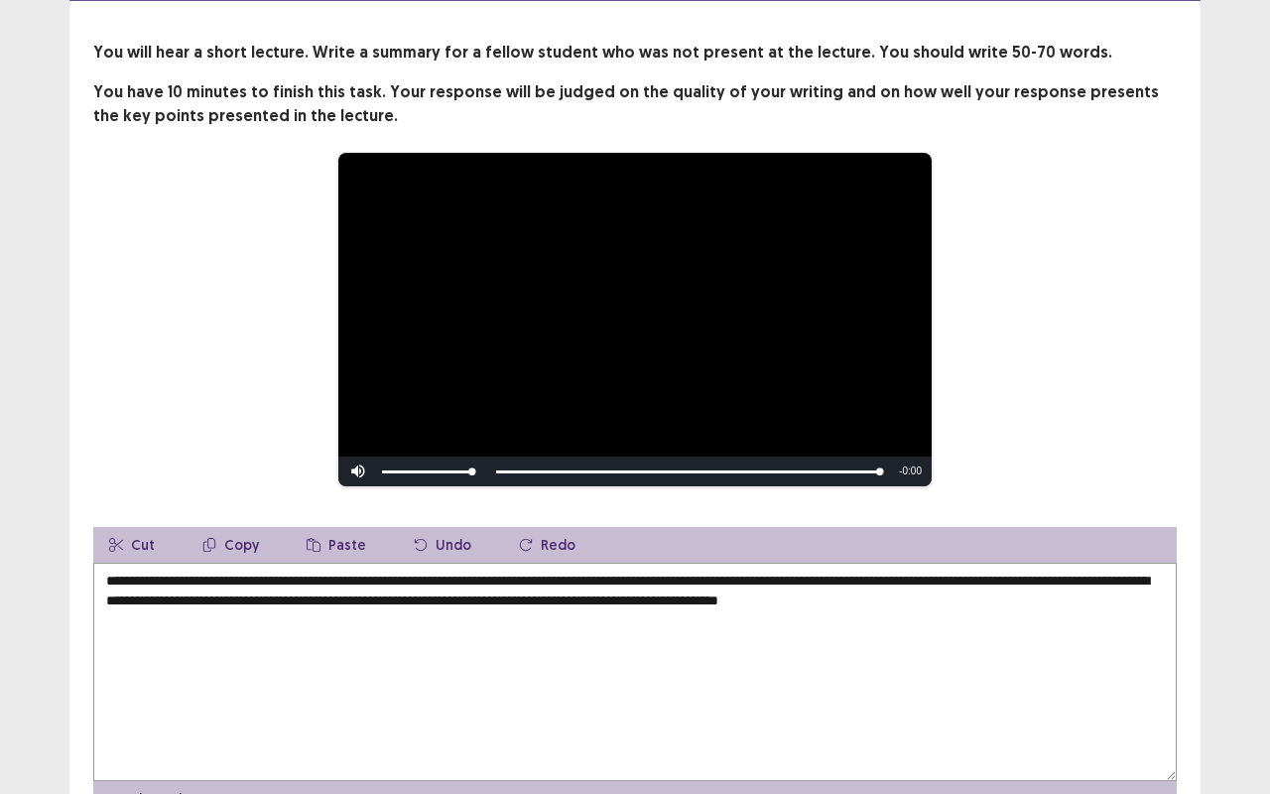
scroll to position [95, 0]
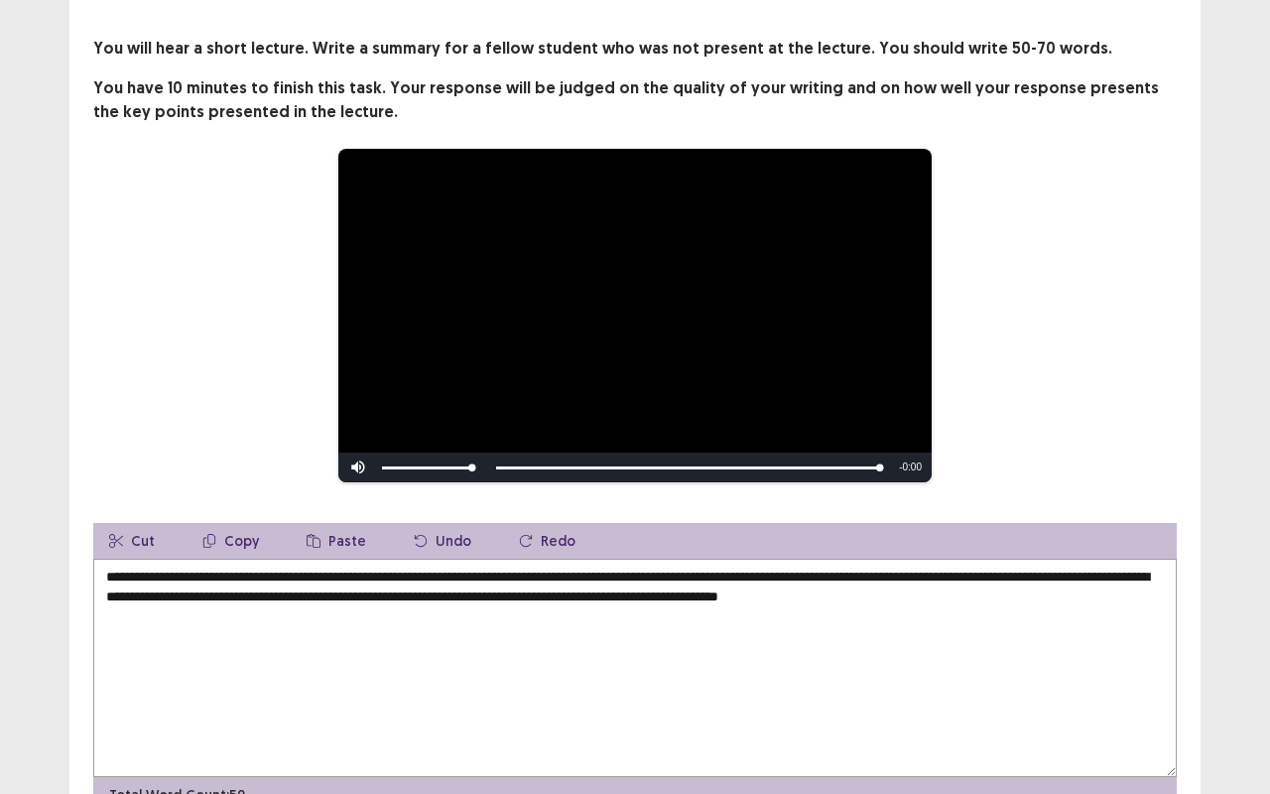
click at [288, 585] on textarea "**********" at bounding box center [635, 668] width 1084 height 218
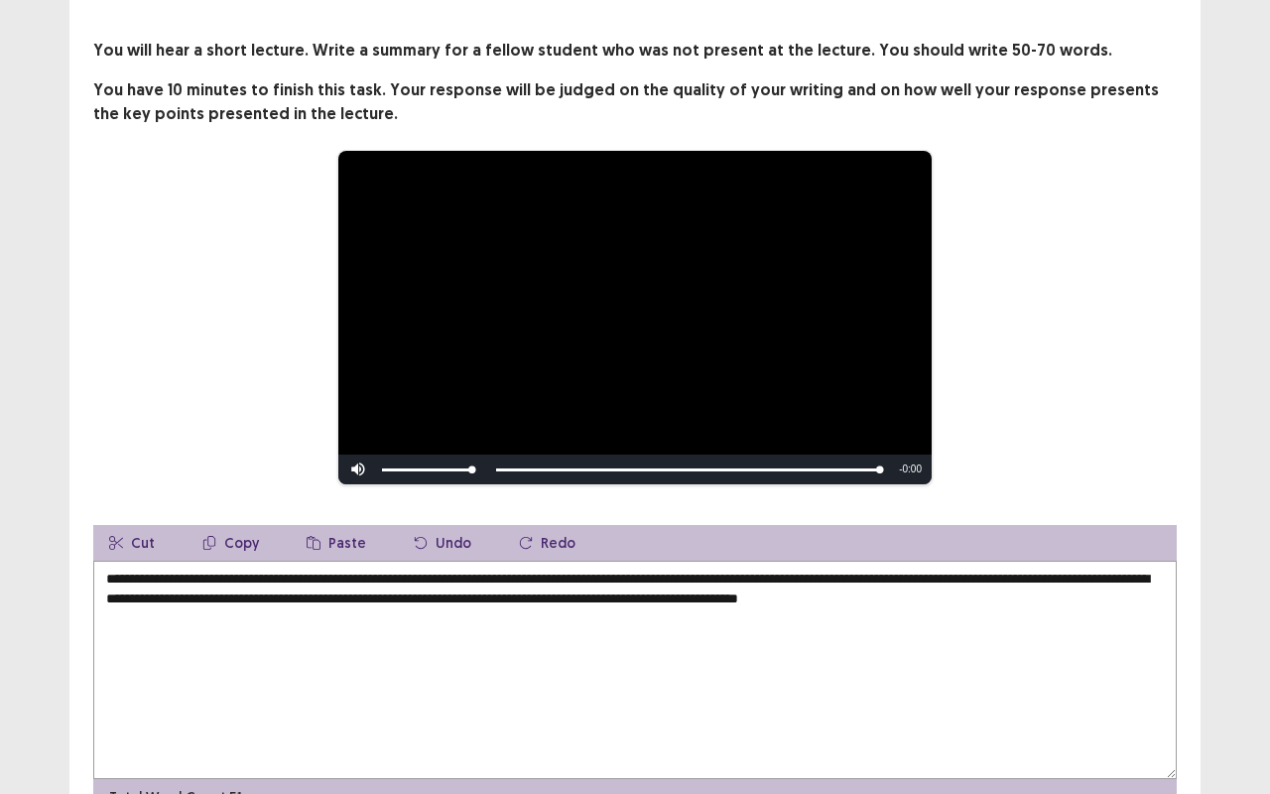
scroll to position [93, 0]
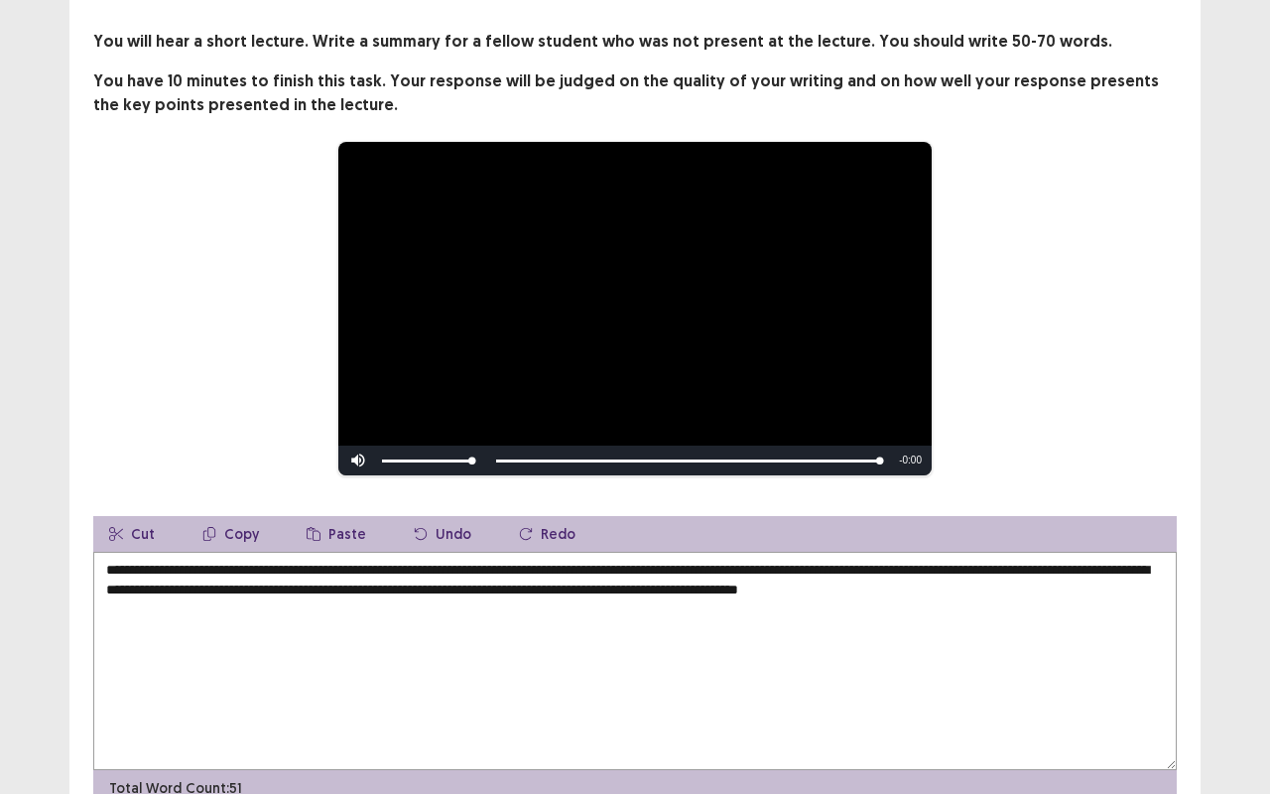
click at [1119, 607] on textarea "**********" at bounding box center [635, 661] width 1084 height 218
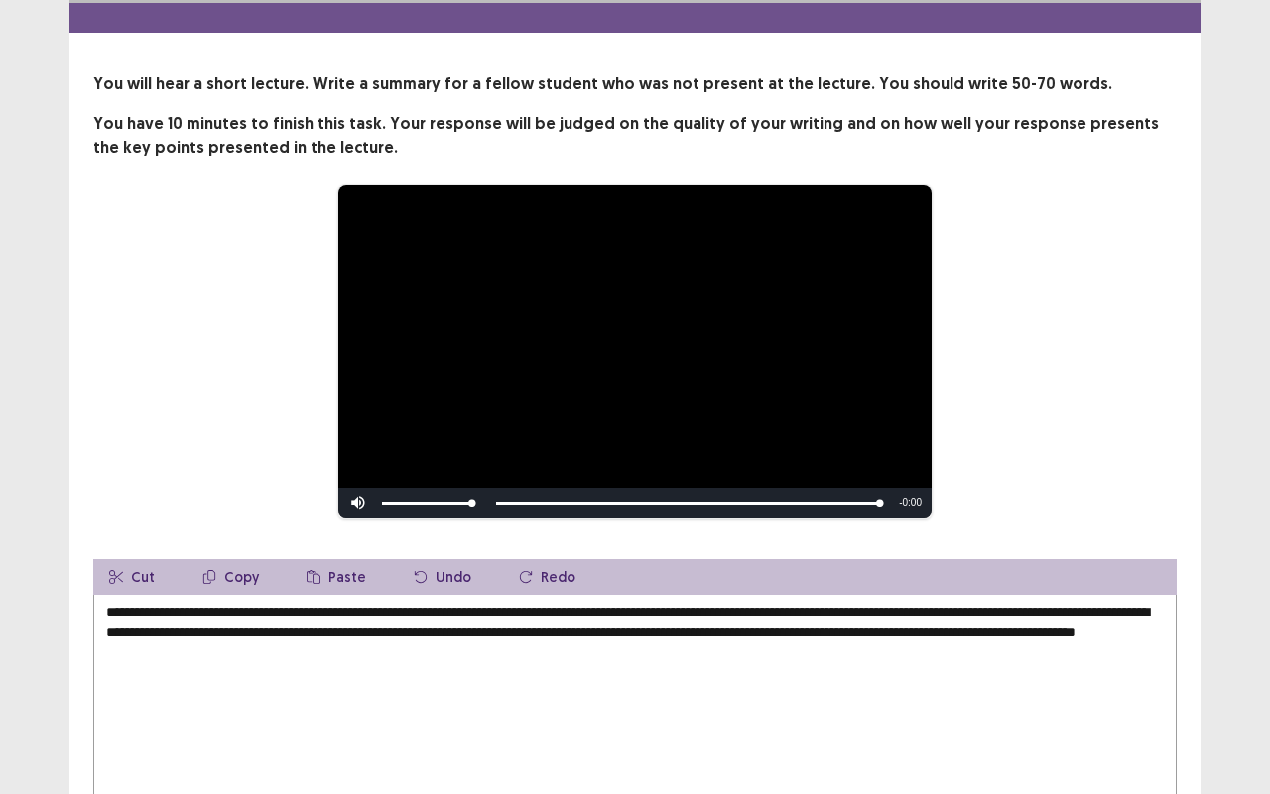
scroll to position [58, 0]
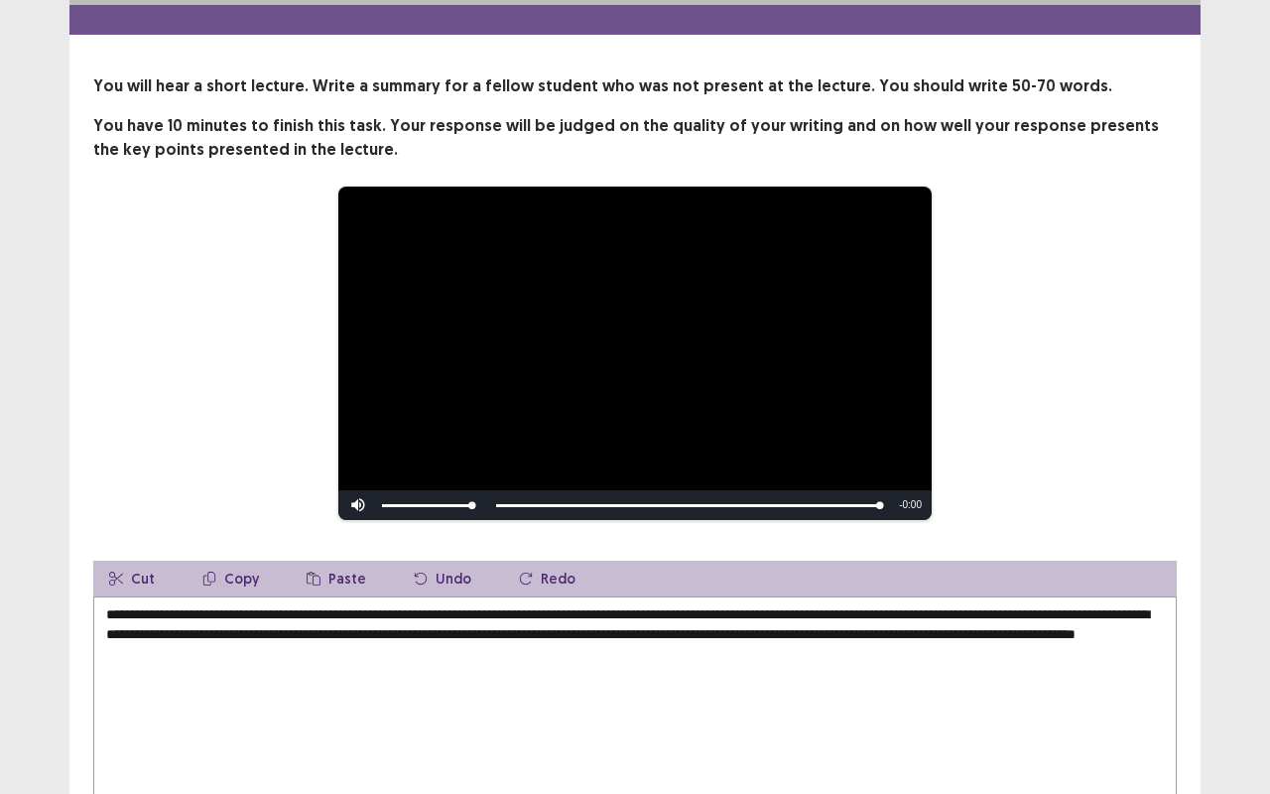
click at [123, 646] on textarea "**********" at bounding box center [635, 705] width 1084 height 218
click at [192, 659] on textarea "**********" at bounding box center [635, 705] width 1084 height 218
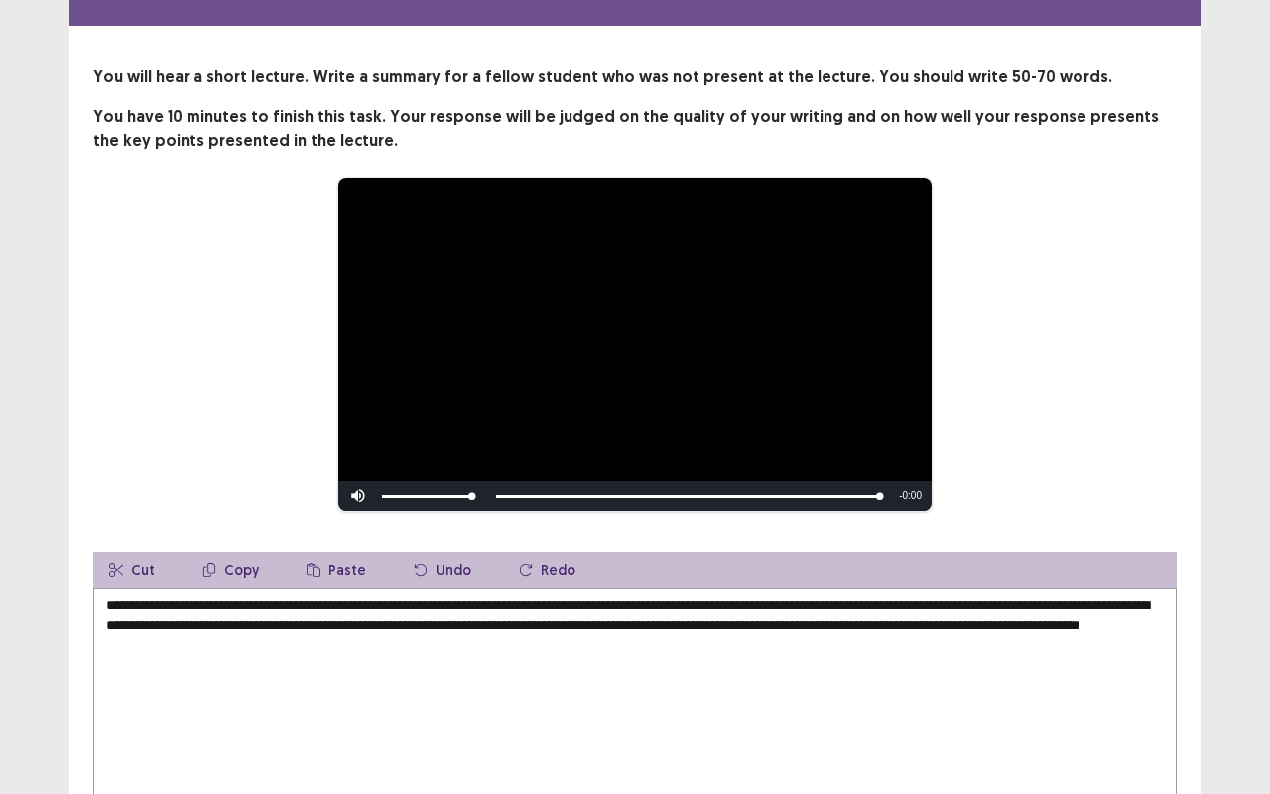
click at [427, 606] on textarea "**********" at bounding box center [635, 697] width 1084 height 218
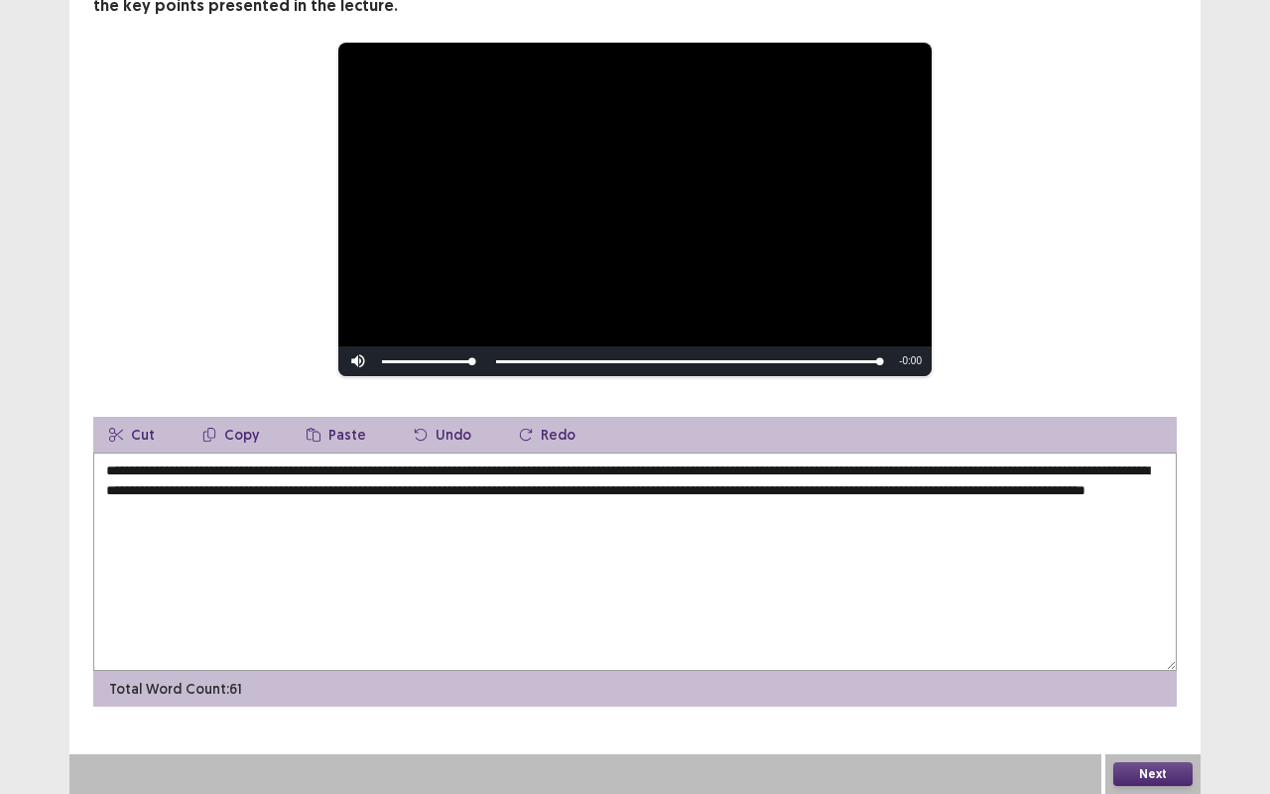
scroll to position [191, 0]
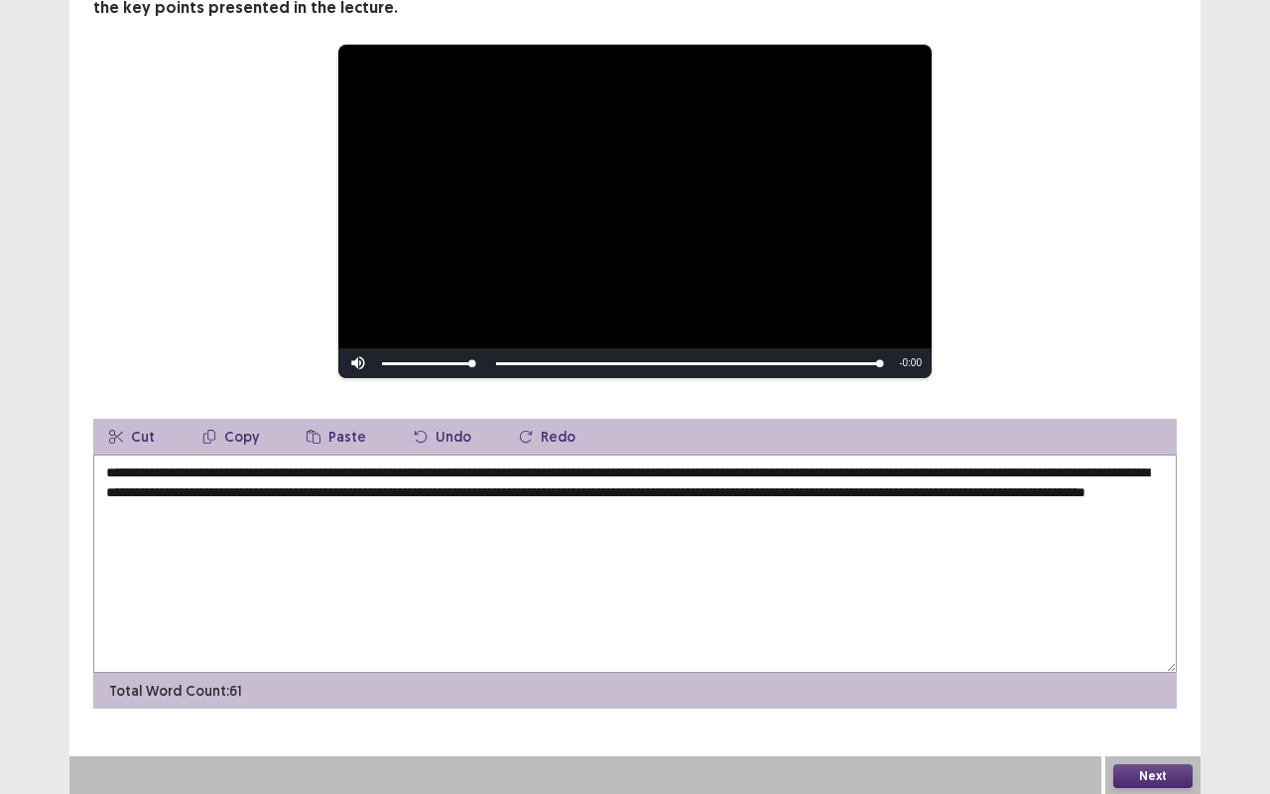
type textarea "**********"
click at [1150, 659] on button "Next" at bounding box center [1153, 776] width 79 height 24
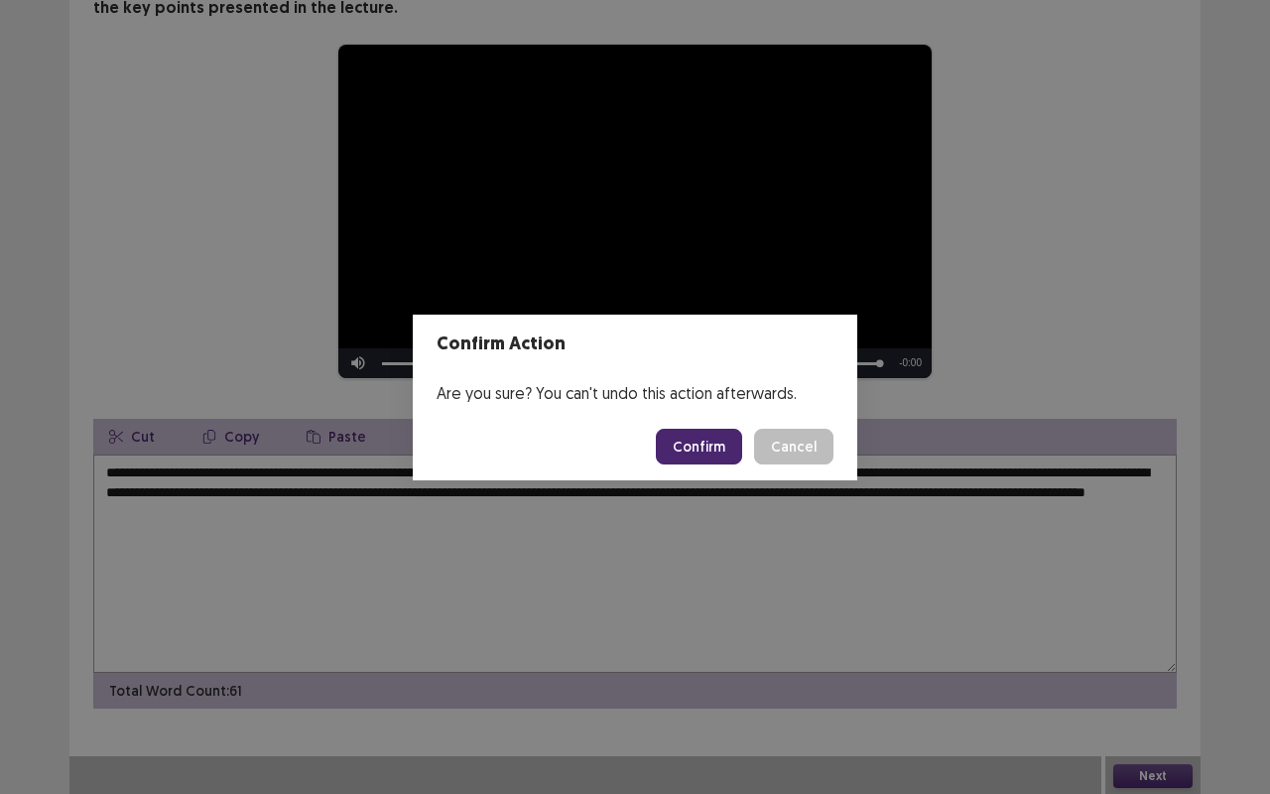
click at [697, 453] on button "Confirm" at bounding box center [699, 447] width 86 height 36
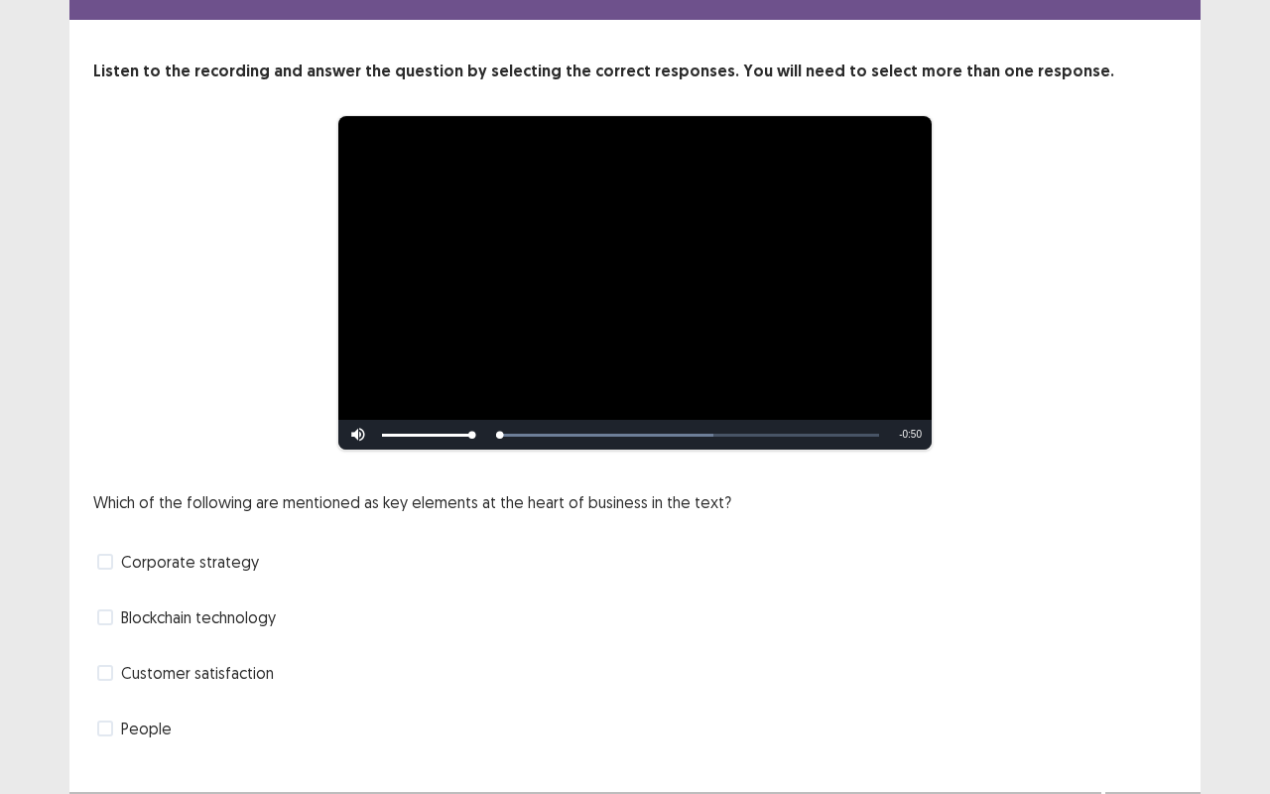
scroll to position [101, 0]
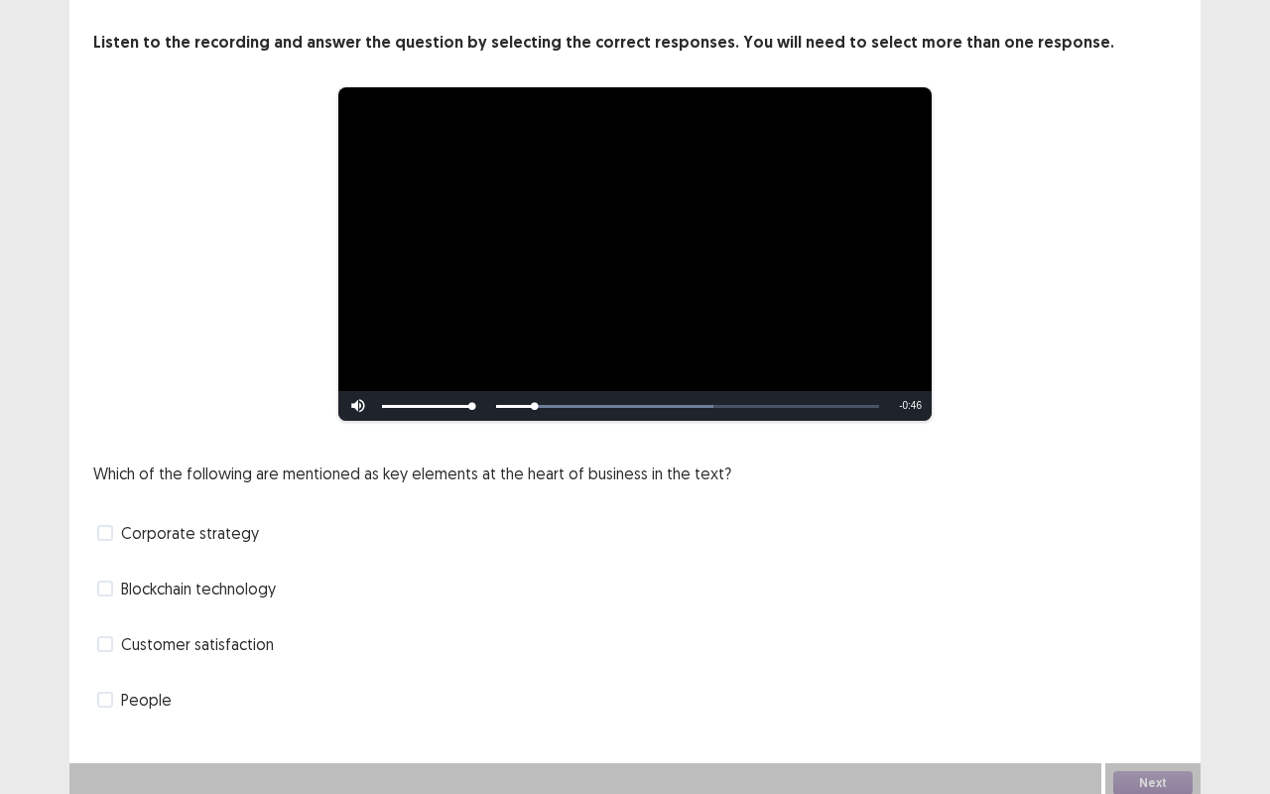
click at [113, 521] on label "Corporate strategy" at bounding box center [178, 533] width 162 height 24
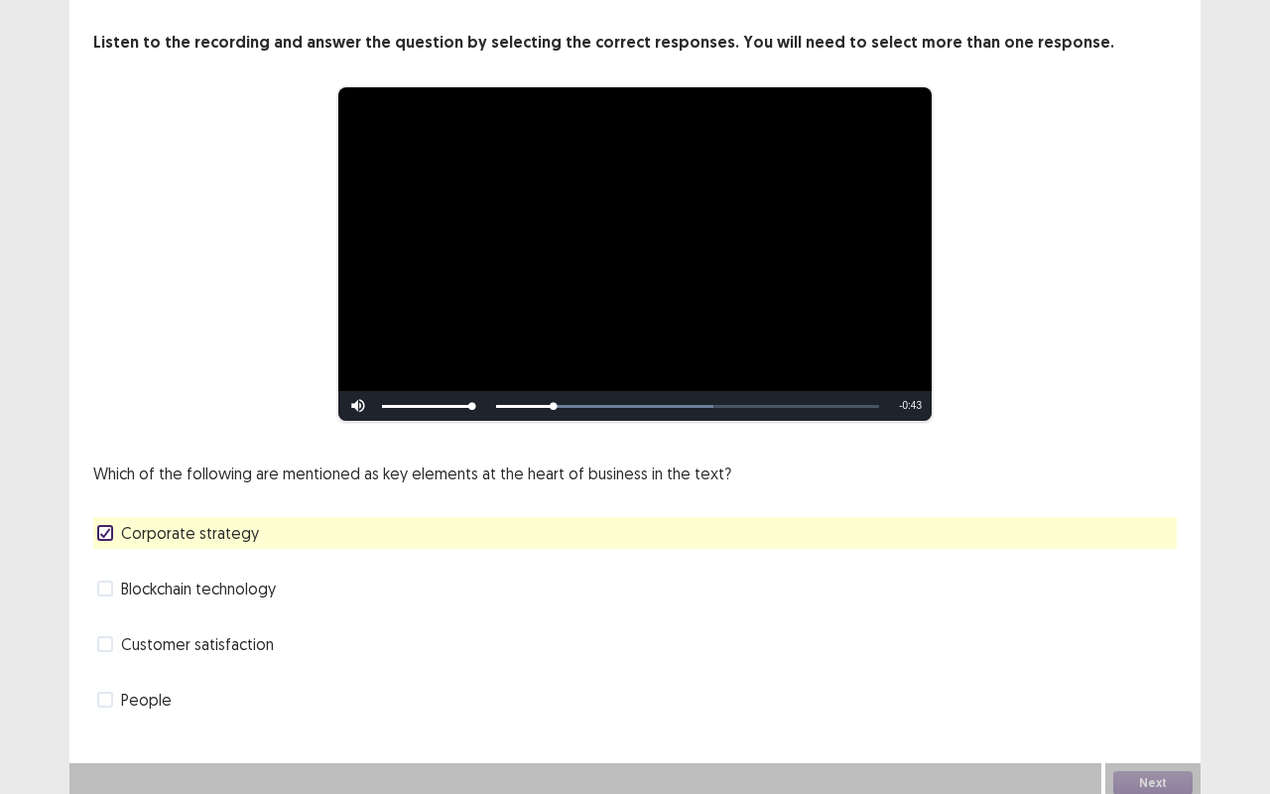
click at [105, 659] on span at bounding box center [105, 700] width 16 height 16
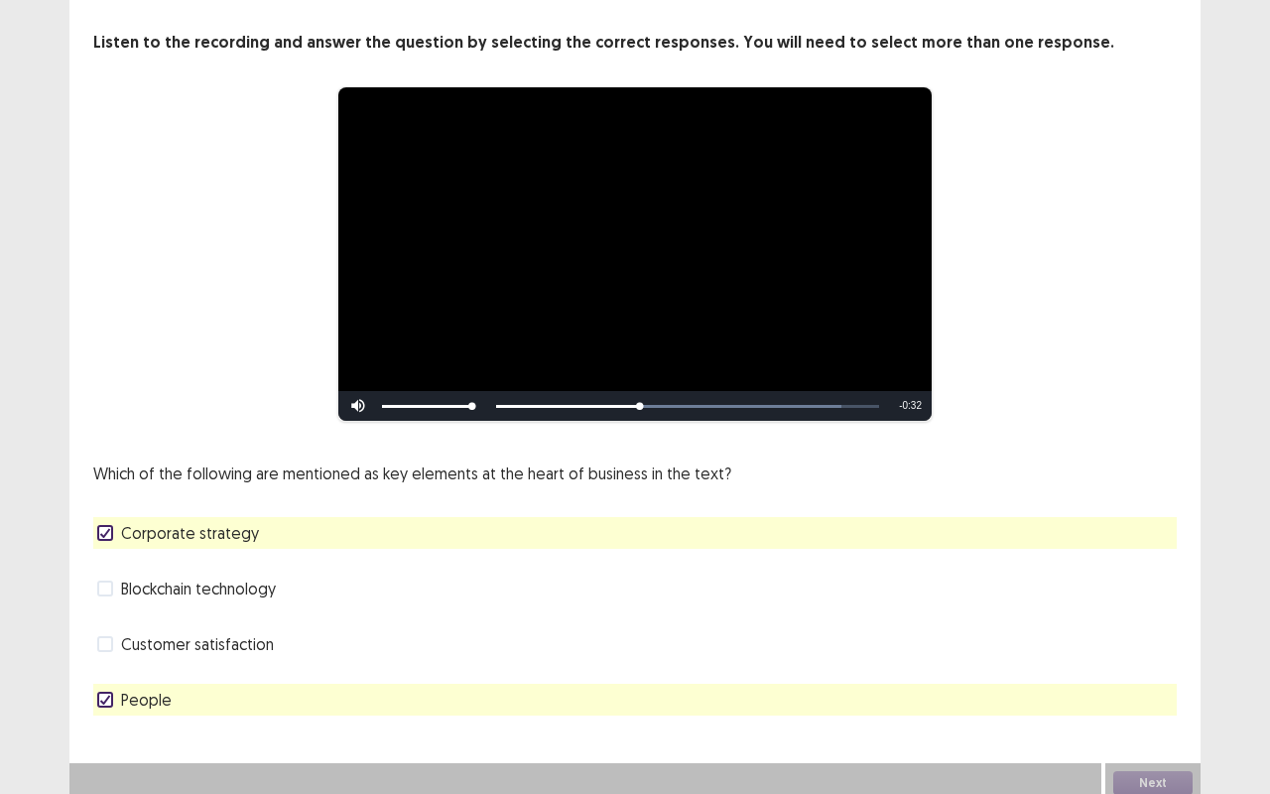
click at [97, 581] on span at bounding box center [105, 589] width 16 height 16
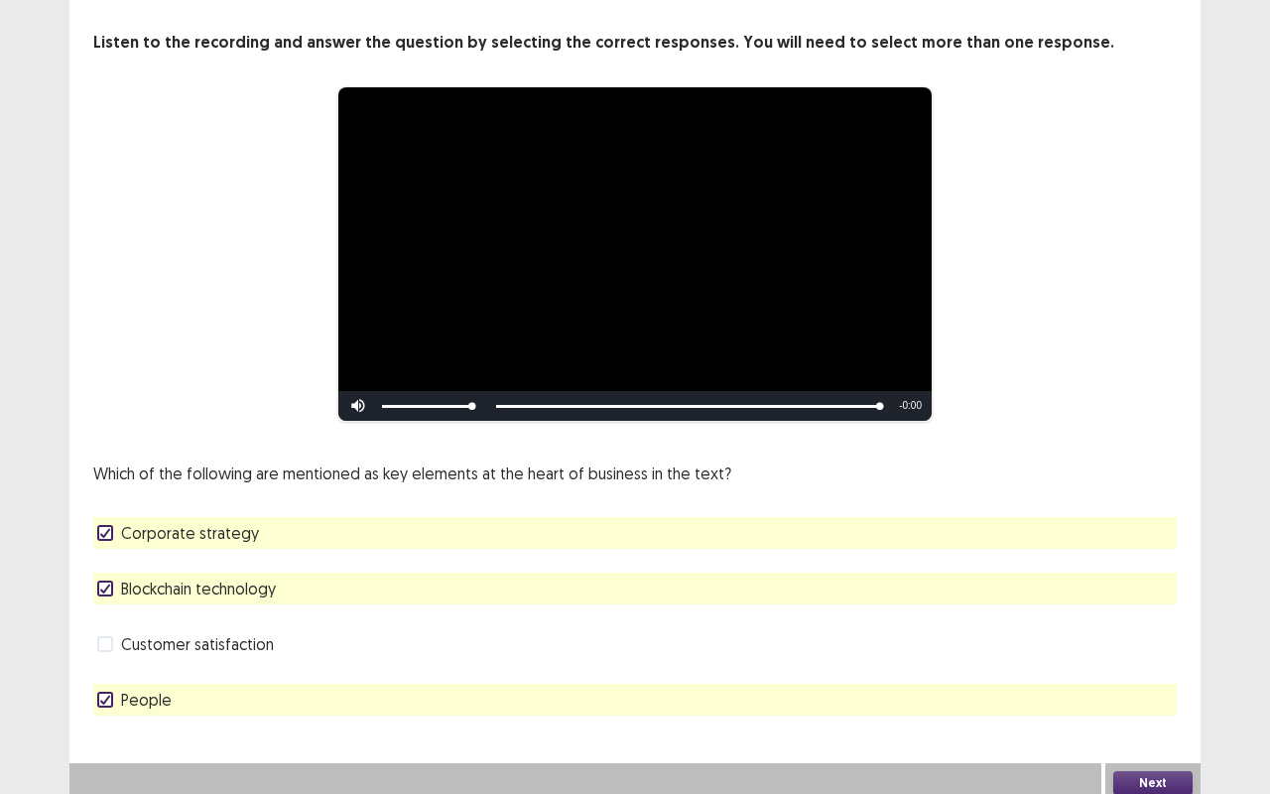
click at [1169, 659] on button "Next" at bounding box center [1153, 783] width 79 height 24
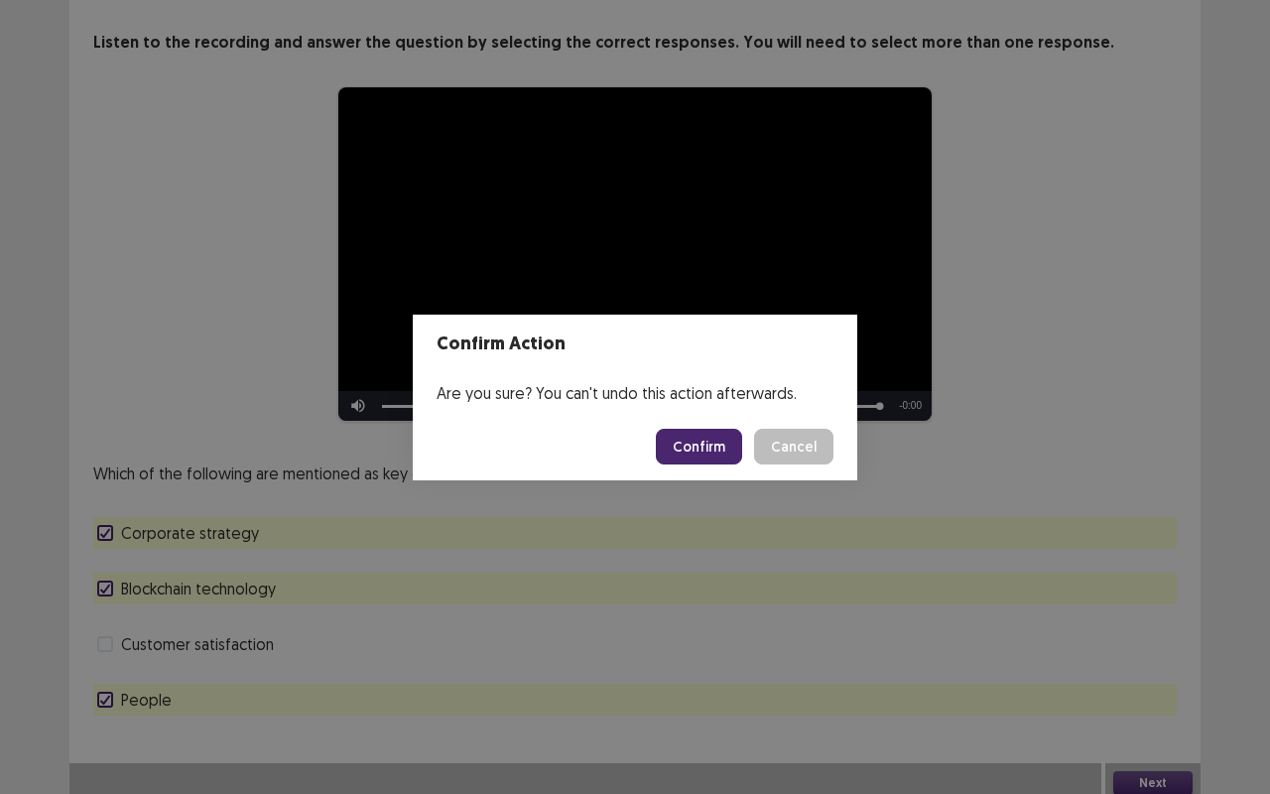
click at [721, 457] on button "Confirm" at bounding box center [699, 447] width 86 height 36
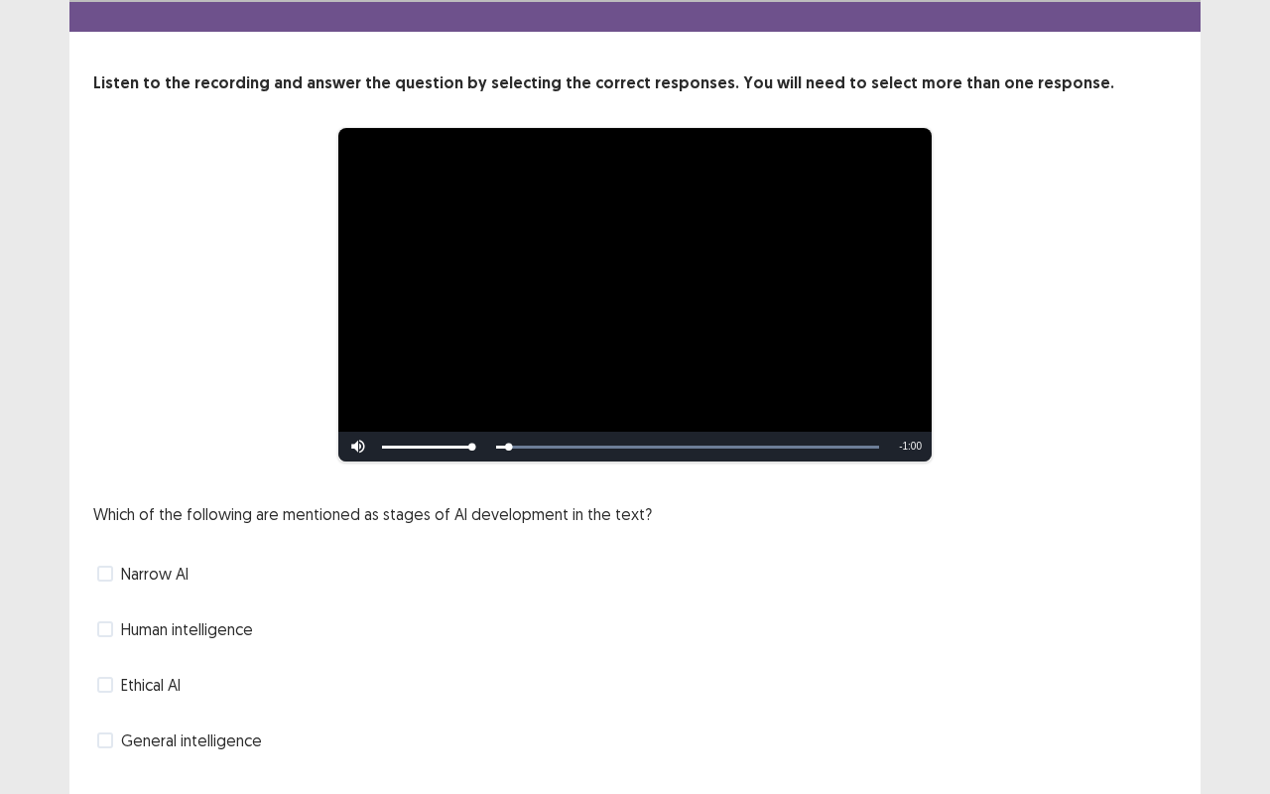
scroll to position [69, 0]
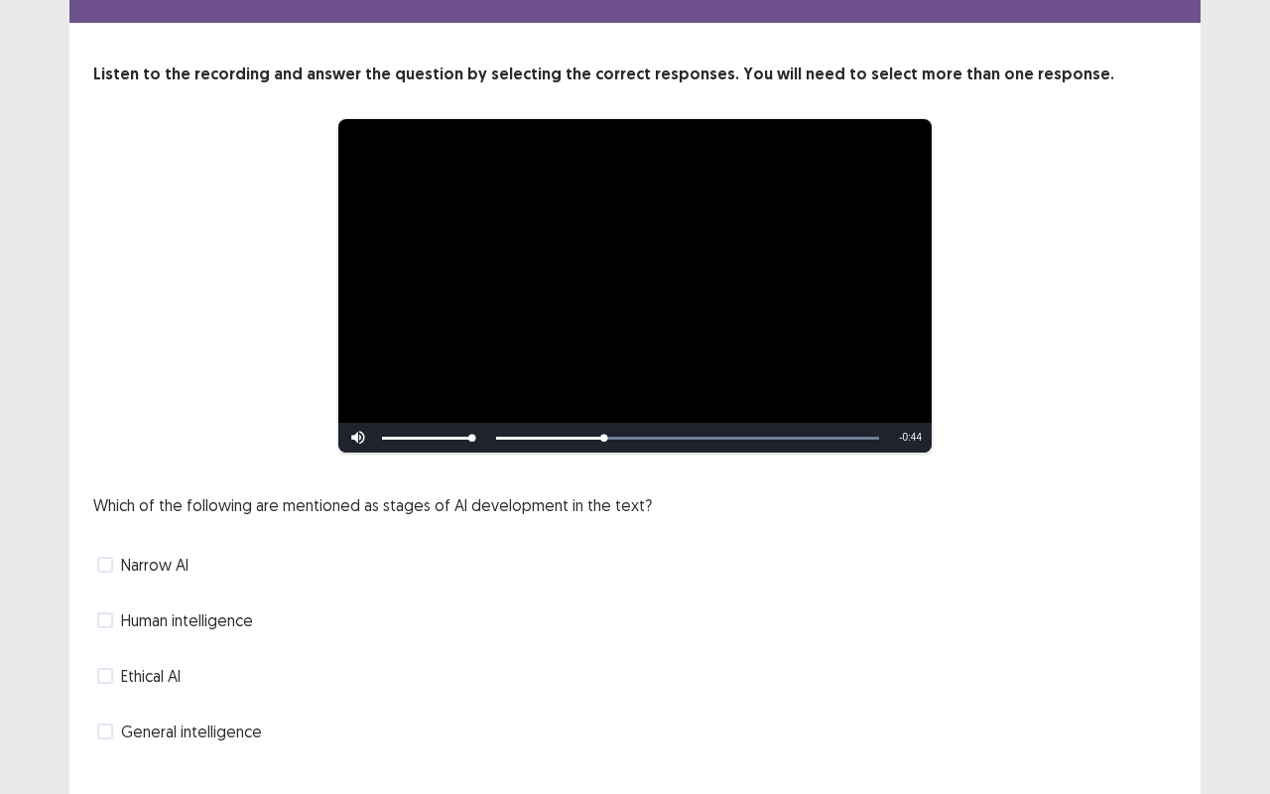
click at [111, 557] on span at bounding box center [105, 565] width 16 height 16
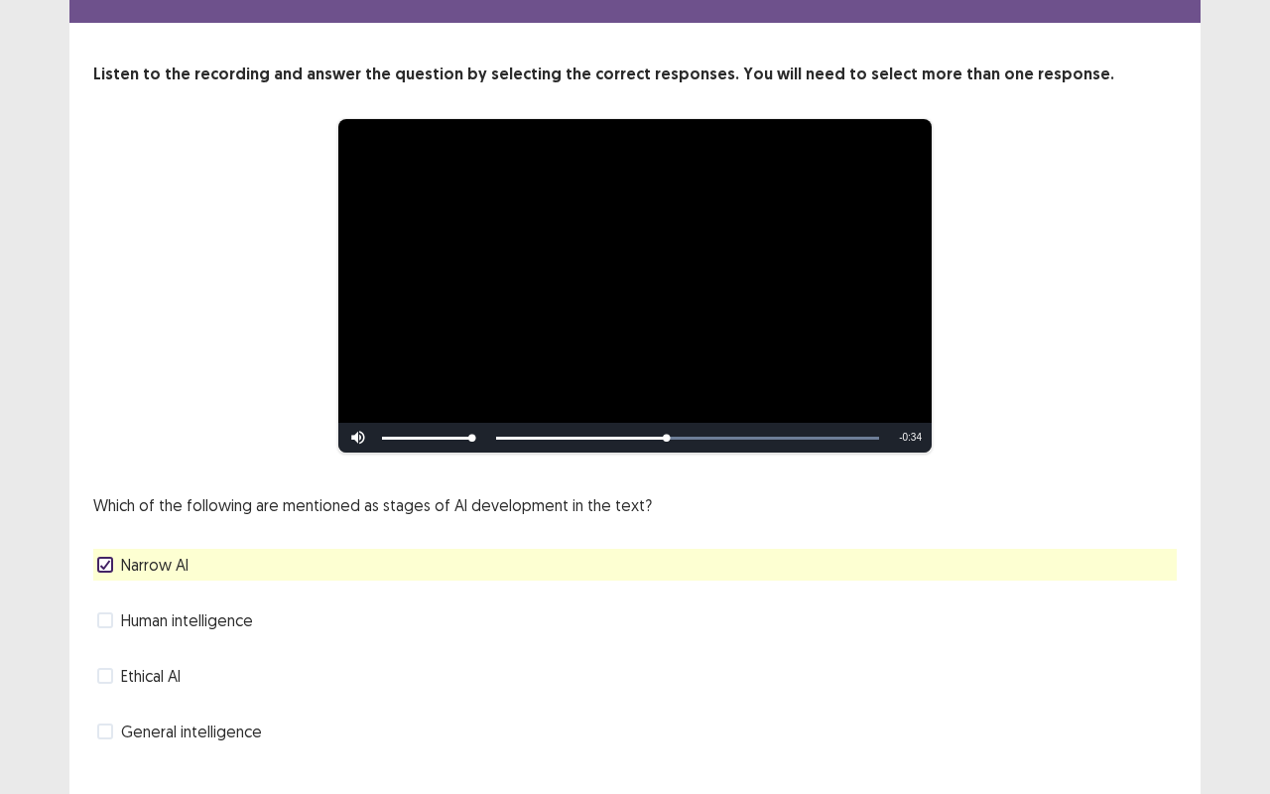
click at [115, 659] on label "General intelligence" at bounding box center [179, 732] width 165 height 24
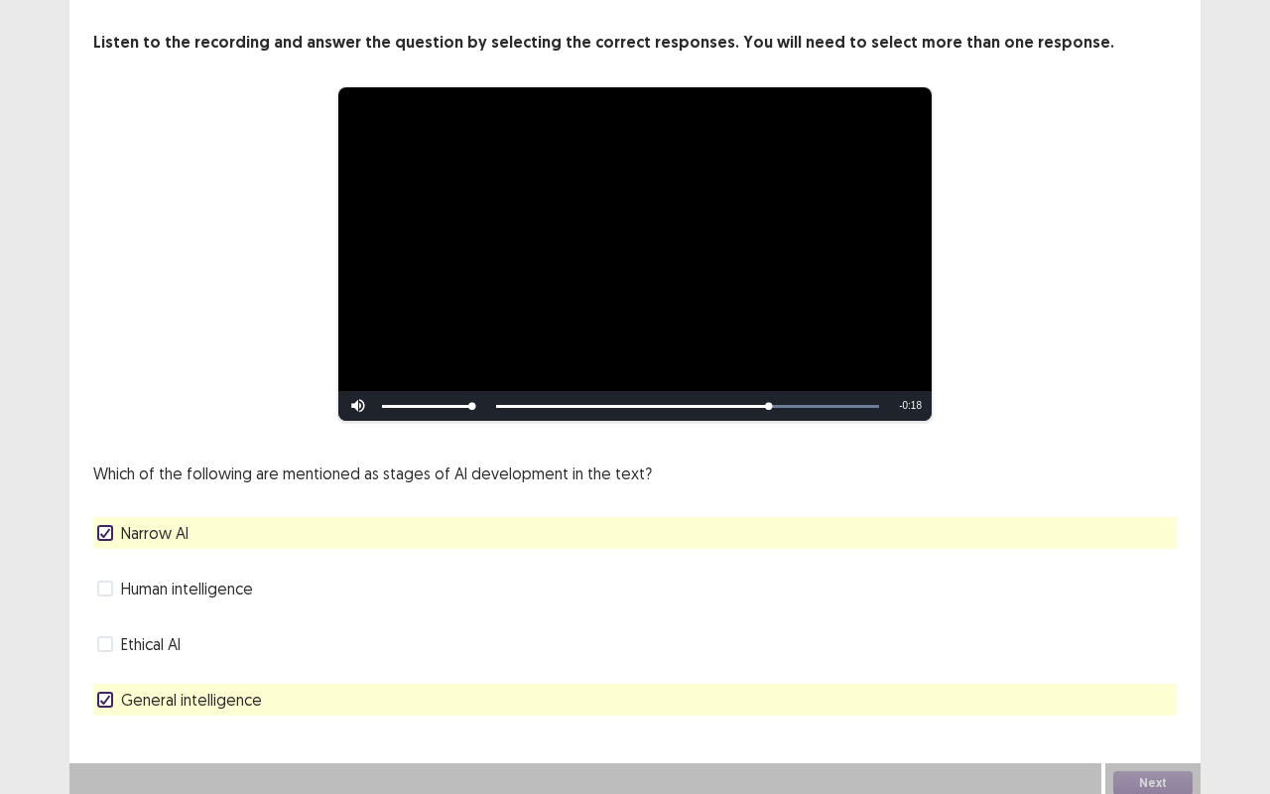
scroll to position [99, 0]
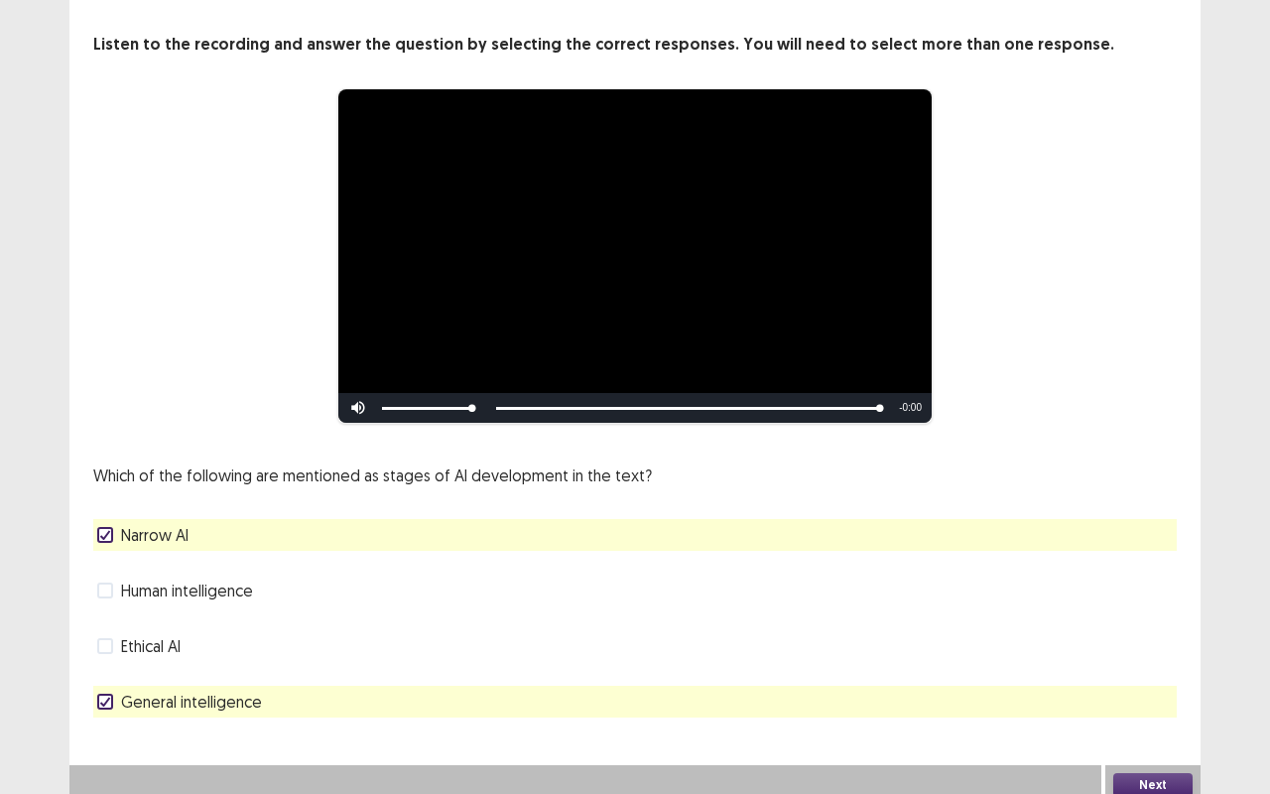
click at [1167, 659] on button "Next" at bounding box center [1153, 785] width 79 height 24
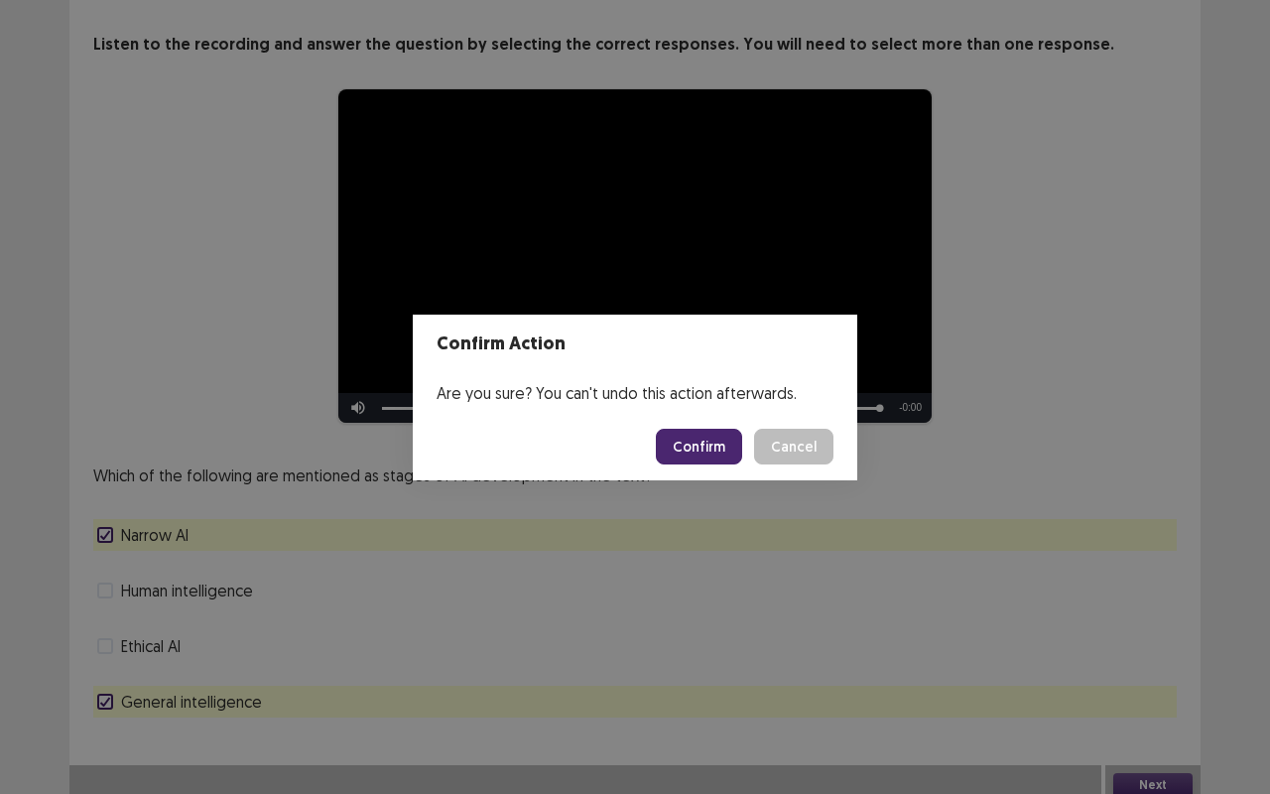
click at [725, 451] on button "Confirm" at bounding box center [699, 447] width 86 height 36
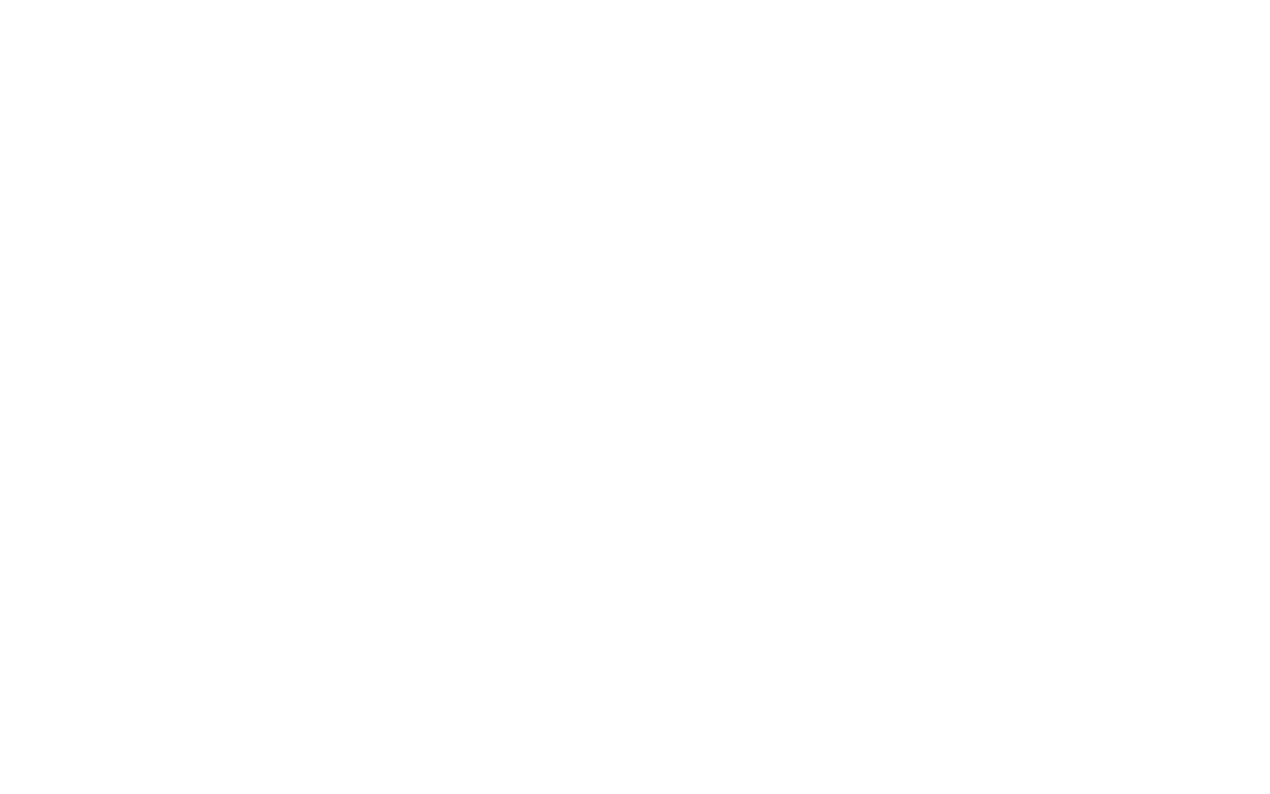
scroll to position [0, 0]
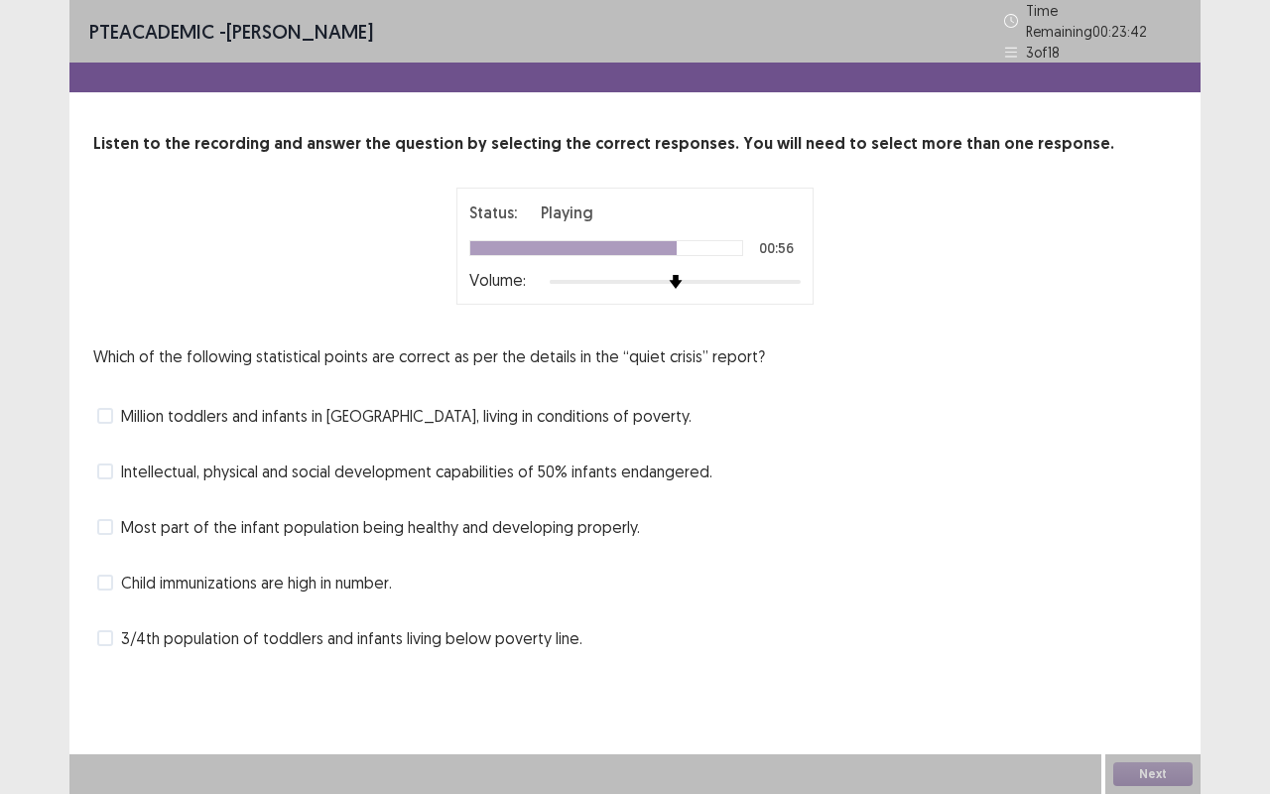
click at [100, 408] on span at bounding box center [105, 416] width 16 height 16
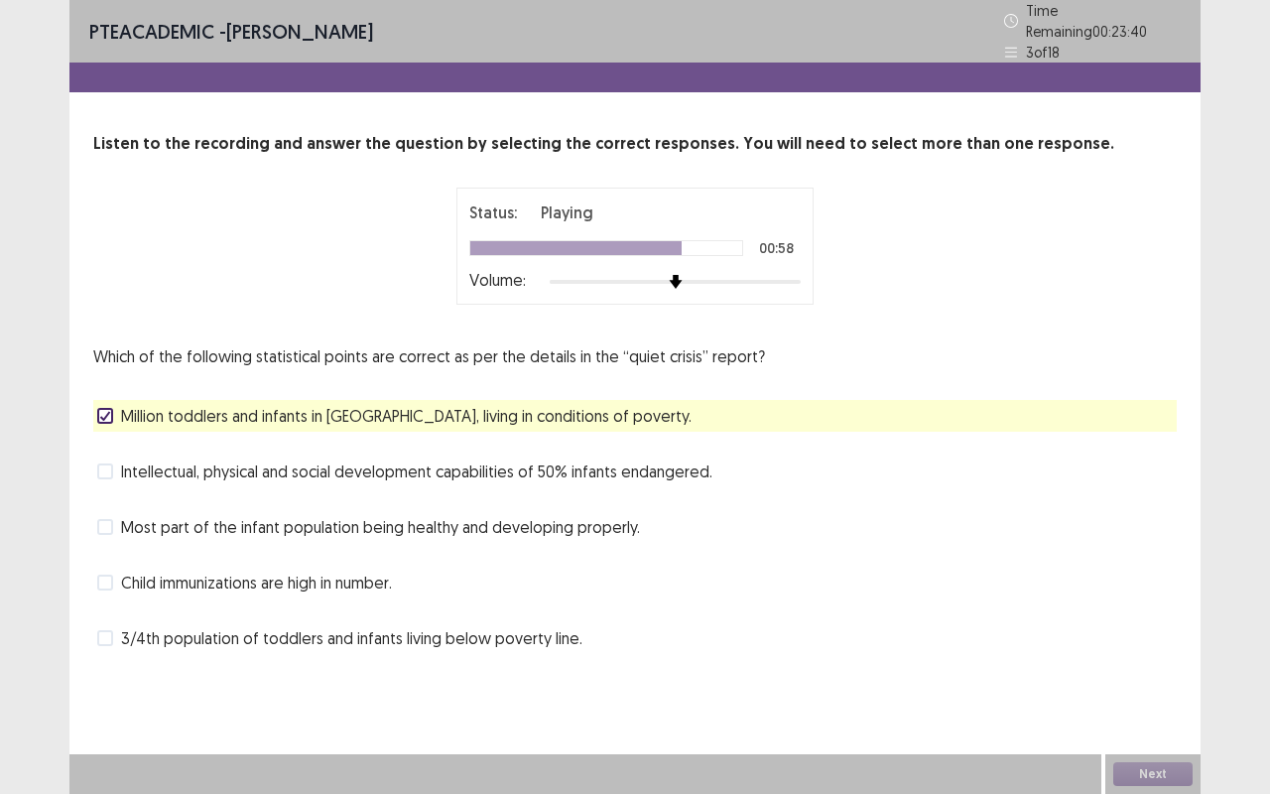
click at [101, 630] on span at bounding box center [105, 638] width 16 height 16
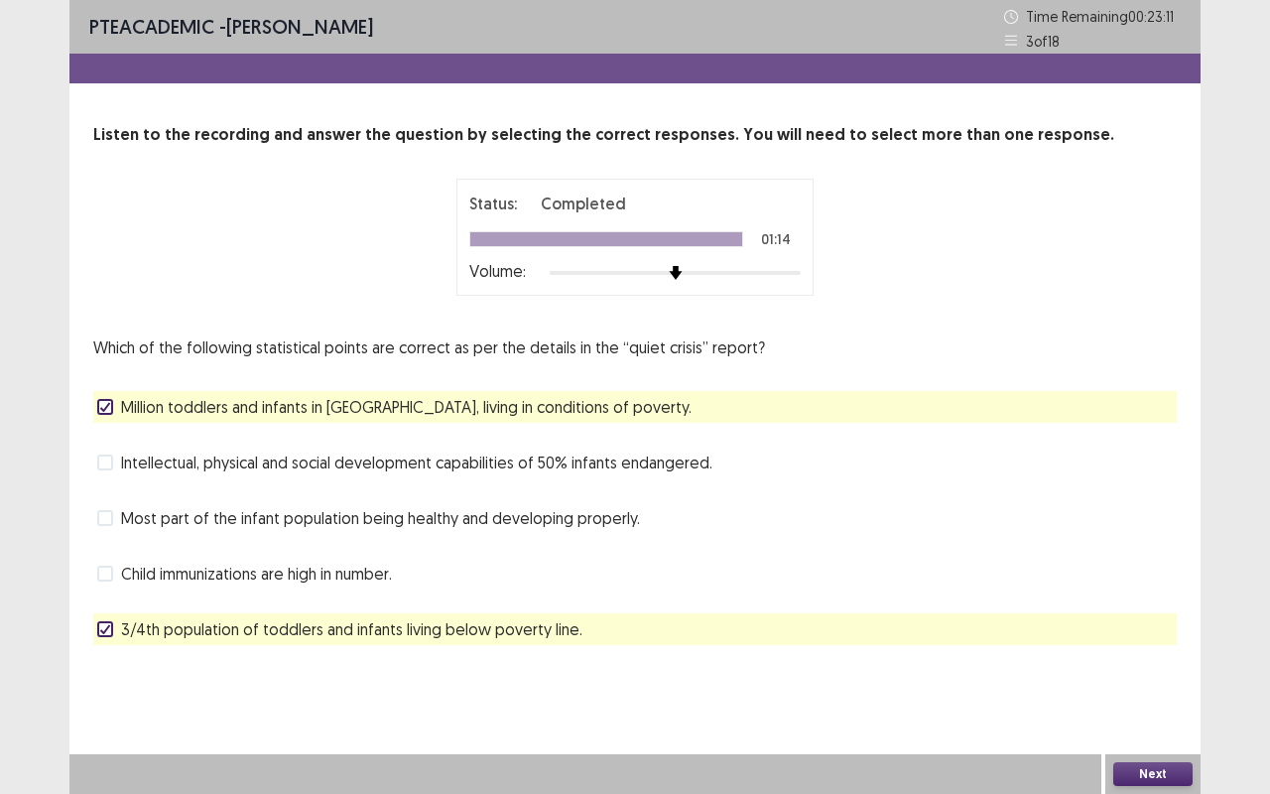
click at [1145, 659] on button "Next" at bounding box center [1153, 774] width 79 height 24
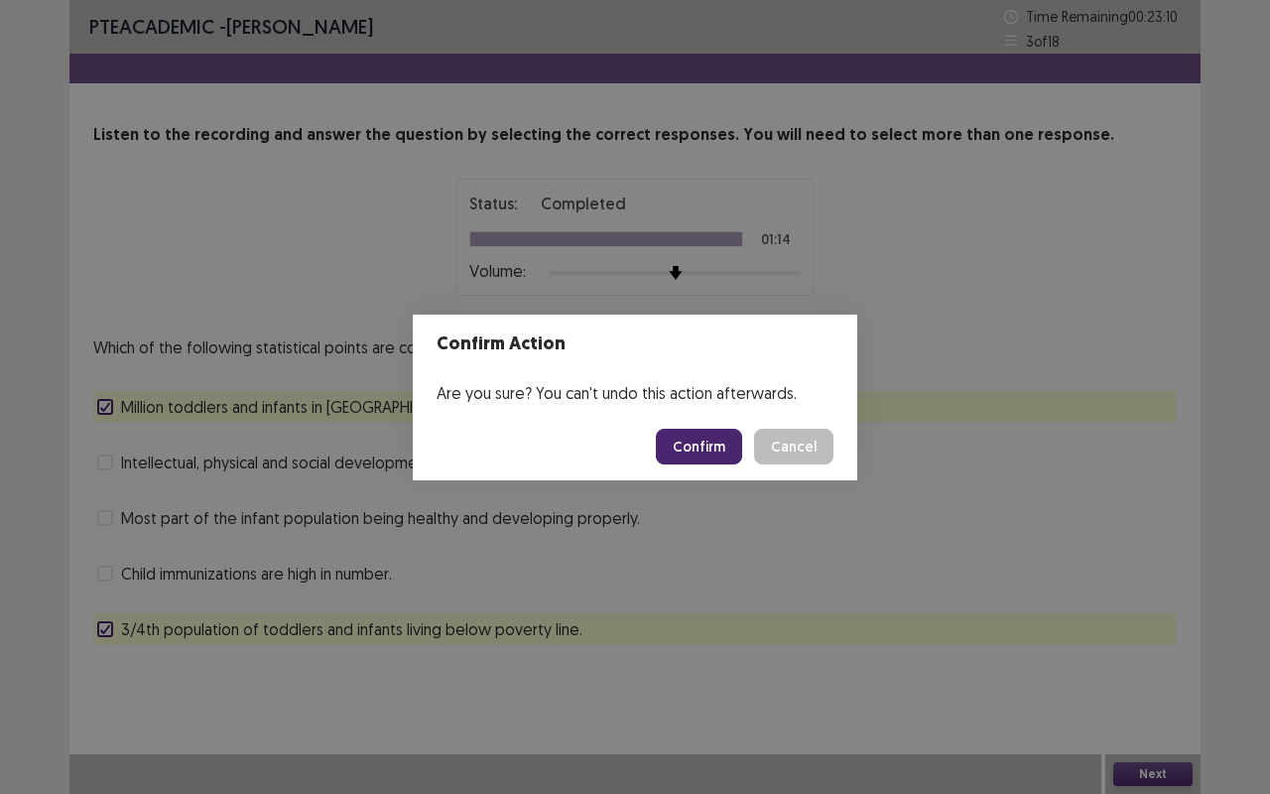
click at [715, 443] on button "Confirm" at bounding box center [699, 447] width 86 height 36
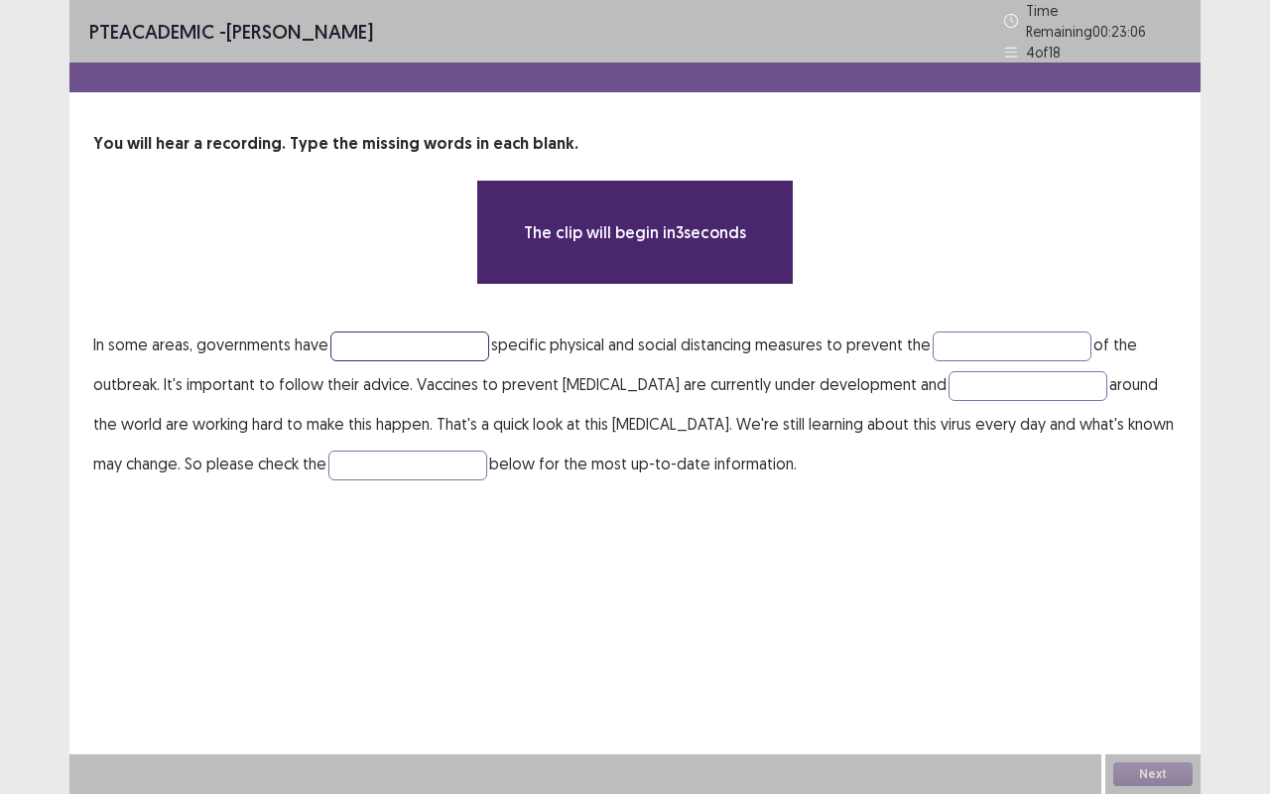
click at [358, 333] on input "text" at bounding box center [409, 346] width 159 height 30
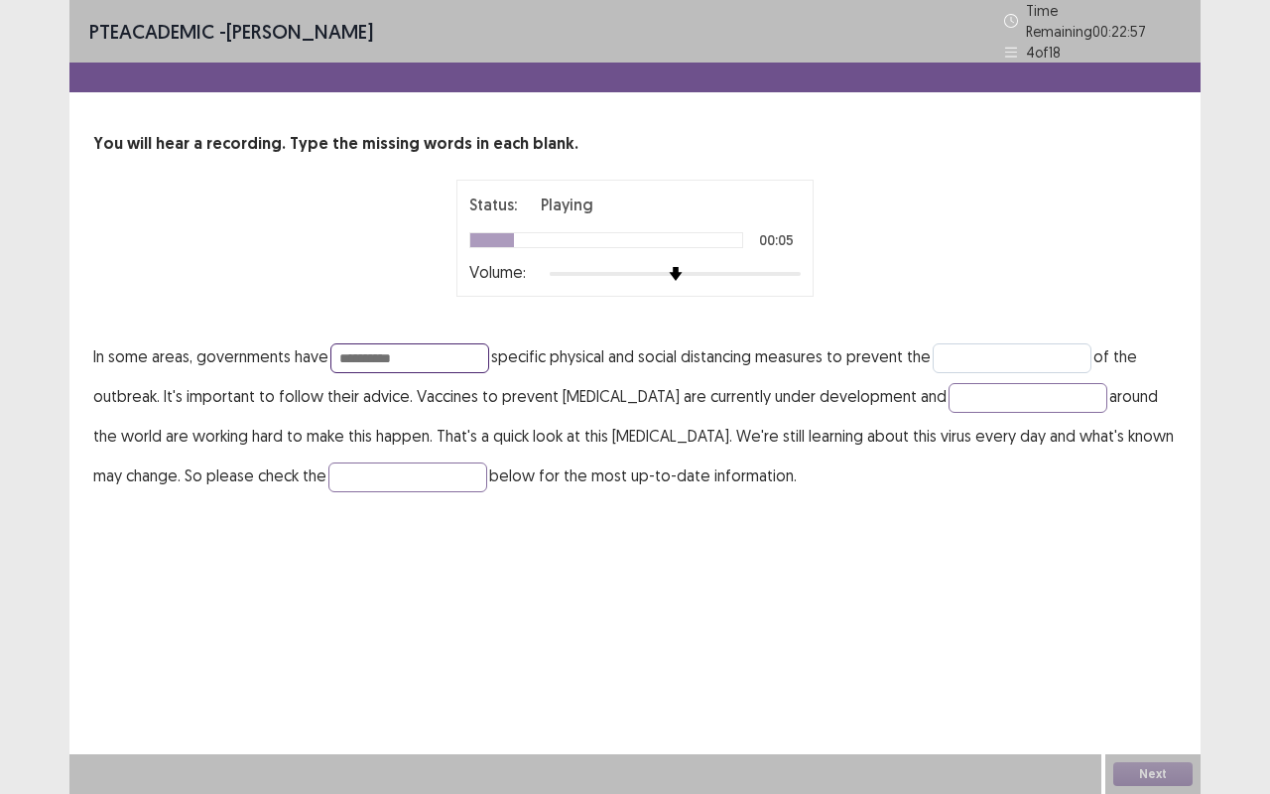
type input "**********"
click at [979, 346] on input "text" at bounding box center [1012, 358] width 159 height 30
click at [963, 347] on input "********" at bounding box center [1012, 358] width 159 height 30
type input "******"
click at [949, 383] on input "text" at bounding box center [1028, 398] width 159 height 30
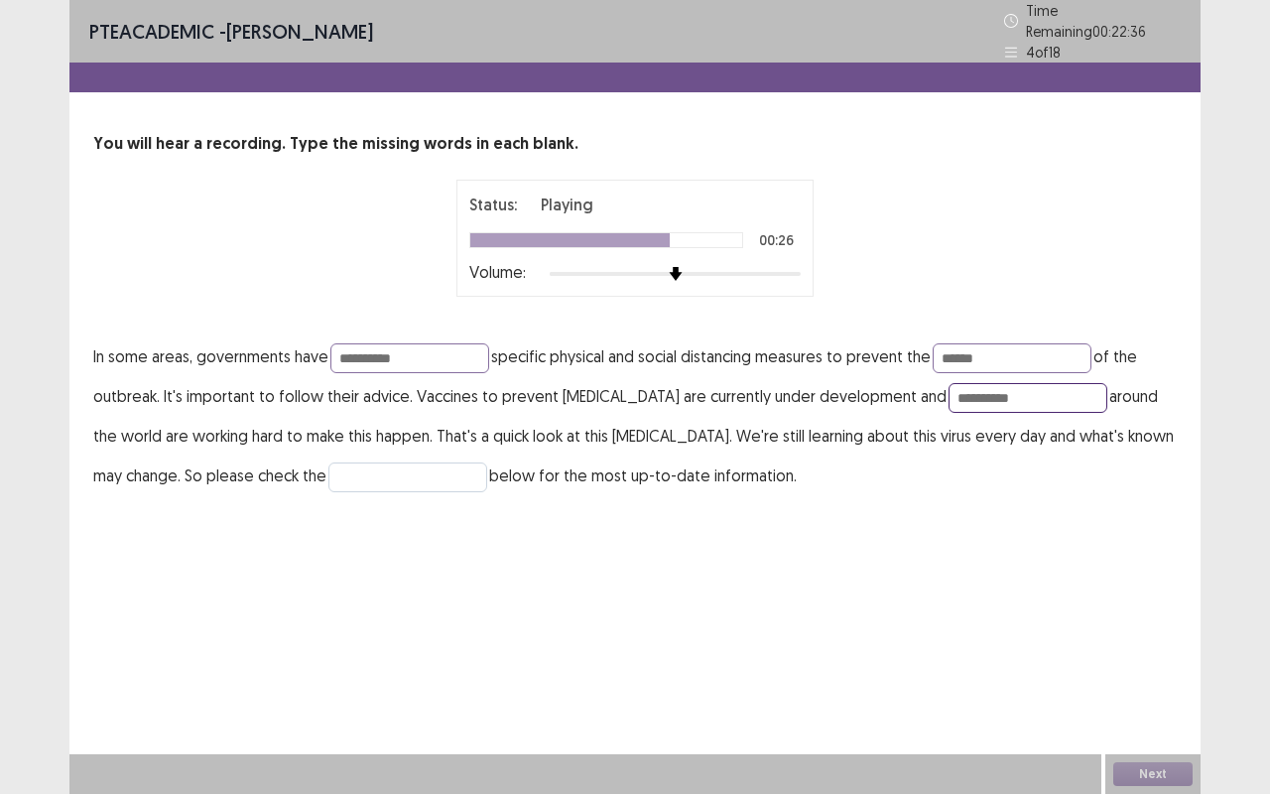
type input "**********"
click at [416, 466] on input "text" at bounding box center [408, 477] width 159 height 30
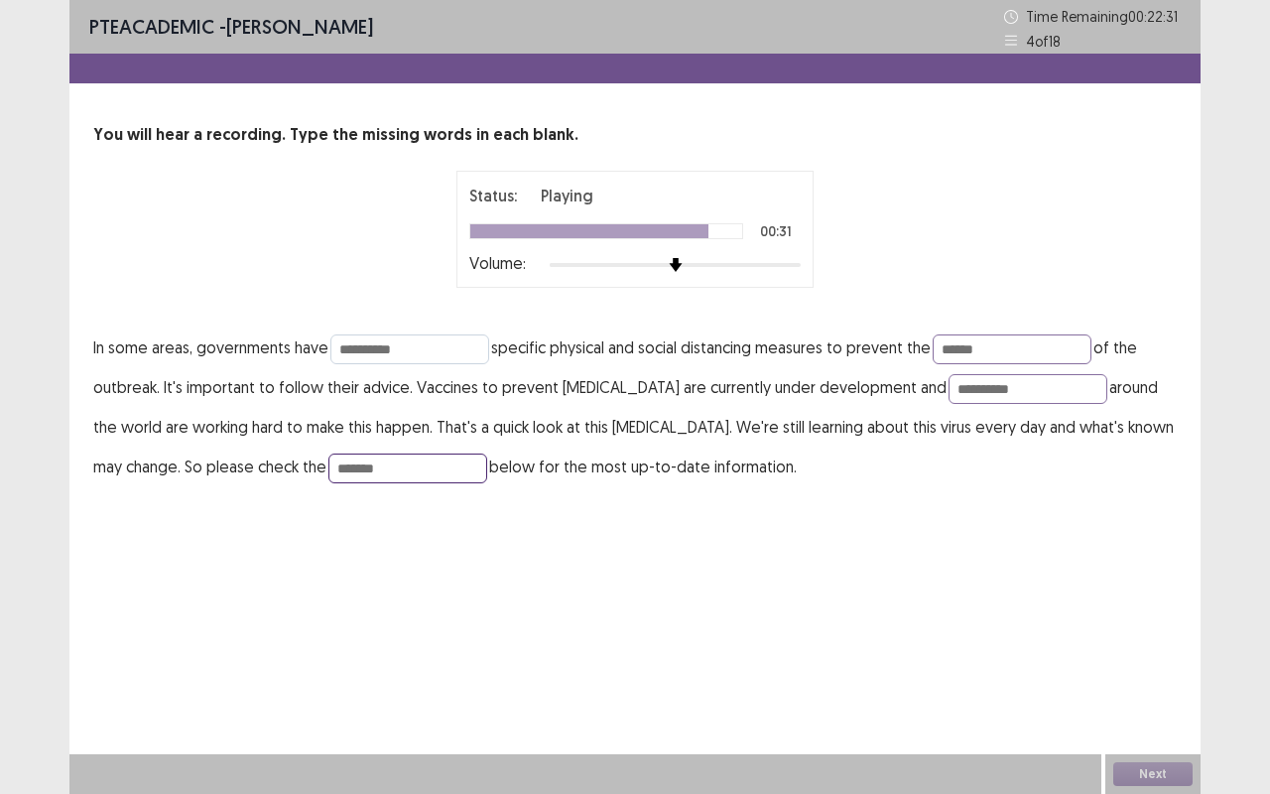
type input "*******"
click at [437, 336] on input "**********" at bounding box center [409, 349] width 159 height 30
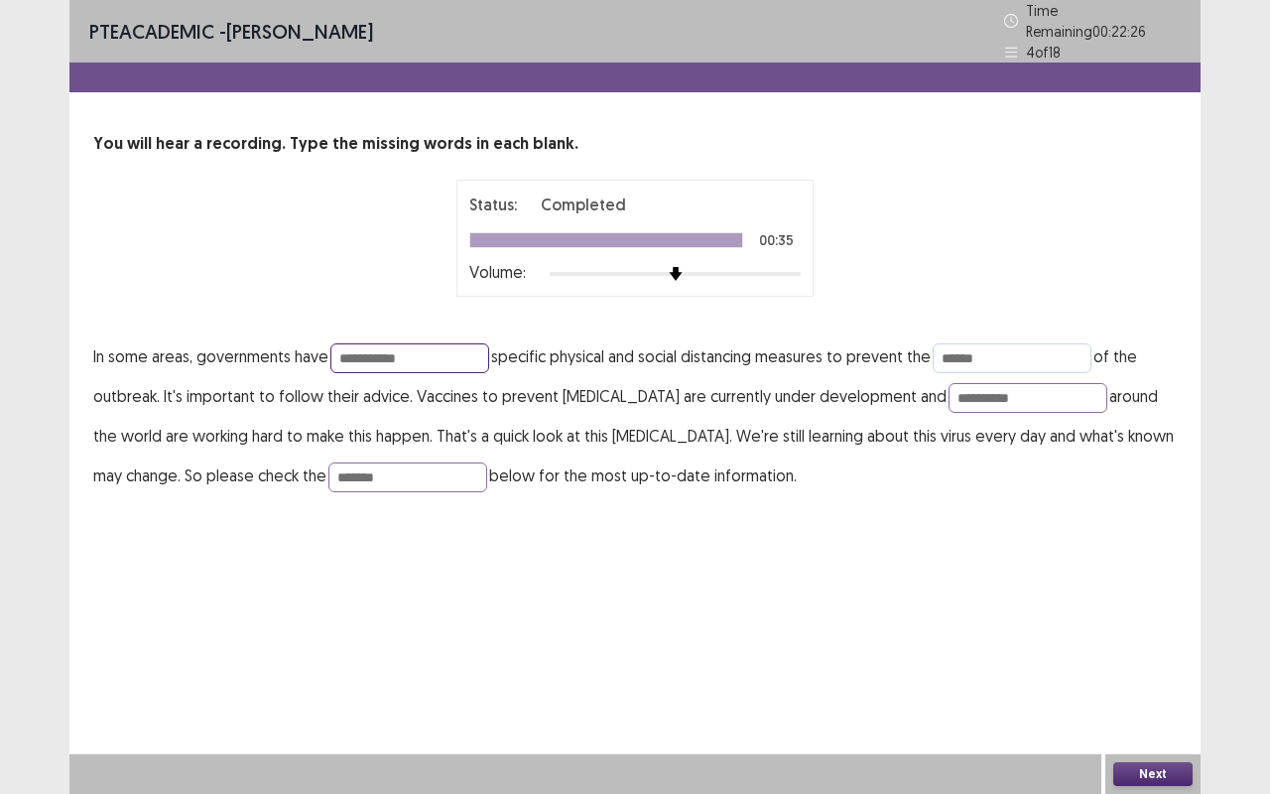
type input "**********"
click at [990, 351] on input "******" at bounding box center [1012, 358] width 159 height 30
type input "*"
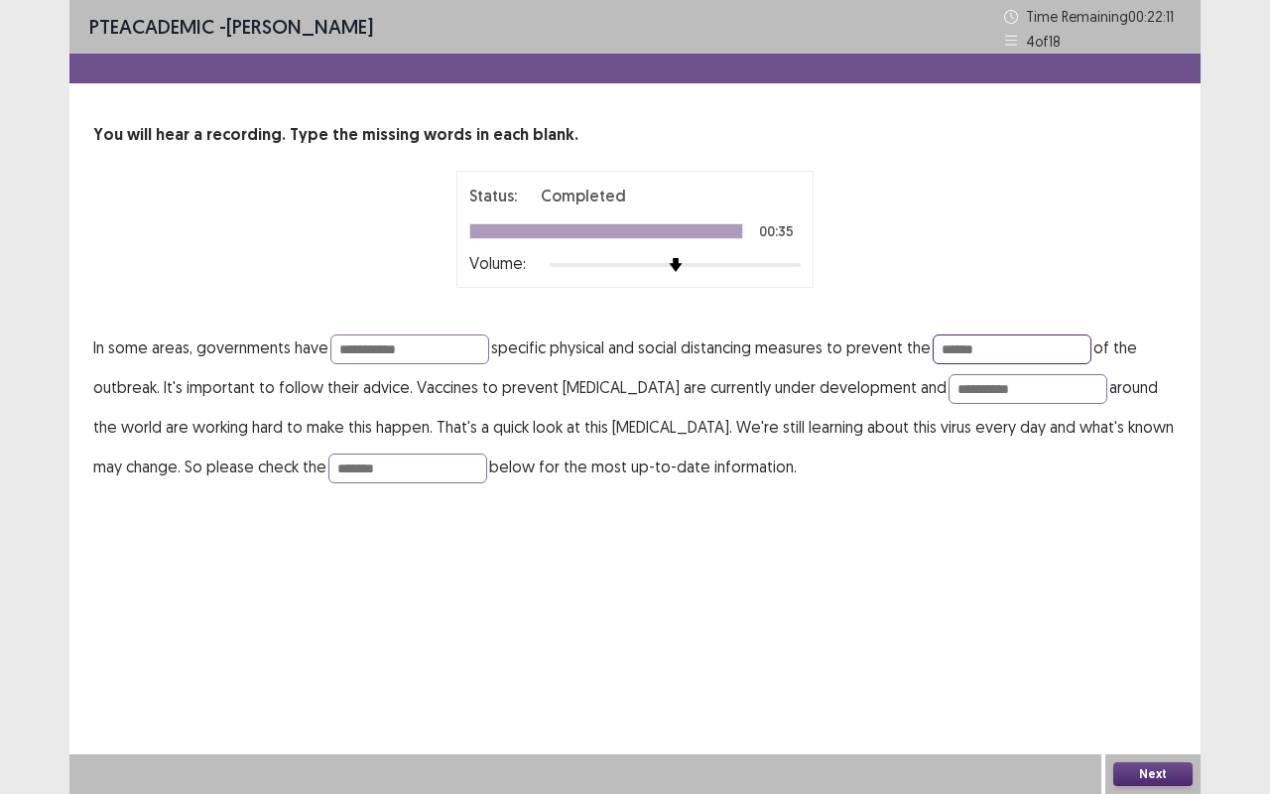
type input "******"
click at [1170, 659] on button "Next" at bounding box center [1153, 774] width 79 height 24
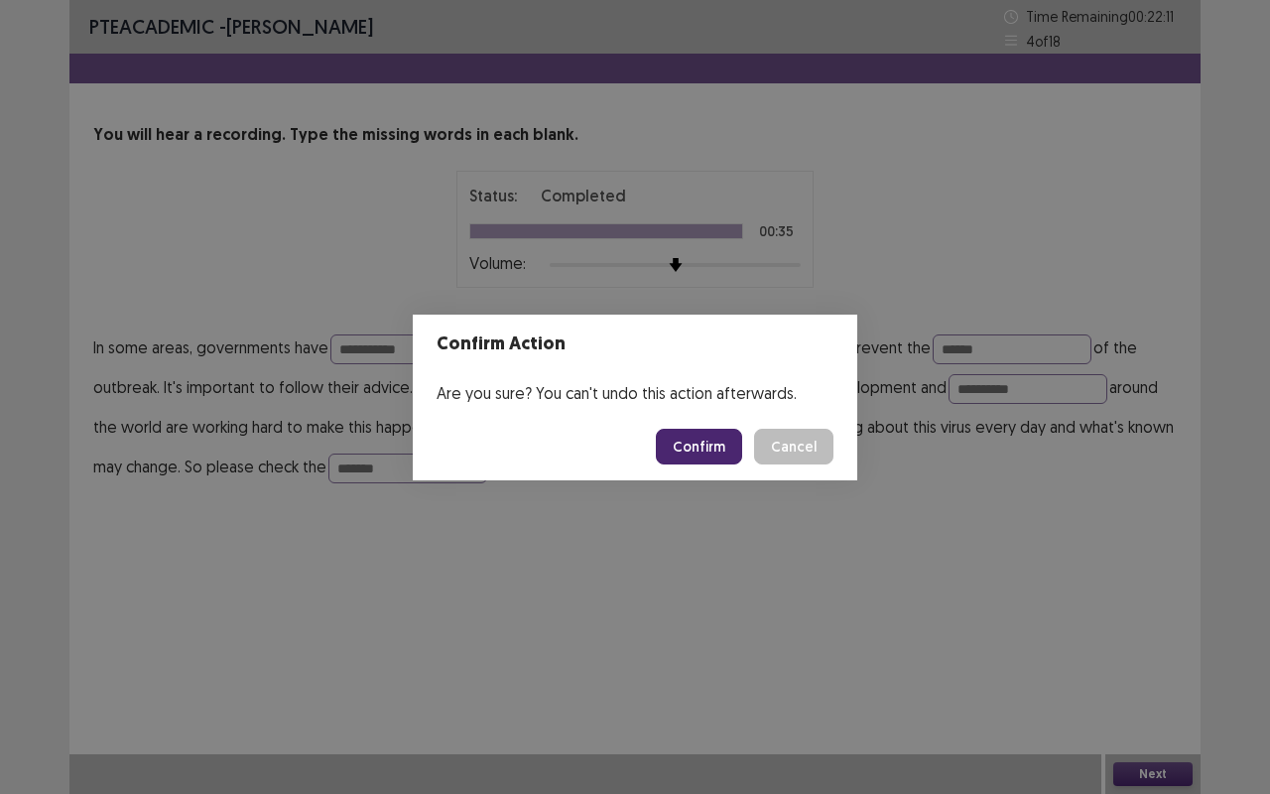
click at [734, 437] on button "Confirm" at bounding box center [699, 447] width 86 height 36
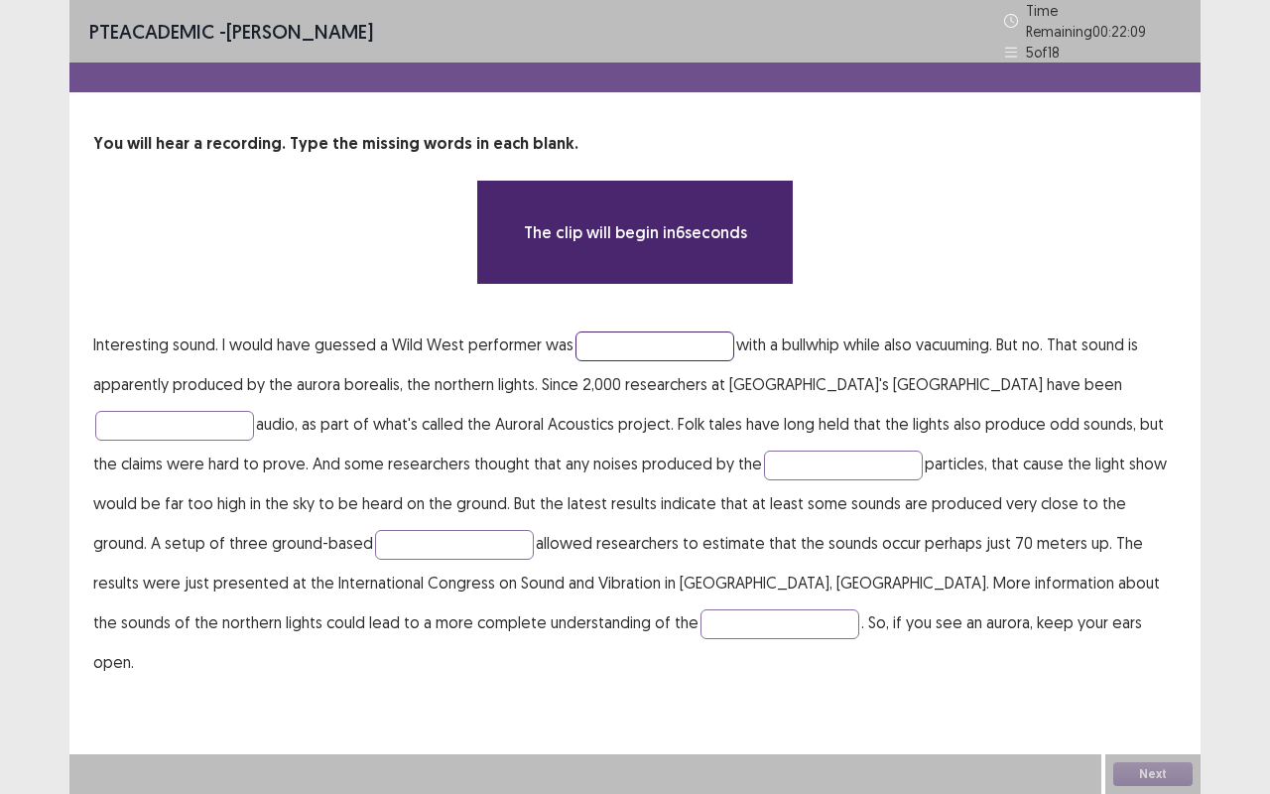
click at [647, 347] on input "text" at bounding box center [655, 346] width 159 height 30
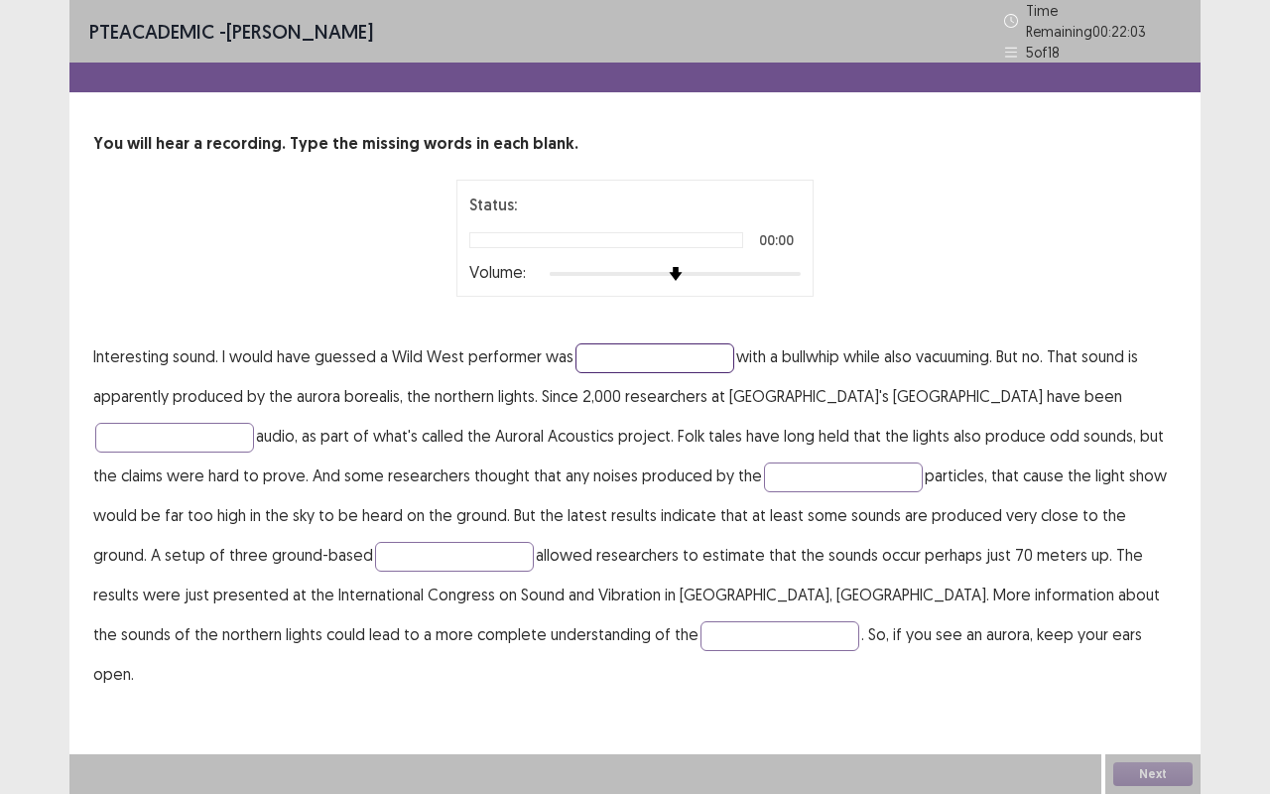
click at [637, 347] on input "text" at bounding box center [655, 358] width 159 height 30
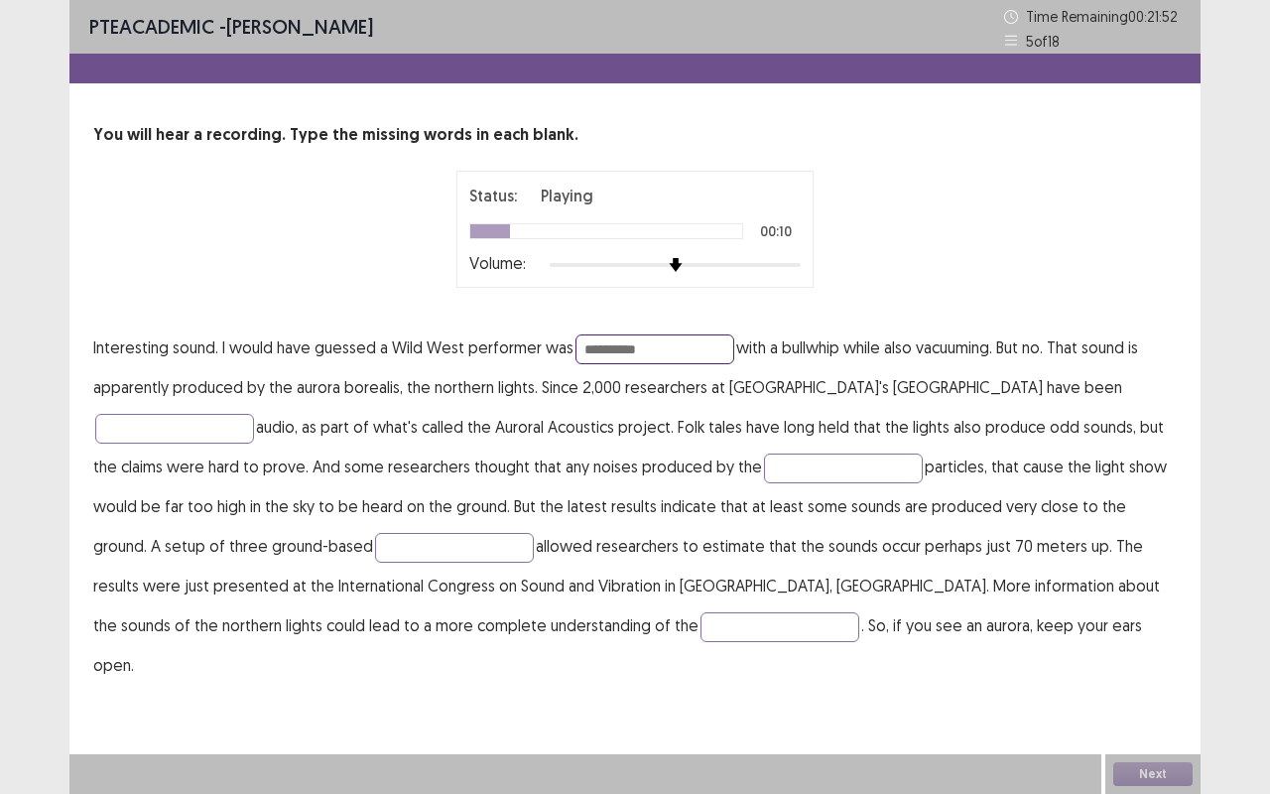
type input "**********"
click at [254, 414] on input "text" at bounding box center [174, 429] width 159 height 30
type input "**********"
click at [764, 471] on input "text" at bounding box center [843, 469] width 159 height 30
click at [764, 468] on input "text" at bounding box center [843, 469] width 159 height 30
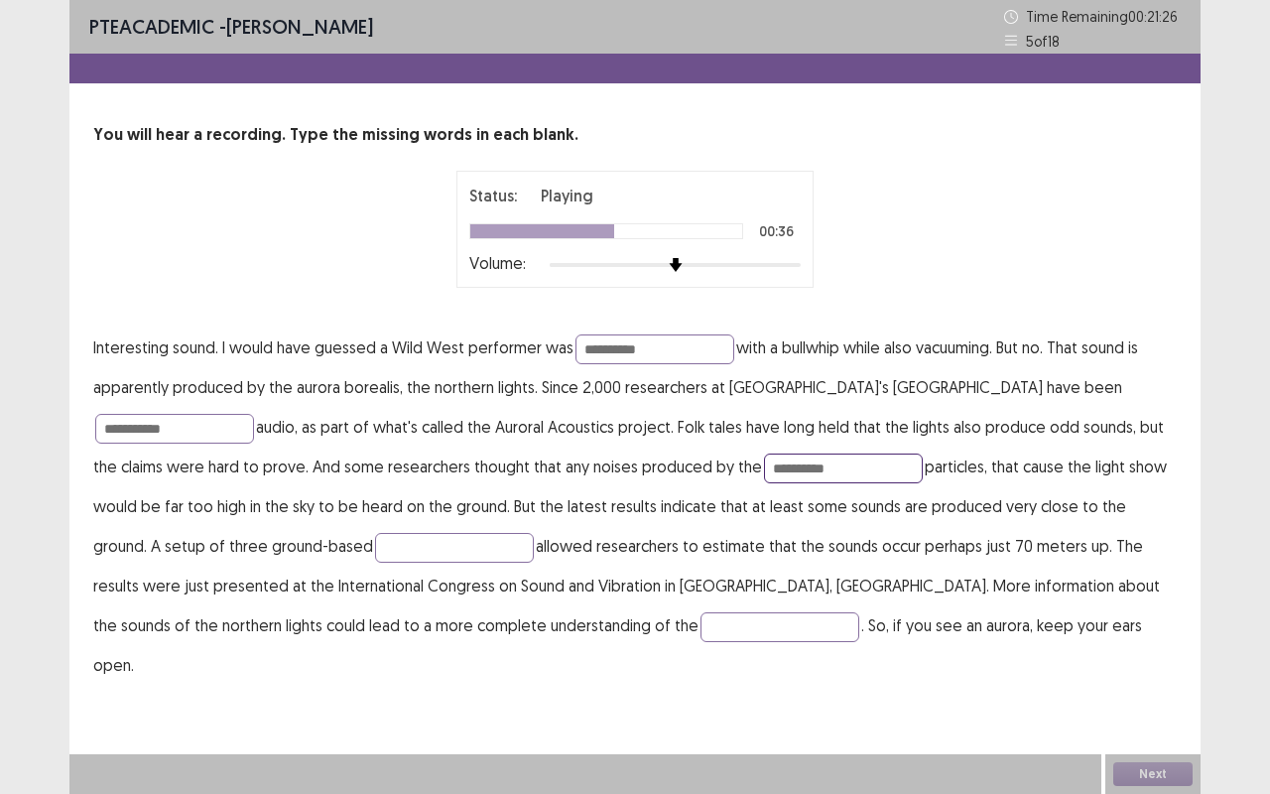
type input "**********"
click at [375, 544] on input "**********" at bounding box center [454, 548] width 159 height 30
type input "**********"
click at [701, 624] on input "text" at bounding box center [780, 627] width 159 height 30
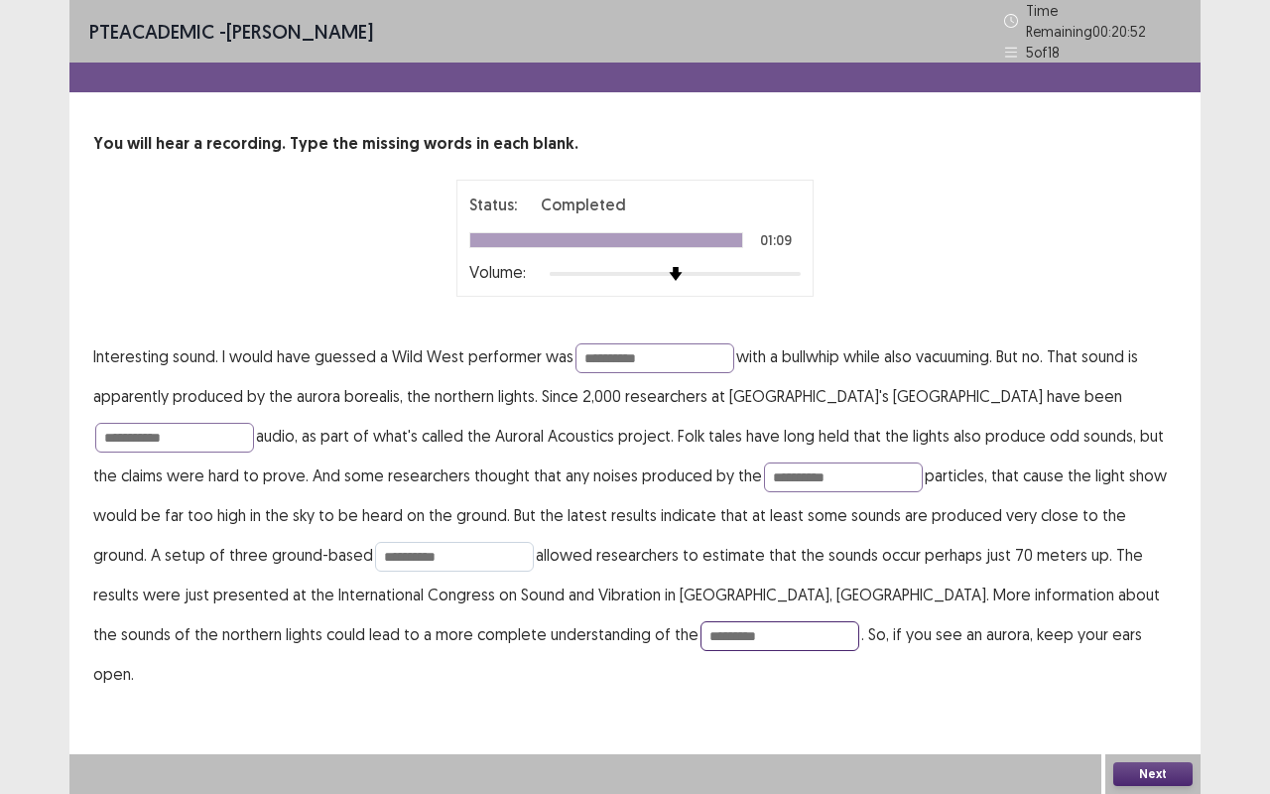
type input "*********"
click at [375, 542] on input "**********" at bounding box center [454, 557] width 159 height 30
type input "**********"
click at [764, 462] on input "**********" at bounding box center [843, 477] width 159 height 30
type input "*********"
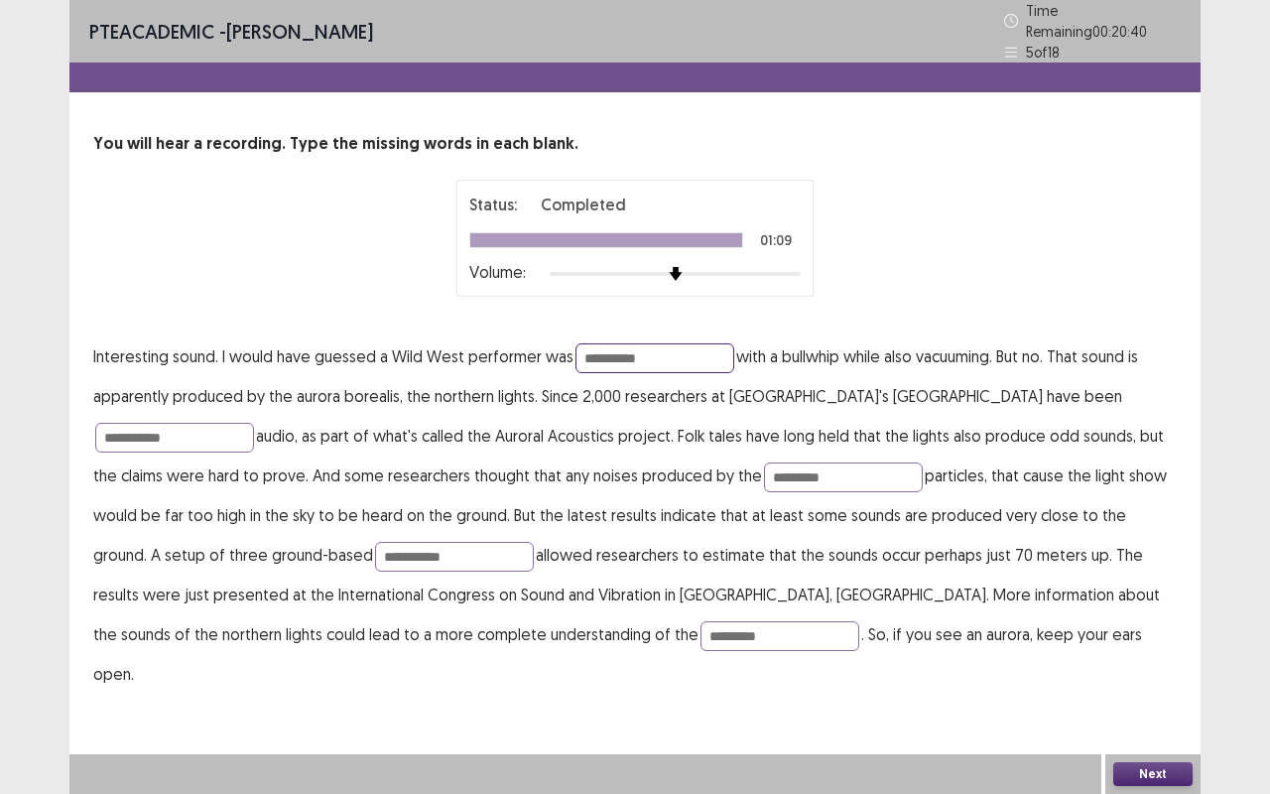
click at [665, 351] on input "**********" at bounding box center [655, 358] width 159 height 30
type input "**********"
click at [254, 423] on input "**********" at bounding box center [174, 438] width 159 height 30
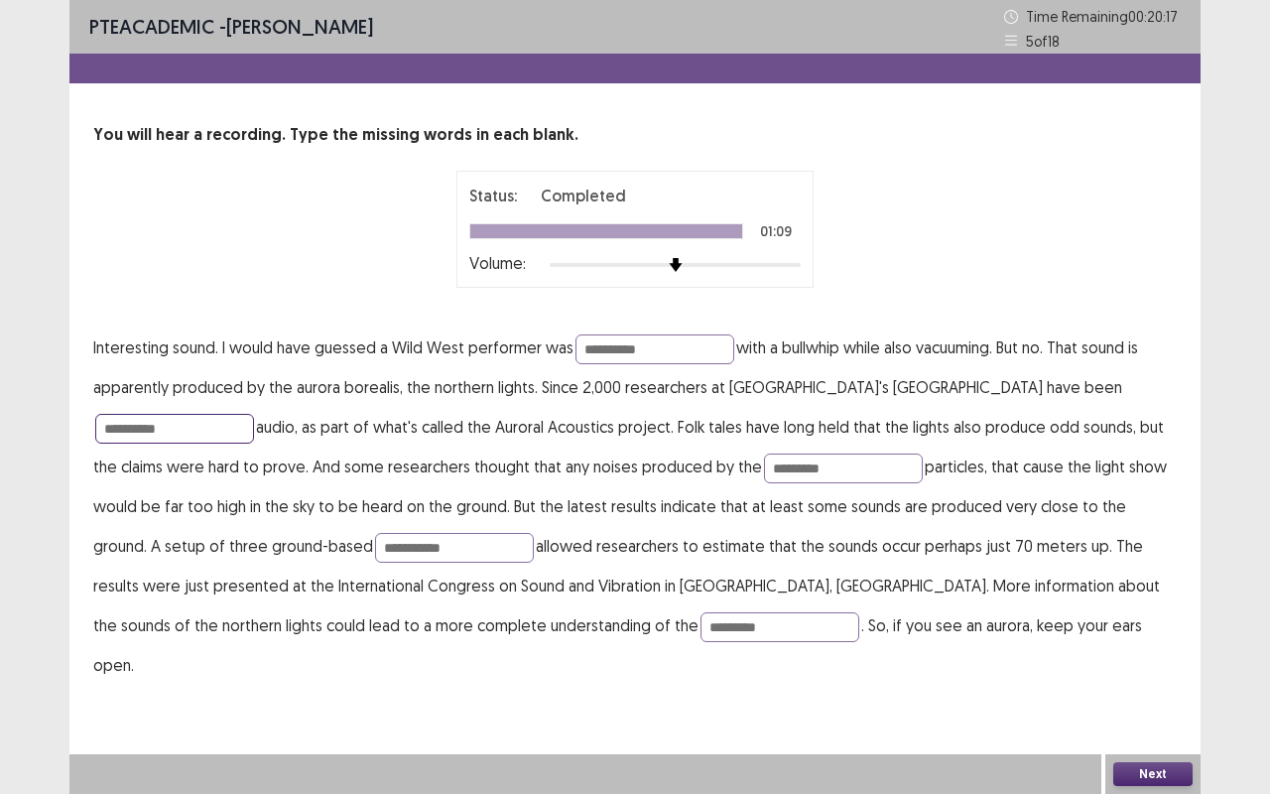
type input "**********"
click at [1152, 659] on div "Next" at bounding box center [1153, 774] width 95 height 40
click at [1152, 659] on button "Next" at bounding box center [1153, 774] width 79 height 24
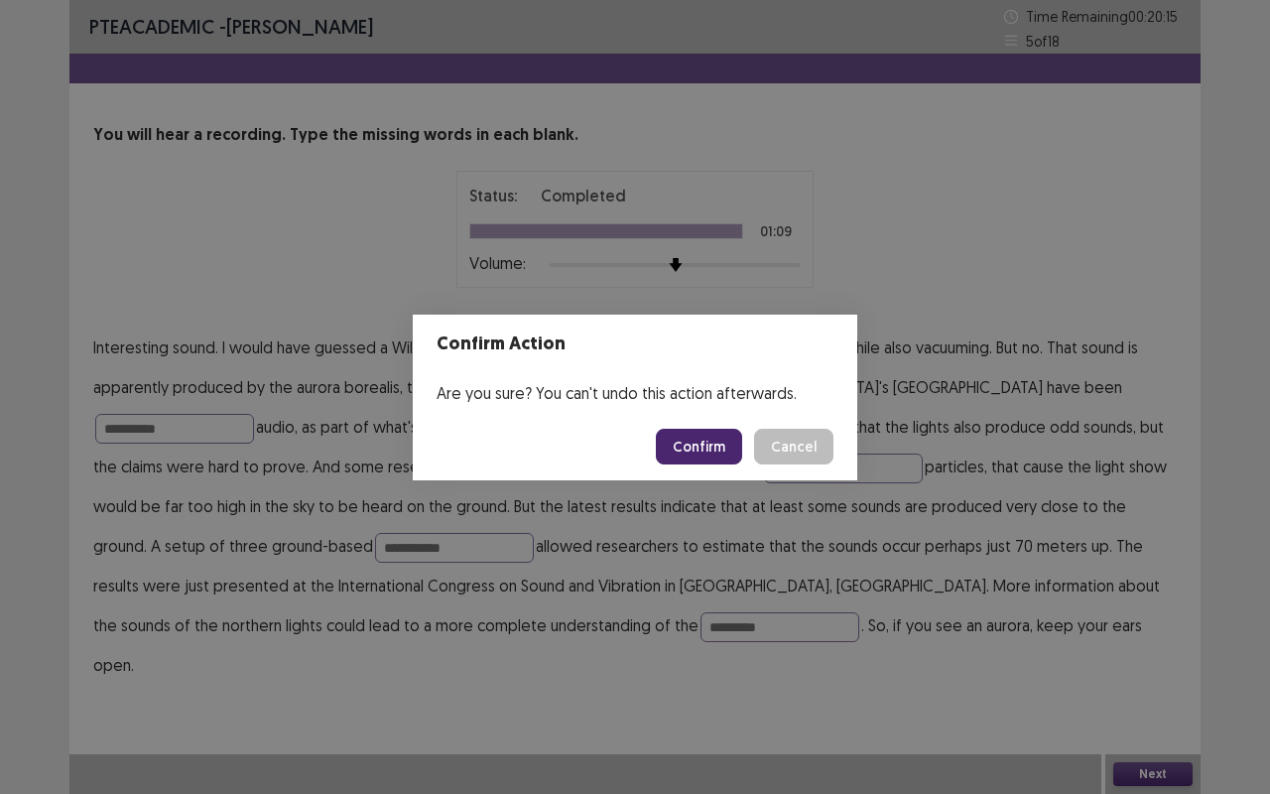
click at [699, 437] on button "Confirm" at bounding box center [699, 447] width 86 height 36
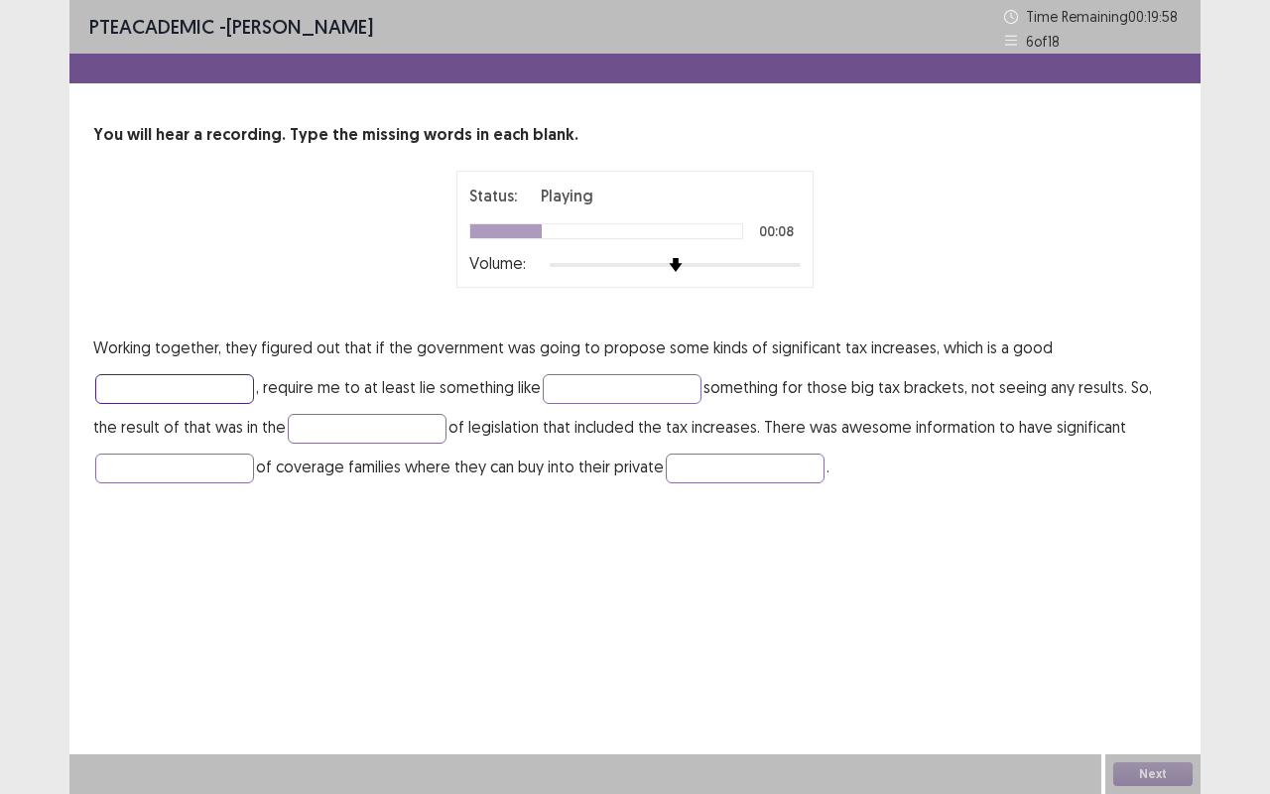
click at [180, 394] on input "text" at bounding box center [174, 389] width 159 height 30
type input "**********"
click at [572, 393] on input "text" at bounding box center [622, 389] width 159 height 30
type input "*******"
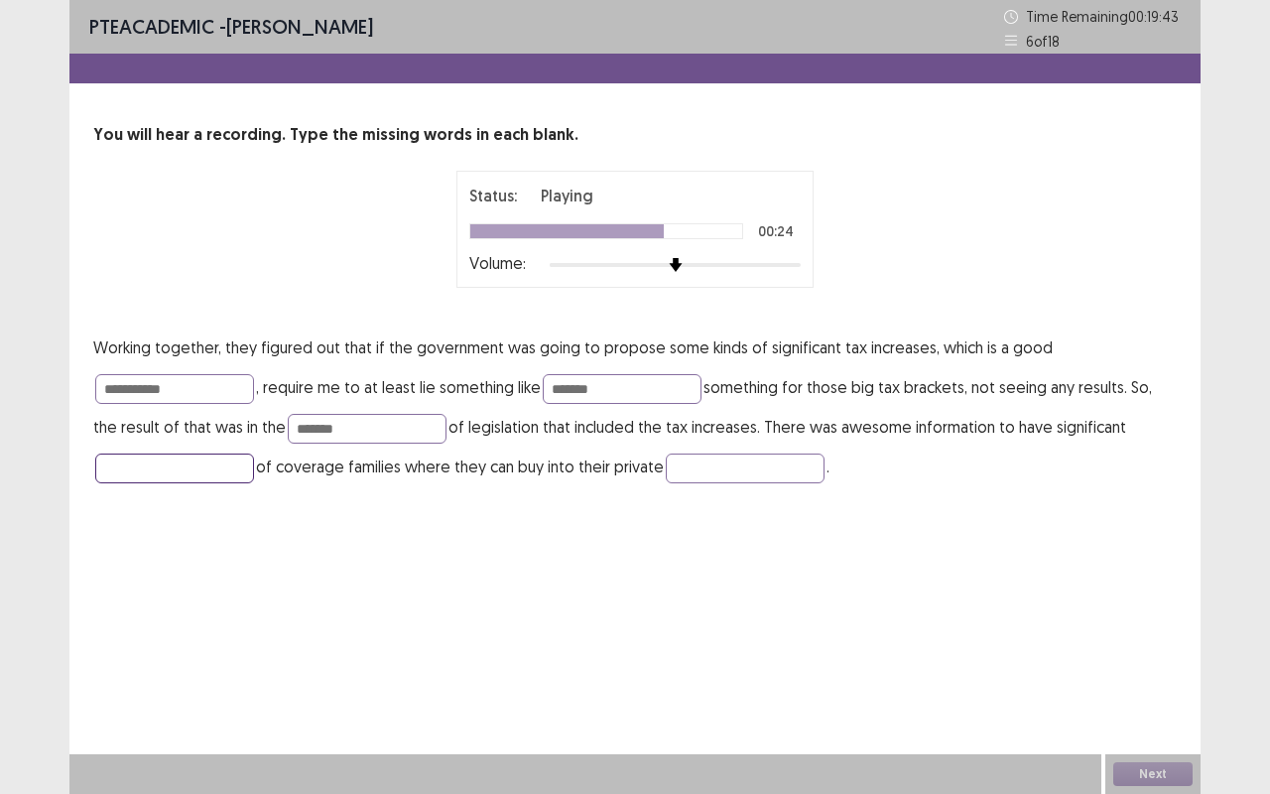
click at [212, 470] on input "text" at bounding box center [174, 469] width 159 height 30
type input "*********"
click at [732, 468] on input "text" at bounding box center [745, 469] width 159 height 30
type input "*********"
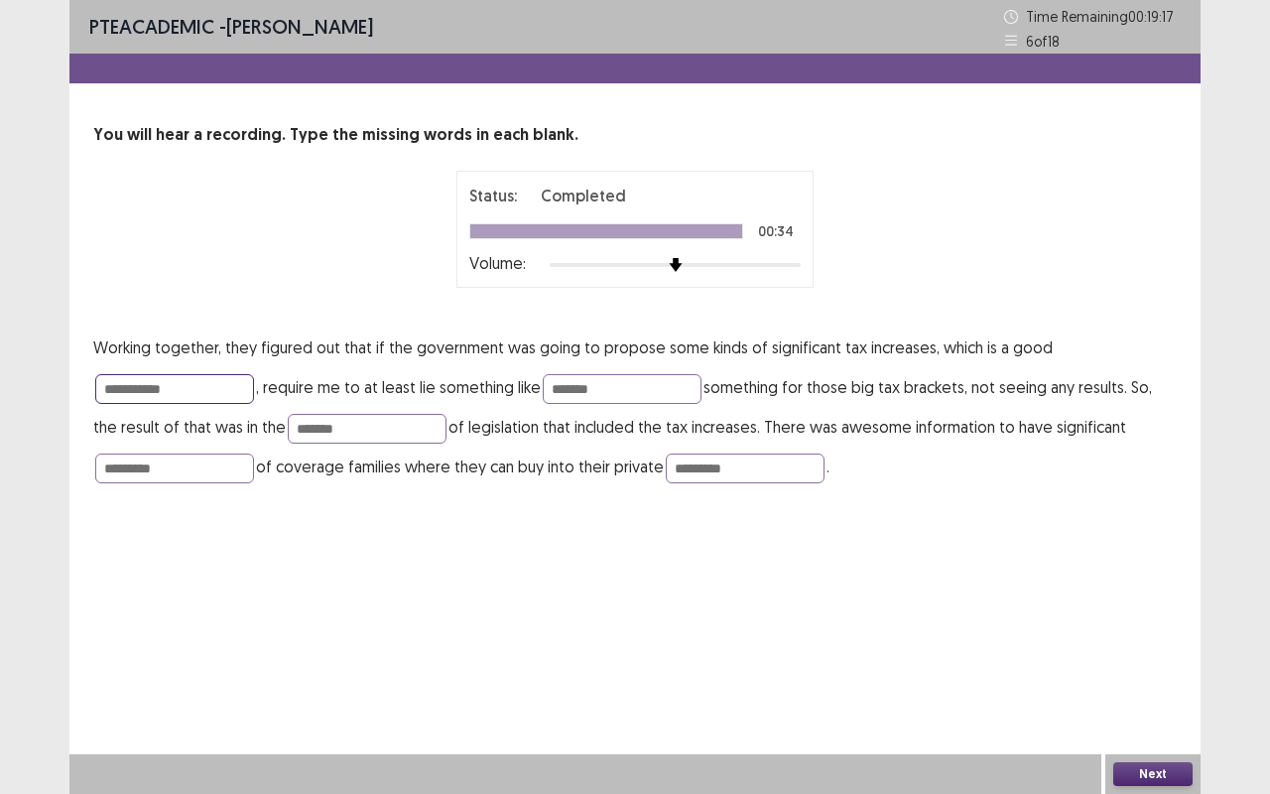
click at [217, 386] on input "**********" at bounding box center [174, 389] width 159 height 30
type input "********"
click at [189, 468] on input "*********" at bounding box center [174, 469] width 159 height 30
click at [1170, 659] on button "Next" at bounding box center [1153, 774] width 79 height 24
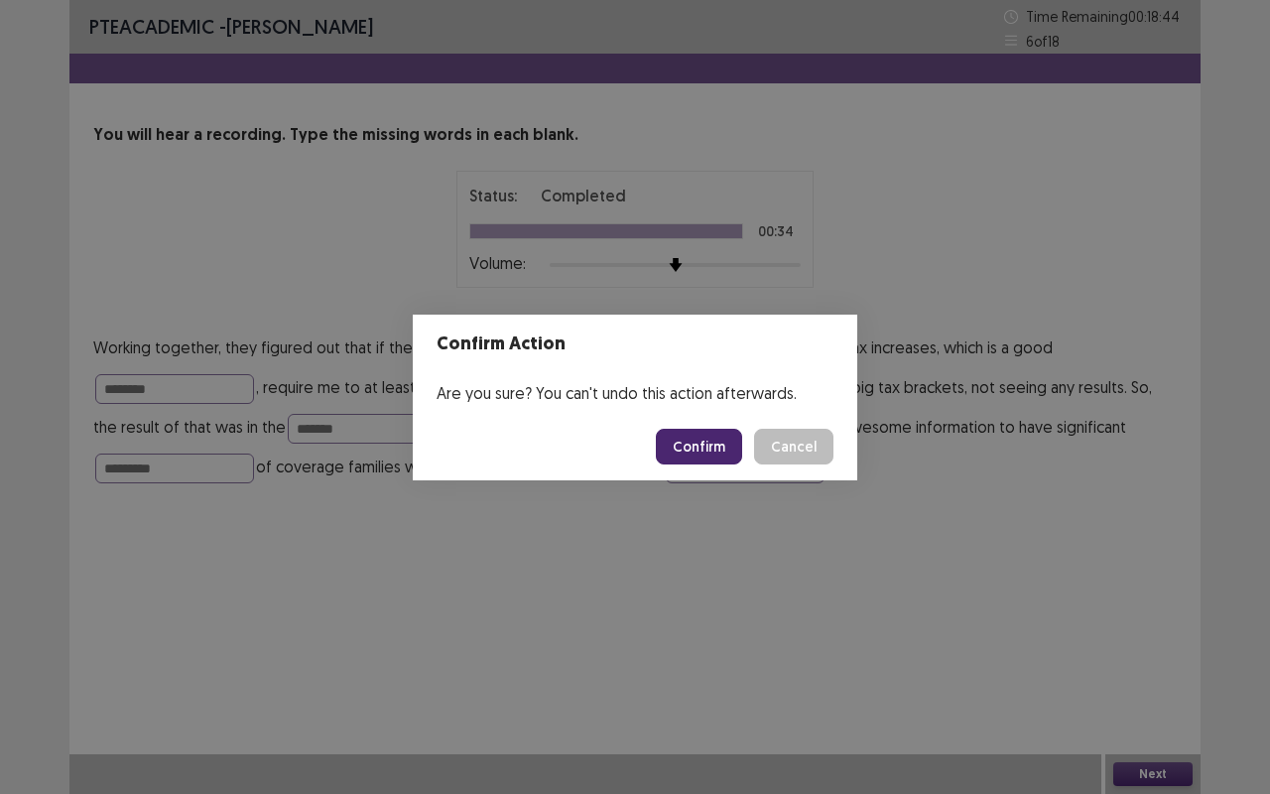
click at [734, 453] on button "Confirm" at bounding box center [699, 447] width 86 height 36
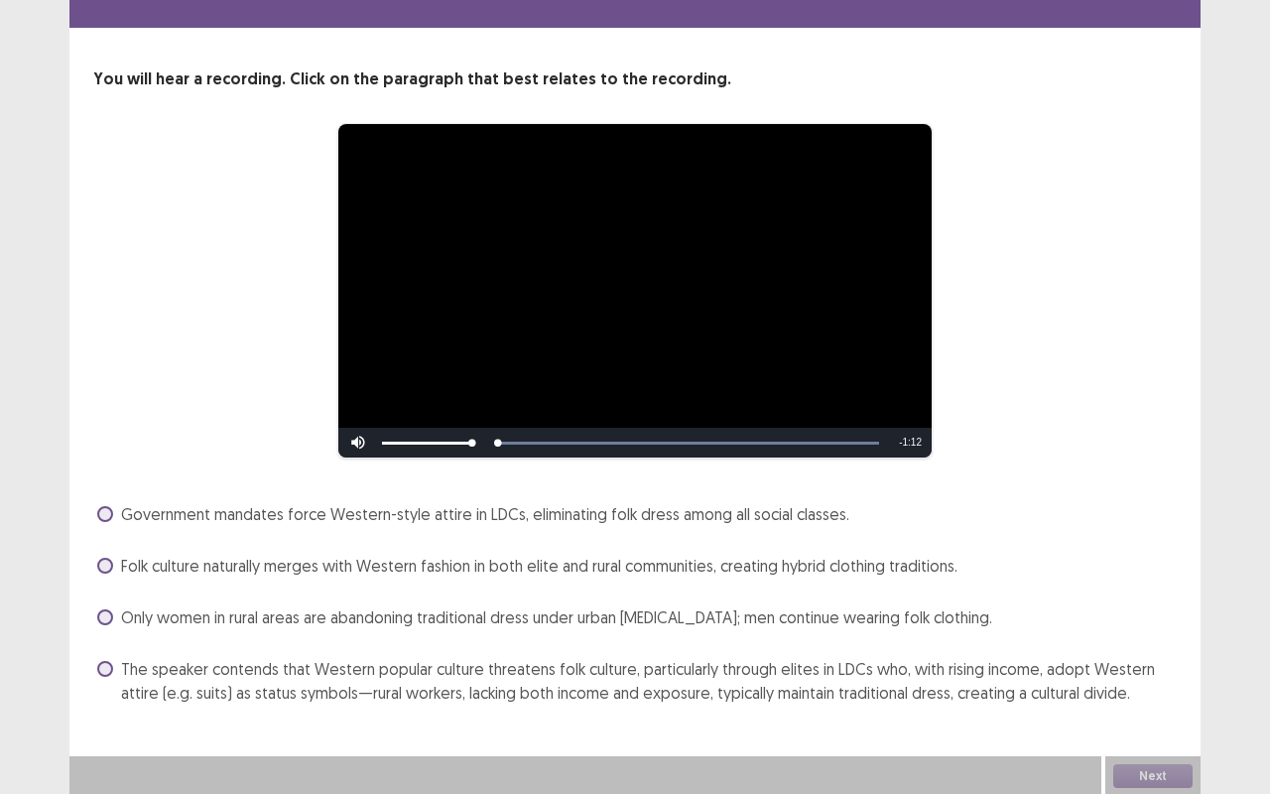
scroll to position [58, 0]
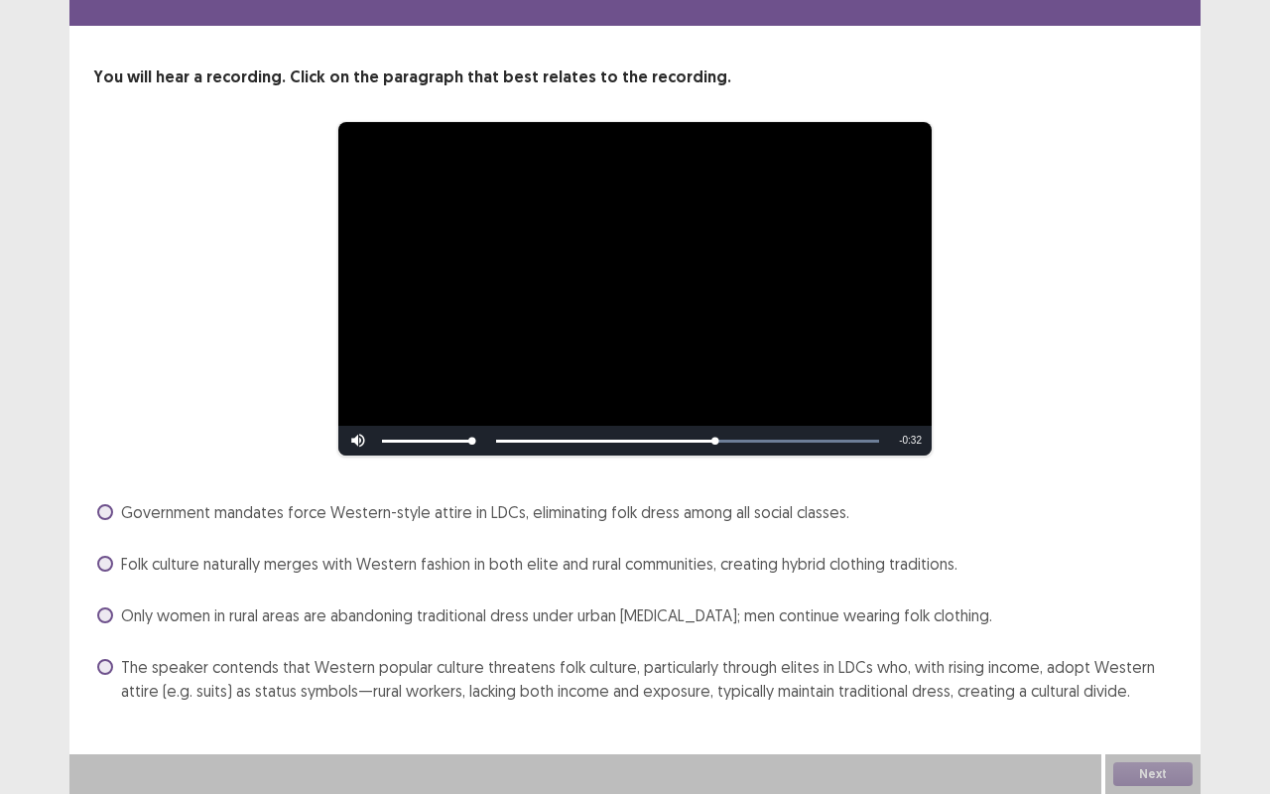
click at [110, 659] on span at bounding box center [105, 667] width 16 height 16
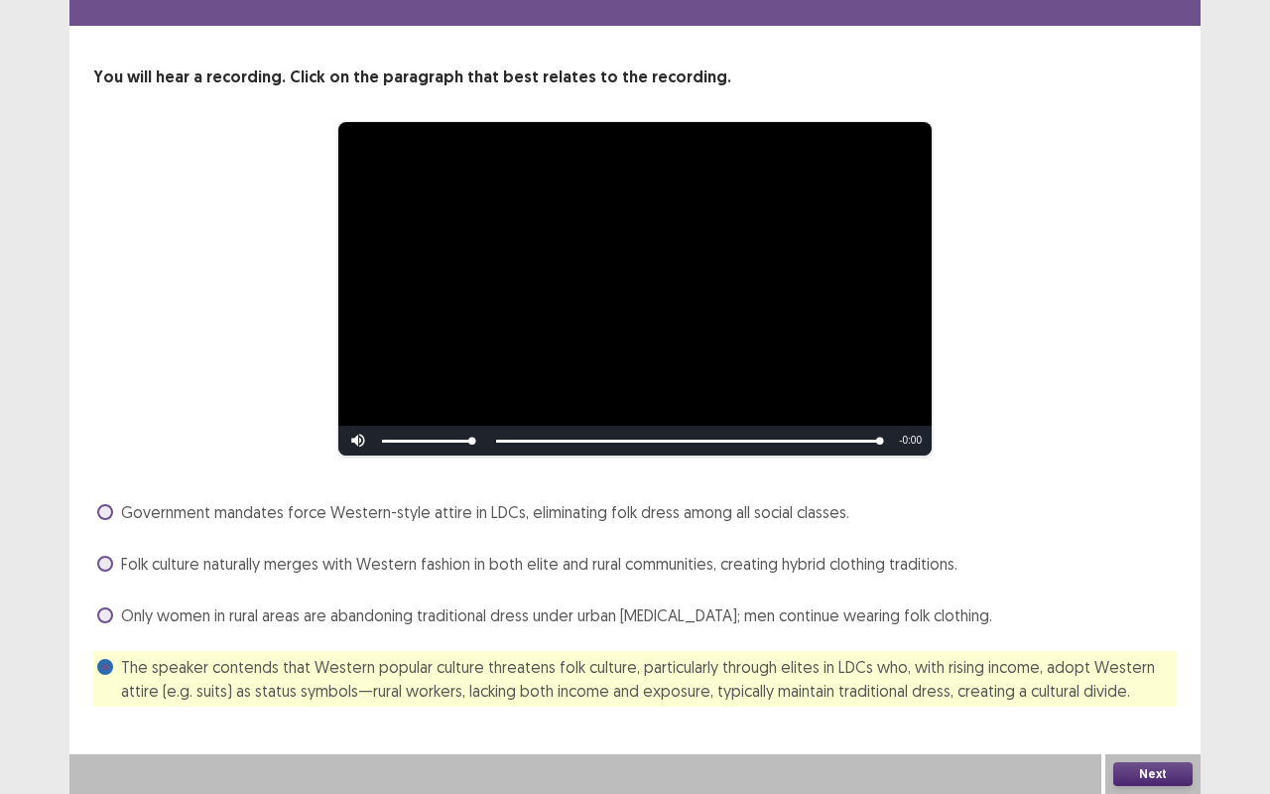
click at [1167, 659] on button "Next" at bounding box center [1153, 774] width 79 height 24
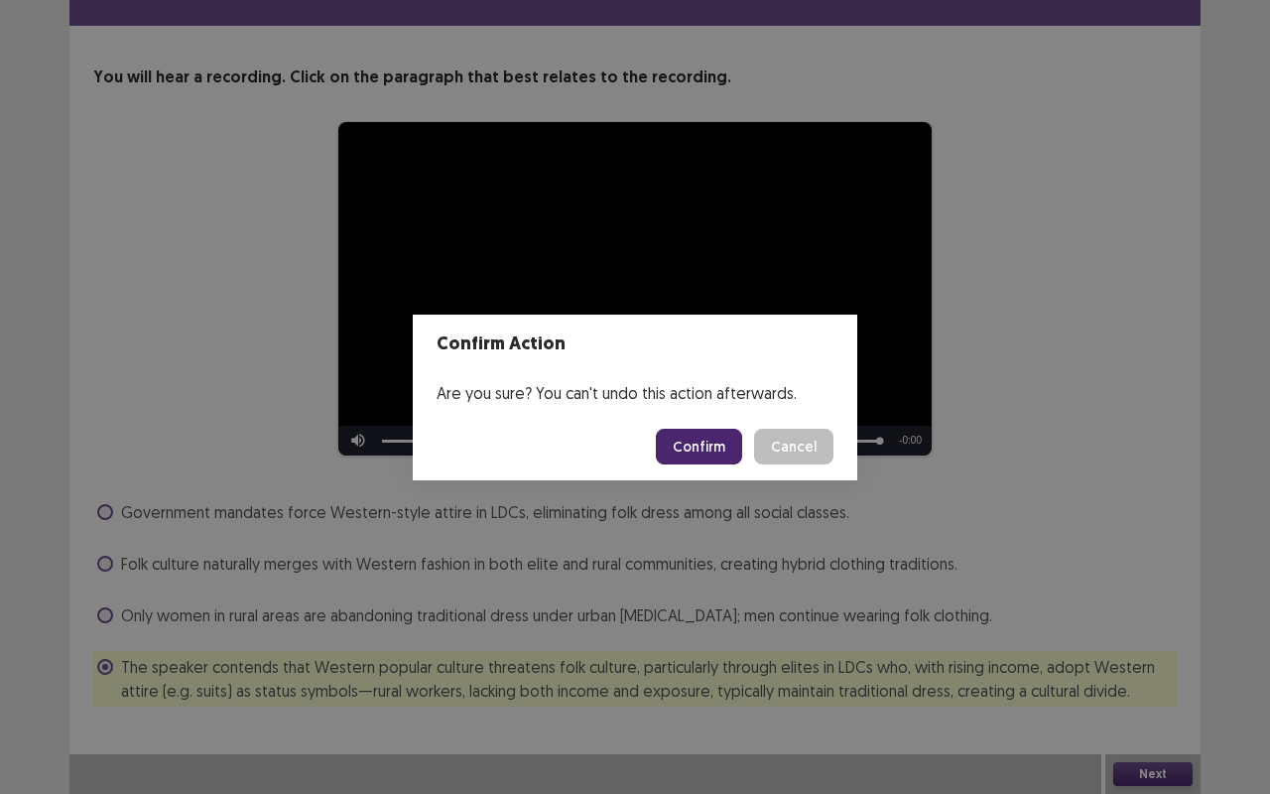
click at [719, 453] on button "Confirm" at bounding box center [699, 447] width 86 height 36
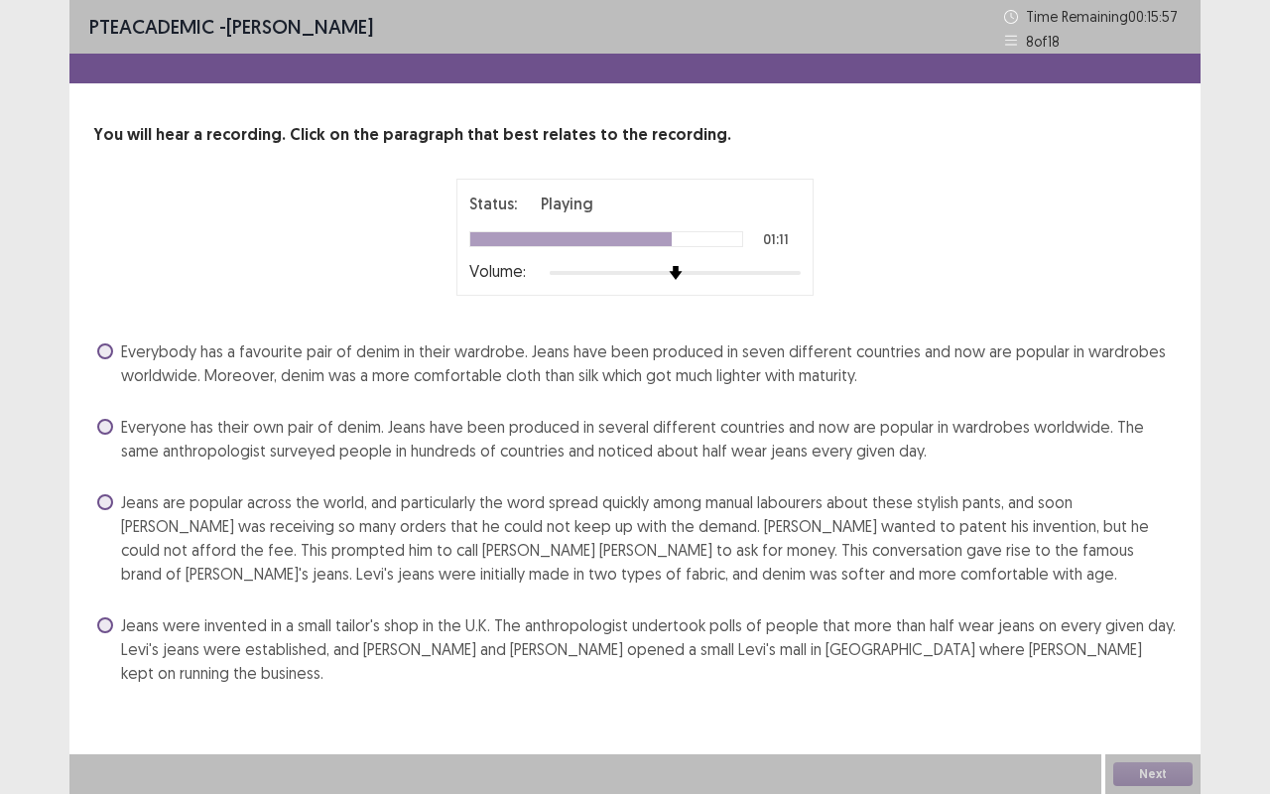
click at [98, 504] on span at bounding box center [105, 502] width 16 height 16
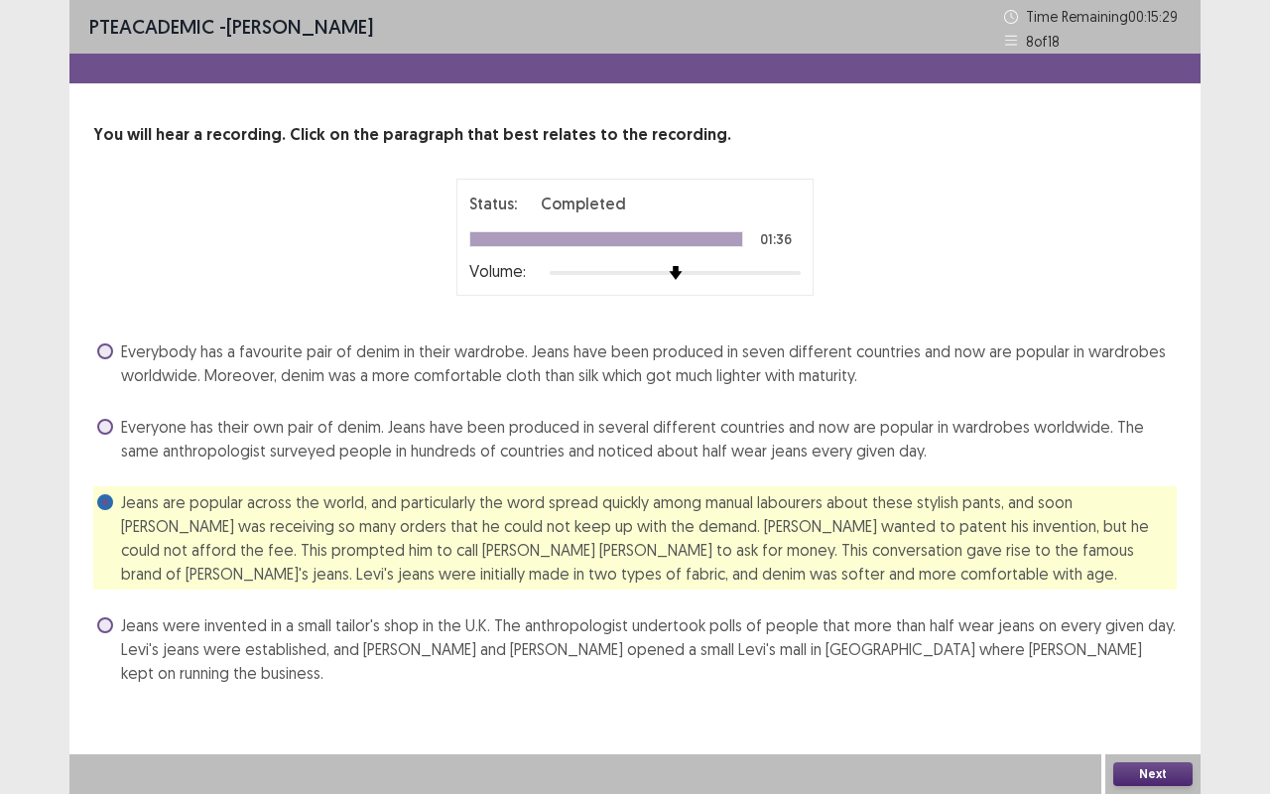
click at [1165, 659] on button "Next" at bounding box center [1153, 774] width 79 height 24
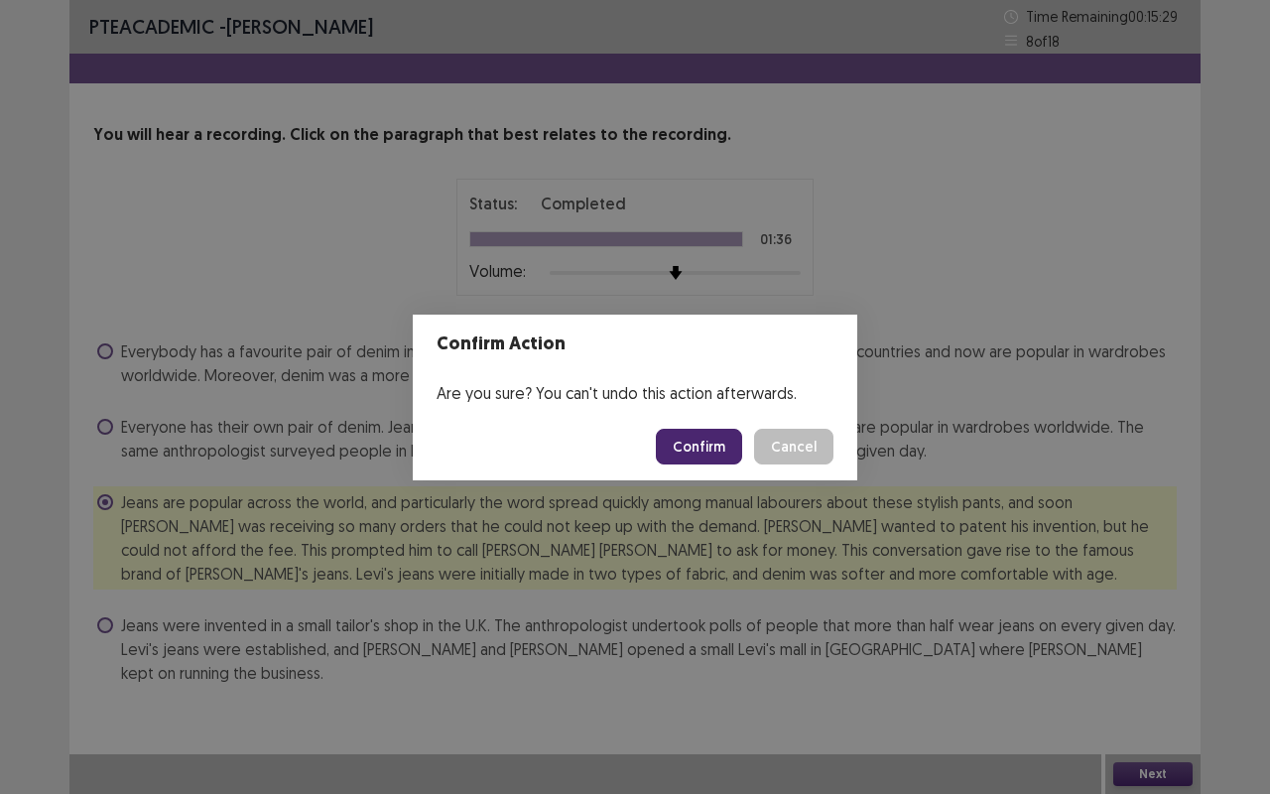
click at [713, 445] on button "Confirm" at bounding box center [699, 447] width 86 height 36
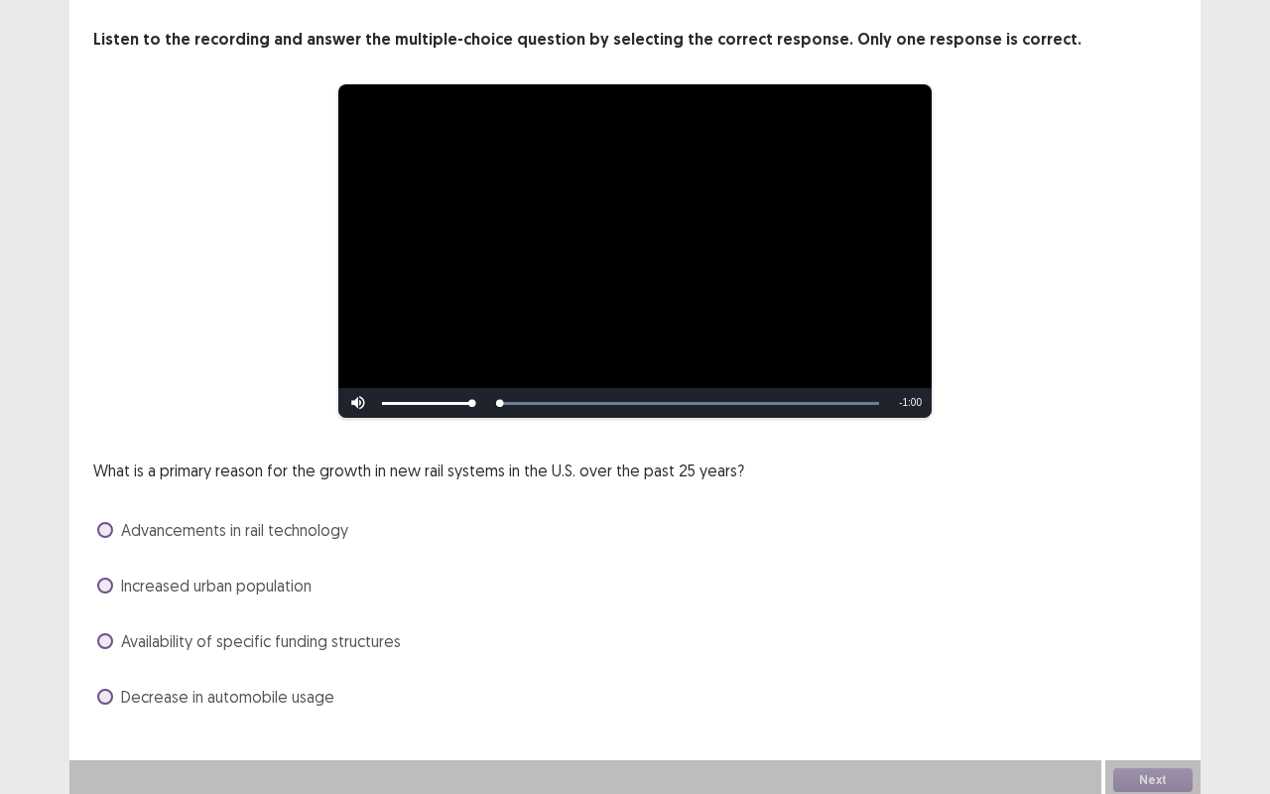
scroll to position [101, 0]
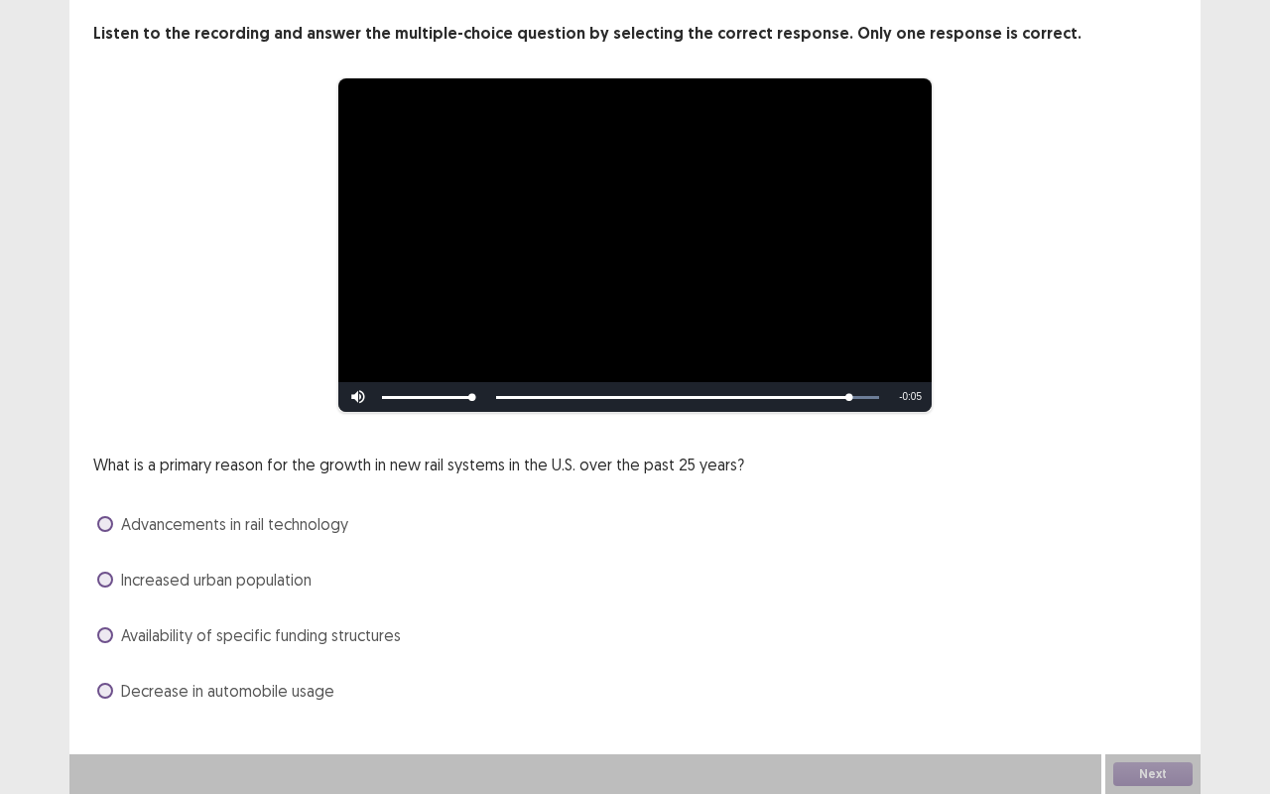
click at [108, 629] on span at bounding box center [105, 635] width 16 height 16
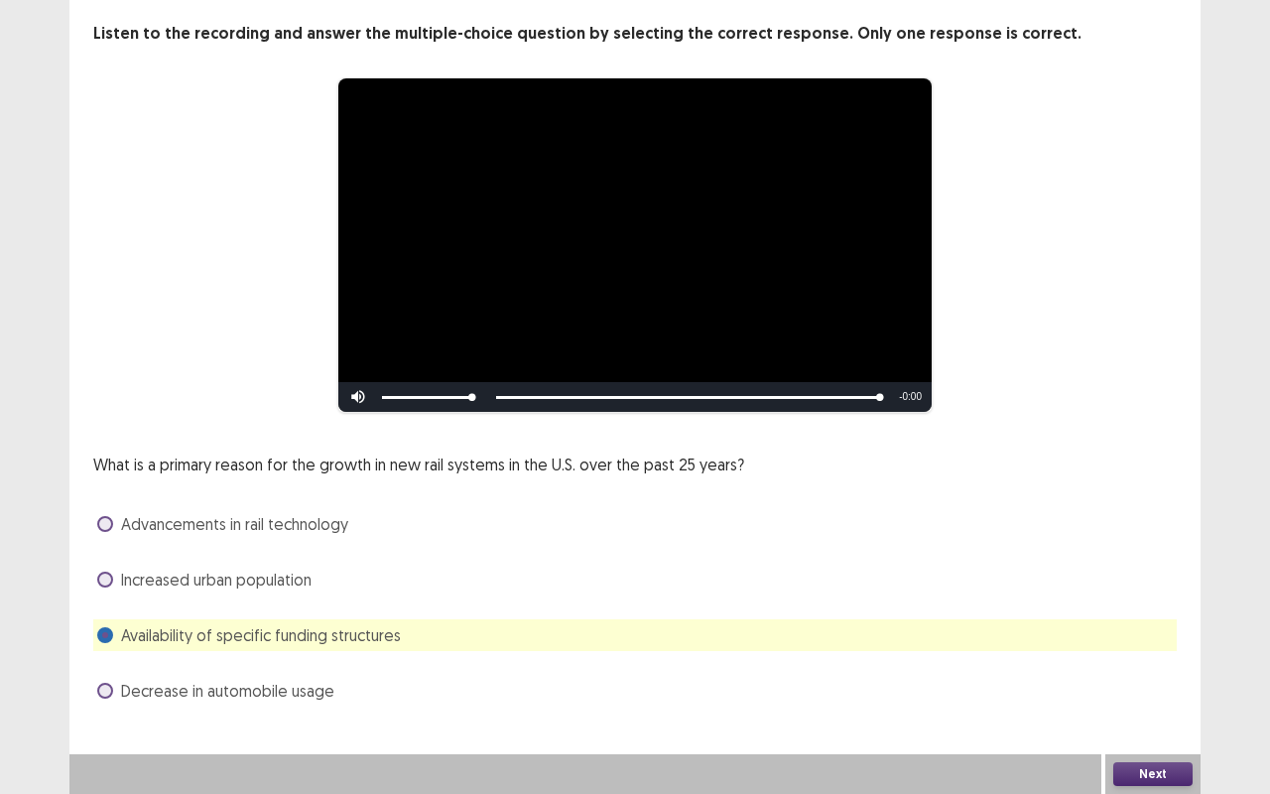
click at [1165, 659] on button "Next" at bounding box center [1153, 774] width 79 height 24
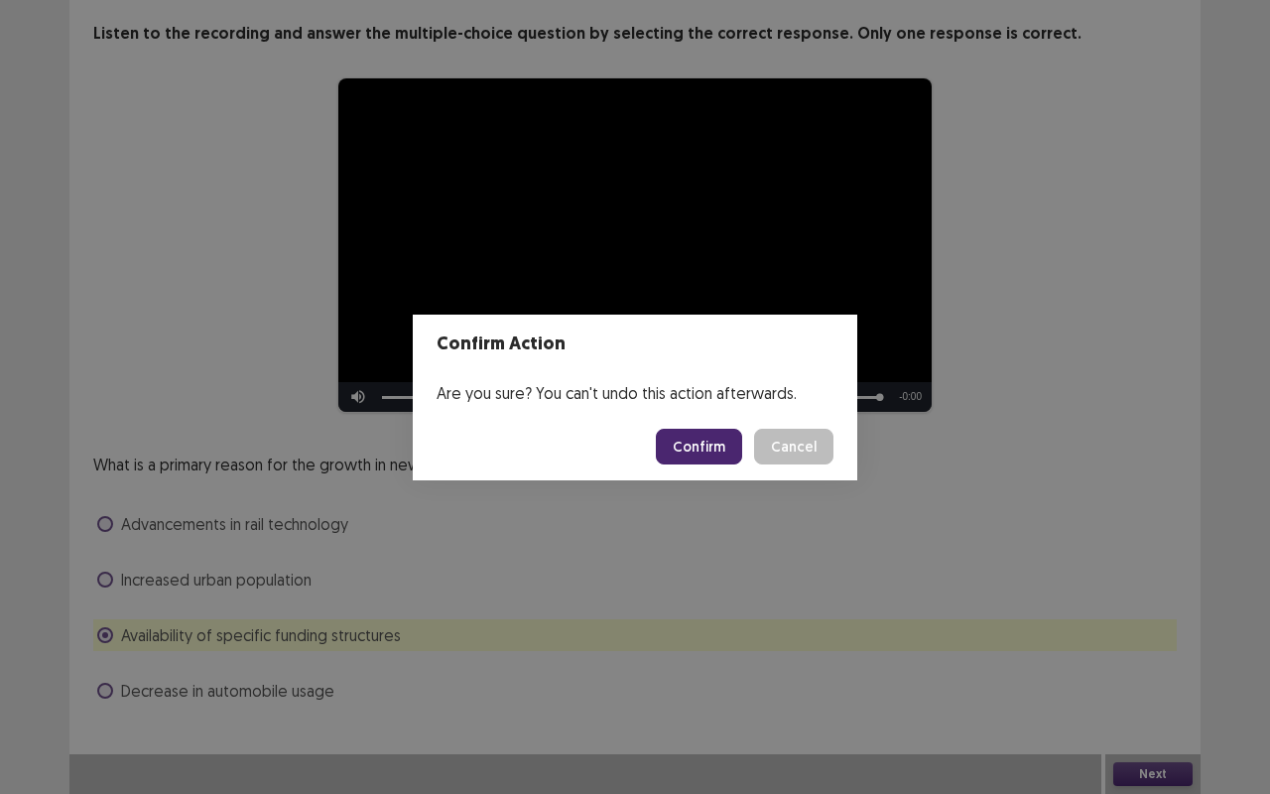
click at [704, 443] on button "Confirm" at bounding box center [699, 447] width 86 height 36
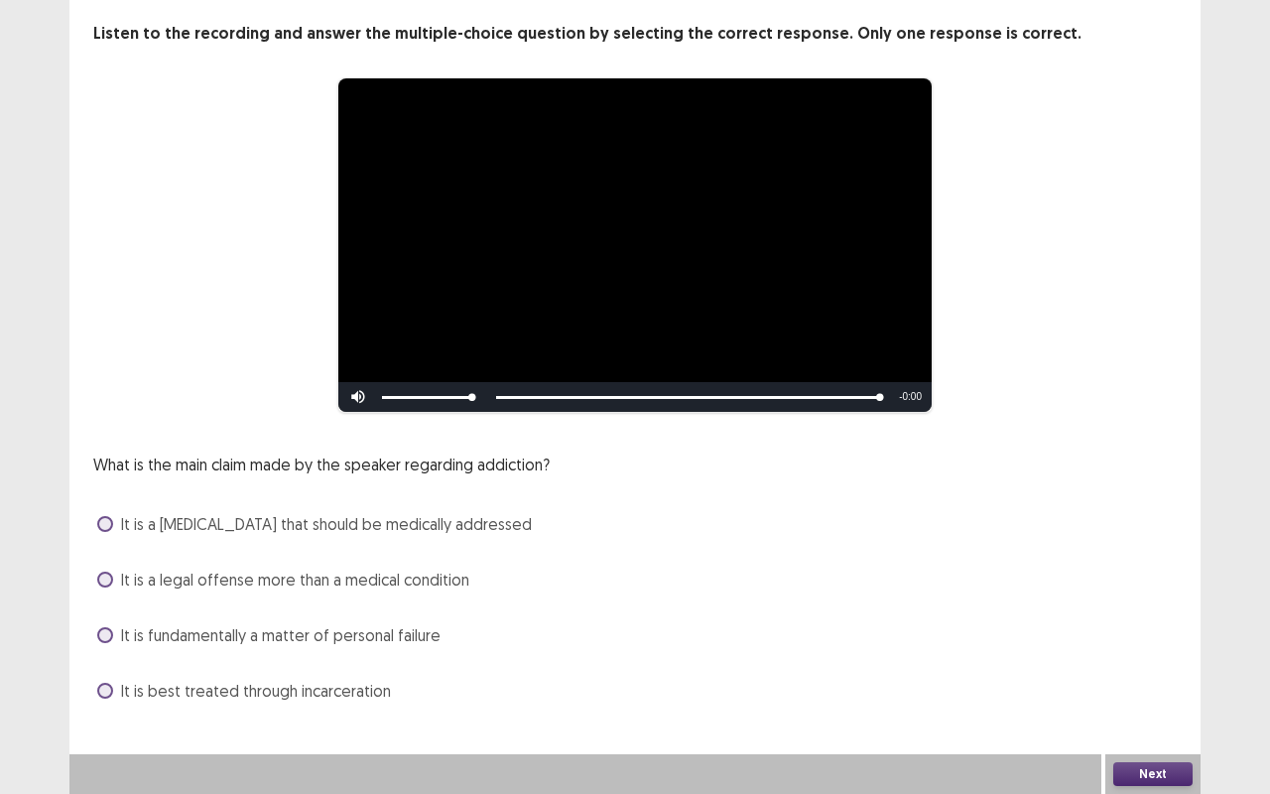
click at [105, 521] on span at bounding box center [105, 524] width 16 height 16
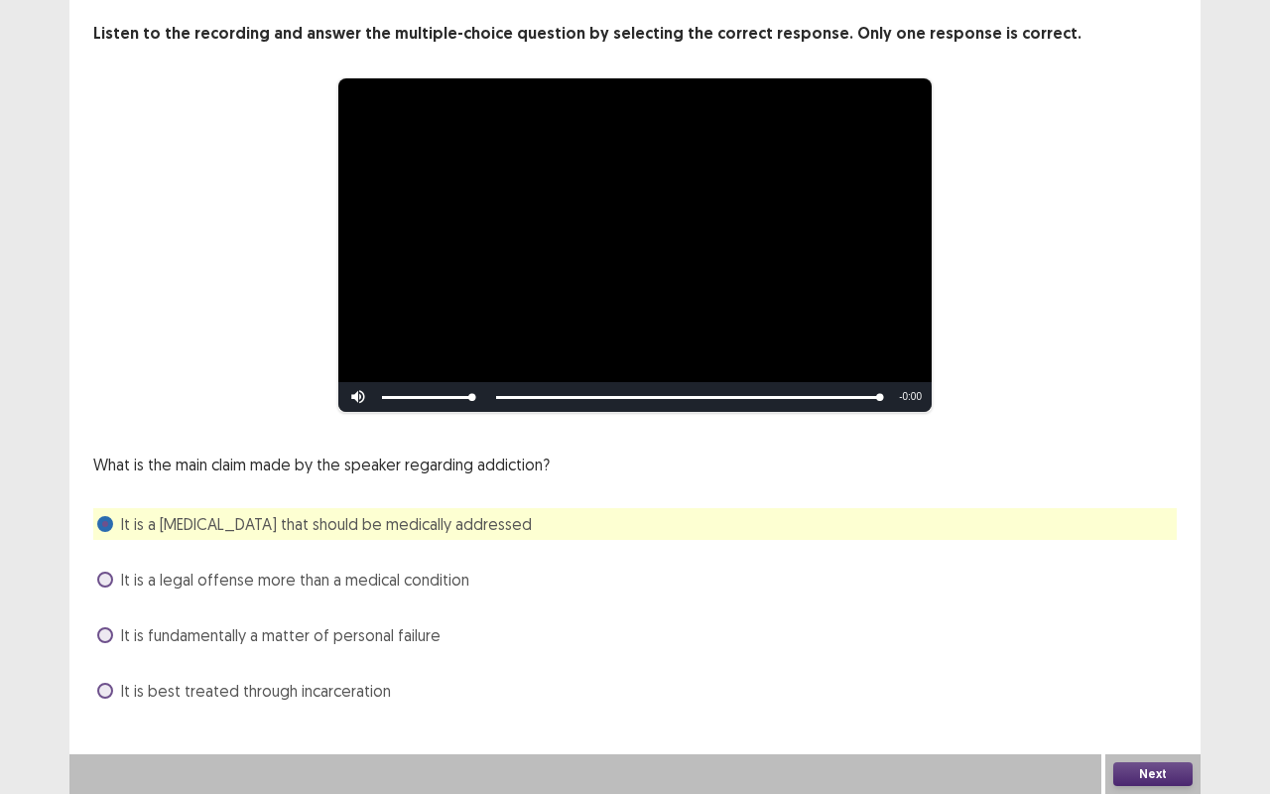
click at [1167, 659] on button "Next" at bounding box center [1153, 774] width 79 height 24
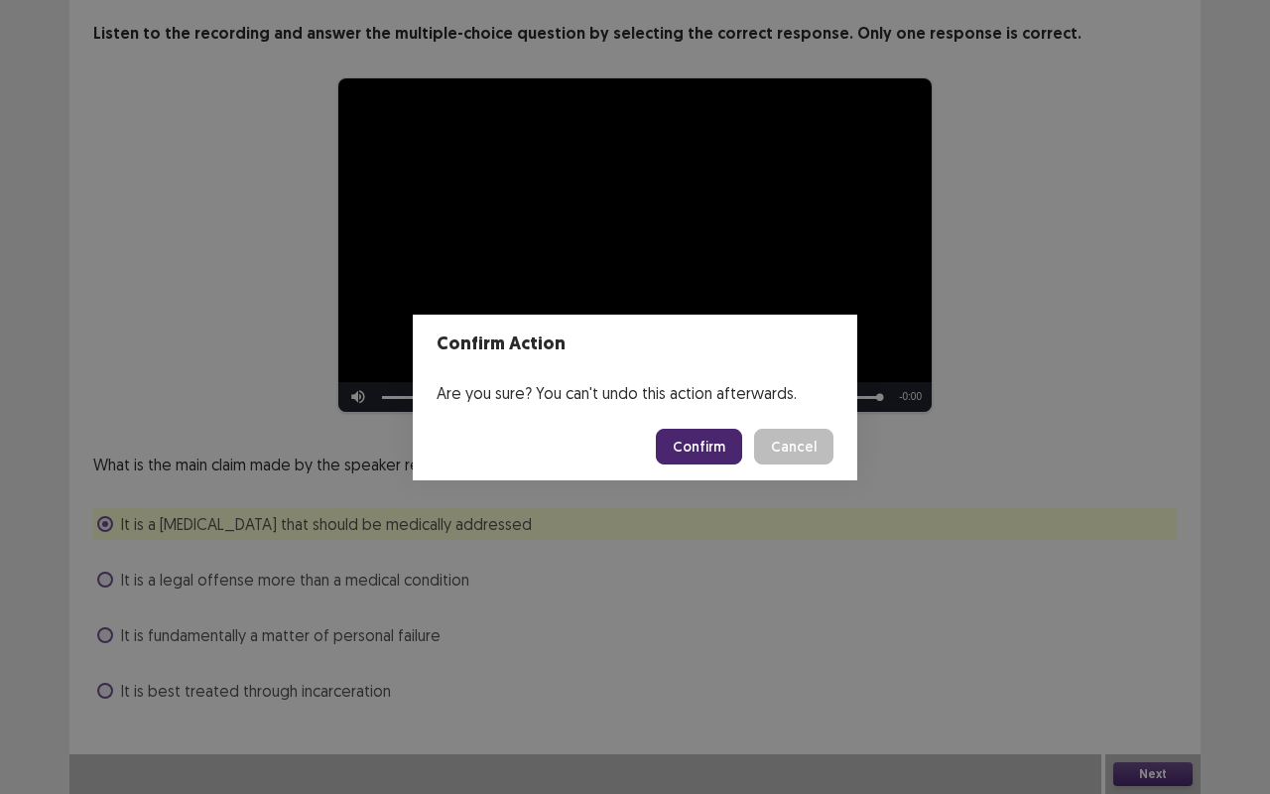
click at [723, 450] on button "Confirm" at bounding box center [699, 447] width 86 height 36
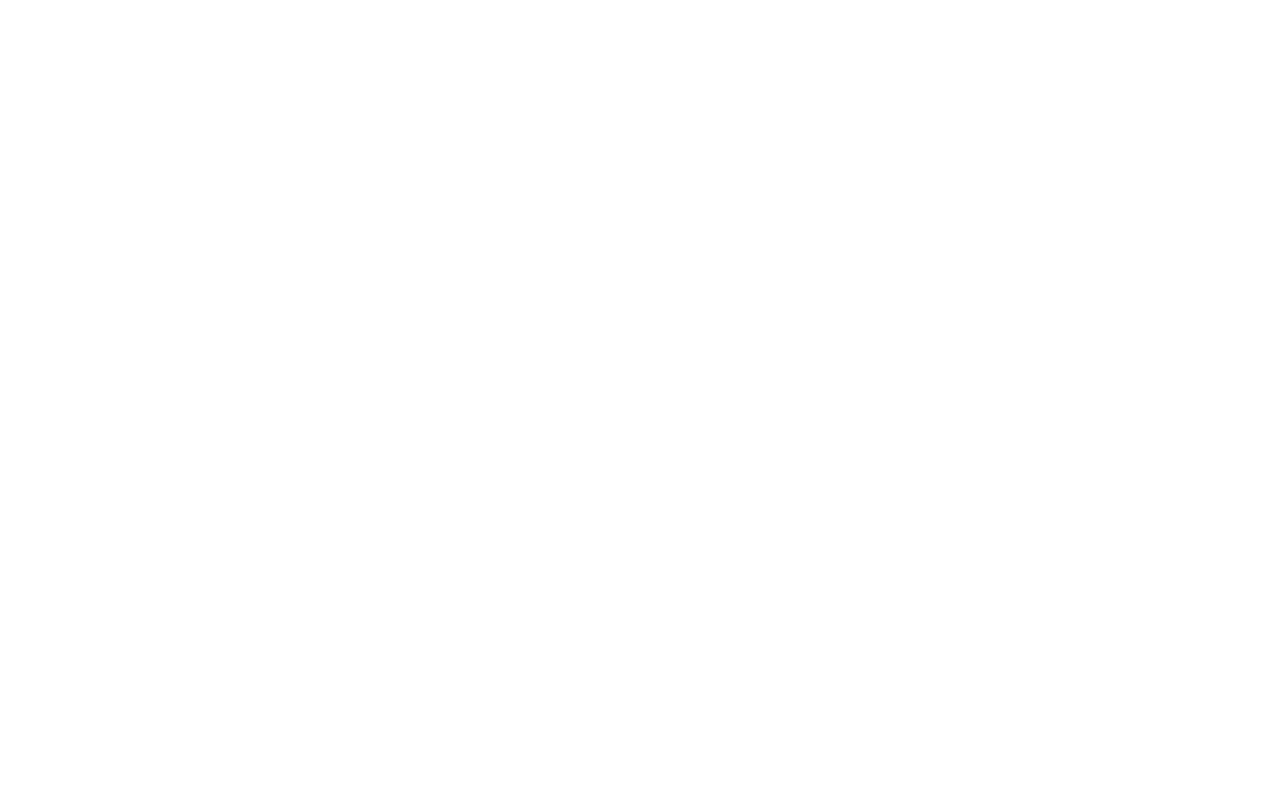
scroll to position [0, 0]
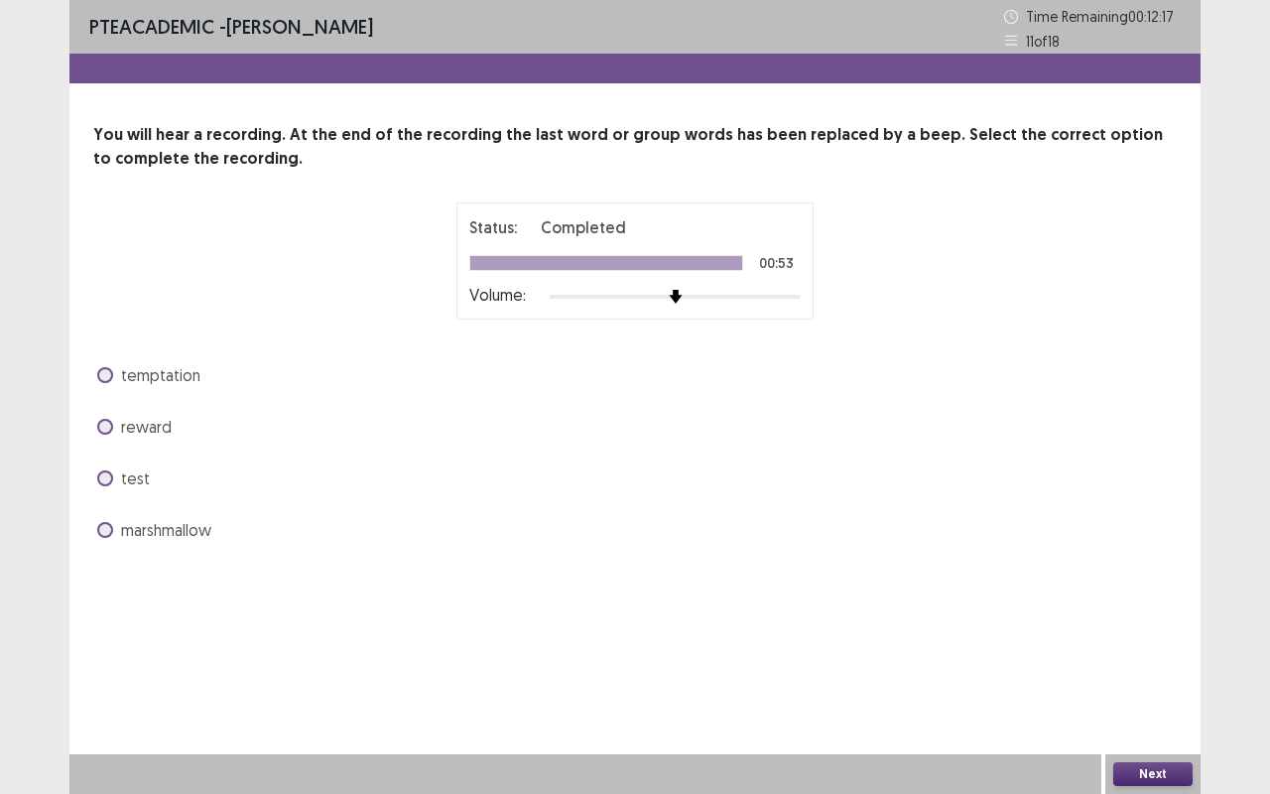
click at [109, 377] on span at bounding box center [105, 375] width 16 height 16
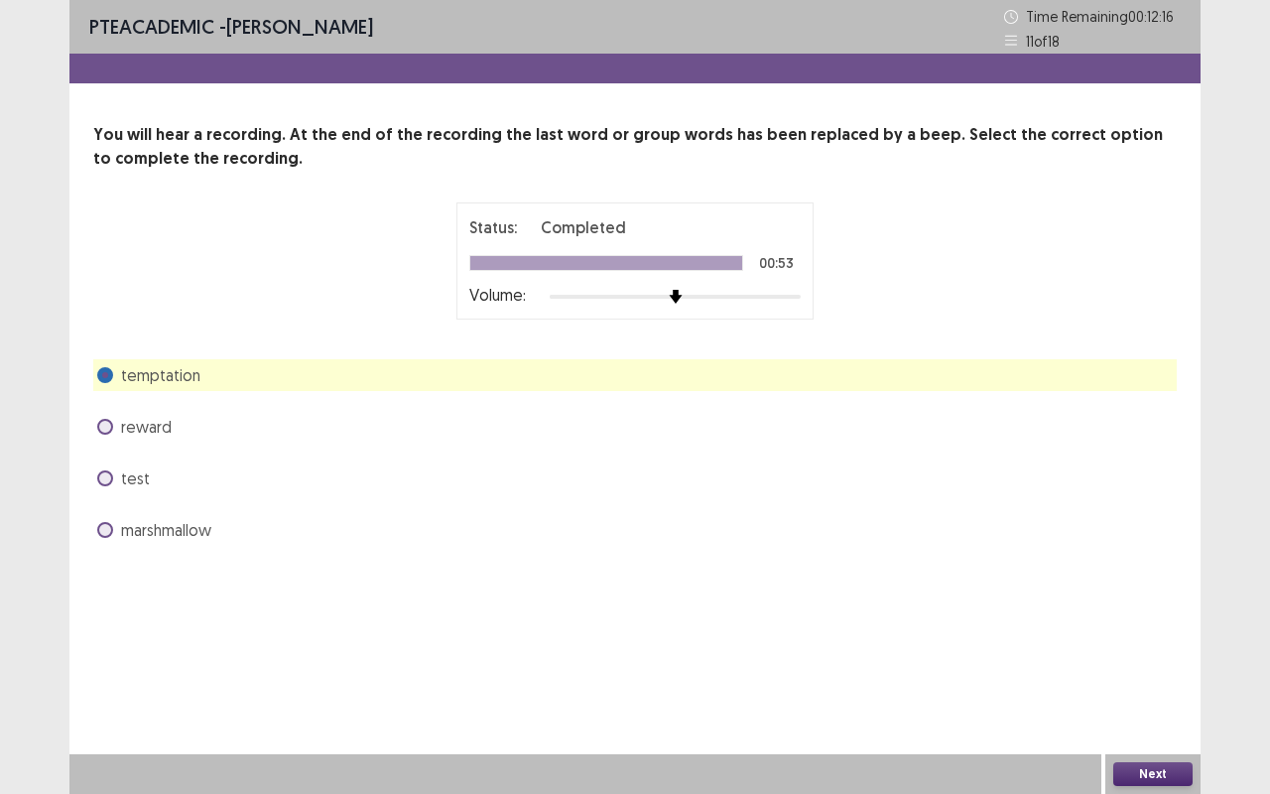
click at [1142, 659] on button "Next" at bounding box center [1153, 774] width 79 height 24
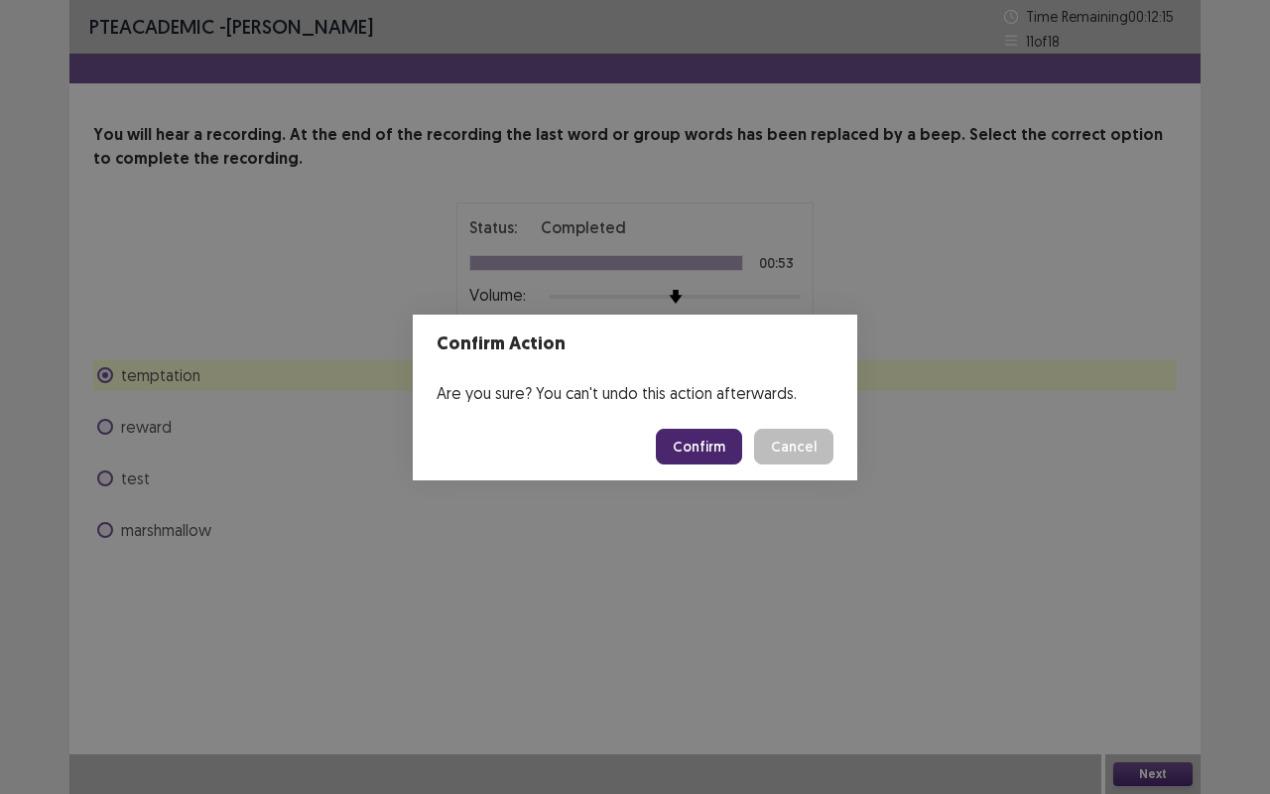
click at [709, 443] on button "Confirm" at bounding box center [699, 447] width 86 height 36
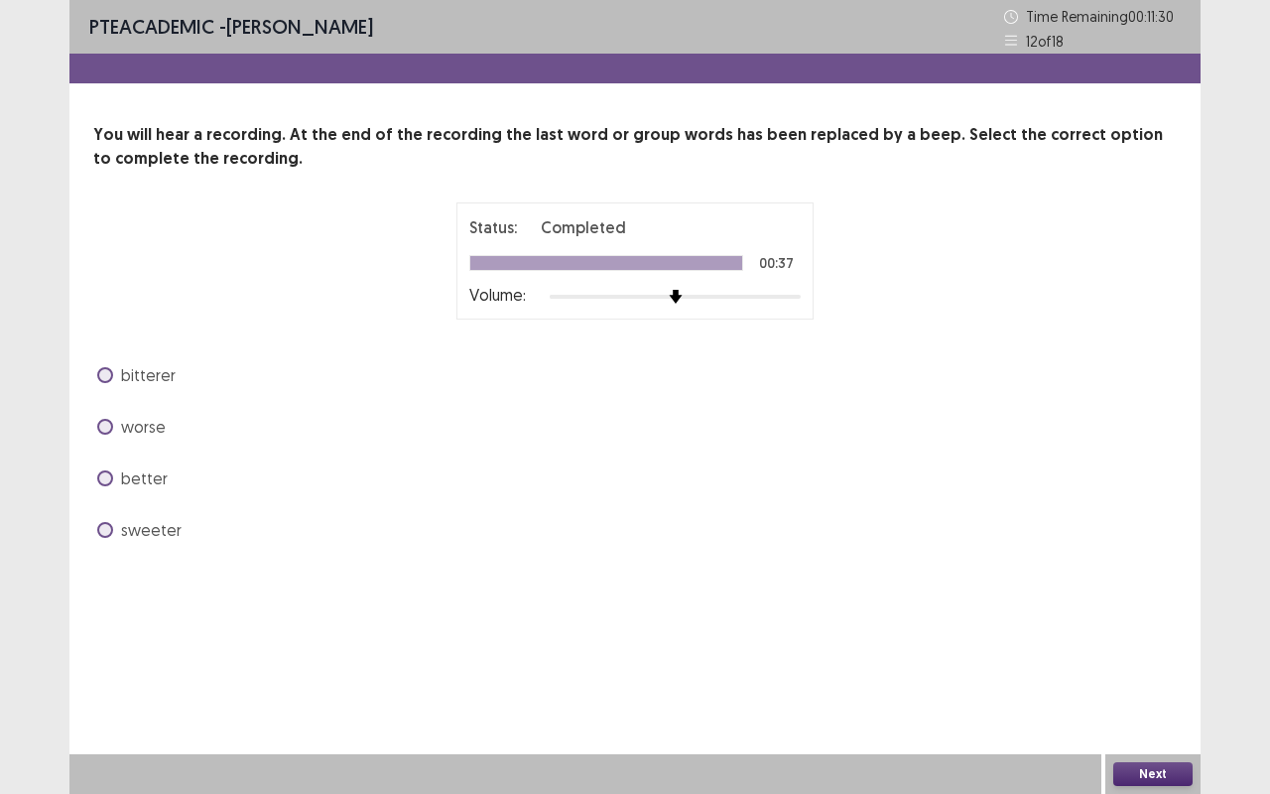
click at [102, 476] on span at bounding box center [105, 478] width 16 height 16
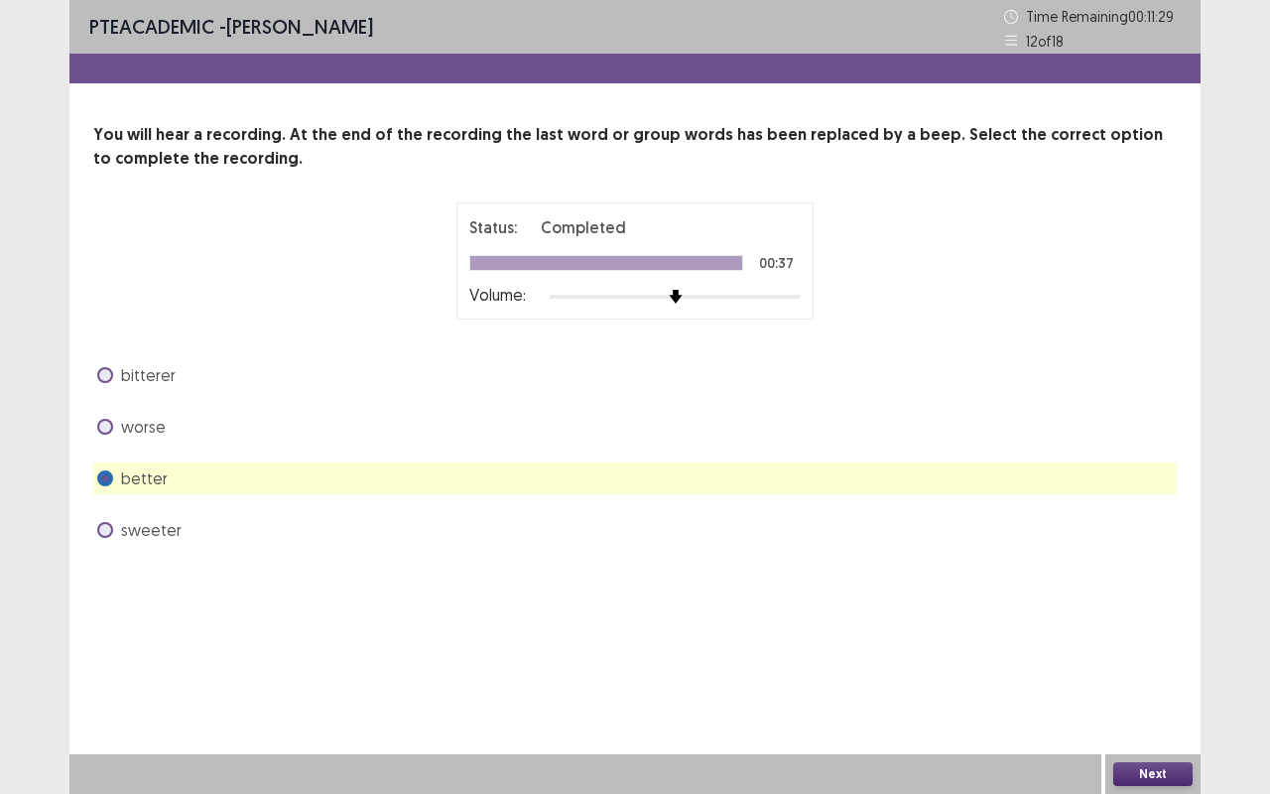
click at [1135, 659] on button "Next" at bounding box center [1153, 774] width 79 height 24
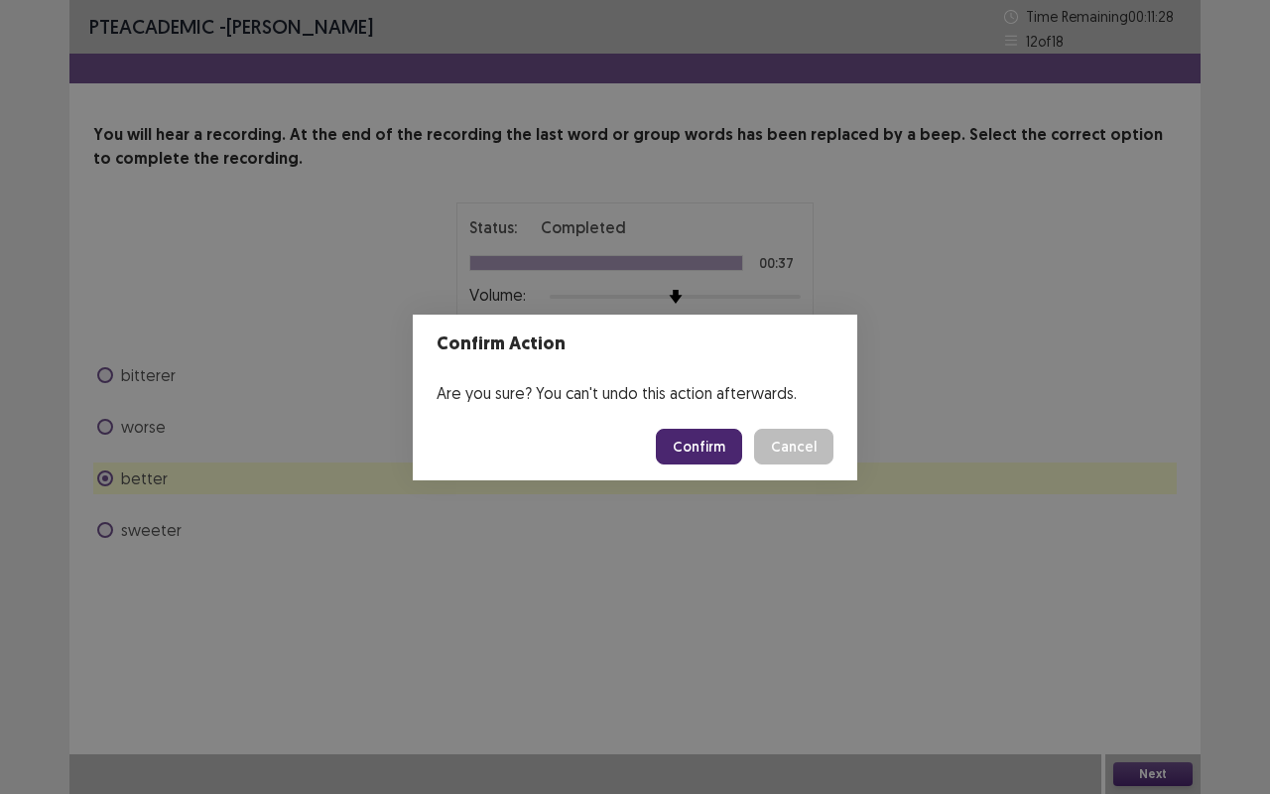
click at [714, 444] on button "Confirm" at bounding box center [699, 447] width 86 height 36
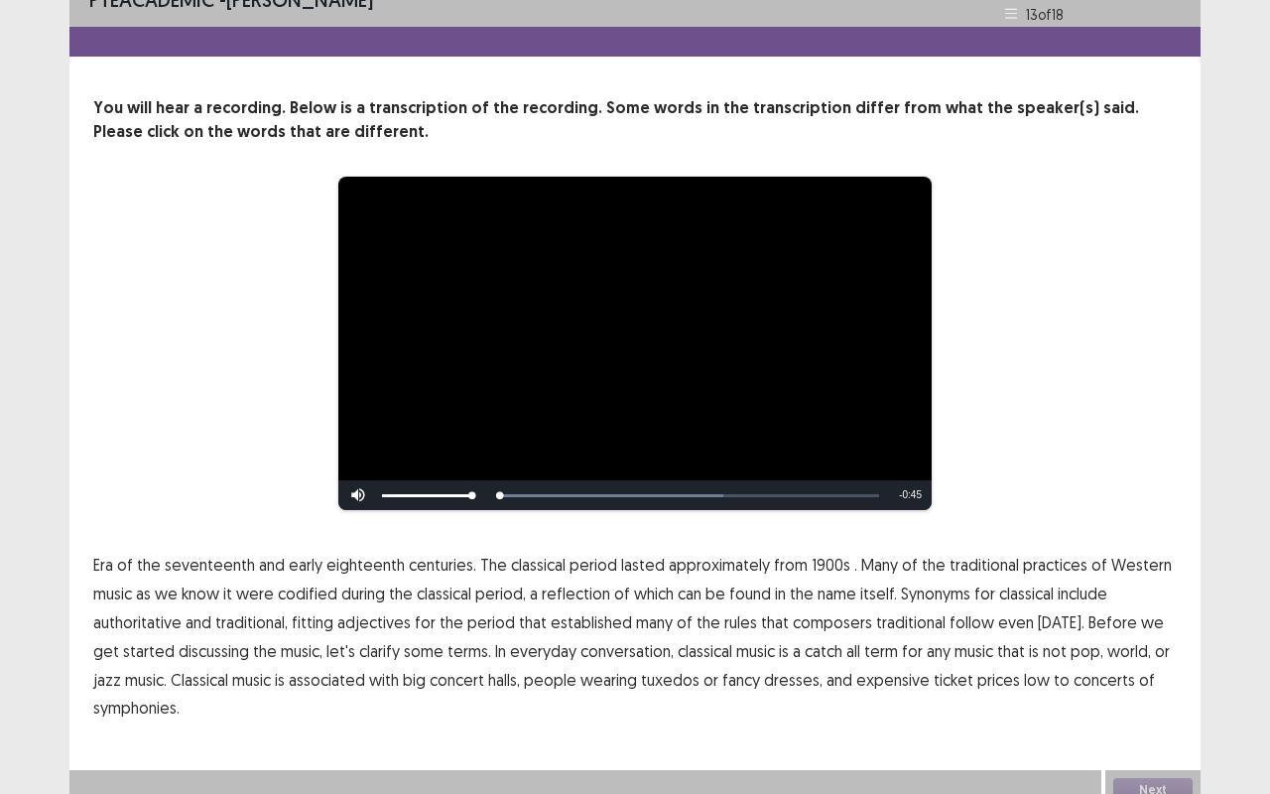
scroll to position [42, 0]
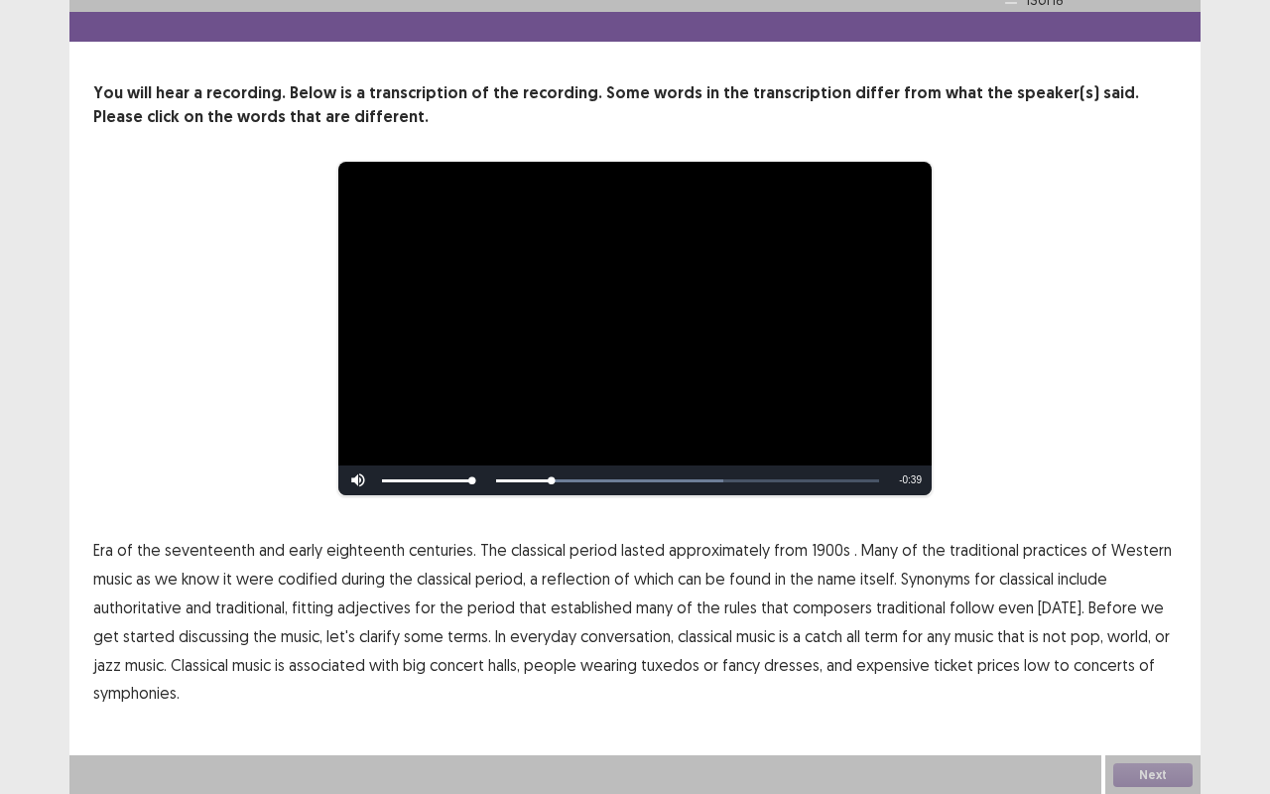
click at [820, 552] on span "1900s" at bounding box center [831, 550] width 39 height 24
click at [903, 611] on span "traditional" at bounding box center [910, 607] width 69 height 24
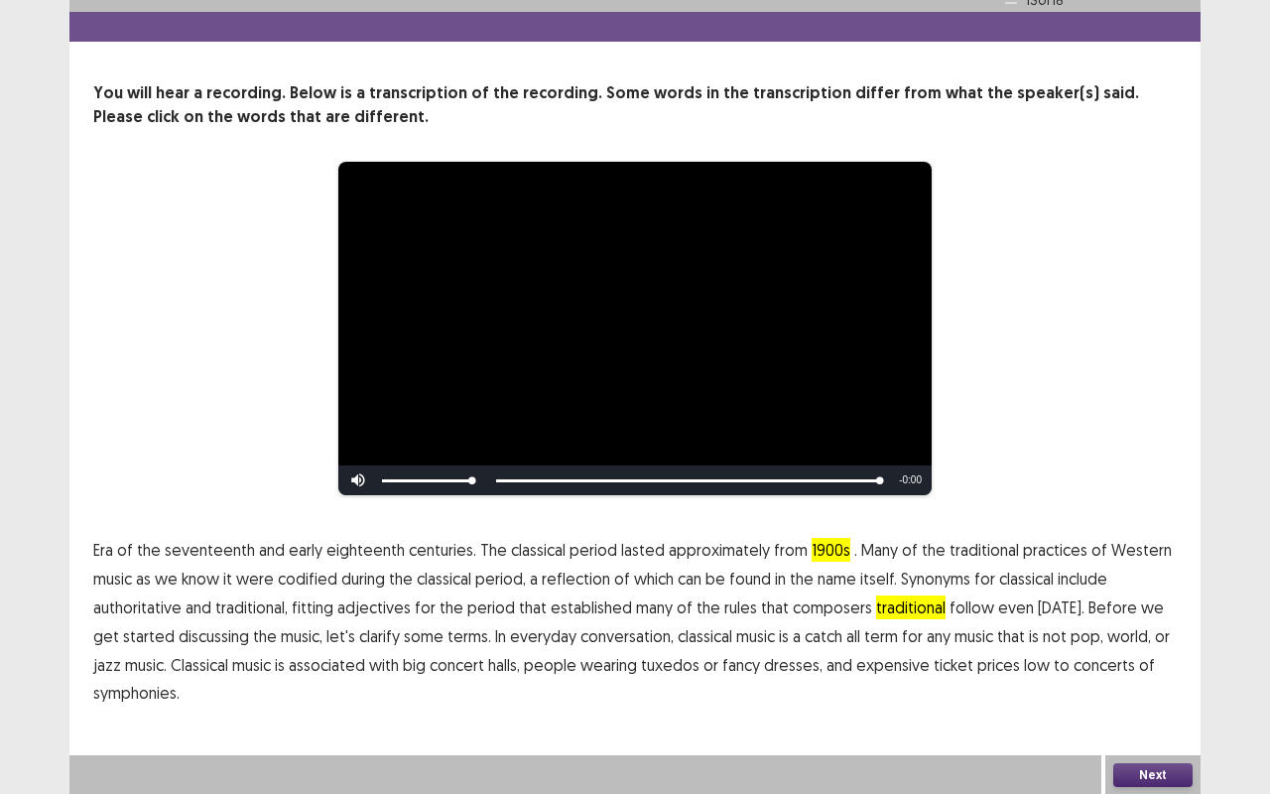
click at [1024, 659] on span "low" at bounding box center [1037, 665] width 26 height 24
click at [1138, 659] on button "Next" at bounding box center [1153, 775] width 79 height 24
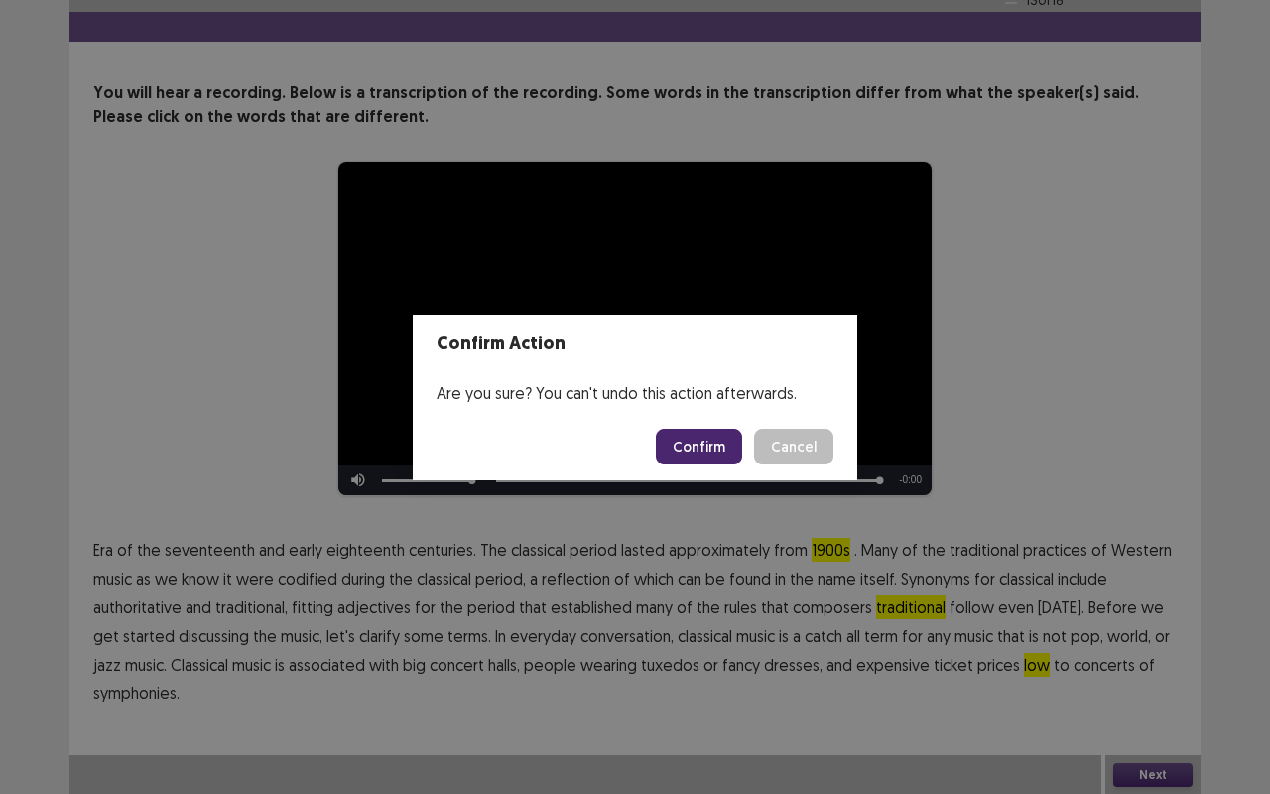
click at [721, 429] on button "Confirm" at bounding box center [699, 447] width 86 height 36
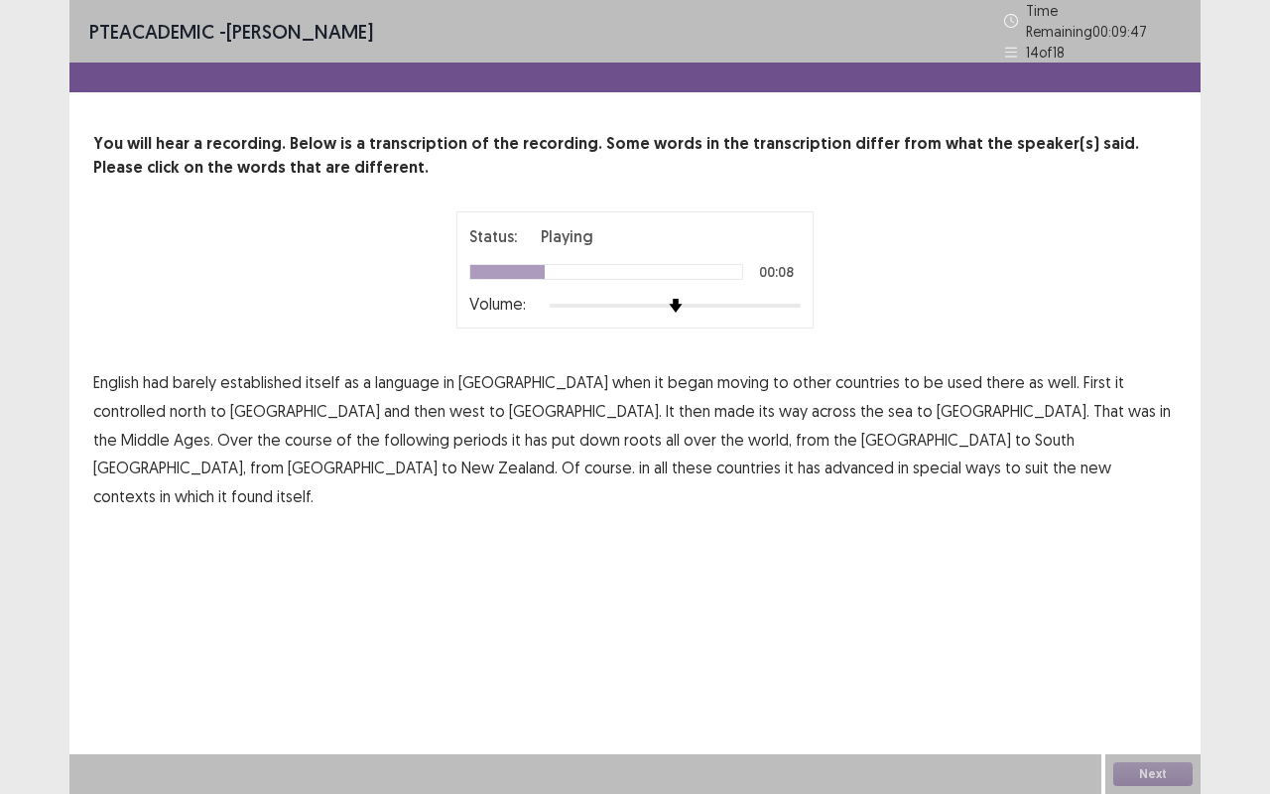
click at [166, 399] on span "controlled" at bounding box center [129, 411] width 72 height 24
click at [508, 428] on span "periods" at bounding box center [481, 440] width 55 height 24
click at [894, 456] on span "advanced" at bounding box center [859, 468] width 69 height 24
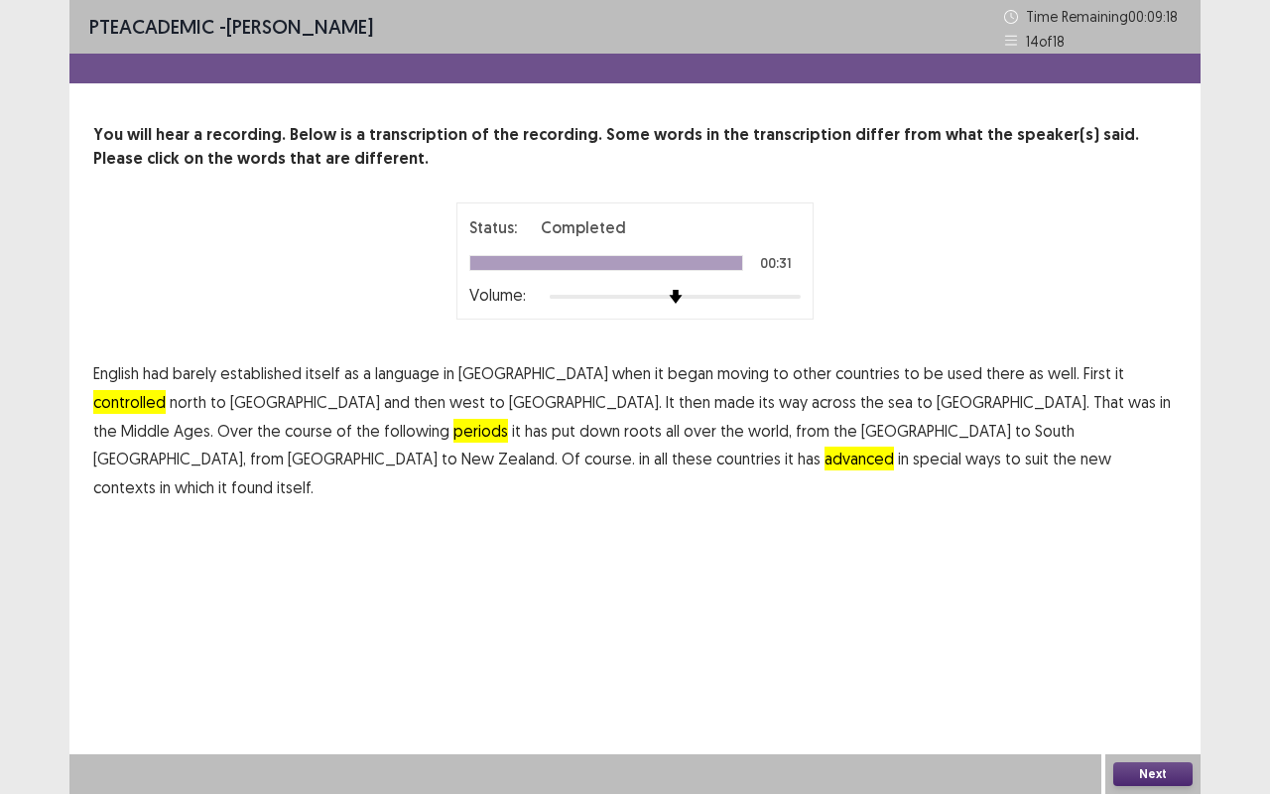
click at [1133, 659] on button "Next" at bounding box center [1153, 774] width 79 height 24
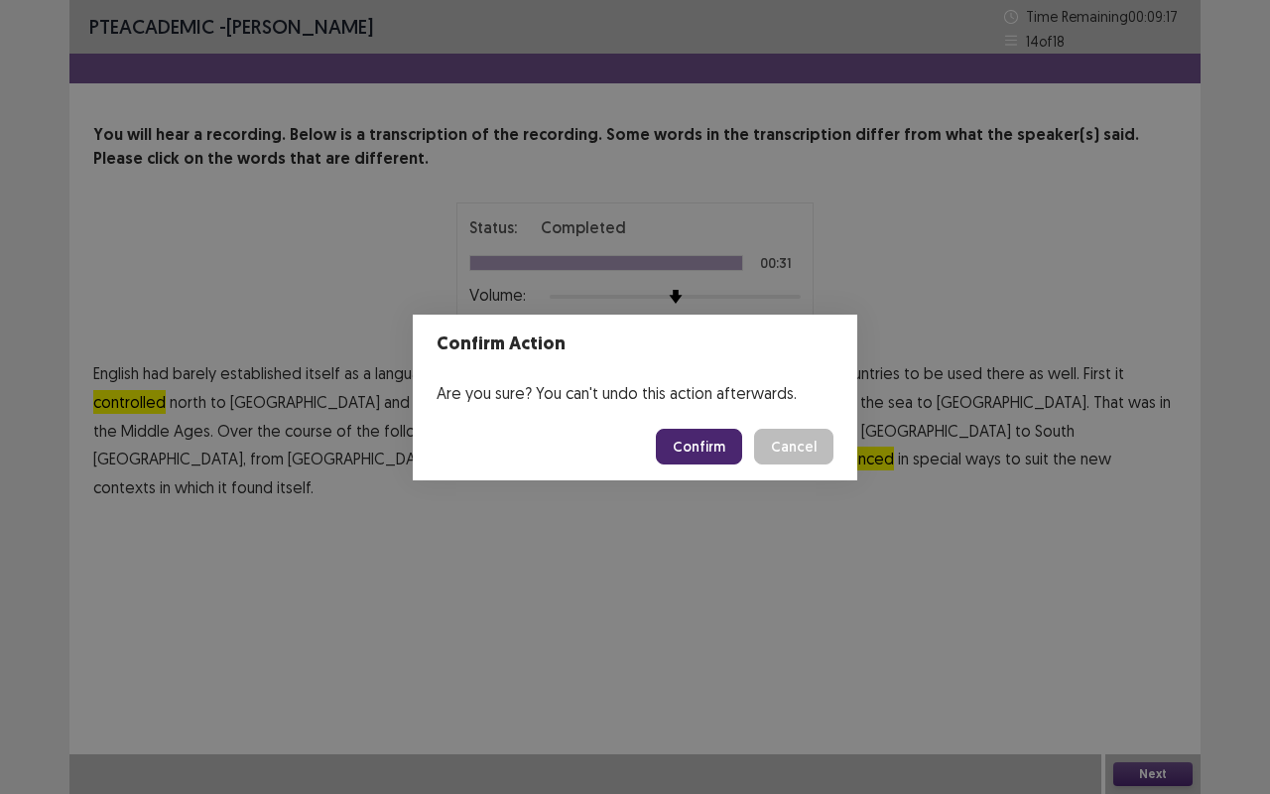
click at [711, 438] on button "Confirm" at bounding box center [699, 447] width 86 height 36
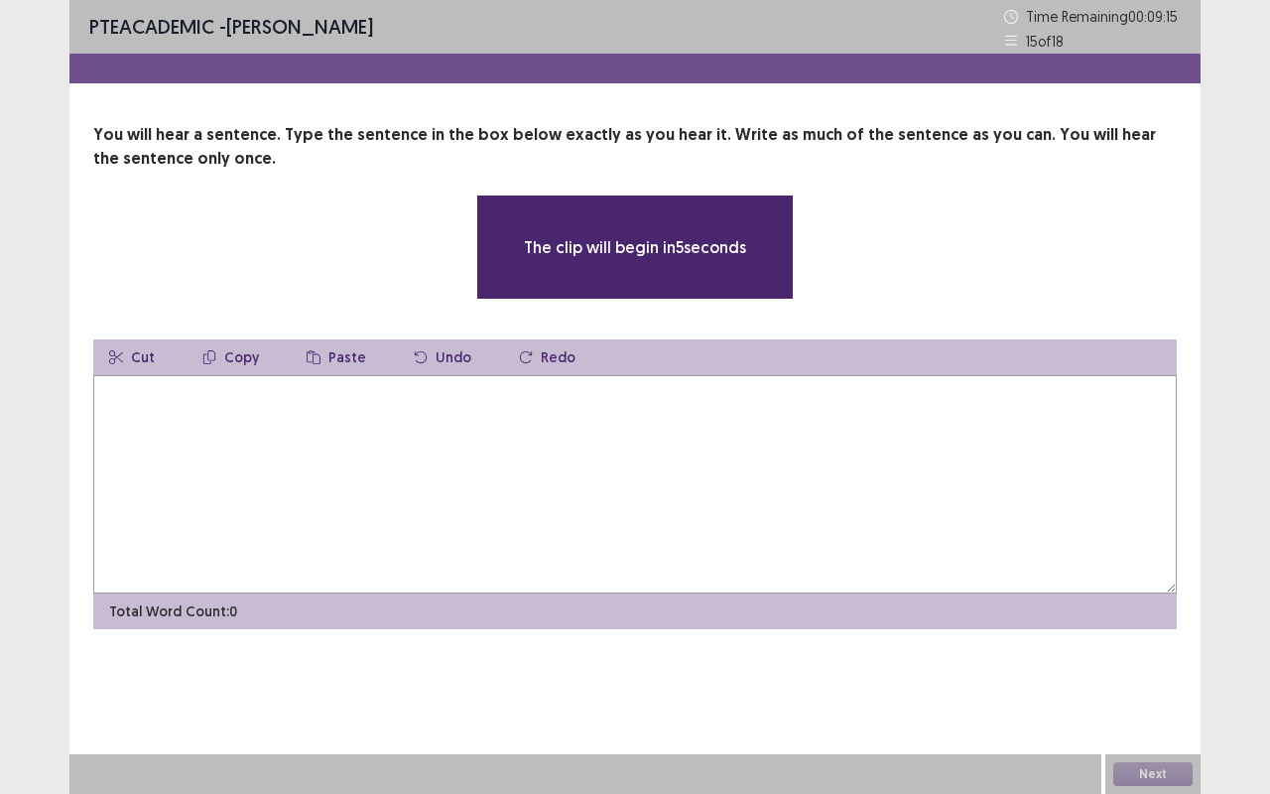
click at [542, 439] on textarea at bounding box center [635, 484] width 1084 height 218
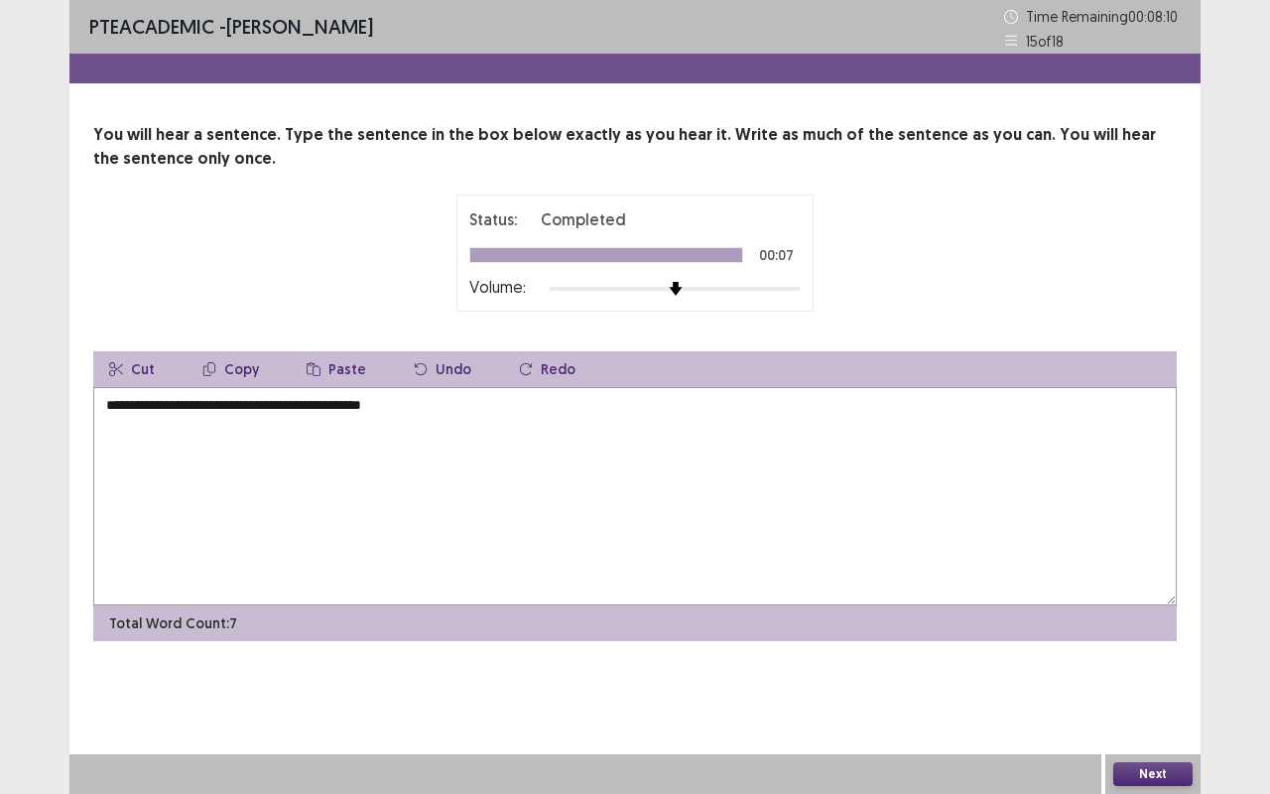
type textarea "**********"
click at [1167, 659] on button "Next" at bounding box center [1153, 774] width 79 height 24
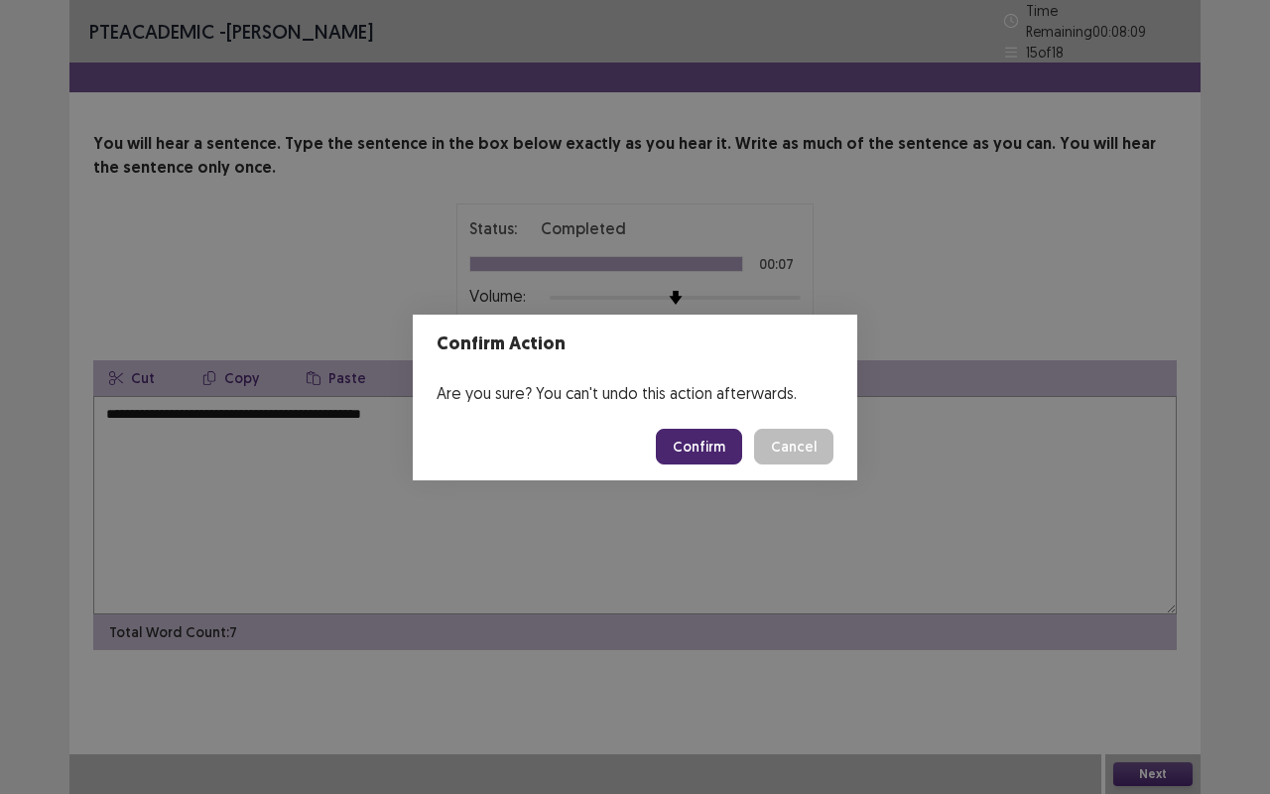
click at [741, 437] on button "Confirm" at bounding box center [699, 447] width 86 height 36
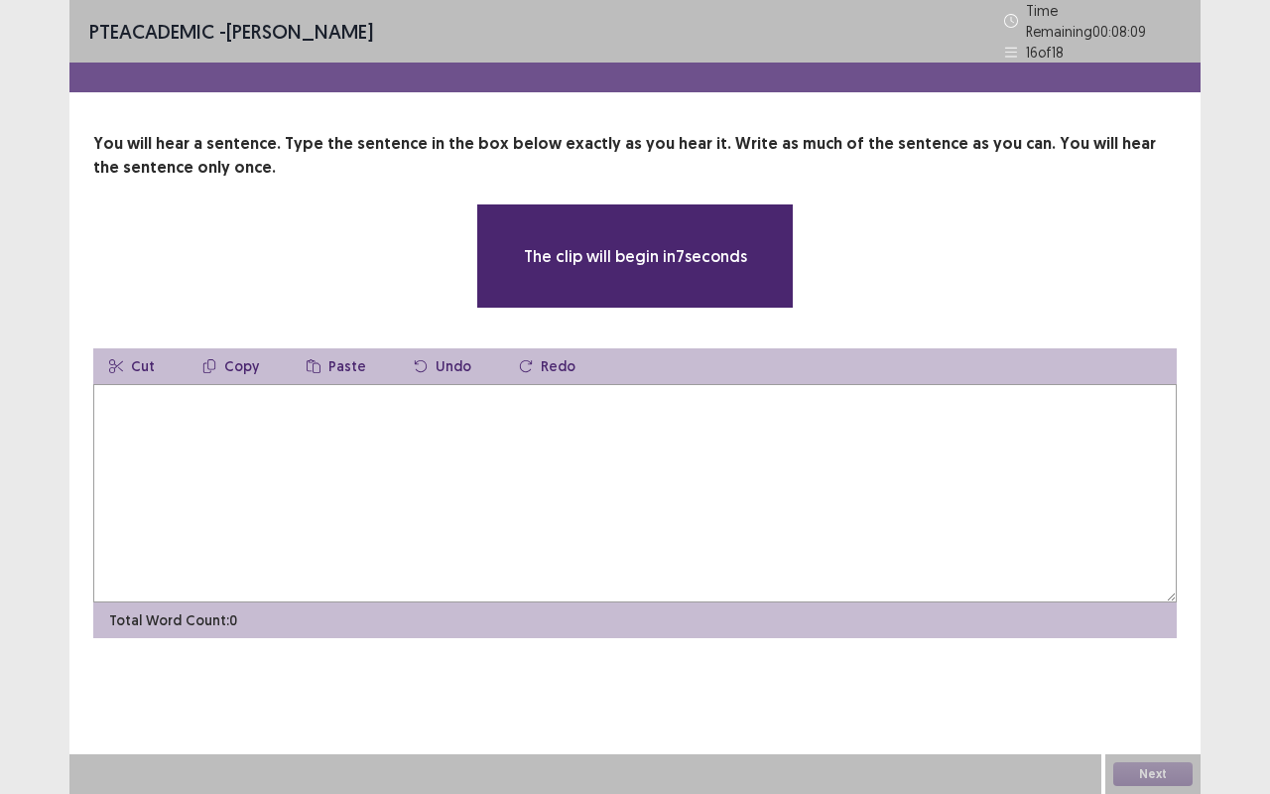
click at [150, 433] on textarea at bounding box center [635, 493] width 1084 height 218
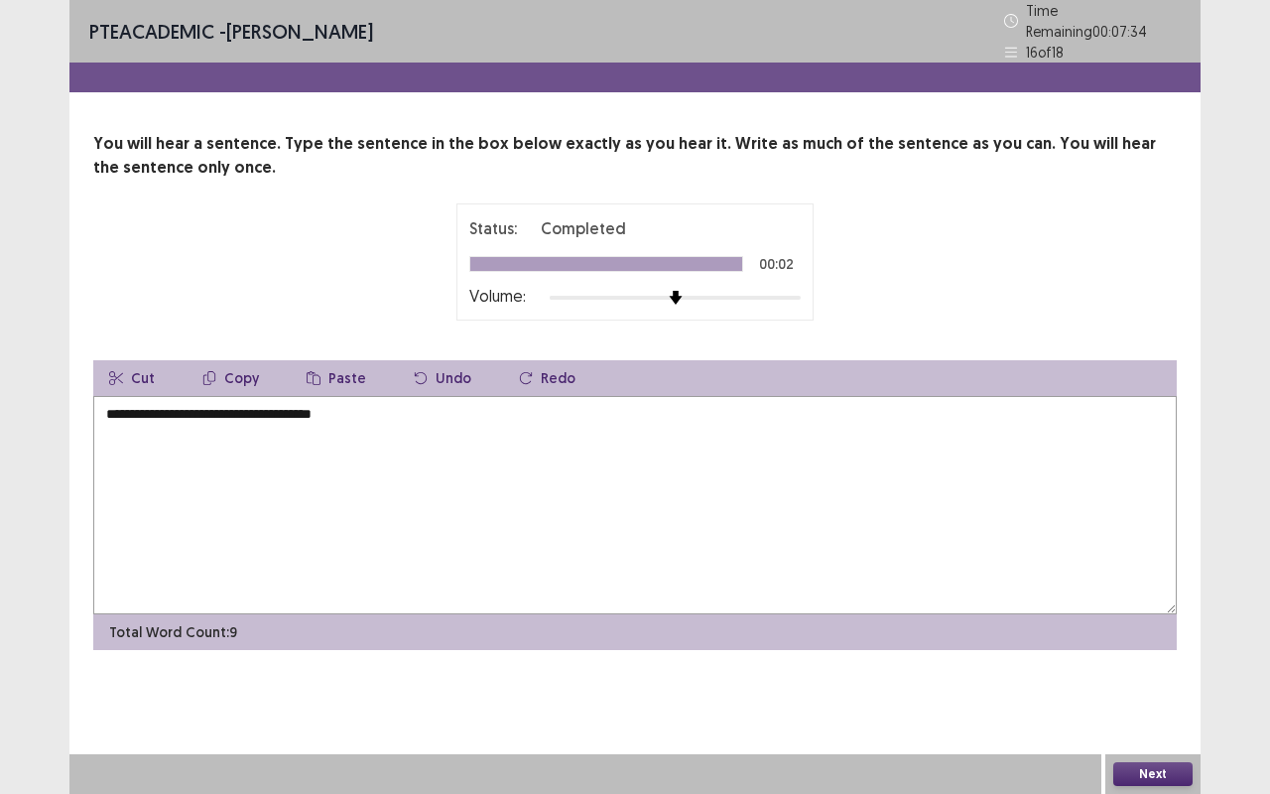
click at [296, 399] on textarea "**********" at bounding box center [635, 505] width 1084 height 218
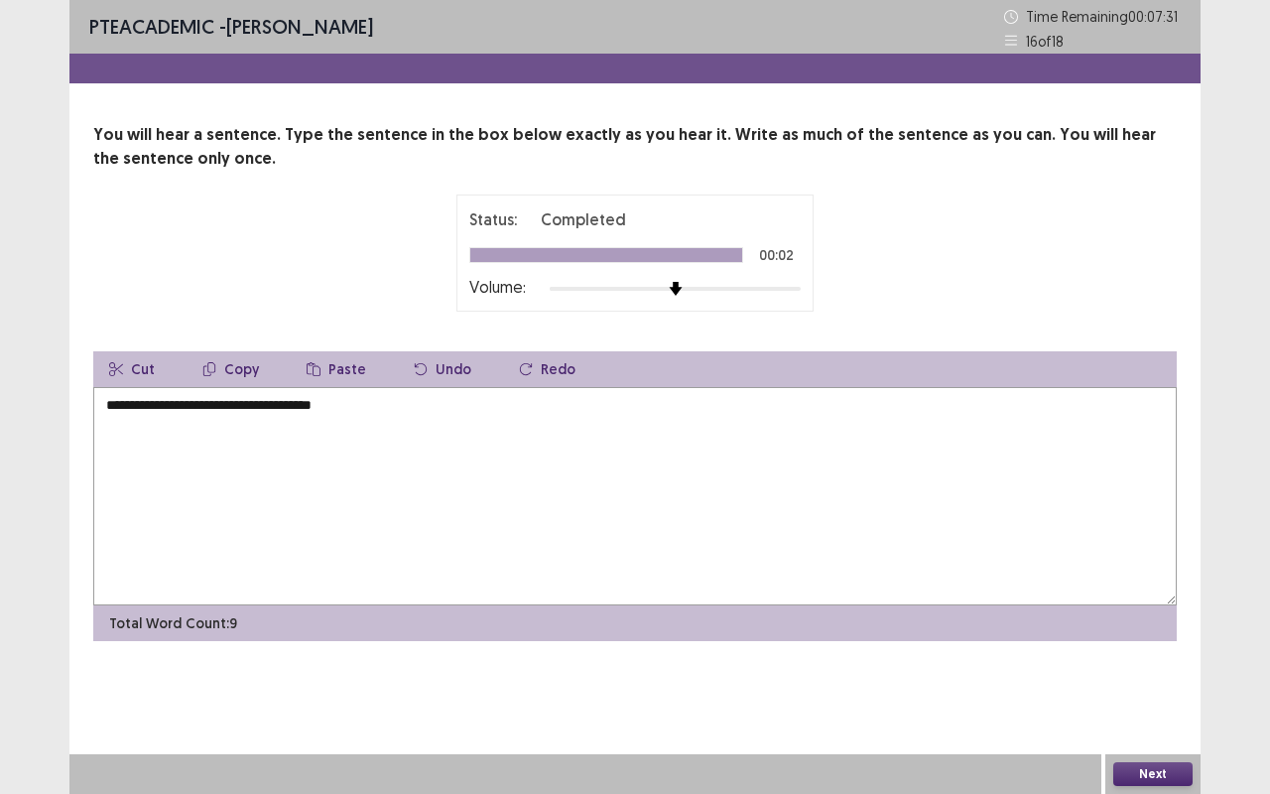
click at [456, 417] on textarea "**********" at bounding box center [635, 496] width 1084 height 218
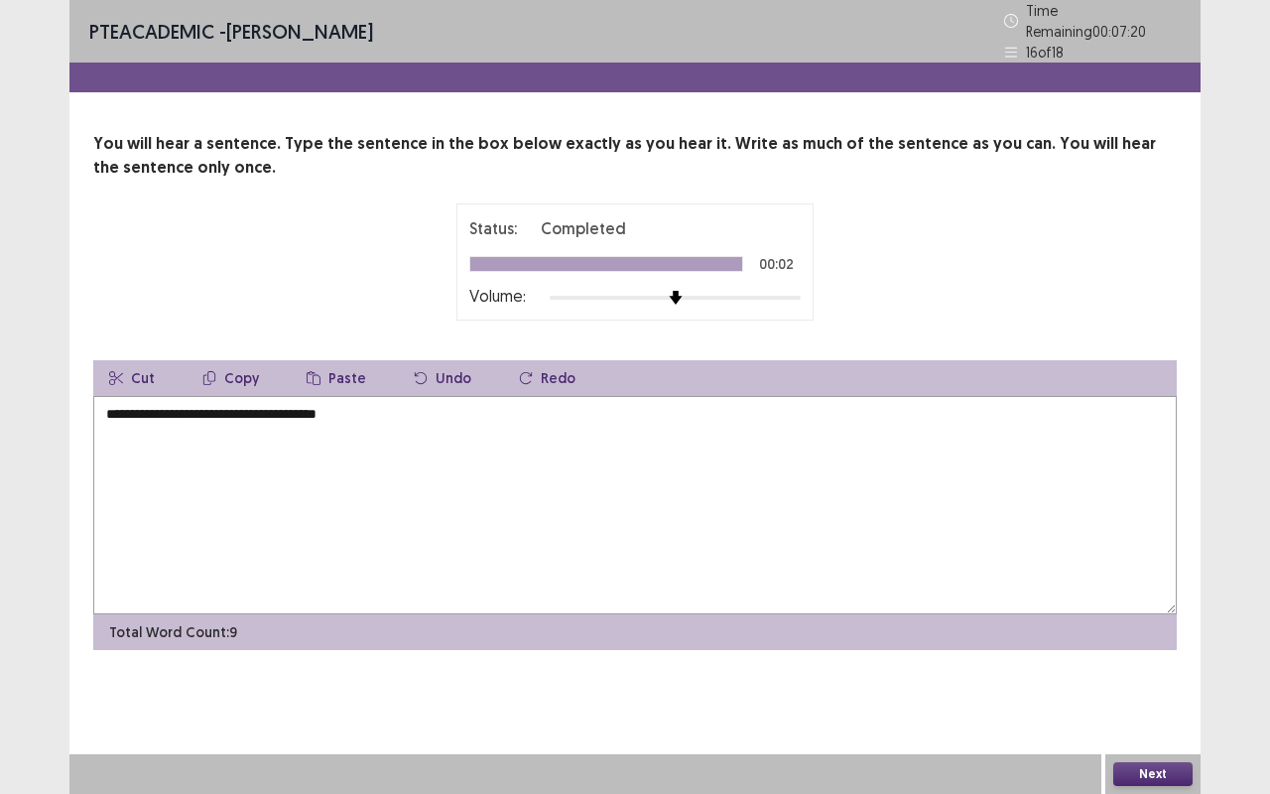
type textarea "**********"
click at [1163, 659] on button "Next" at bounding box center [1153, 774] width 79 height 24
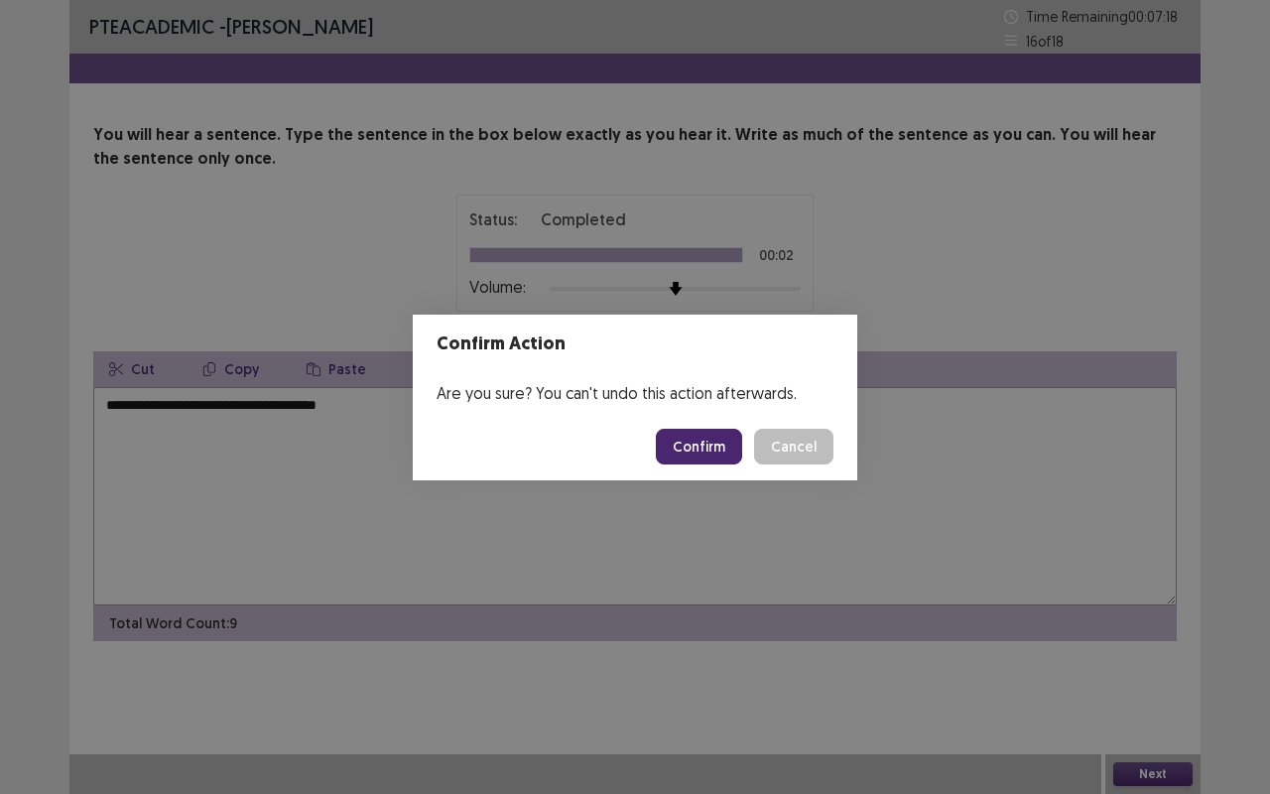
click at [700, 451] on button "Confirm" at bounding box center [699, 447] width 86 height 36
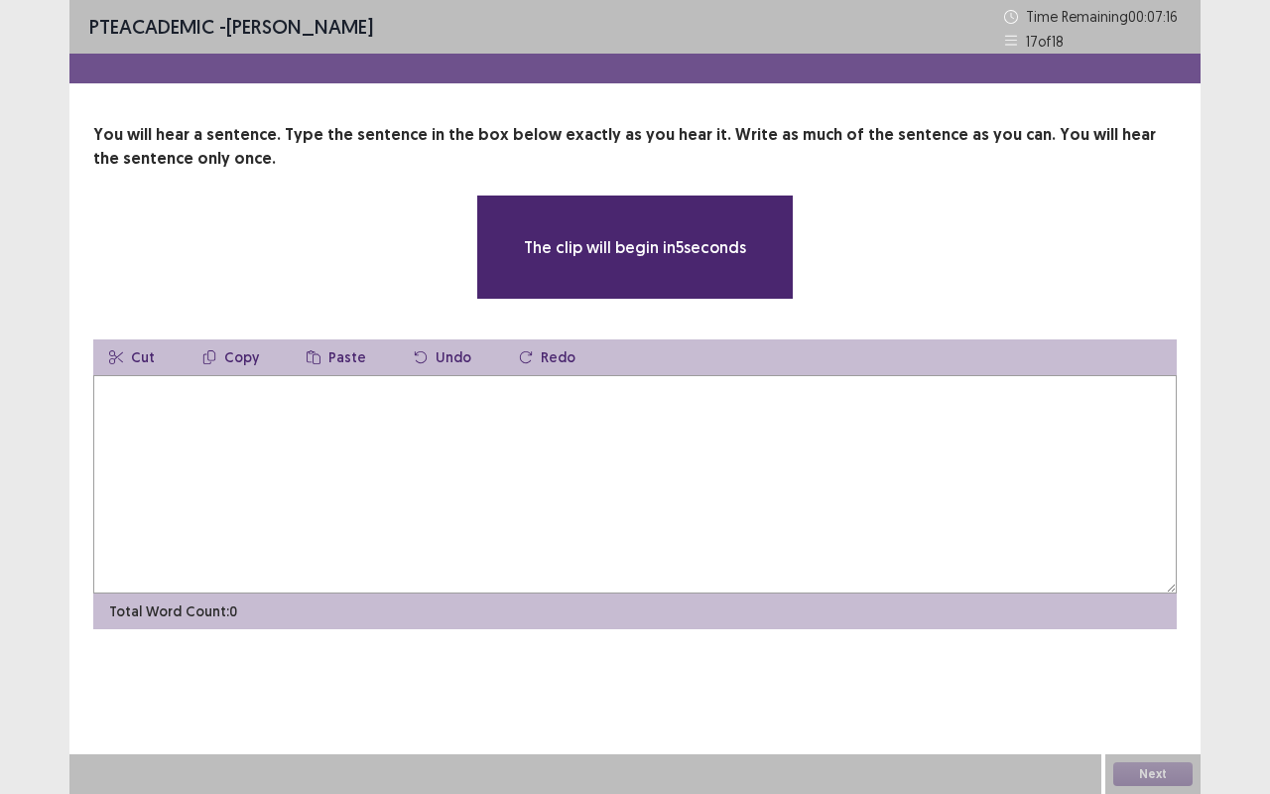
click at [272, 514] on textarea at bounding box center [635, 484] width 1084 height 218
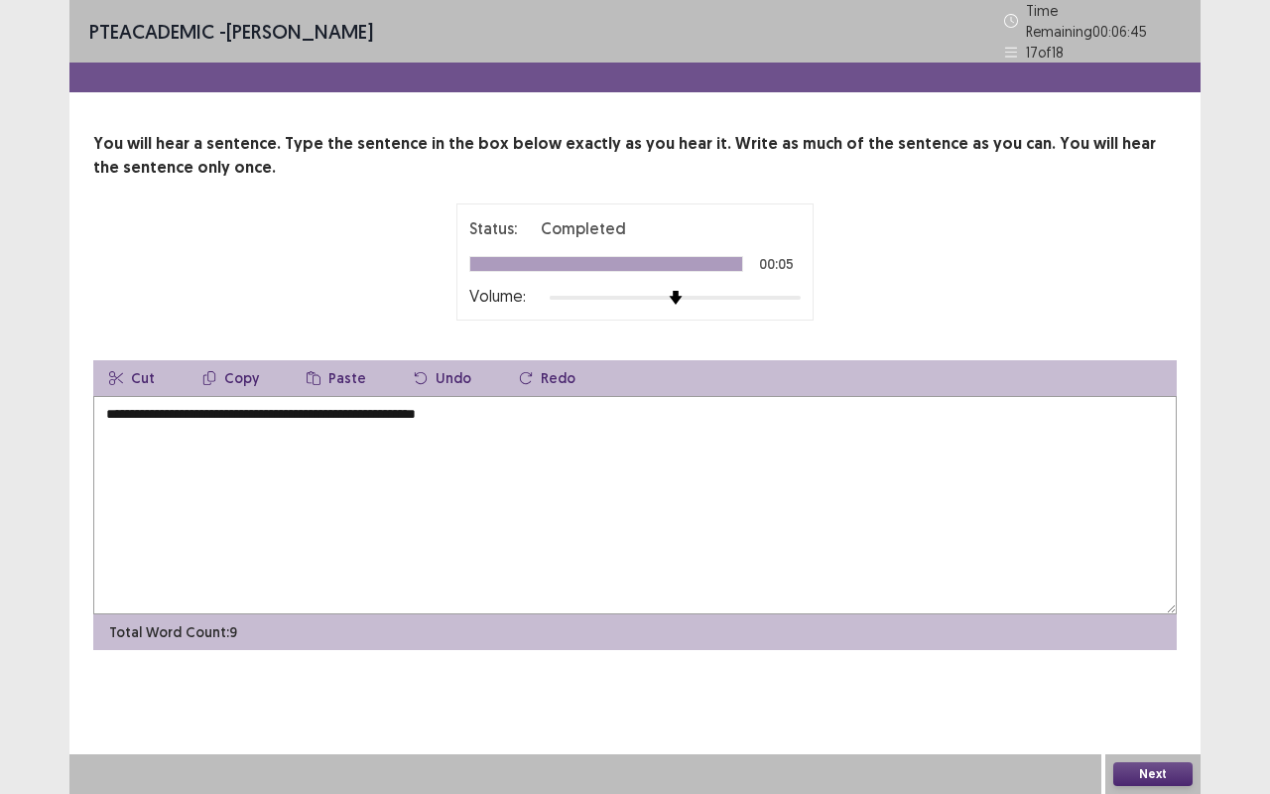
click at [155, 405] on textarea "**********" at bounding box center [635, 505] width 1084 height 218
click at [249, 408] on textarea "**********" at bounding box center [635, 505] width 1084 height 218
click at [461, 407] on textarea "**********" at bounding box center [635, 505] width 1084 height 218
click at [471, 411] on textarea "**********" at bounding box center [635, 505] width 1084 height 218
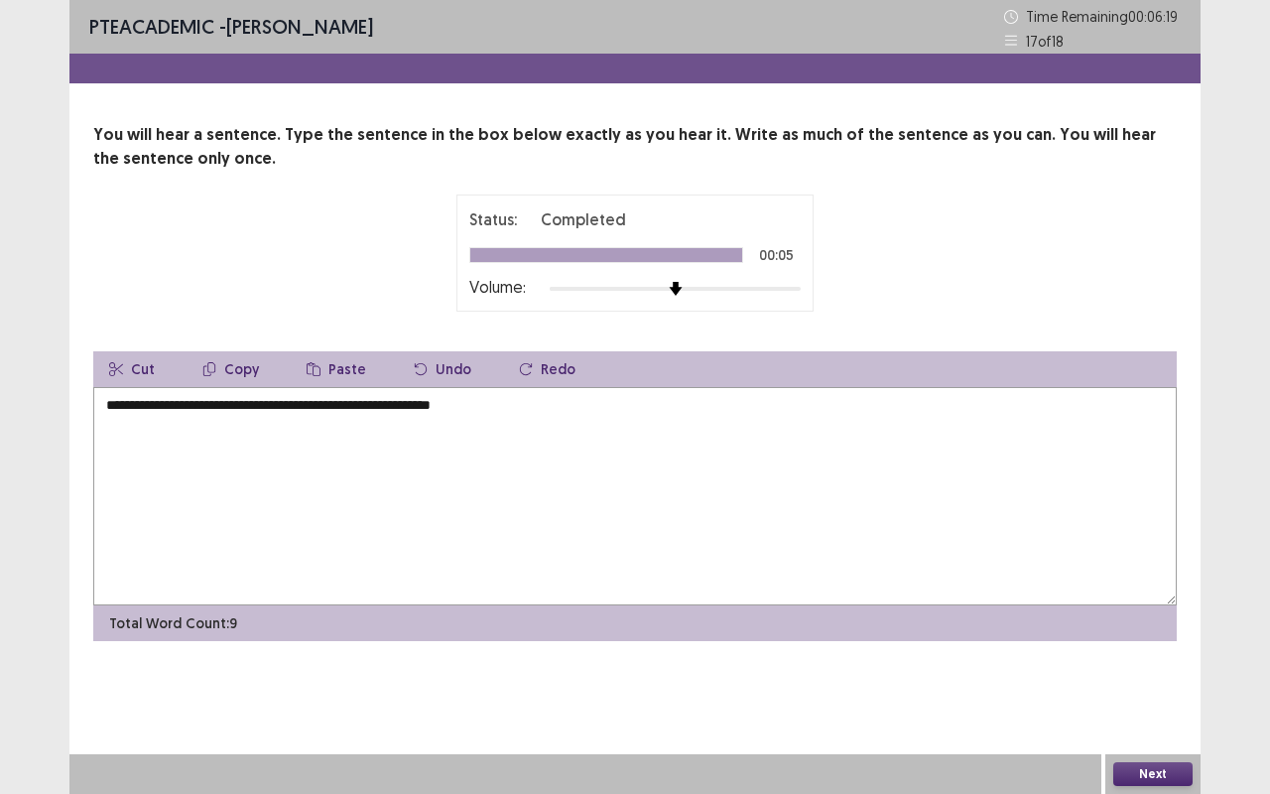
click at [556, 415] on textarea "**********" at bounding box center [635, 496] width 1084 height 218
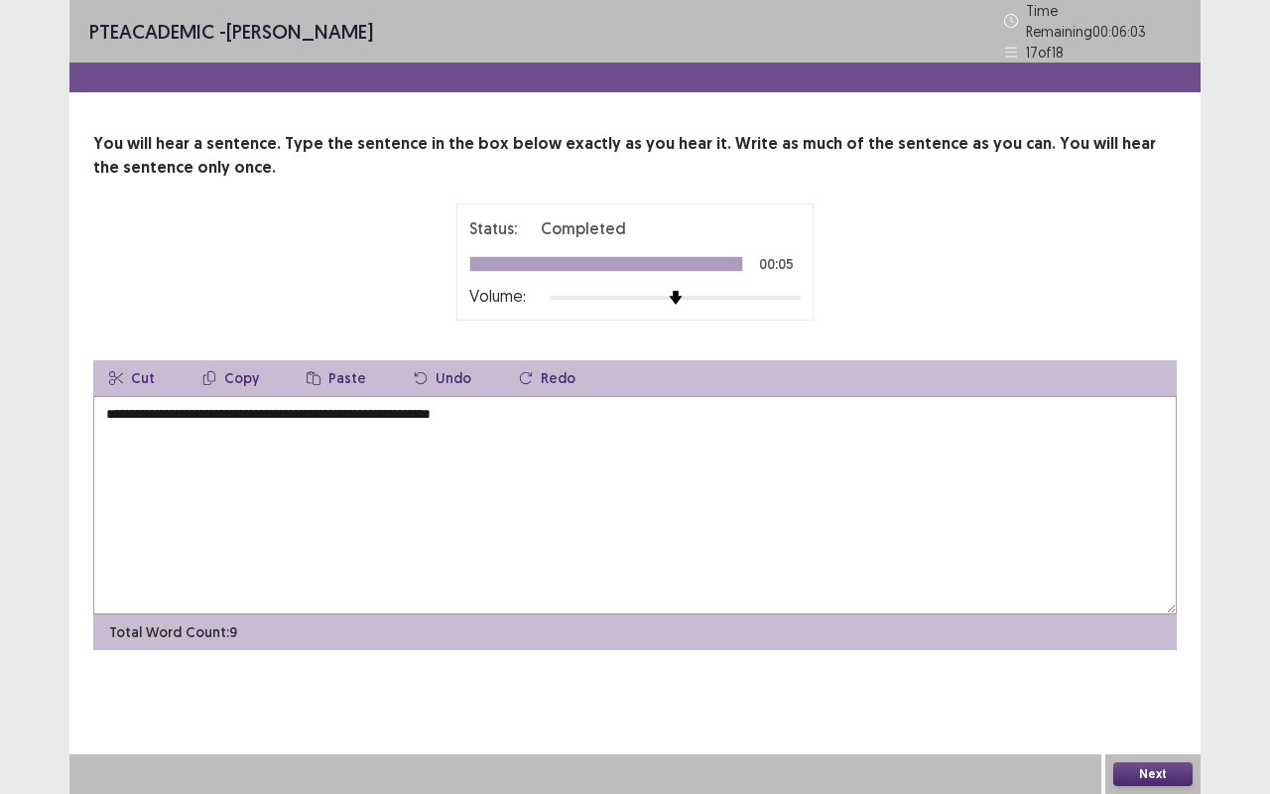
type textarea "**********"
click at [1156, 659] on button "Next" at bounding box center [1153, 774] width 79 height 24
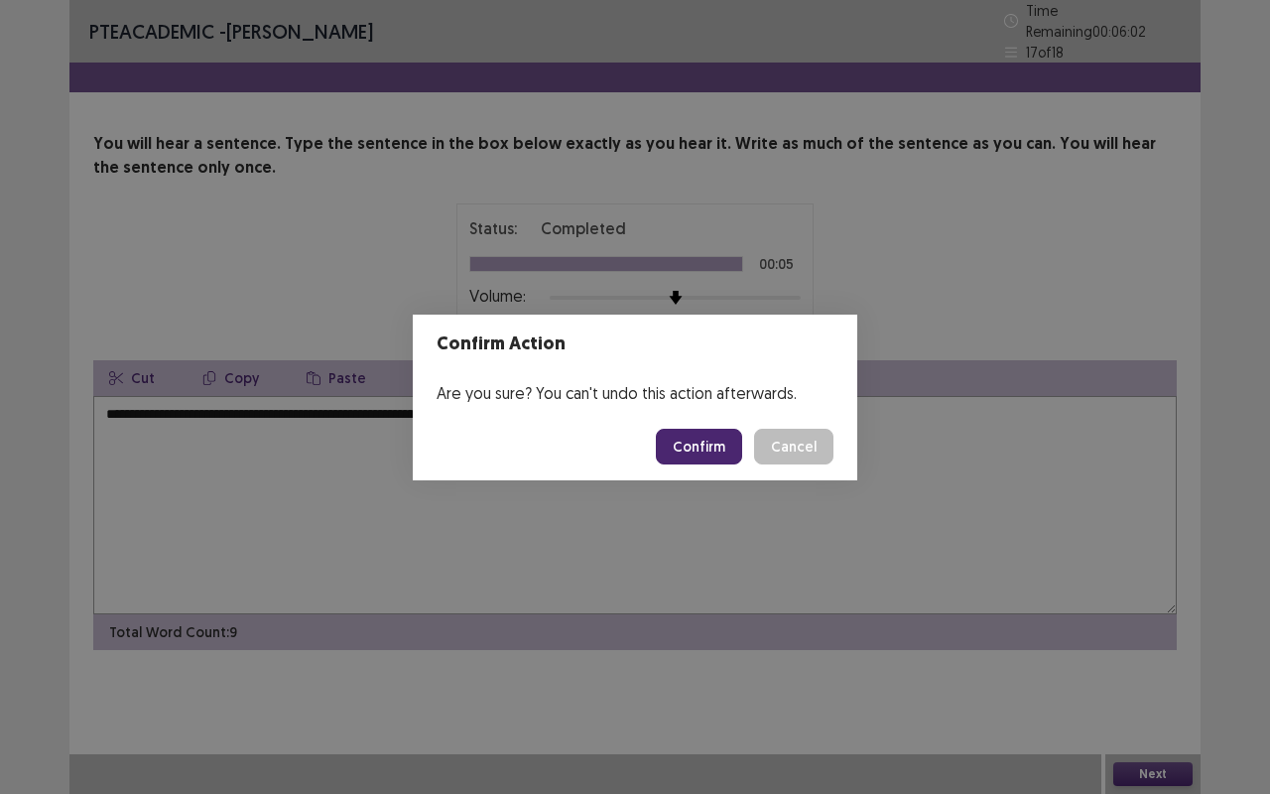
click at [732, 447] on button "Confirm" at bounding box center [699, 447] width 86 height 36
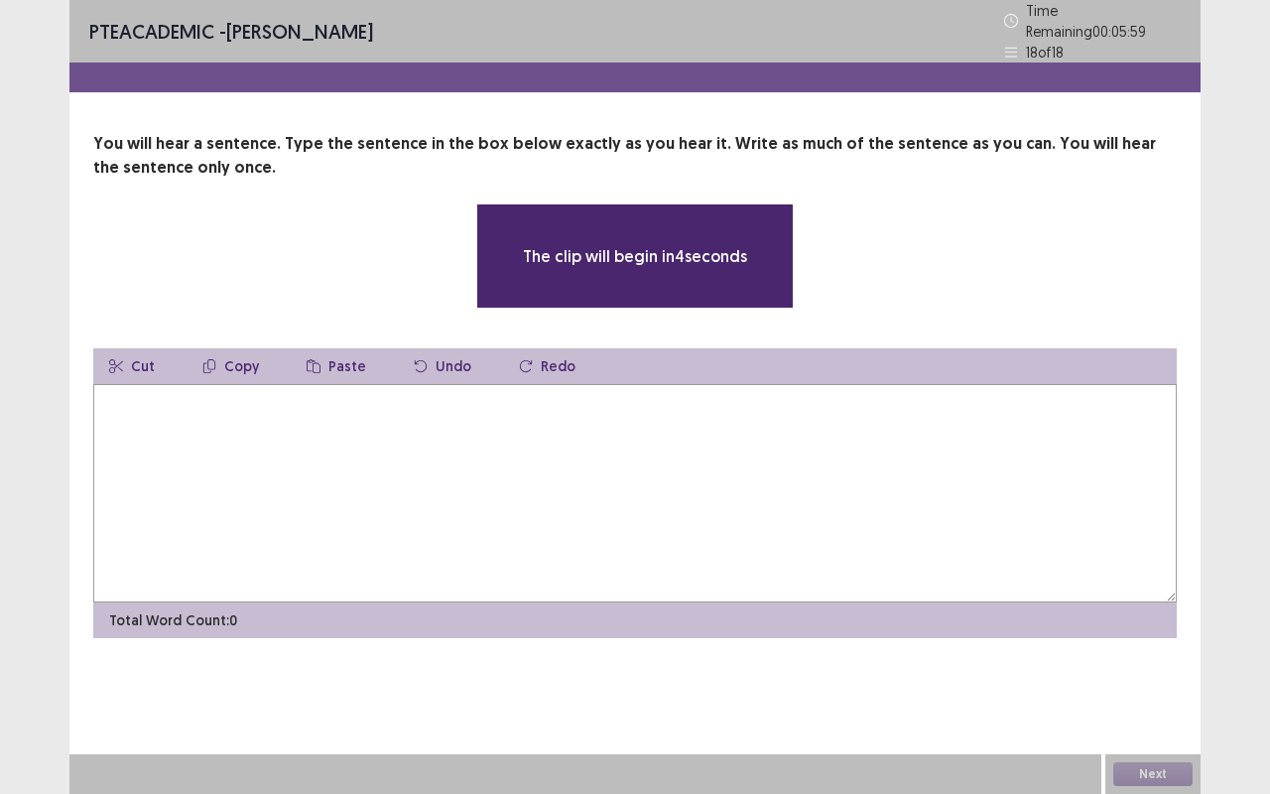
click at [262, 448] on textarea at bounding box center [635, 493] width 1084 height 218
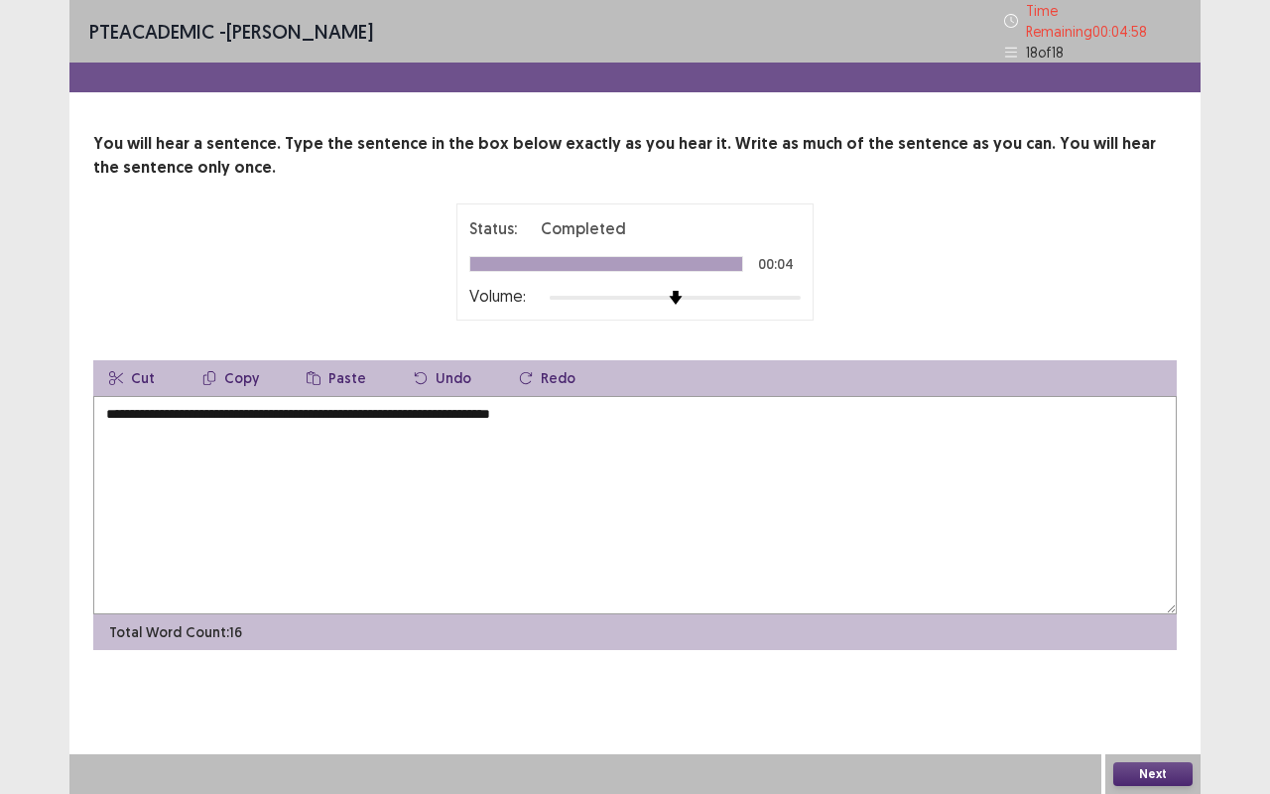
type textarea "**********"
click at [1174, 659] on button "Next" at bounding box center [1153, 774] width 79 height 24
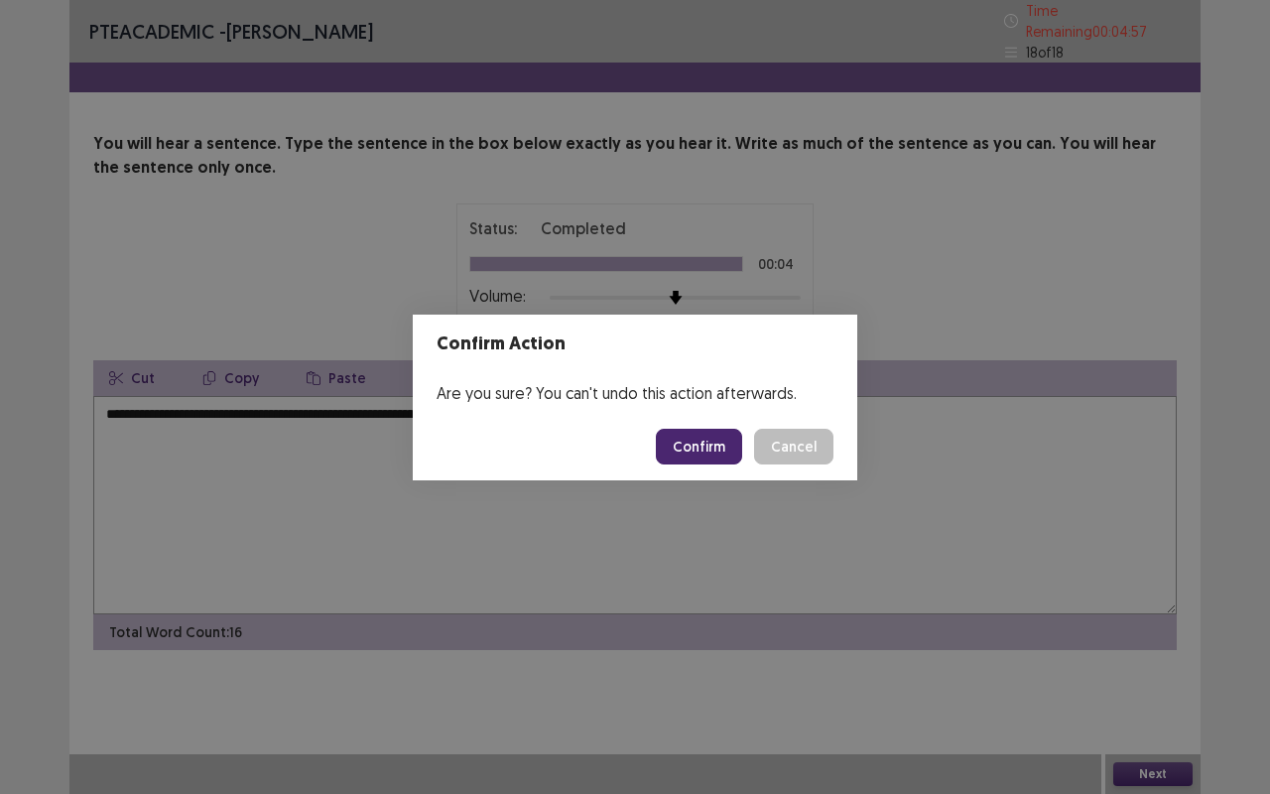
click at [722, 462] on button "Confirm" at bounding box center [699, 447] width 86 height 36
